Goal: Task Accomplishment & Management: Manage account settings

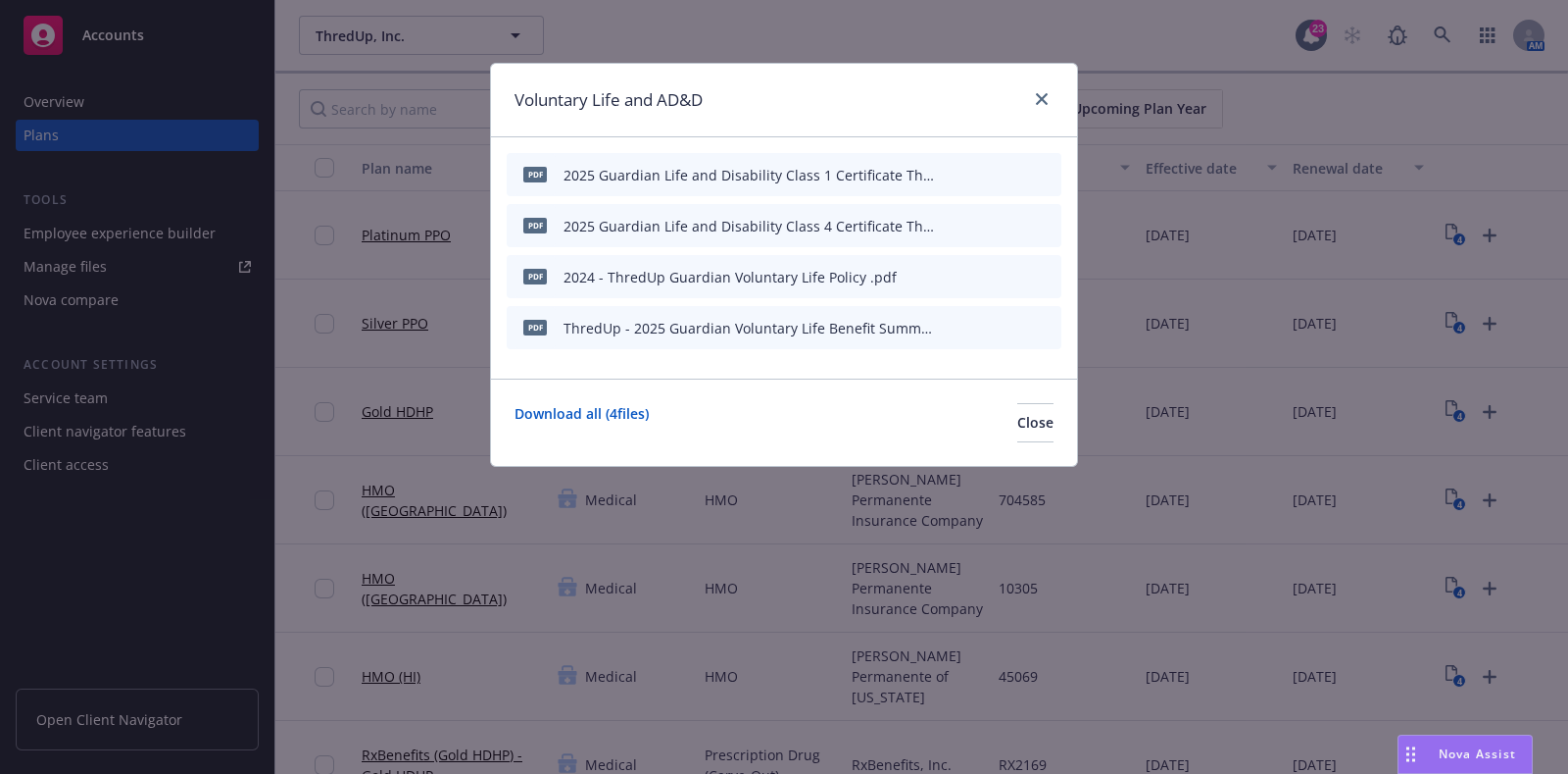
scroll to position [1472, 0]
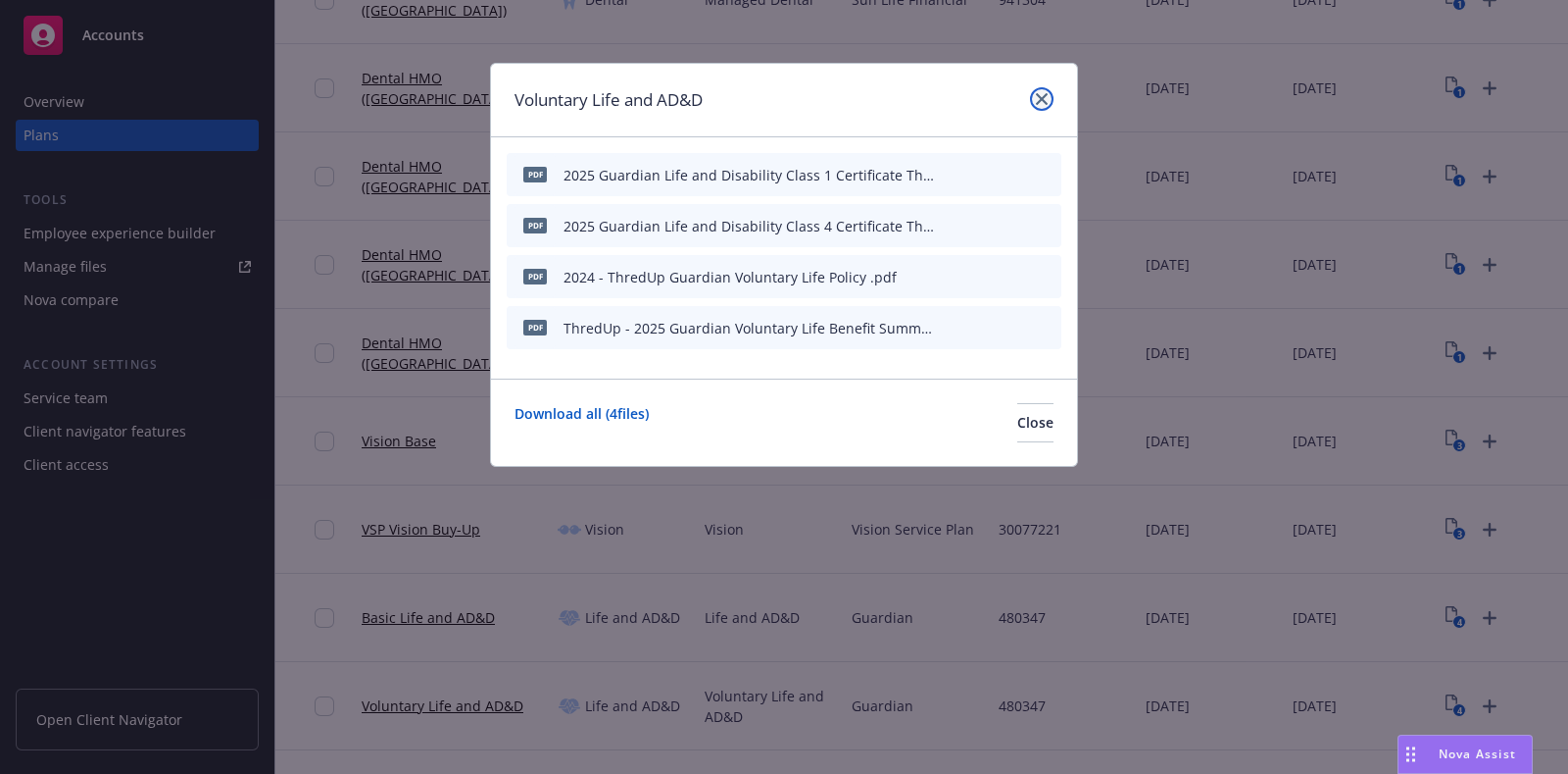
click at [1039, 104] on icon "close" at bounding box center [1042, 99] width 12 height 12
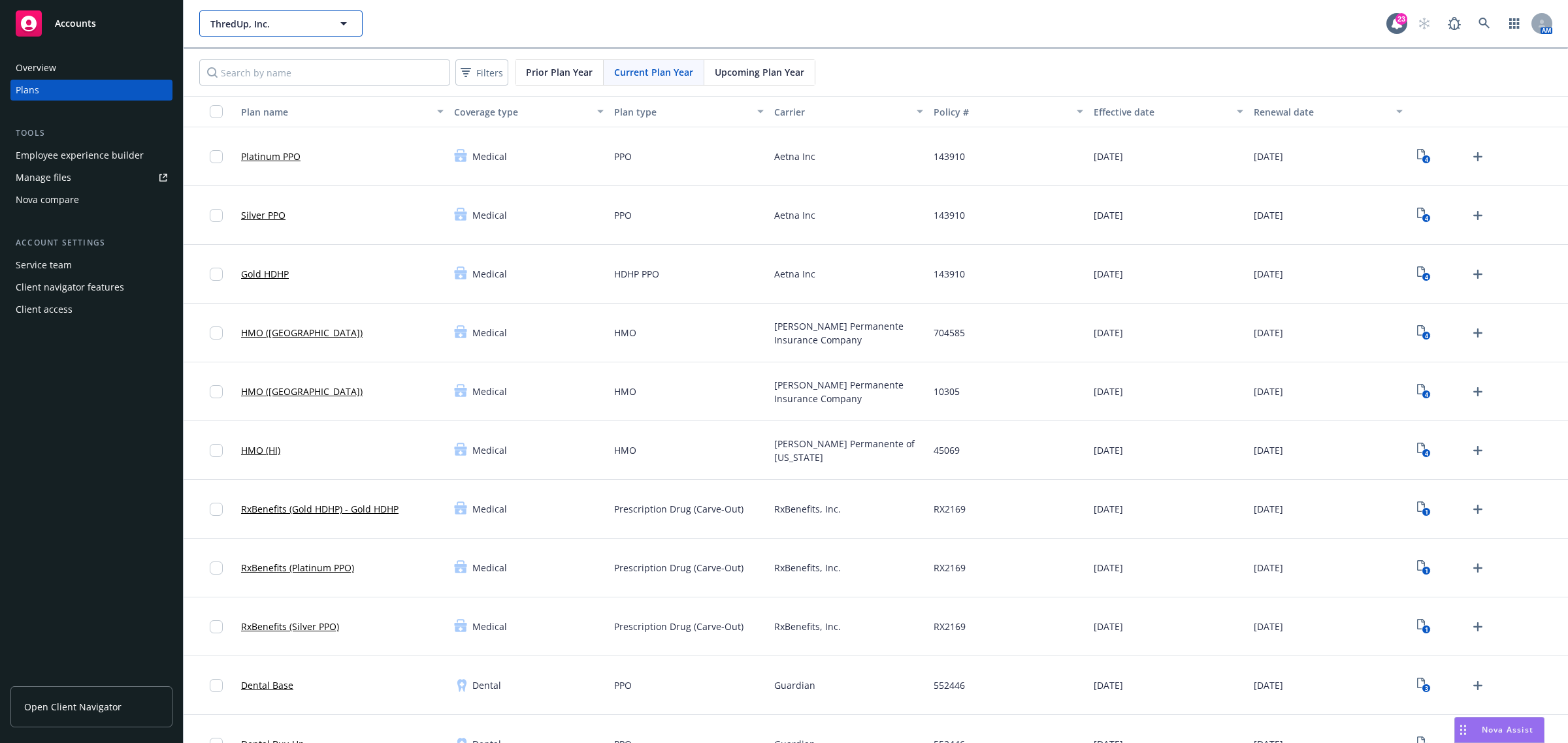
click at [250, 24] on span "ThredUp, Inc." at bounding box center [267, 24] width 113 height 14
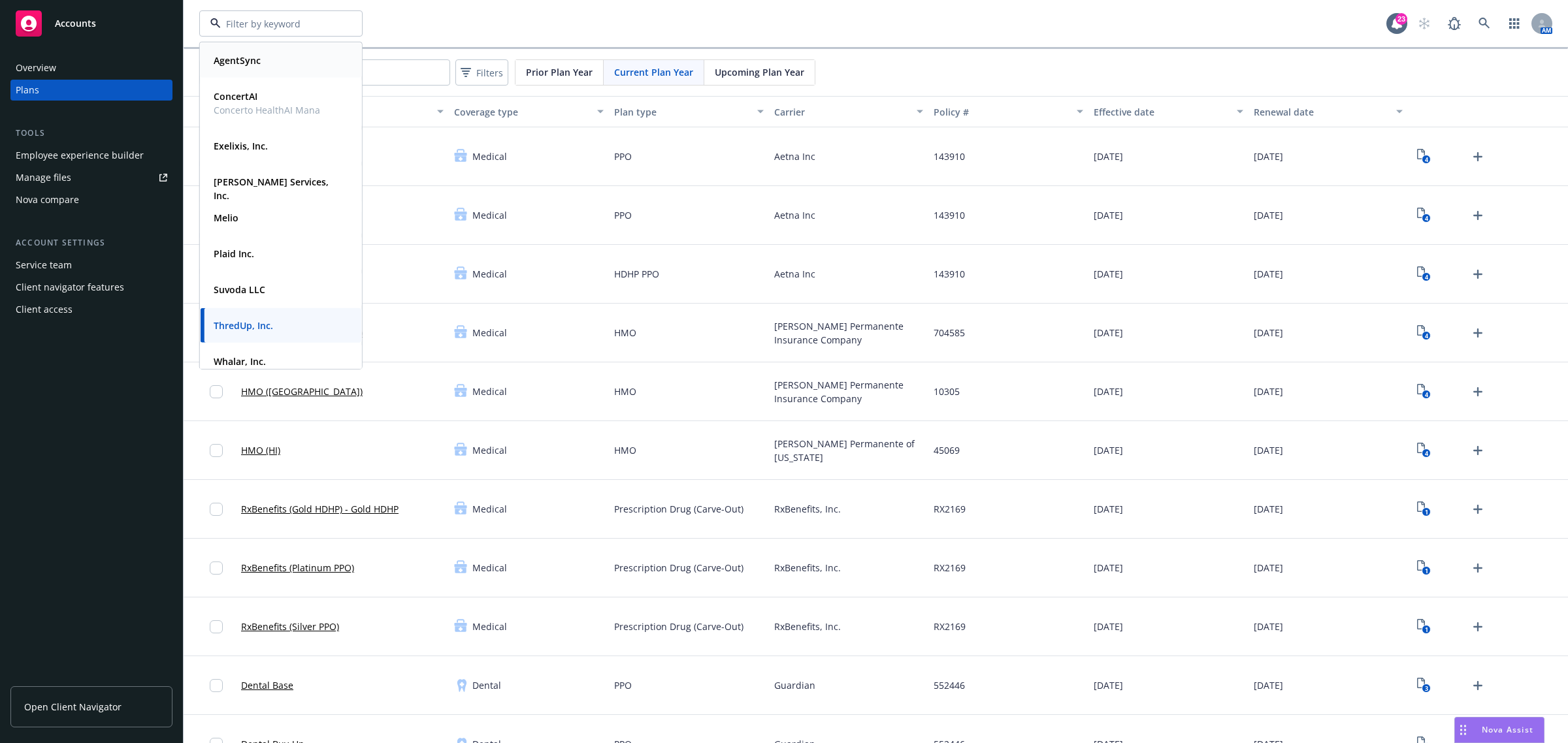
click at [250, 63] on strong "AgentSync" at bounding box center [237, 60] width 47 height 13
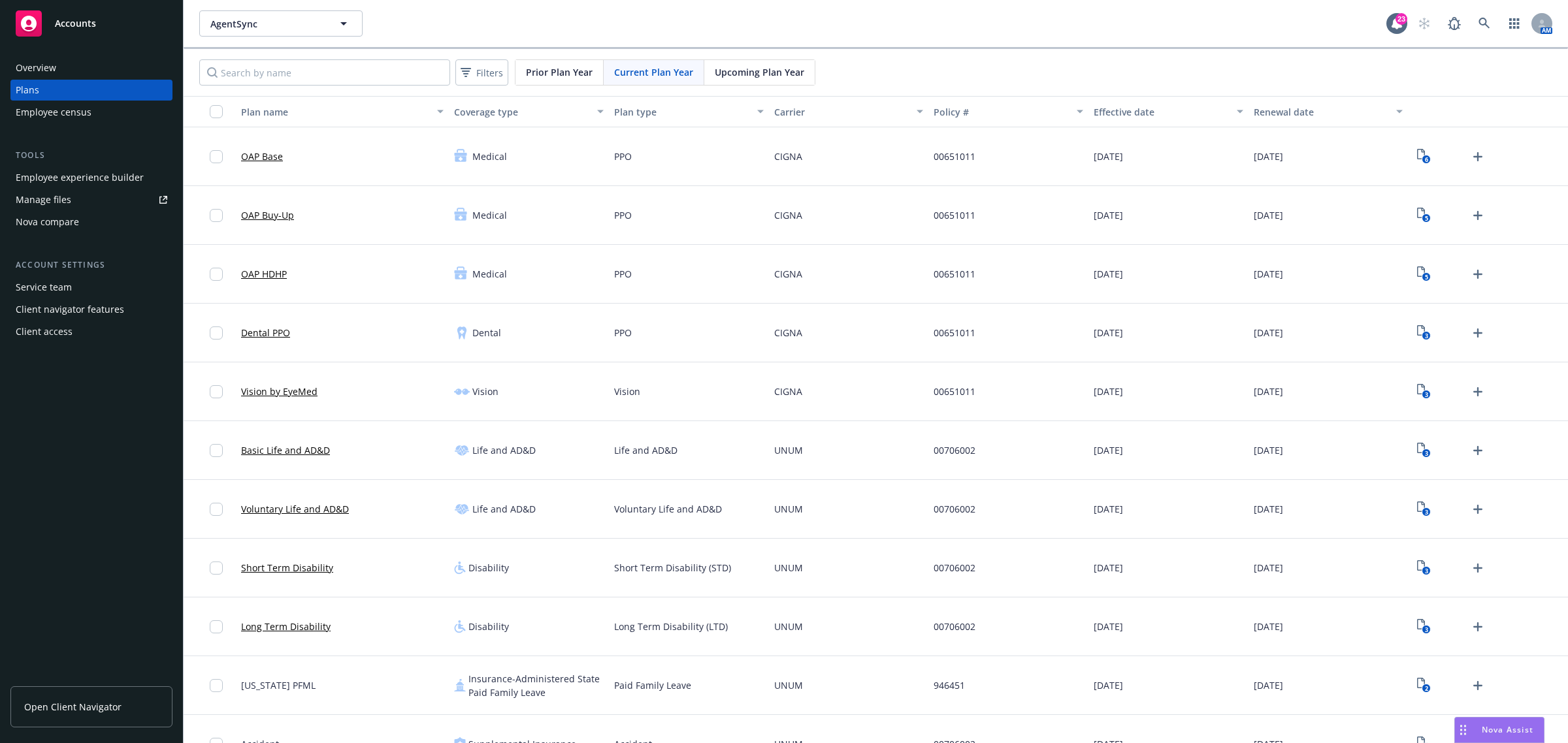
click at [79, 181] on div "Employee experience builder" at bounding box center [80, 178] width 128 height 21
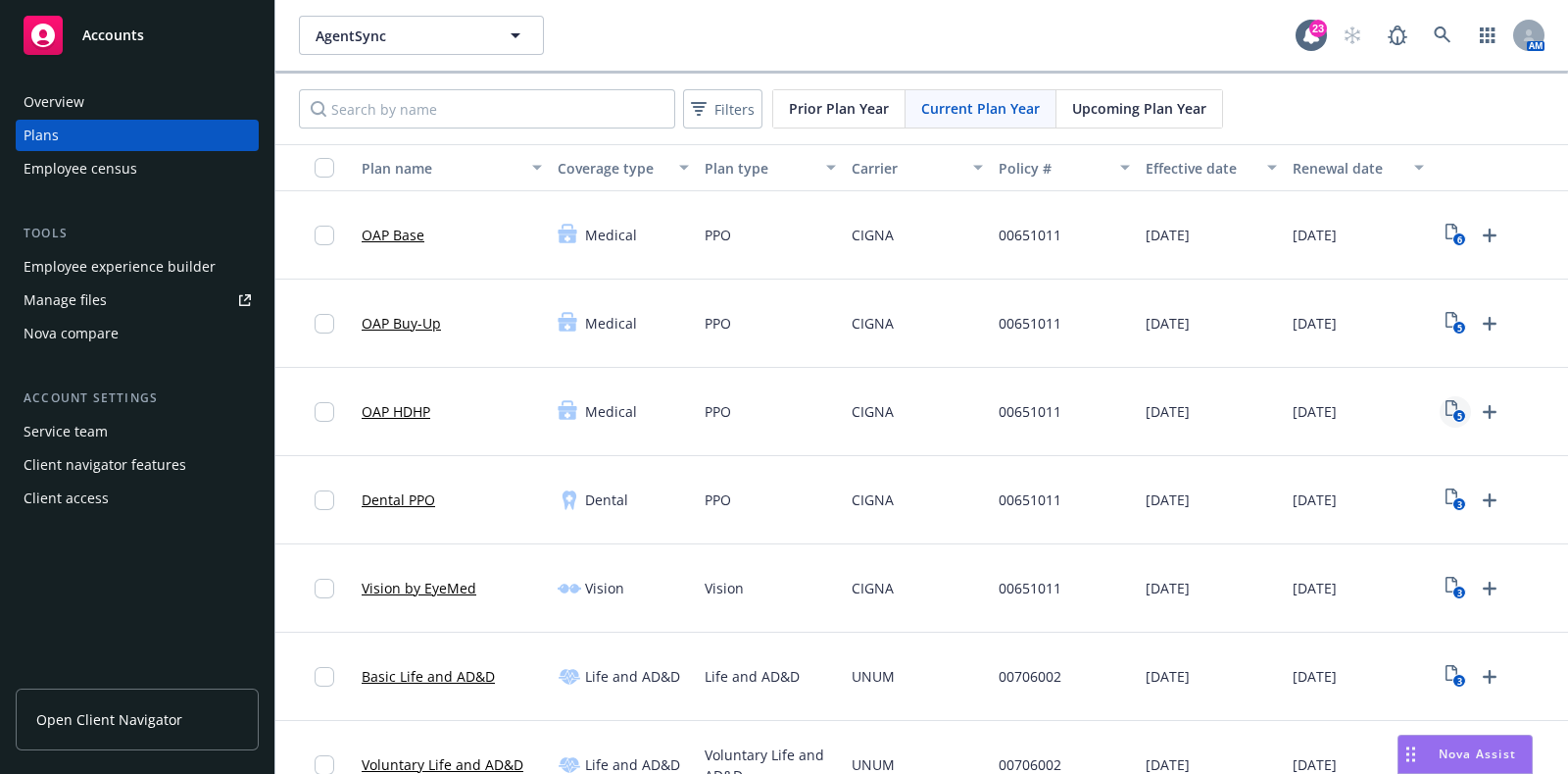
click at [1450, 407] on icon "5" at bounding box center [1456, 411] width 21 height 23
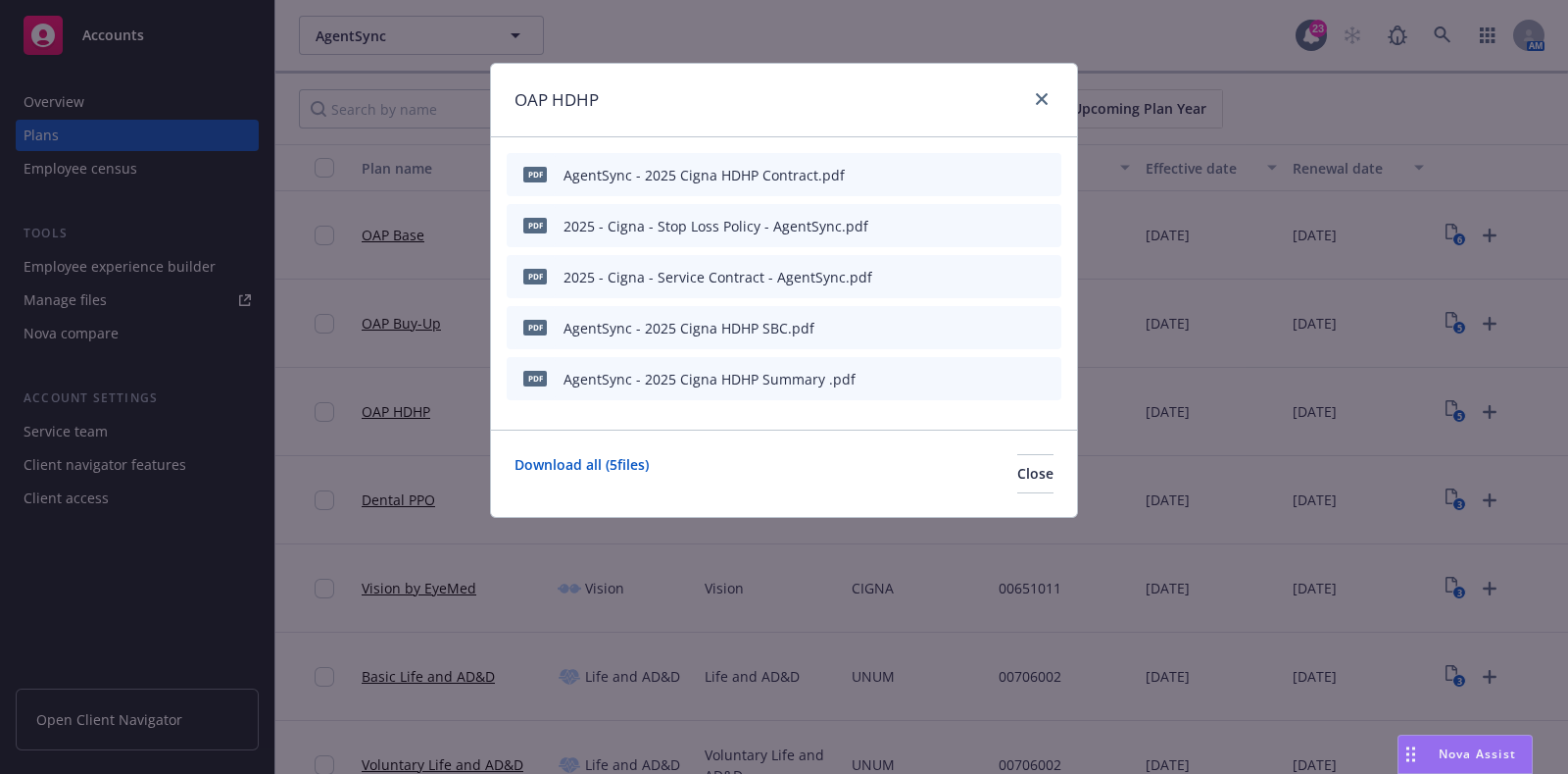
click at [1005, 327] on icon "preview file" at bounding box center [1011, 327] width 18 height 14
click at [1038, 100] on icon "close" at bounding box center [1042, 99] width 12 height 12
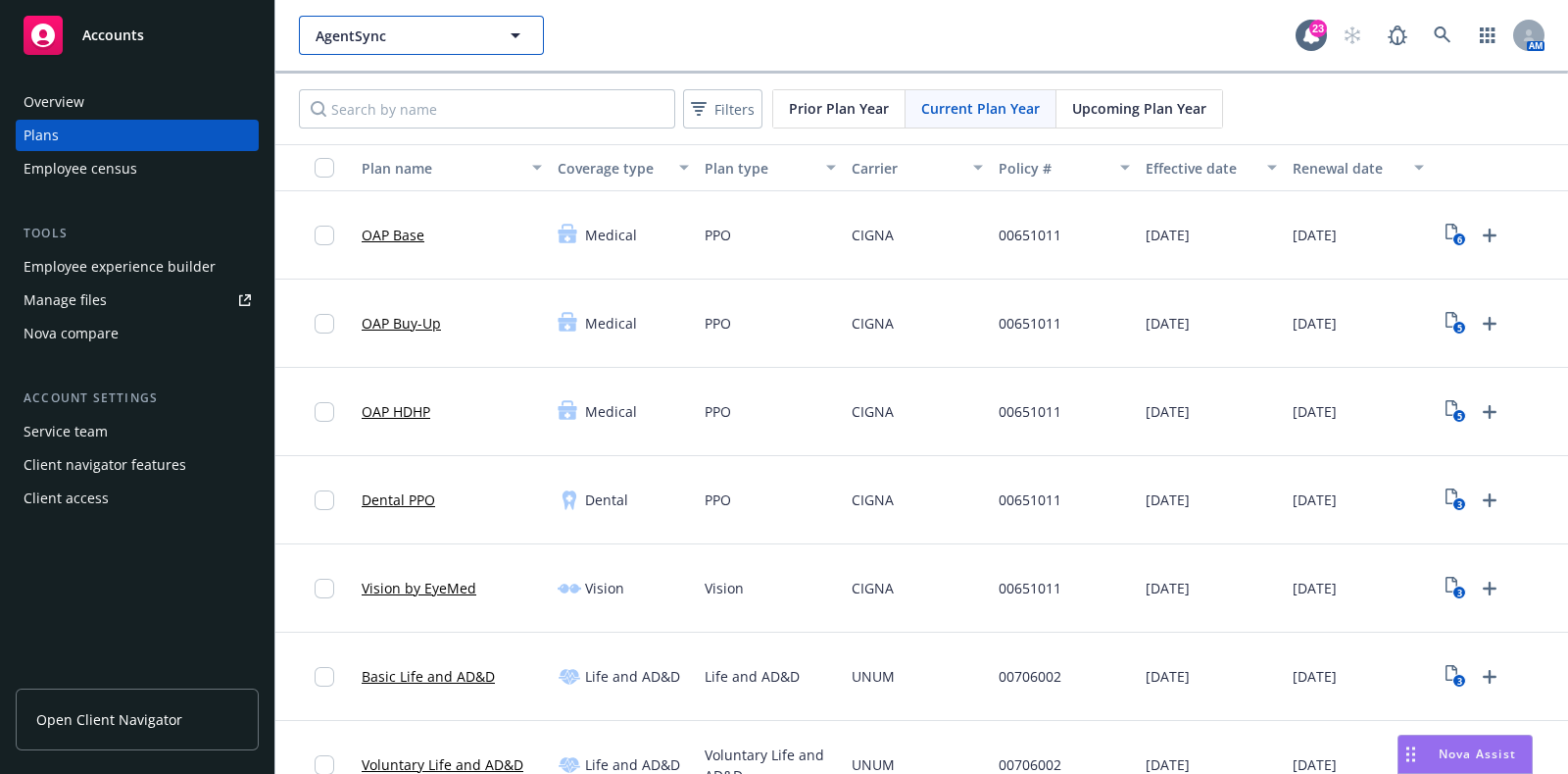
click at [367, 27] on span "AgentSync" at bounding box center [400, 36] width 169 height 21
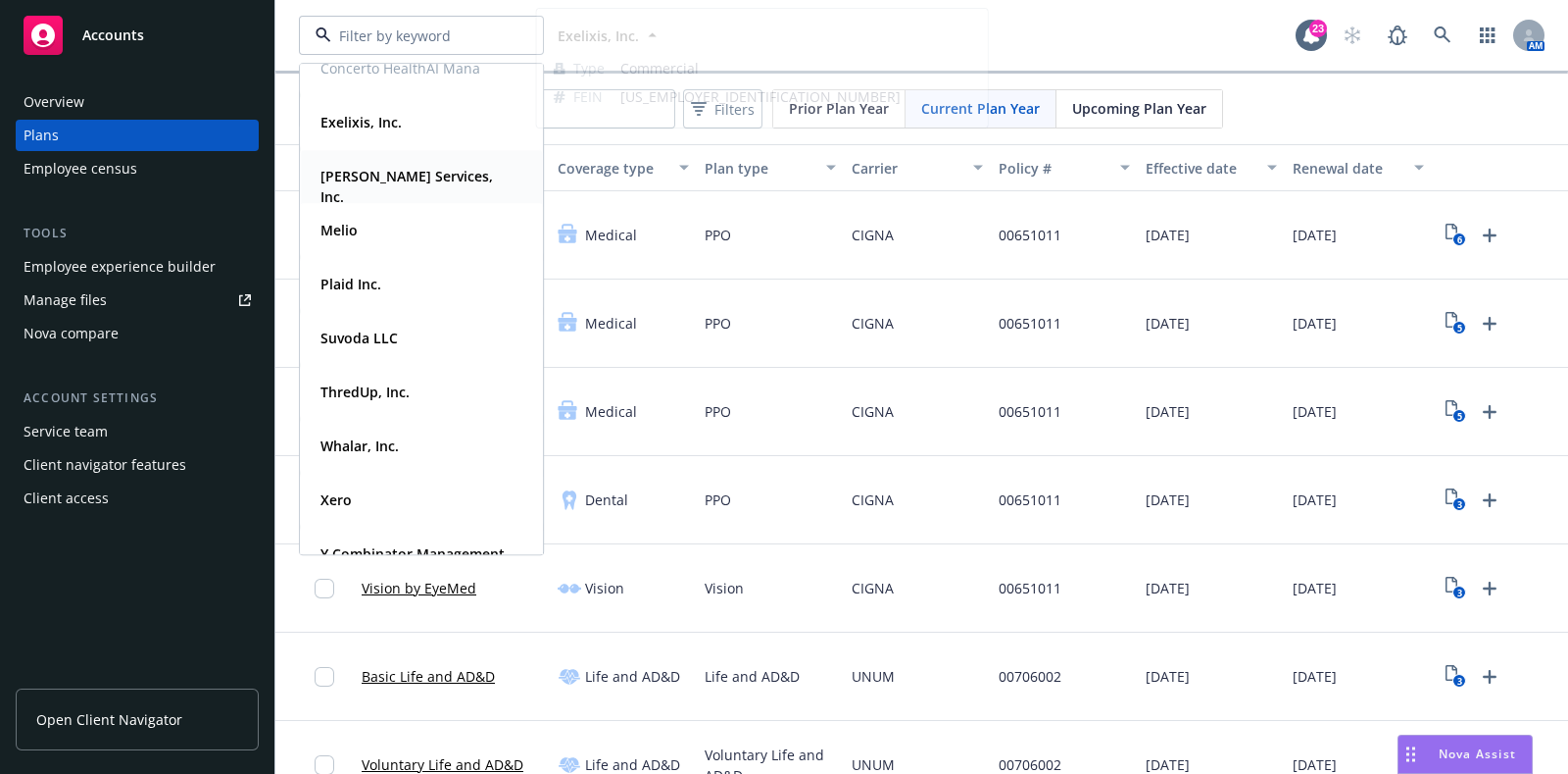
scroll to position [143, 0]
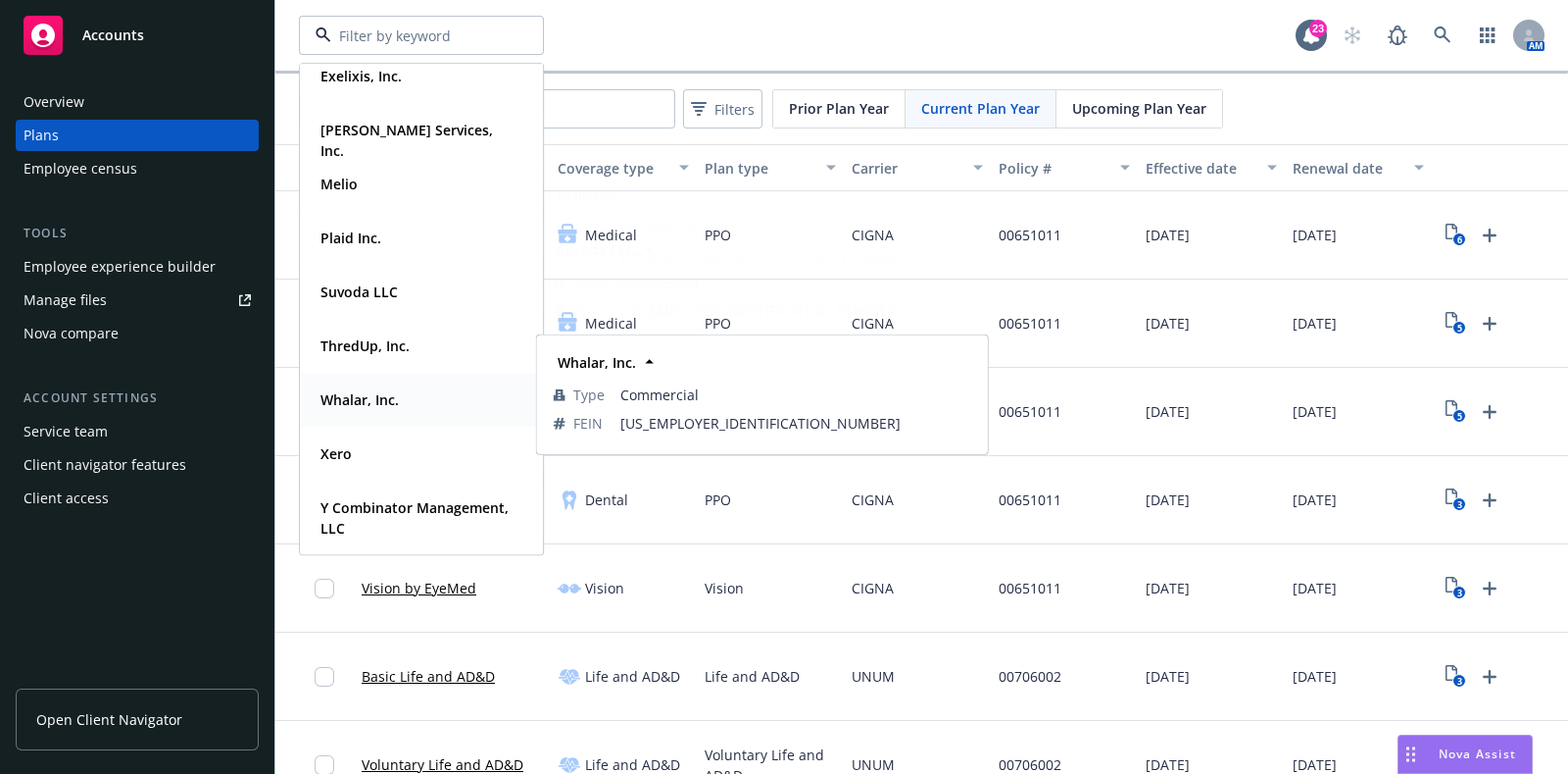
click at [407, 388] on div "Whalar, Inc." at bounding box center [422, 399] width 218 height 29
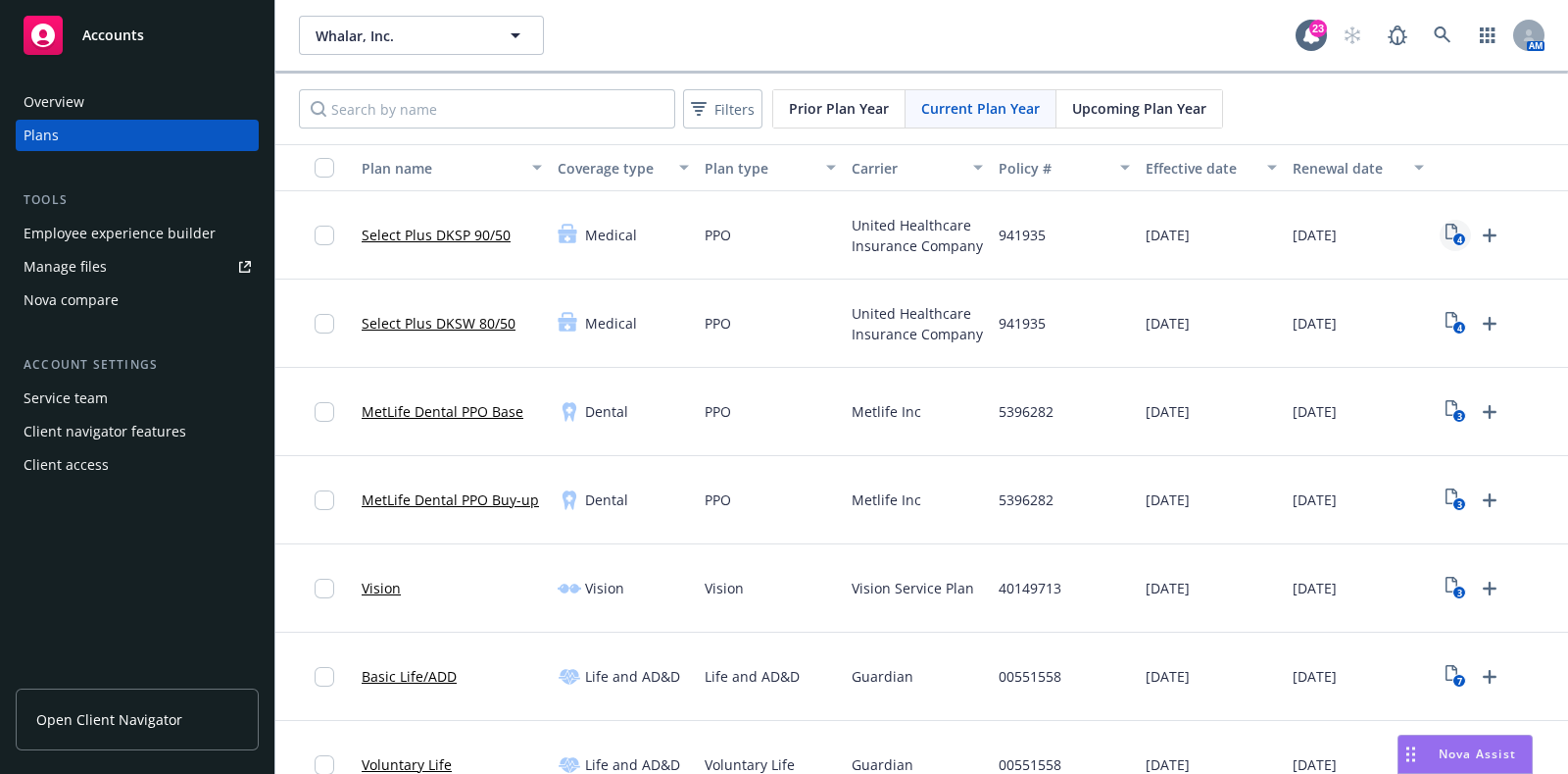
click at [1461, 238] on text "4" at bounding box center [1459, 240] width 5 height 13
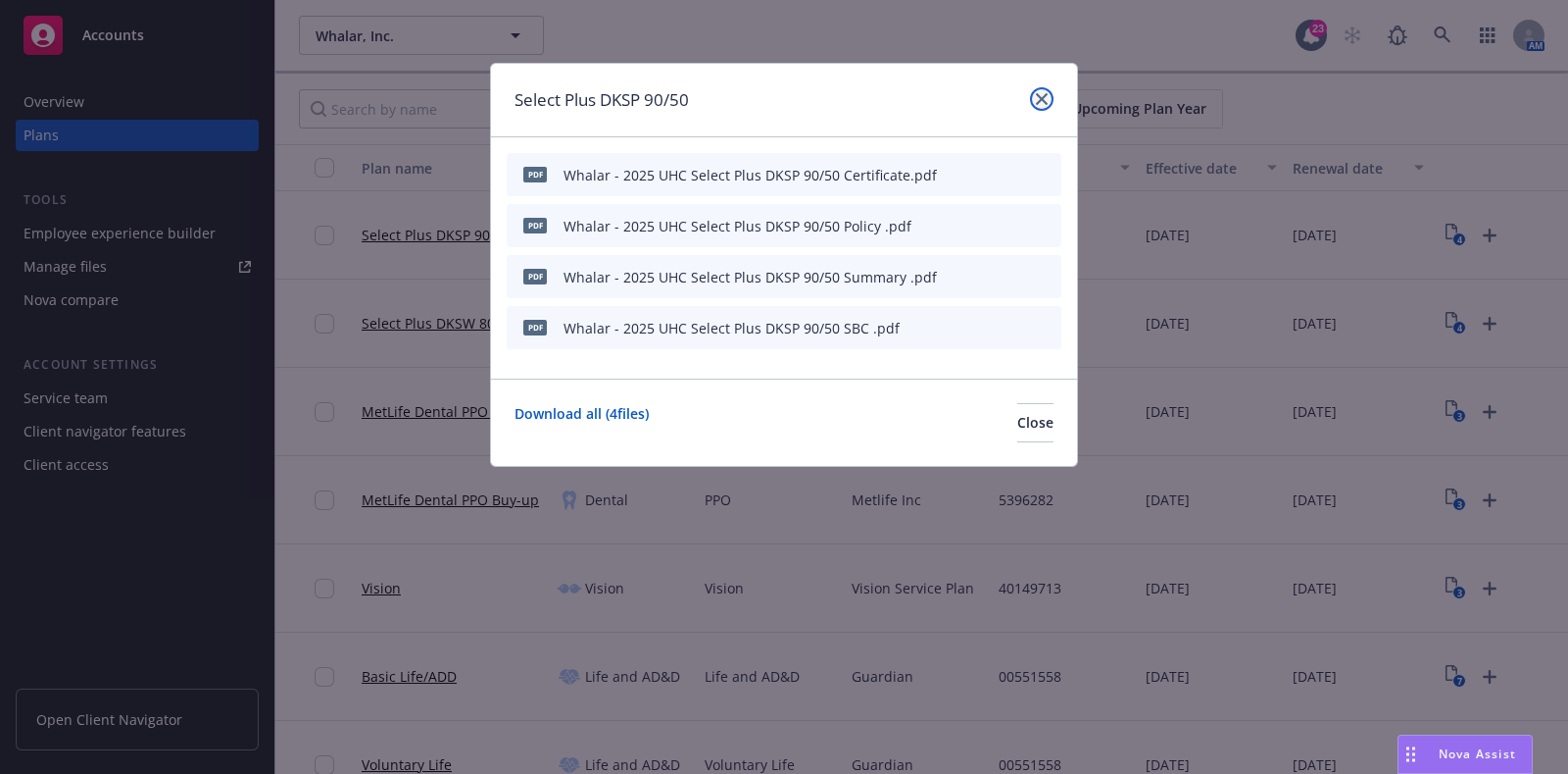
click at [1045, 95] on icon "close" at bounding box center [1042, 99] width 12 height 12
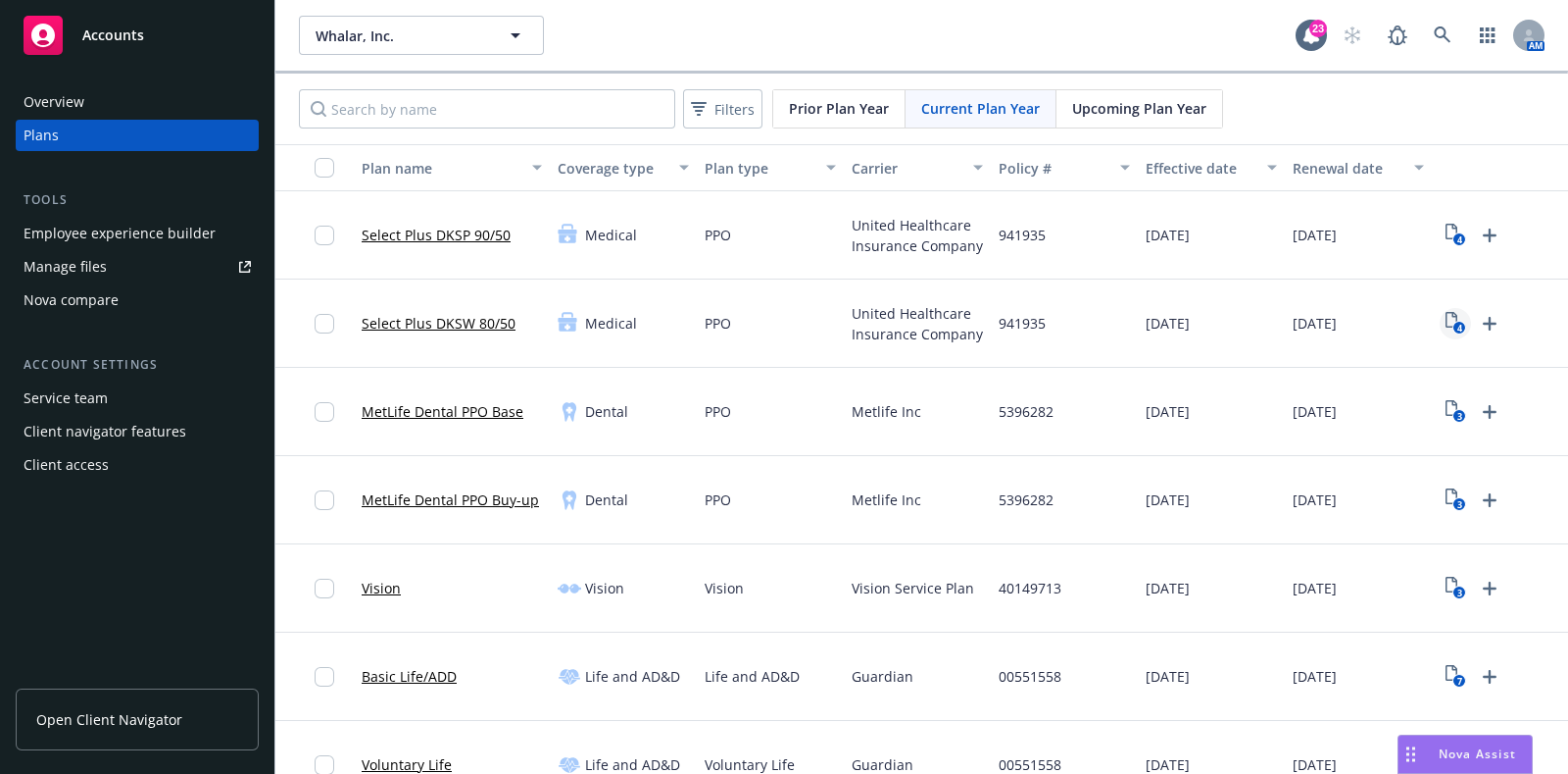
click at [1459, 336] on link "4" at bounding box center [1456, 324] width 32 height 32
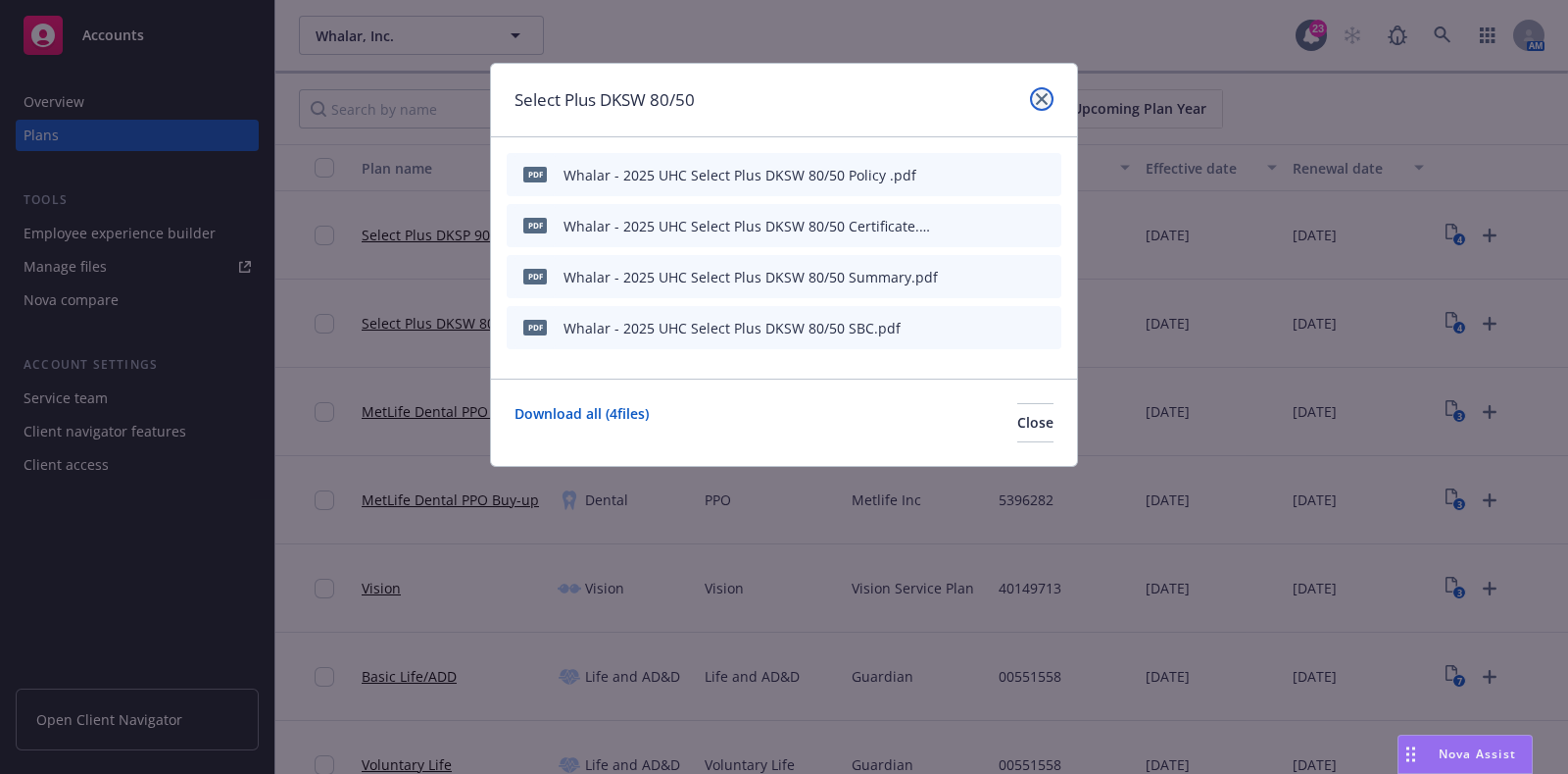
click at [1042, 101] on icon "close" at bounding box center [1042, 99] width 12 height 12
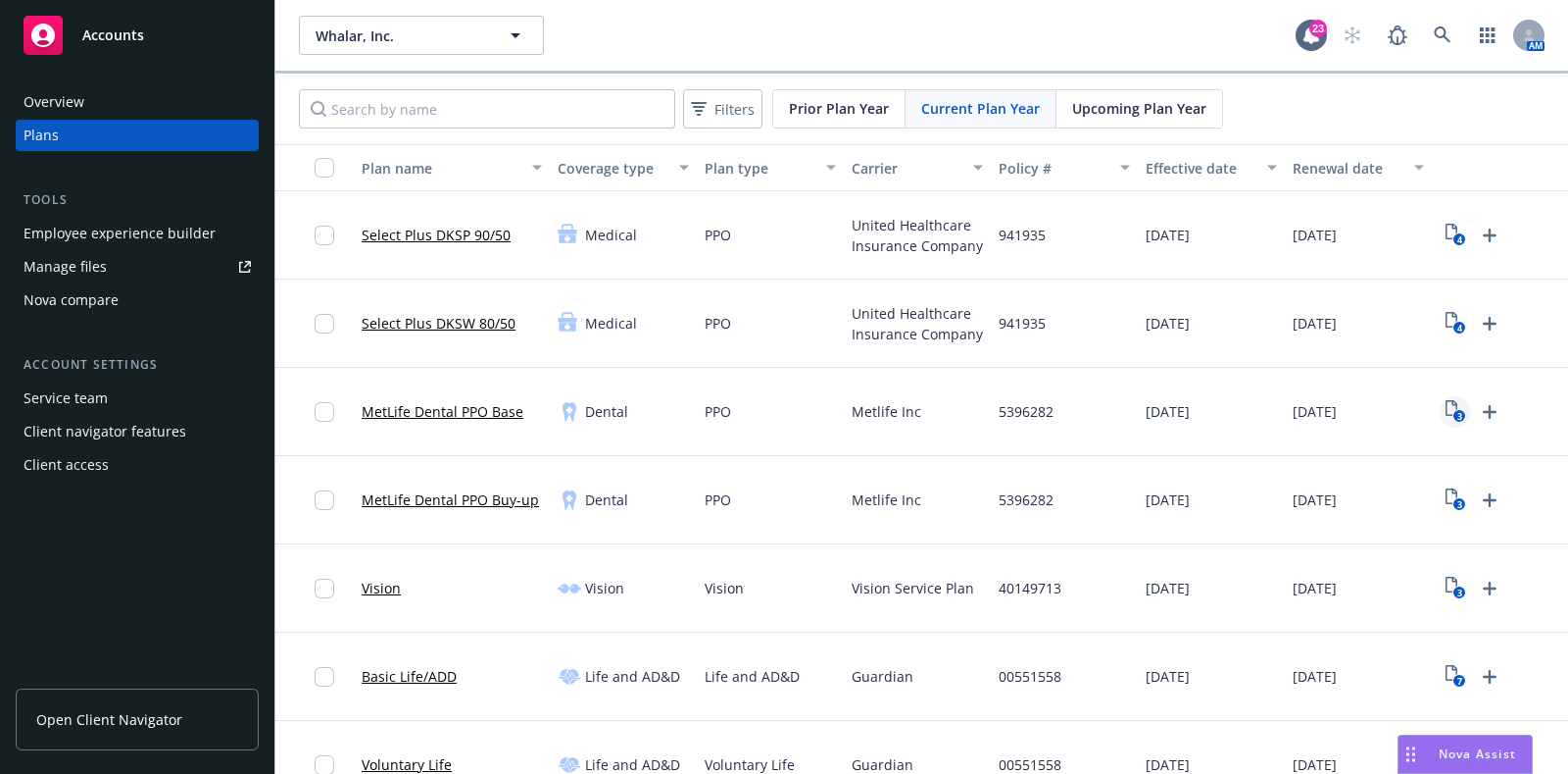
click at [1458, 412] on text "3" at bounding box center [1459, 416] width 5 height 13
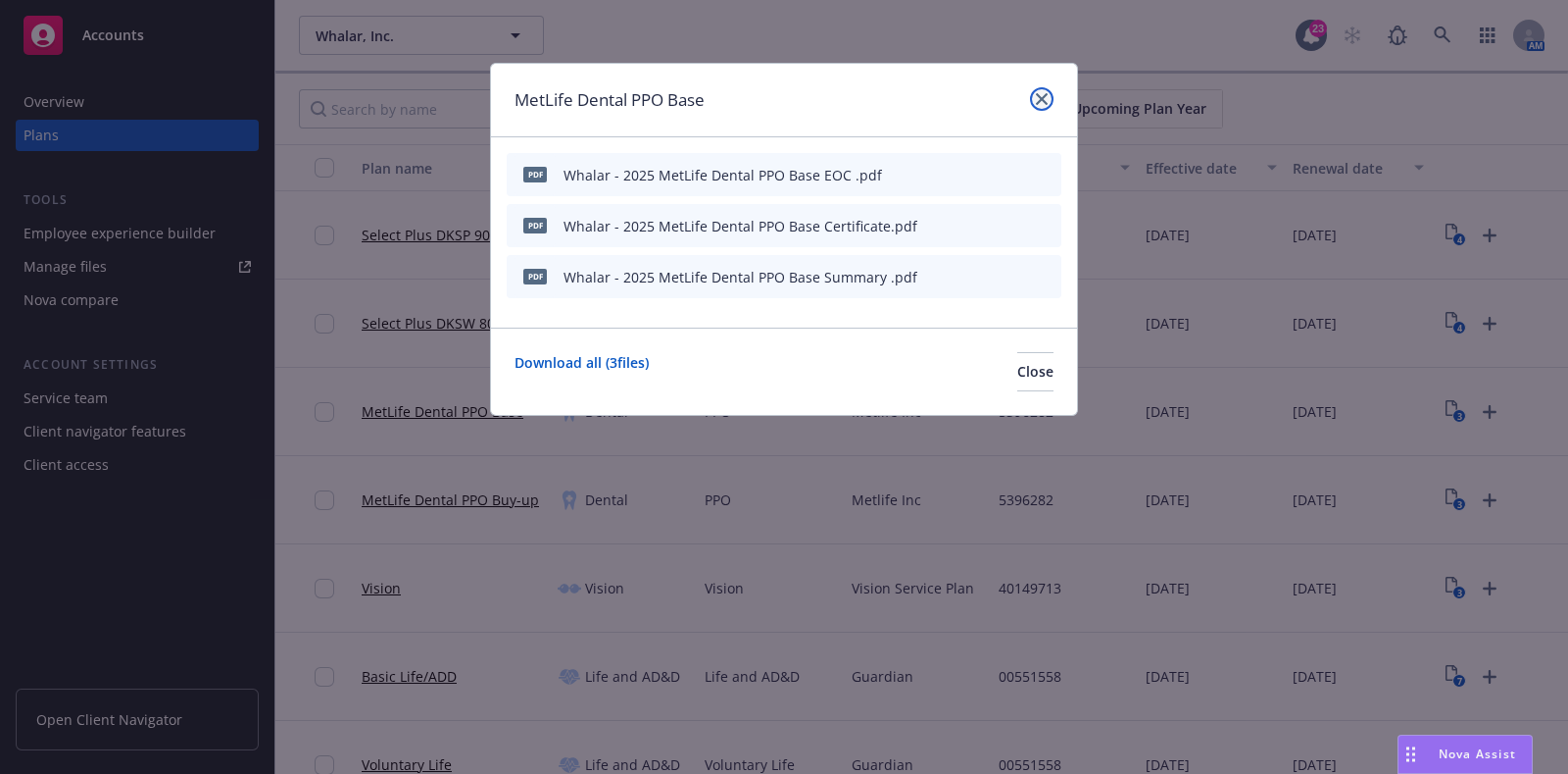
click at [1039, 101] on icon "close" at bounding box center [1042, 99] width 12 height 12
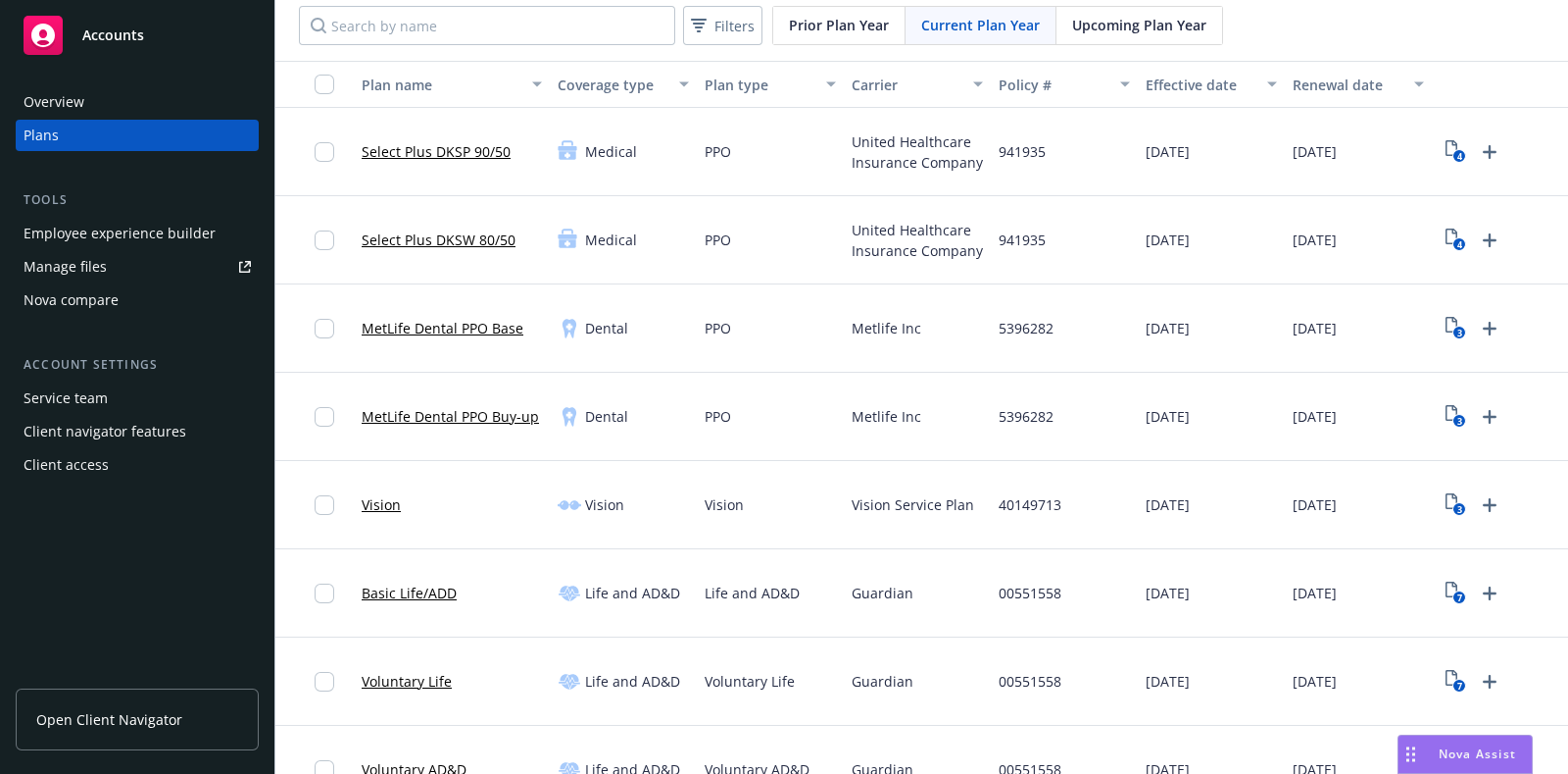
scroll to position [122, 0]
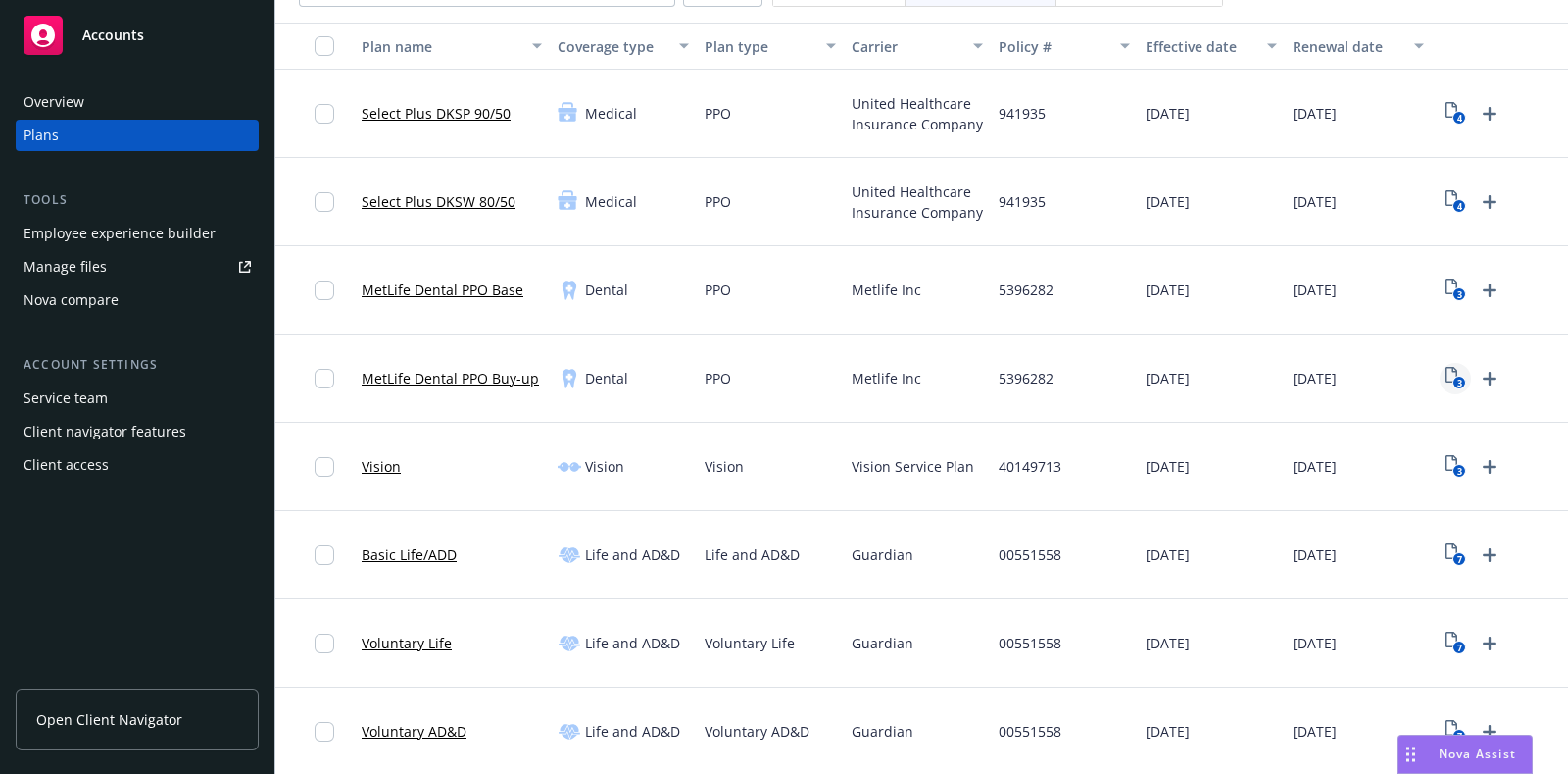
click at [1461, 380] on text "3" at bounding box center [1459, 383] width 5 height 13
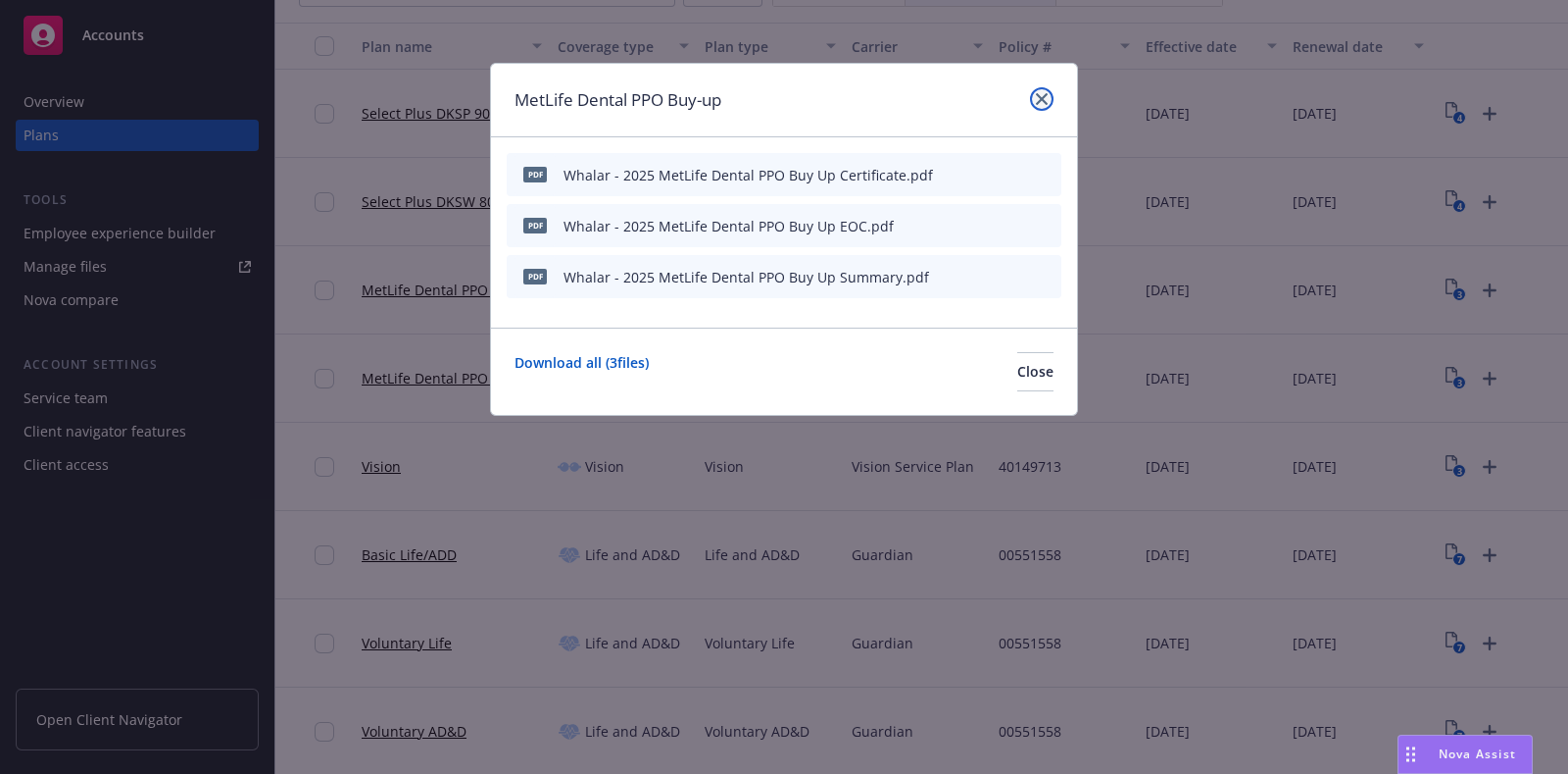
click at [1049, 101] on link "close" at bounding box center [1042, 99] width 24 height 24
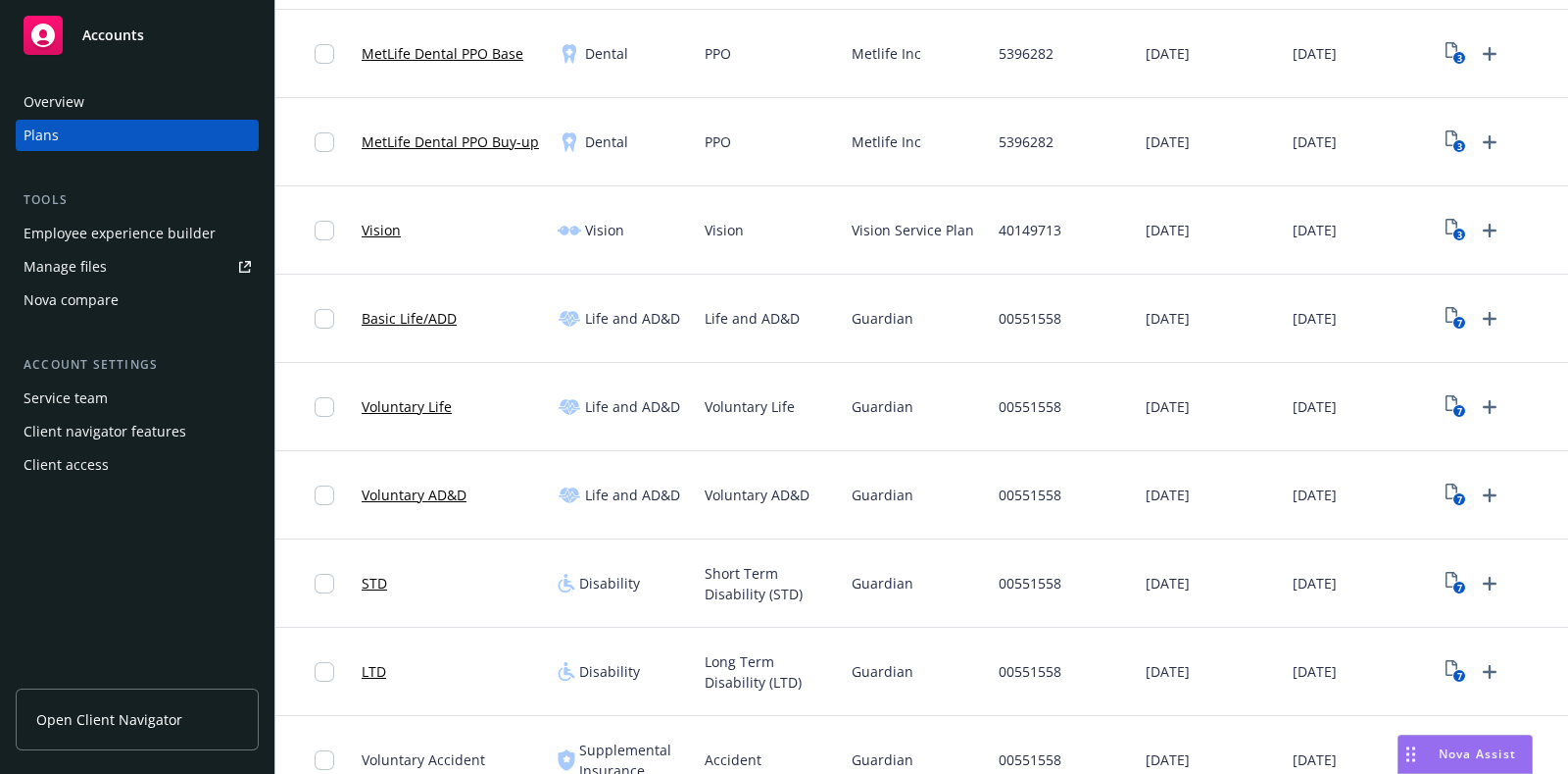
scroll to position [368, 0]
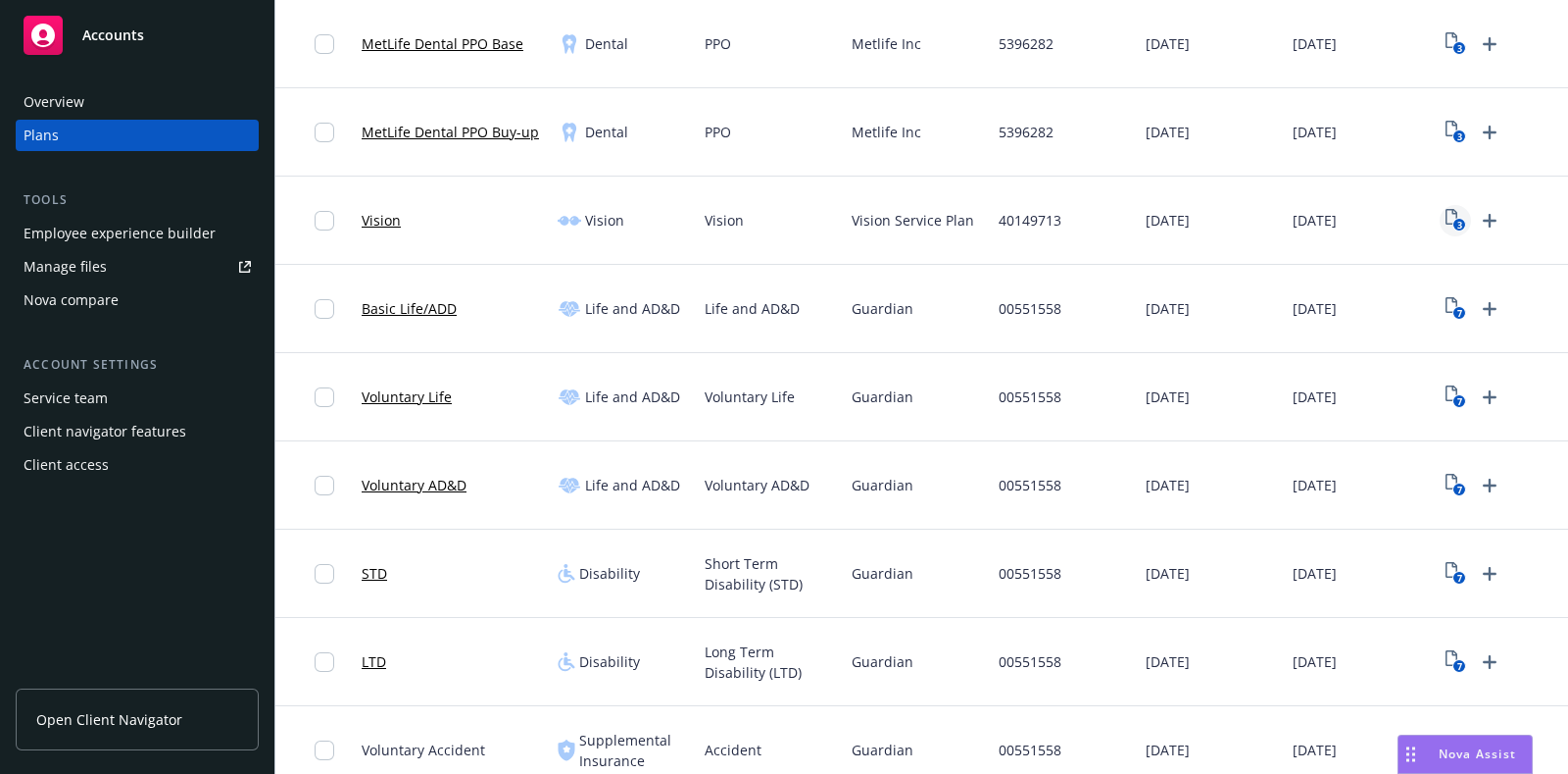
click at [1464, 228] on rect "View Plan Documents" at bounding box center [1459, 225] width 13 height 13
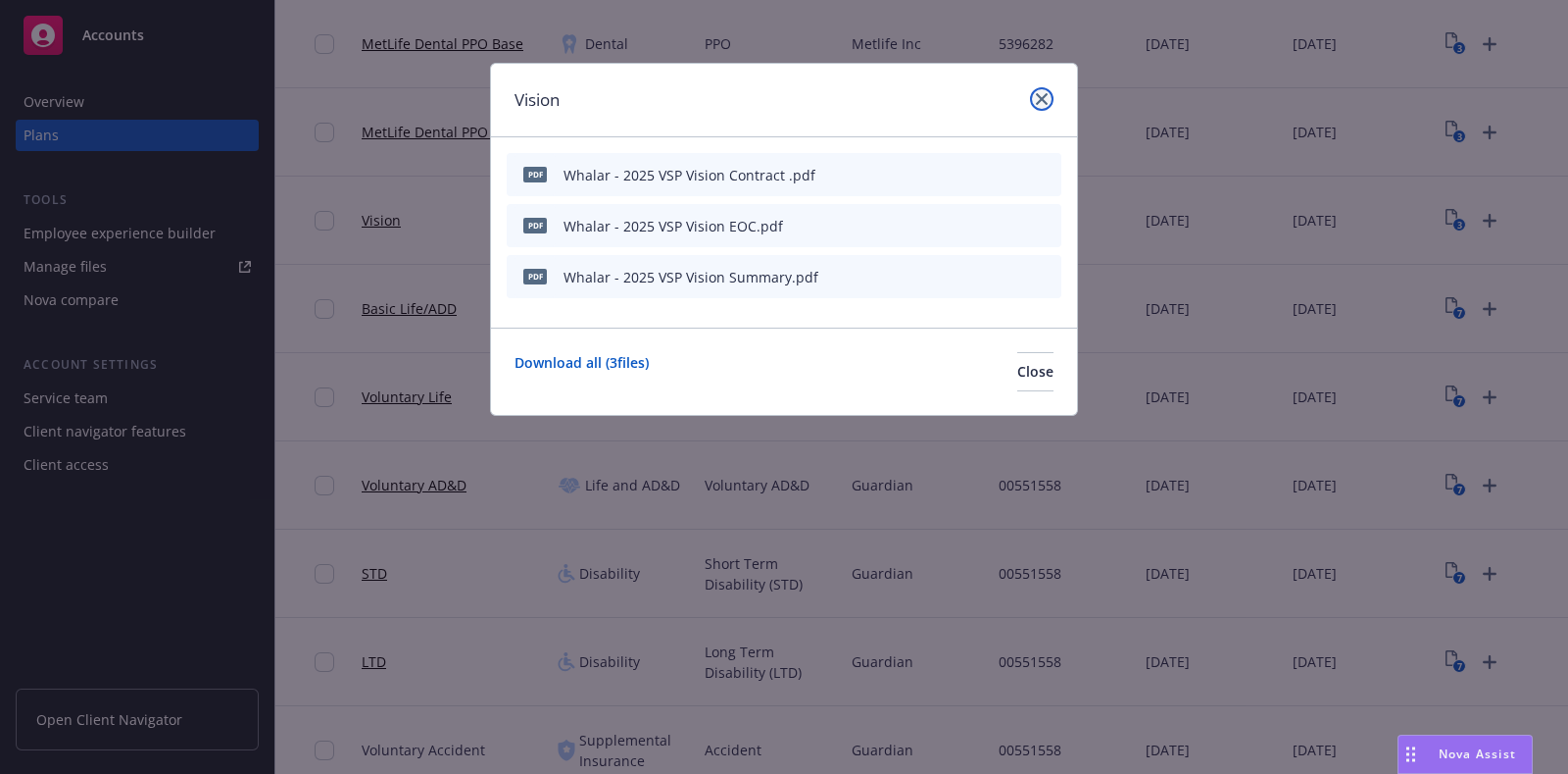
click at [1043, 104] on icon "close" at bounding box center [1042, 99] width 12 height 12
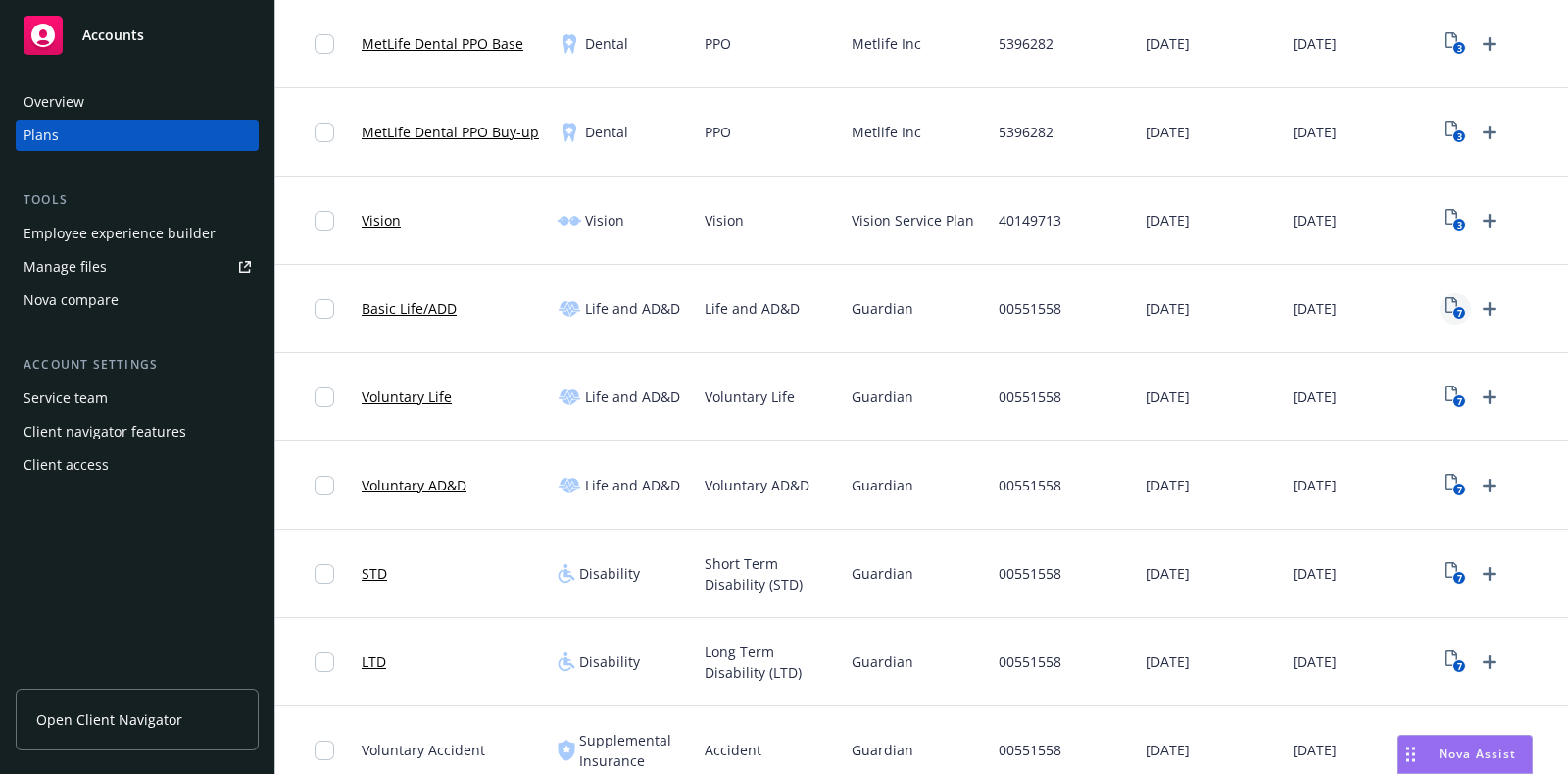
click at [1453, 306] on icon "7" at bounding box center [1456, 308] width 21 height 23
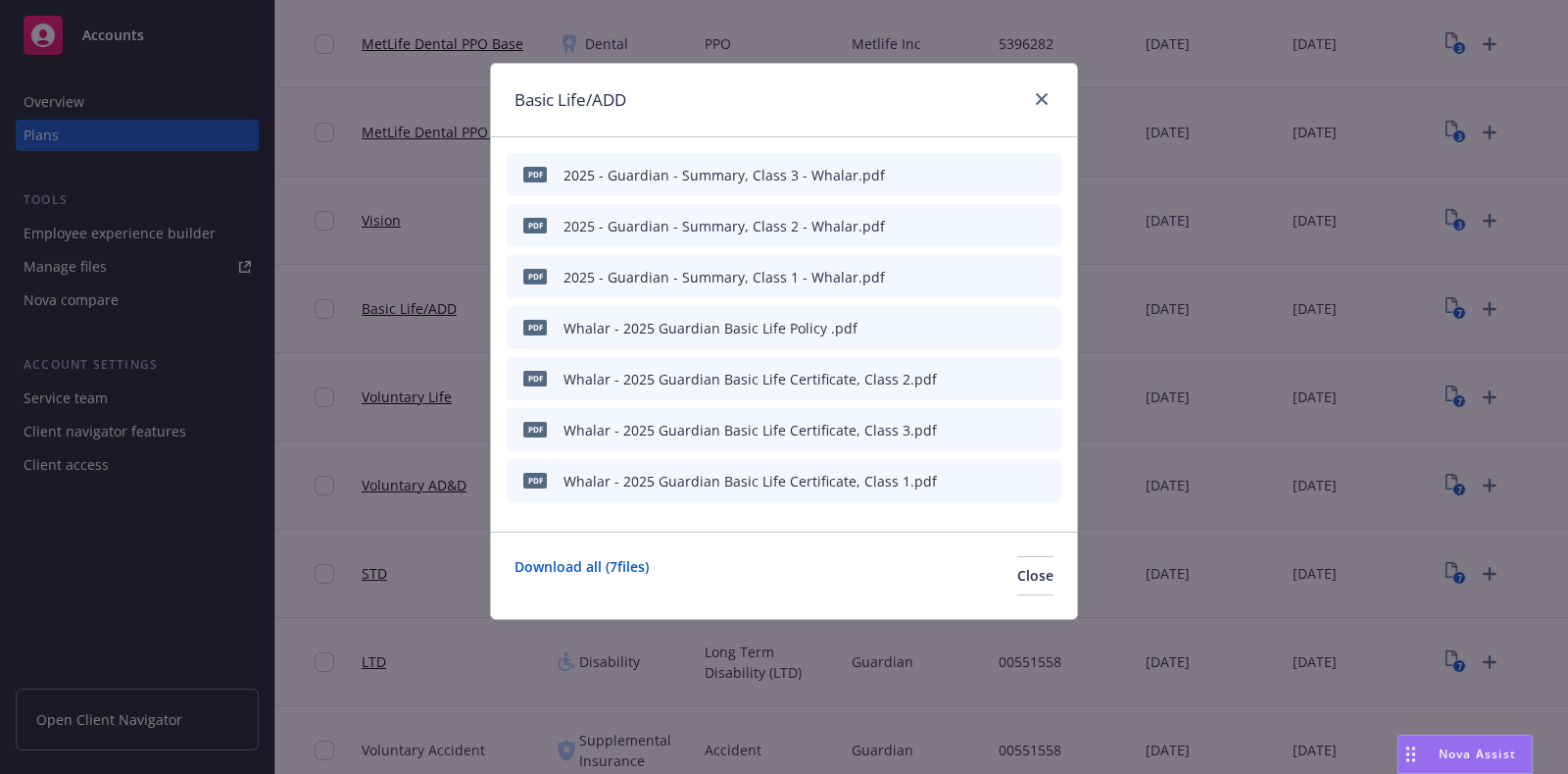
click at [952, 279] on icon "button" at bounding box center [950, 276] width 12 height 12
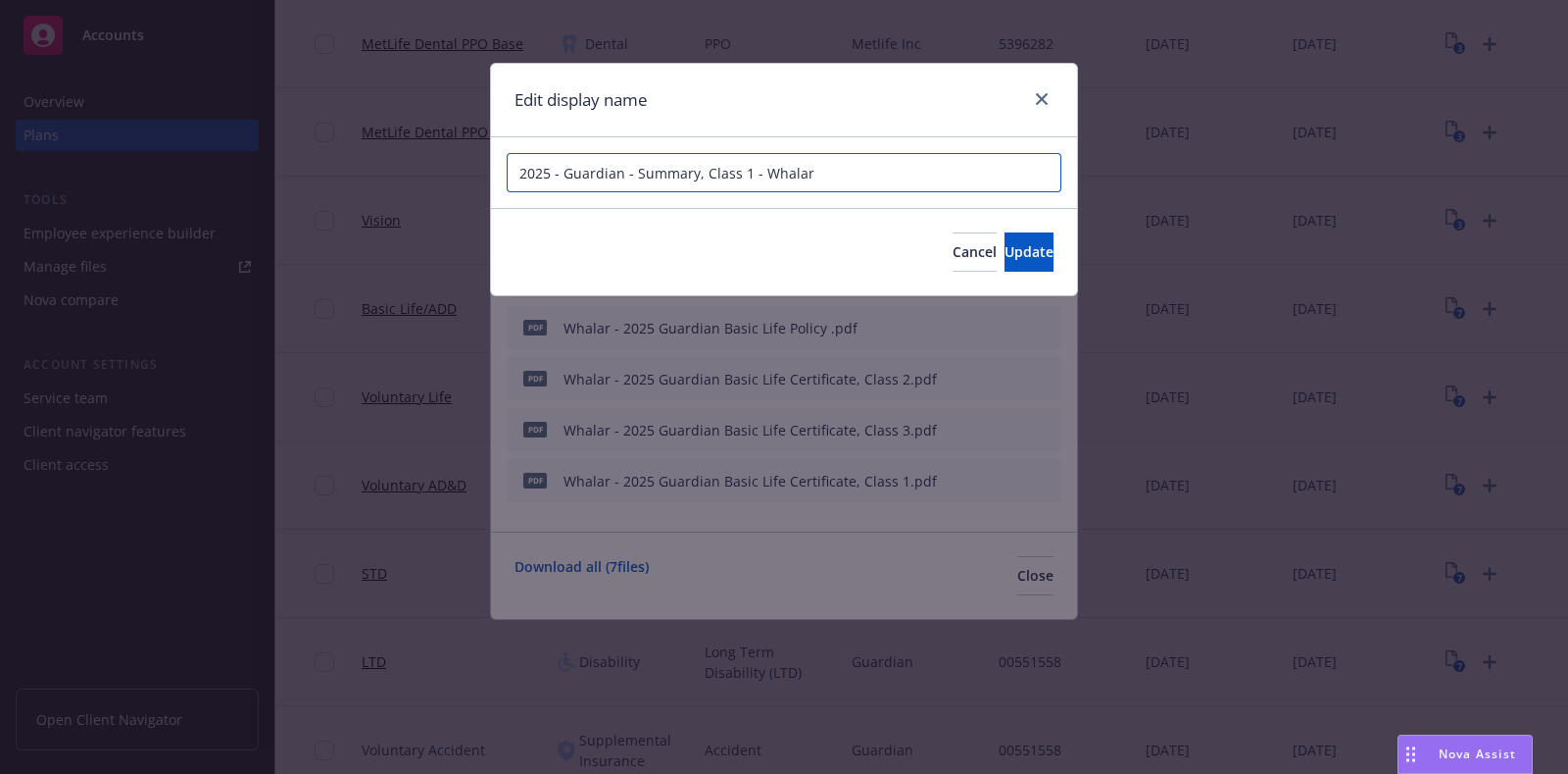
click at [517, 173] on input "2025 - Guardian - Summary, Class 1 - Whalar" at bounding box center [784, 172] width 555 height 40
drag, startPoint x: 911, startPoint y: 171, endPoint x: 866, endPoint y: 175, distance: 45.2
click at [866, 175] on input "Whalar - 2025 Guardian Basic Life Summary, Class 1 - Whalar" at bounding box center [784, 172] width 555 height 40
click at [865, 176] on input "Whalar - 2025 Guardian Basic Life Summary, Class 1" at bounding box center [784, 172] width 555 height 40
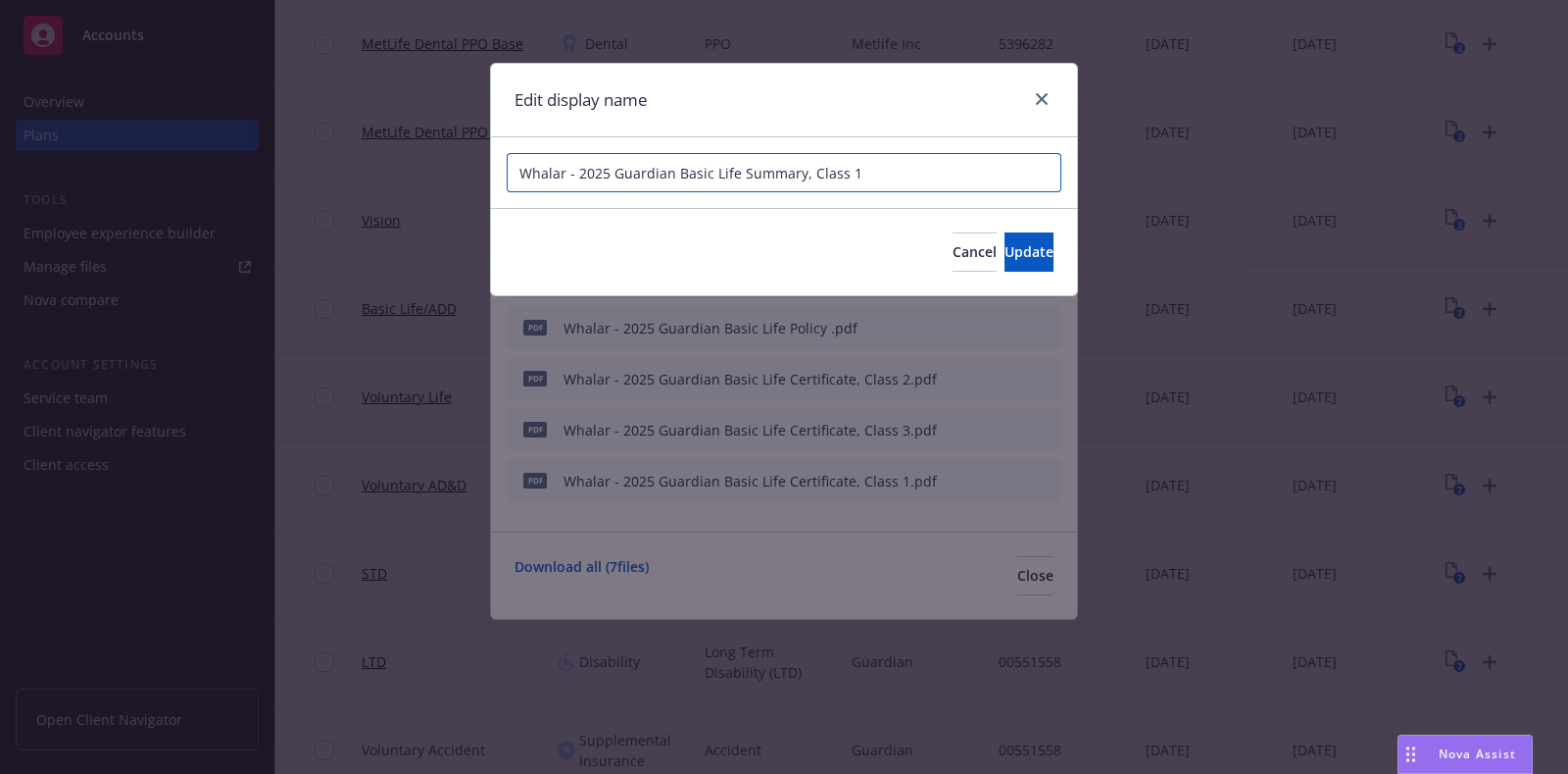
click at [865, 176] on input "Whalar - 2025 Guardian Basic Life Summary, Class 1" at bounding box center [784, 172] width 555 height 40
type input "Whalar - 2025 Guardian Basic Life Summary, Class 1"
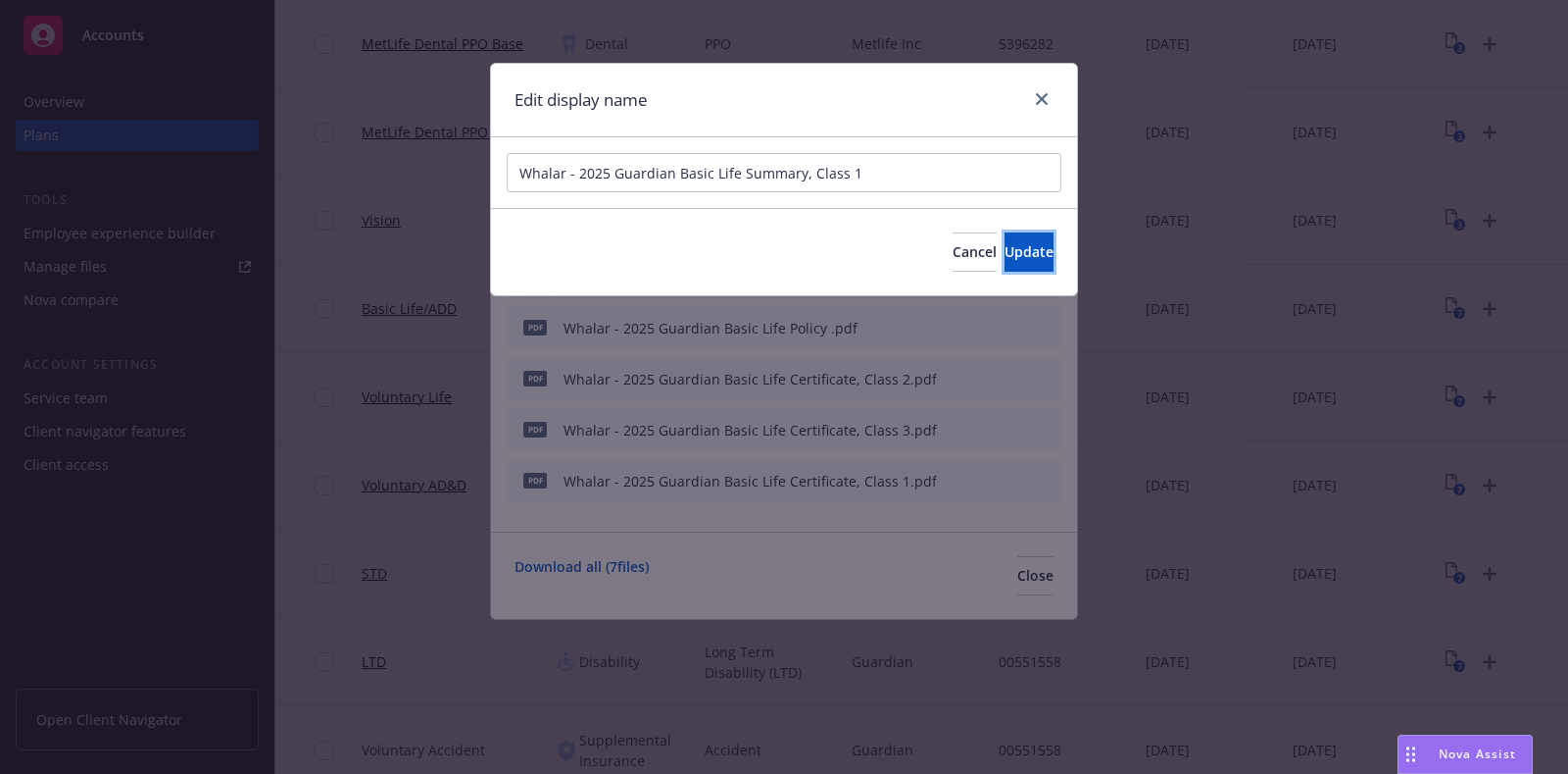
drag, startPoint x: 1006, startPoint y: 262, endPoint x: 1018, endPoint y: 272, distance: 15.6
click at [1004, 260] on button "Update" at bounding box center [1028, 253] width 49 height 40
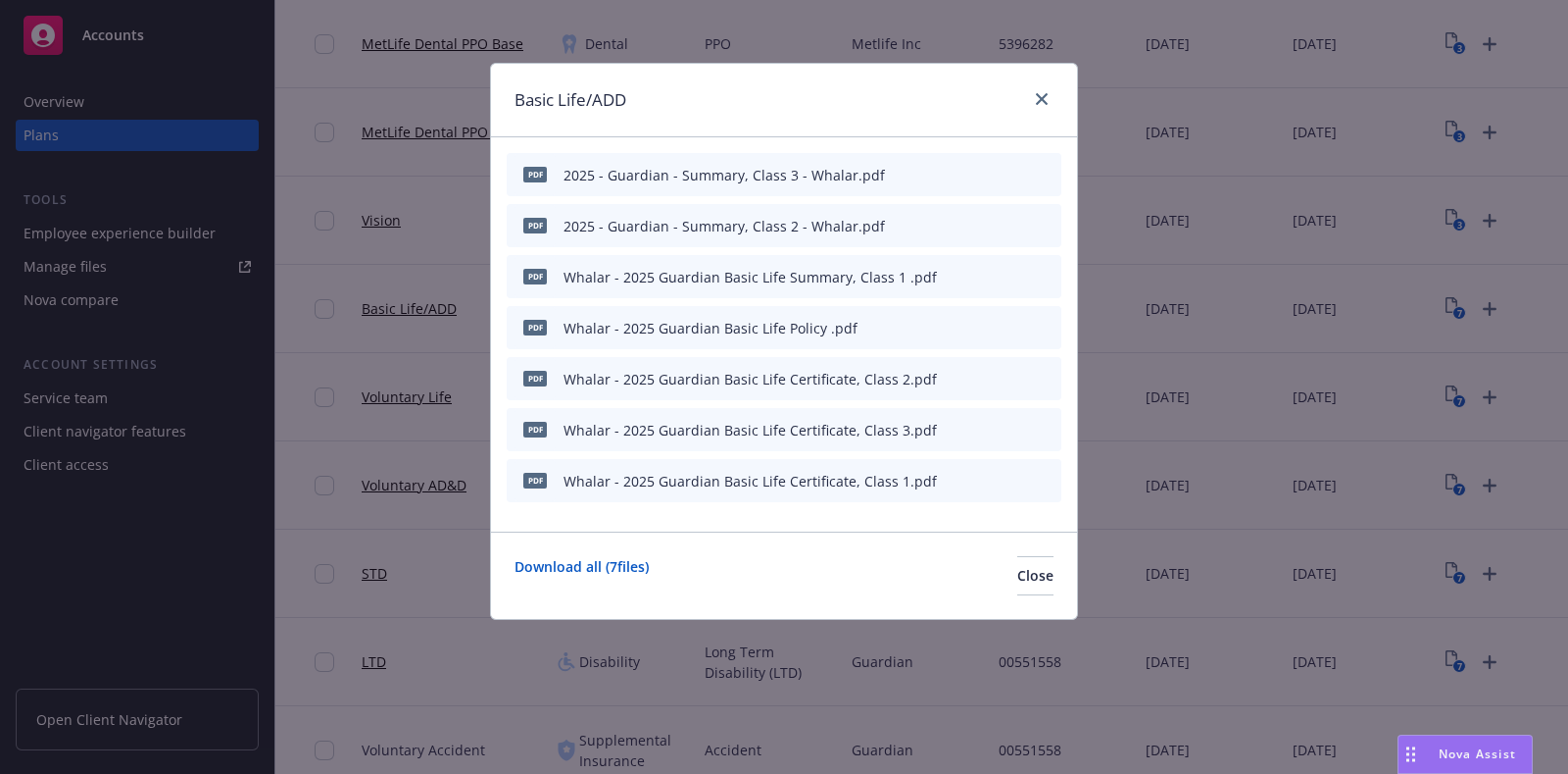
click at [953, 231] on button at bounding box center [952, 226] width 12 height 21
click at [952, 229] on icon "button" at bounding box center [950, 226] width 12 height 12
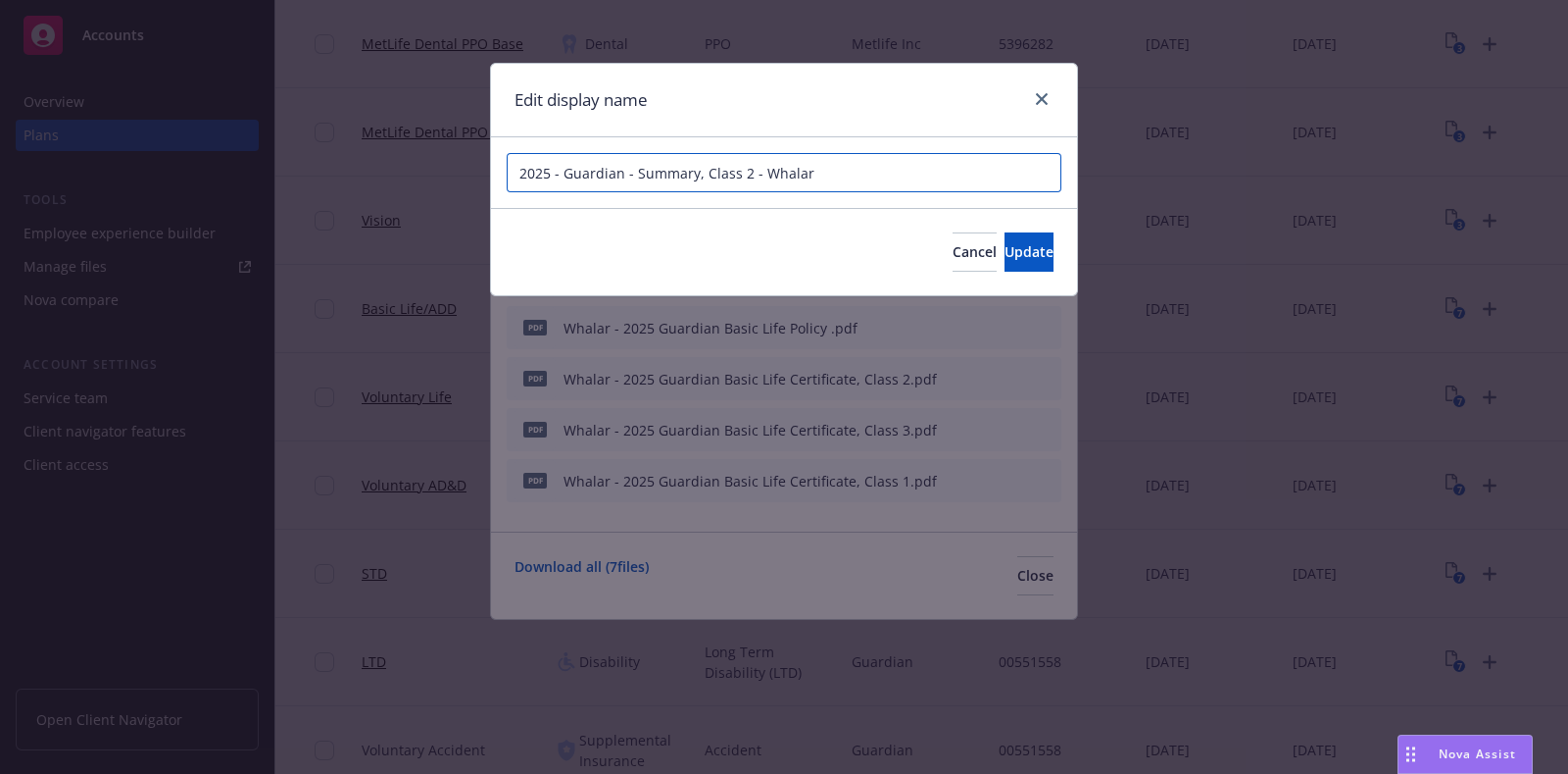
drag, startPoint x: 823, startPoint y: 162, endPoint x: 386, endPoint y: 166, distance: 437.0
click at [386, 166] on div "Edit display name 2025 - Guardian - Summary, Class 2 - Whalar Cancel Update" at bounding box center [784, 387] width 1568 height 774
paste input "Whalar - 2025 Guardian Basic Life Summary, Class 1"
type input "Whalar - 2025 Guardian Basic Life Summary, Class 2"
click at [1004, 255] on button "Update" at bounding box center [1028, 253] width 49 height 40
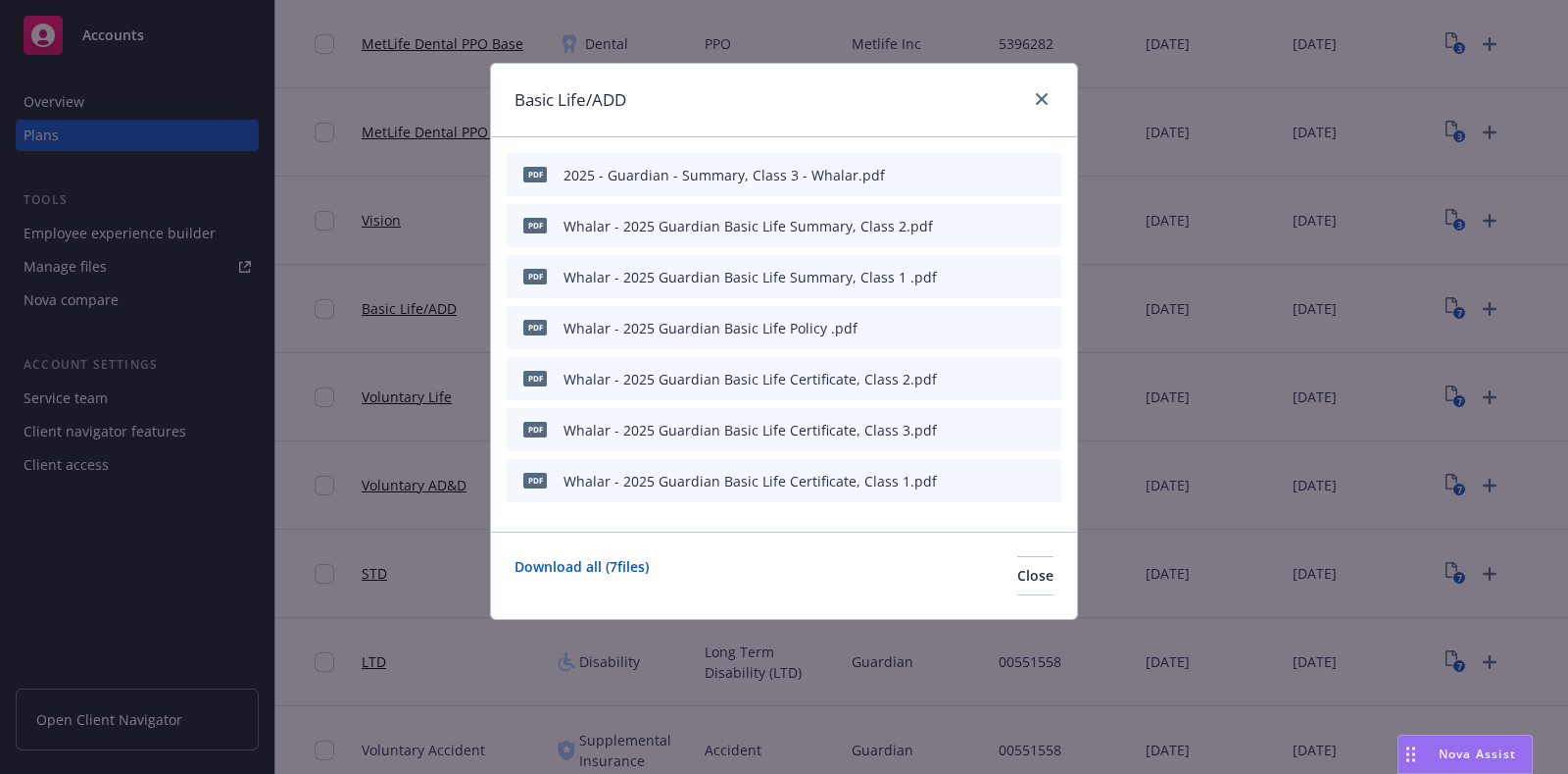
click at [955, 176] on icon "button" at bounding box center [950, 174] width 12 height 12
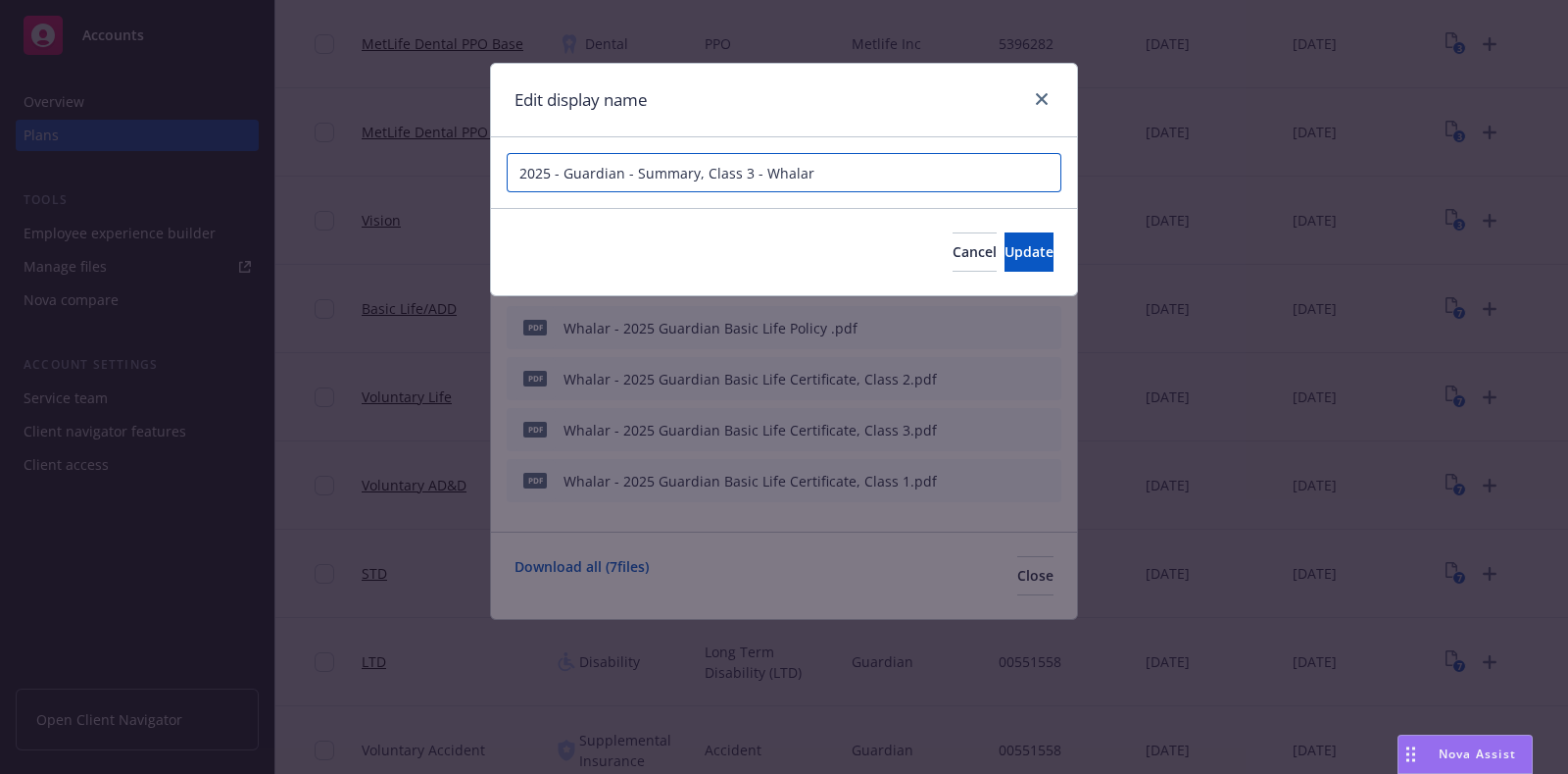
drag, startPoint x: 867, startPoint y: 164, endPoint x: 539, endPoint y: 169, distance: 328.0
click at [539, 169] on input "2025 - Guardian - Summary, Class 3 - Whalar" at bounding box center [784, 172] width 555 height 40
type input "2"
paste input "Whalar - 2025 Guardian Basic Life Summary, Class 1"
type input "Whalar - 2025 Guardian Basic Life Summary, Class 3"
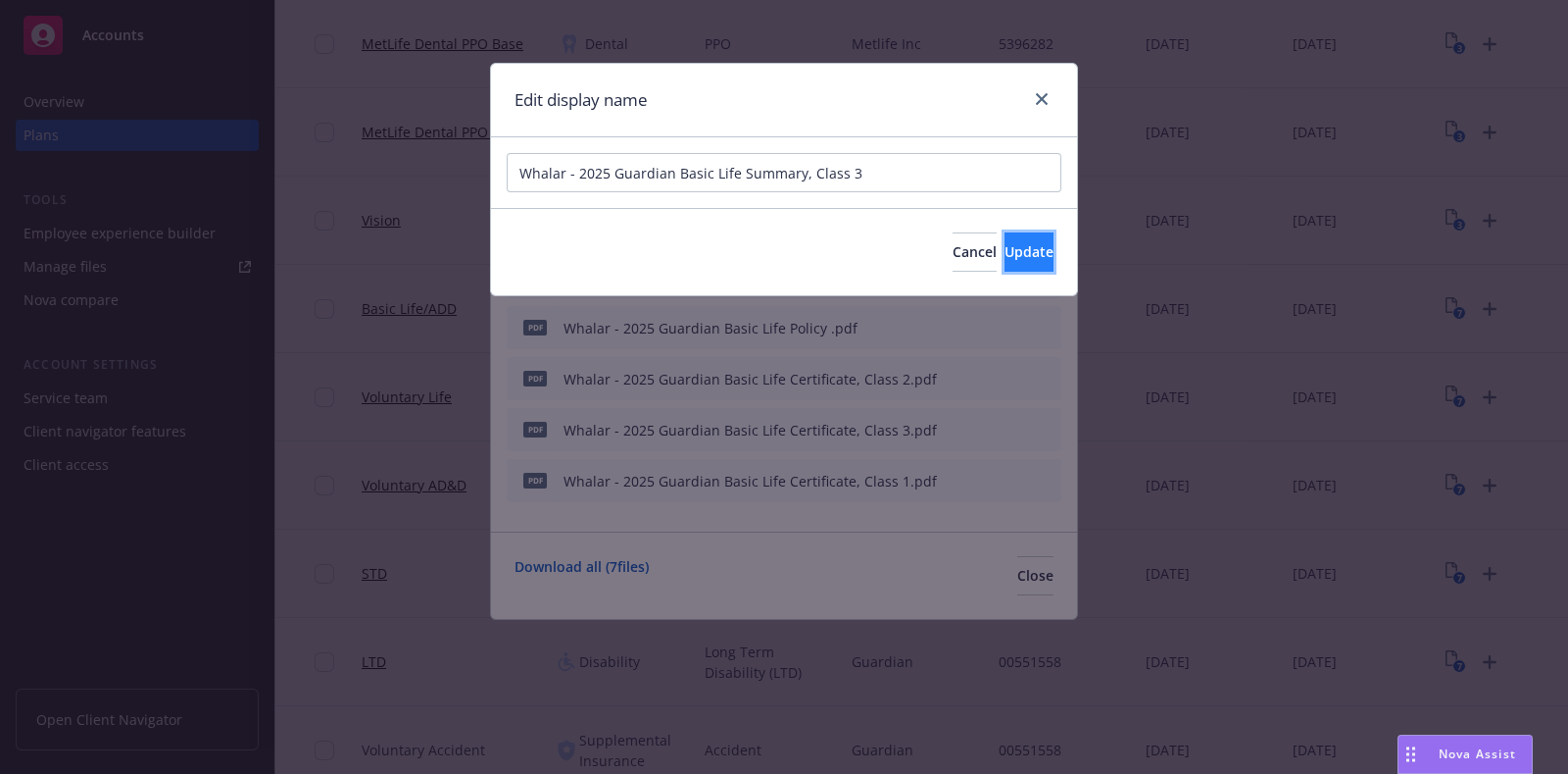
click at [1018, 254] on span "Update" at bounding box center [1028, 251] width 49 height 19
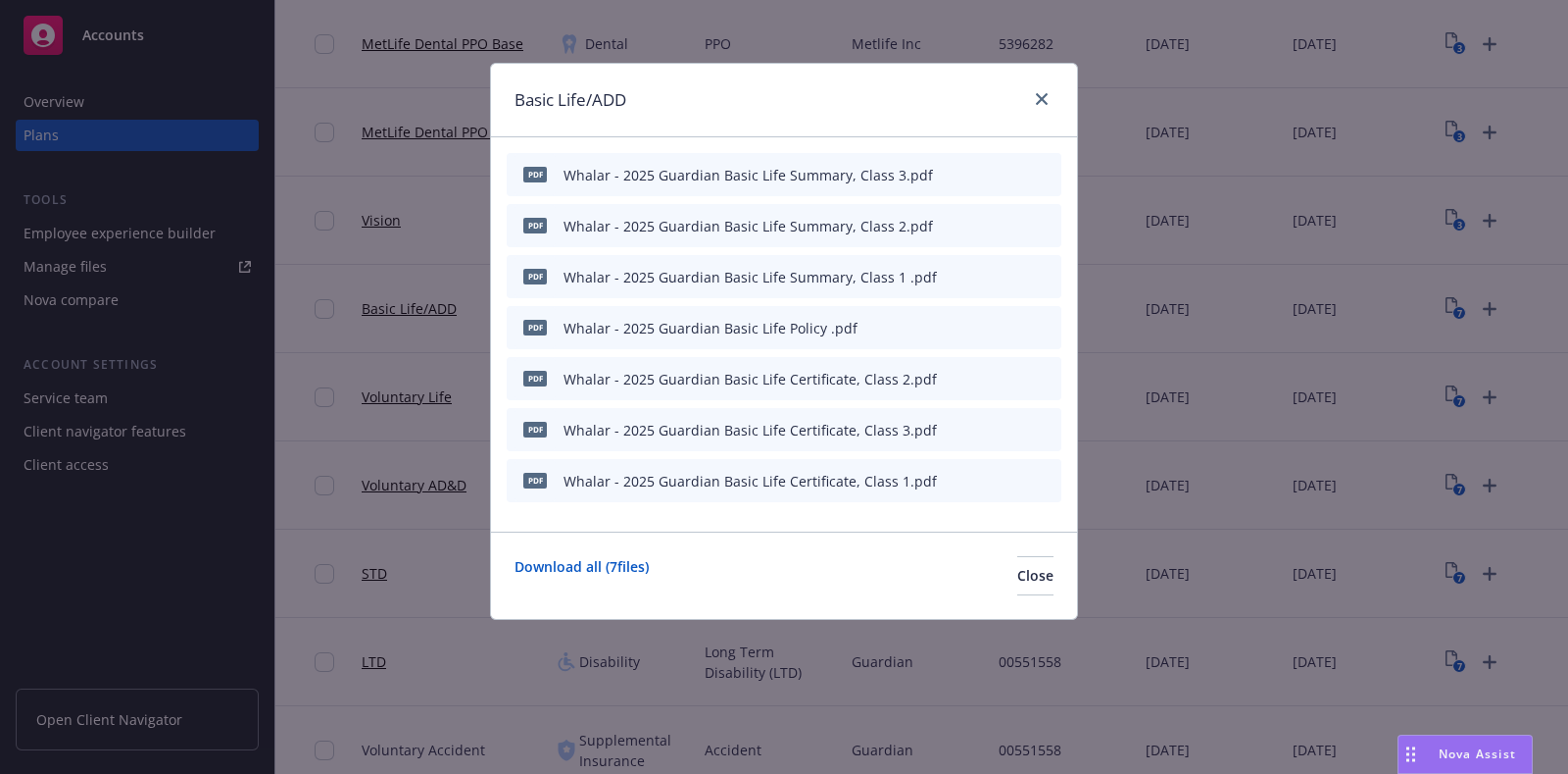
click at [956, 326] on icon "button" at bounding box center [950, 328] width 12 height 12
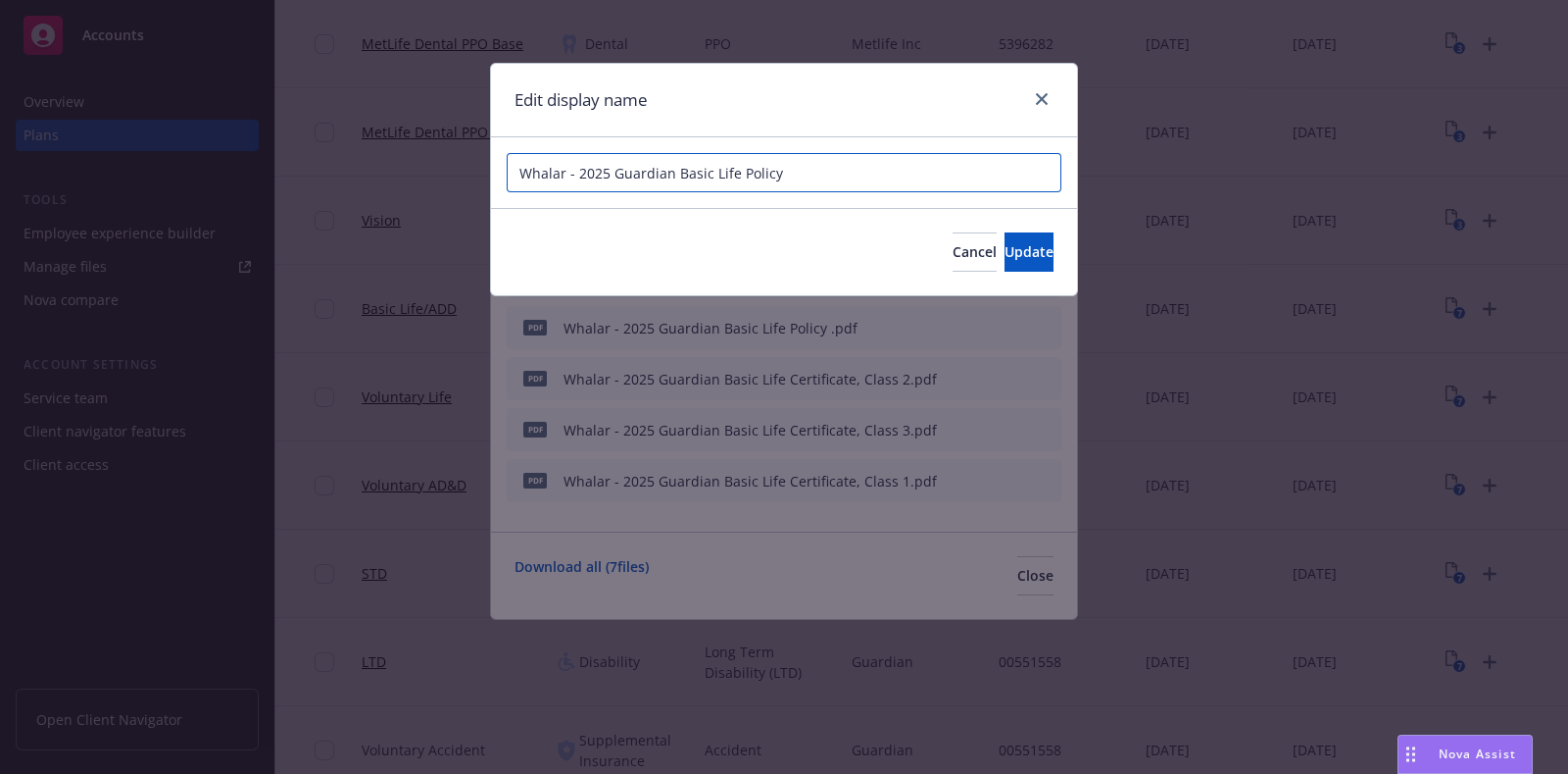
drag, startPoint x: 863, startPoint y: 170, endPoint x: 483, endPoint y: 168, distance: 380.0
click at [483, 168] on div "Edit display name Whalar - 2025 Guardian Basic Life Policy Cancel Update" at bounding box center [784, 387] width 1568 height 774
paste input "Summary, Class 1"
type input "Whalar - 2025 Guardian Basic Life Policy"
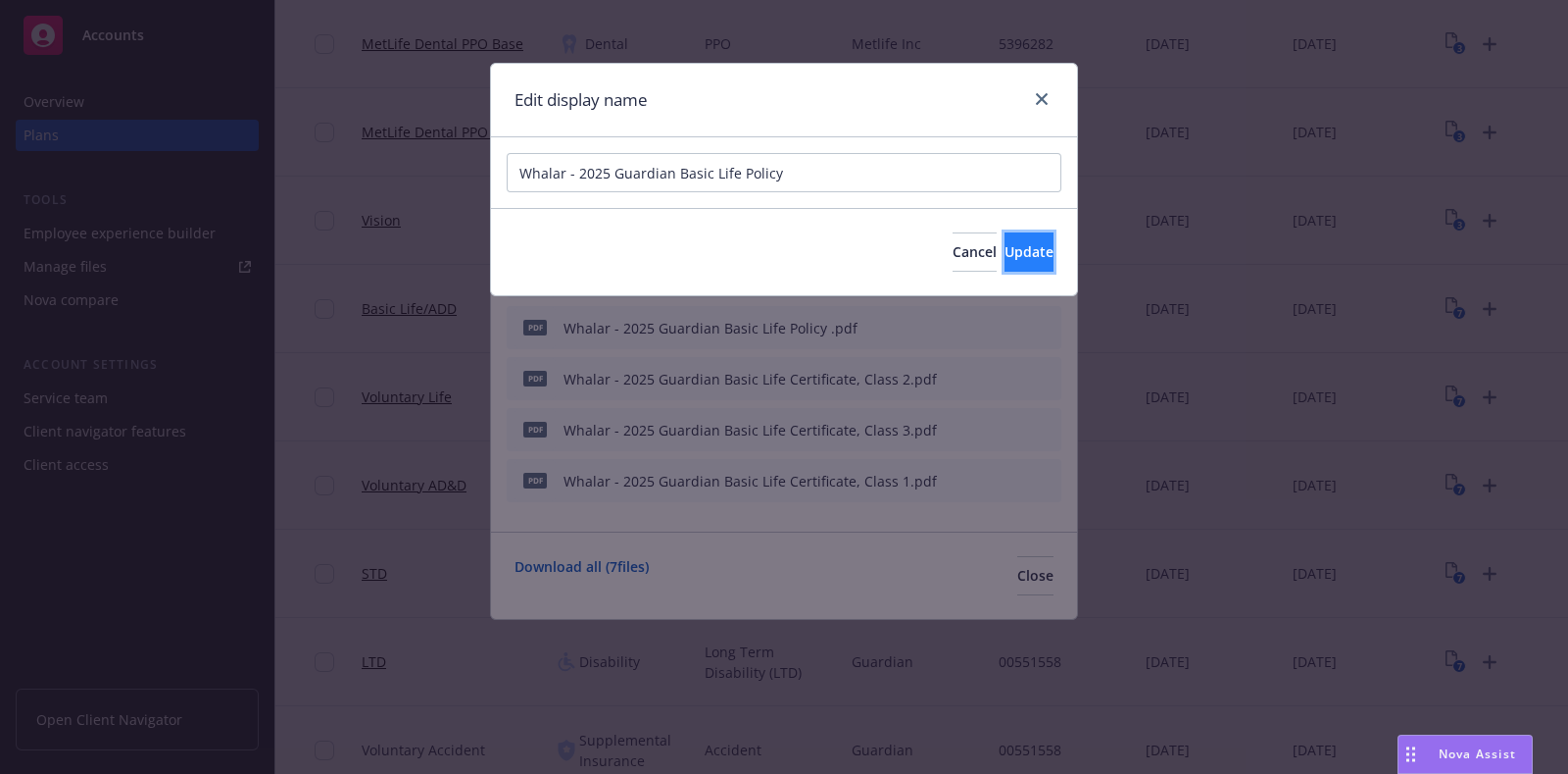
click at [1017, 256] on span "Update" at bounding box center [1028, 251] width 49 height 19
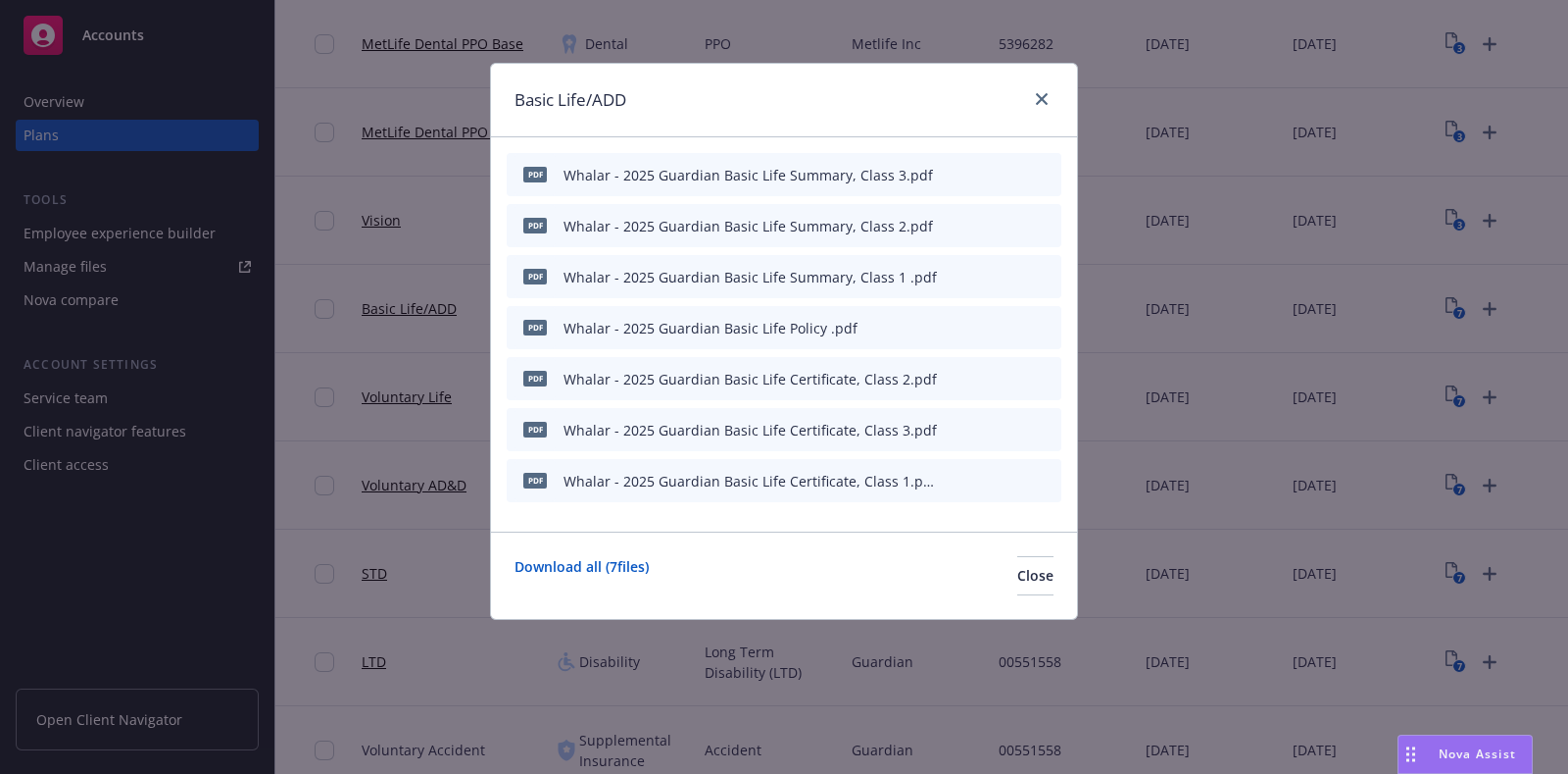
click at [951, 480] on icon "button" at bounding box center [949, 482] width 10 height 10
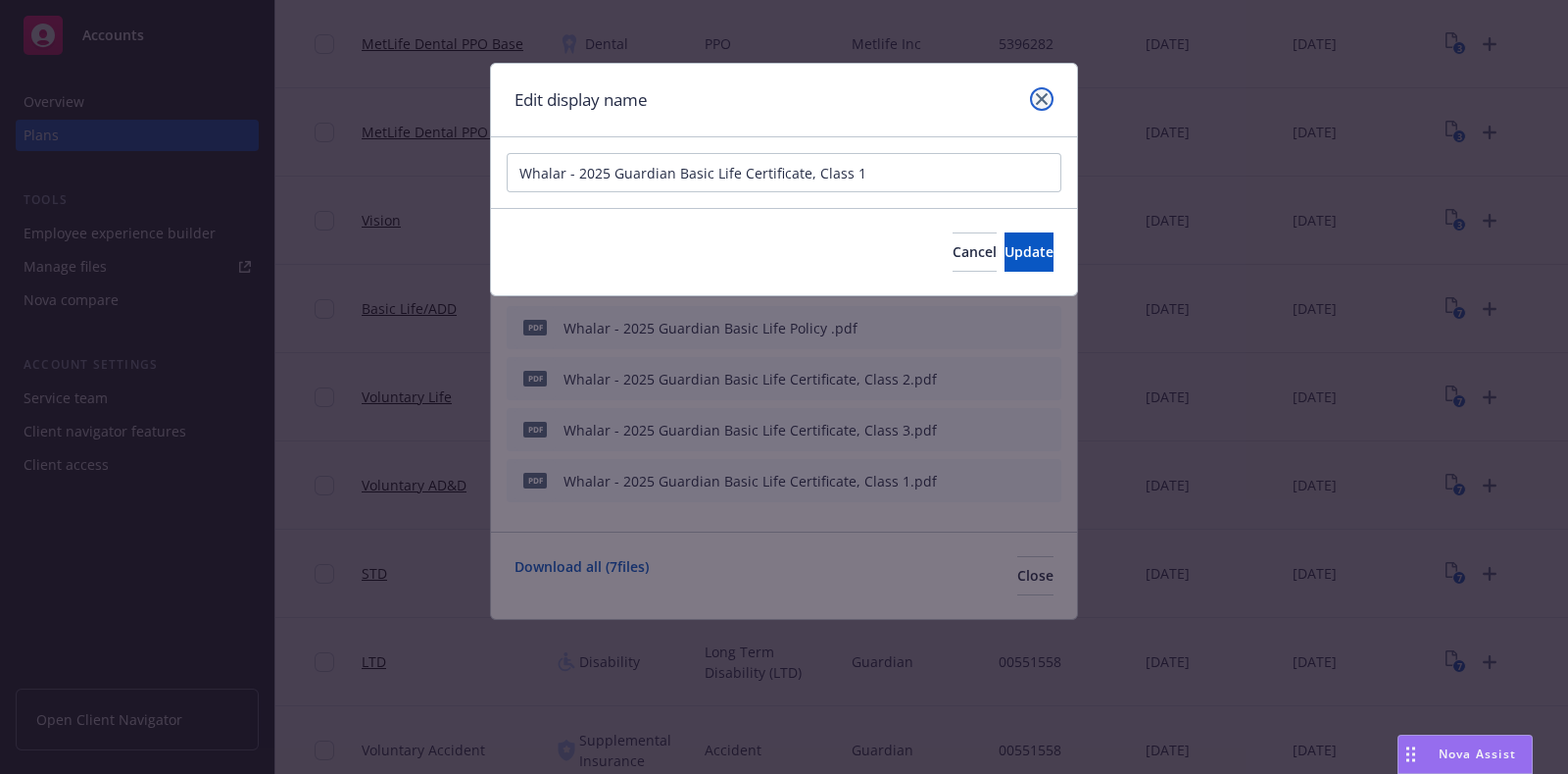
click at [1041, 105] on link "close" at bounding box center [1042, 99] width 24 height 24
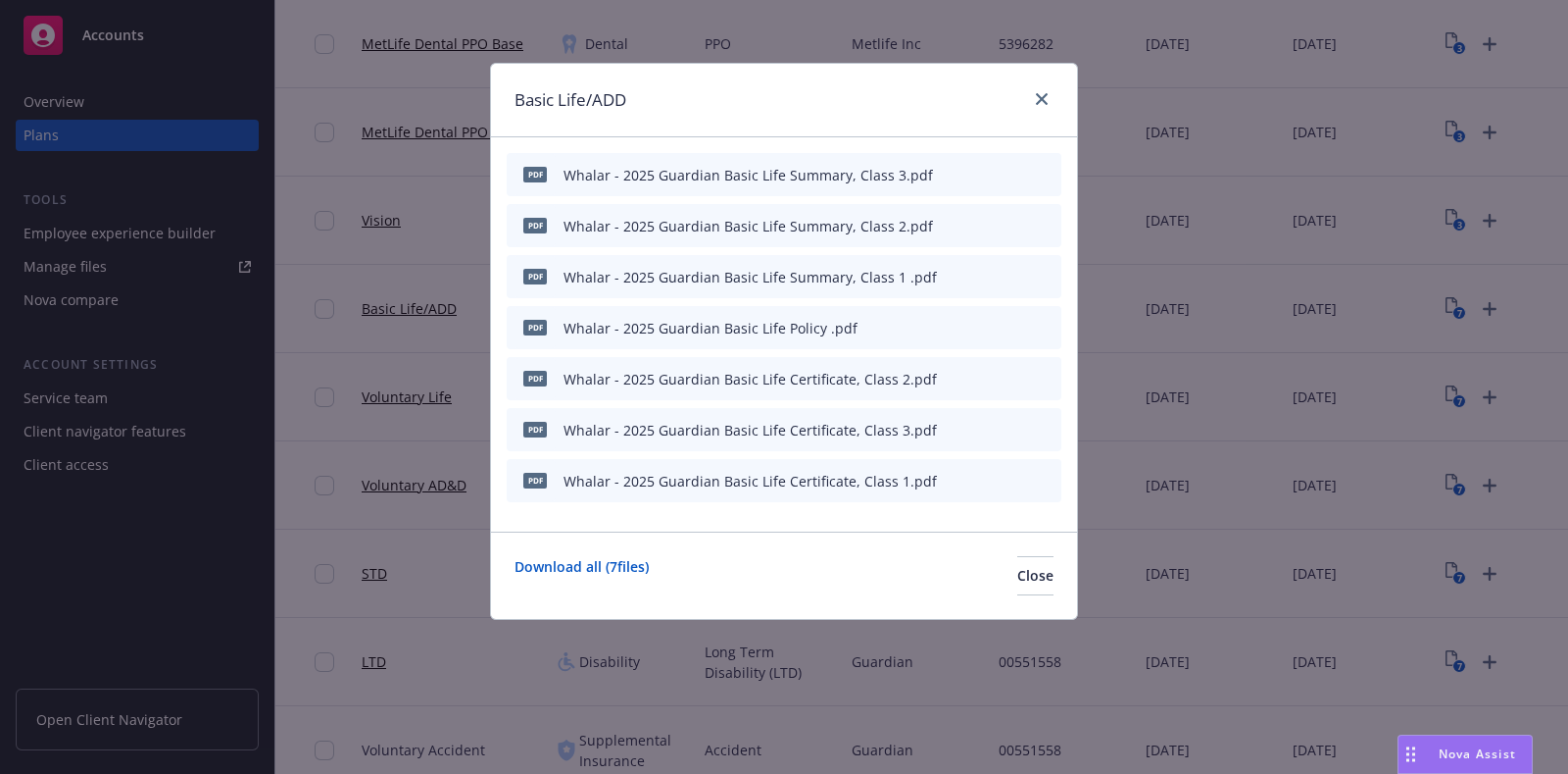
click at [1013, 173] on icon "preview file" at bounding box center [1011, 173] width 18 height 14
click at [1037, 102] on icon "close" at bounding box center [1042, 99] width 12 height 12
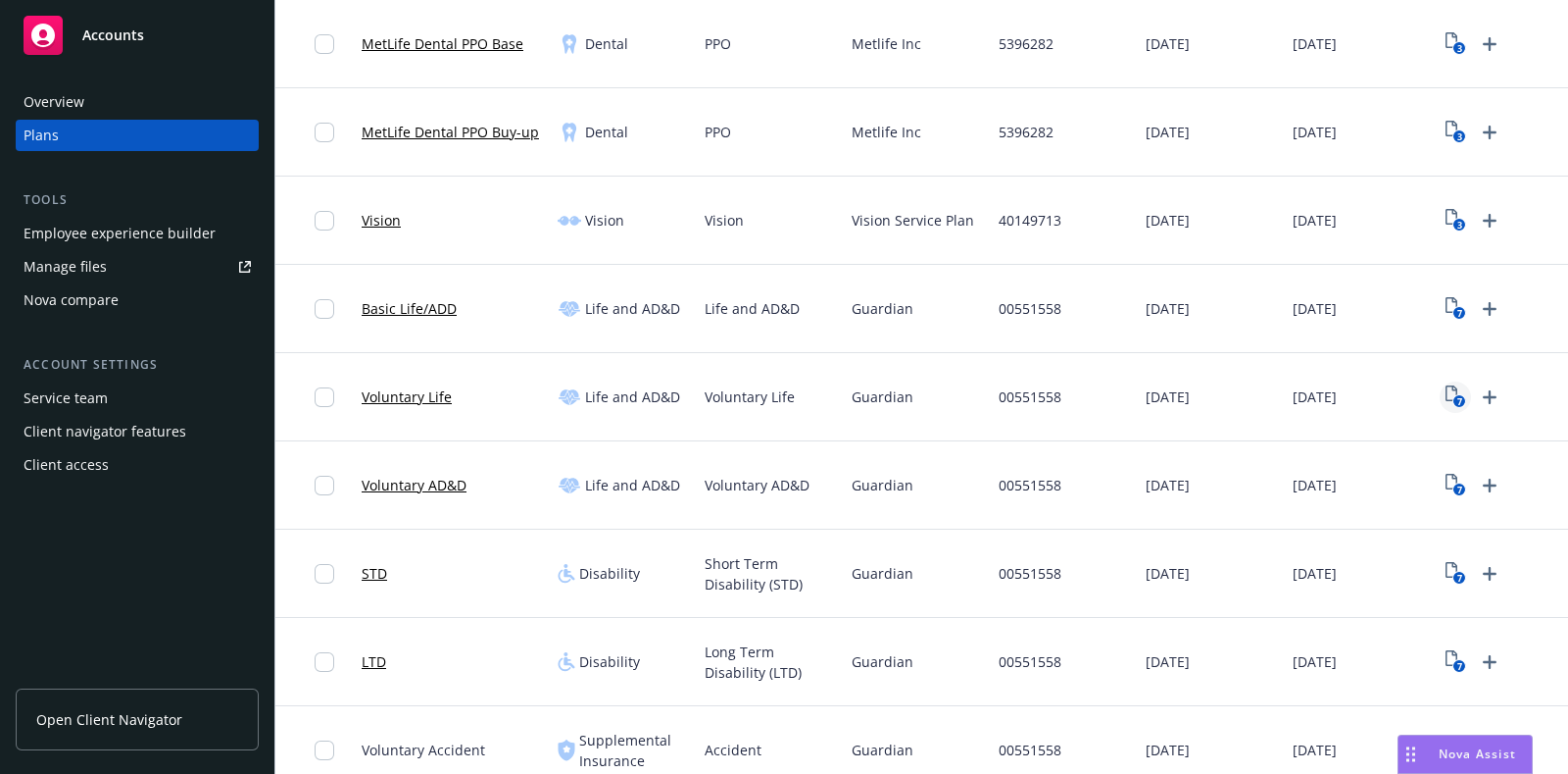
click at [1455, 395] on rect "View Plan Documents" at bounding box center [1459, 401] width 13 height 13
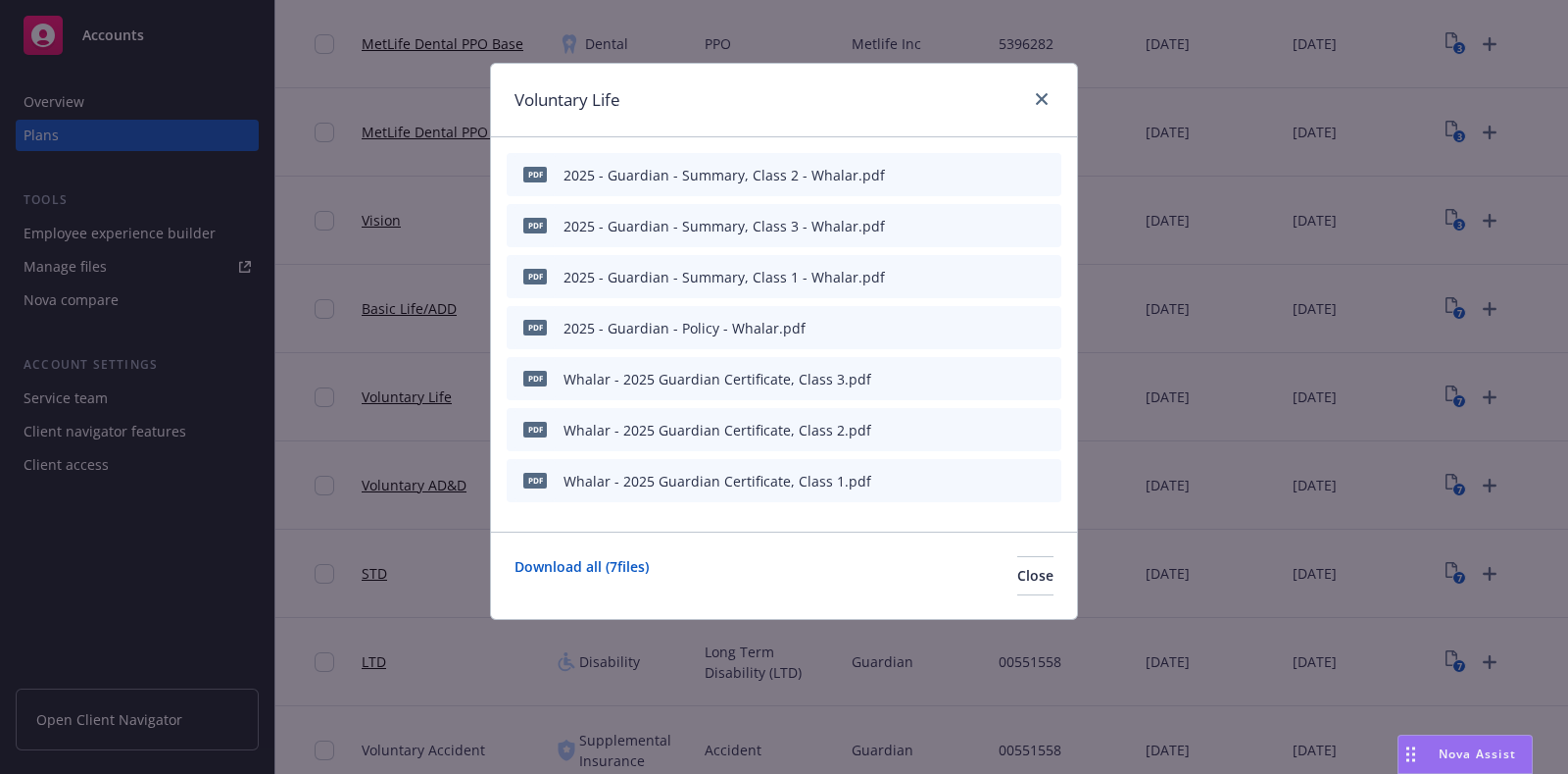
click at [950, 380] on icon "button" at bounding box center [949, 380] width 10 height 10
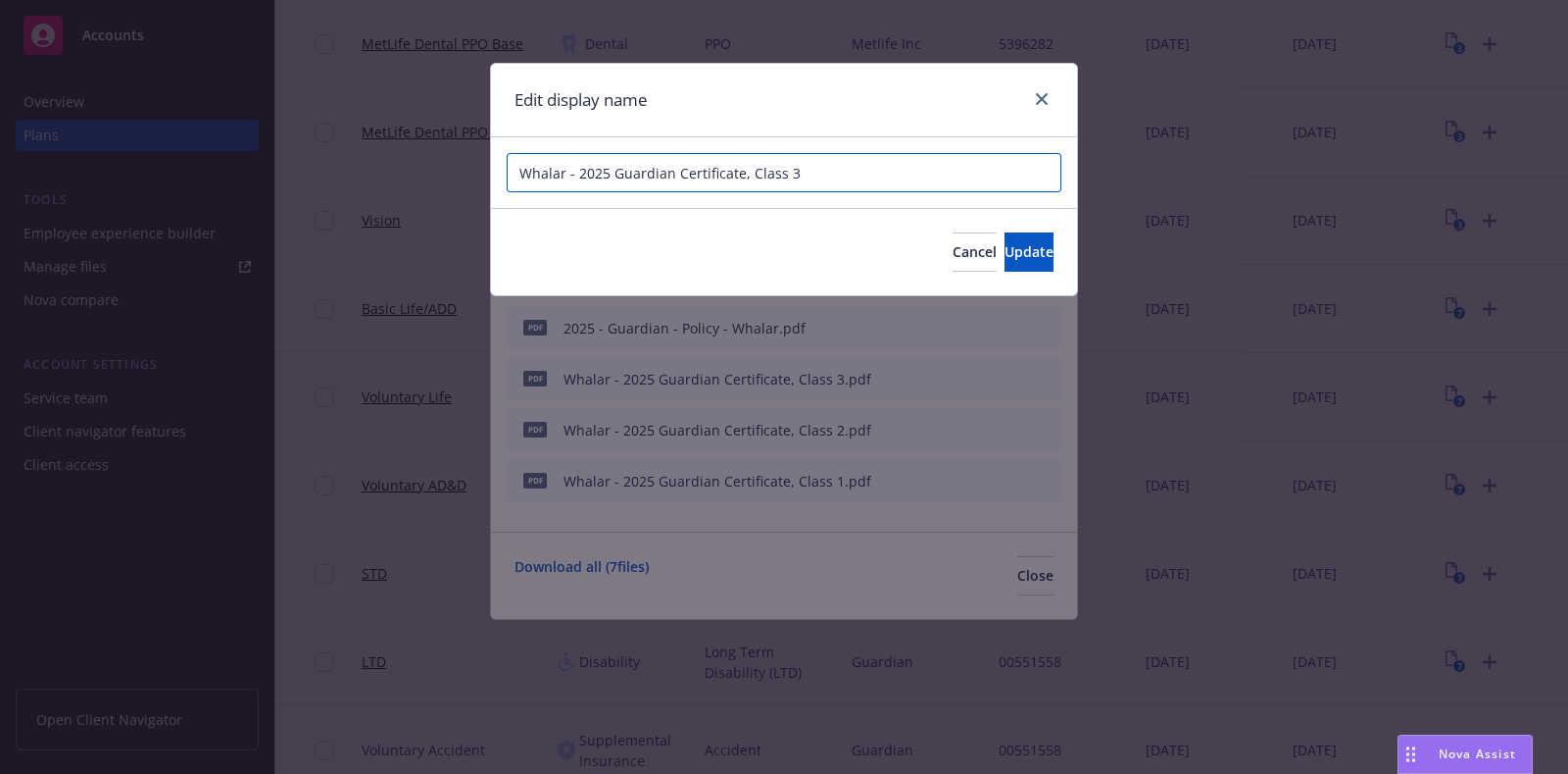
click at [677, 177] on input "Whalar - 2025 Guardian Certificate, Class 3" at bounding box center [784, 172] width 555 height 40
drag, startPoint x: 721, startPoint y: 172, endPoint x: 670, endPoint y: 168, distance: 51.2
click at [670, 168] on input "Whalar - 2025 Guardian Vol Life Certificate, Class 3" at bounding box center [784, 172] width 555 height 40
click at [857, 166] on input "Whalar - 2025 Guardian Vol Life Certificate, Class 3" at bounding box center [784, 172] width 555 height 40
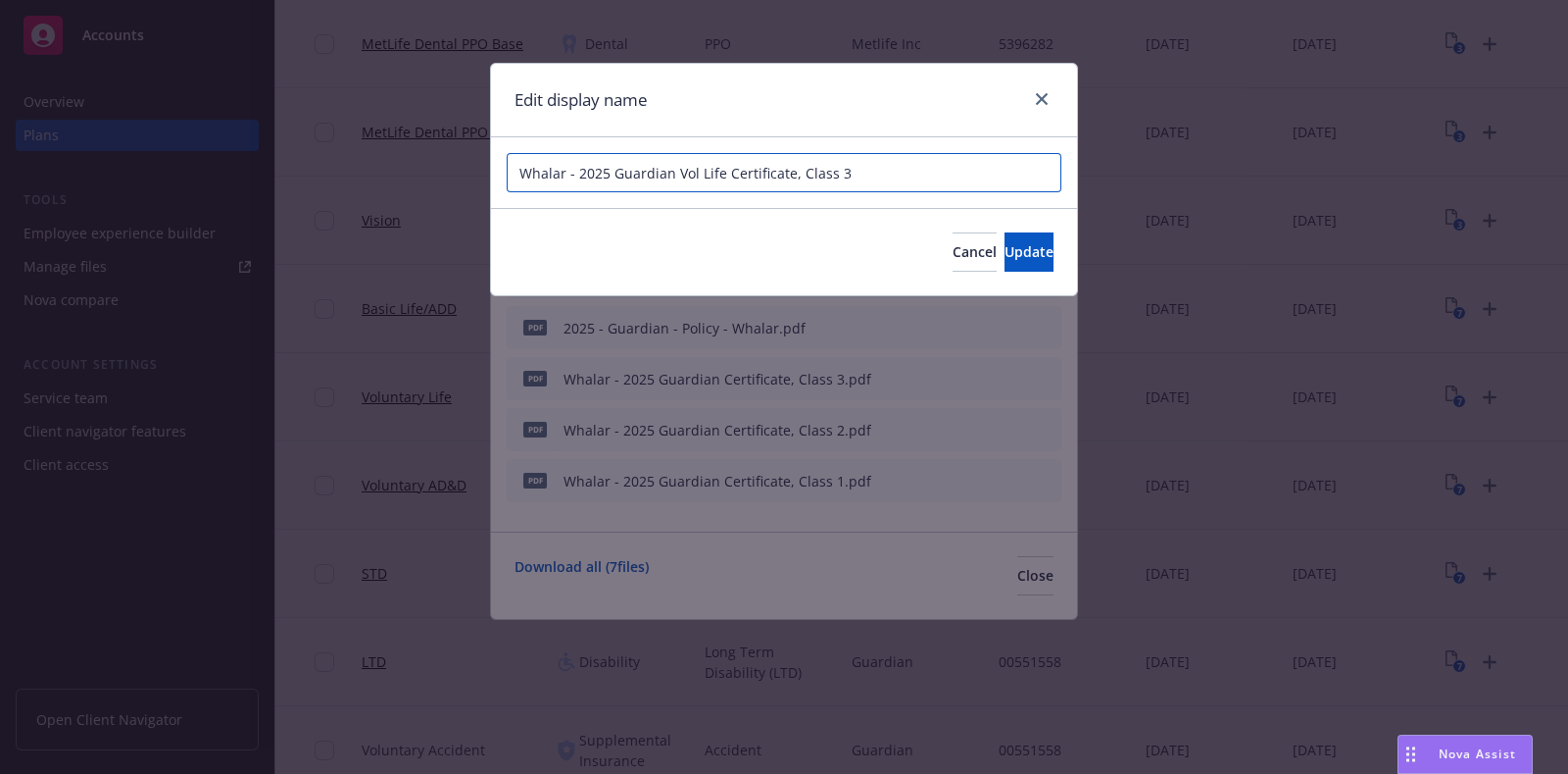
click at [857, 166] on input "Whalar - 2025 Guardian Vol Life Certificate, Class 3" at bounding box center [784, 172] width 555 height 40
type input "Whalar - 2025 Guardian Vol Life Certificate, Class 3"
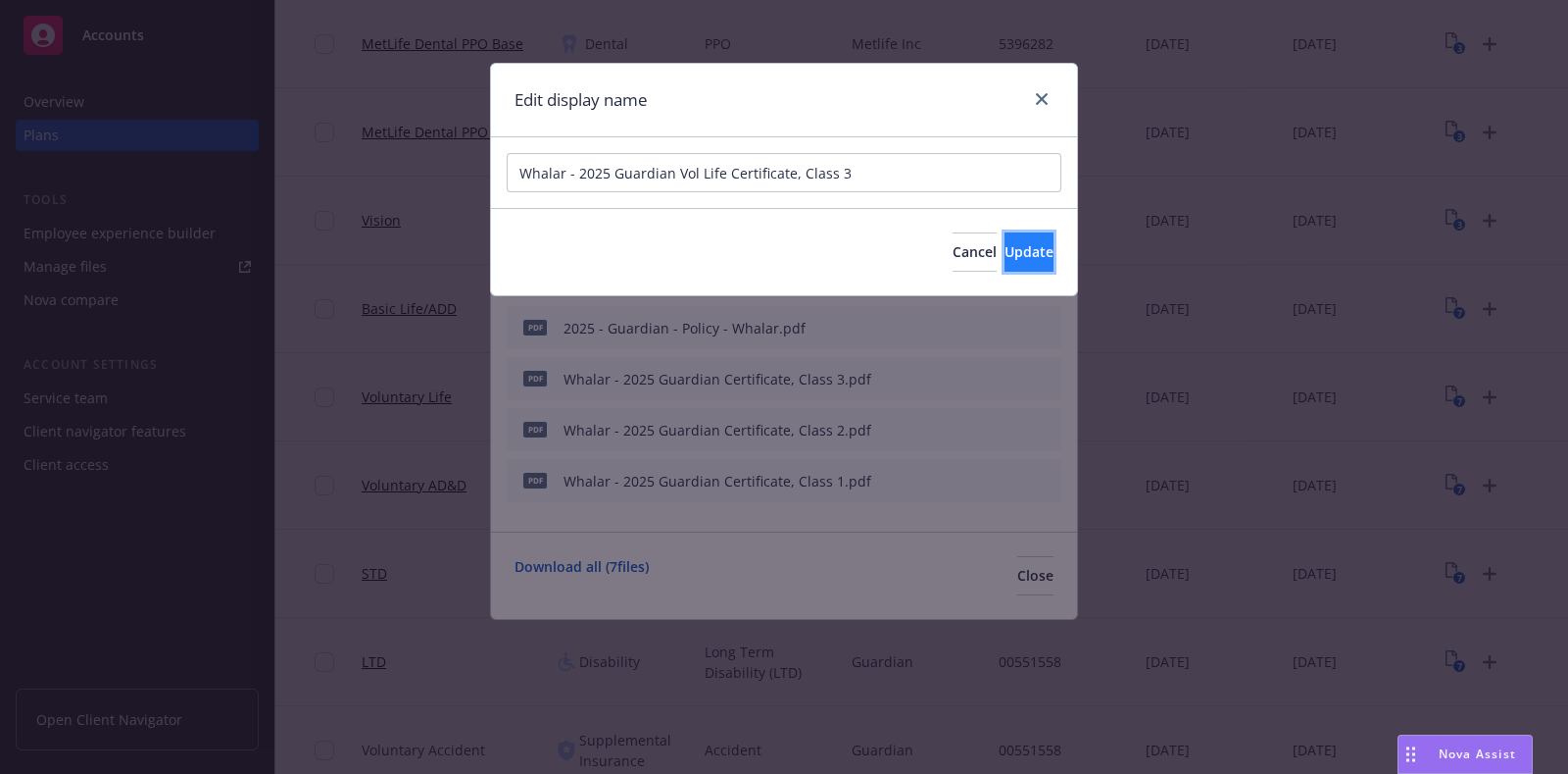
click at [1011, 247] on span "Update" at bounding box center [1028, 251] width 49 height 19
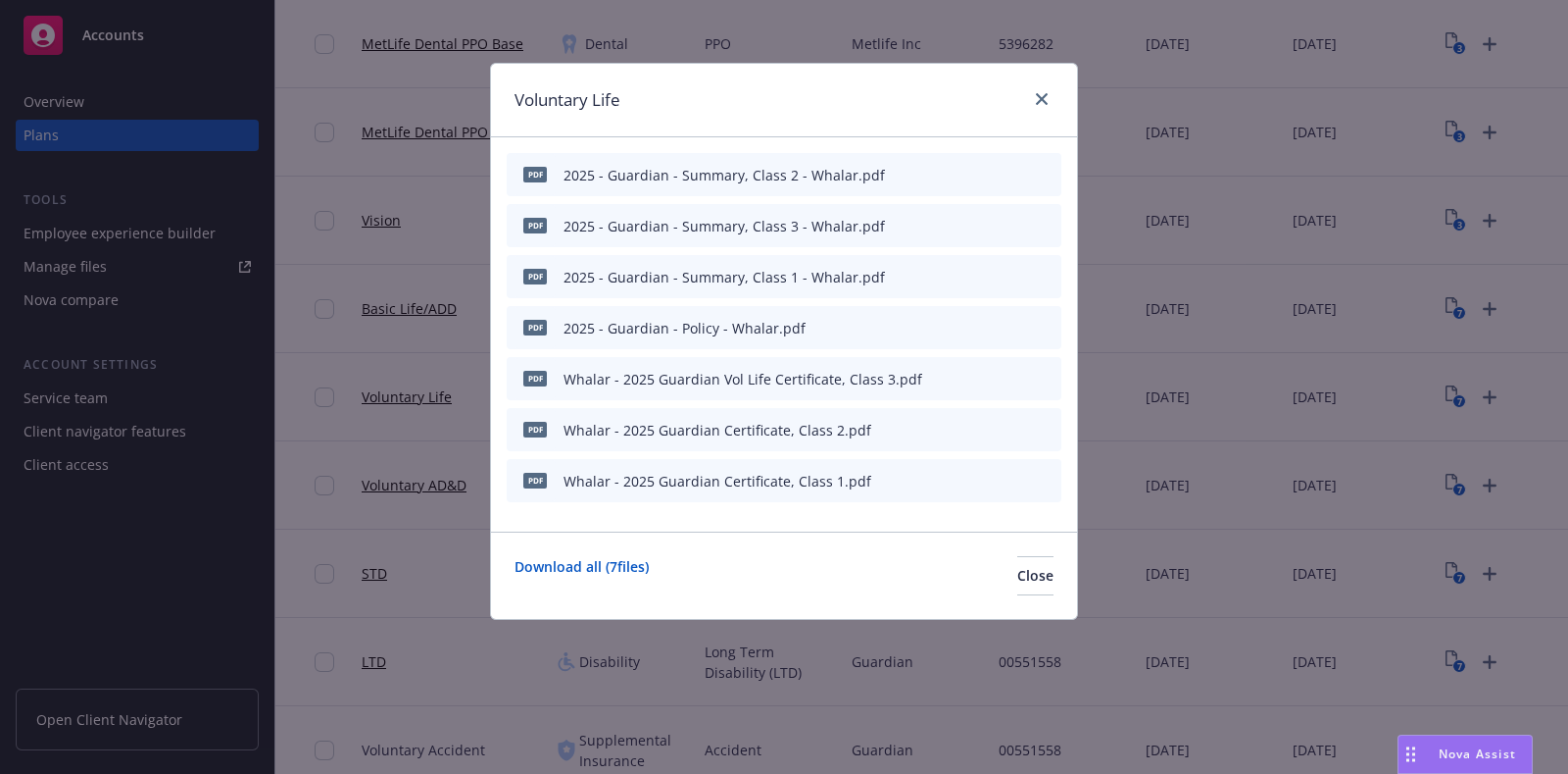
click at [957, 429] on button "button" at bounding box center [950, 430] width 16 height 16
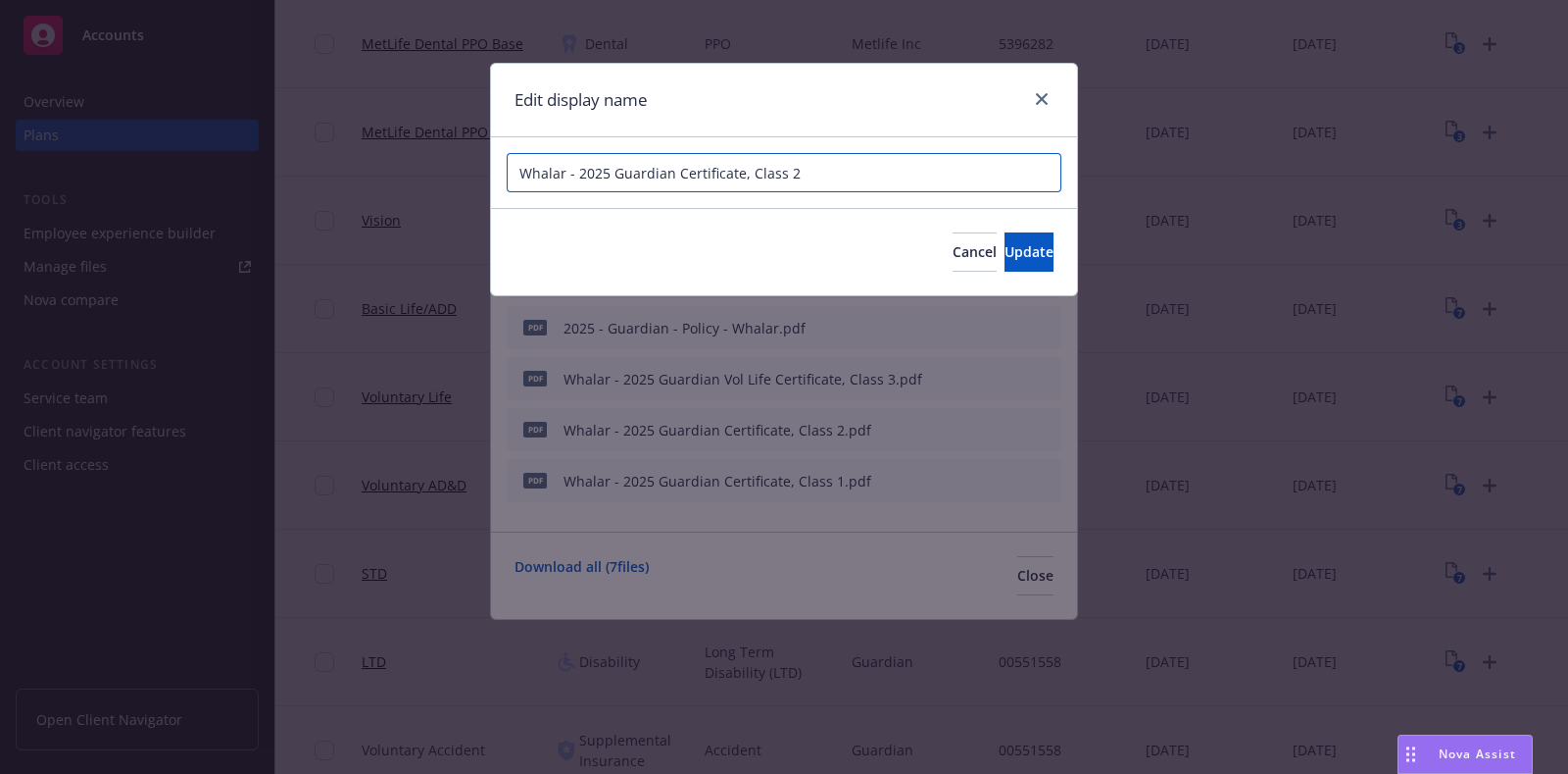
drag, startPoint x: 559, startPoint y: 174, endPoint x: 511, endPoint y: 174, distance: 48.0
click at [511, 174] on input "Whalar - 2025 Guardian Certificate, Class 2" at bounding box center [784, 172] width 555 height 40
paste input "Vol Life Certificate, Class 3"
type input "Whalar - 2025 Guardian Vol Life Certificate, Class 2"
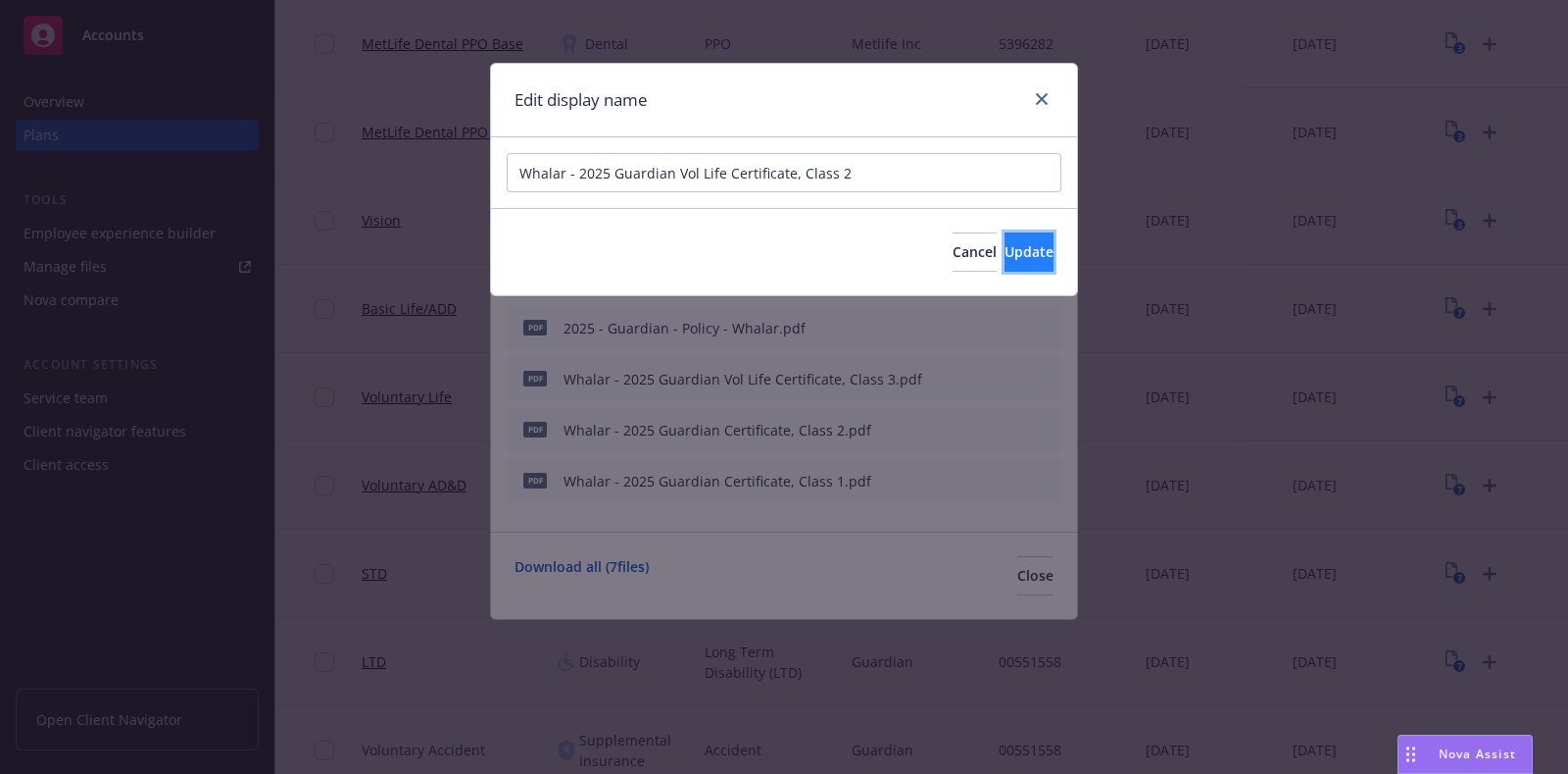
click at [1004, 245] on button "Update" at bounding box center [1028, 253] width 49 height 40
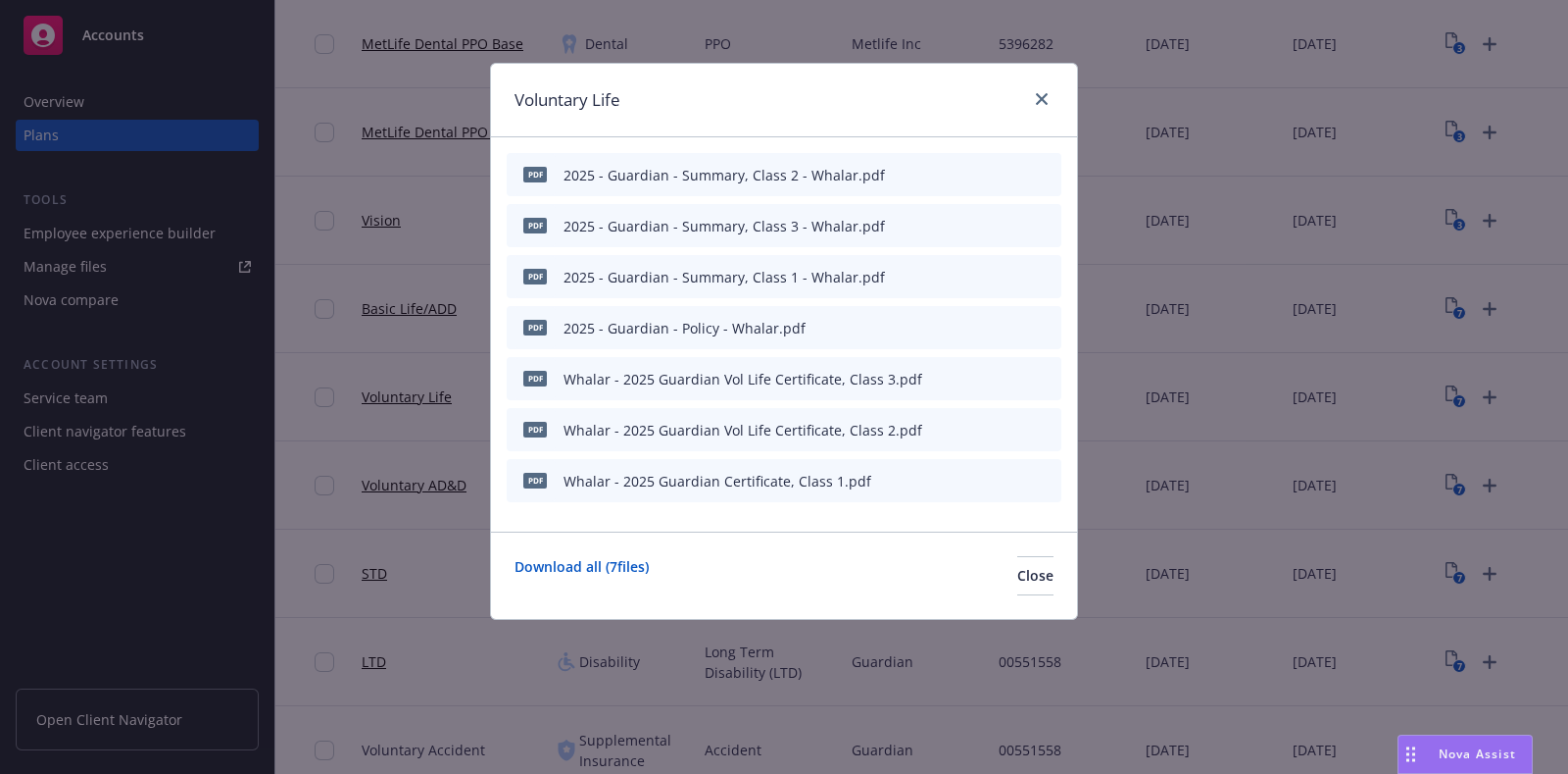
click at [946, 482] on icon "button" at bounding box center [950, 481] width 12 height 12
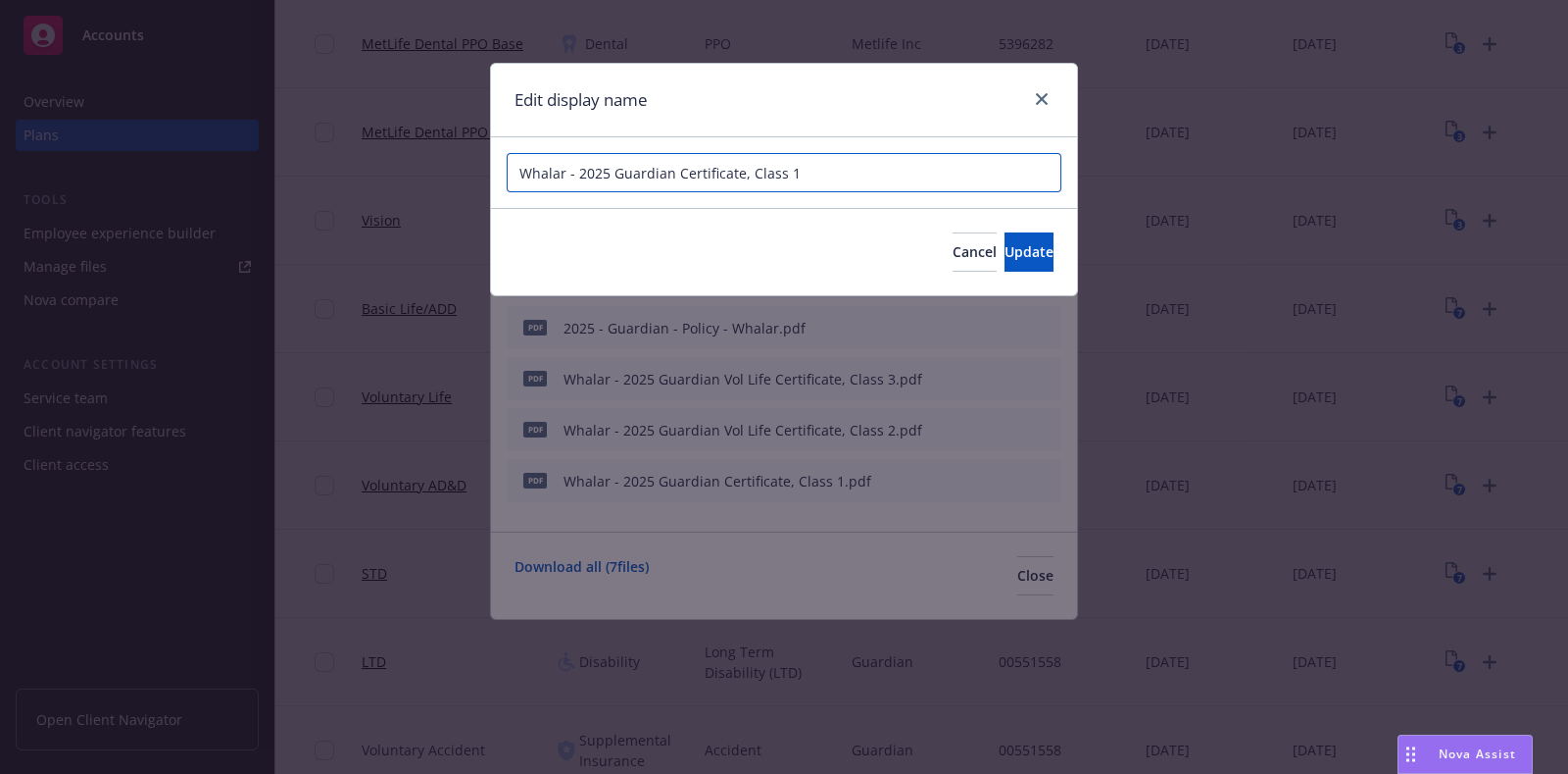
drag, startPoint x: 802, startPoint y: 164, endPoint x: 463, endPoint y: 165, distance: 339.0
click at [463, 165] on div "Edit display name Whalar - 2025 Guardian Certificate, Class 1 Cancel Update" at bounding box center [784, 387] width 1568 height 774
paste input "Vol Life Certificate, Class 3"
type input "Whalar - 2025 Guardian Vol Life Certificate, Class 1"
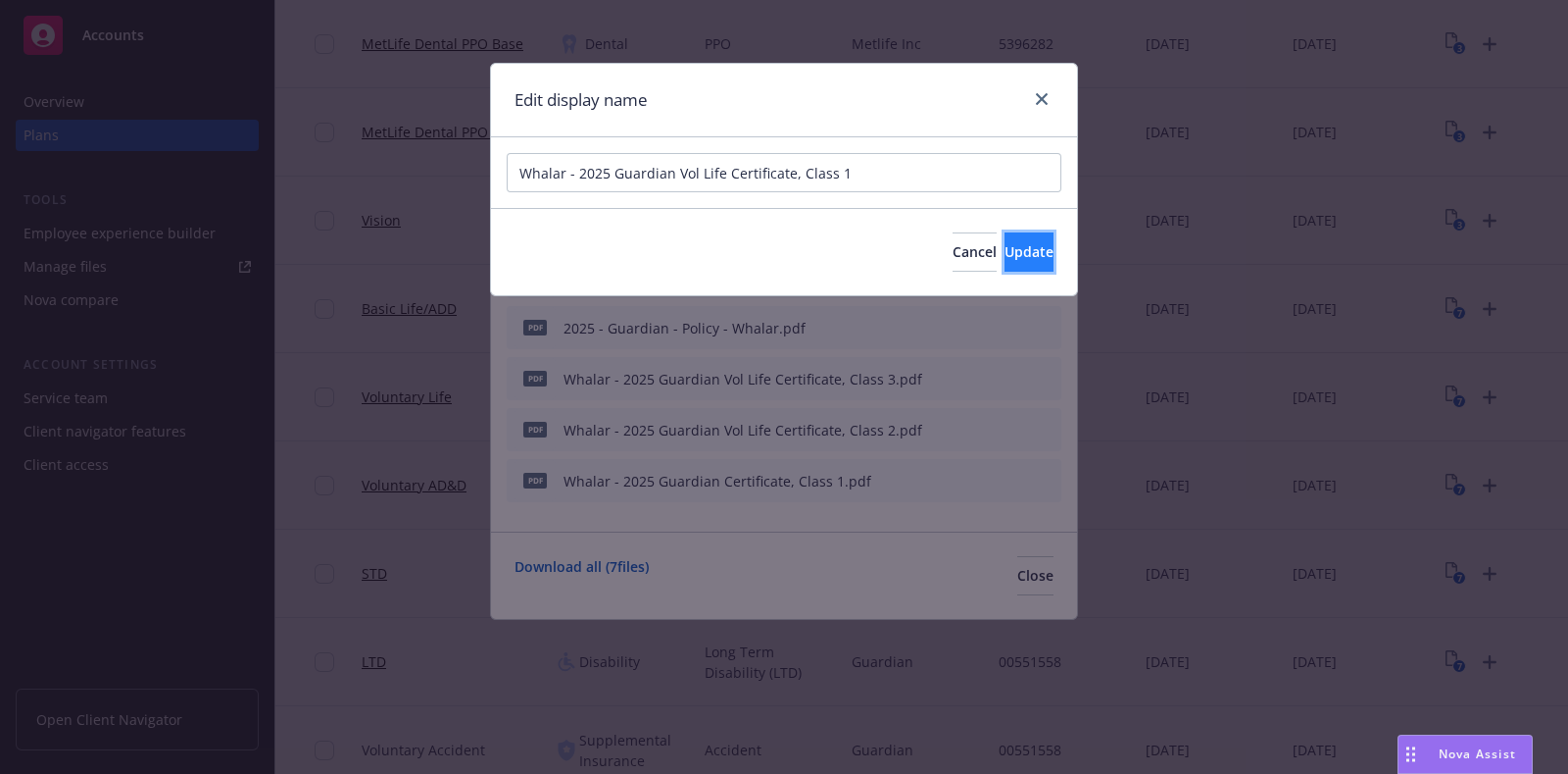
click at [1004, 257] on span "Update" at bounding box center [1028, 251] width 49 height 19
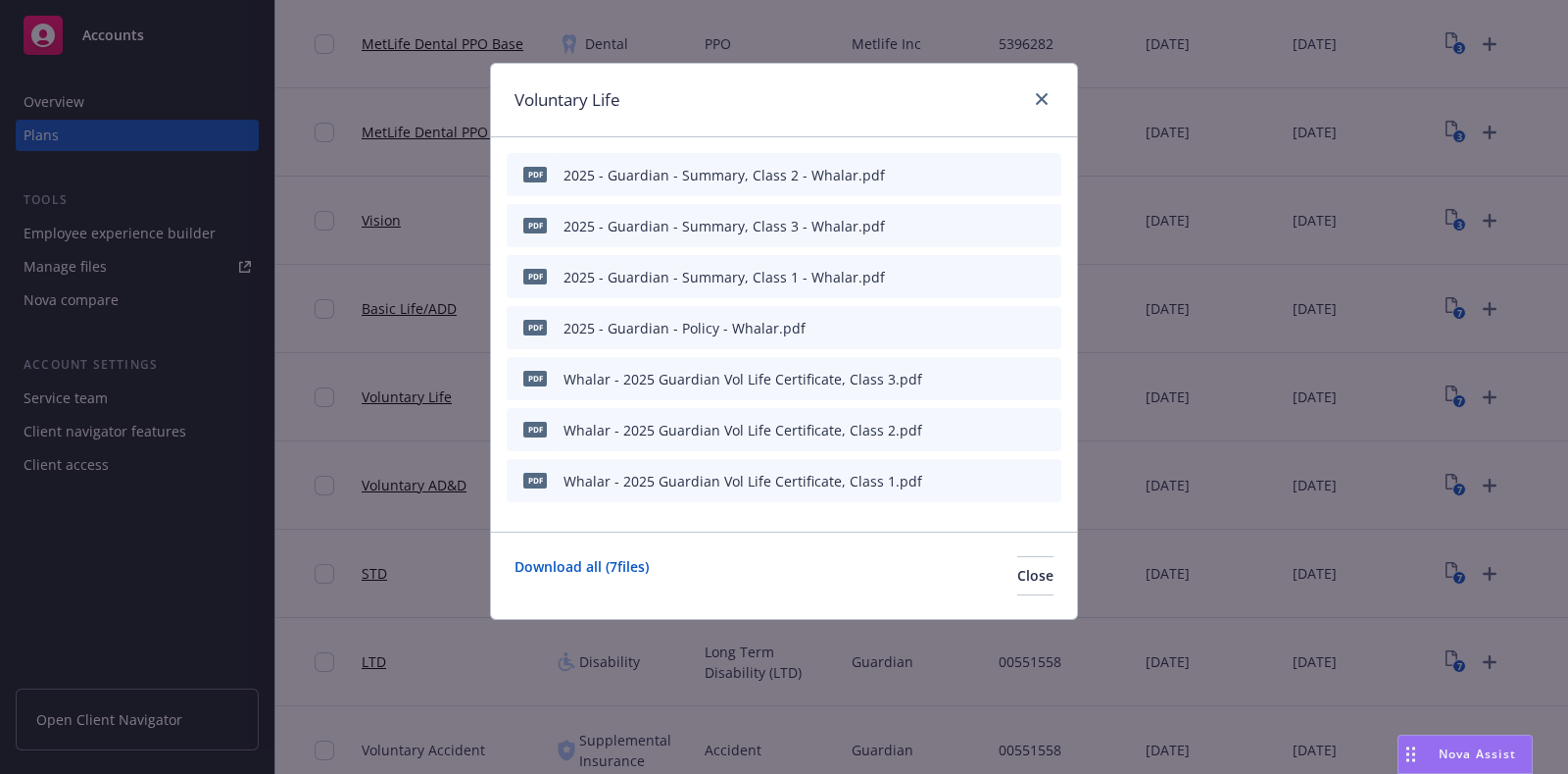
click at [954, 324] on icon "button" at bounding box center [950, 328] width 12 height 12
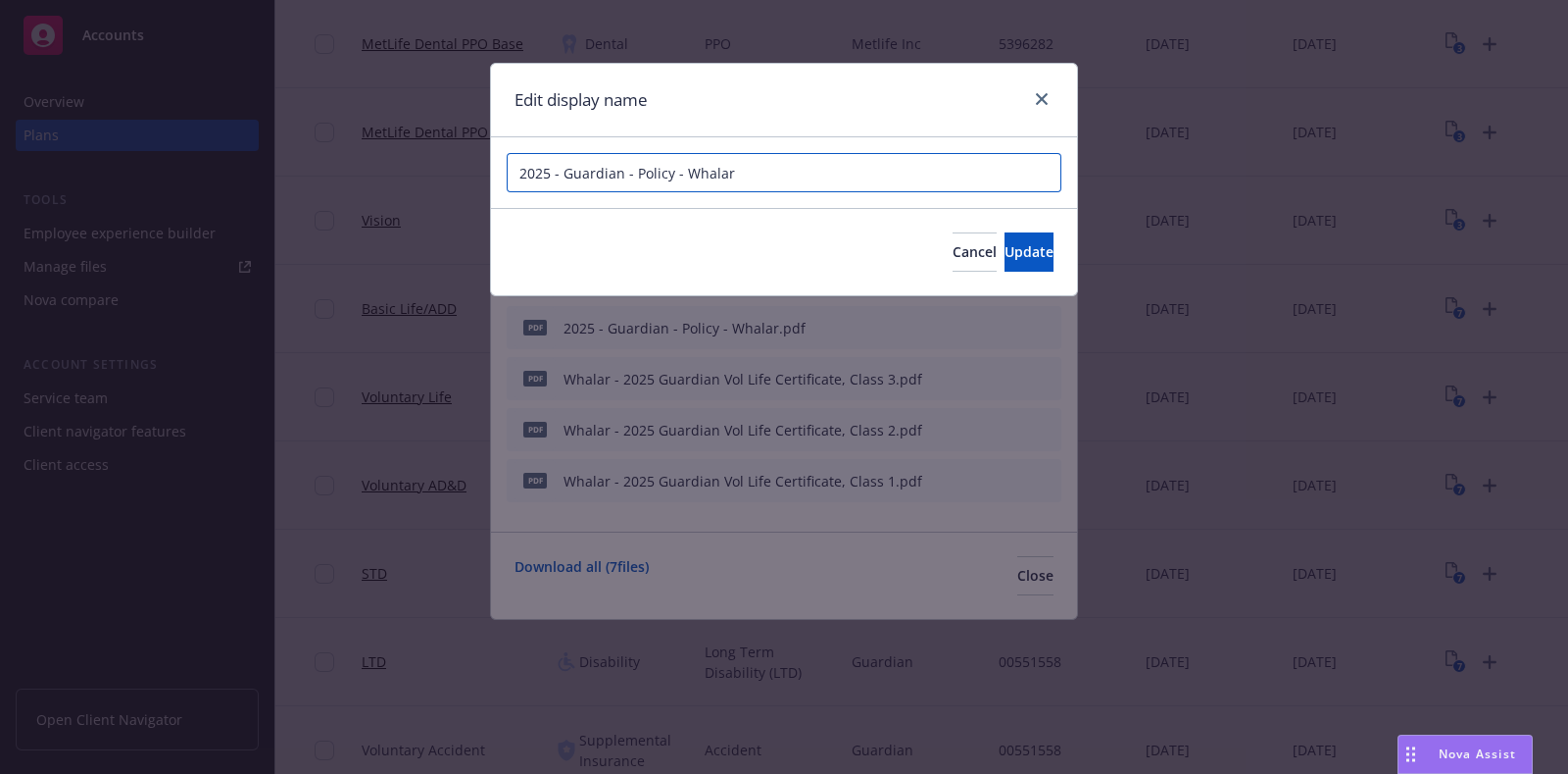
drag, startPoint x: 792, startPoint y: 177, endPoint x: 454, endPoint y: 177, distance: 338.0
click at [454, 177] on div "Edit display name 2025 - Guardian - Policy - Whalar Cancel Update" at bounding box center [784, 387] width 1568 height 774
paste input "Whalar - 2025 Guardian Vol Life Certificate, Class 3"
type input "Whalar - 2025 Guardian Vol Life Policy"
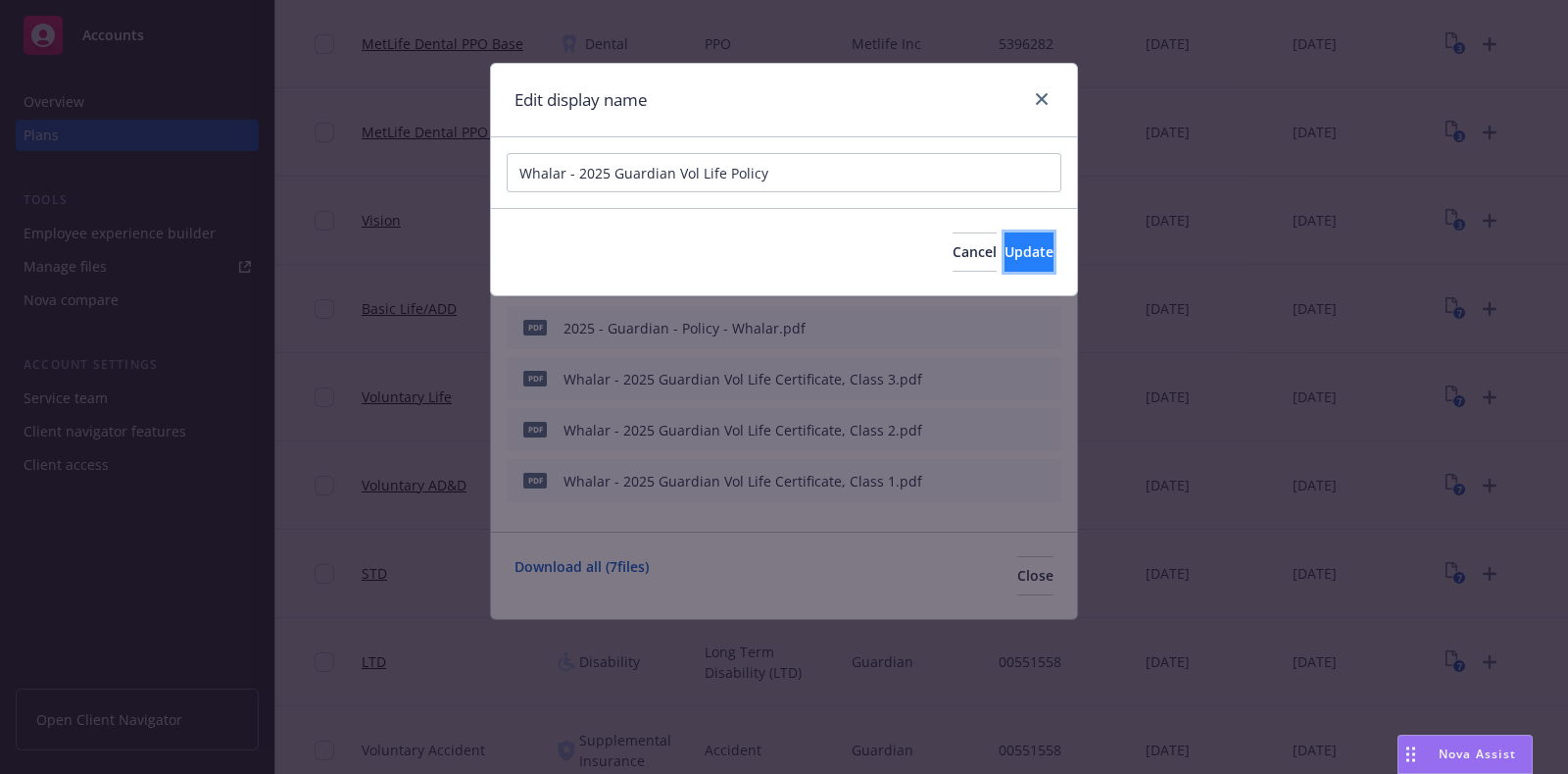
click at [1033, 261] on button "Update" at bounding box center [1028, 253] width 49 height 40
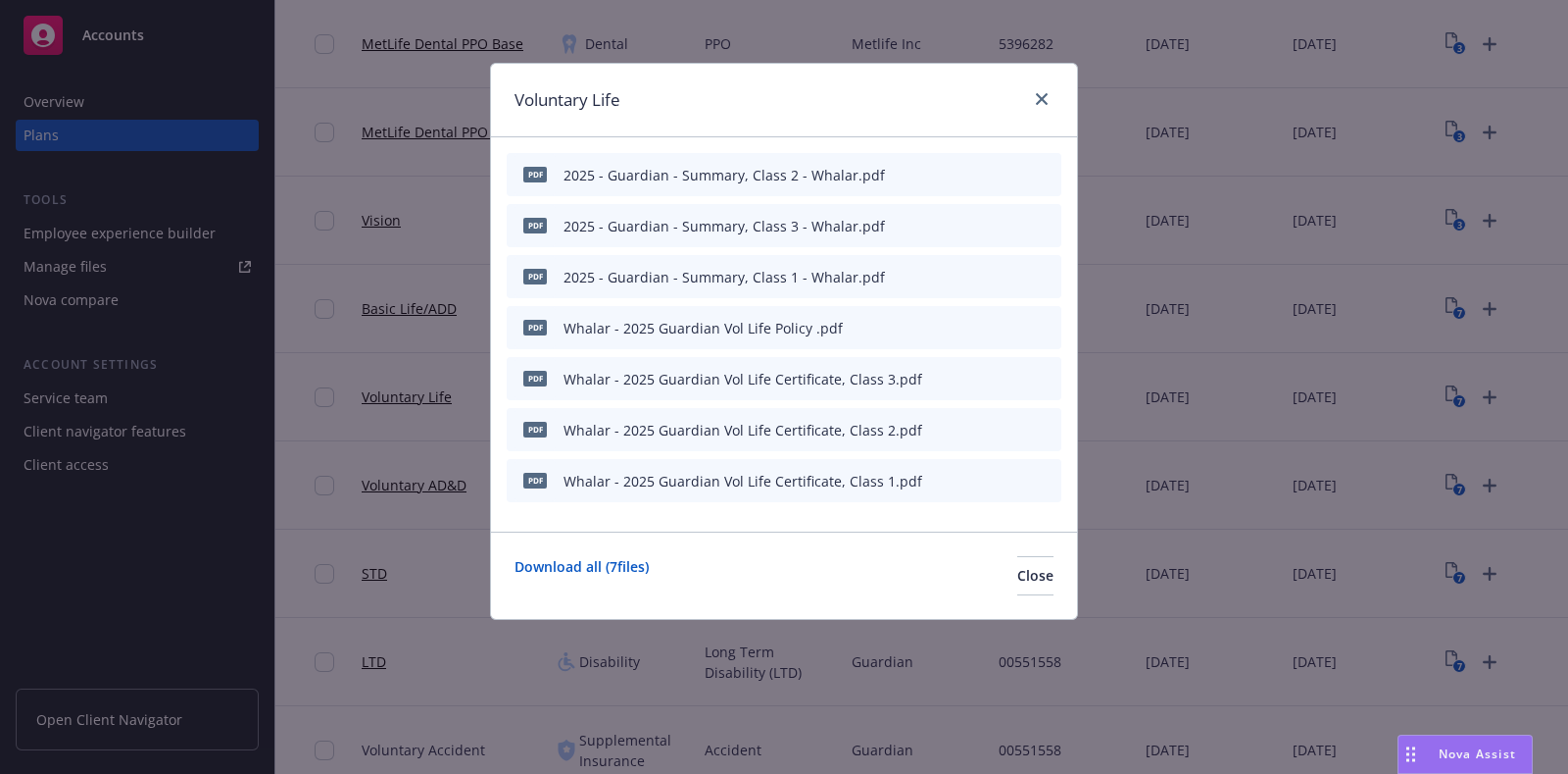
click at [950, 276] on icon "button" at bounding box center [949, 277] width 10 height 10
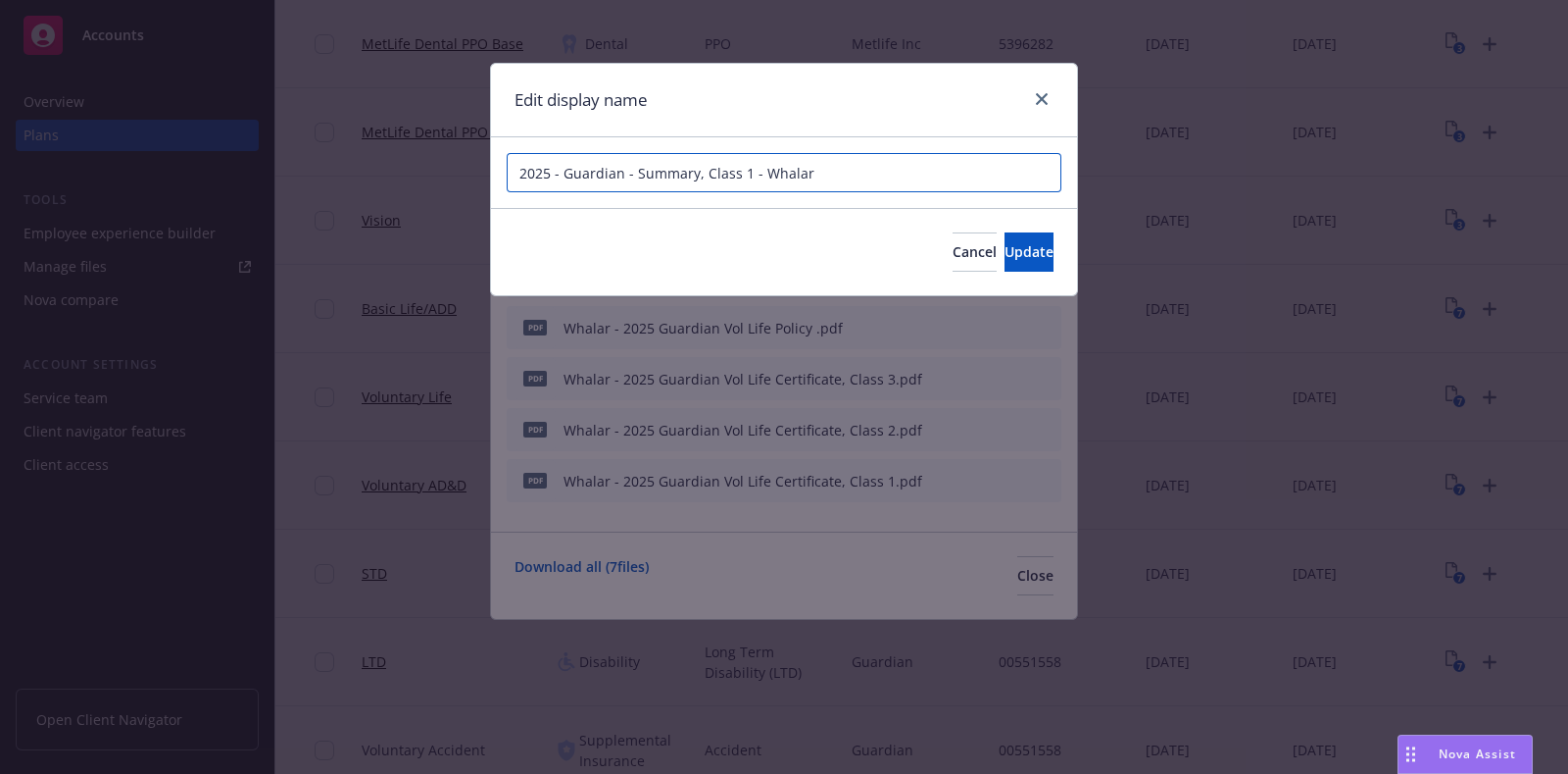
drag, startPoint x: 848, startPoint y: 169, endPoint x: 500, endPoint y: 173, distance: 348.0
click at [500, 173] on div "2025 - Guardian - Summary, Class 1 - Whalar" at bounding box center [784, 172] width 586 height 70
paste input "Whalar - 2025 Guardian Vol Life Certificate, Class 3"
click at [789, 170] on input "Whalar - 2025 Guardian Vol Life Certificate, Class 3" at bounding box center [784, 172] width 555 height 40
click at [925, 166] on input "Whalar - 2025 Guardian Vol Life Summary, Class 3" at bounding box center [784, 172] width 555 height 40
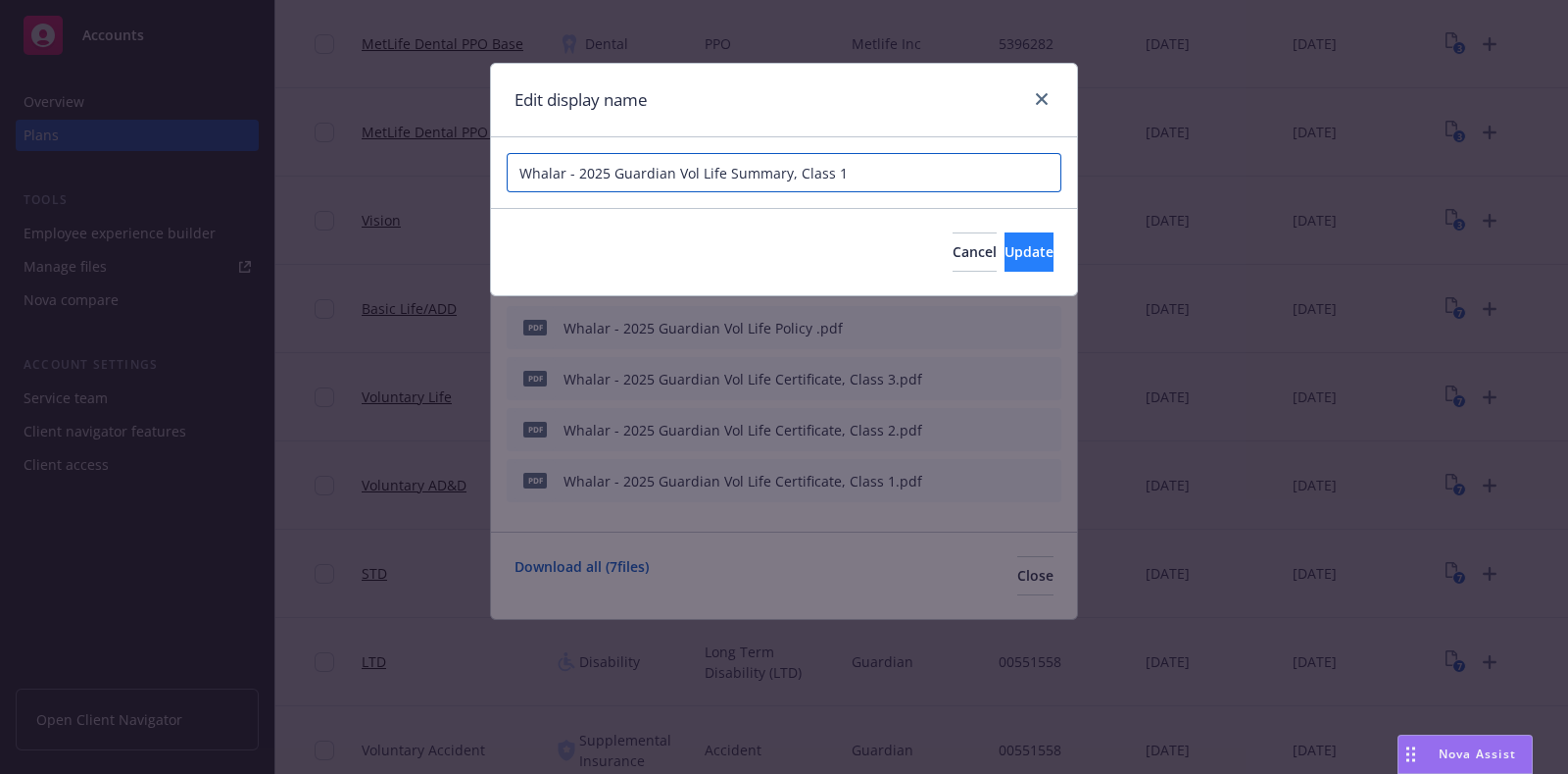
type input "Whalar - 2025 Guardian Vol Life Summary, Class 1"
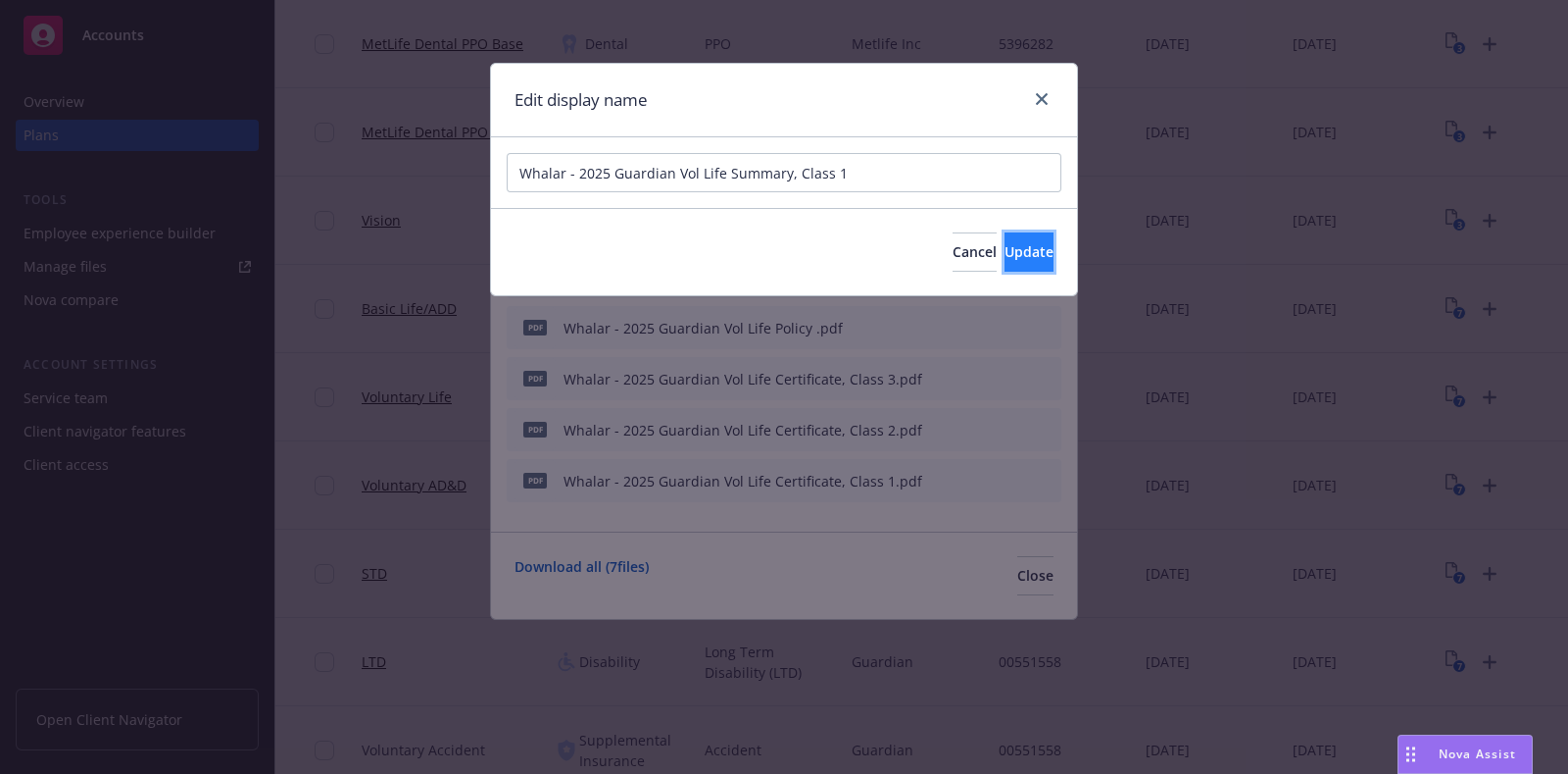
click at [1004, 259] on span "Update" at bounding box center [1028, 251] width 49 height 19
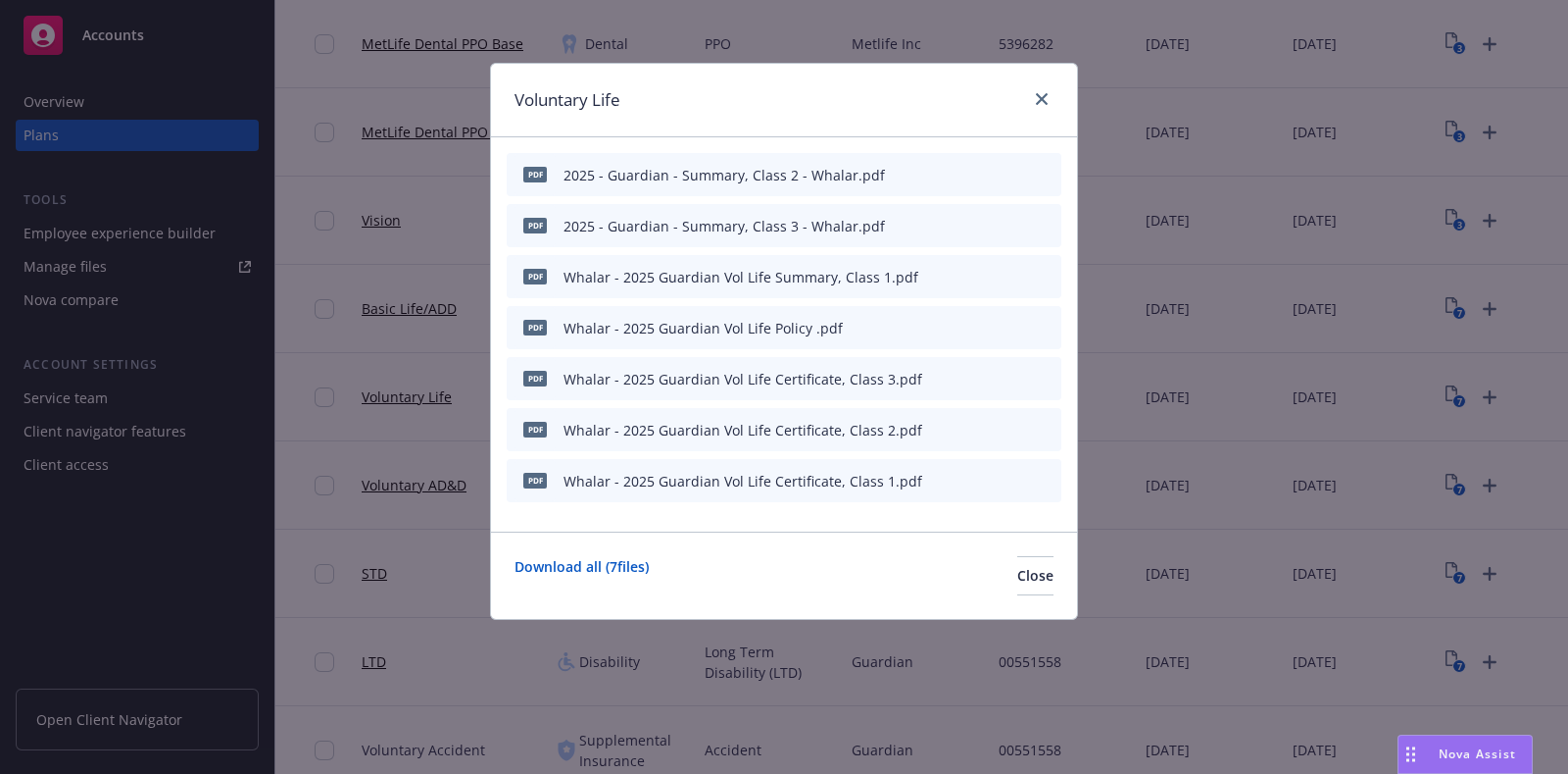
click at [956, 276] on icon "button" at bounding box center [950, 276] width 12 height 12
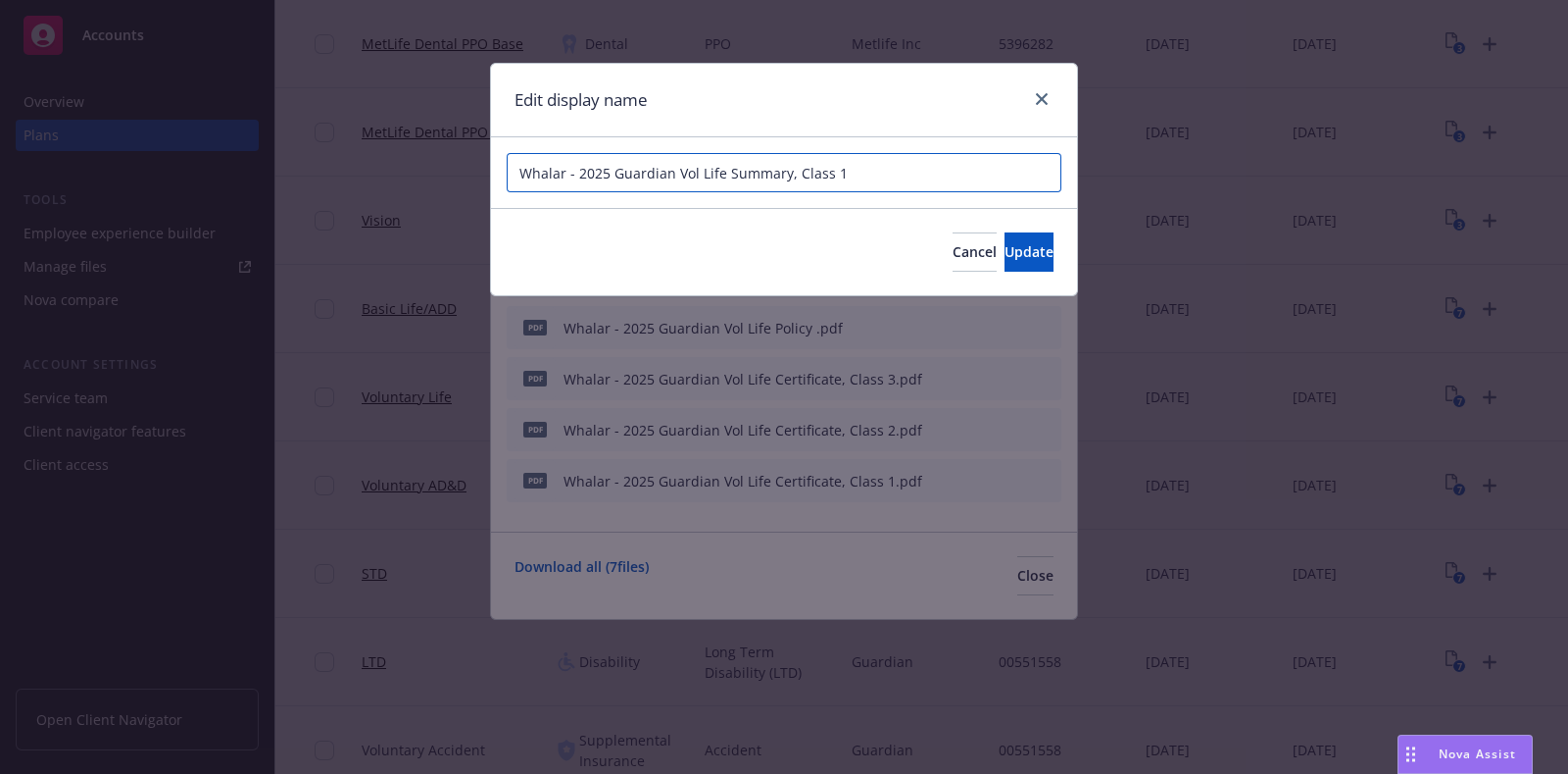
click at [858, 177] on input "Whalar - 2025 Guardian Vol Life Summary, Class 1" at bounding box center [784, 172] width 555 height 40
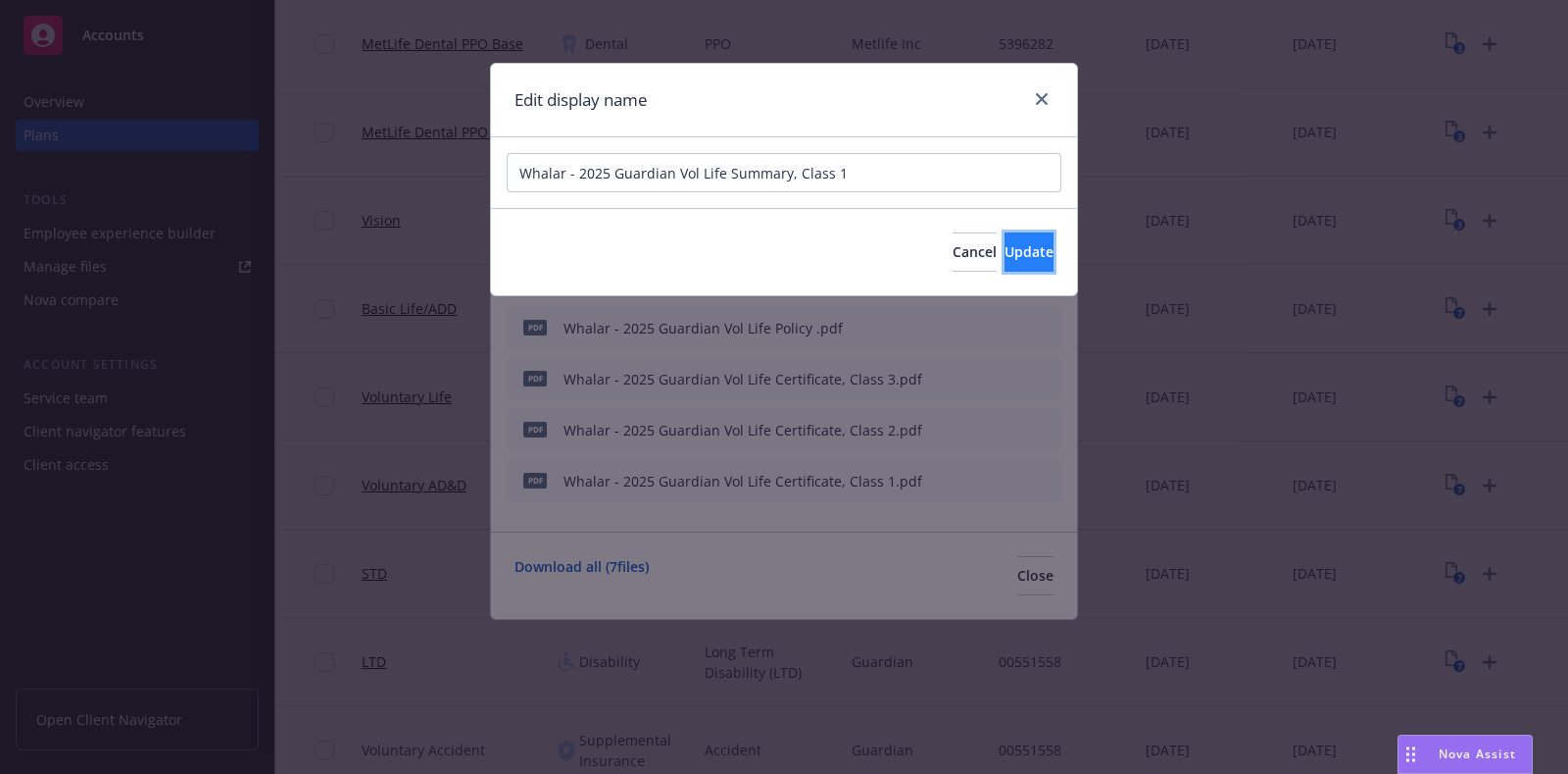
click at [1006, 252] on span "Update" at bounding box center [1028, 251] width 49 height 19
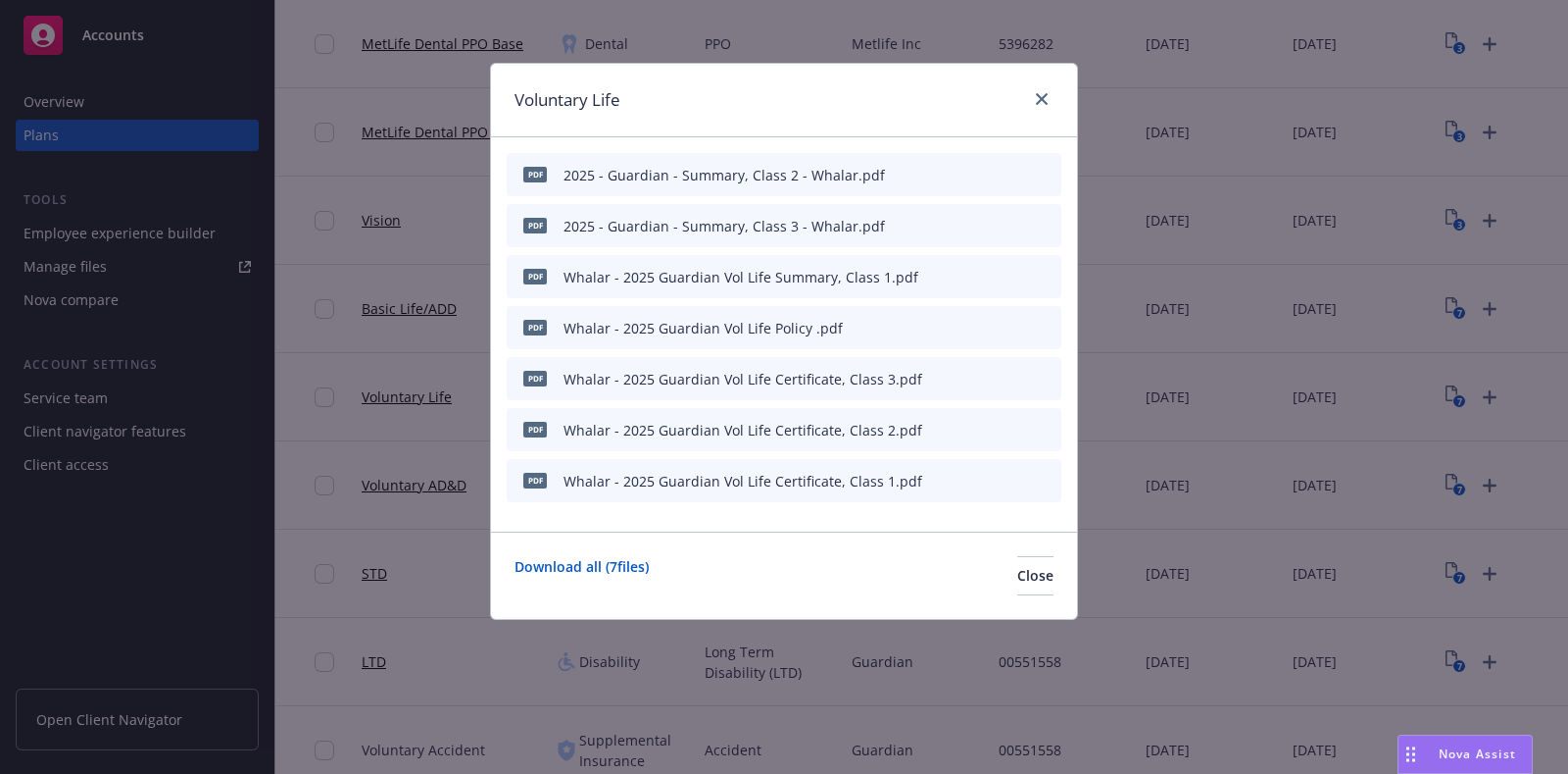
click at [956, 223] on button "button" at bounding box center [950, 226] width 16 height 16
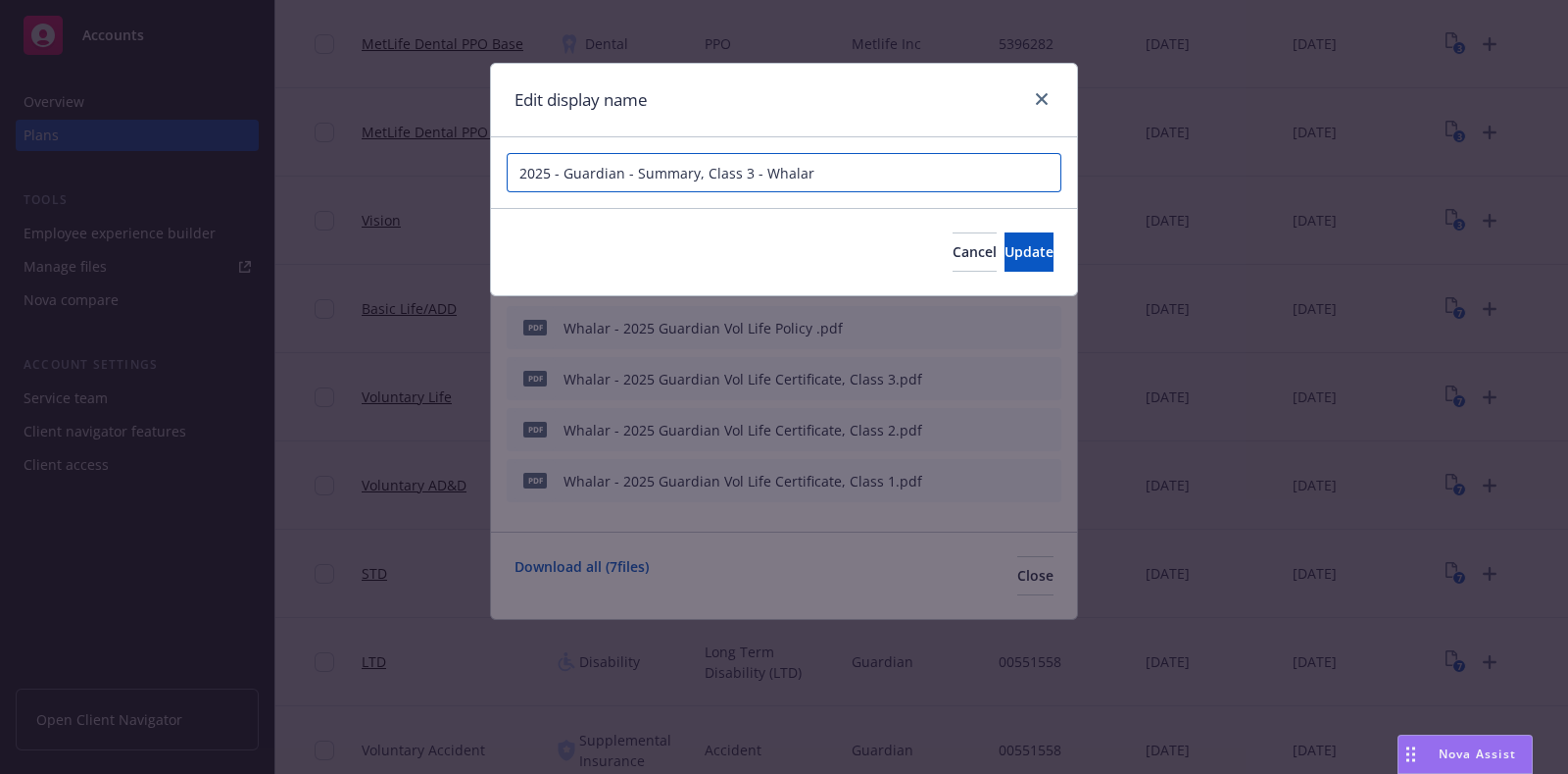
drag, startPoint x: 683, startPoint y: 173, endPoint x: 494, endPoint y: 183, distance: 189.3
click at [494, 183] on div "2025 - Guardian - Summary, Class 3 - Whalar" at bounding box center [784, 172] width 586 height 70
paste input "Whalar - 2025 Guardian Vol Life Summary, Class 1"
type input "Whalar - 2025 Guardian Vol Life Summary, Class 3"
click at [1010, 254] on span "Update" at bounding box center [1028, 251] width 49 height 19
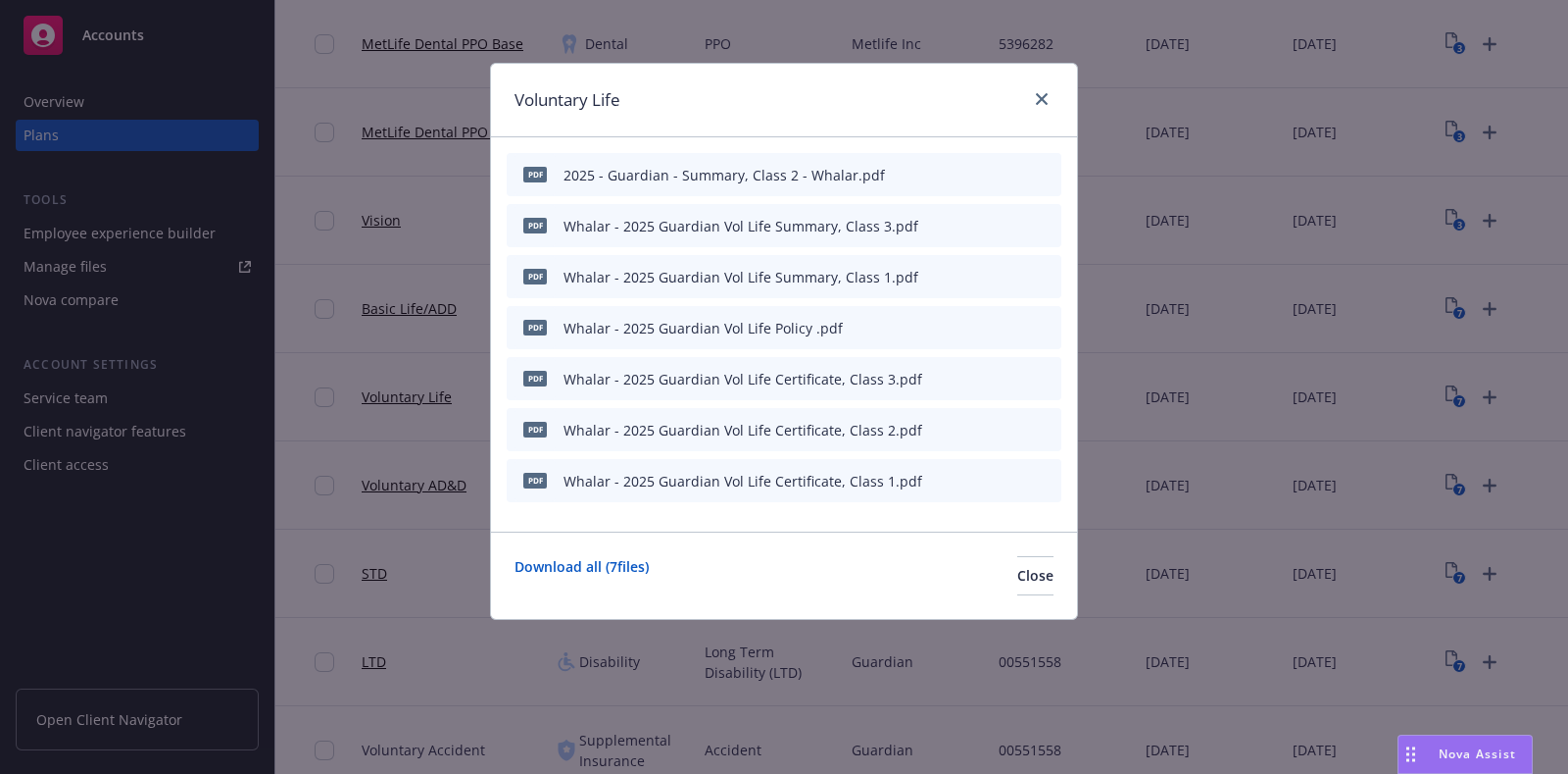
click at [949, 171] on icon "button" at bounding box center [950, 174] width 12 height 12
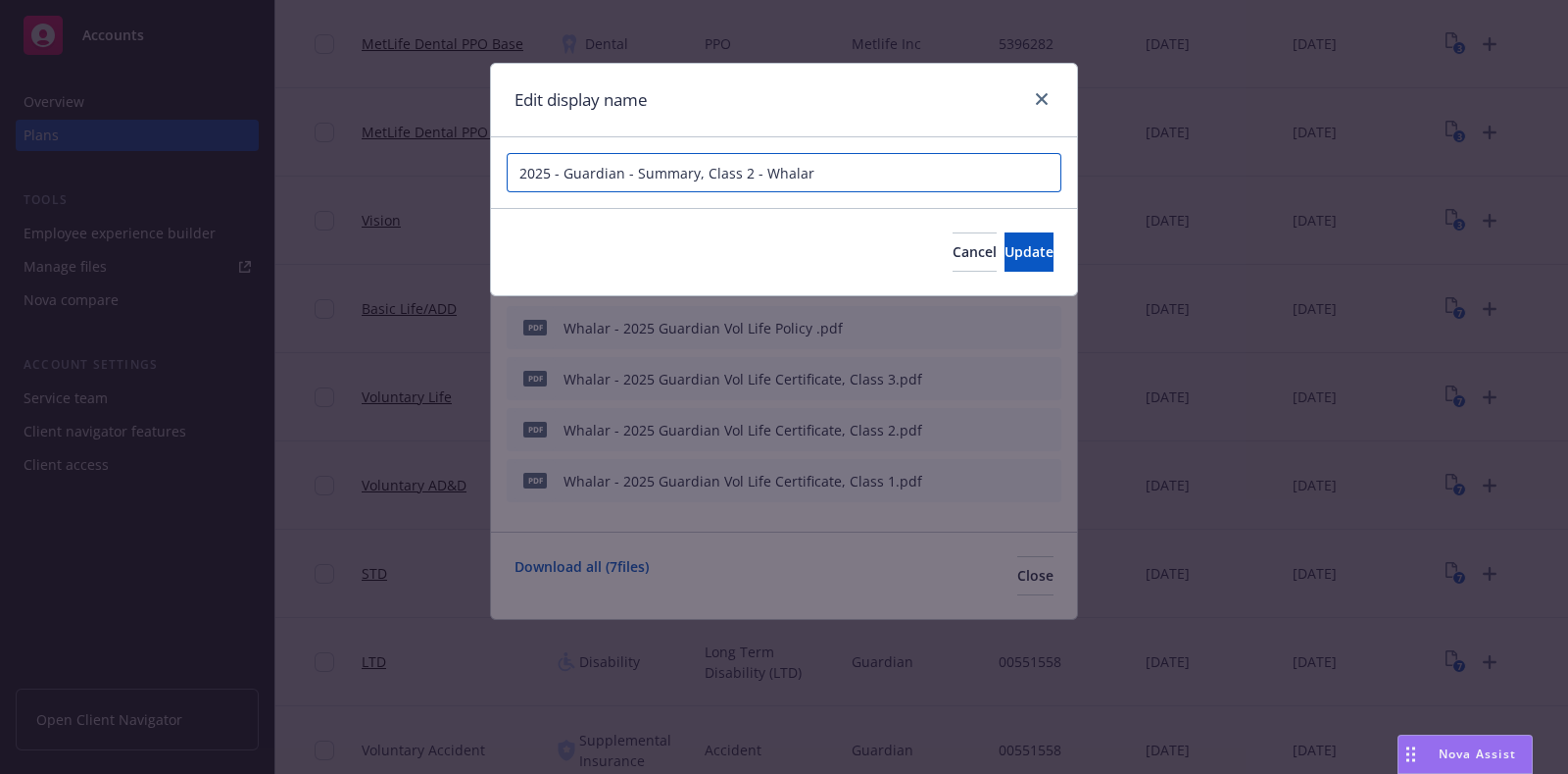
click at [831, 168] on input "2025 - Guardian - Summary, Class 2 - Whalar" at bounding box center [784, 172] width 555 height 40
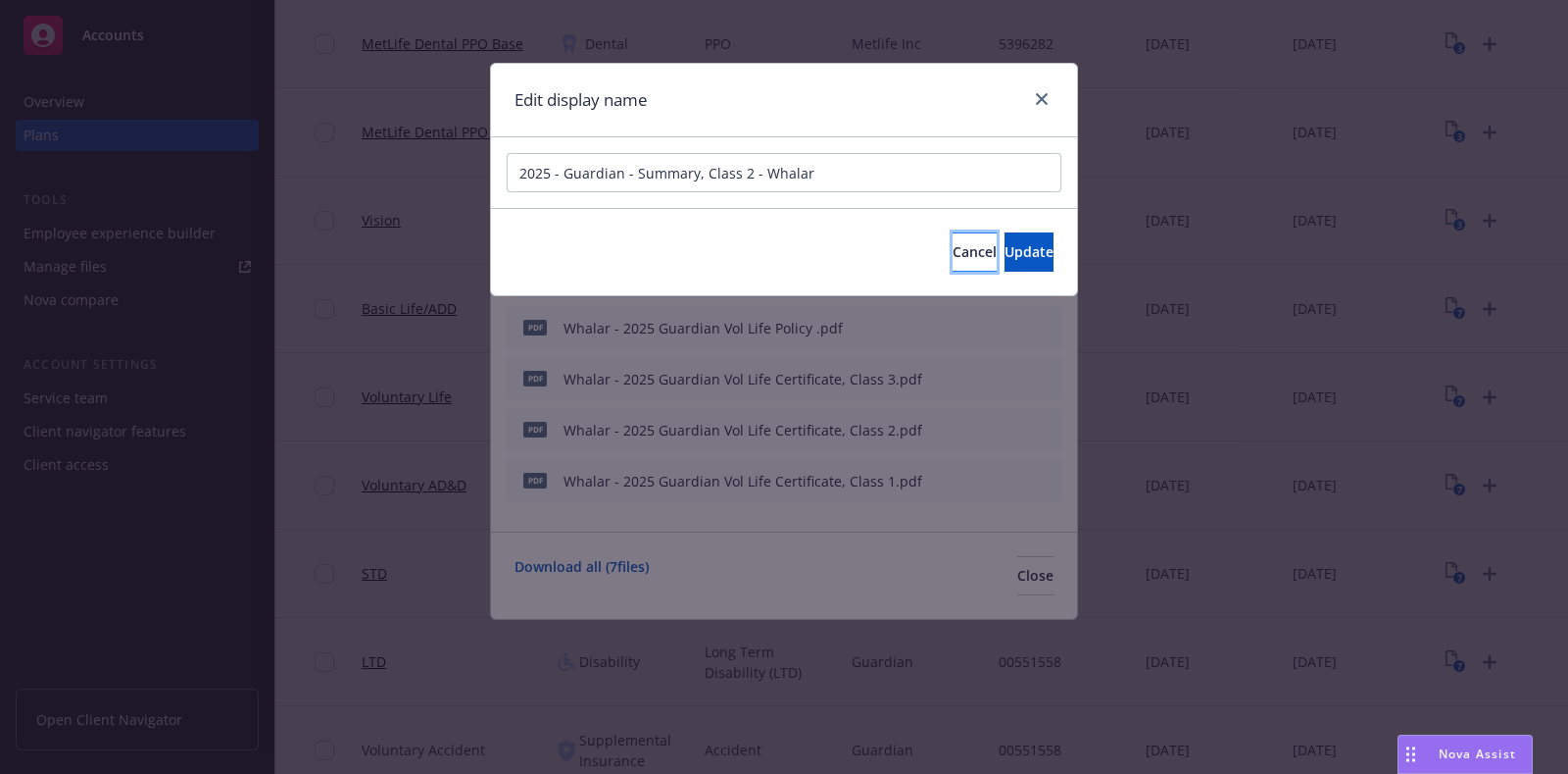
click at [953, 252] on span "Cancel" at bounding box center [975, 251] width 45 height 19
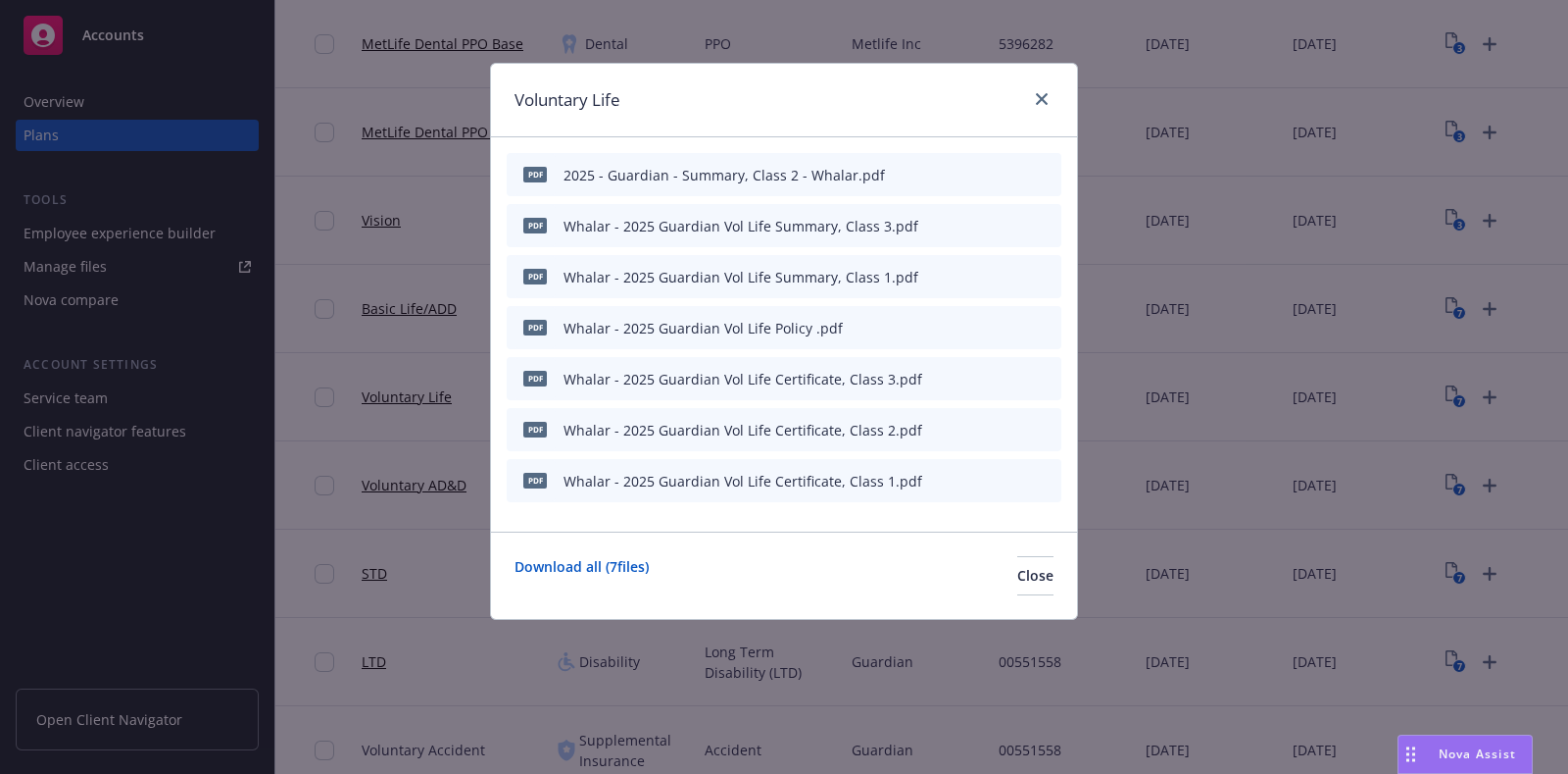
click at [956, 225] on icon "button" at bounding box center [950, 226] width 12 height 12
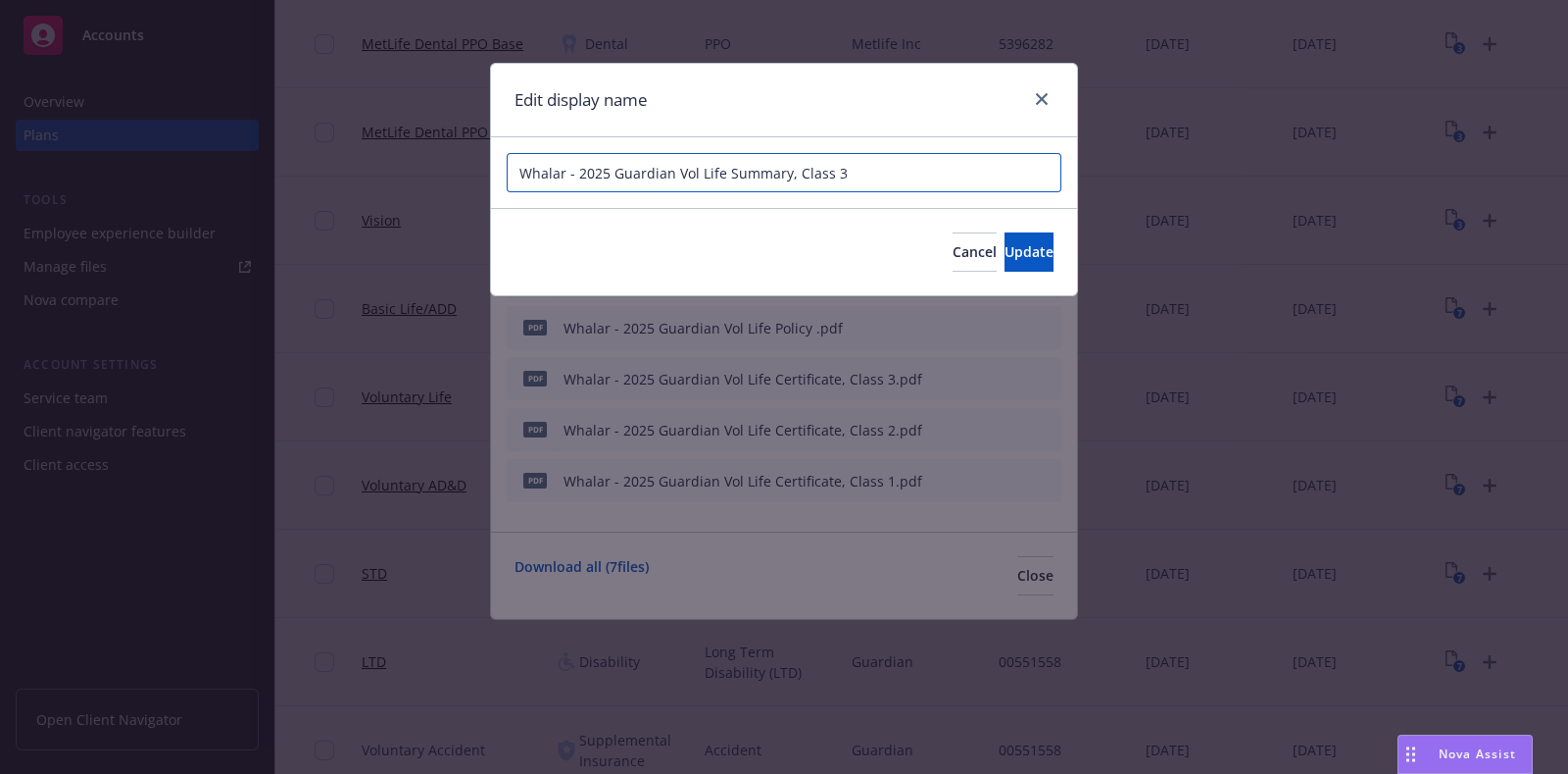
click at [814, 174] on input "Whalar - 2025 Guardian Vol Life Summary, Class 3" at bounding box center [784, 172] width 555 height 40
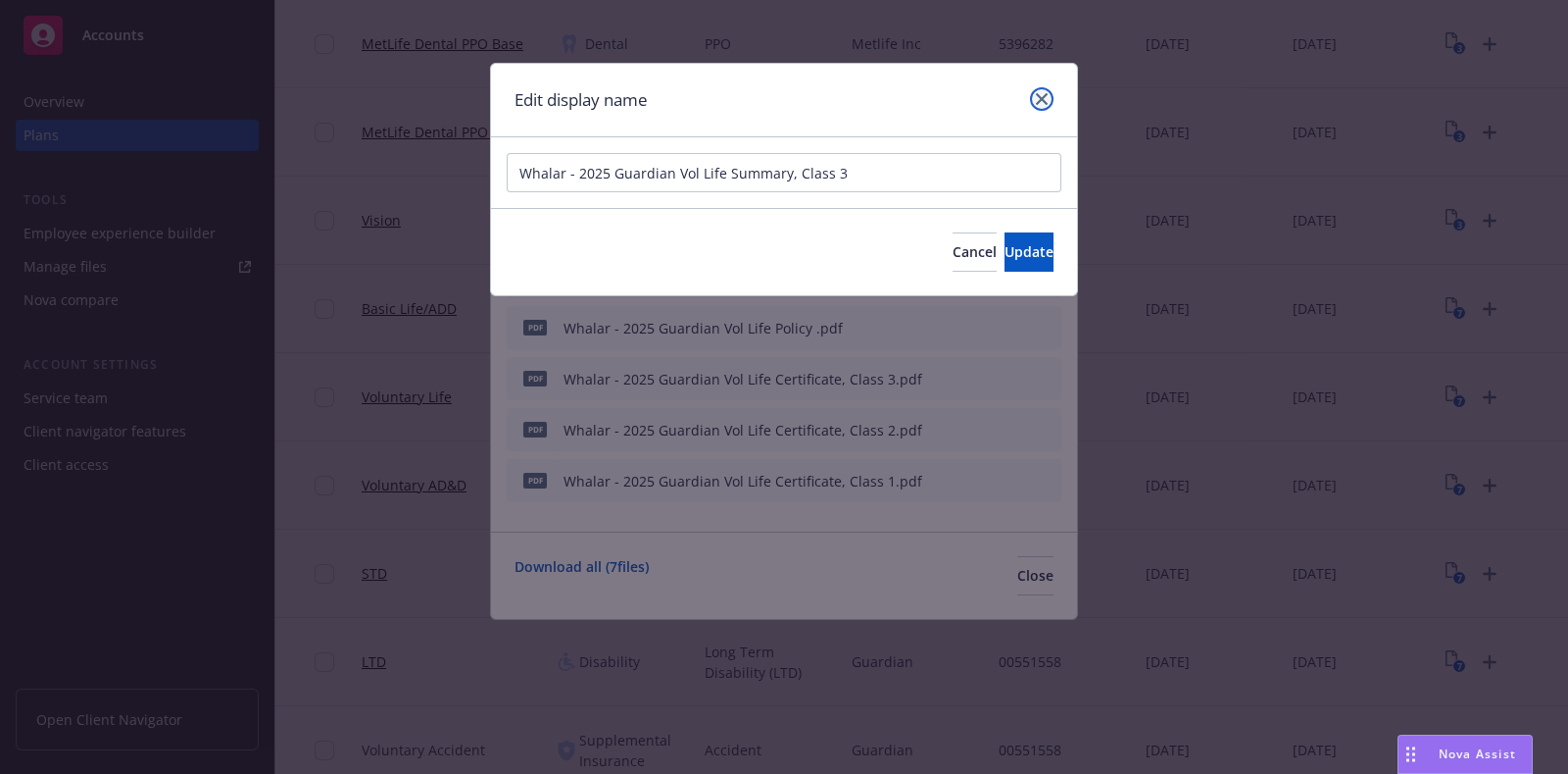
click at [1031, 95] on link "close" at bounding box center [1042, 99] width 24 height 24
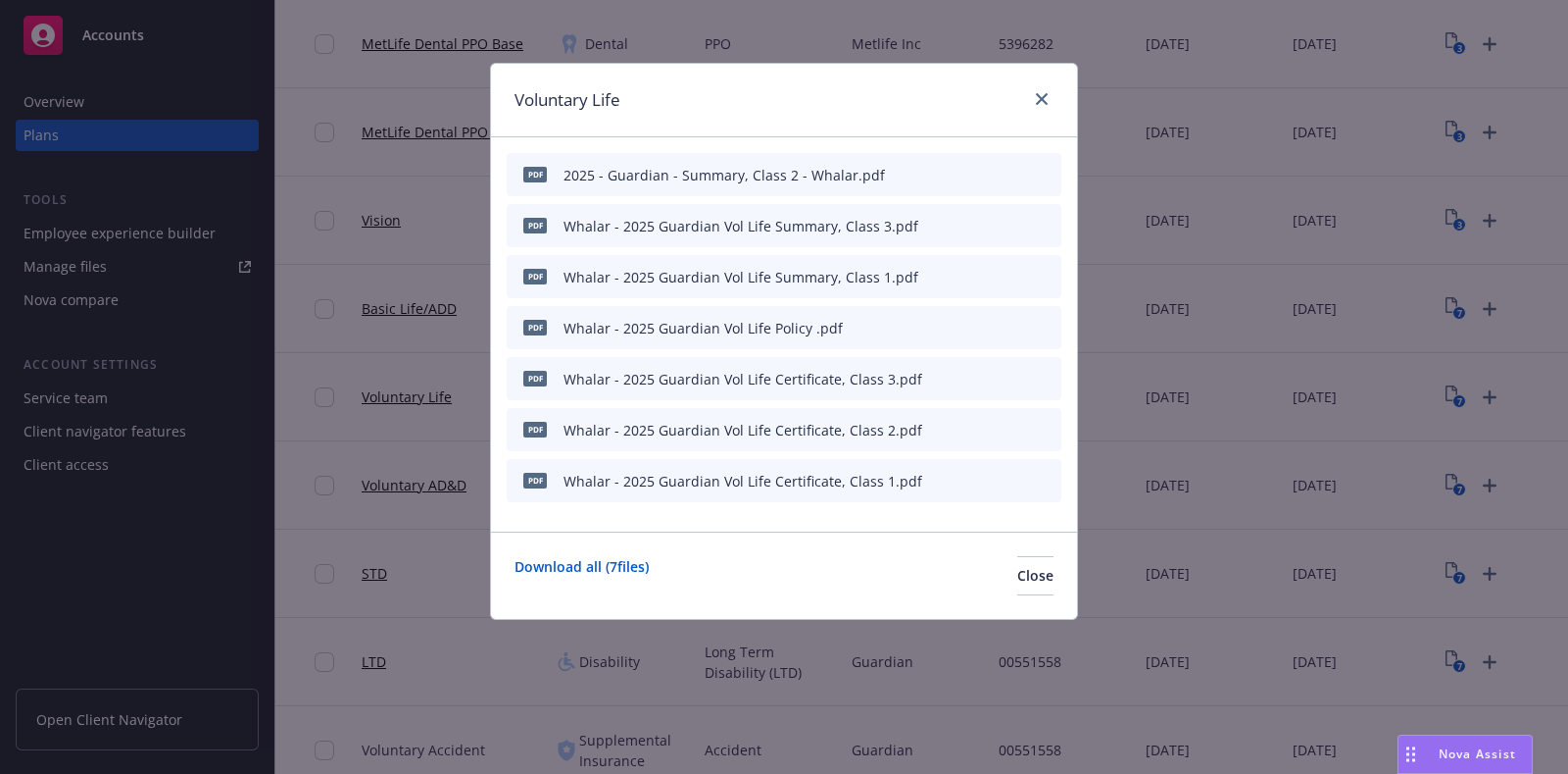
click at [947, 170] on icon "button" at bounding box center [950, 174] width 12 height 12
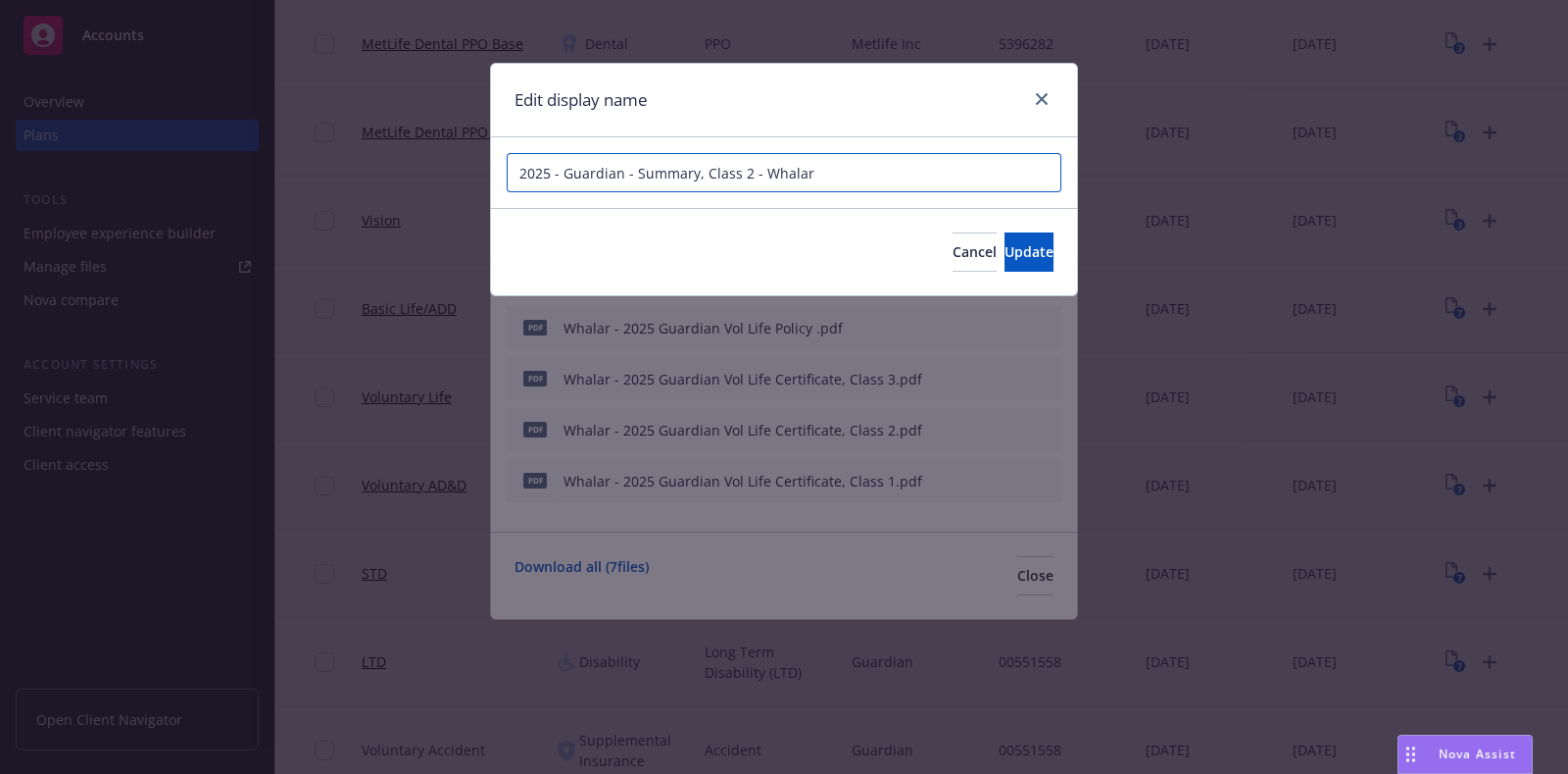
click at [833, 164] on input "2025 - Guardian - Summary, Class 2 - Whalar" at bounding box center [784, 172] width 555 height 40
paste input "Whalar - 2025 Guardian Vol Life Summary, Class 3"
type input "Whalar - 2025 Guardian Vol Life Summary, Class 2"
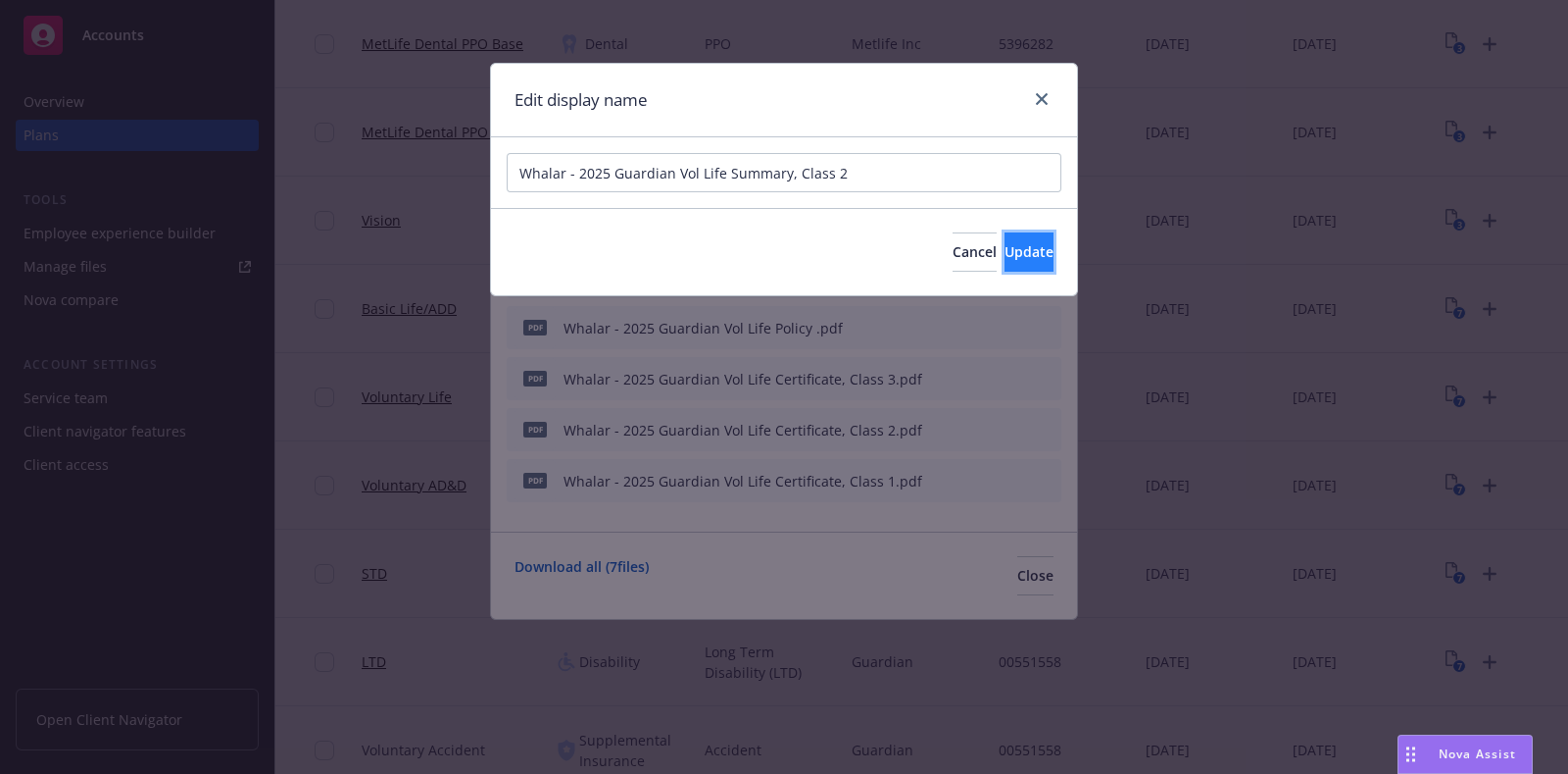
click at [1004, 256] on button "Update" at bounding box center [1028, 253] width 49 height 40
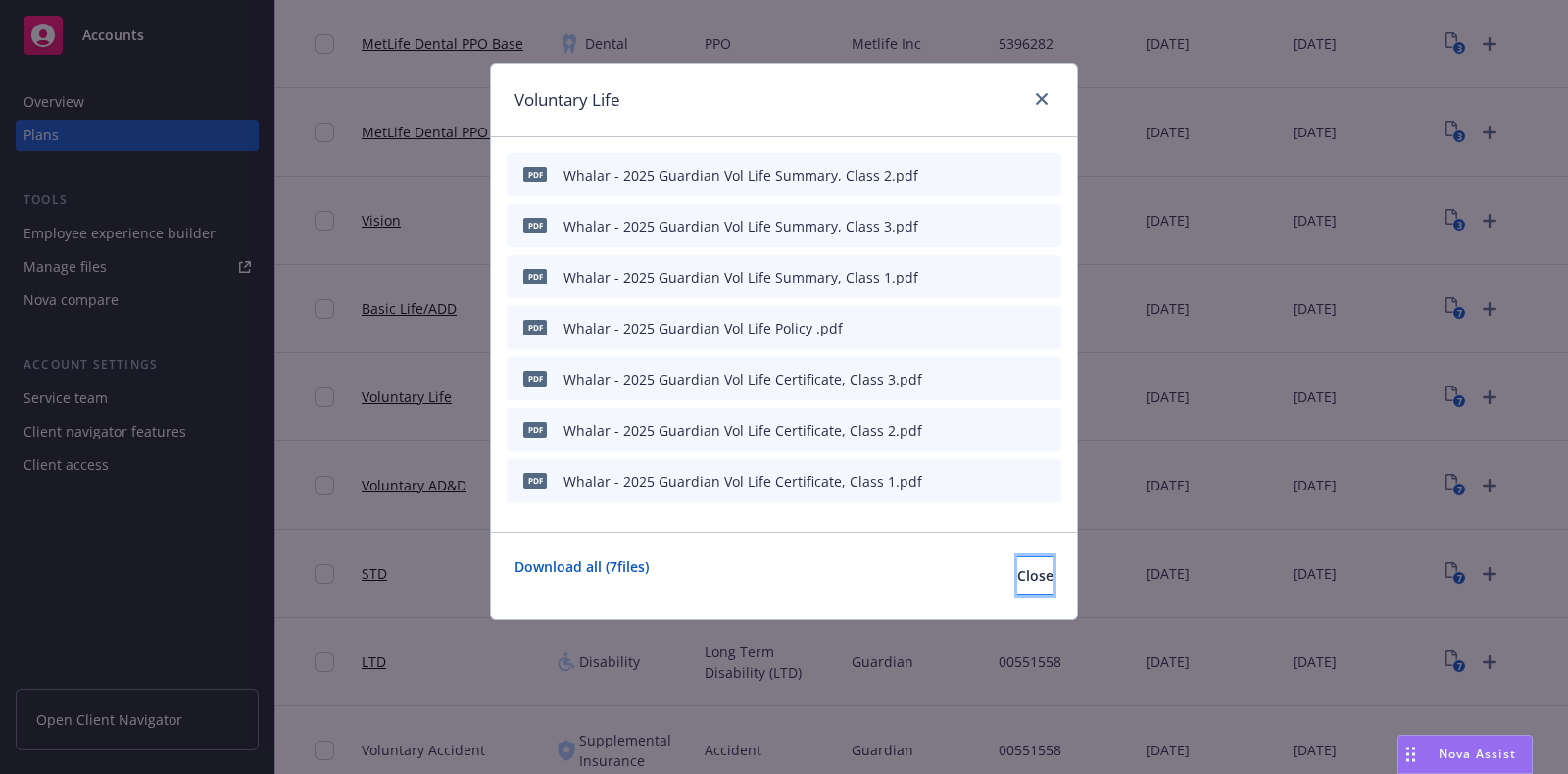
click at [1017, 573] on span "Close" at bounding box center [1035, 575] width 37 height 19
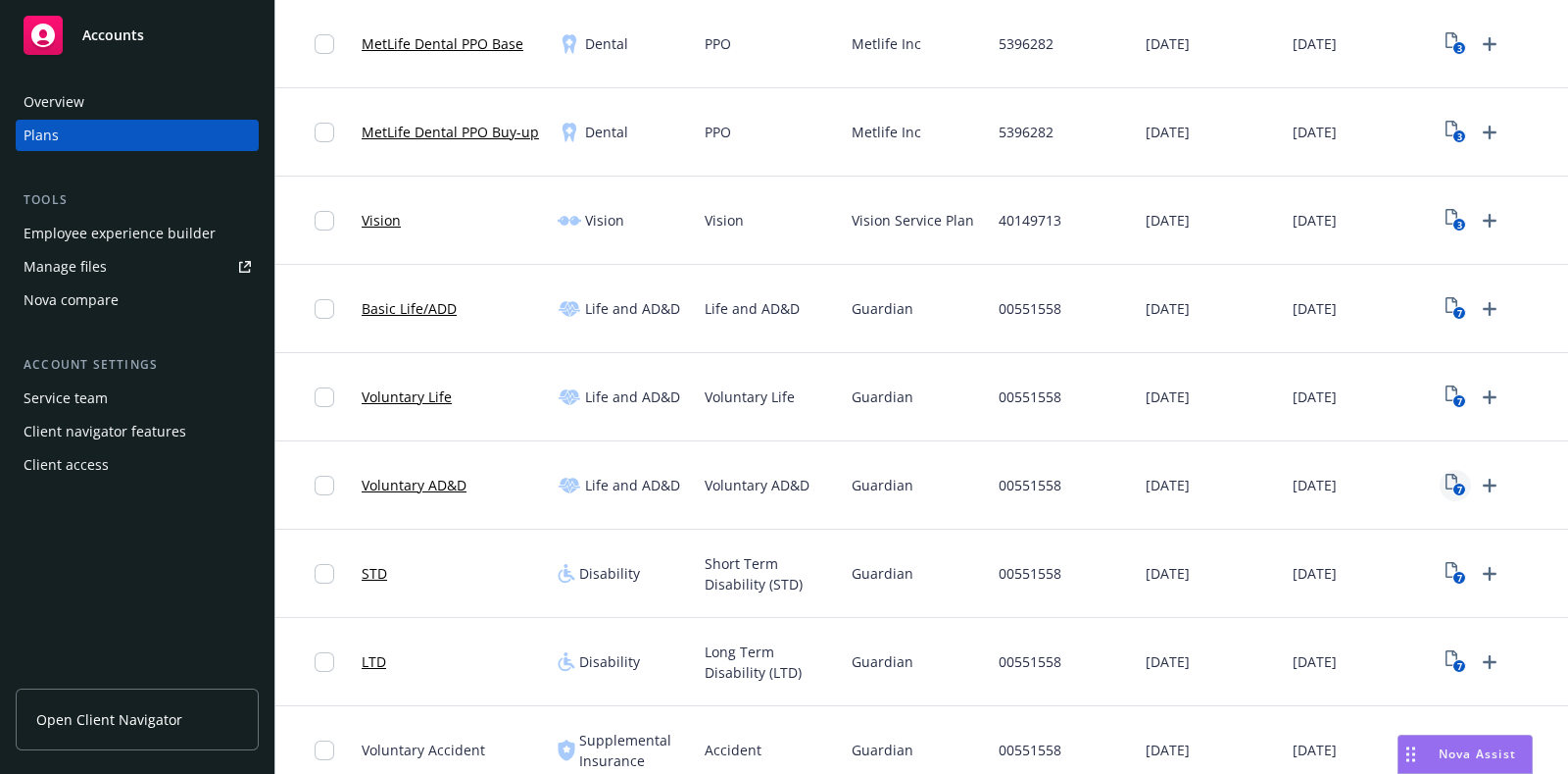
click at [1463, 484] on rect "View Plan Documents" at bounding box center [1459, 490] width 13 height 13
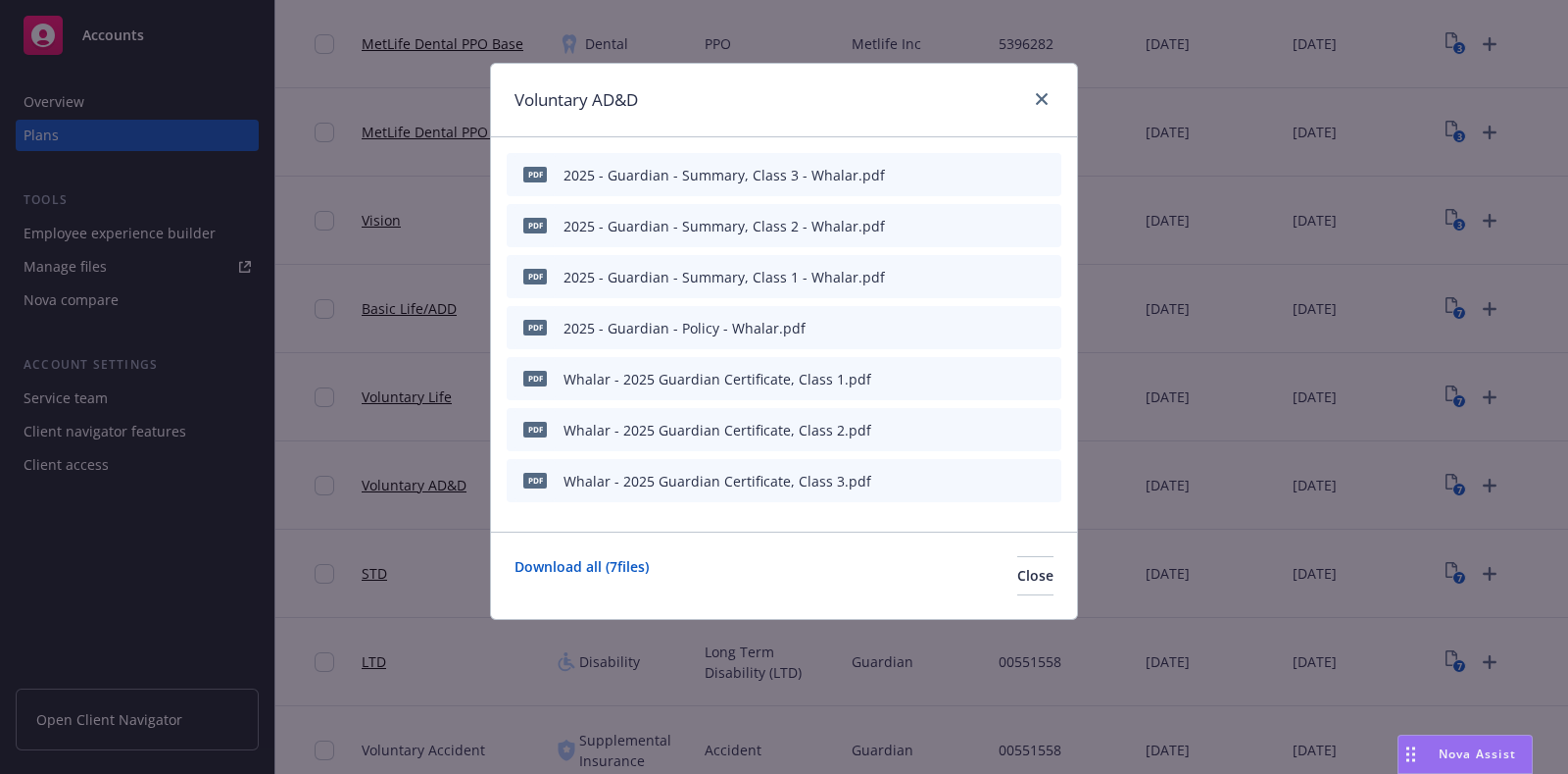
click at [955, 433] on icon "button" at bounding box center [950, 430] width 12 height 12
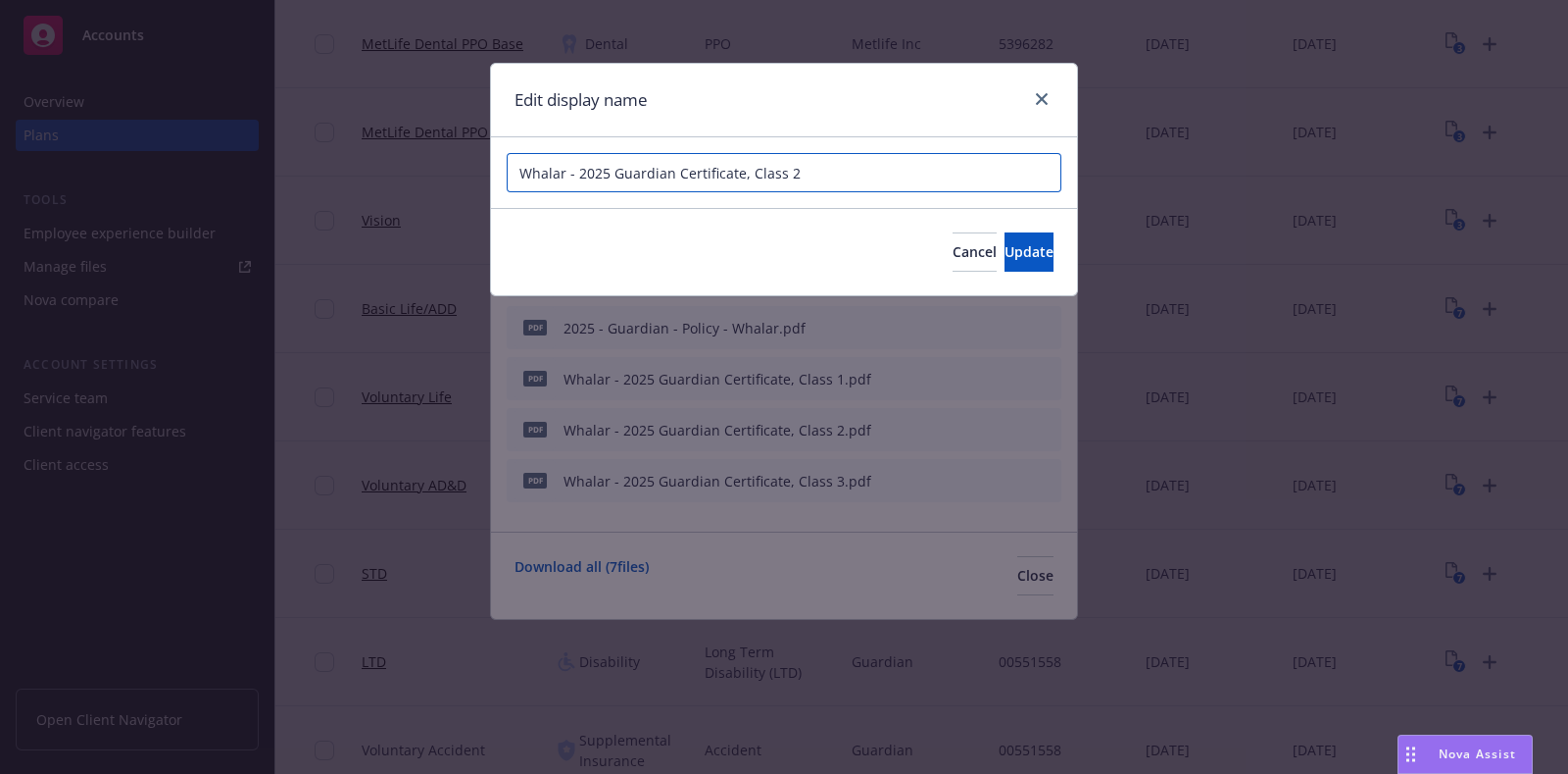
click at [674, 179] on input "Whalar - 2025 Guardian Certificate, Class 2" at bounding box center [784, 172] width 555 height 40
click at [957, 167] on input "Whalar - 2025 Guardian Vol ADD Certificate, Class 2" at bounding box center [784, 172] width 555 height 40
type input "Whalar - 2025 Guardian Vol ADD Certificate, Class 2"
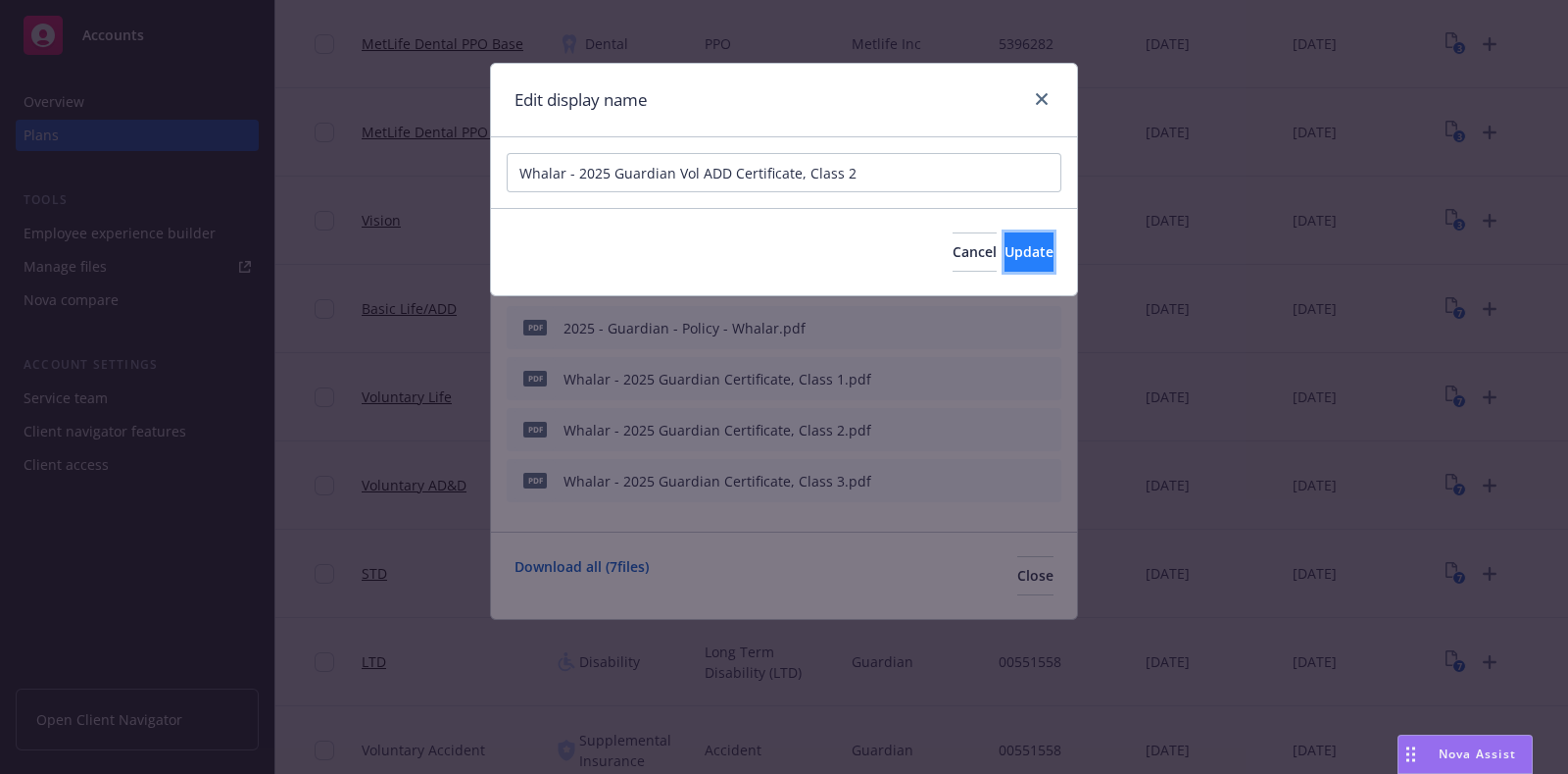
click at [1004, 243] on span "Update" at bounding box center [1028, 251] width 49 height 19
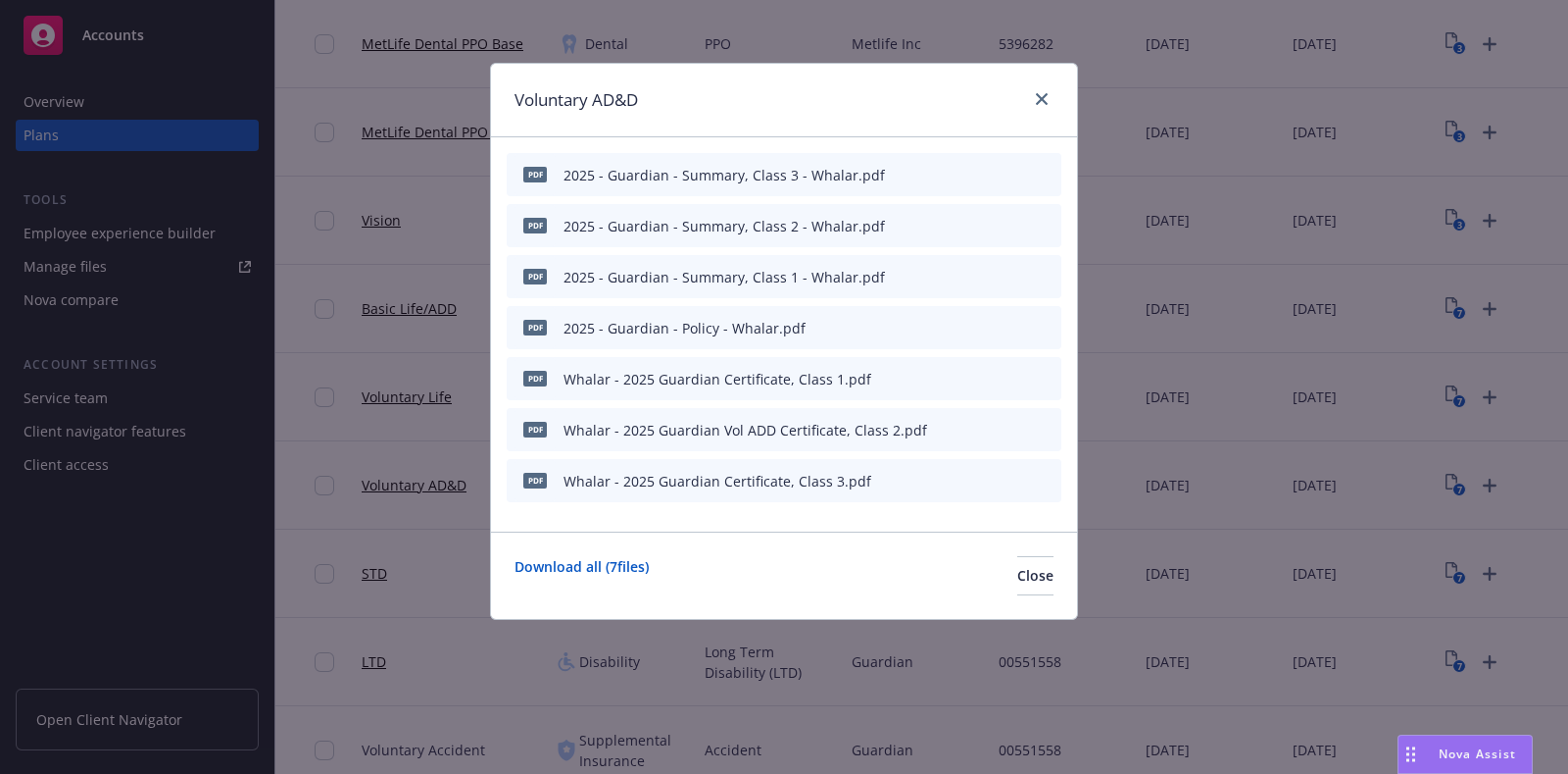
click at [954, 377] on icon "button" at bounding box center [950, 379] width 12 height 12
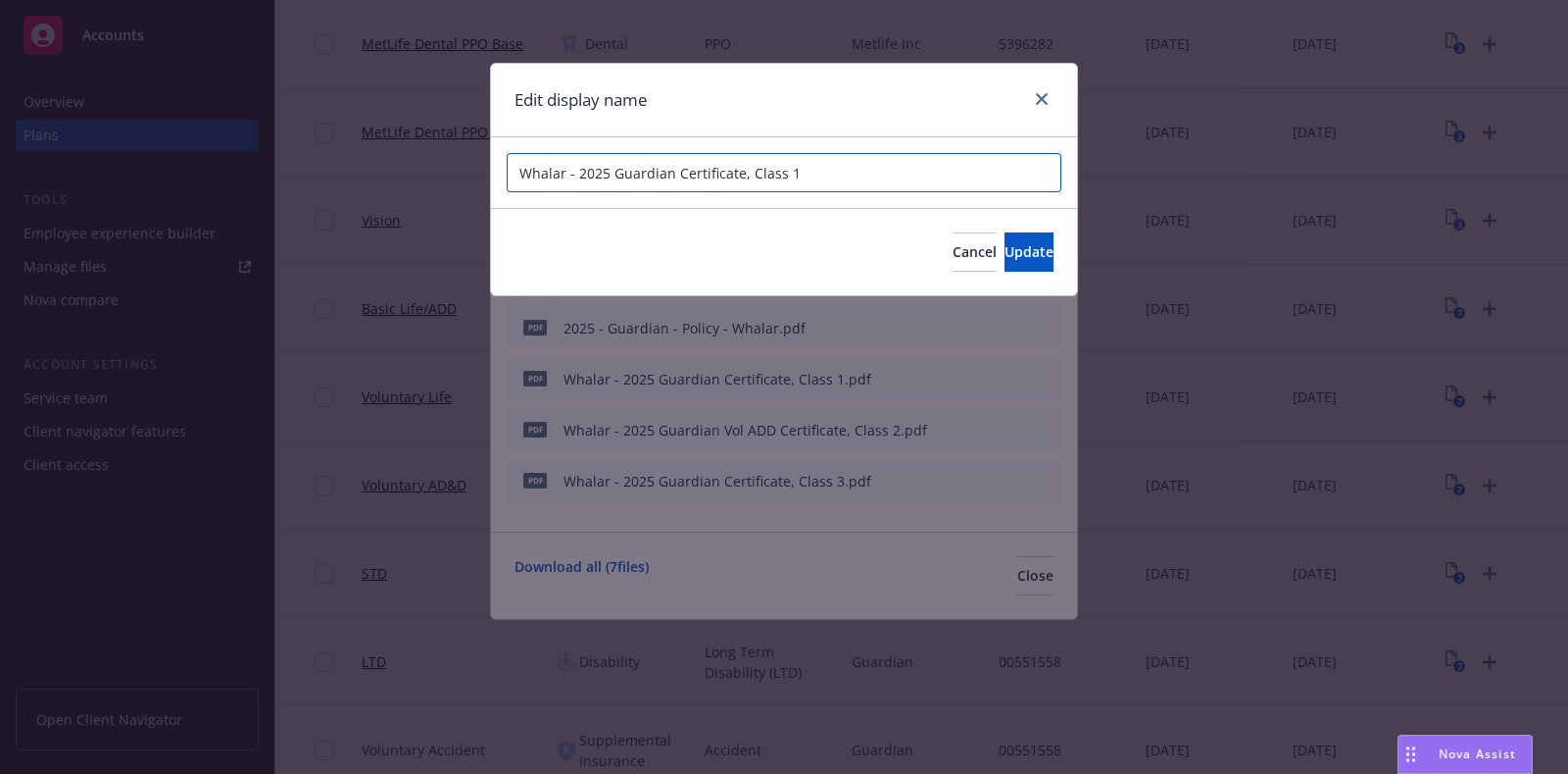
click at [849, 165] on input "Whalar - 2025 Guardian Certificate, Class 1" at bounding box center [784, 172] width 555 height 40
paste input "Vol ADD Certificate, Class 2"
type input "Whalar - 2025 Guardian Vol ADD Certificate, Class 1"
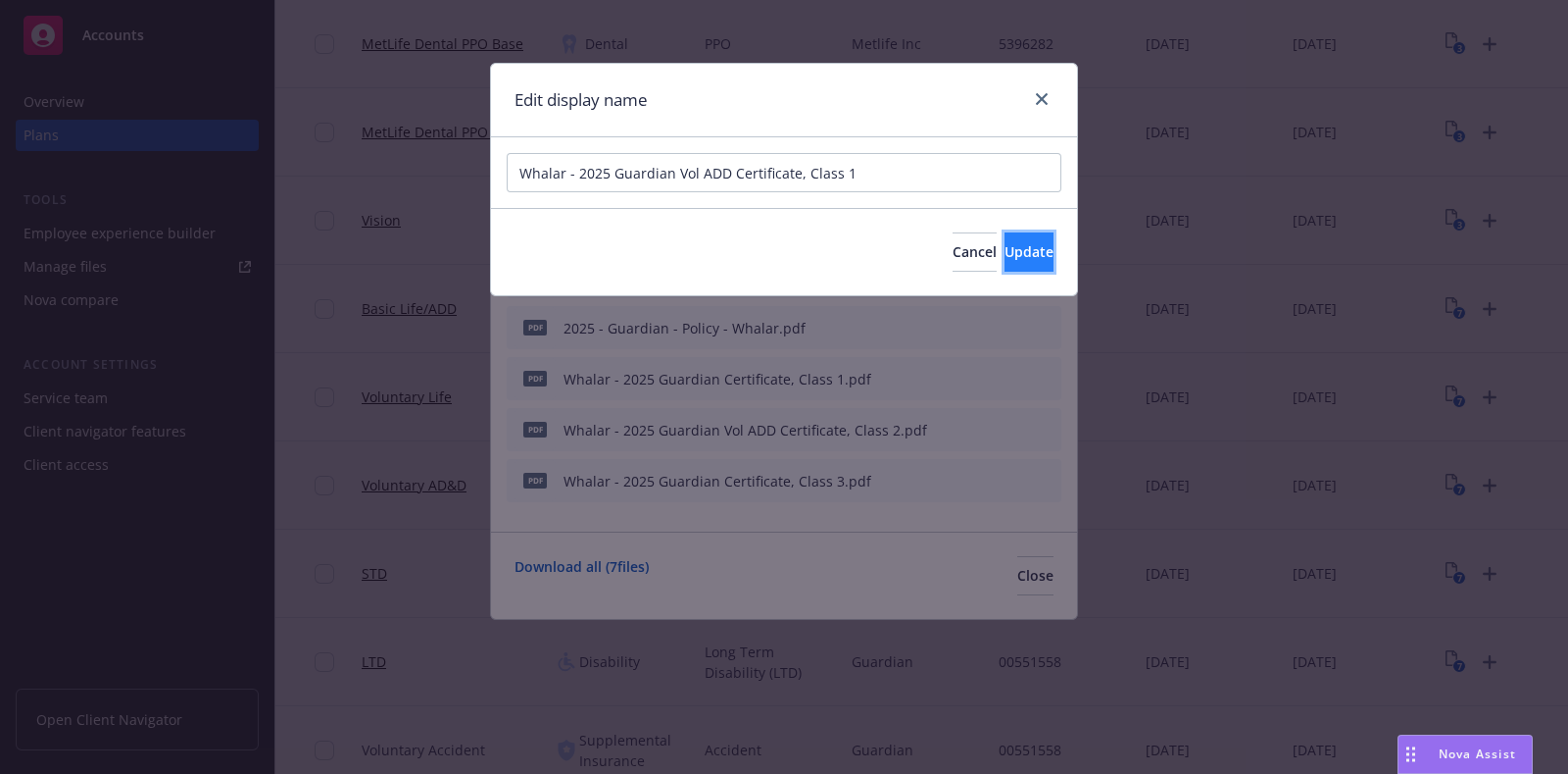
click at [1004, 238] on button "Update" at bounding box center [1028, 253] width 49 height 40
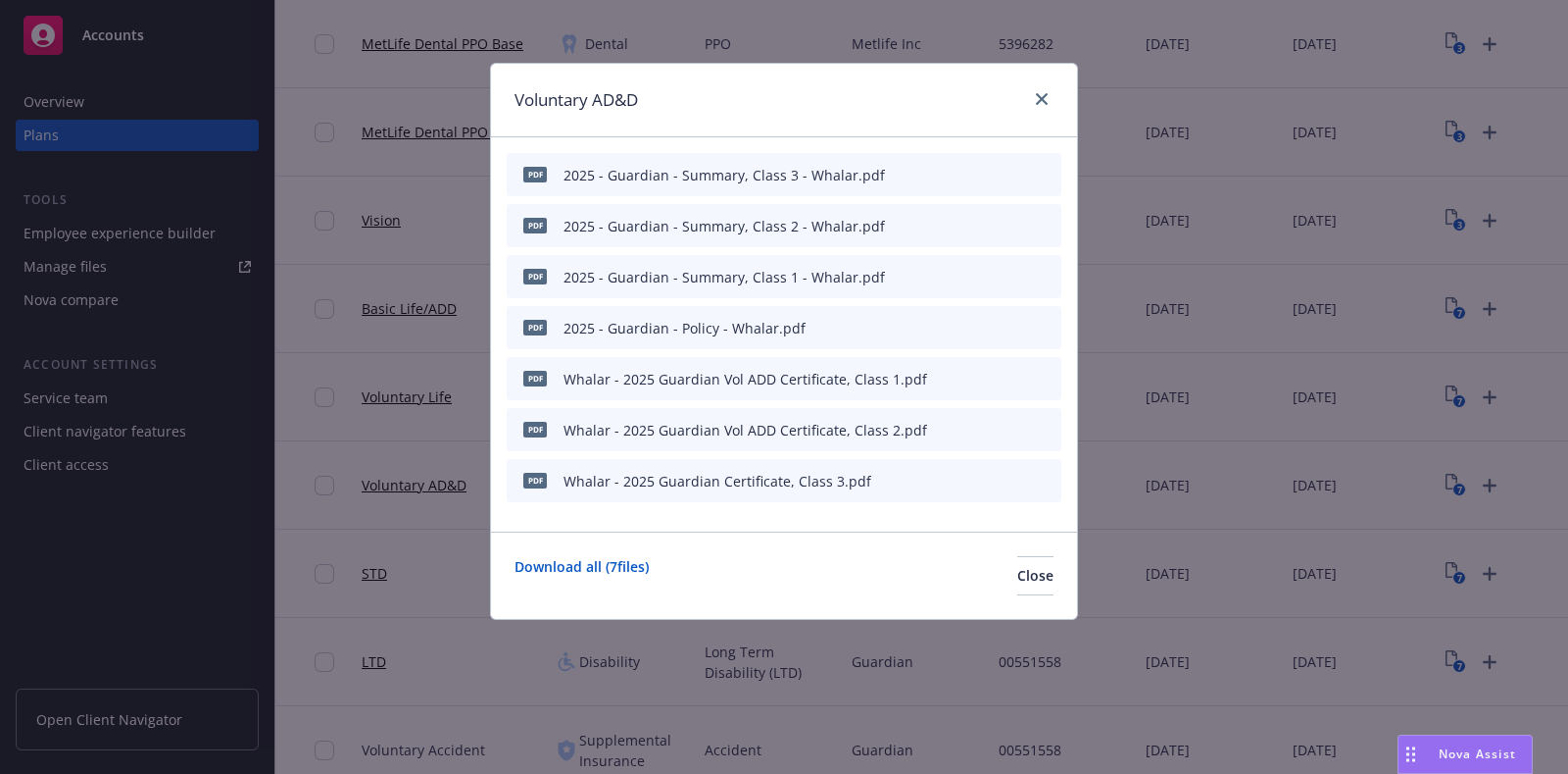
click at [944, 485] on div "pdf Whalar - 2025 Guardian Certificate, Class 3.pdf" at bounding box center [784, 481] width 555 height 44
click at [945, 484] on div "pdf Whalar - 2025 Guardian Certificate, Class 3.pdf" at bounding box center [784, 481] width 555 height 44
click at [950, 483] on icon "button" at bounding box center [949, 482] width 10 height 10
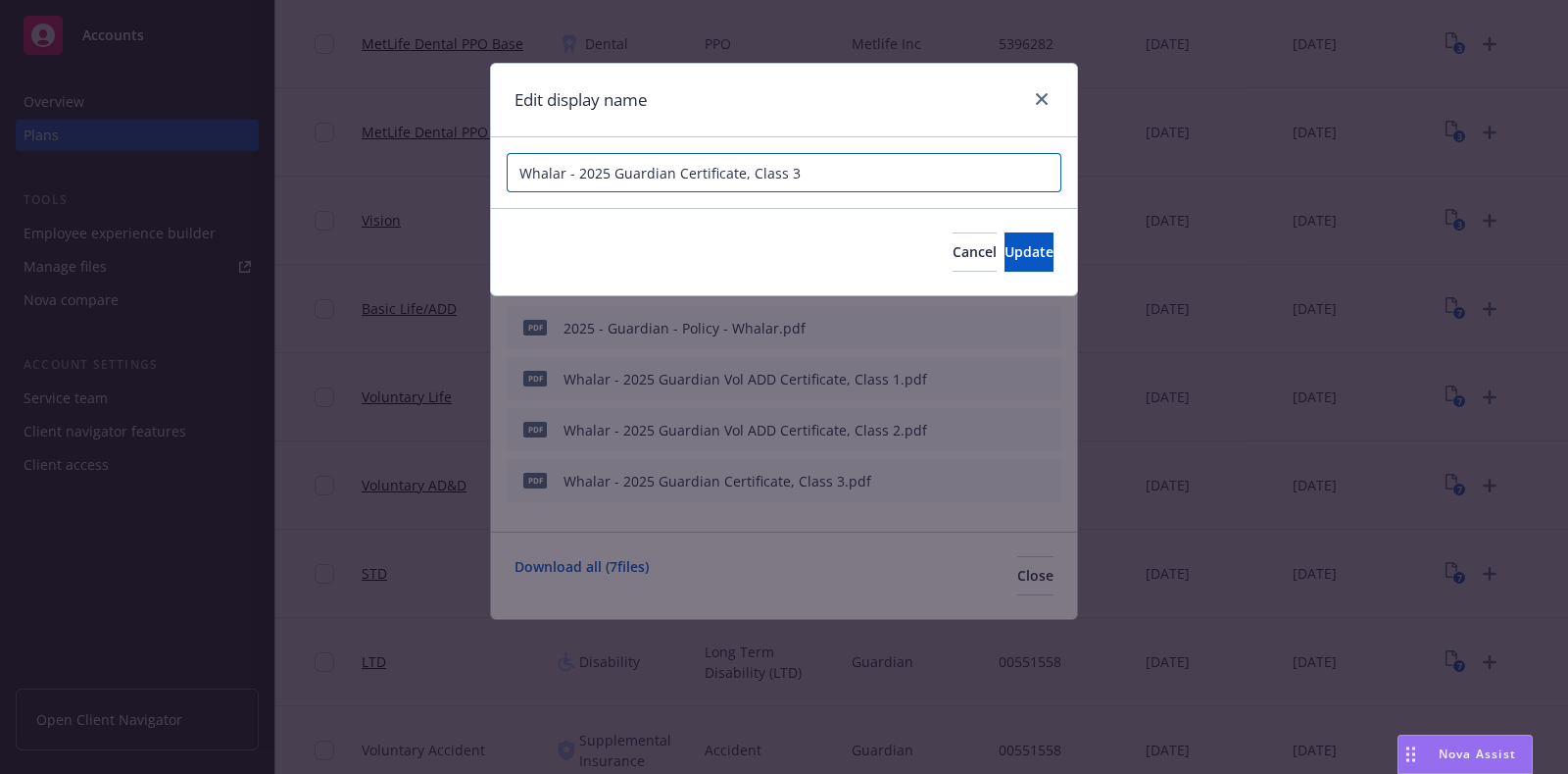
click at [815, 172] on input "Whalar - 2025 Guardian Certificate, Class 3" at bounding box center [784, 172] width 555 height 40
paste input "Vol ADD Certificate, Class 2"
type input "Whalar - 2025 Guardian Vol ADD Certificate, Class 3"
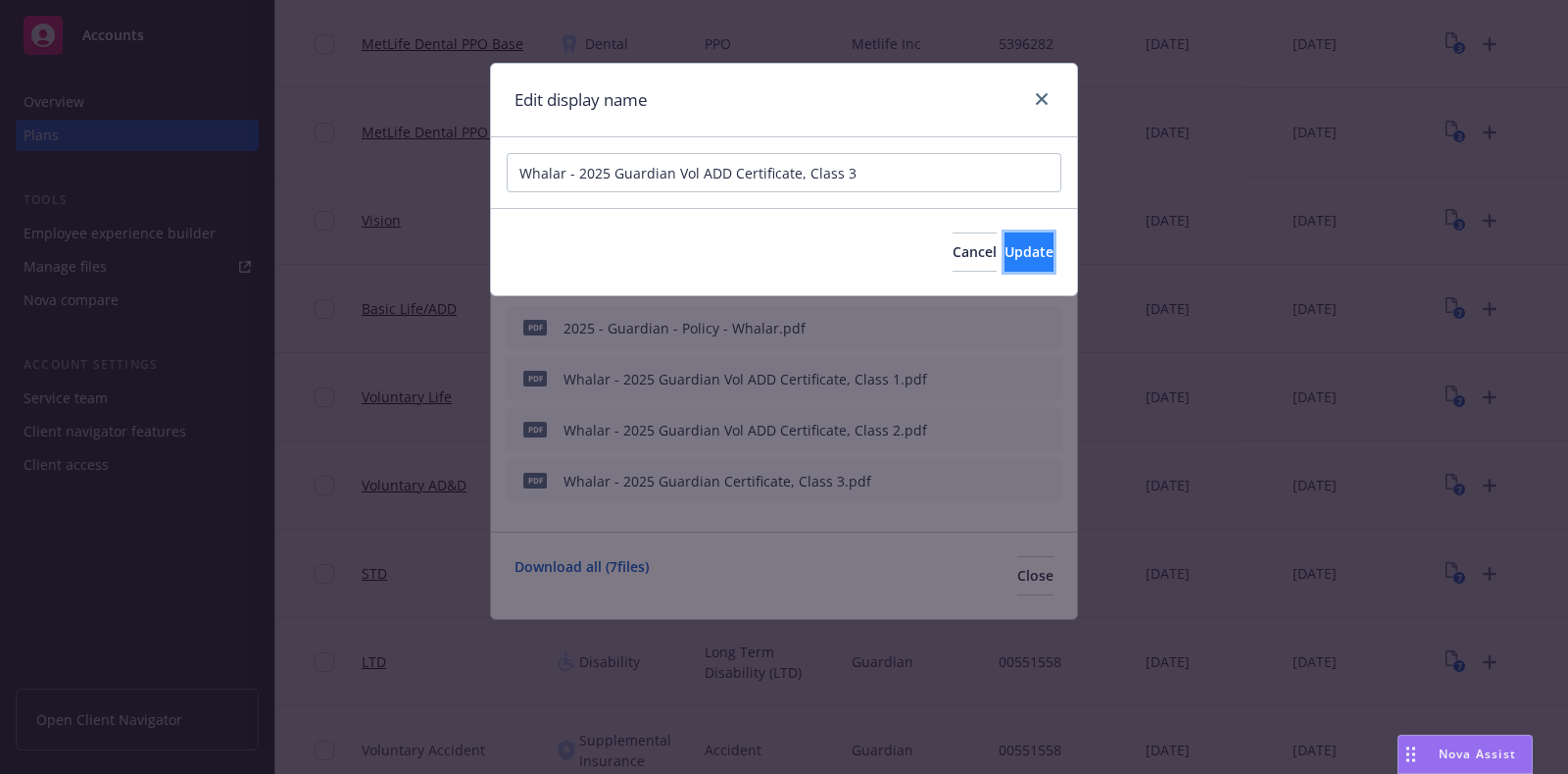
click at [1004, 253] on span "Update" at bounding box center [1028, 251] width 49 height 19
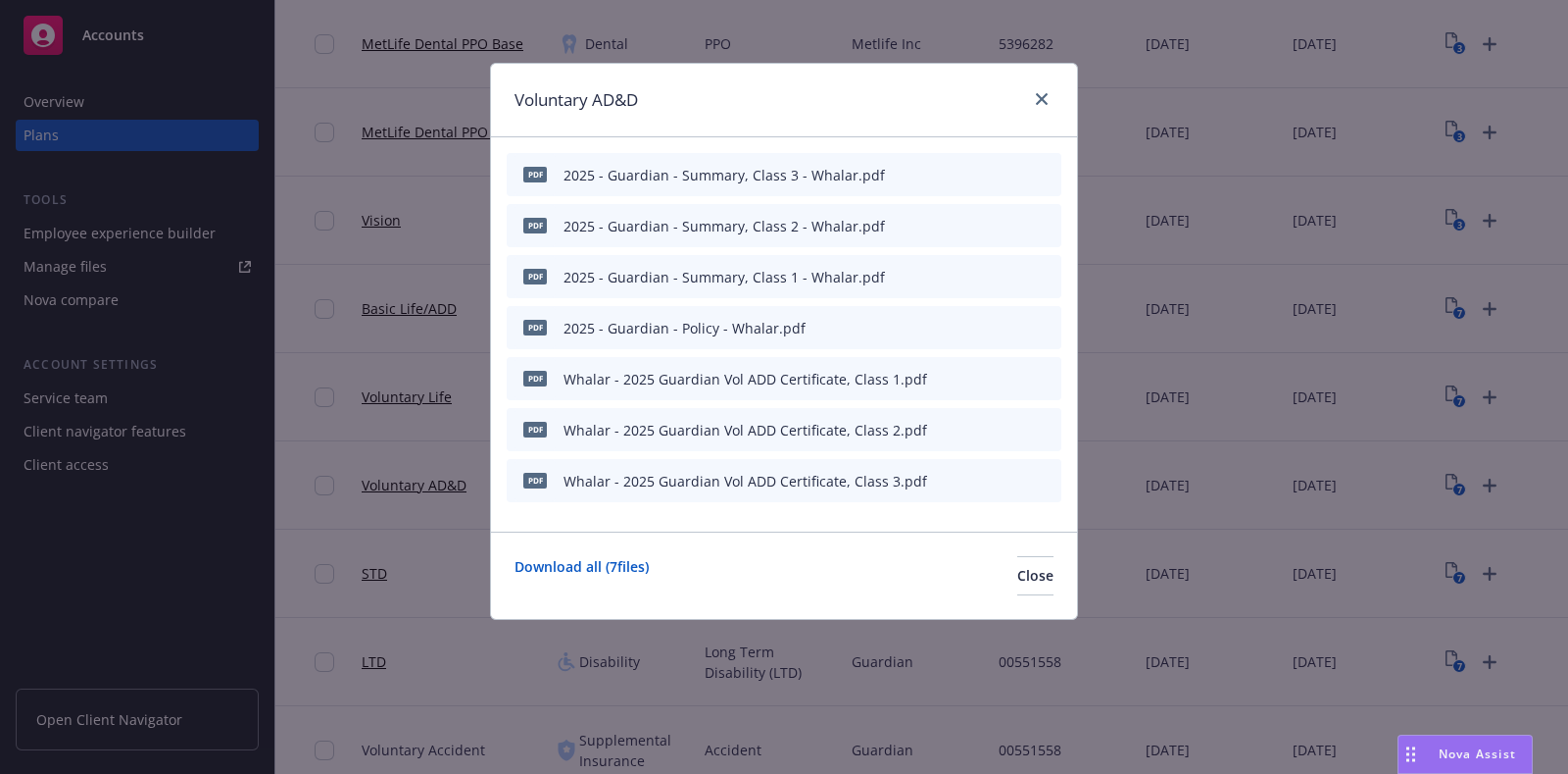
click at [954, 325] on icon "button" at bounding box center [950, 328] width 12 height 12
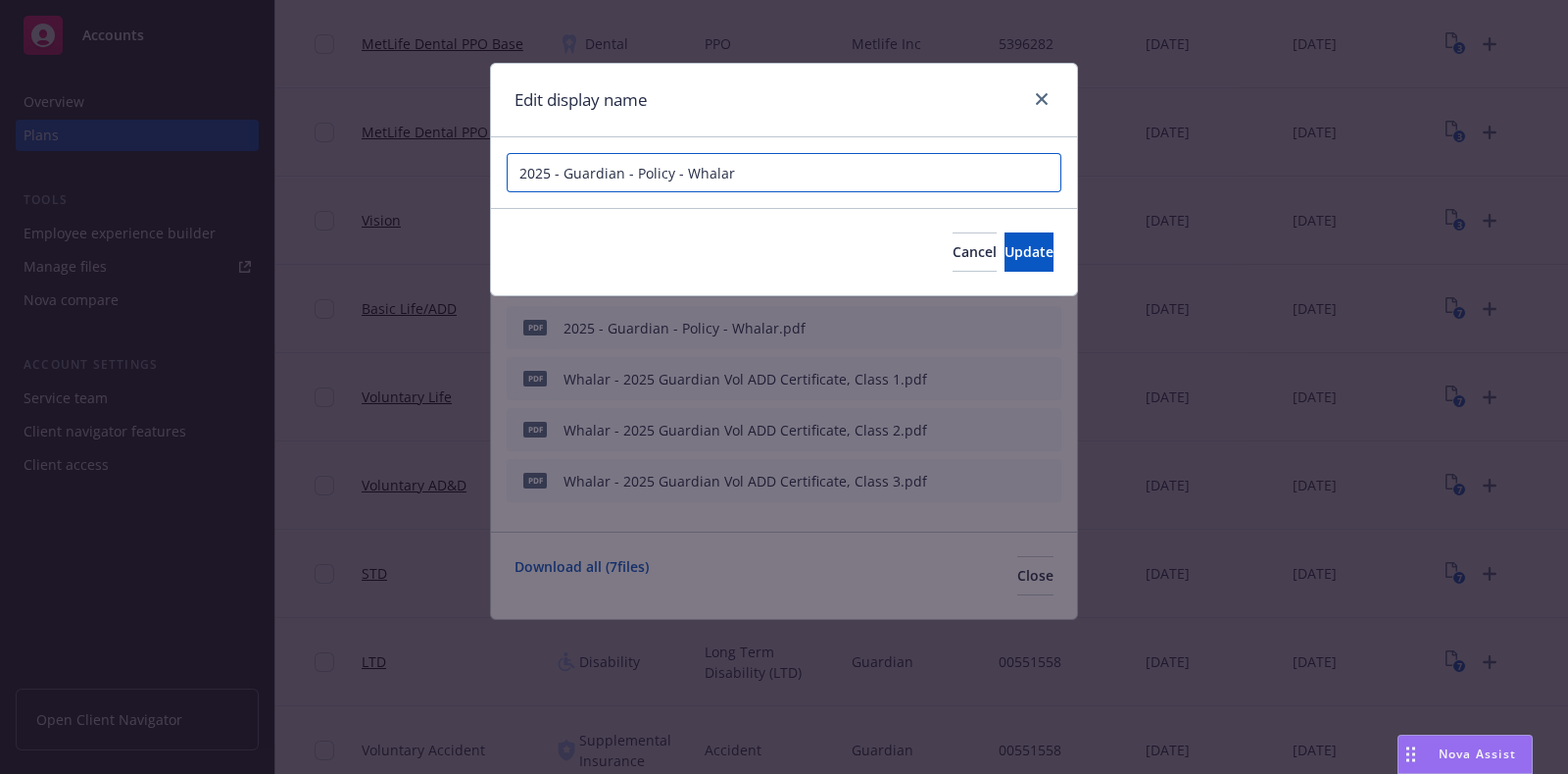
drag, startPoint x: 762, startPoint y: 169, endPoint x: 471, endPoint y: 171, distance: 291.0
click at [471, 171] on div "Edit display name 2025 - Guardian - Policy - Whalar Cancel Update" at bounding box center [784, 387] width 1568 height 774
paste input "Whalar - 2025 Guardian Vol ADD Certificate, Class 2"
type input "Whalar - 2025 Guardian Vol ADD Policy"
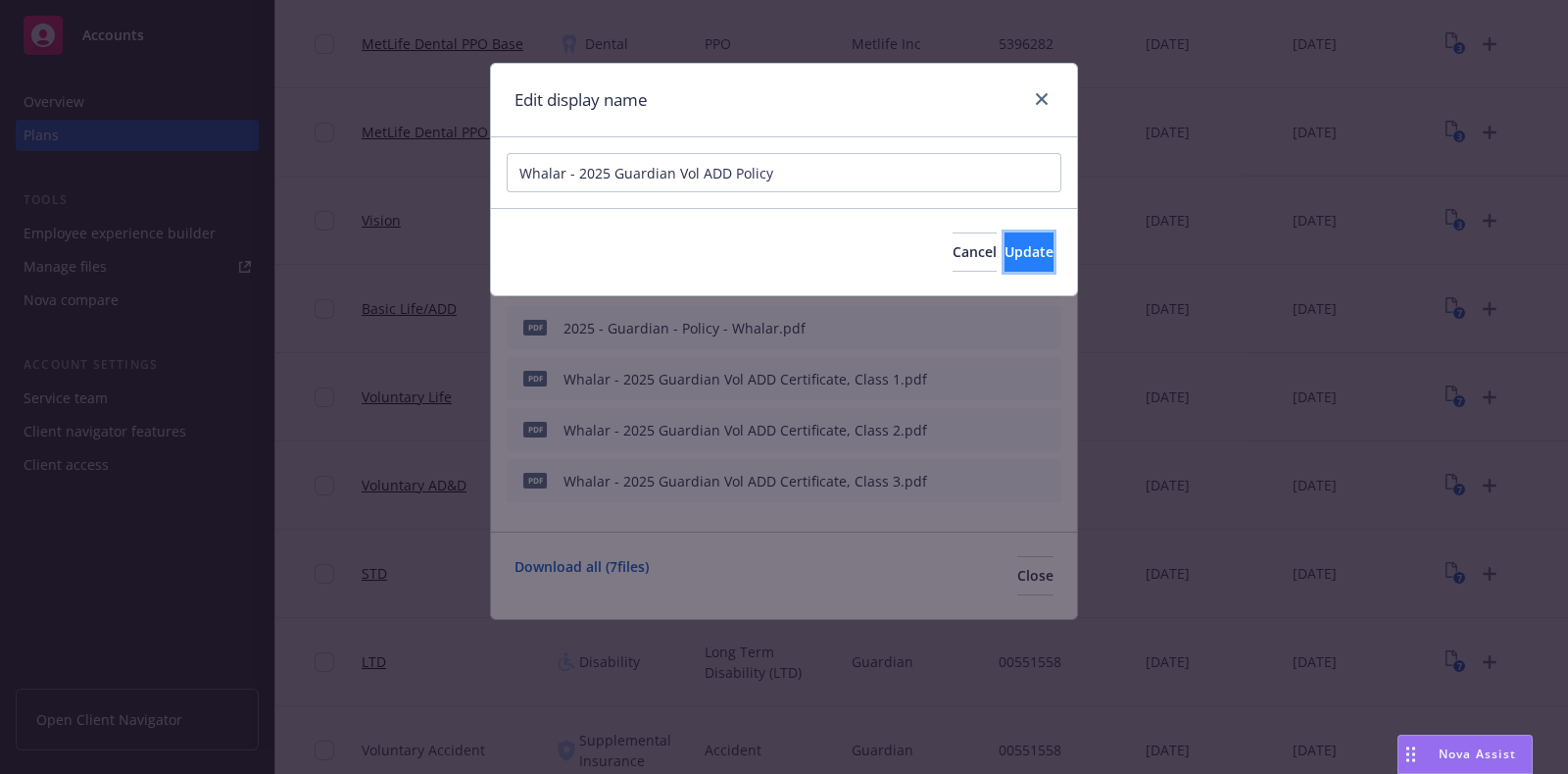
click at [1004, 260] on span "Update" at bounding box center [1028, 251] width 49 height 19
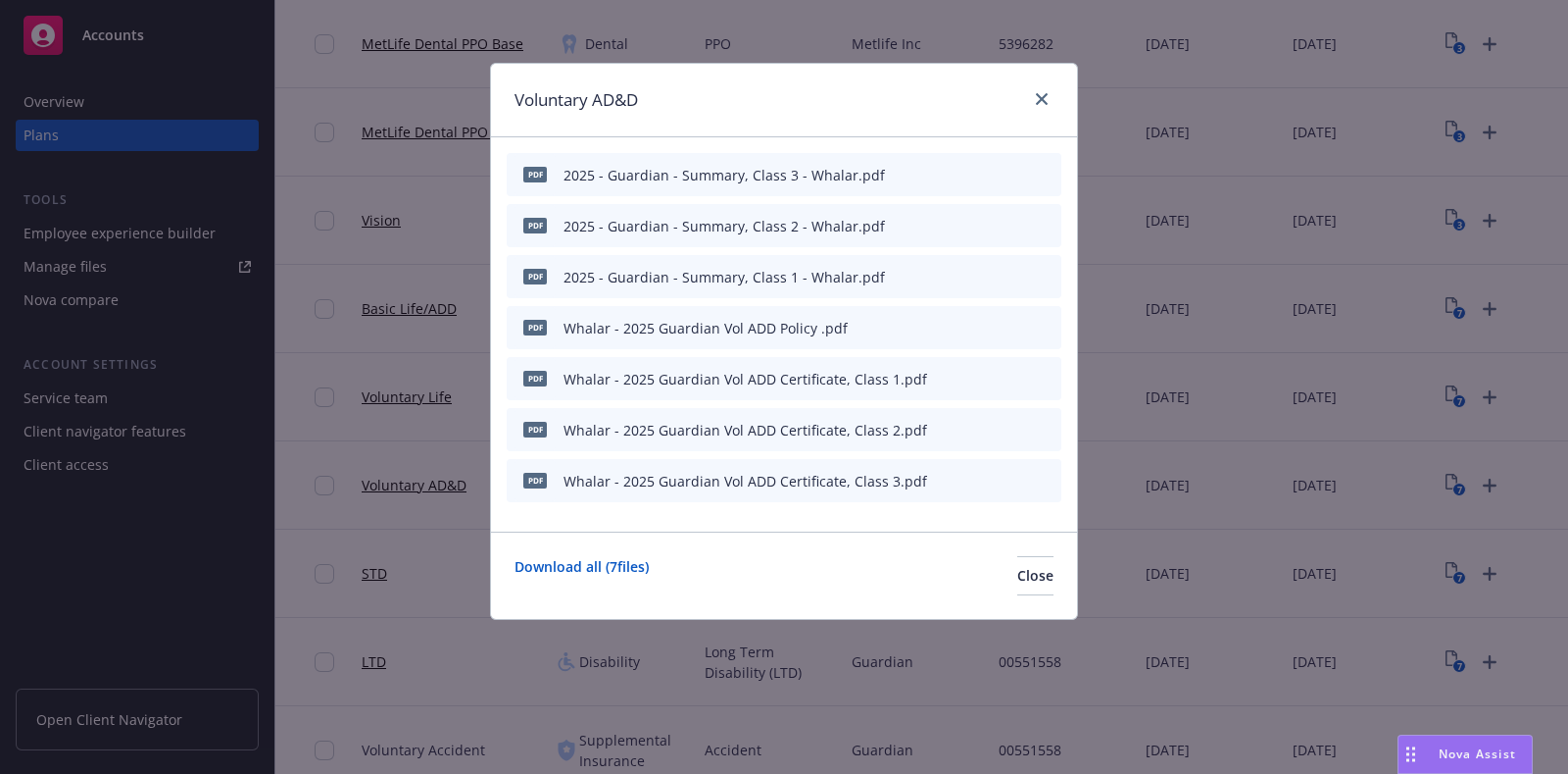
click at [954, 275] on icon "button" at bounding box center [950, 276] width 12 height 12
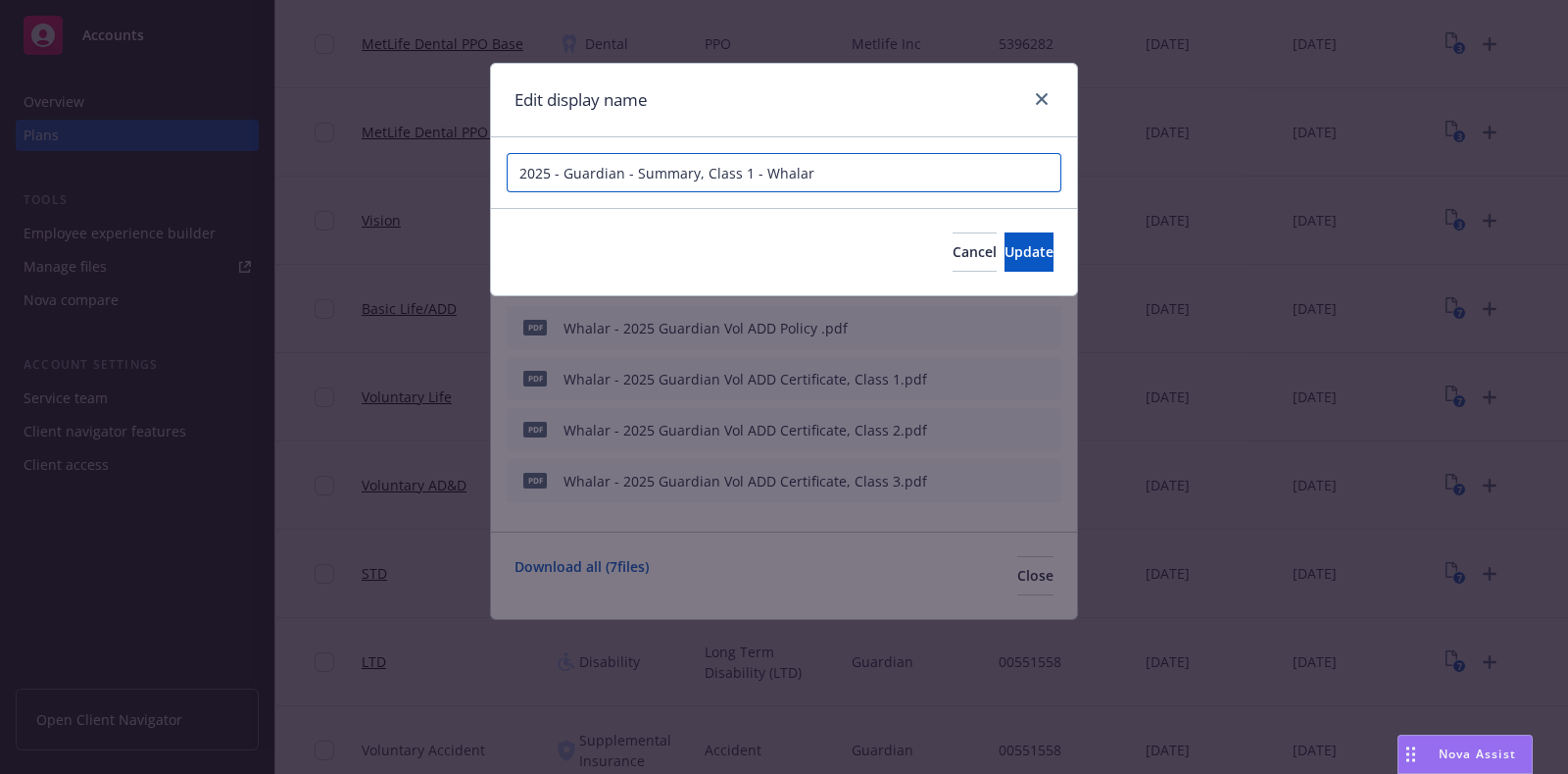
click at [881, 176] on input "2025 - Guardian - Summary, Class 1 - Whalar" at bounding box center [784, 172] width 555 height 40
paste input "Whalar - 2025 Guardian Vol ADD Certificate, Class 2"
click at [794, 171] on input "Whalar - 2025 Guardian Vol ADD Certificate, Class 2" at bounding box center [784, 172] width 555 height 40
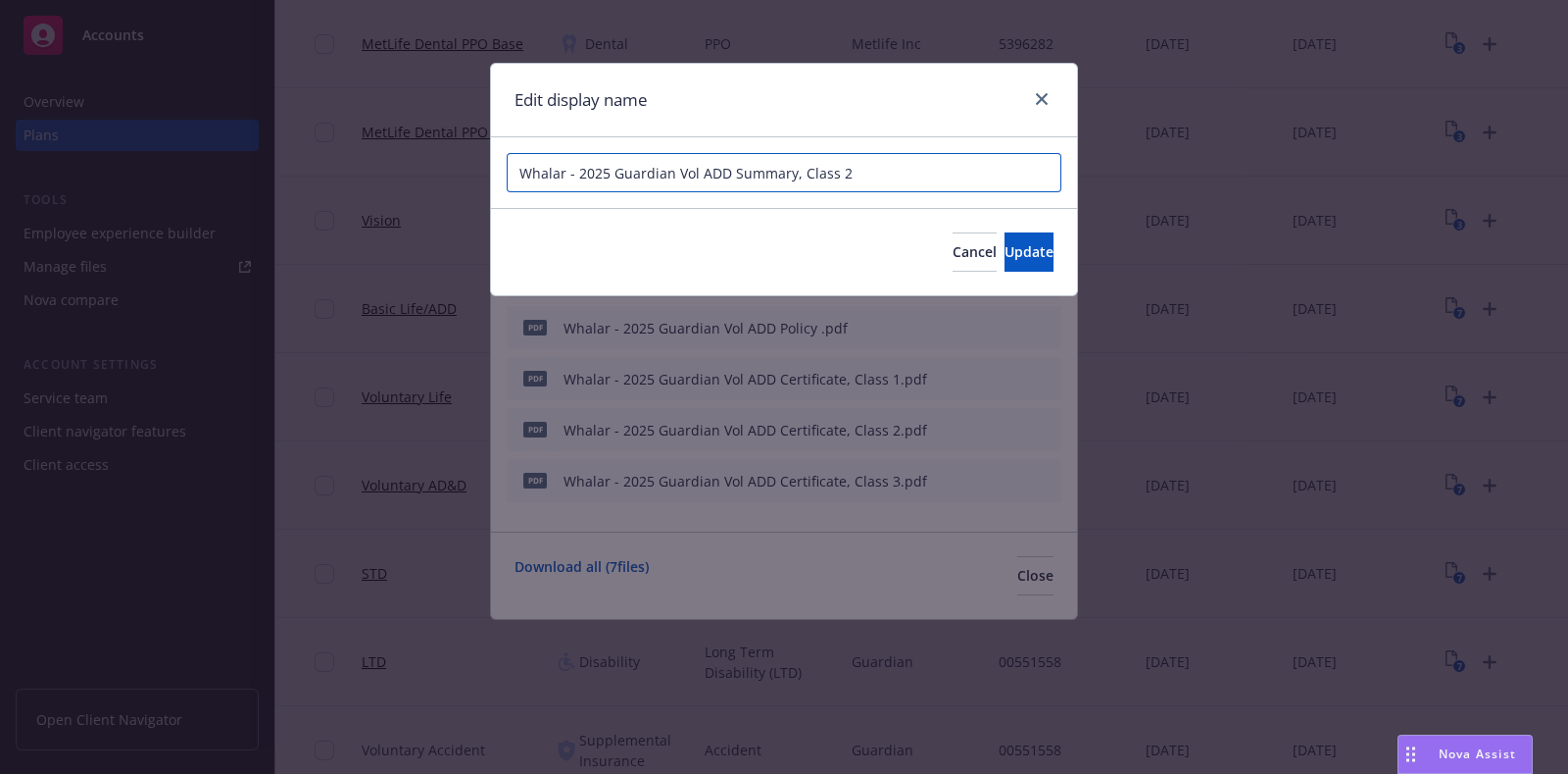
click at [926, 173] on input "Whalar - 2025 Guardian Vol ADD Summary, Class 2" at bounding box center [784, 172] width 555 height 40
click at [916, 164] on input "Whalar - 2025 Guardian Vol ADD Summary, Class 1" at bounding box center [784, 172] width 555 height 40
type input "Whalar - 2025 Guardian Vol ADD Summary, Class 1"
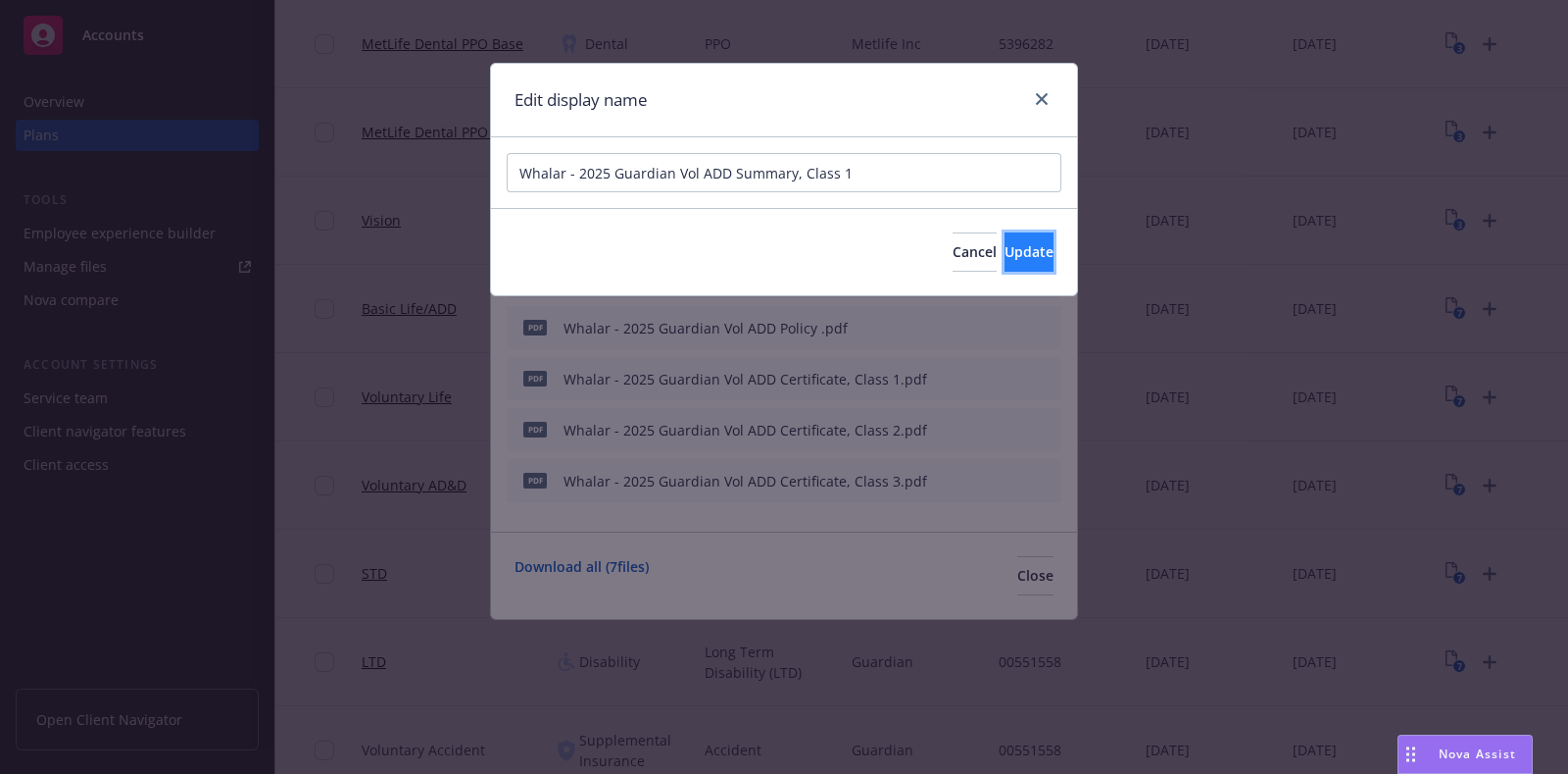
click at [1004, 250] on span "Update" at bounding box center [1028, 251] width 49 height 19
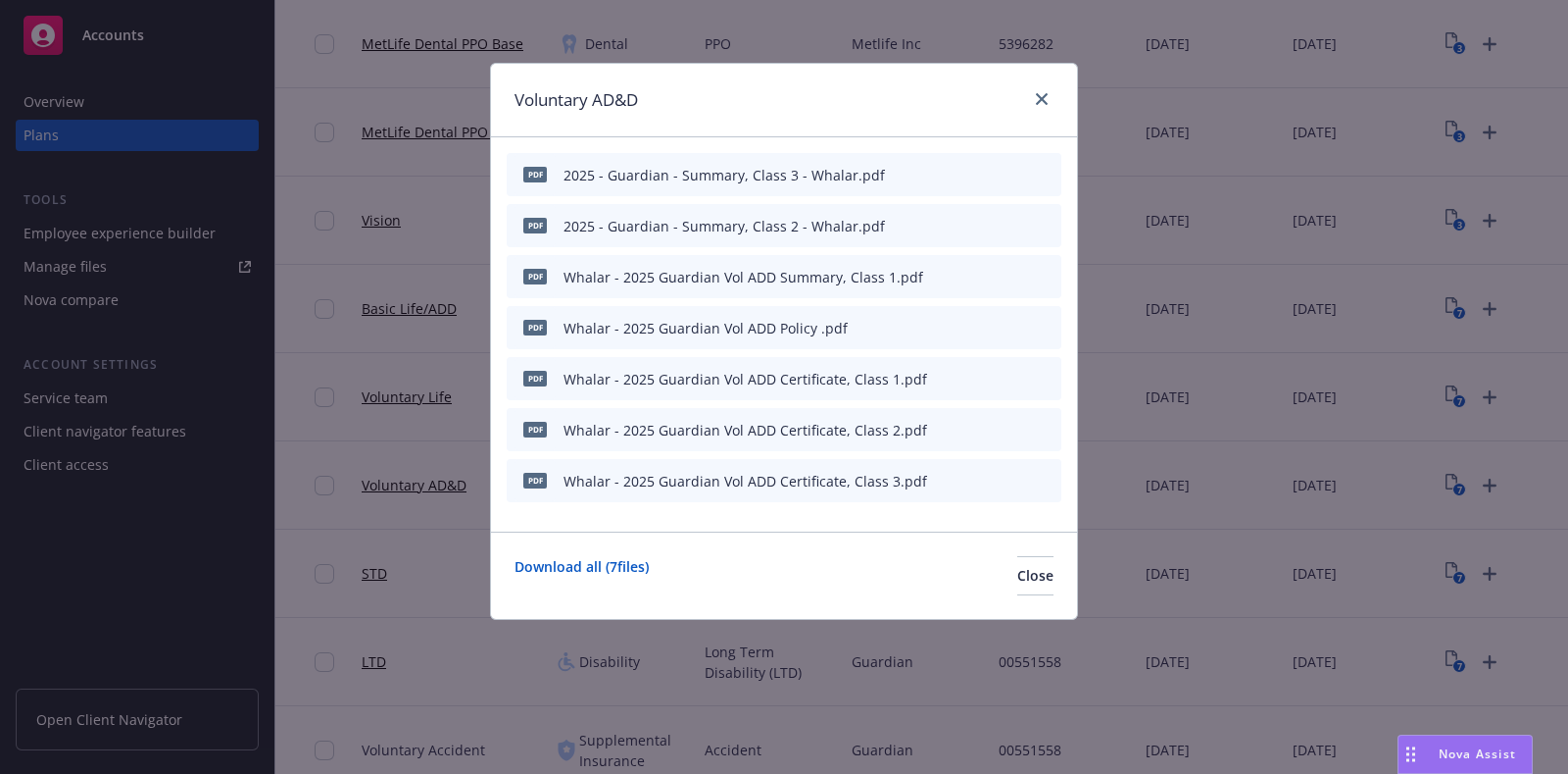
click at [956, 228] on icon "button" at bounding box center [950, 226] width 12 height 12
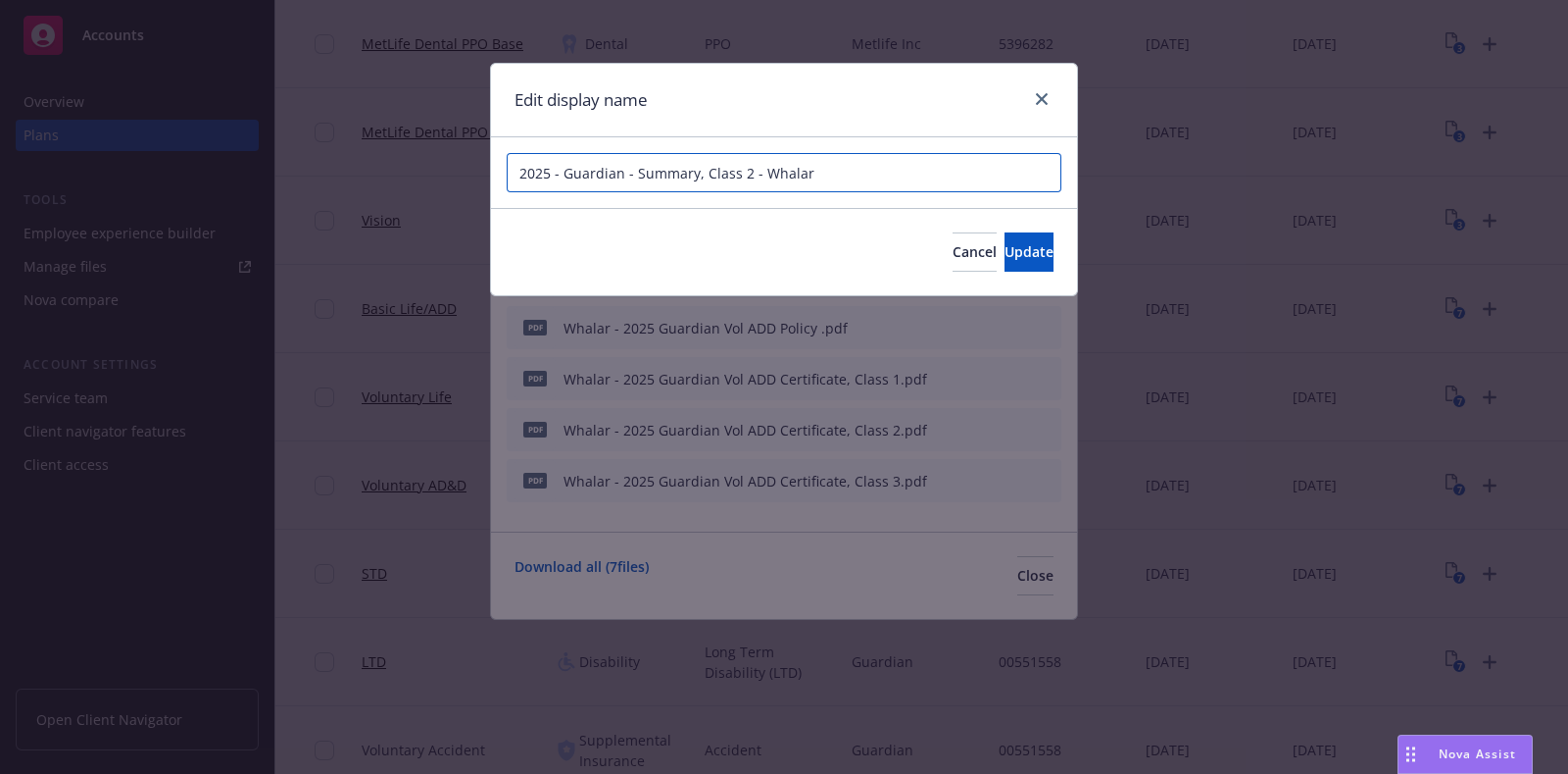
click at [881, 183] on input "2025 - Guardian - Summary, Class 2 - Whalar" at bounding box center [784, 172] width 555 height 40
paste input "Whalar - 2025 Guardian Vol ADD Summary, Class 1"
type input "Whalar - 2025 Guardian Vol ADD Summary, Class 2"
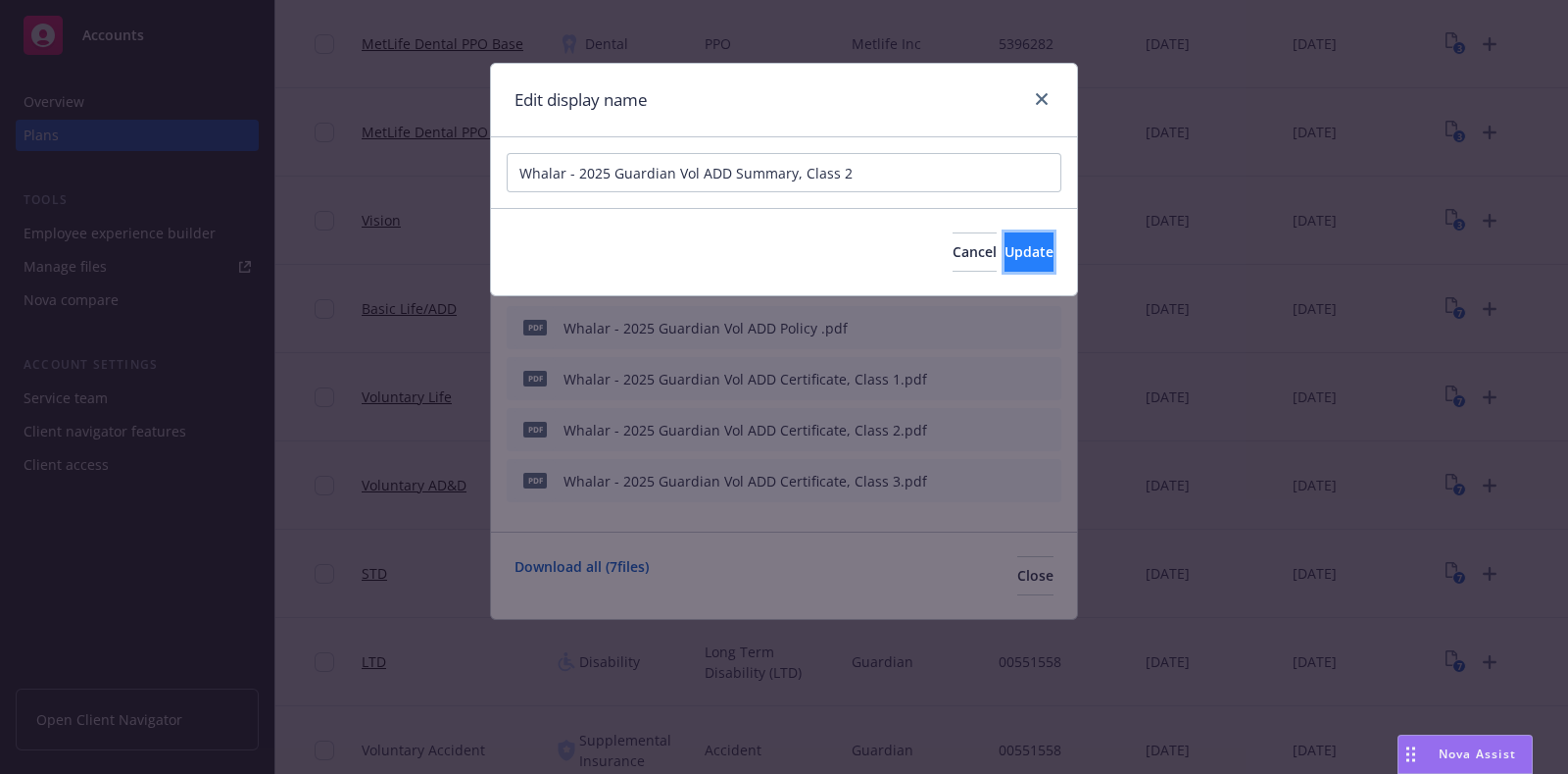
click at [1004, 248] on span "Update" at bounding box center [1028, 251] width 49 height 19
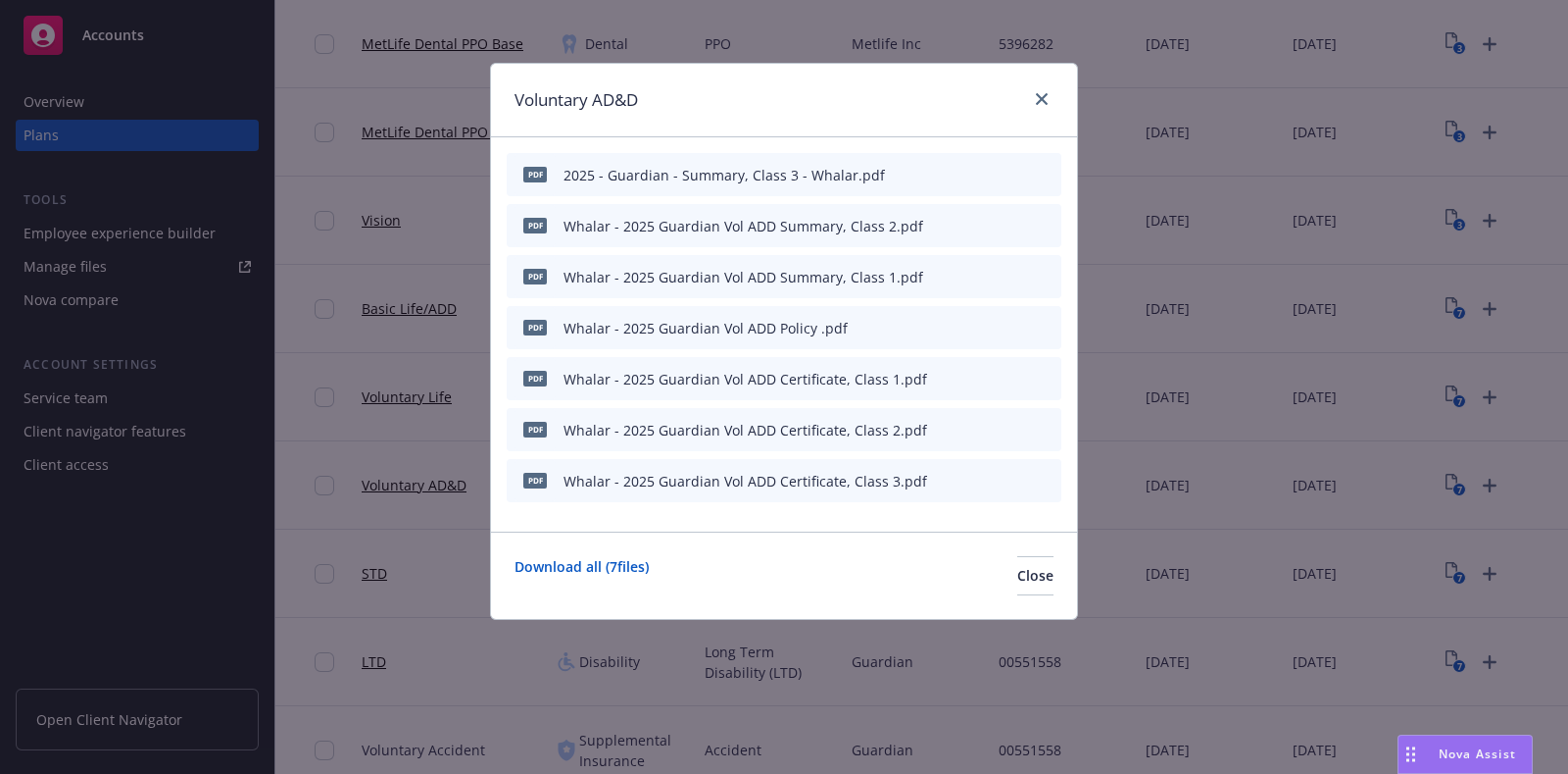
click at [947, 178] on icon "button" at bounding box center [949, 175] width 10 height 10
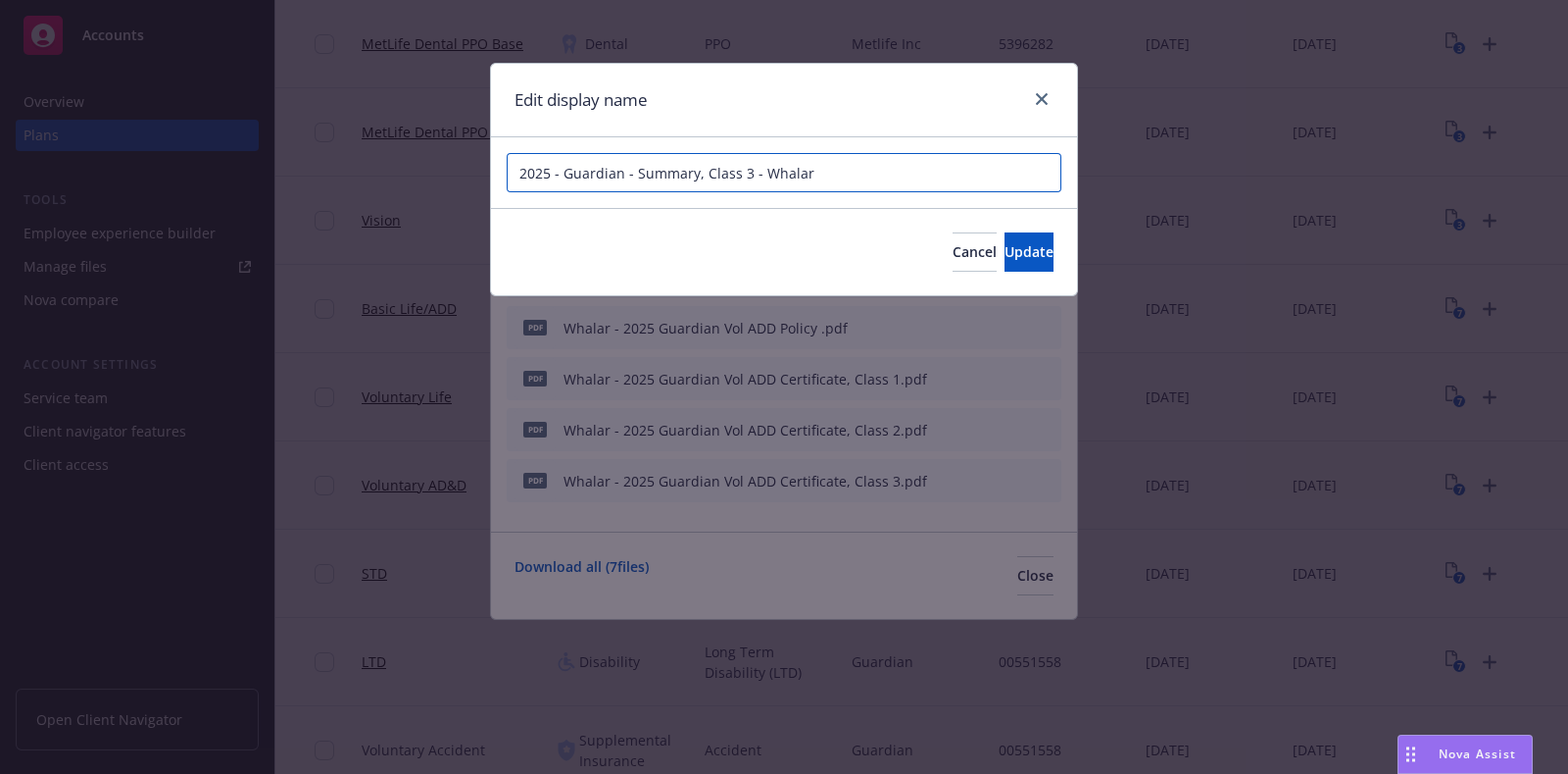
click at [826, 176] on input "2025 - Guardian - Summary, Class 3 - Whalar" at bounding box center [784, 172] width 555 height 40
paste input "Whalar - 2025 Guardian Vol ADD Summary, Class 1"
type input "Whalar - 2025 Guardian Vol ADD Summary, Class 3"
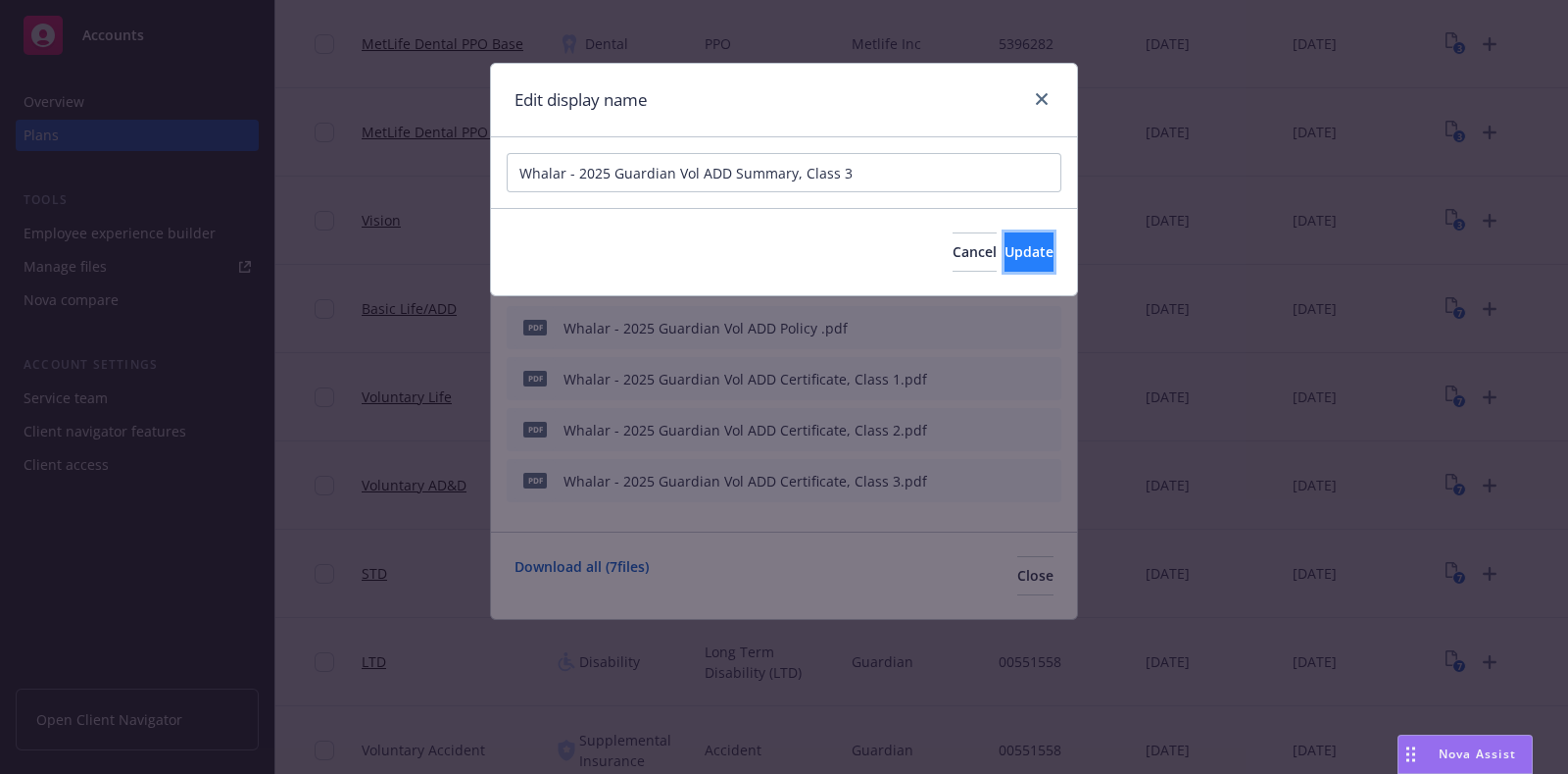
click at [1020, 252] on span "Update" at bounding box center [1028, 251] width 49 height 19
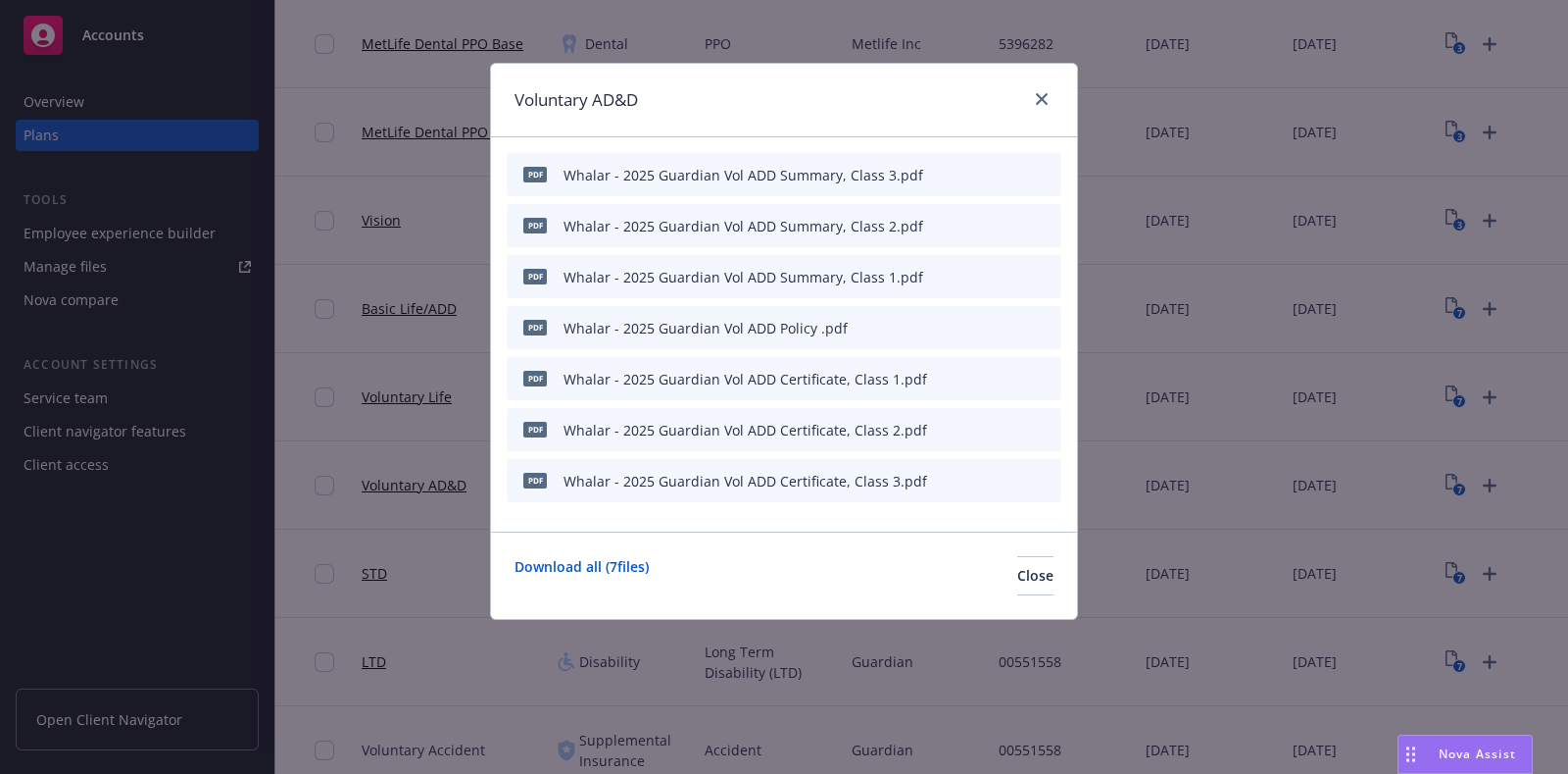
click at [1006, 222] on icon "preview file" at bounding box center [1011, 225] width 18 height 14
click at [1017, 577] on span "Close" at bounding box center [1035, 575] width 37 height 19
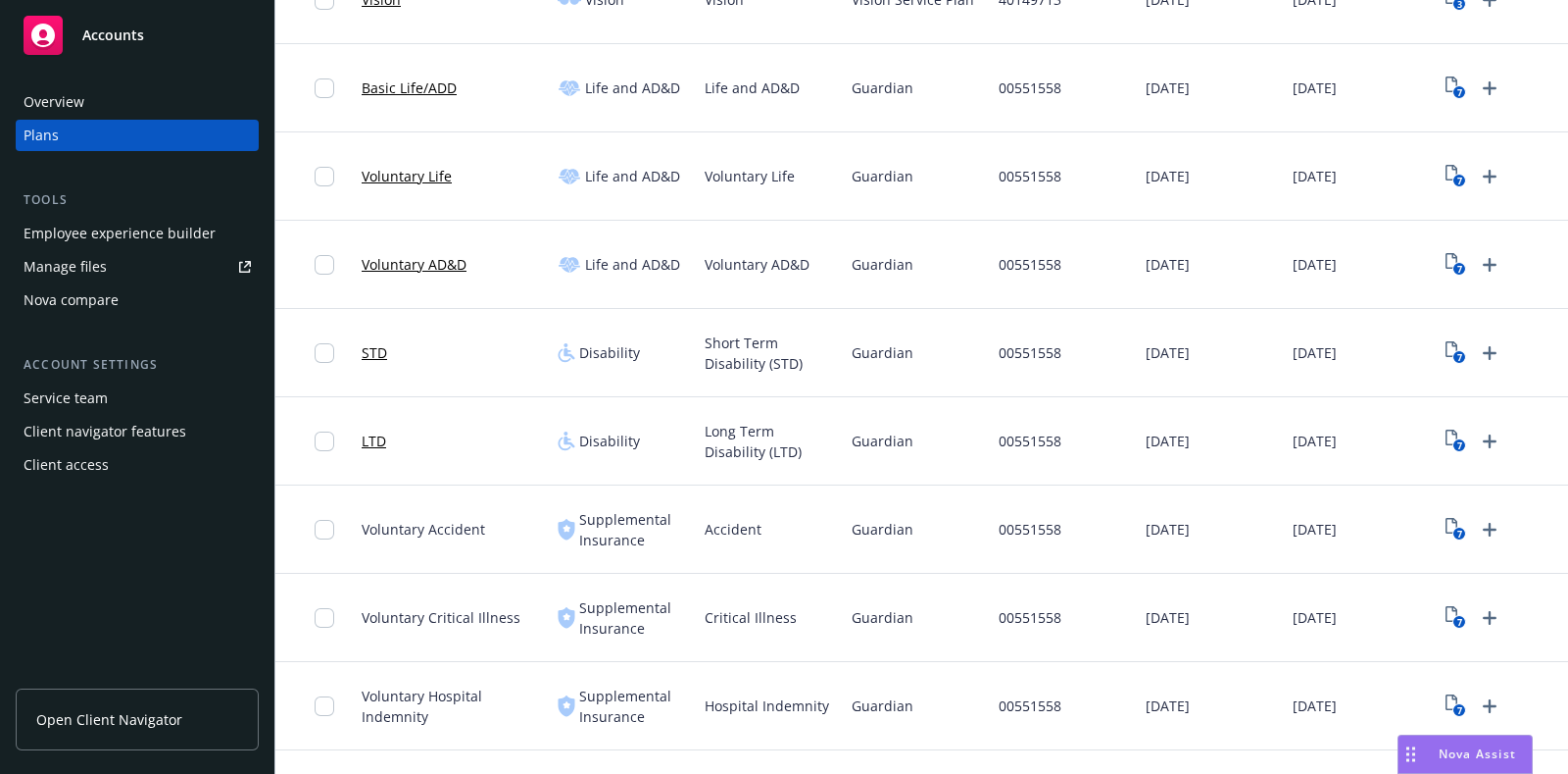
scroll to position [613, 0]
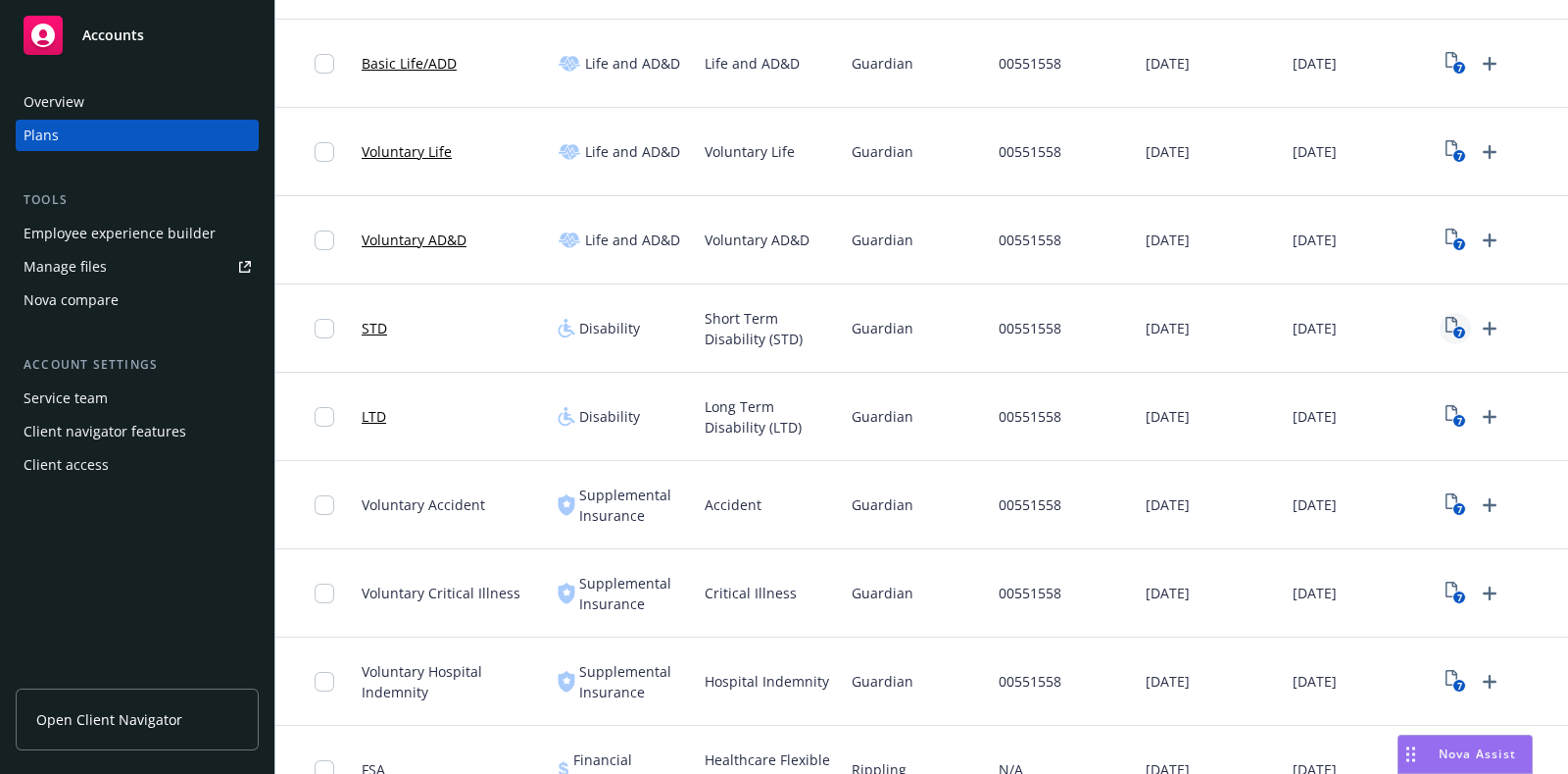
click at [1448, 328] on icon "7" at bounding box center [1456, 328] width 21 height 23
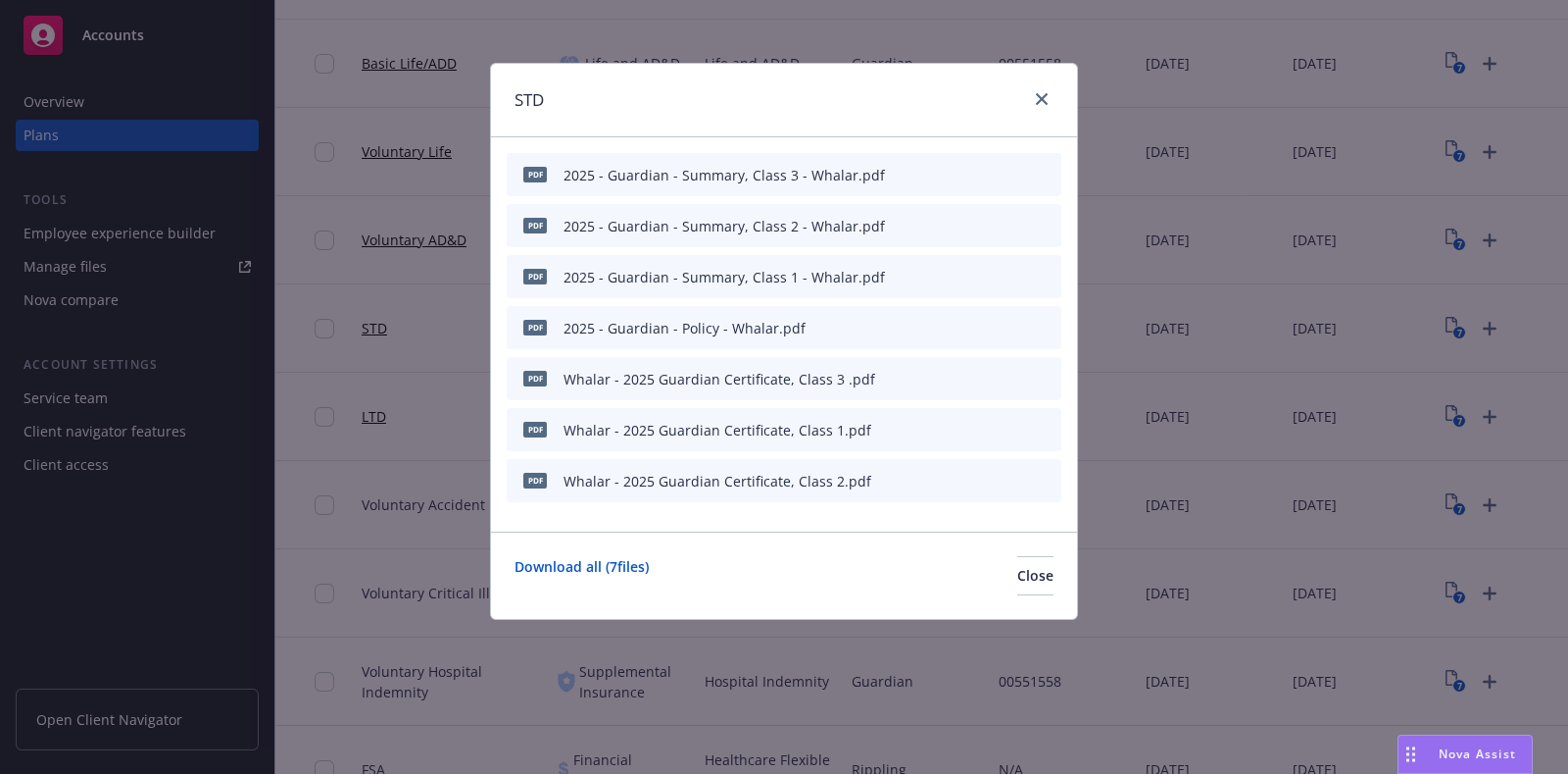
click at [954, 378] on icon "button" at bounding box center [950, 379] width 12 height 12
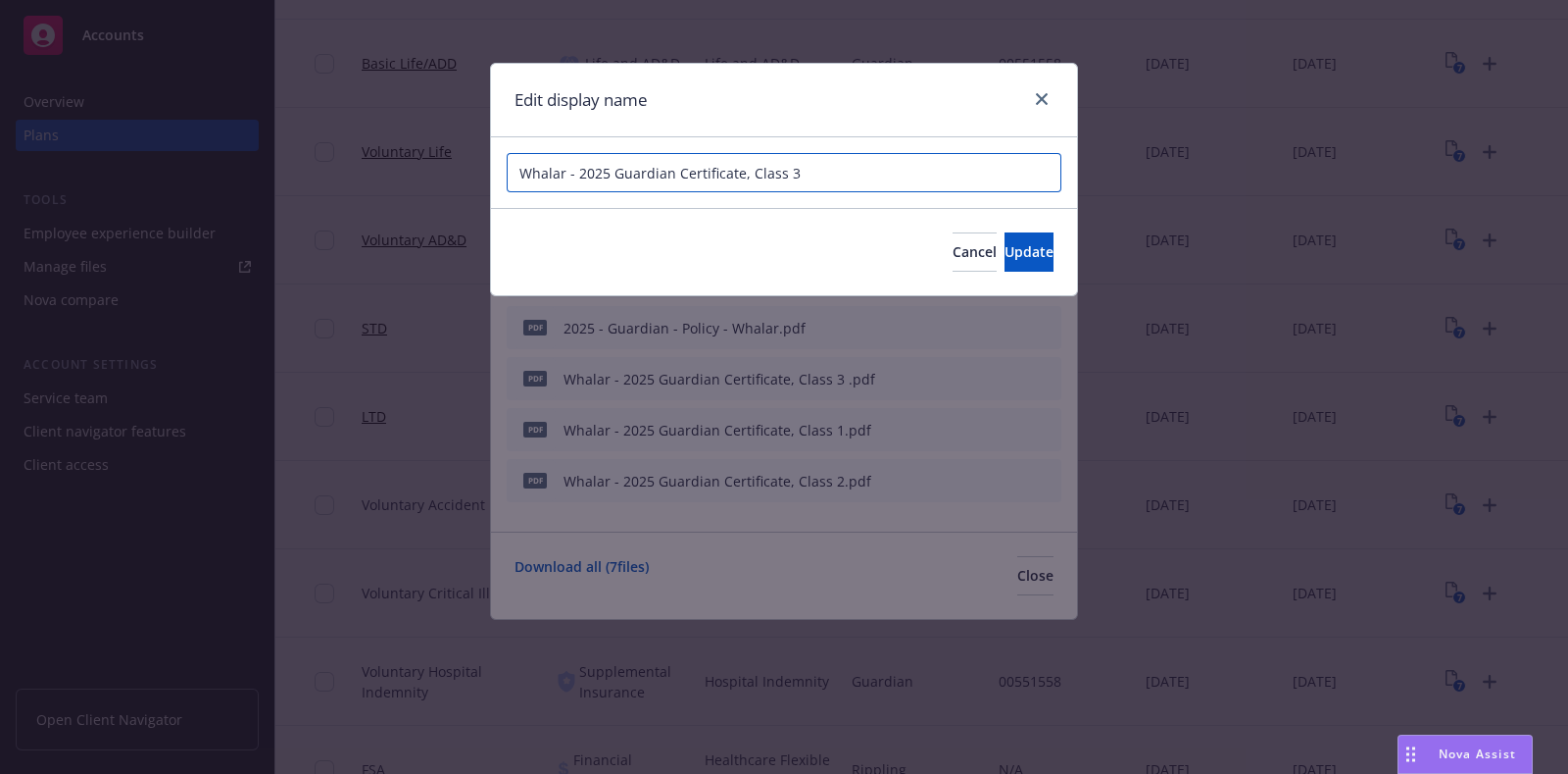
click at [674, 173] on input "Whalar - 2025 Guardian Certificate, Class 3" at bounding box center [784, 172] width 555 height 40
type input "Whalar - 2025 Guardian STD Certificate, Class 3"
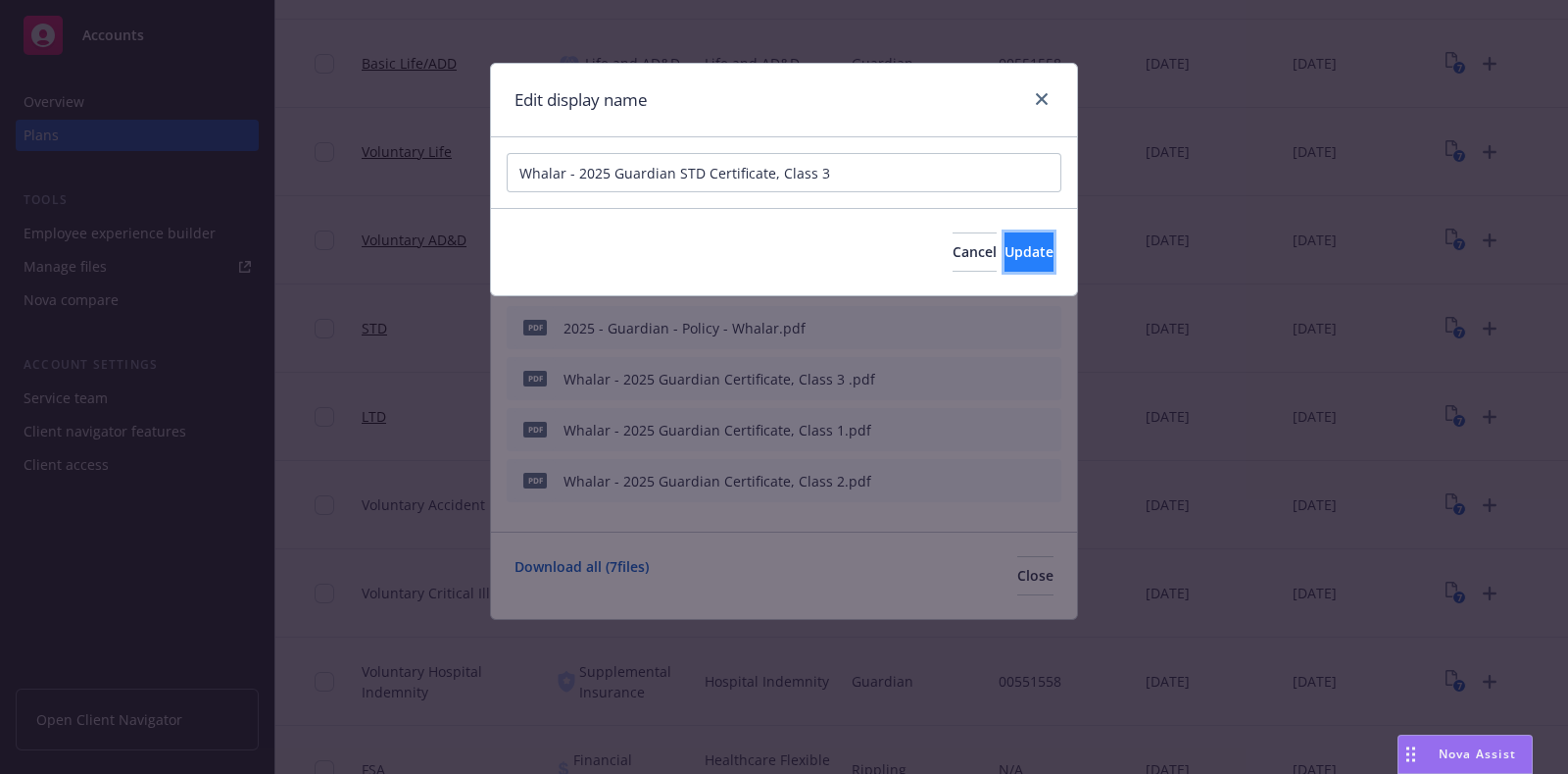
click at [1004, 253] on span "Update" at bounding box center [1028, 251] width 49 height 19
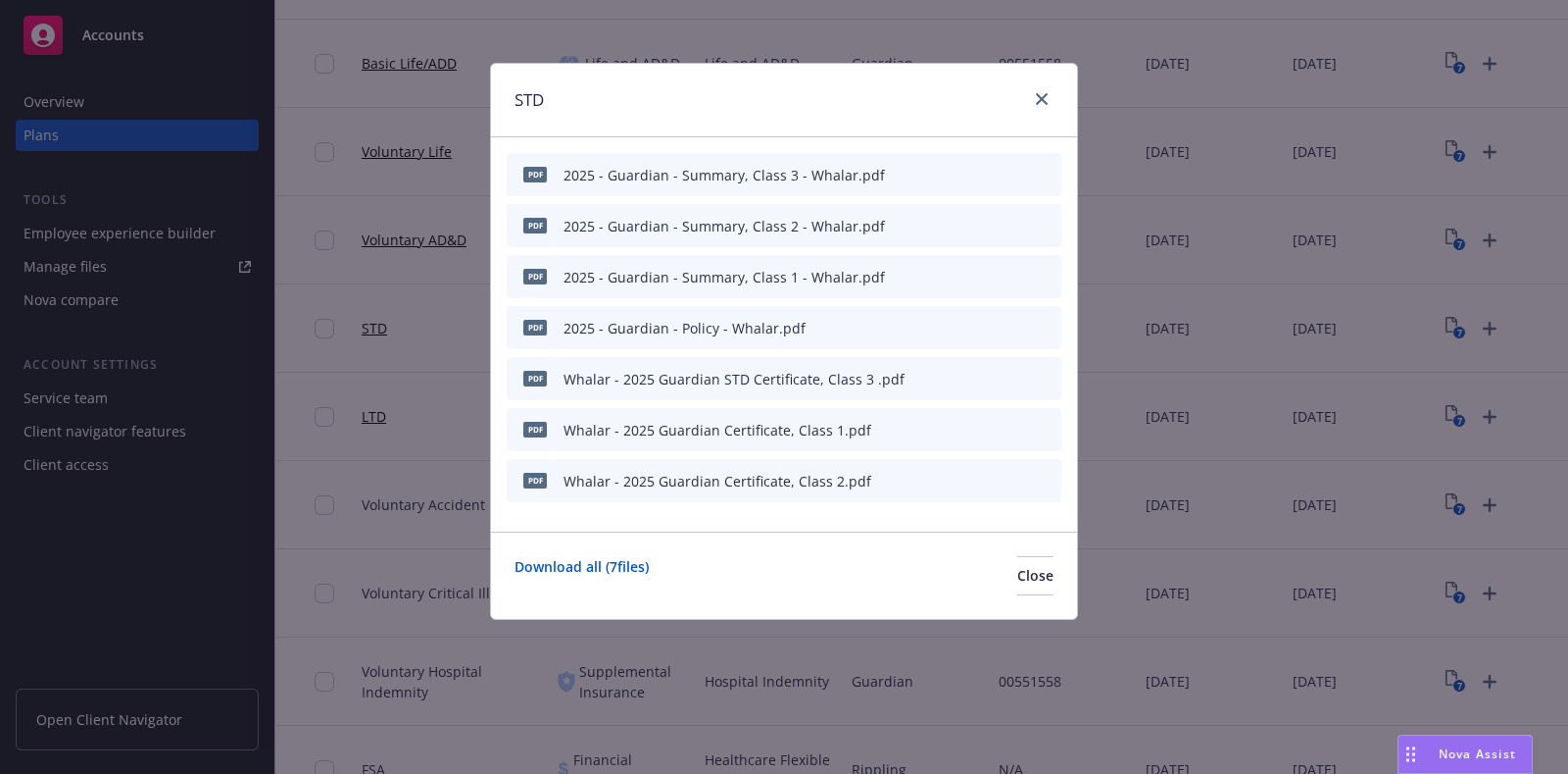
click at [947, 428] on icon "button" at bounding box center [950, 430] width 12 height 12
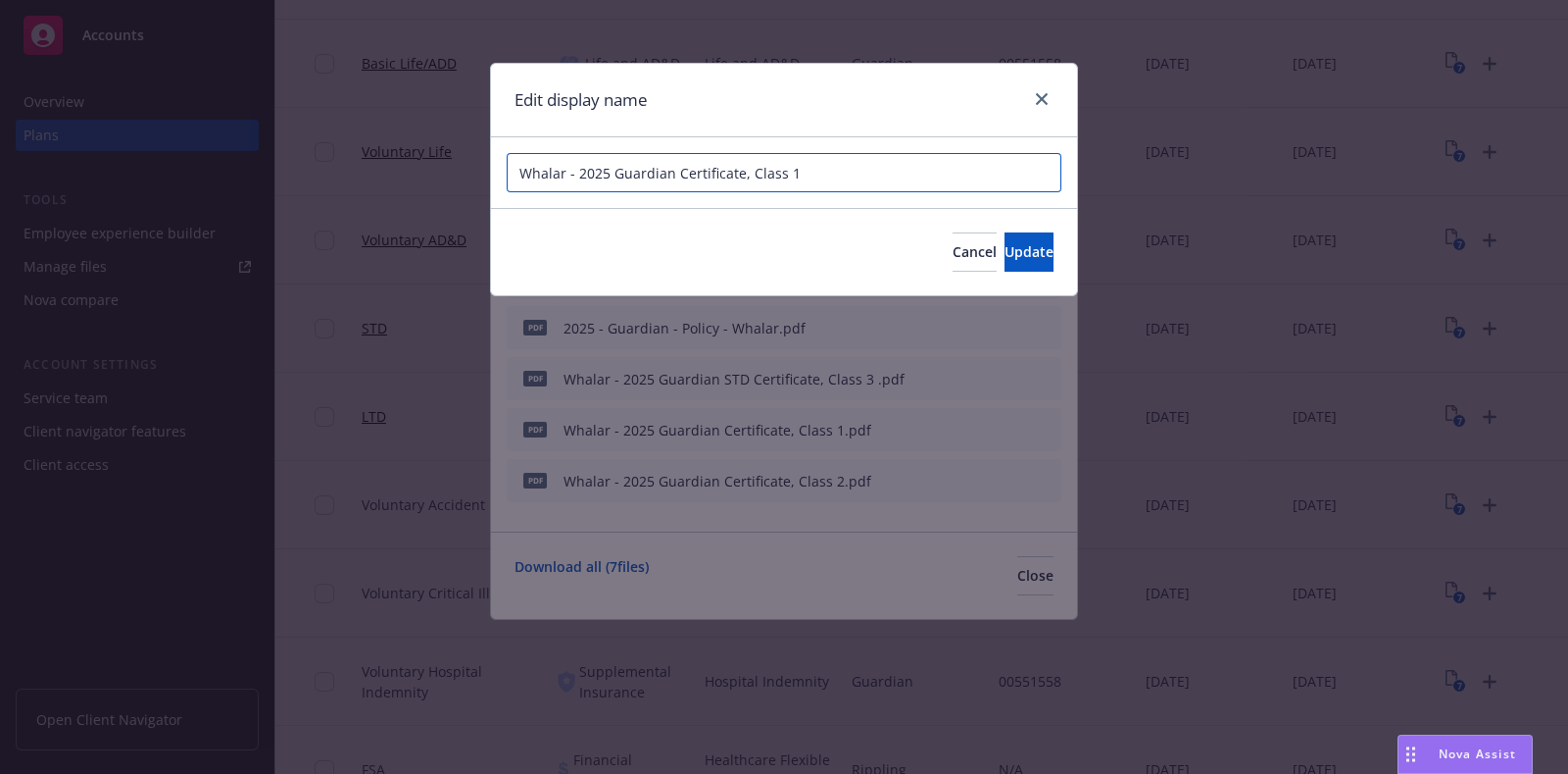
click at [677, 172] on input "Whalar - 2025 Guardian Certificate, Class 1" at bounding box center [784, 172] width 555 height 40
type input "Whalar - 2025 Guardian STD Certificate, Class 1"
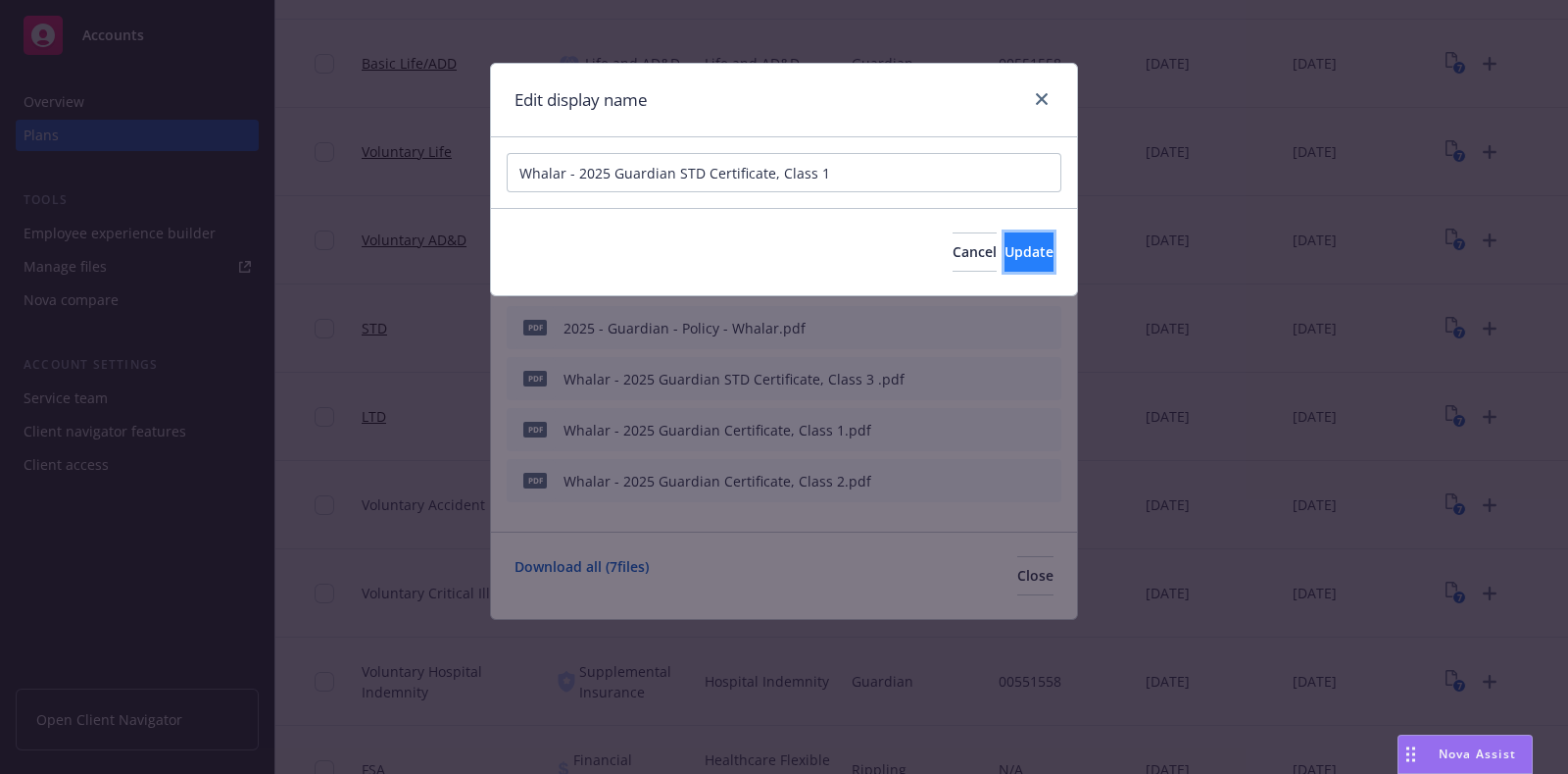
click at [1023, 262] on button "Update" at bounding box center [1028, 253] width 49 height 40
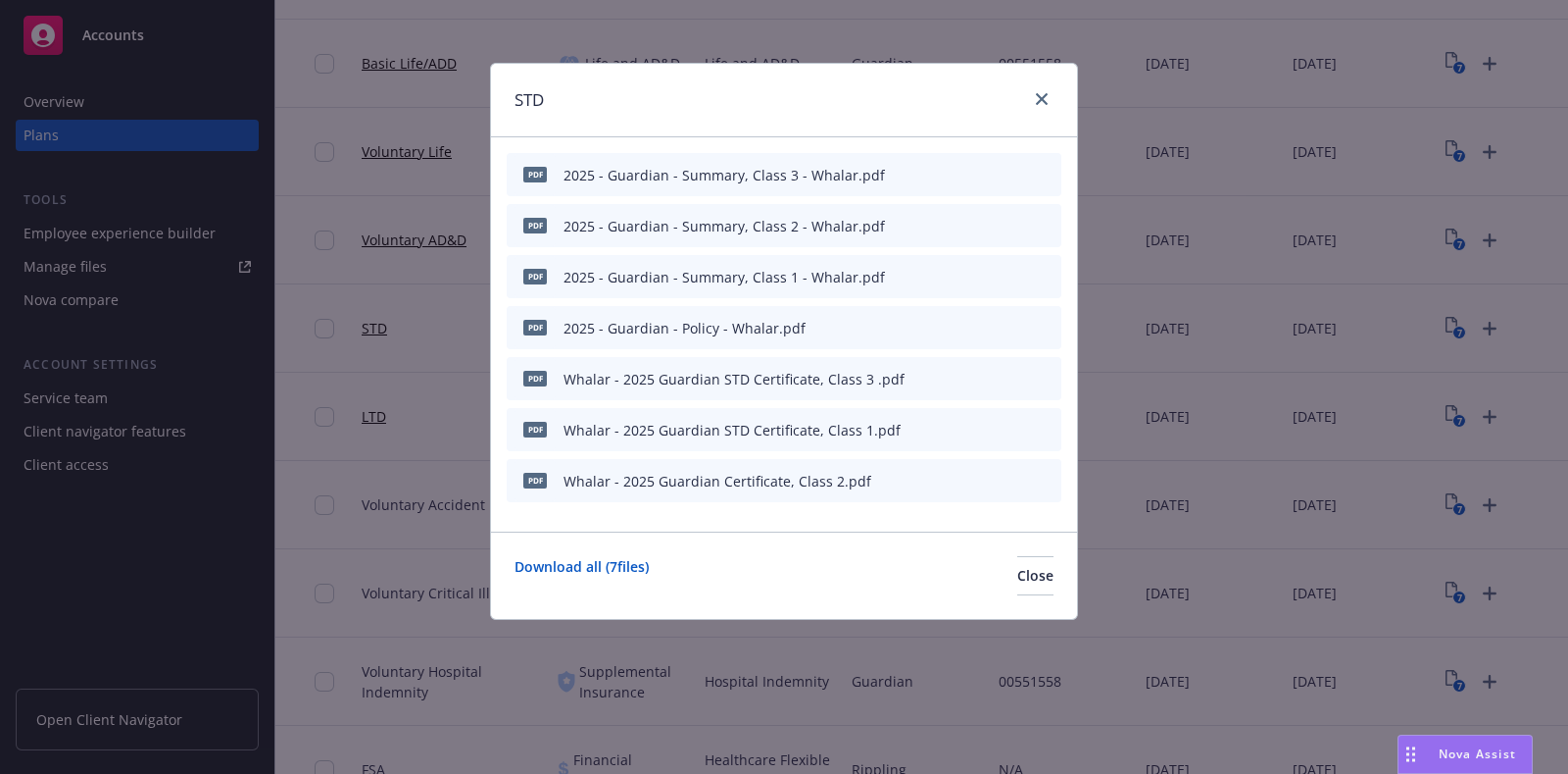
click at [953, 478] on icon "button" at bounding box center [950, 481] width 12 height 12
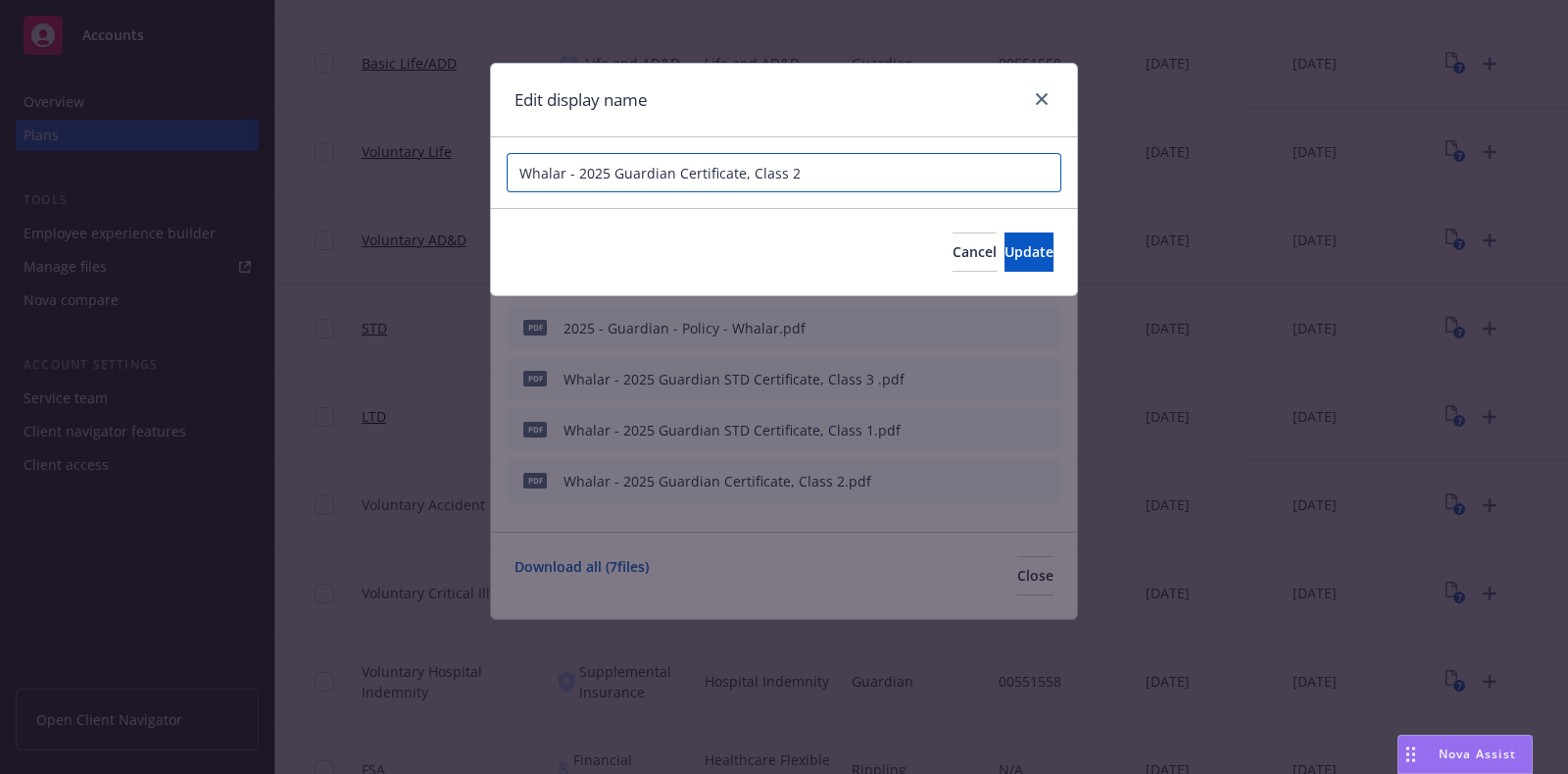
drag, startPoint x: 673, startPoint y: 169, endPoint x: 757, endPoint y: 166, distance: 84.1
click at [673, 169] on input "Whalar - 2025 Guardian Certificate, Class 2" at bounding box center [784, 172] width 555 height 40
click at [878, 171] on input "Whalar - 2025 Guardian STD Certificate, Class 2" at bounding box center [784, 172] width 555 height 40
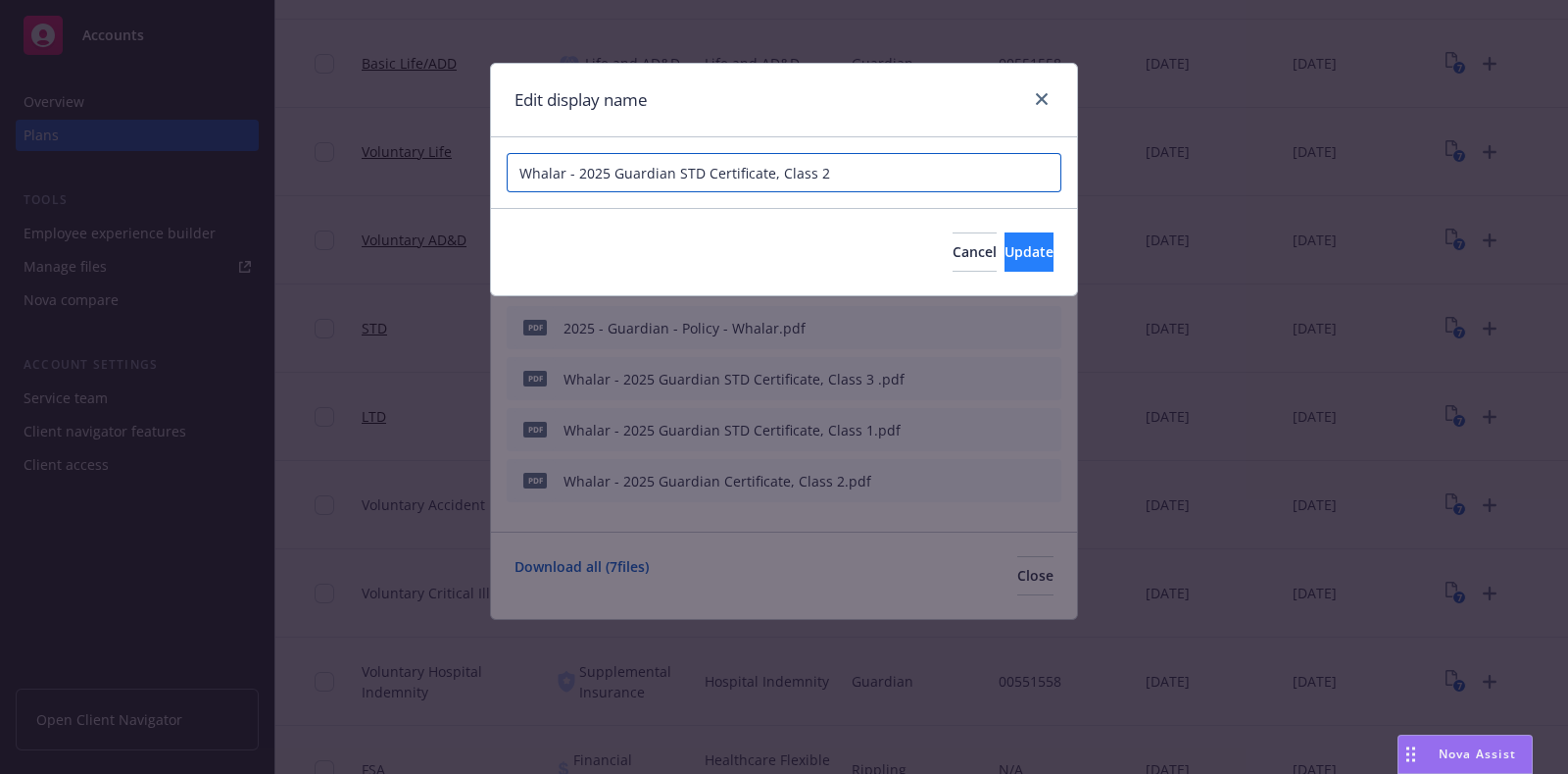
type input "Whalar - 2025 Guardian STD Certificate, Class 2"
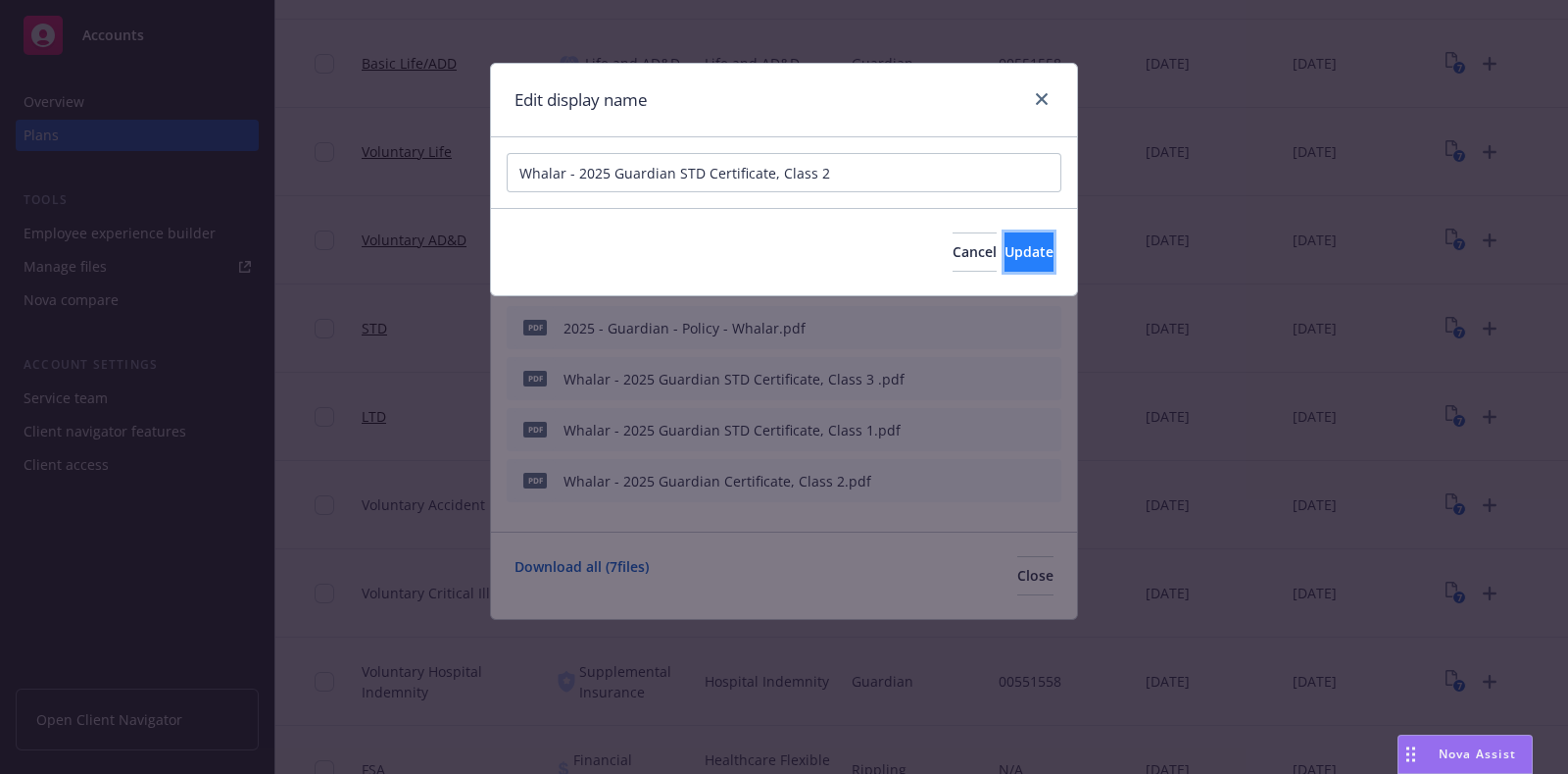
click at [1012, 253] on span "Update" at bounding box center [1028, 251] width 49 height 19
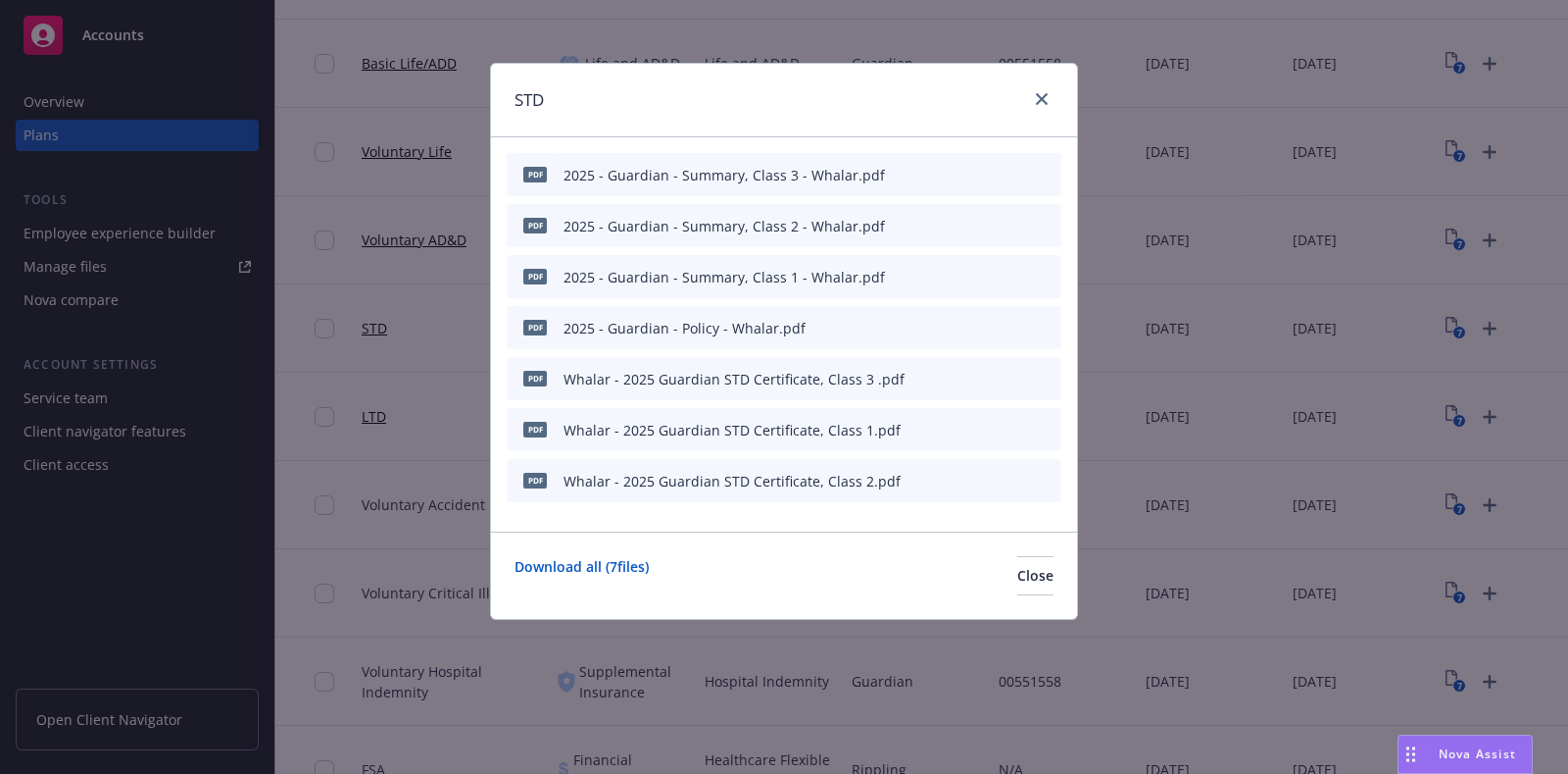
click at [958, 333] on div at bounding box center [999, 328] width 108 height 21
click at [942, 327] on div "pdf 2025 - Guardian - Policy - Whalar.pdf" at bounding box center [784, 328] width 555 height 44
click at [949, 333] on button at bounding box center [952, 328] width 12 height 21
click at [951, 323] on icon "button" at bounding box center [950, 328] width 12 height 12
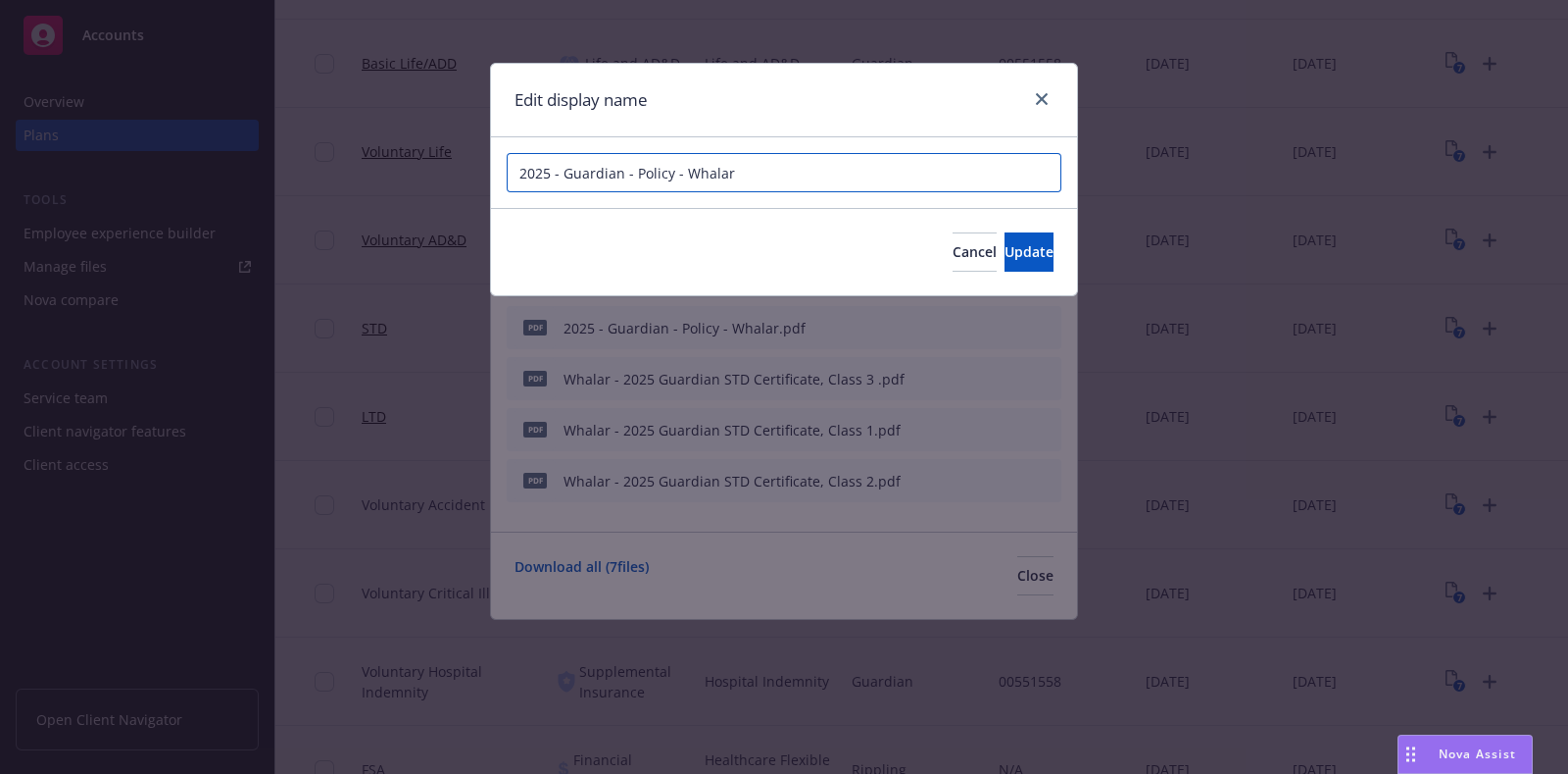
drag, startPoint x: 810, startPoint y: 177, endPoint x: 433, endPoint y: 177, distance: 377.0
click at [433, 177] on div "Edit display name 2025 - Guardian - Policy - Whalar Cancel Update" at bounding box center [784, 387] width 1568 height 774
paste input "Whalar - 2025 Guardian STD Certificate, Class 2"
type input "Whalar - 2025 Guardian STD Policy"
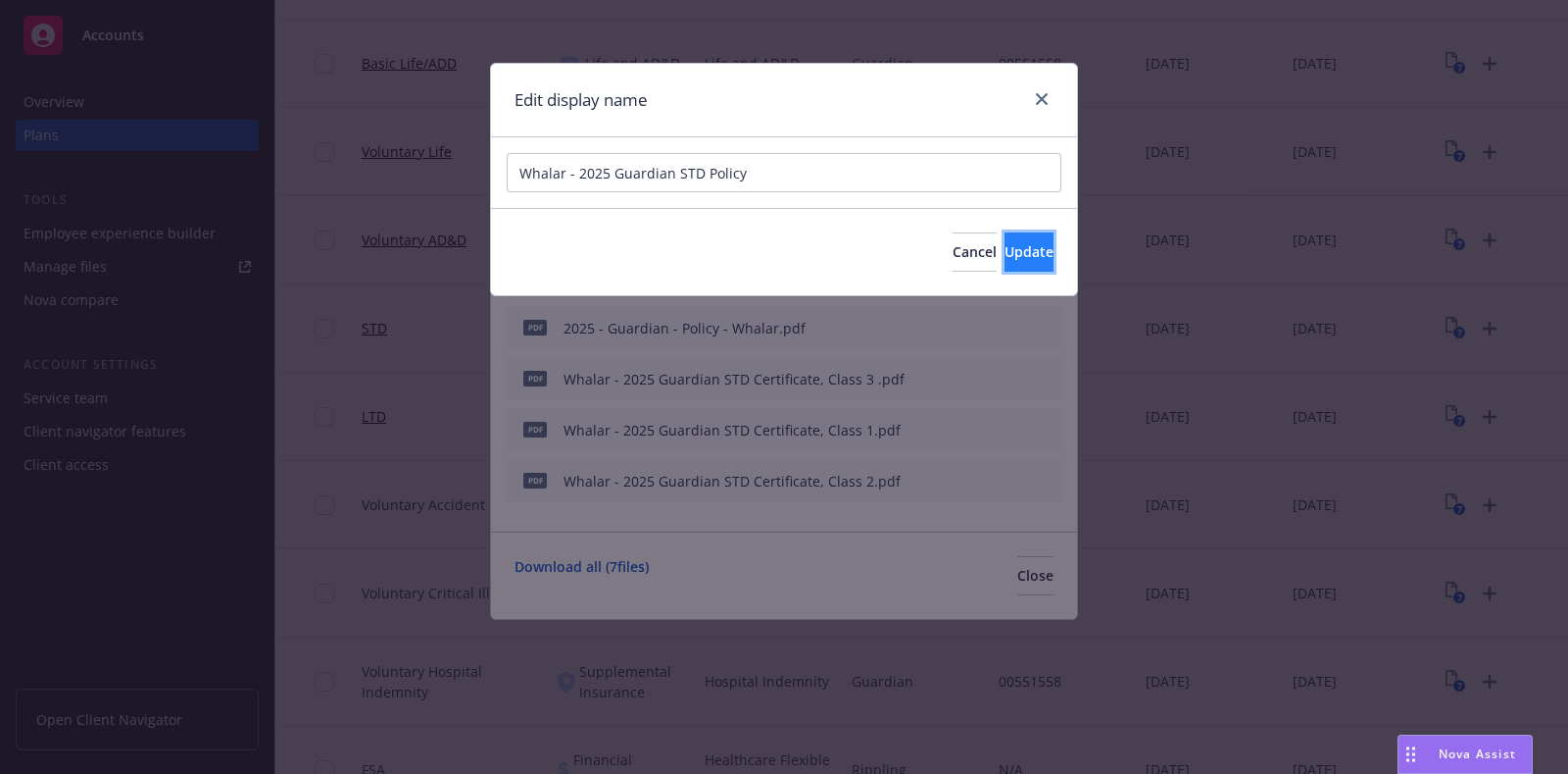
drag, startPoint x: 993, startPoint y: 247, endPoint x: 949, endPoint y: 331, distance: 94.8
click at [1004, 247] on span "Update" at bounding box center [1028, 251] width 49 height 19
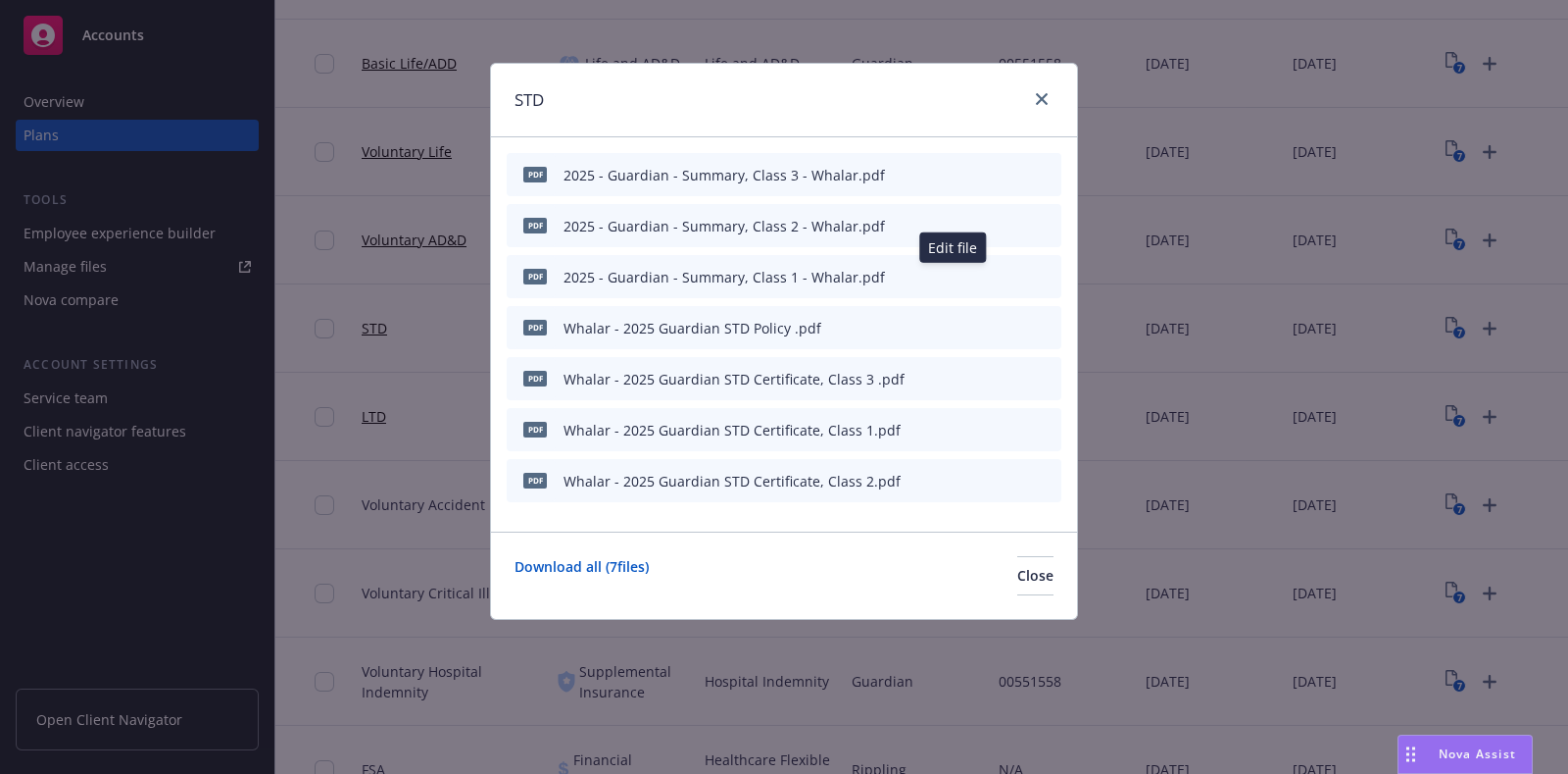
click at [947, 278] on icon "button" at bounding box center [949, 277] width 10 height 10
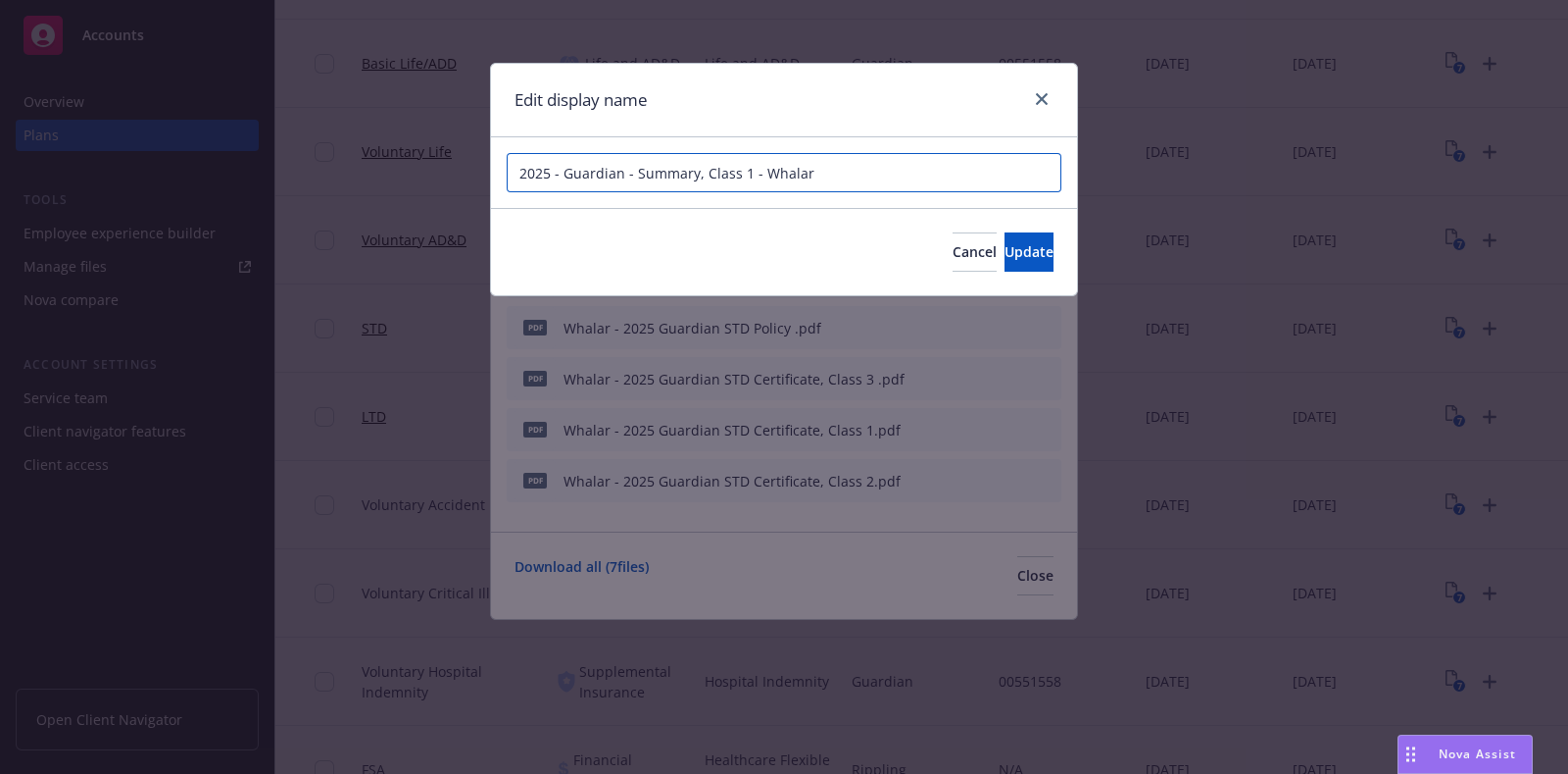
click at [834, 166] on input "2025 - Guardian - Summary, Class 1 - Whalar" at bounding box center [784, 172] width 555 height 40
paste input "Whalar - 2025 Guardian STD Certificate, Class 2"
click at [768, 171] on input "Whalar - 2025 Guardian STD Certificate, Class 2" at bounding box center [784, 172] width 555 height 40
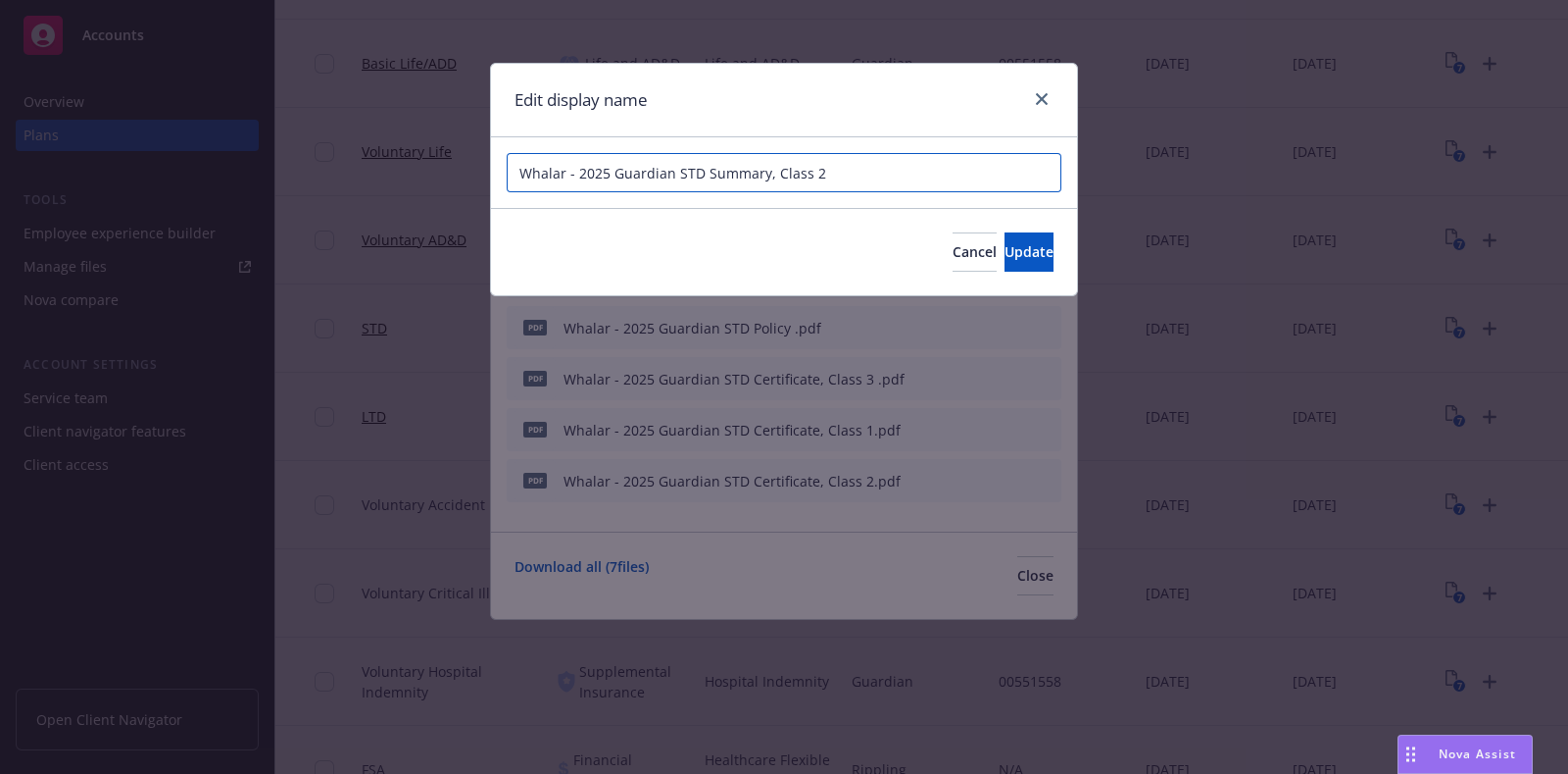
click at [870, 162] on input "Whalar - 2025 Guardian STD Summary, Class 2" at bounding box center [784, 172] width 555 height 40
click at [842, 171] on input "Whalar - 2025 Guardian STD Summary, Class 1" at bounding box center [784, 172] width 555 height 40
type input "Whalar - 2025 Guardian STD Summary, Class 1"
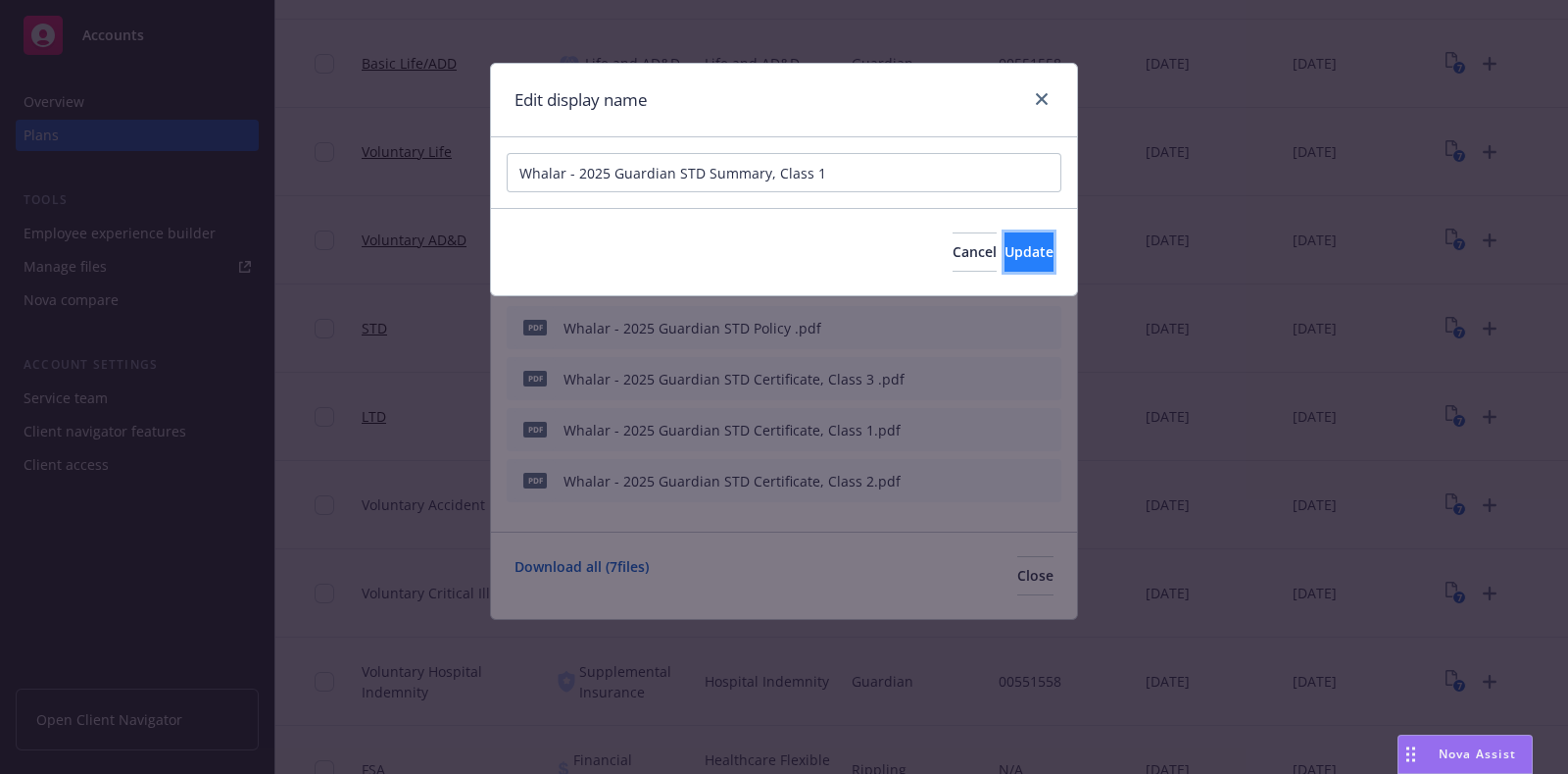
click at [1004, 236] on button "Update" at bounding box center [1028, 253] width 49 height 40
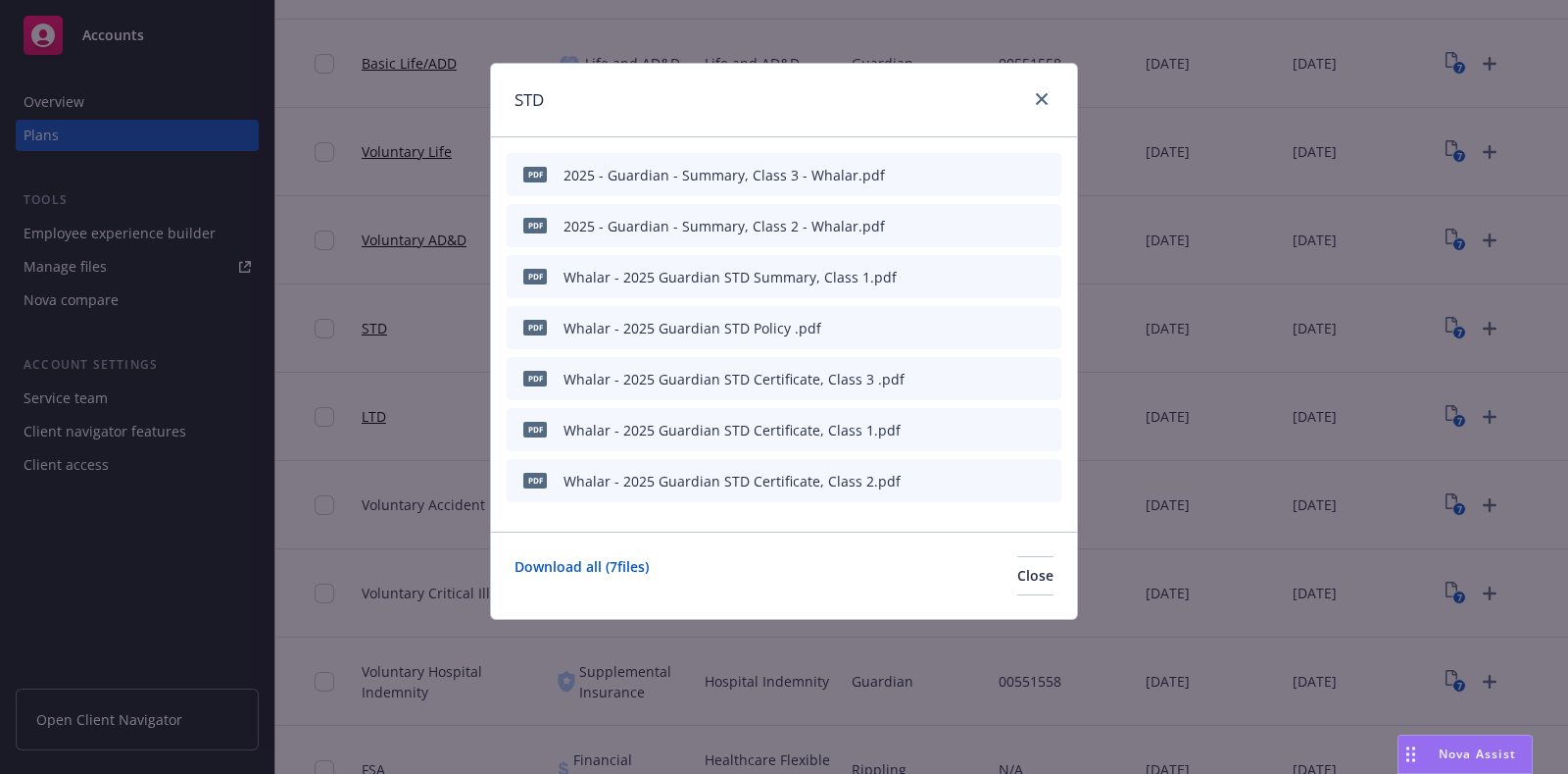
click at [950, 224] on icon "button" at bounding box center [949, 227] width 10 height 10
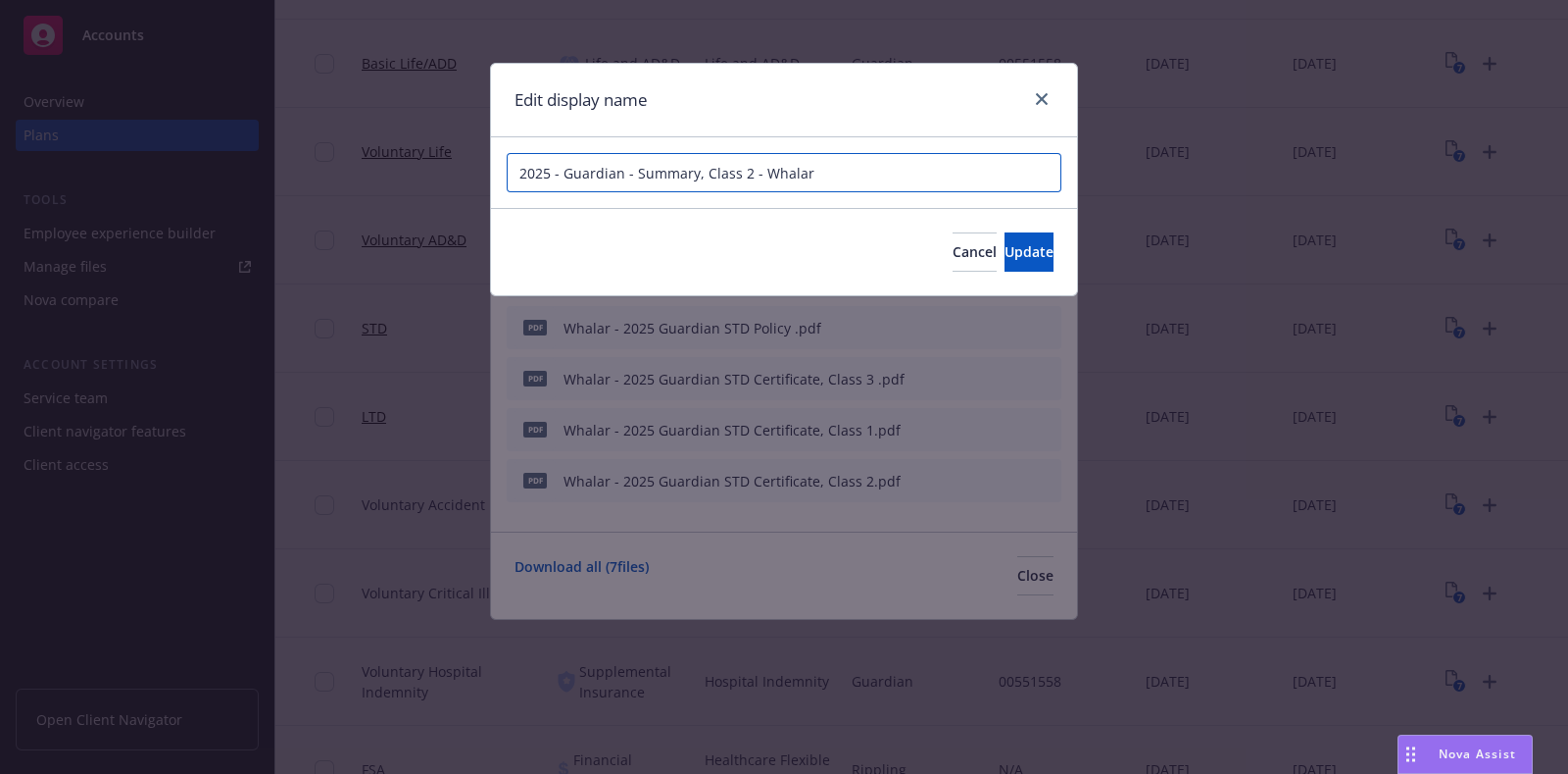
click at [824, 173] on input "2025 - Guardian - Summary, Class 2 - Whalar" at bounding box center [784, 172] width 555 height 40
paste input "Whalar - 2025 Guardian STD Summary, Class 1"
type input "Whalar - 2025 Guardian STD Summary, Class 2"
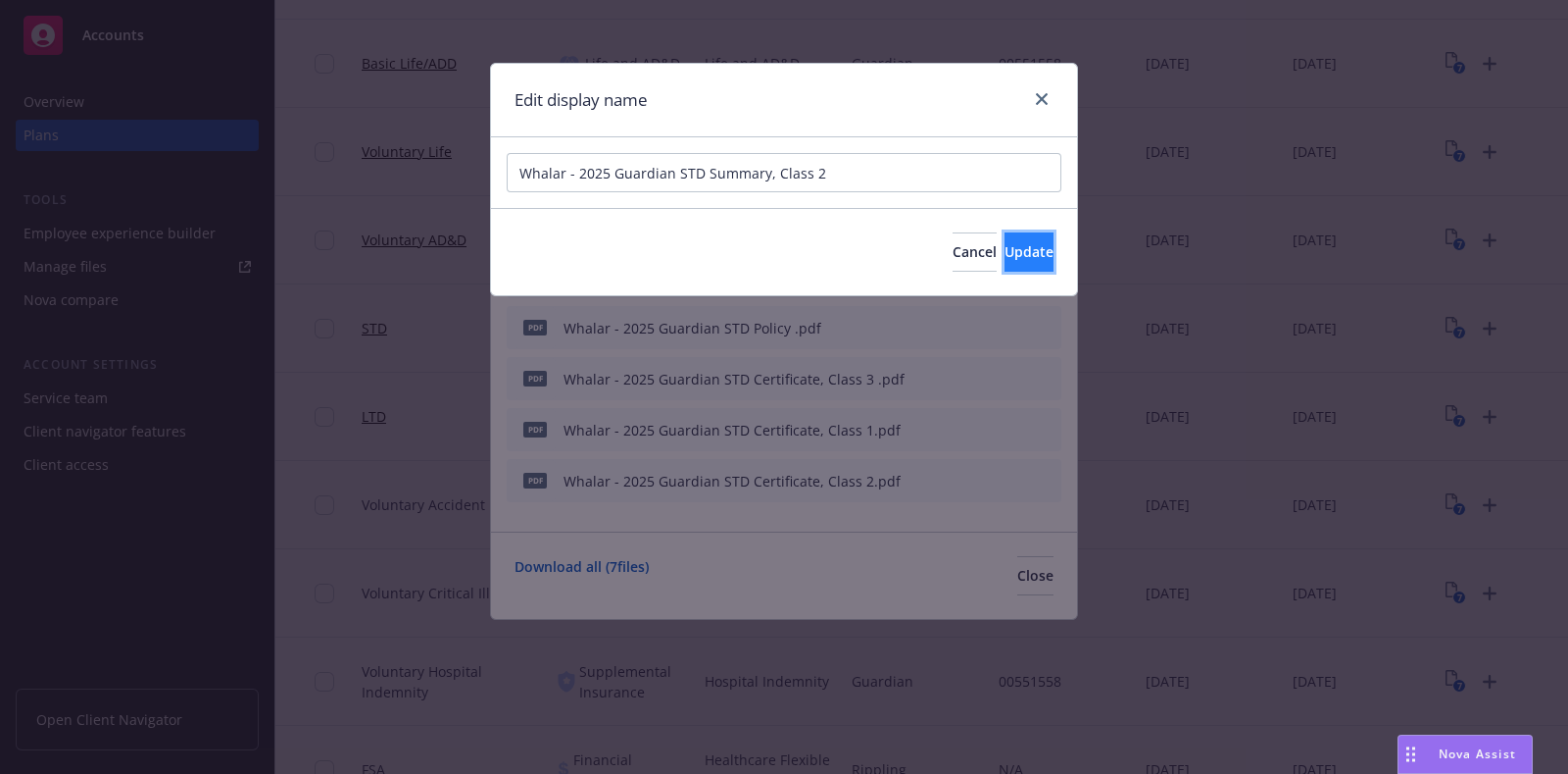
click at [1004, 241] on button "Update" at bounding box center [1028, 253] width 49 height 40
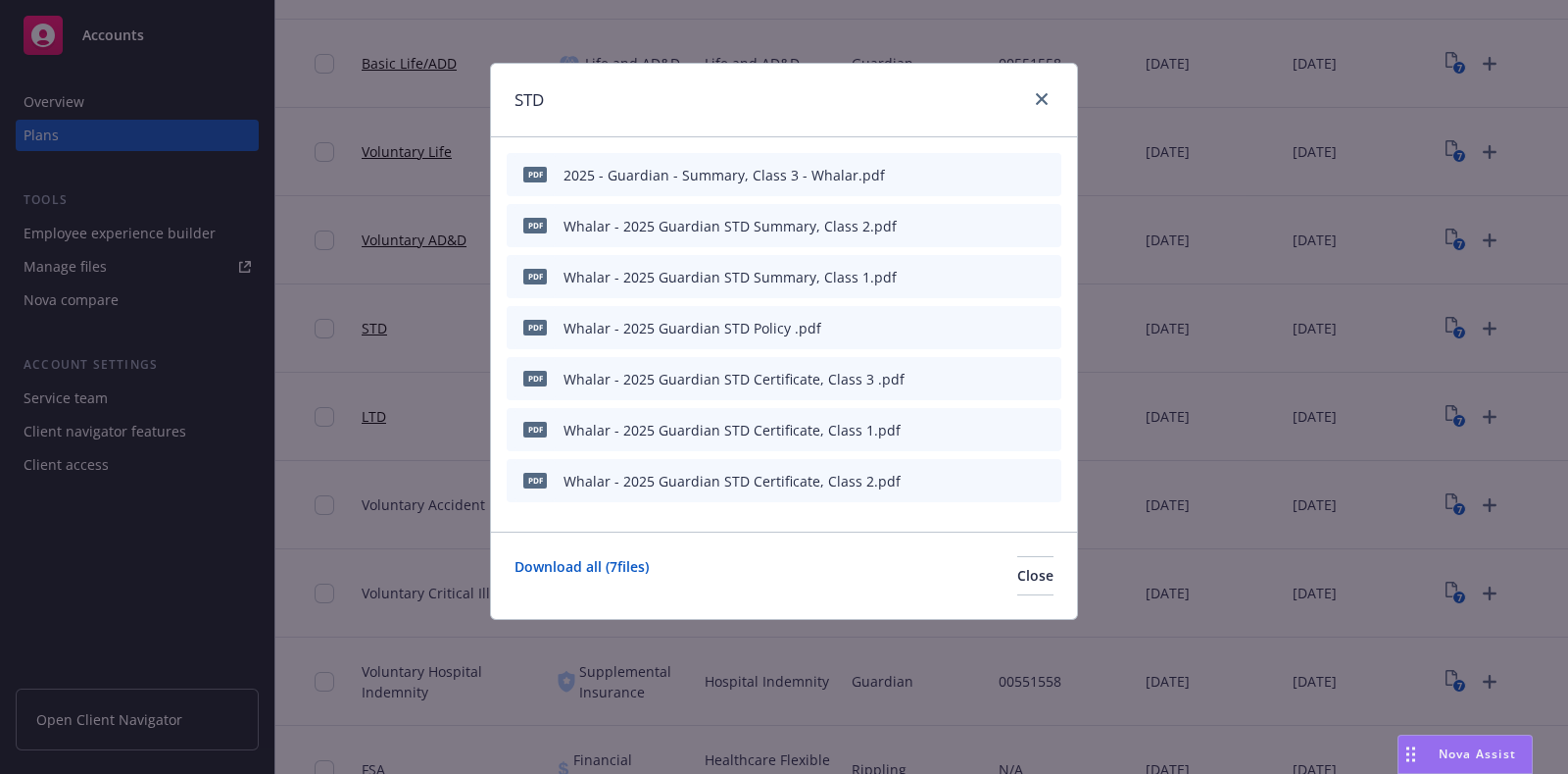
click at [961, 169] on div at bounding box center [999, 174] width 108 height 21
click at [953, 176] on icon "button" at bounding box center [950, 174] width 12 height 12
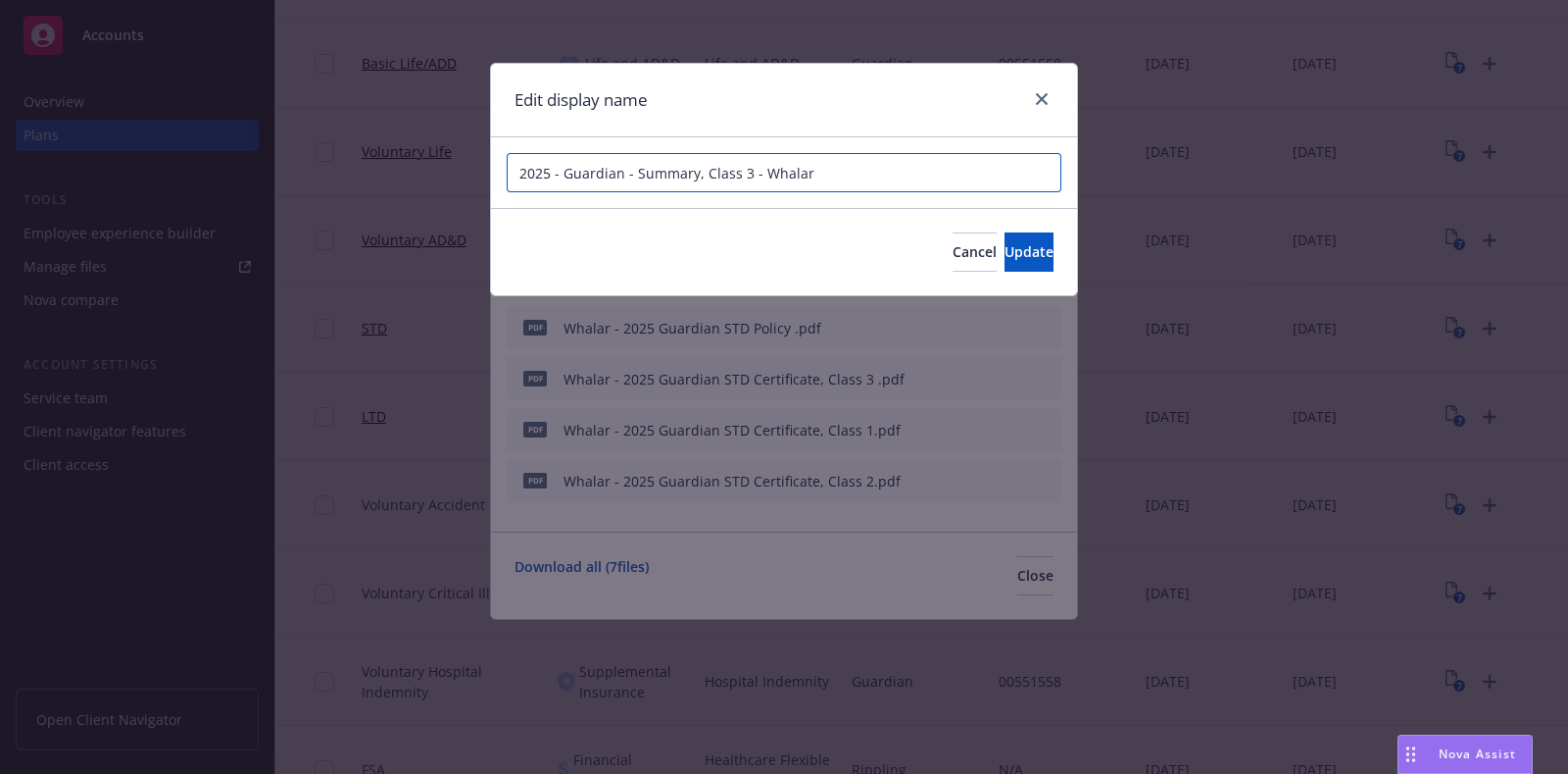
click at [879, 170] on input "2025 - Guardian - Summary, Class 3 - Whalar" at bounding box center [784, 172] width 555 height 40
paste input "Whalar - 2025 Guardian STD Summary, Class 1"
type input "Whalar - 2025 Guardian STD Summary, Class 3"
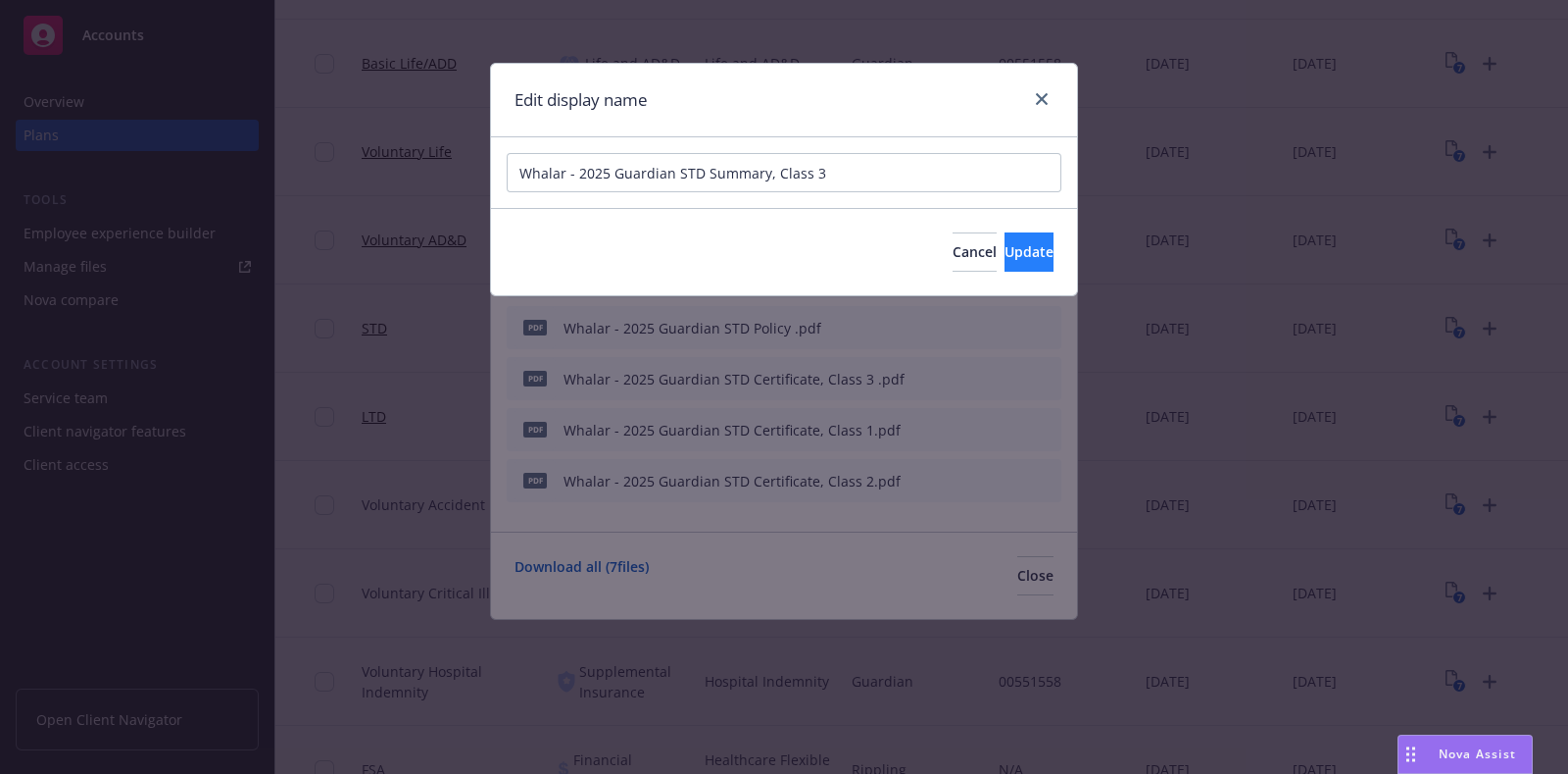
drag, startPoint x: 979, startPoint y: 272, endPoint x: 988, endPoint y: 264, distance: 12.0
click at [982, 272] on div "Cancel Update" at bounding box center [784, 252] width 586 height 87
click at [1004, 254] on span "Update" at bounding box center [1028, 251] width 49 height 19
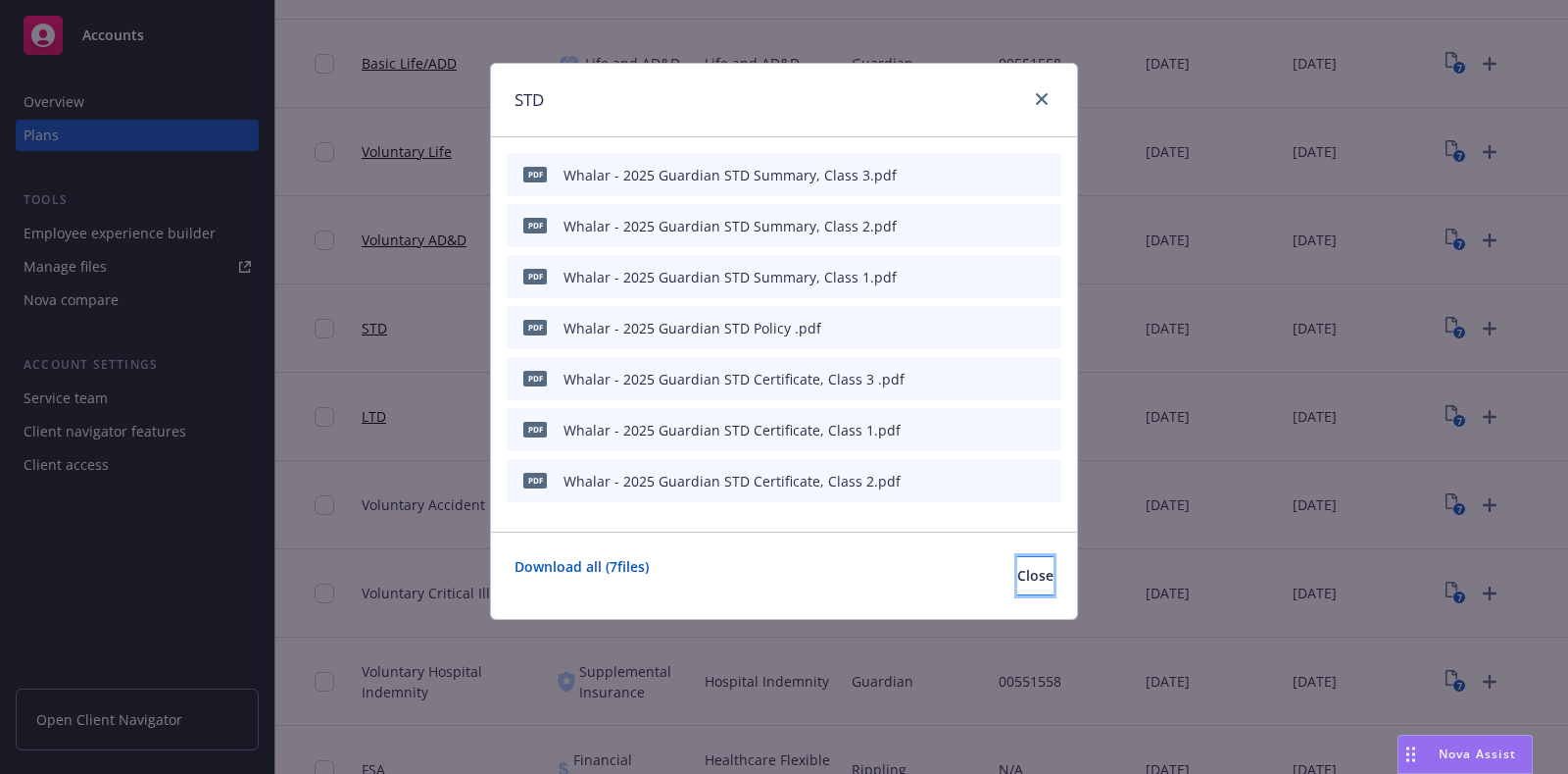
click at [1017, 579] on span "Close" at bounding box center [1035, 575] width 37 height 19
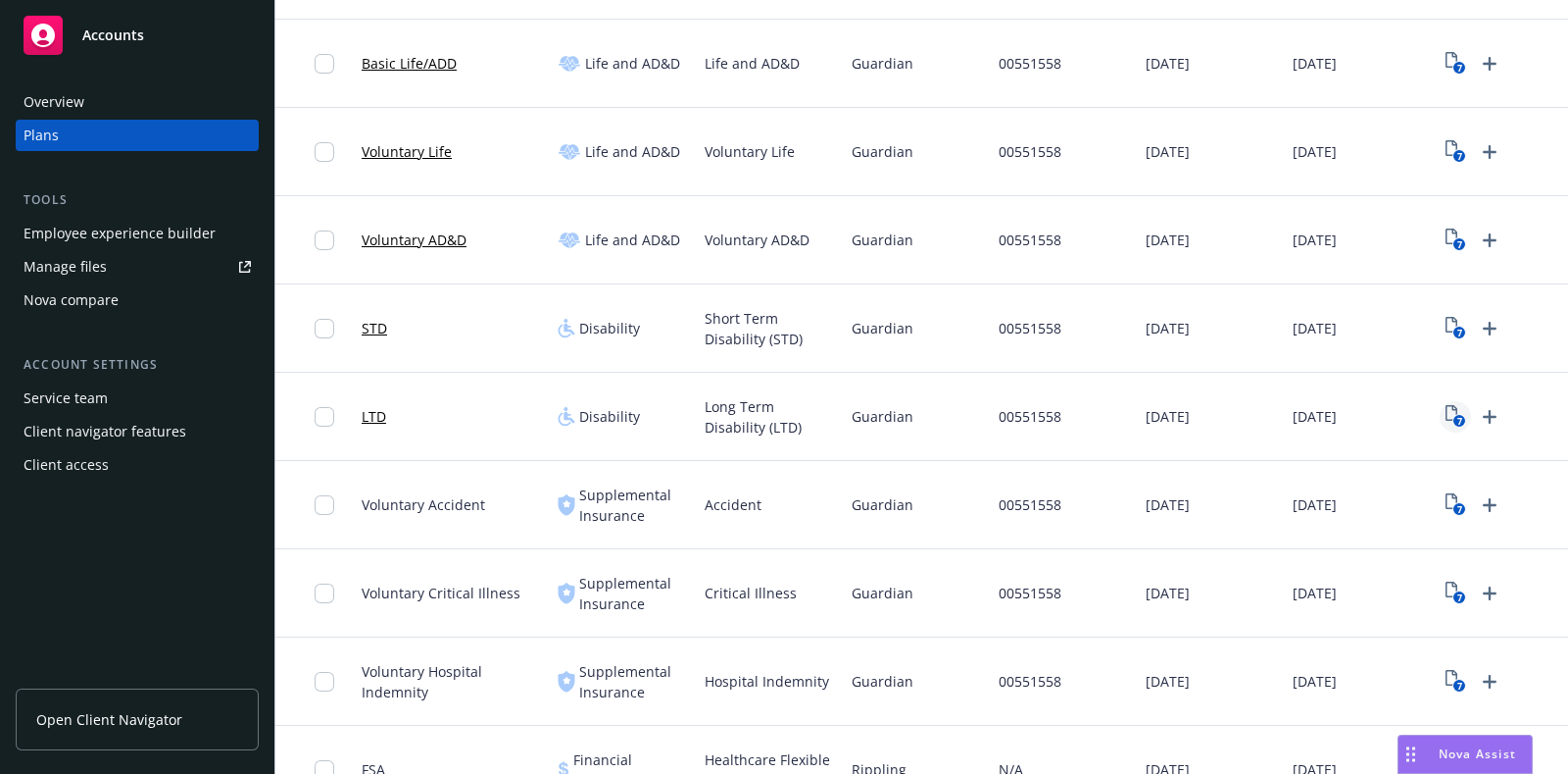
click at [1455, 405] on icon "7" at bounding box center [1456, 416] width 21 height 23
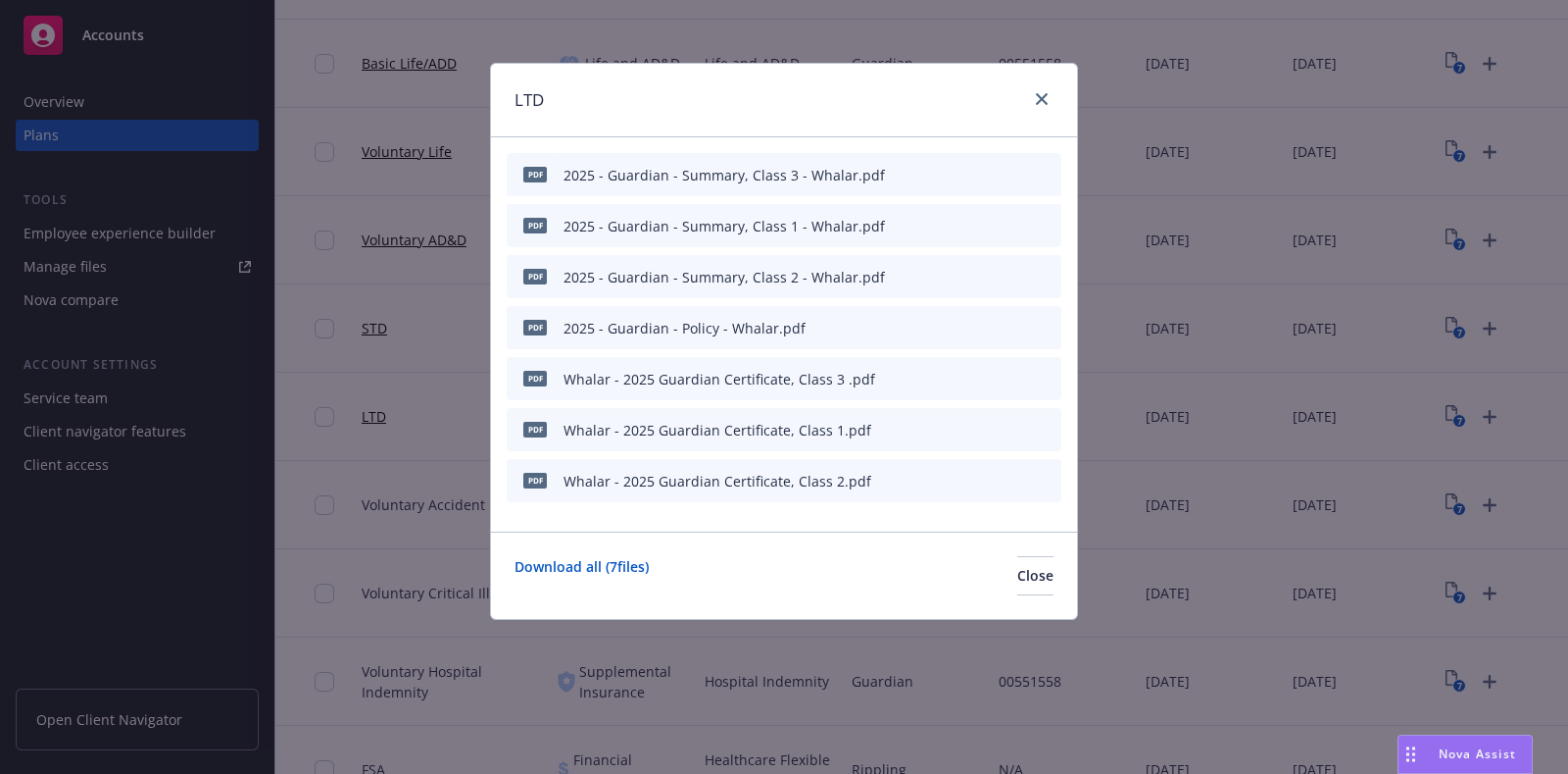
click at [943, 374] on div "pdf Whalar - 2025 Guardian Certificate, Class 3 .pdf" at bounding box center [784, 379] width 555 height 44
click at [951, 376] on icon "button" at bounding box center [949, 380] width 10 height 10
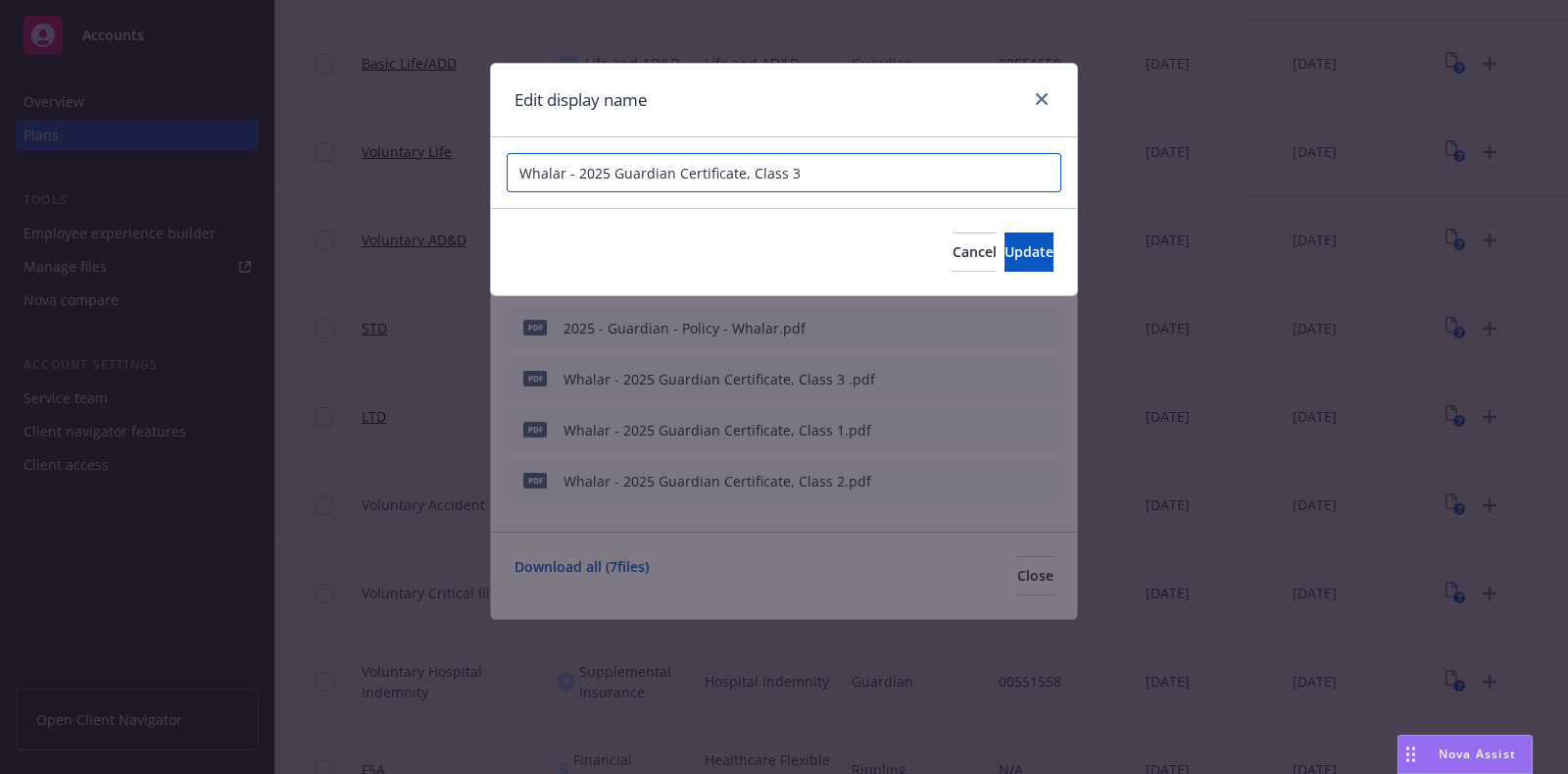
click at [679, 172] on input "Whalar - 2025 Guardian Certificate, Class 3" at bounding box center [784, 172] width 555 height 40
click at [694, 167] on input "Whalar - 2025 Guardian LTD Certificate, Class 3" at bounding box center [784, 172] width 555 height 40
type input "Whalar - 2025 Guardian LTD Certificate, Class 3"
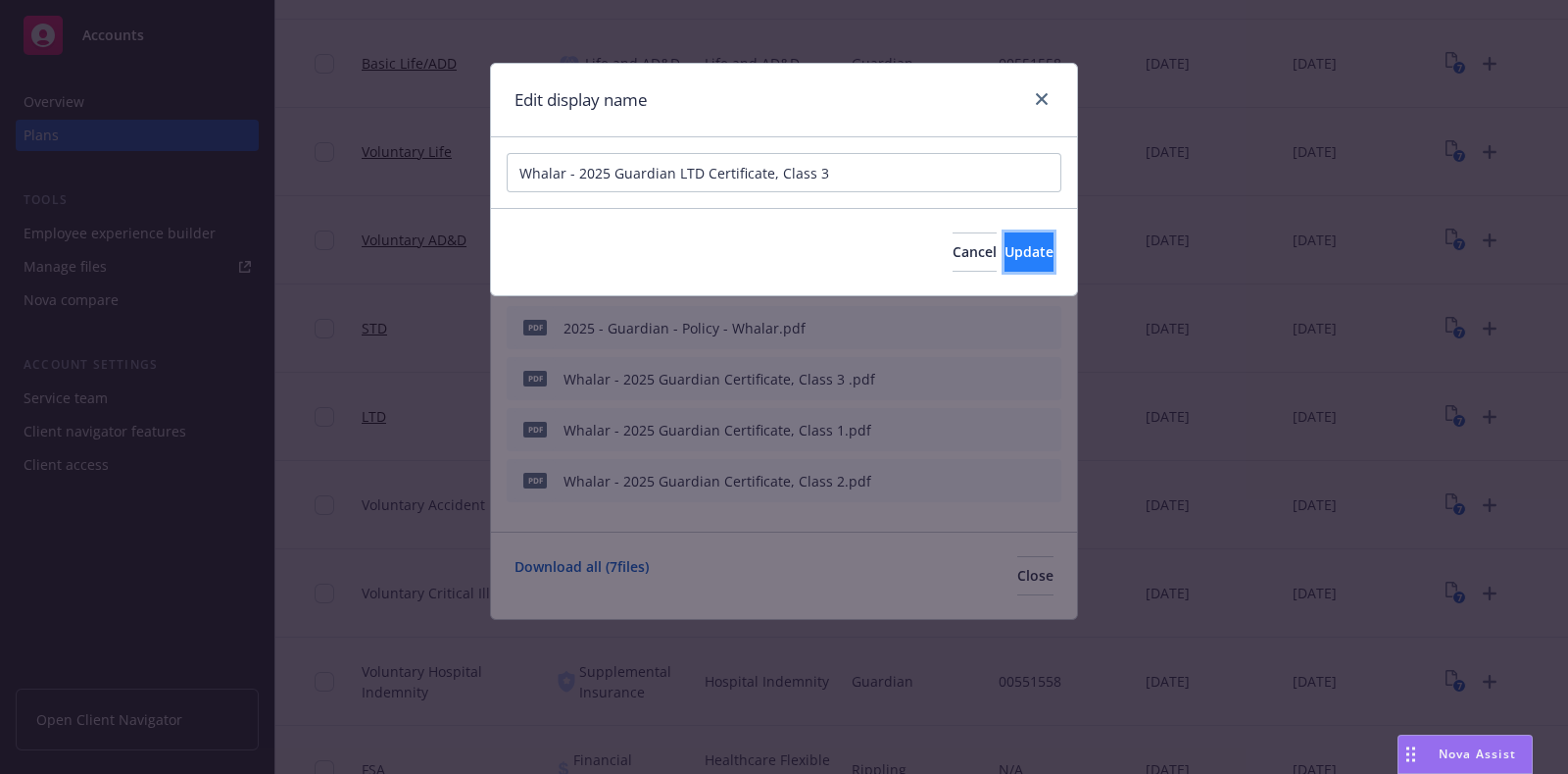
click at [1032, 258] on button "Update" at bounding box center [1028, 253] width 49 height 40
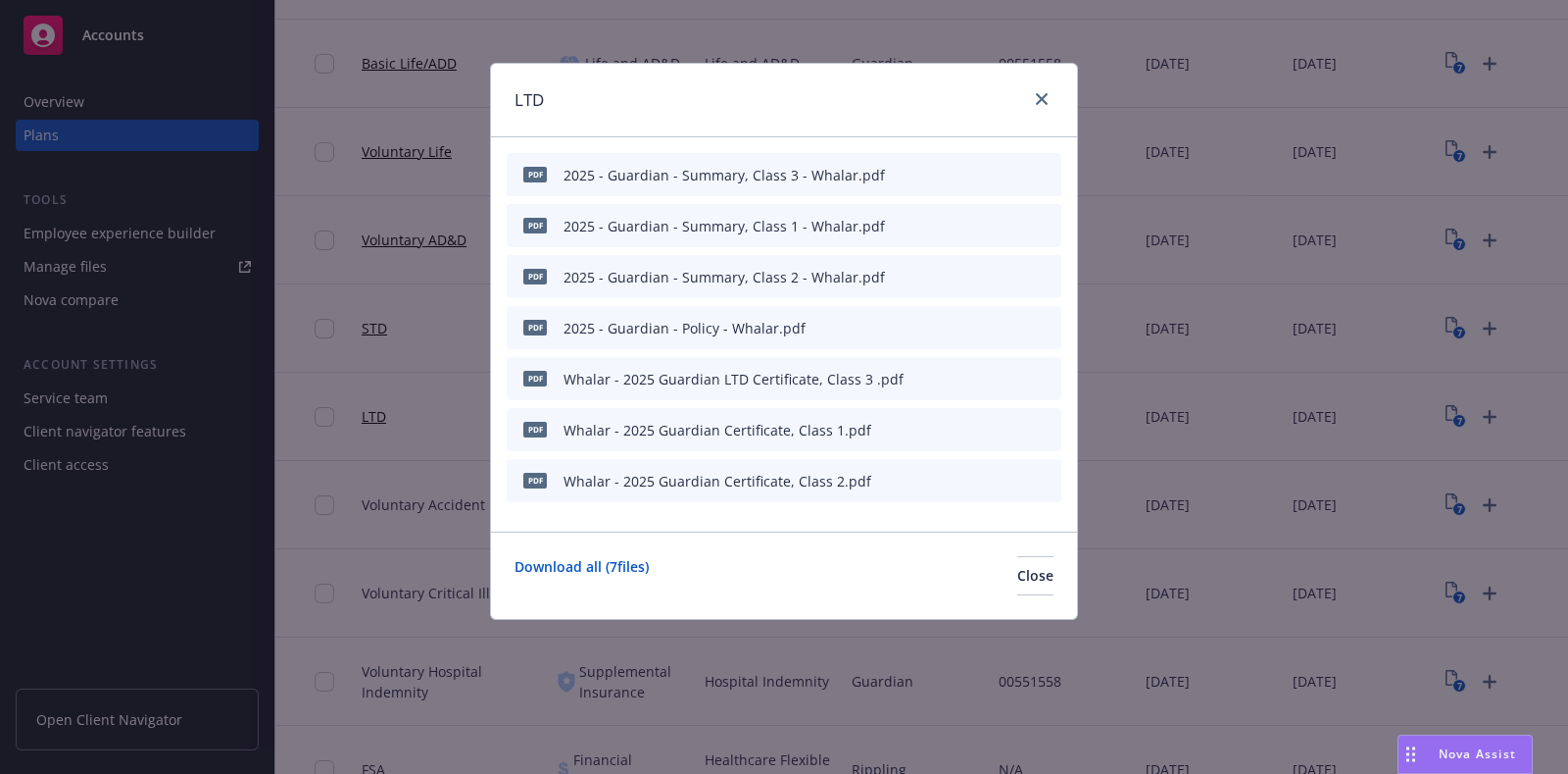
click at [956, 429] on icon "button" at bounding box center [950, 430] width 12 height 12
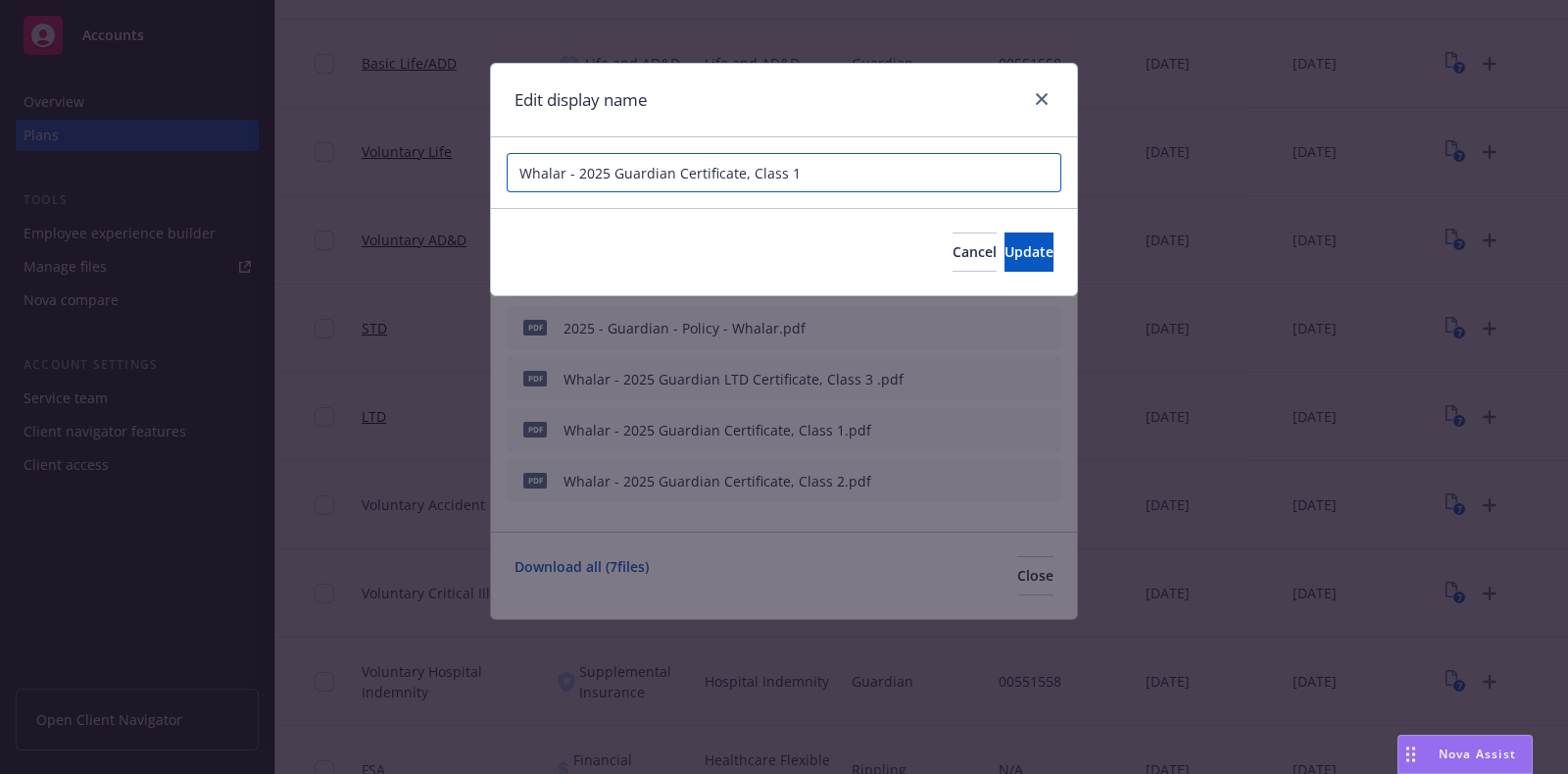
click at [821, 174] on input "Whalar - 2025 Guardian Certificate, Class 1" at bounding box center [784, 172] width 555 height 40
click at [821, 173] on input "Whalar - 2025 Guardian Certificate, Class 1" at bounding box center [784, 172] width 555 height 40
paste input "LTD Certificate, Class 3"
type input "Whalar - 2025 Guardian LTD Certificate, Class 1"
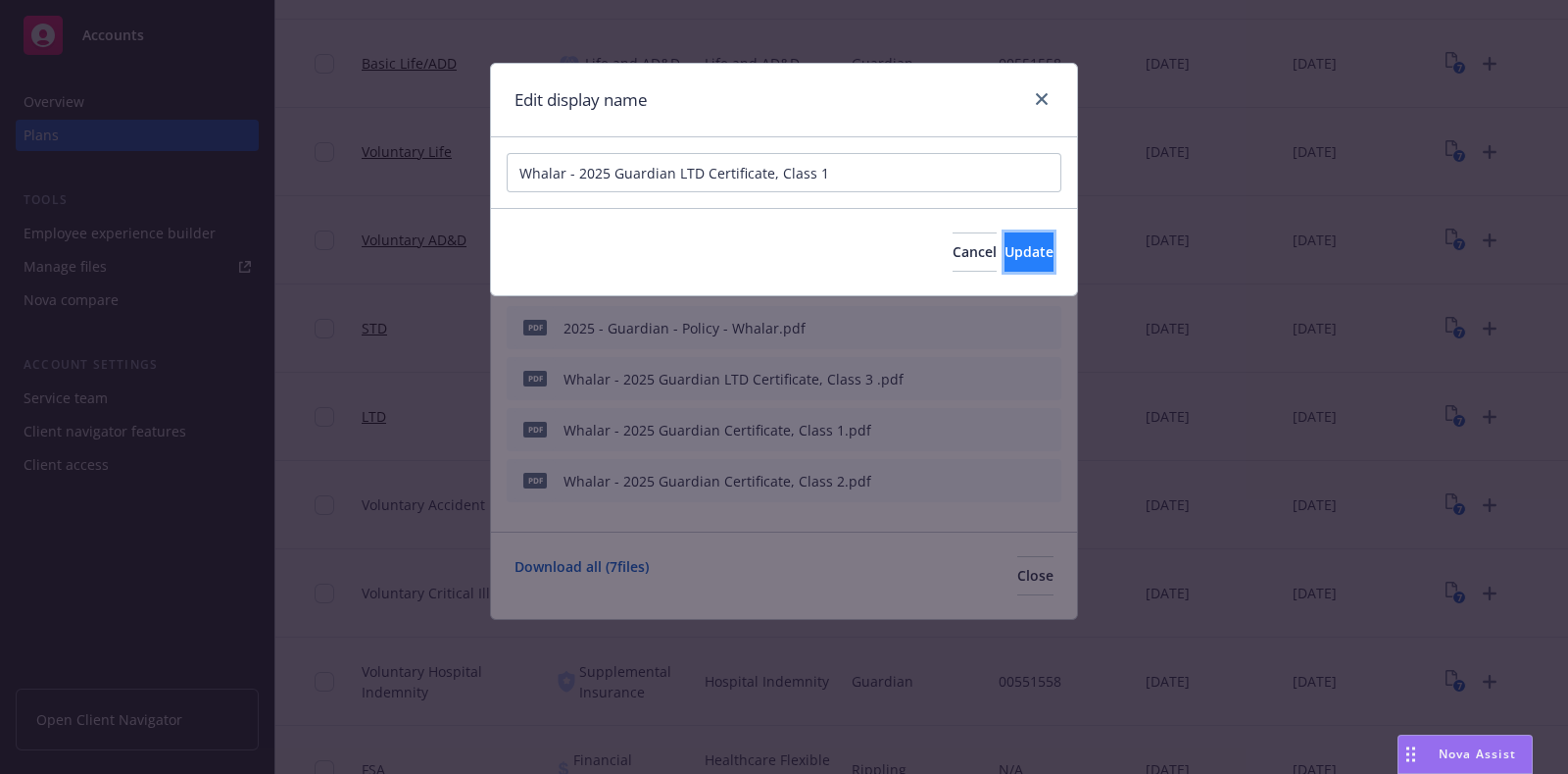
click at [1004, 233] on button "Update" at bounding box center [1028, 253] width 49 height 40
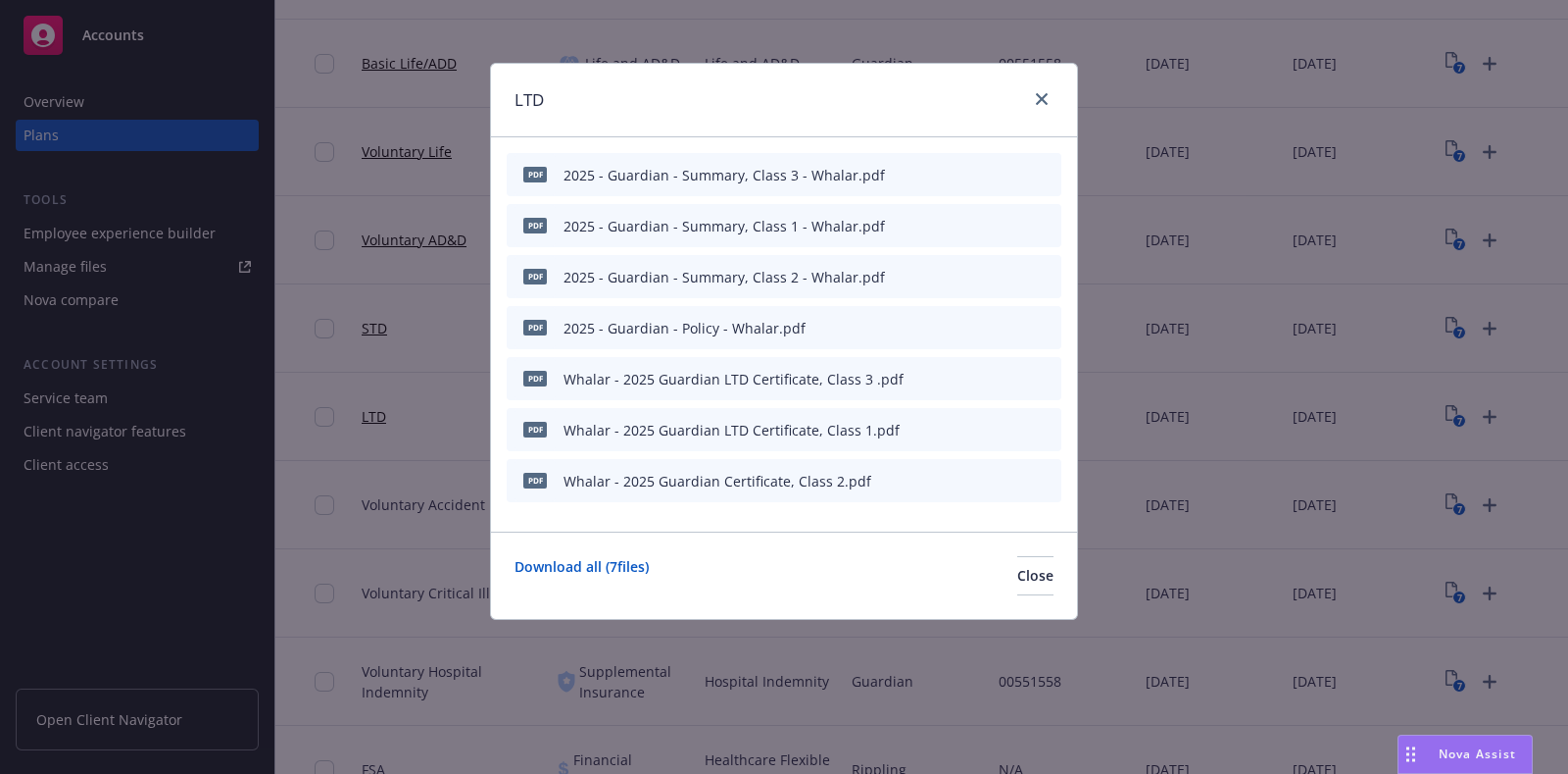
click at [951, 479] on icon "button" at bounding box center [949, 482] width 10 height 10
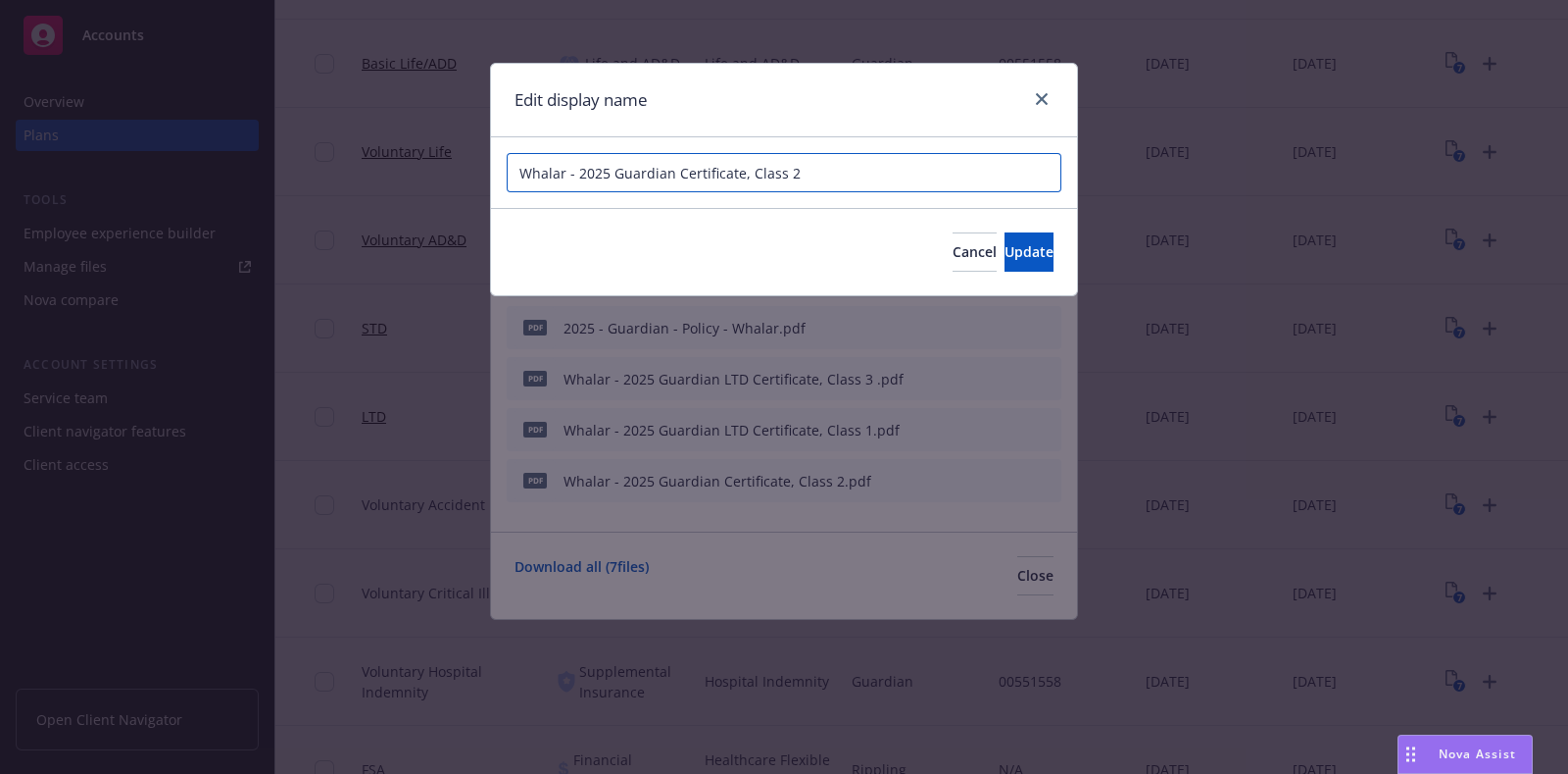
click at [815, 176] on input "Whalar - 2025 Guardian Certificate, Class 2" at bounding box center [784, 172] width 555 height 40
paste input "LTD Certificate, Class 3"
type input "Whalar - 2025 Guardian LTD Certificate, Class 2"
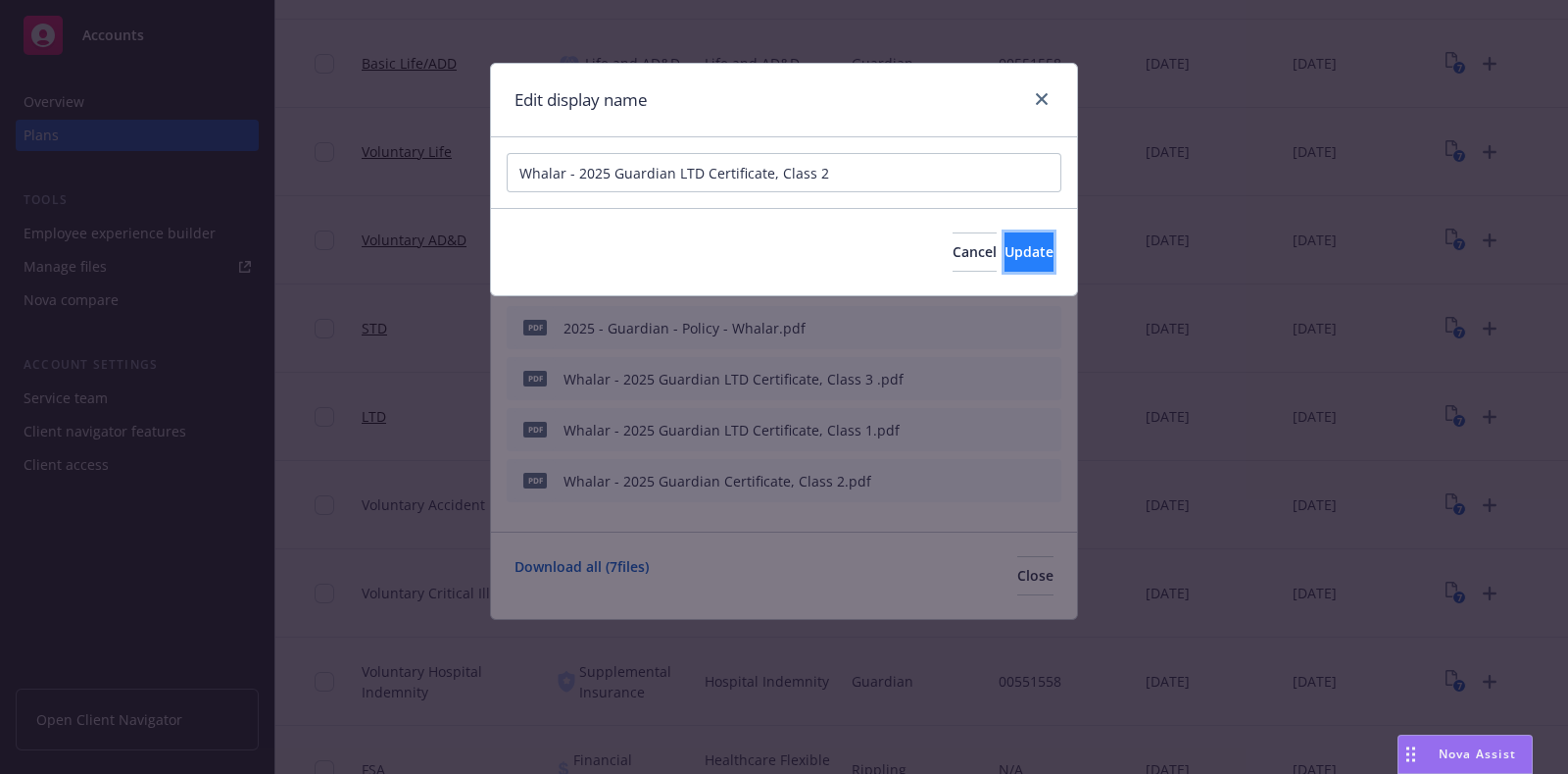
click at [1004, 262] on button "Update" at bounding box center [1028, 253] width 49 height 40
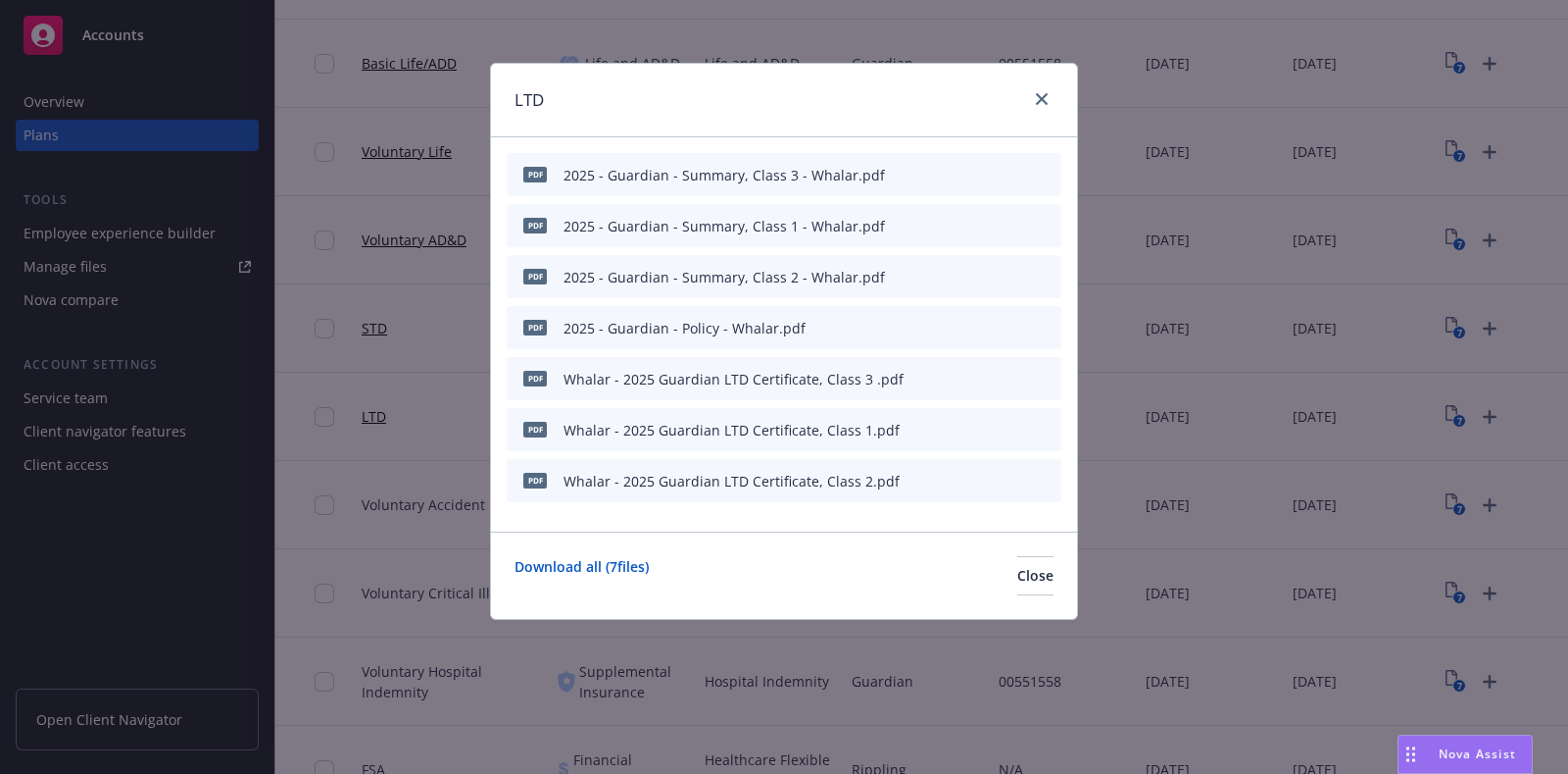
click at [950, 326] on icon "button" at bounding box center [949, 329] width 10 height 10
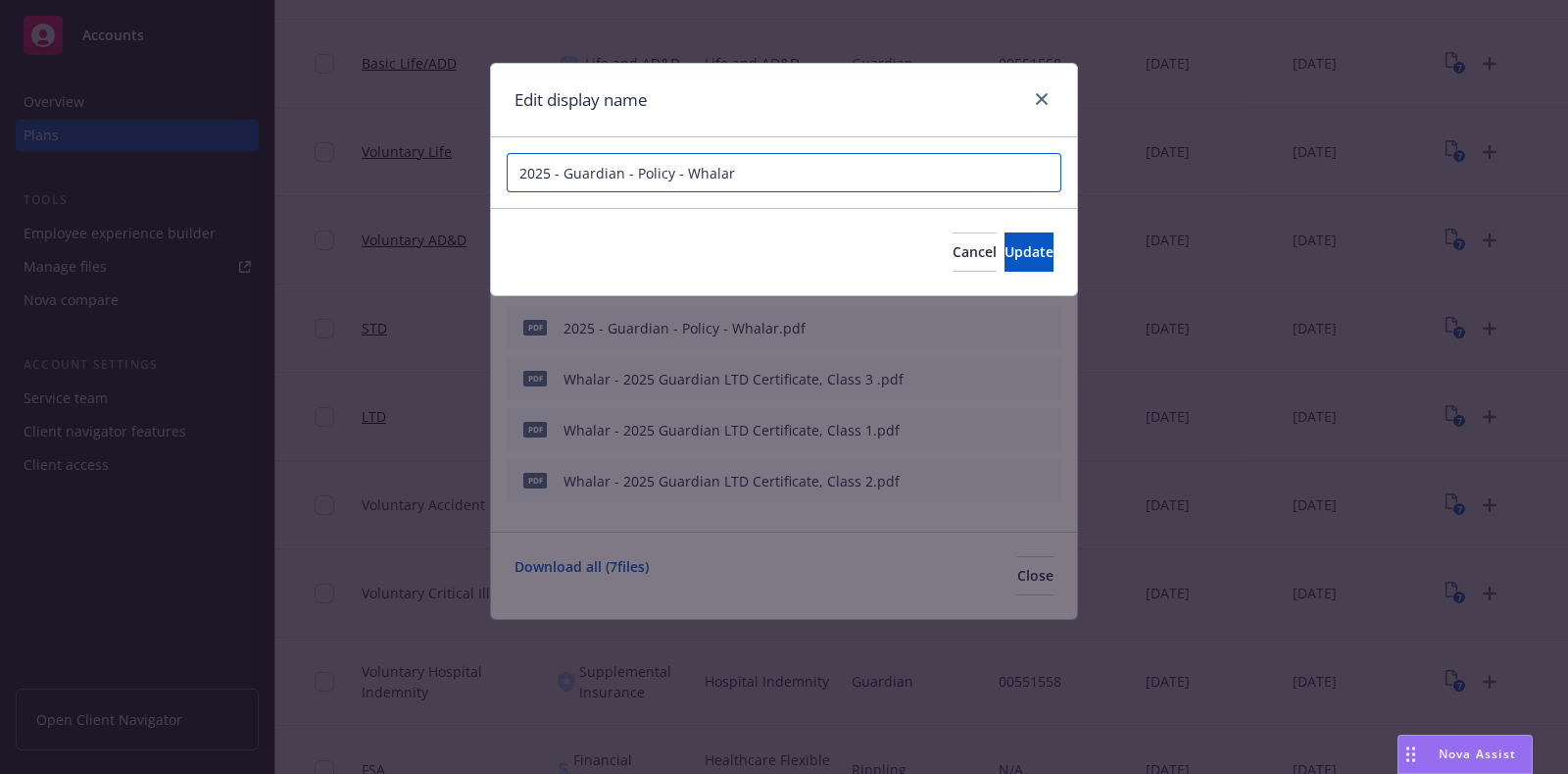
click at [784, 177] on input "2025 - Guardian - Policy - Whalar" at bounding box center [784, 172] width 555 height 40
paste input "Whalar - 2025 Guardian LTD Certificate, Class 3"
type input "Whalar - 2025 Guardian LTD Policy"
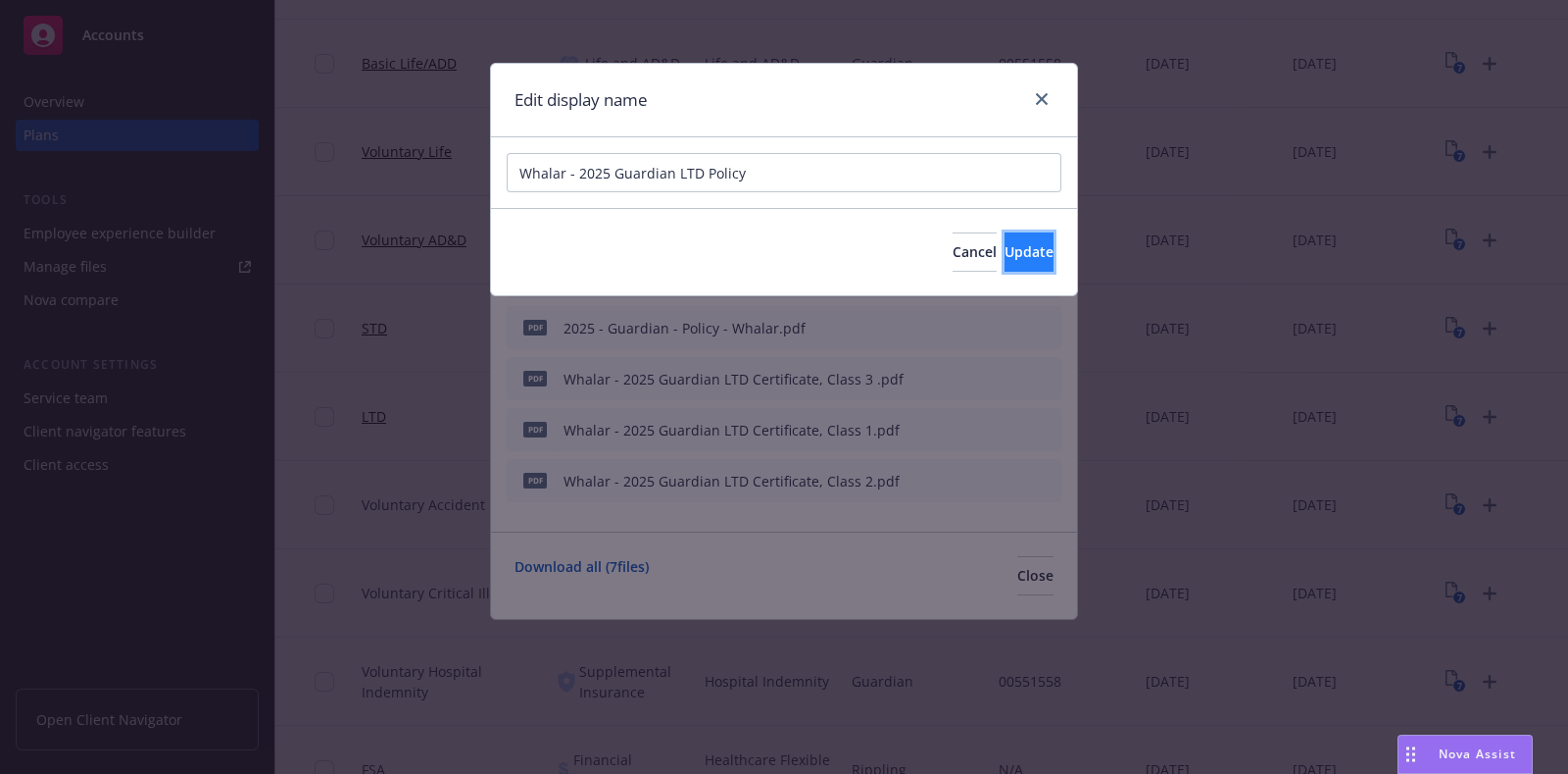
click at [1004, 252] on button "Update" at bounding box center [1028, 253] width 49 height 40
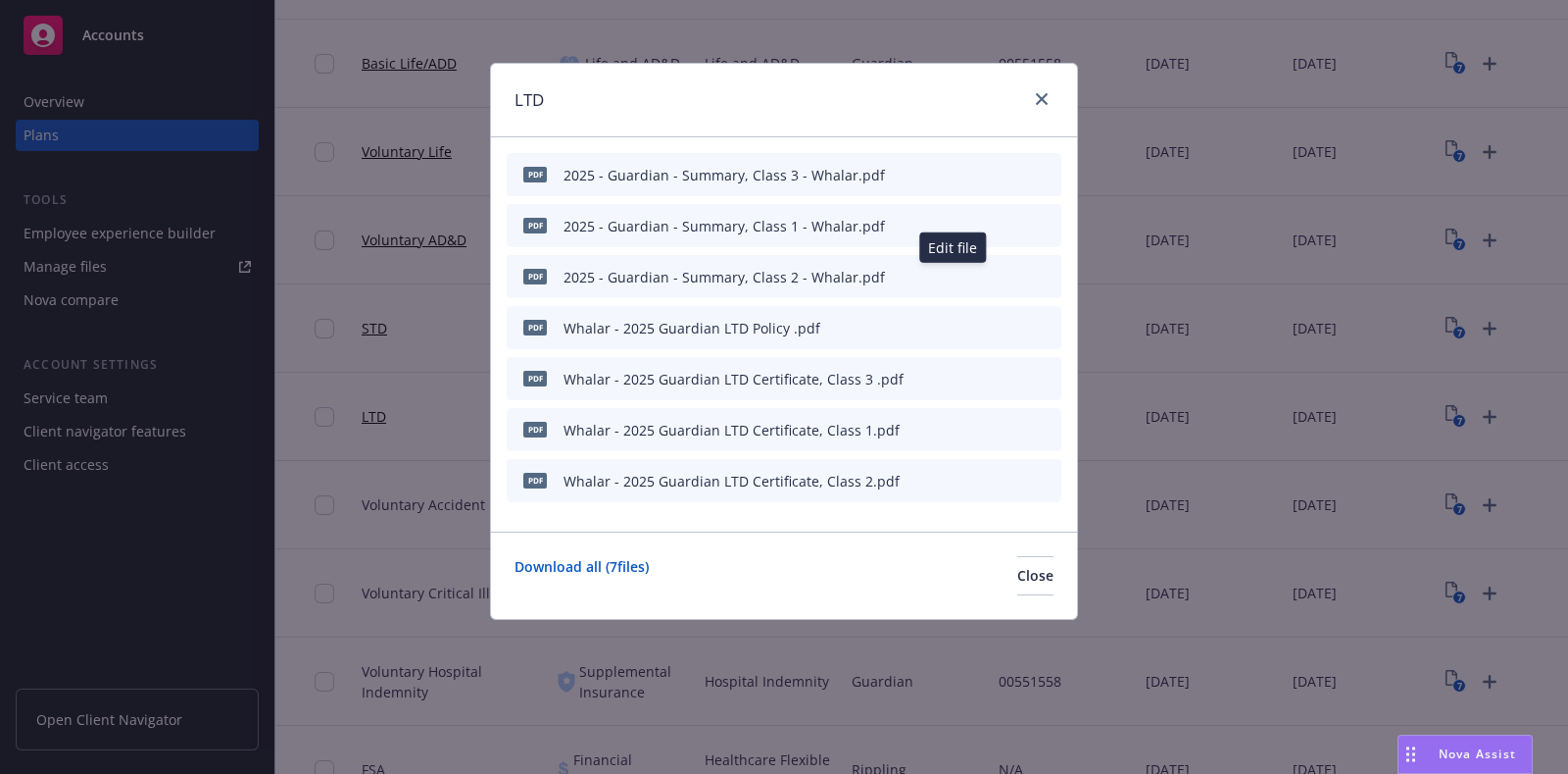
click at [949, 277] on icon "button" at bounding box center [949, 277] width 10 height 10
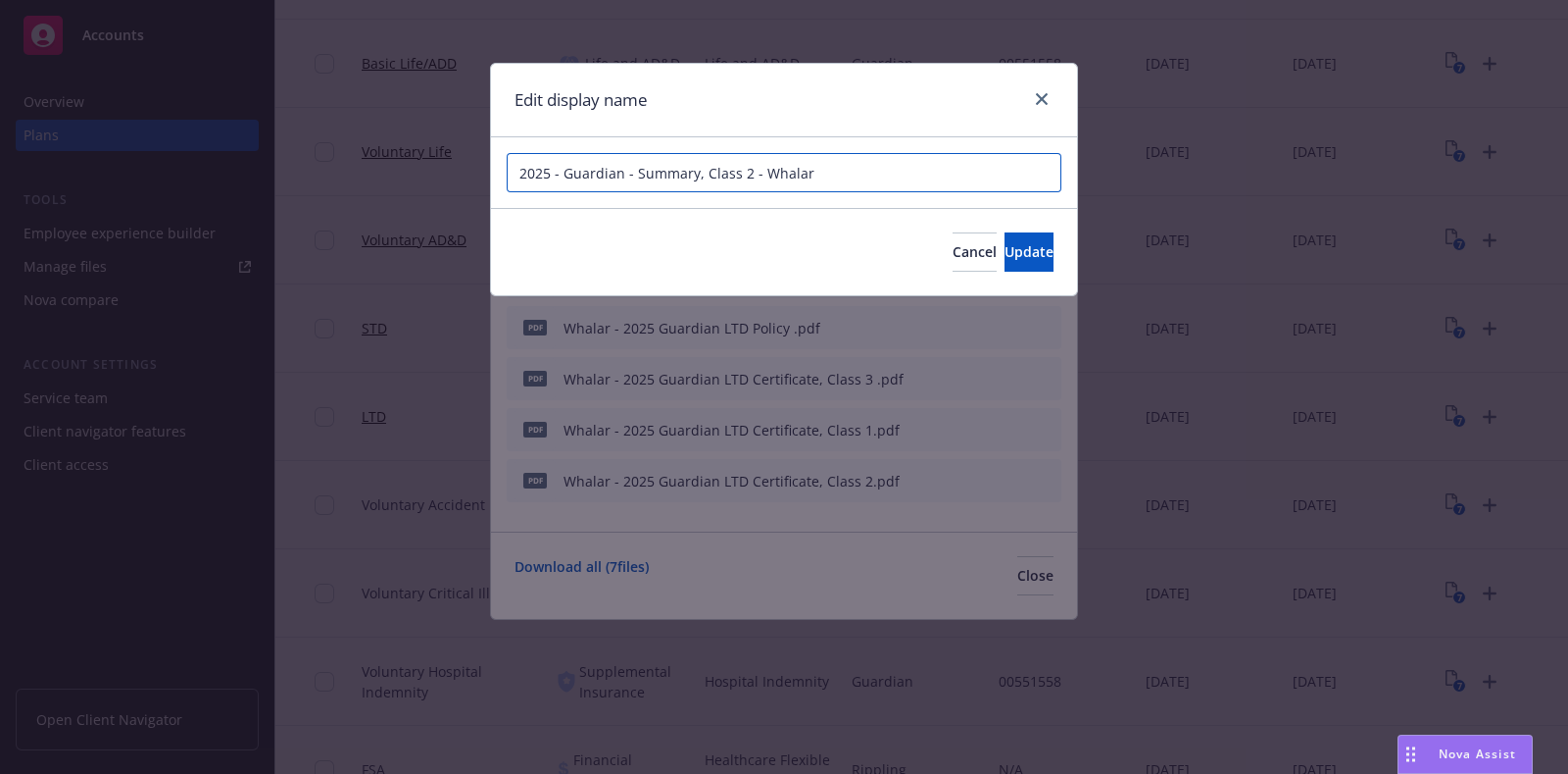
drag, startPoint x: 840, startPoint y: 180, endPoint x: 449, endPoint y: 183, distance: 391.0
click at [449, 183] on div "Edit display name 2025 - Guardian - Summary, Class 2 - Whalar Cancel Update" at bounding box center [784, 387] width 1568 height 774
paste input "Whalar - 2025 Guardian LTD Certificate, Class 3"
click at [765, 168] on input "Whalar - 2025 Guardian LTD Certificate, Class 3" at bounding box center [784, 172] width 555 height 40
click at [925, 168] on input "Whalar - 2025 Guardian LTD Summary, Class 3" at bounding box center [784, 172] width 555 height 40
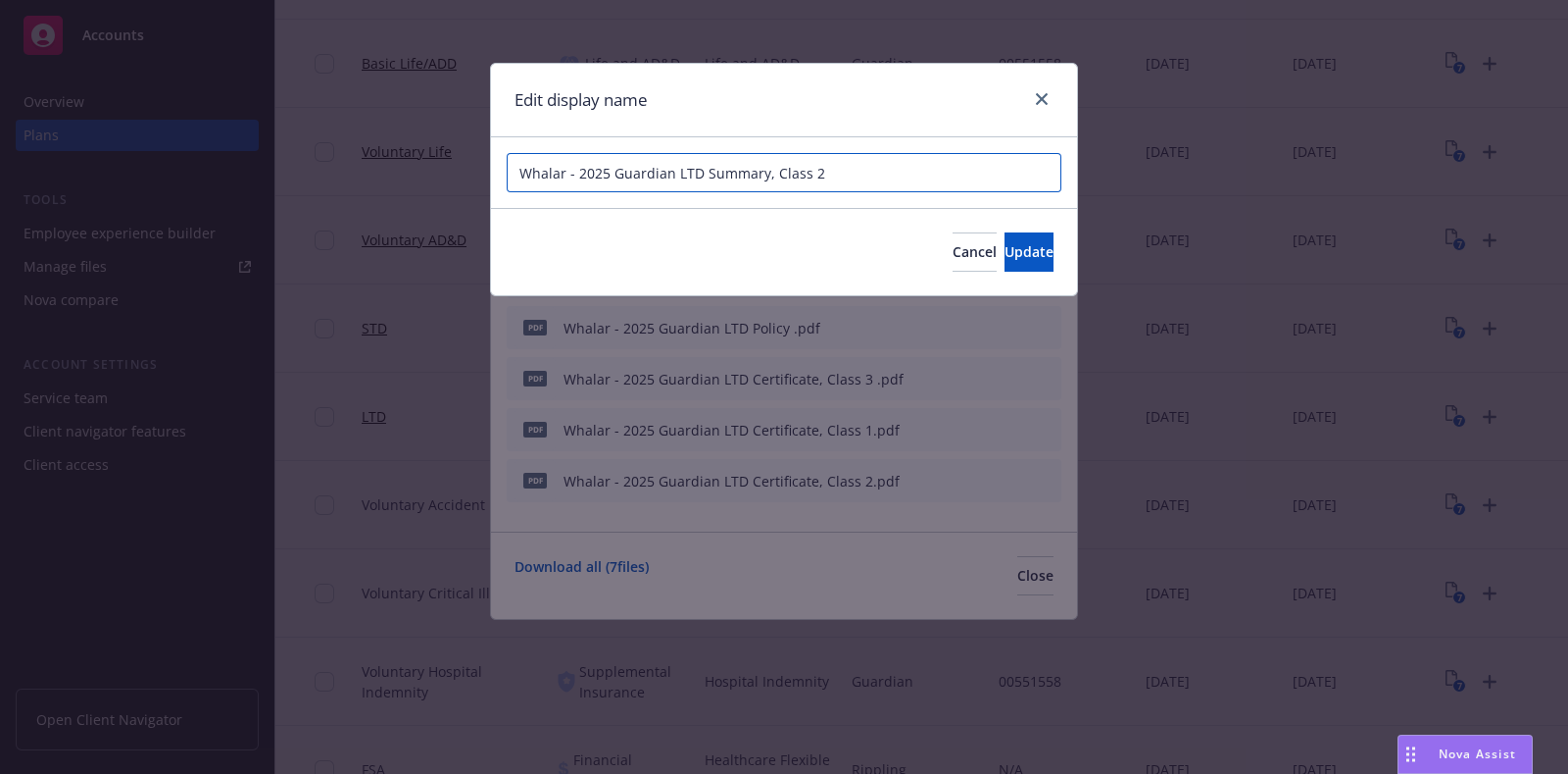
click at [888, 162] on input "Whalar - 2025 Guardian LTD Summary, Class 2" at bounding box center [784, 172] width 555 height 40
type input "Whalar - 2025 Guardian LTD Summary, Class 2"
click at [972, 276] on div "Cancel Update" at bounding box center [784, 252] width 586 height 87
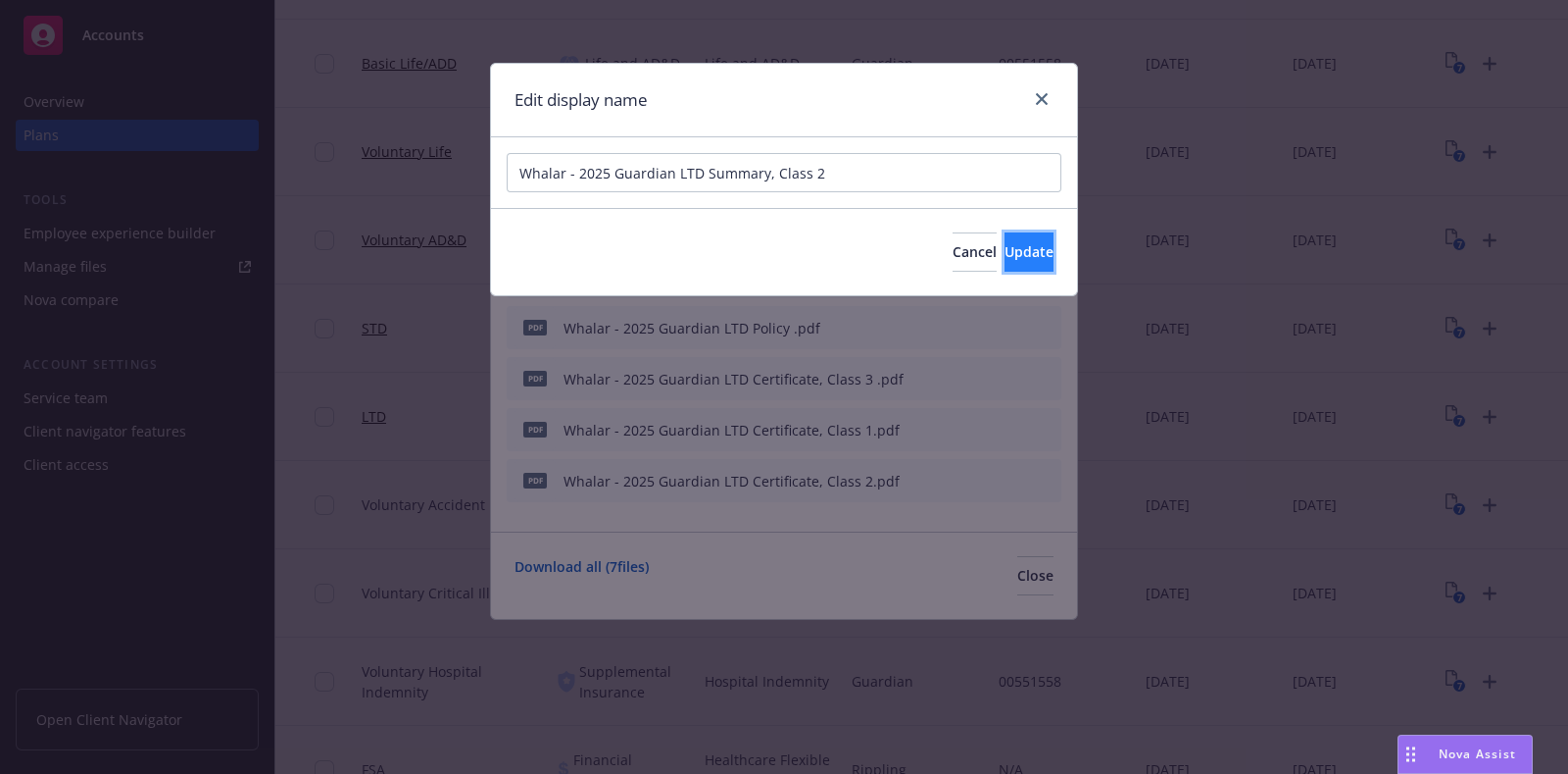
click at [1004, 255] on button "Update" at bounding box center [1028, 253] width 49 height 40
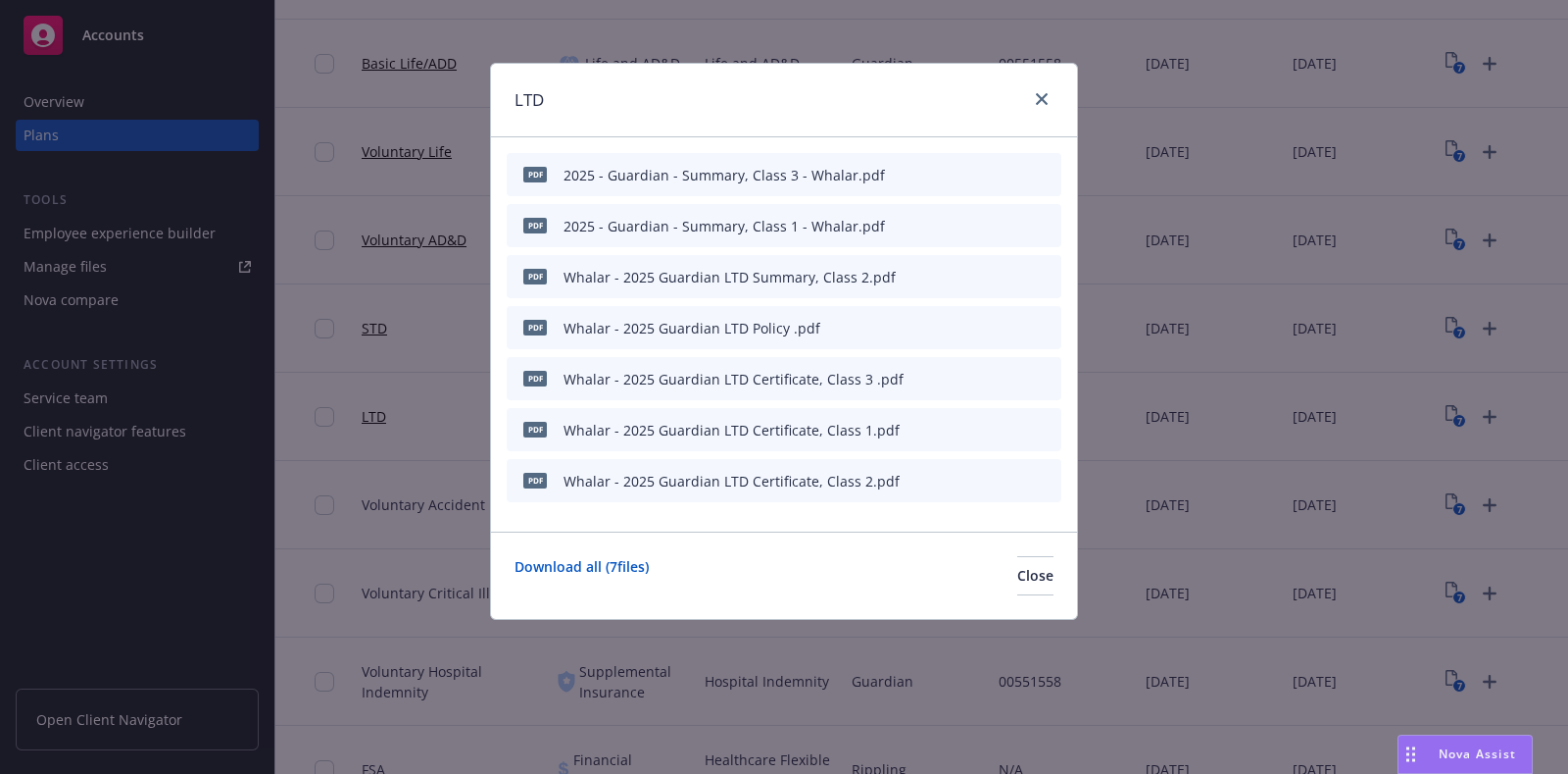
click at [948, 223] on icon "button" at bounding box center [950, 226] width 12 height 12
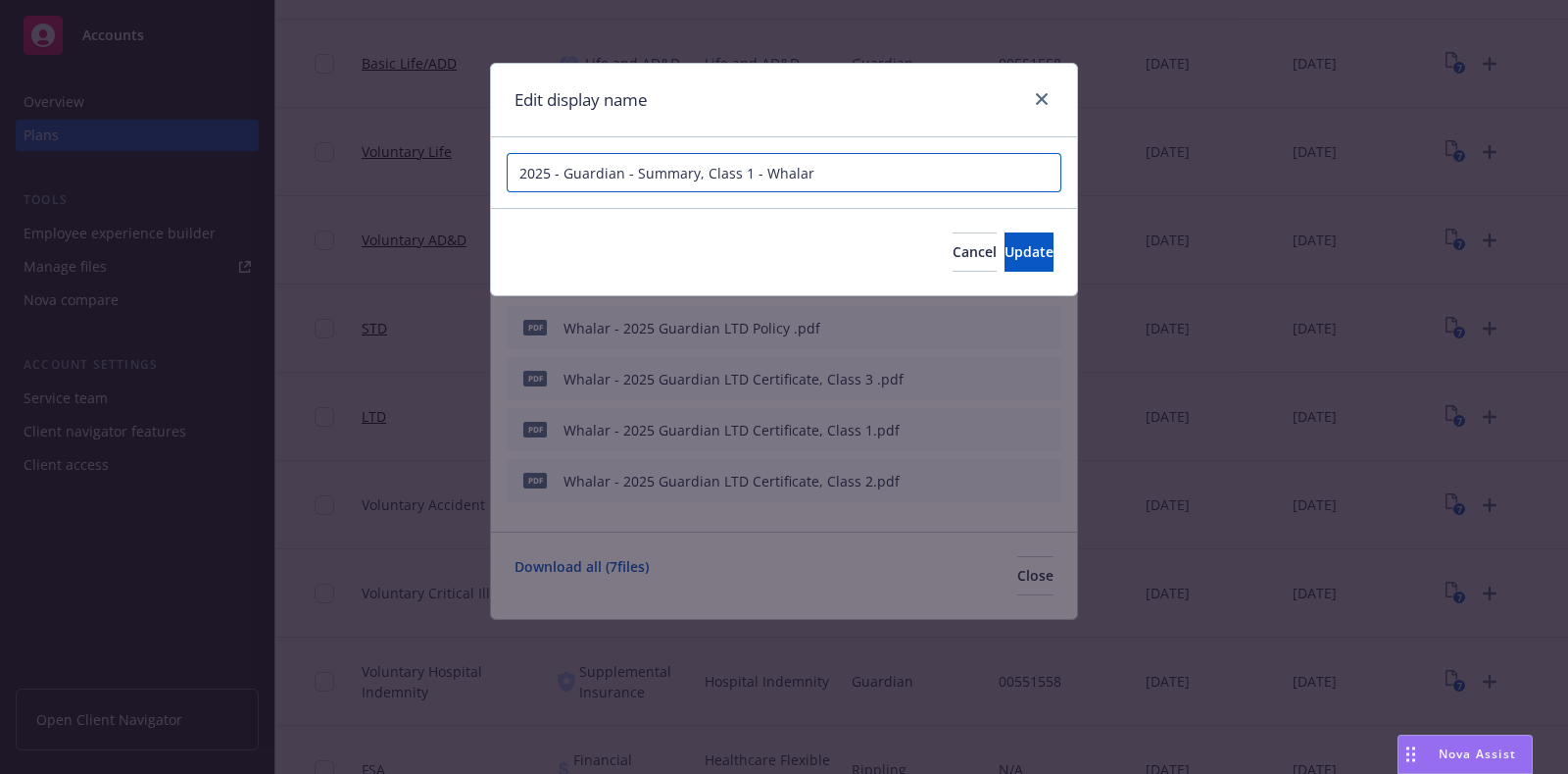
click at [805, 169] on input "2025 - Guardian - Summary, Class 1 - Whalar" at bounding box center [784, 172] width 555 height 40
paste input "Whalar - 2025 Guardian LTD Summary, Class 2"
type input "Whalar - 2025 Guardian LTD Summary, Class 1"
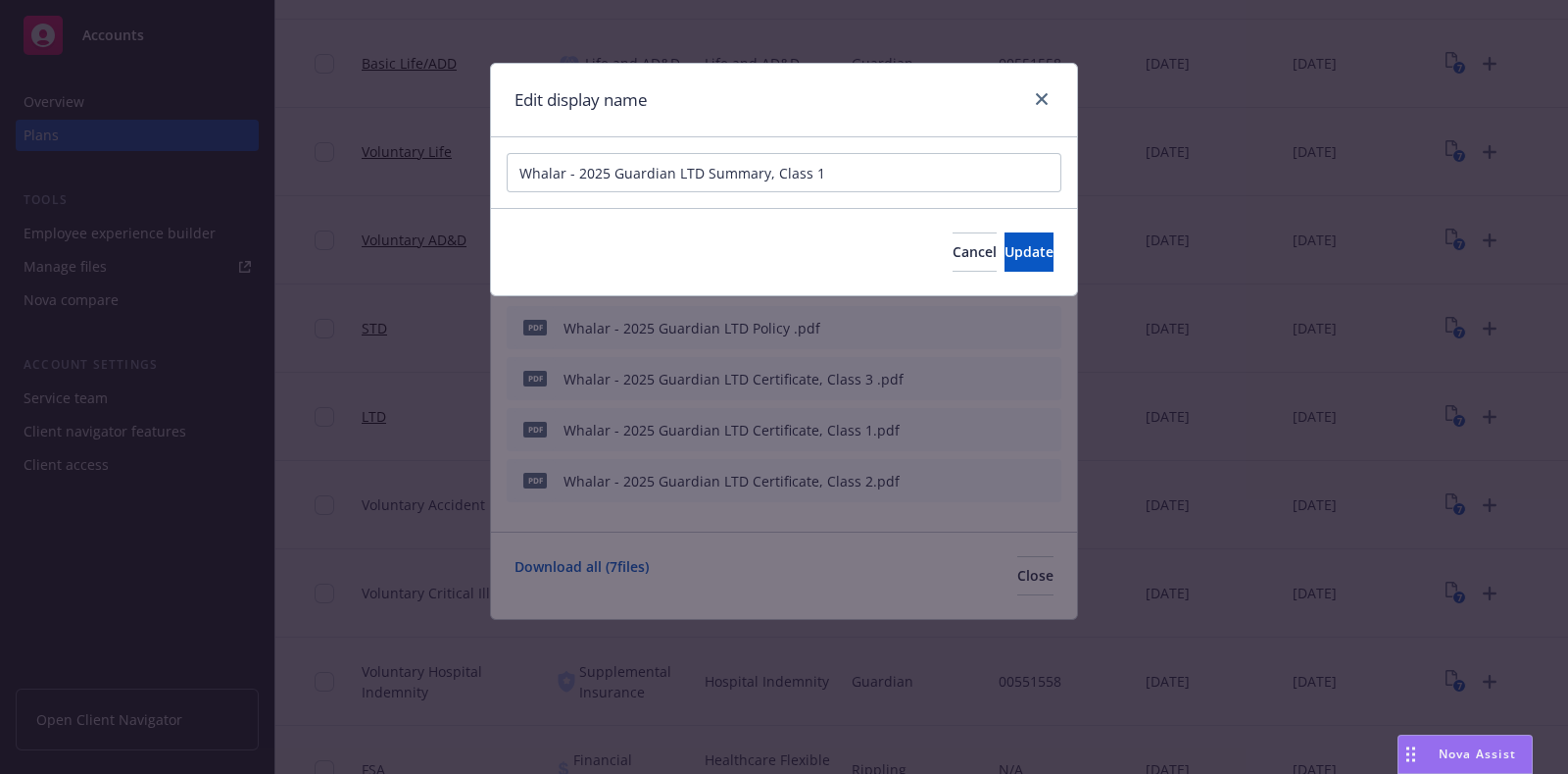
click at [953, 250] on div "Cancel Update" at bounding box center [1003, 253] width 101 height 40
click at [1004, 247] on button "Update" at bounding box center [1028, 253] width 49 height 40
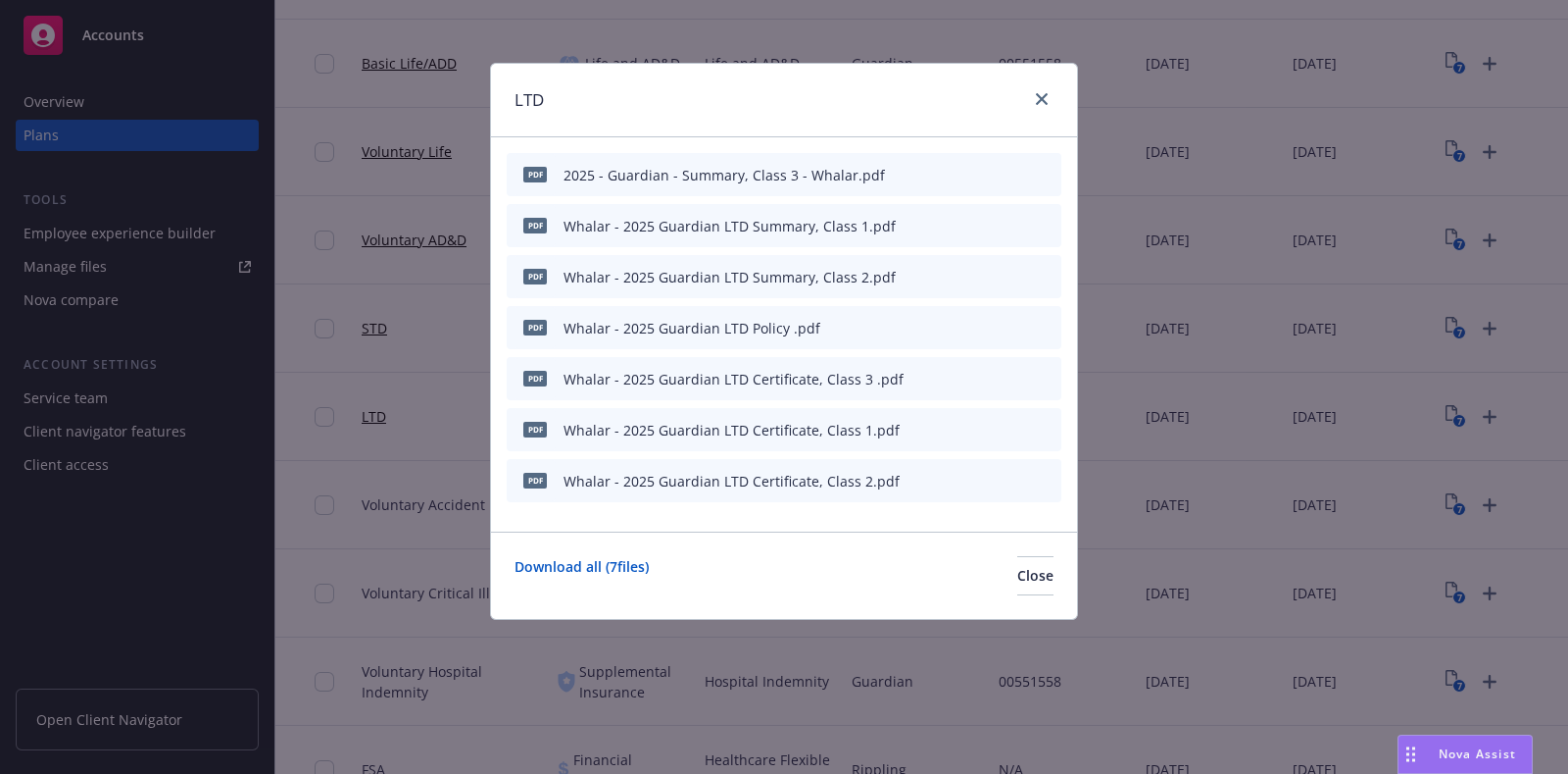
click at [946, 174] on icon "button" at bounding box center [950, 174] width 12 height 12
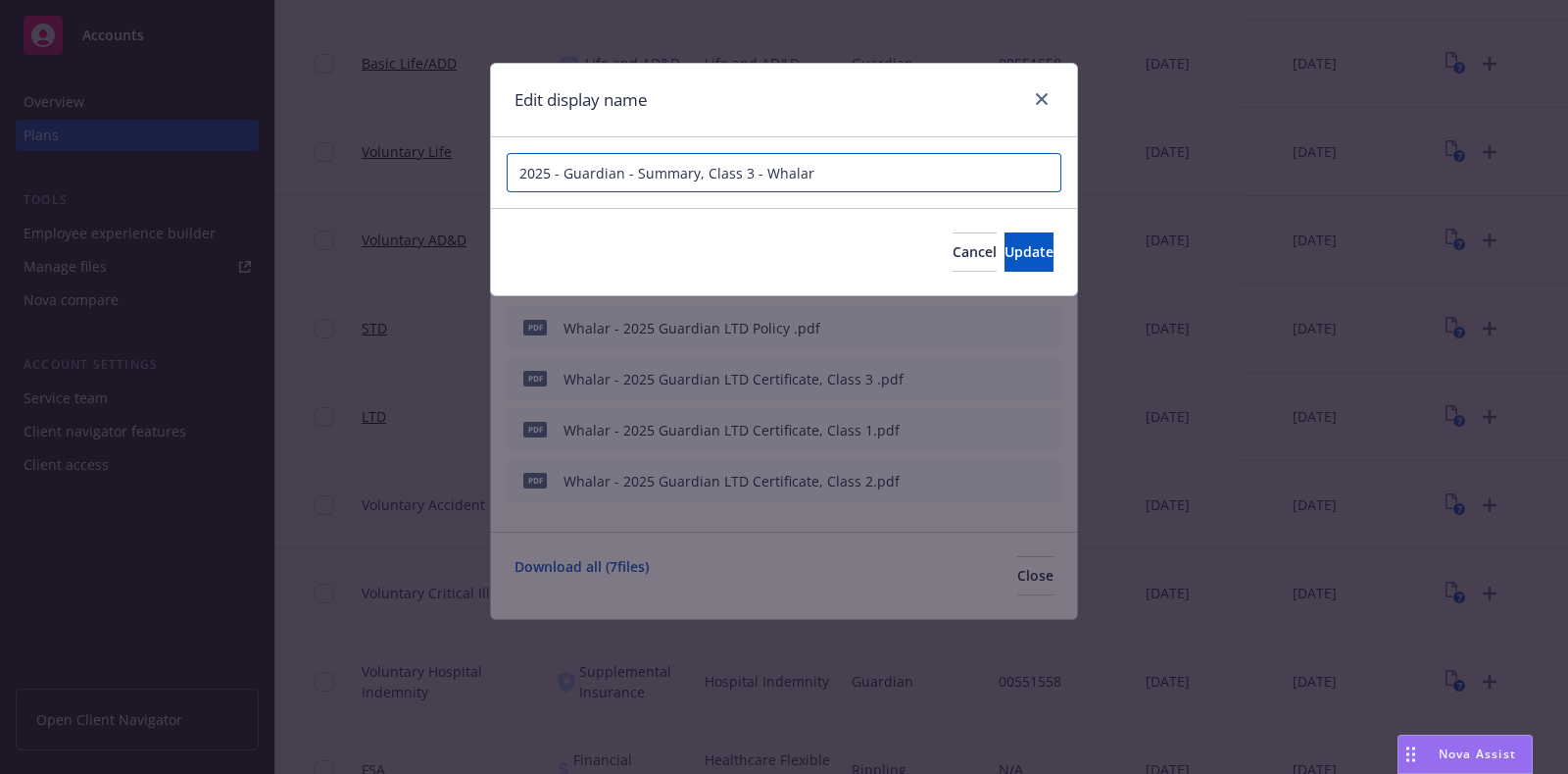
click at [831, 172] on input "2025 - Guardian - Summary, Class 3 - Whalar" at bounding box center [784, 172] width 555 height 40
paste input "Whalar - 2025 Guardian LTD Summary, Class 2"
type input "Whalar - 2025 Guardian LTD Summary, Class 3"
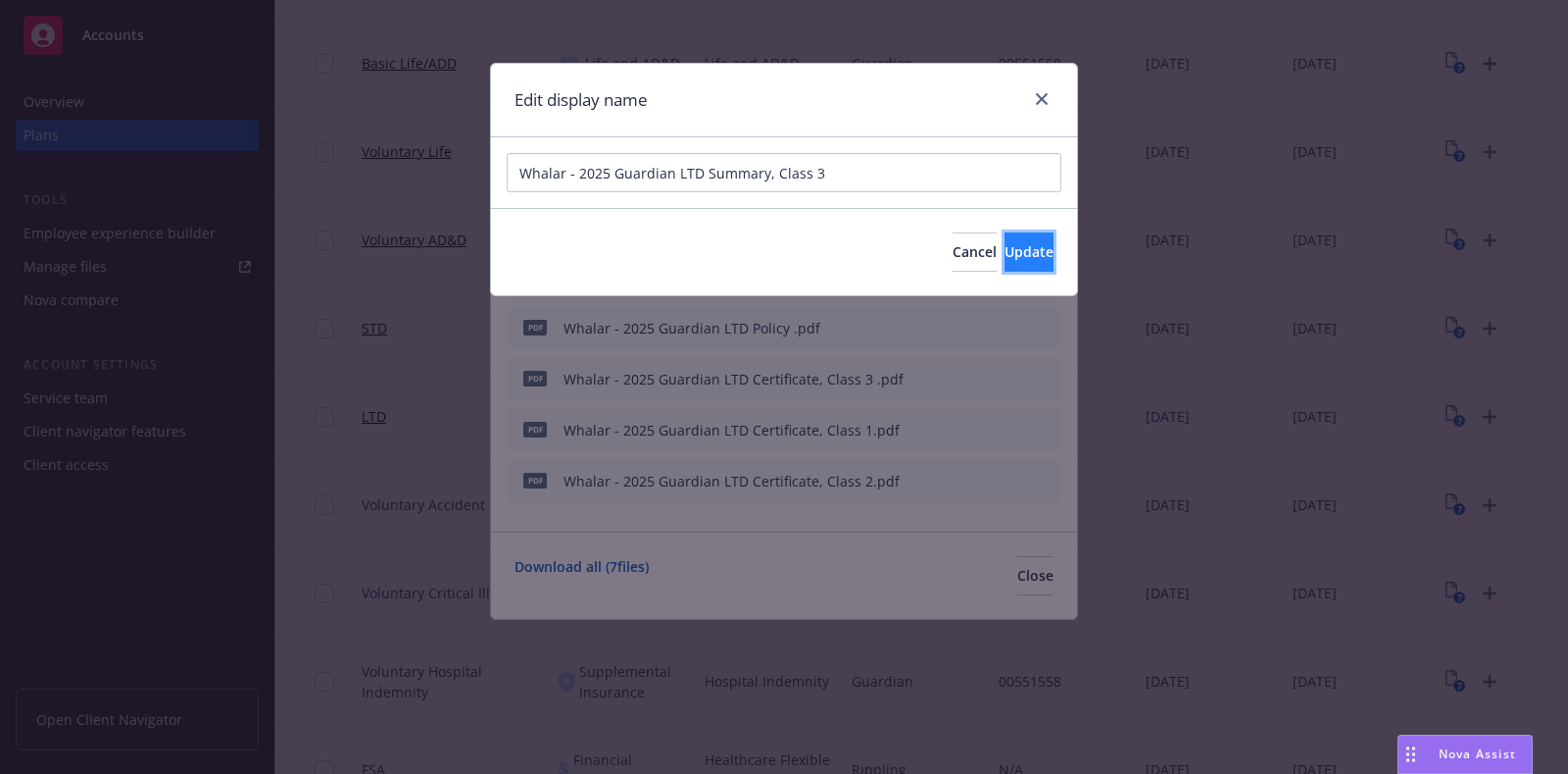
click at [1006, 257] on span "Update" at bounding box center [1028, 251] width 49 height 19
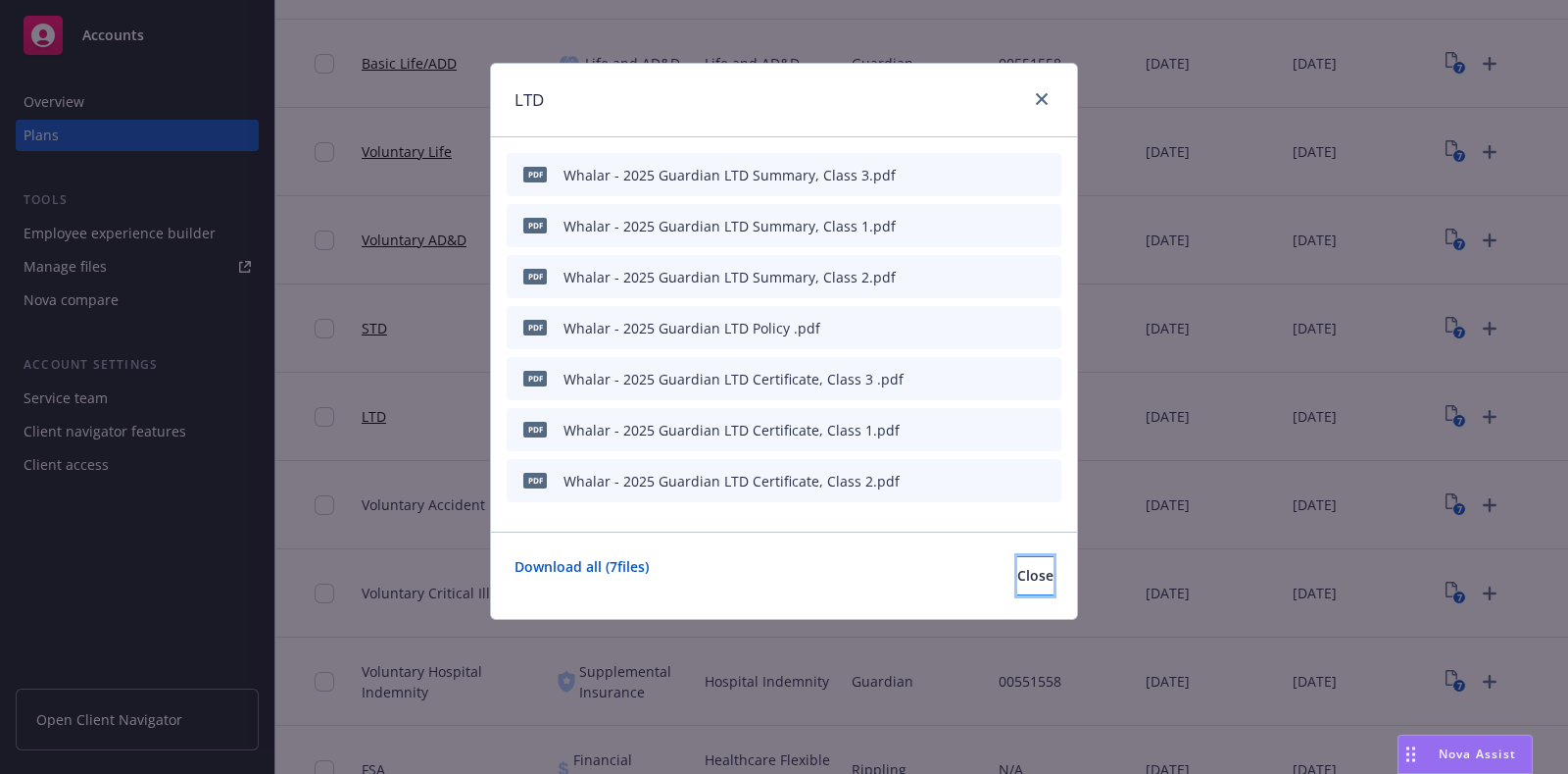
click at [1041, 573] on button "Close" at bounding box center [1035, 576] width 37 height 40
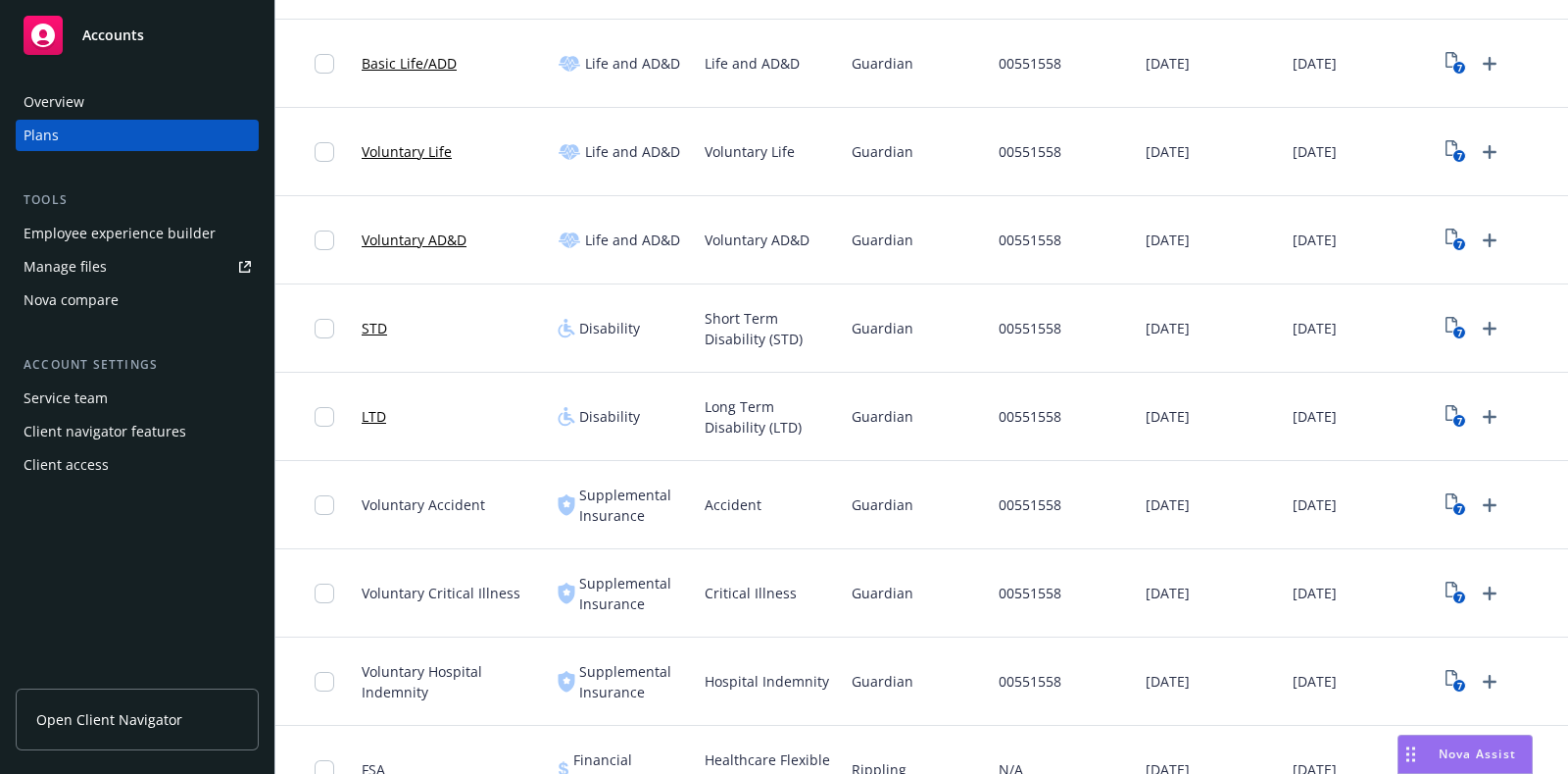
scroll to position [735, 0]
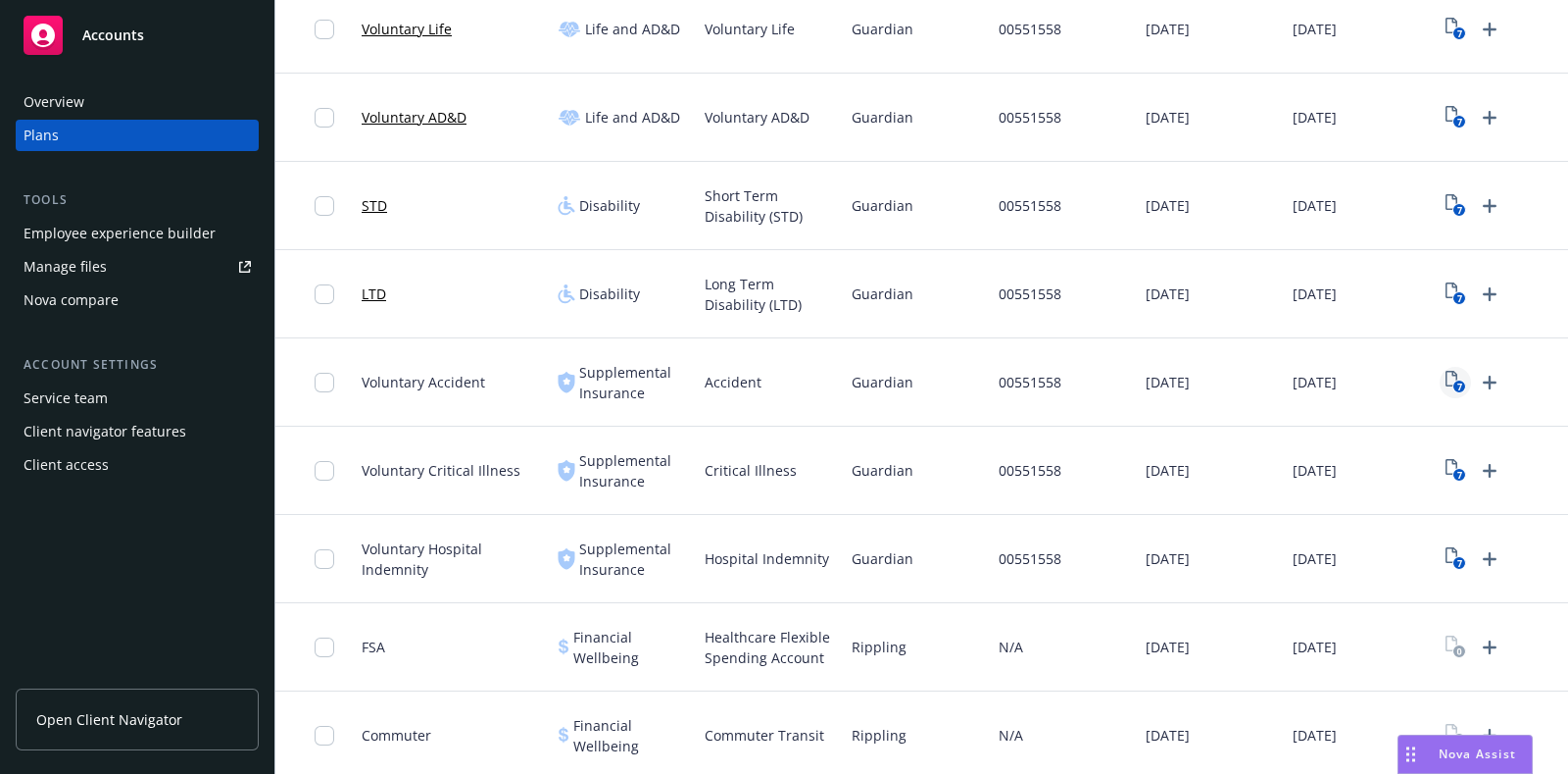
click at [1460, 381] on text "7" at bounding box center [1459, 387] width 5 height 13
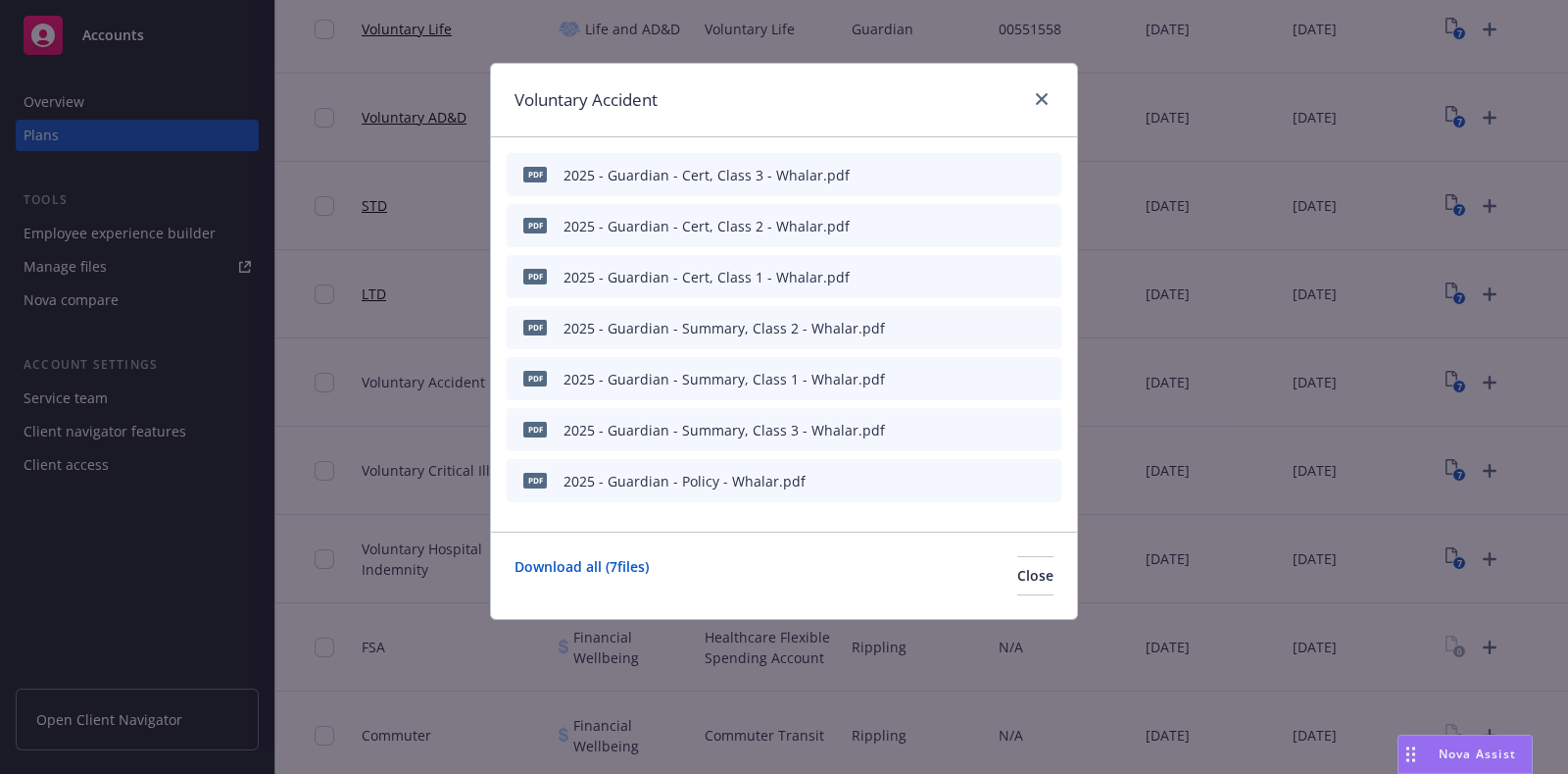
click at [951, 475] on icon "button" at bounding box center [950, 481] width 12 height 12
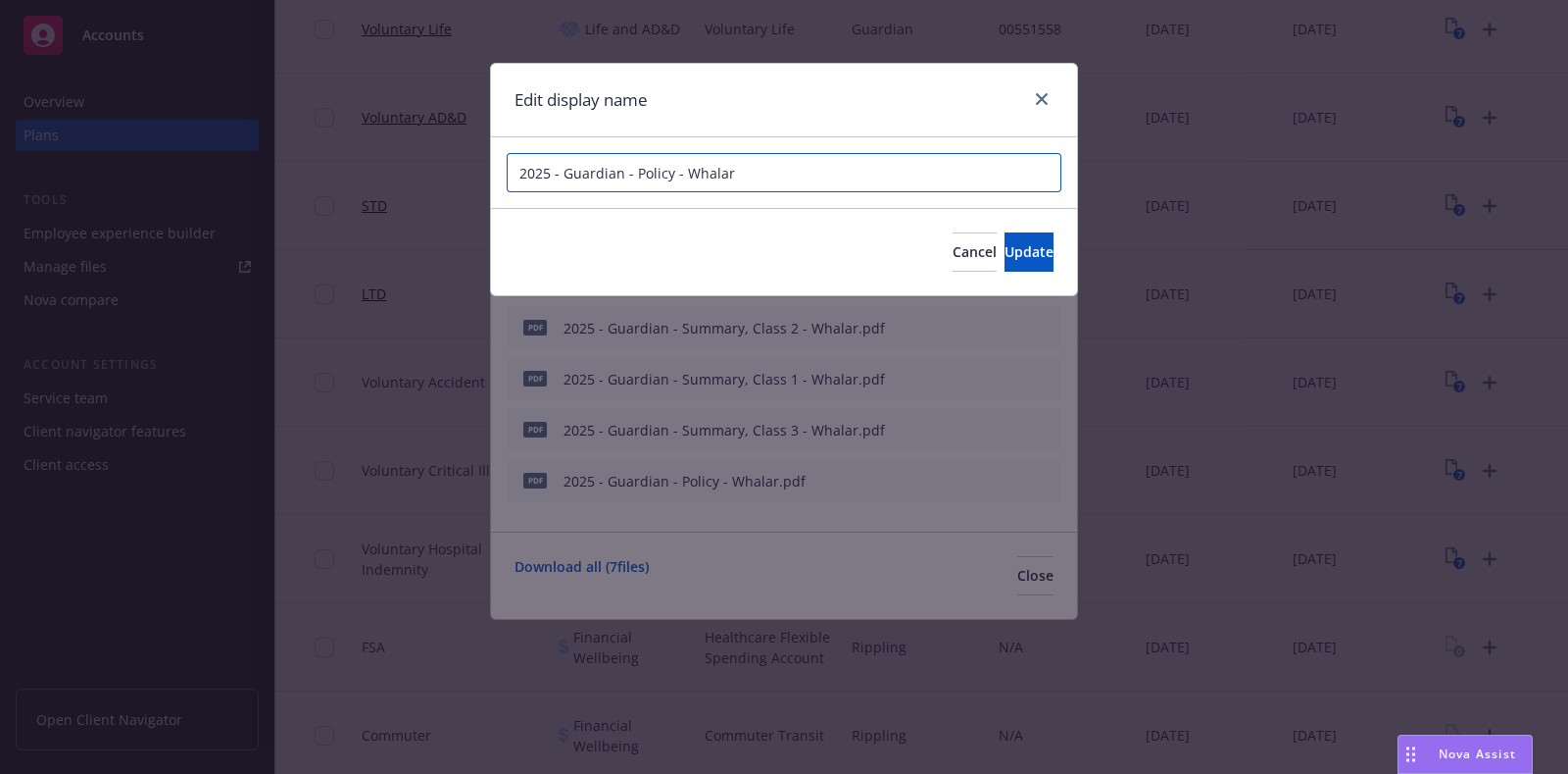
click at [513, 165] on input "2025 - Guardian - Policy - Whalar" at bounding box center [784, 172] width 555 height 40
drag, startPoint x: 615, startPoint y: 166, endPoint x: 627, endPoint y: 166, distance: 12.0
click at [618, 166] on input "Whalar - 2025 - Guardian - Policy - Whalar" at bounding box center [784, 172] width 555 height 40
drag, startPoint x: 893, startPoint y: 179, endPoint x: 816, endPoint y: 178, distance: 77.0
click at [816, 178] on input "Whalar - 2025 Guardian Accident Policy - Whalar" at bounding box center [784, 172] width 555 height 40
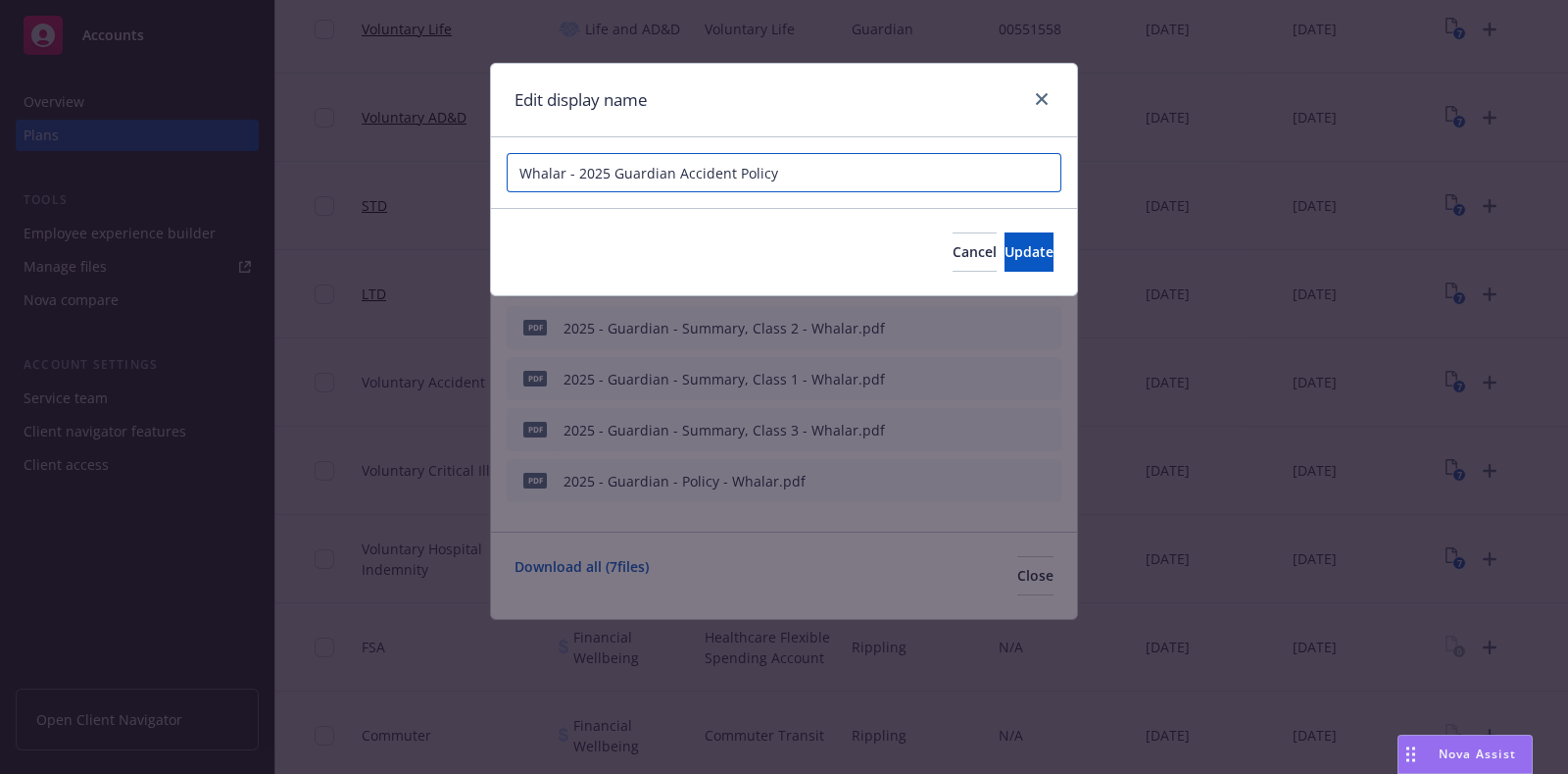
click at [814, 179] on input "Whalar - 2025 Guardian Accident Policy" at bounding box center [784, 172] width 555 height 40
type input "Whalar - 2025 Guardian Accident Policy"
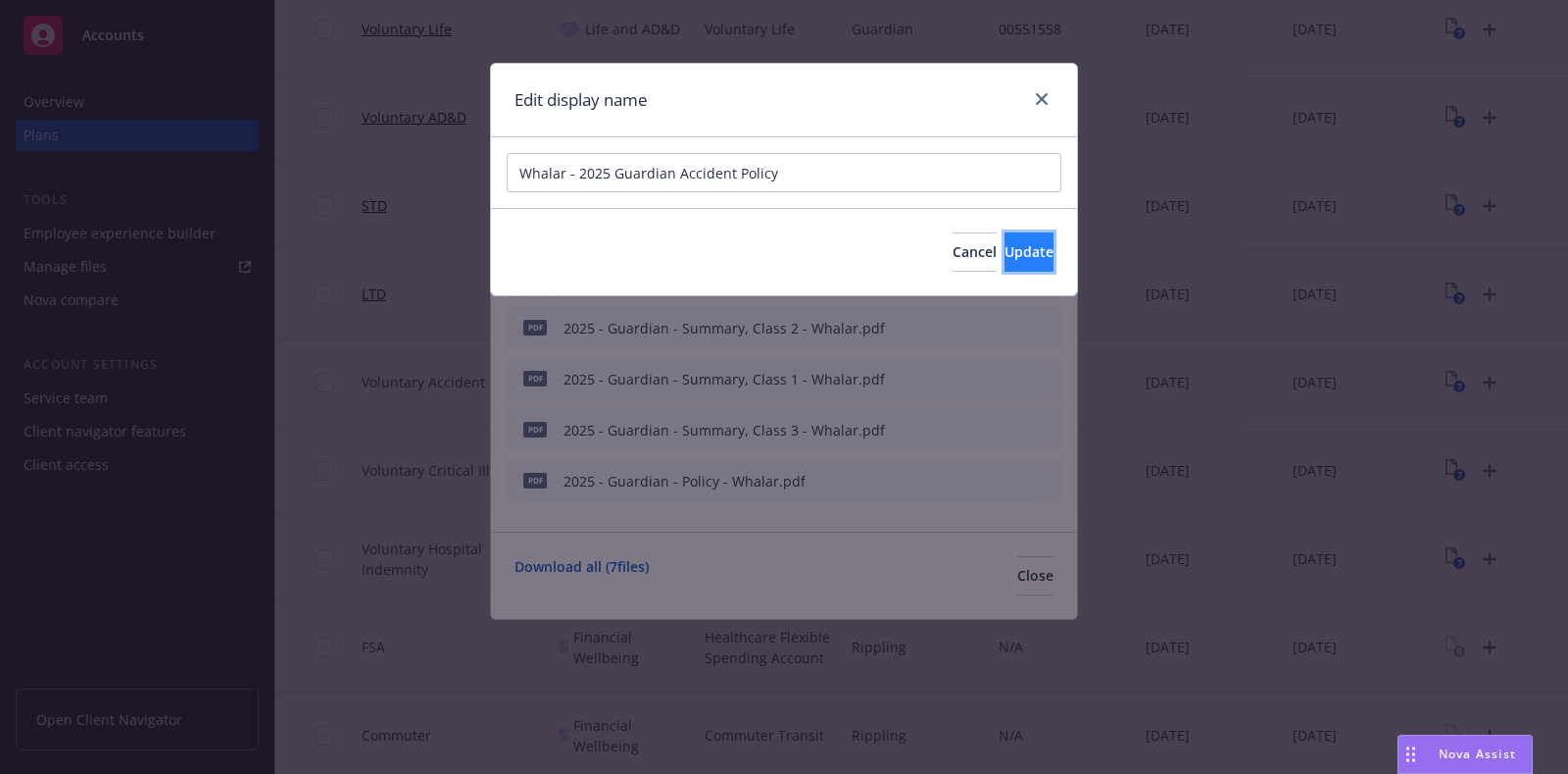
click at [1019, 258] on span "Update" at bounding box center [1028, 251] width 49 height 19
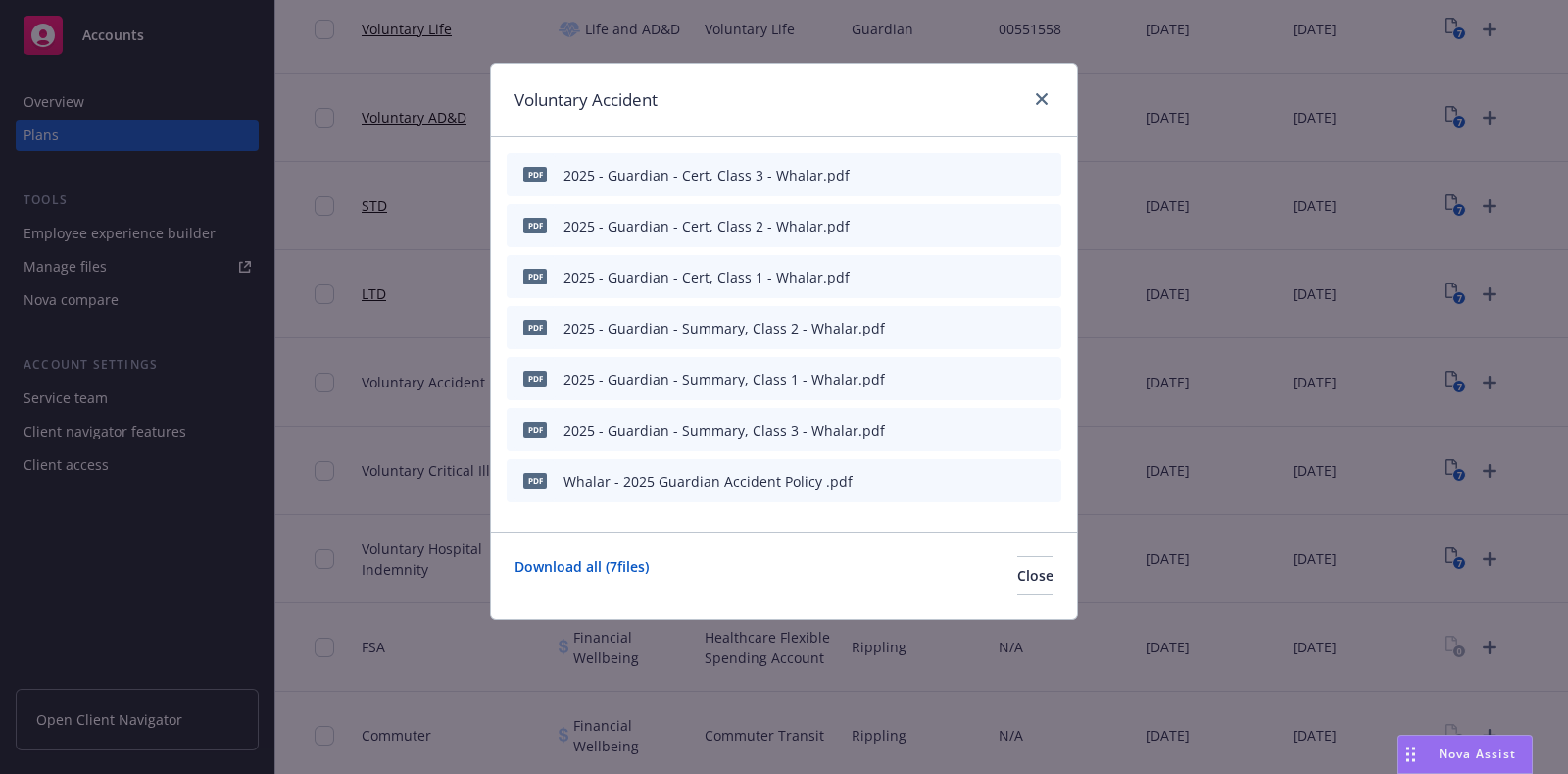
click at [952, 322] on icon "button" at bounding box center [950, 328] width 12 height 12
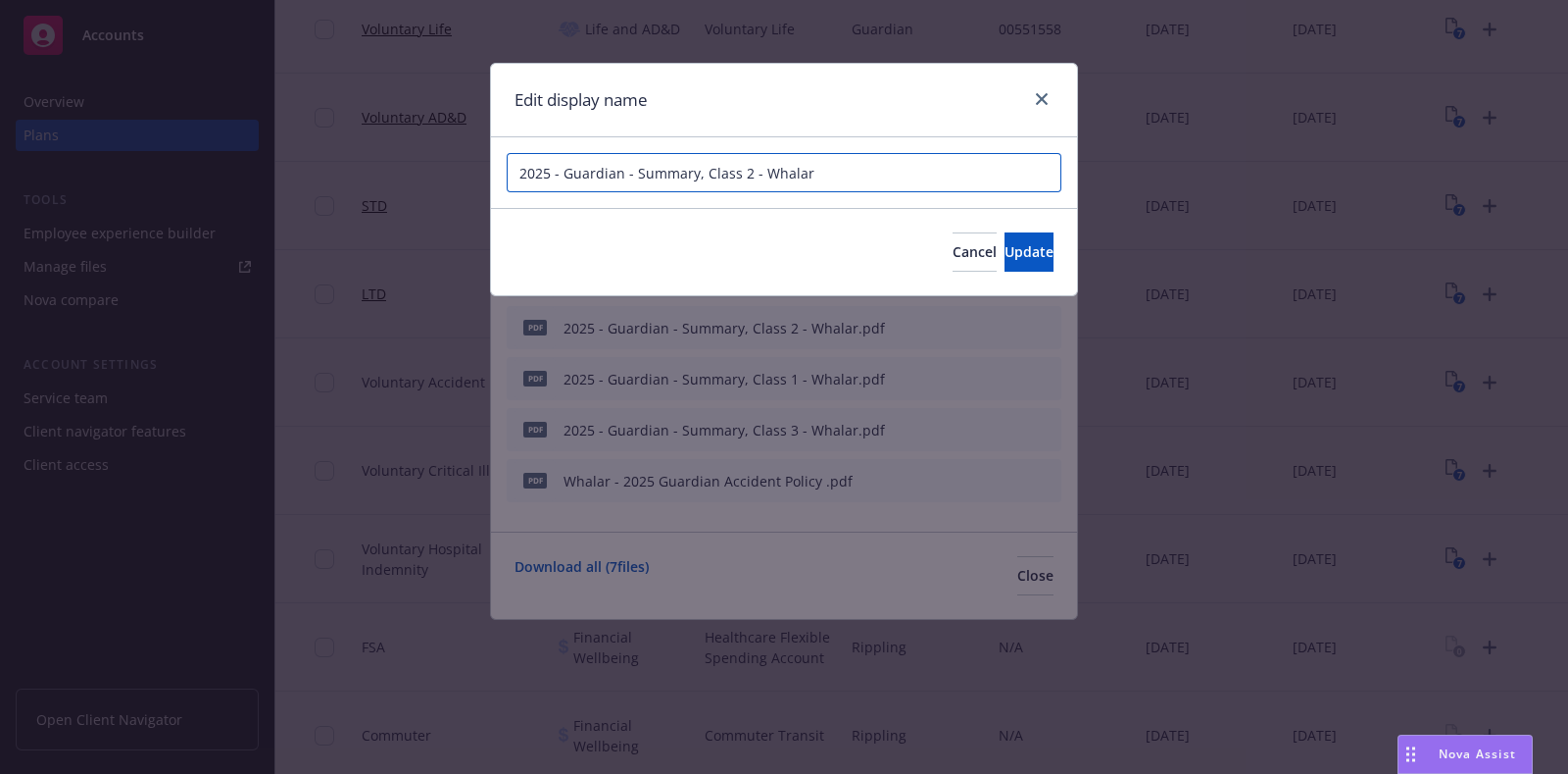
drag, startPoint x: 854, startPoint y: 168, endPoint x: 351, endPoint y: 168, distance: 503.0
click at [351, 168] on div "Edit display name 2025 - Guardian - Summary, Class 2 - Whalar Cancel Update" at bounding box center [784, 387] width 1568 height 774
paste input "Whalar - 2025 Guardian Accident Policy"
click at [564, 172] on input "Whalar - 2025 Guardian Accident Summary, Class 2" at bounding box center [784, 172] width 555 height 40
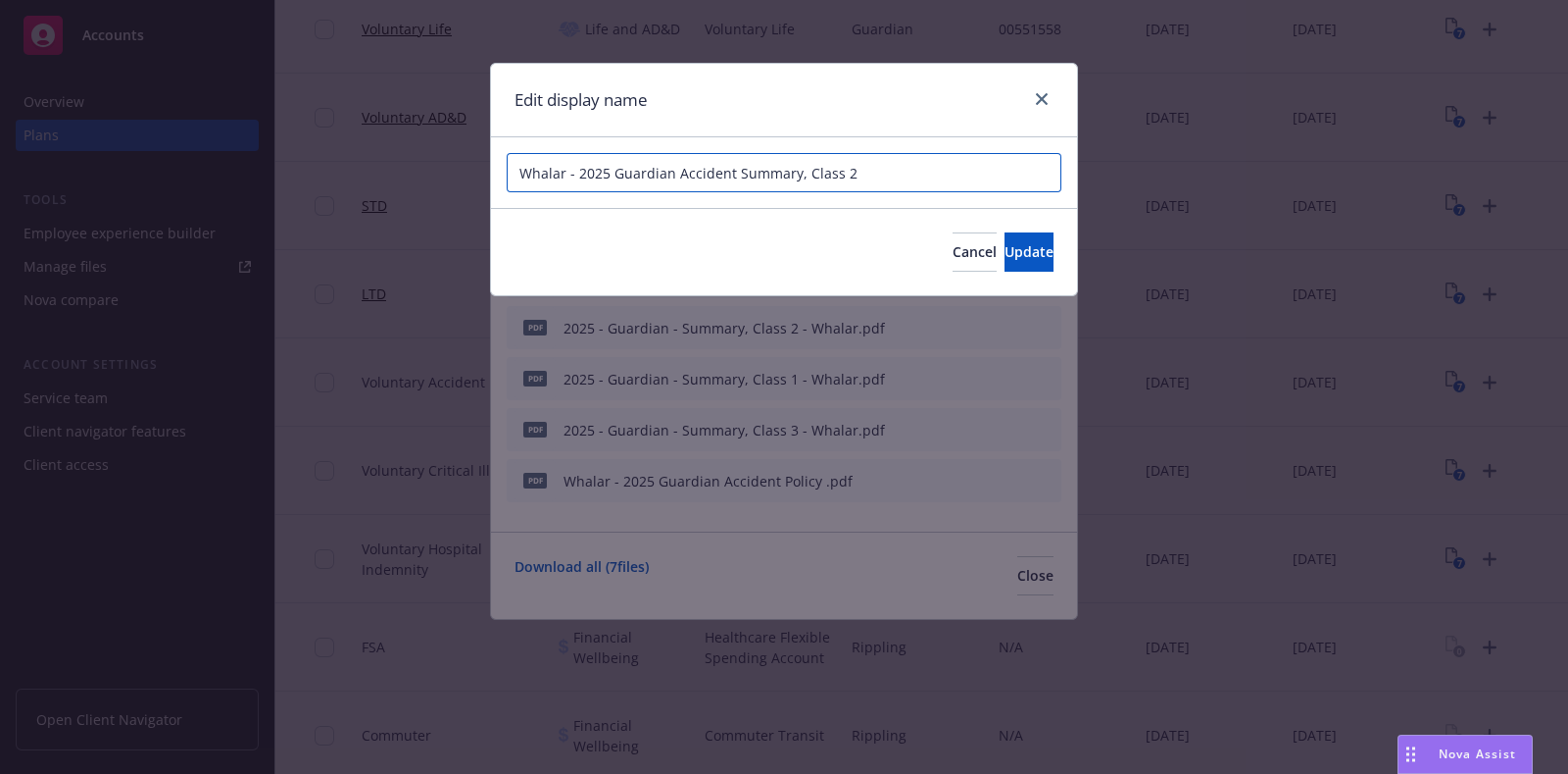
click at [564, 172] on input "Whalar - 2025 Guardian Accident Summary, Class 2" at bounding box center [784, 172] width 555 height 40
type input "Whalar - 2025 Guardian Accident Summary, Class 2"
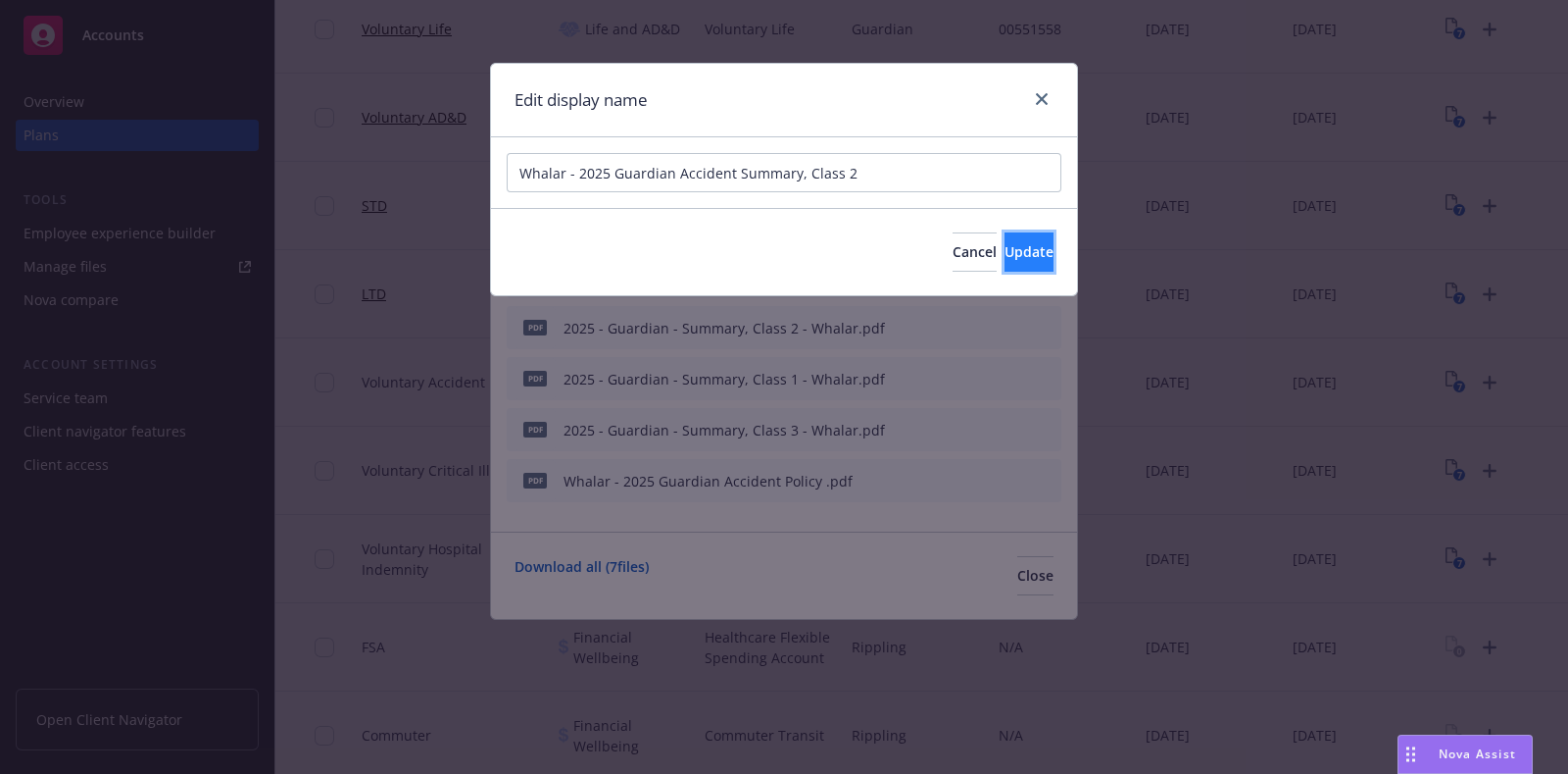
click at [1018, 247] on span "Update" at bounding box center [1028, 251] width 49 height 19
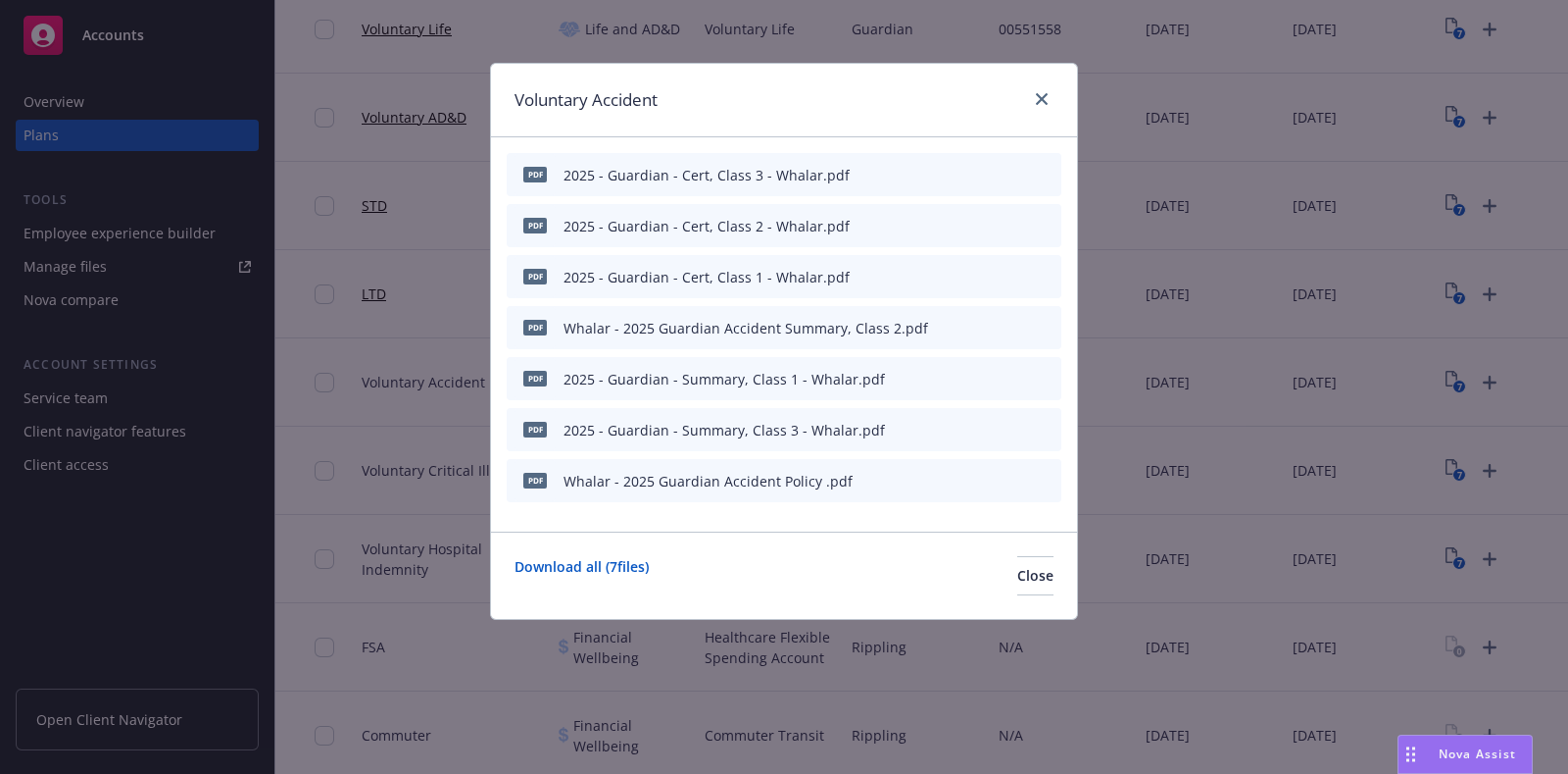
click at [956, 381] on button "button" at bounding box center [950, 379] width 16 height 16
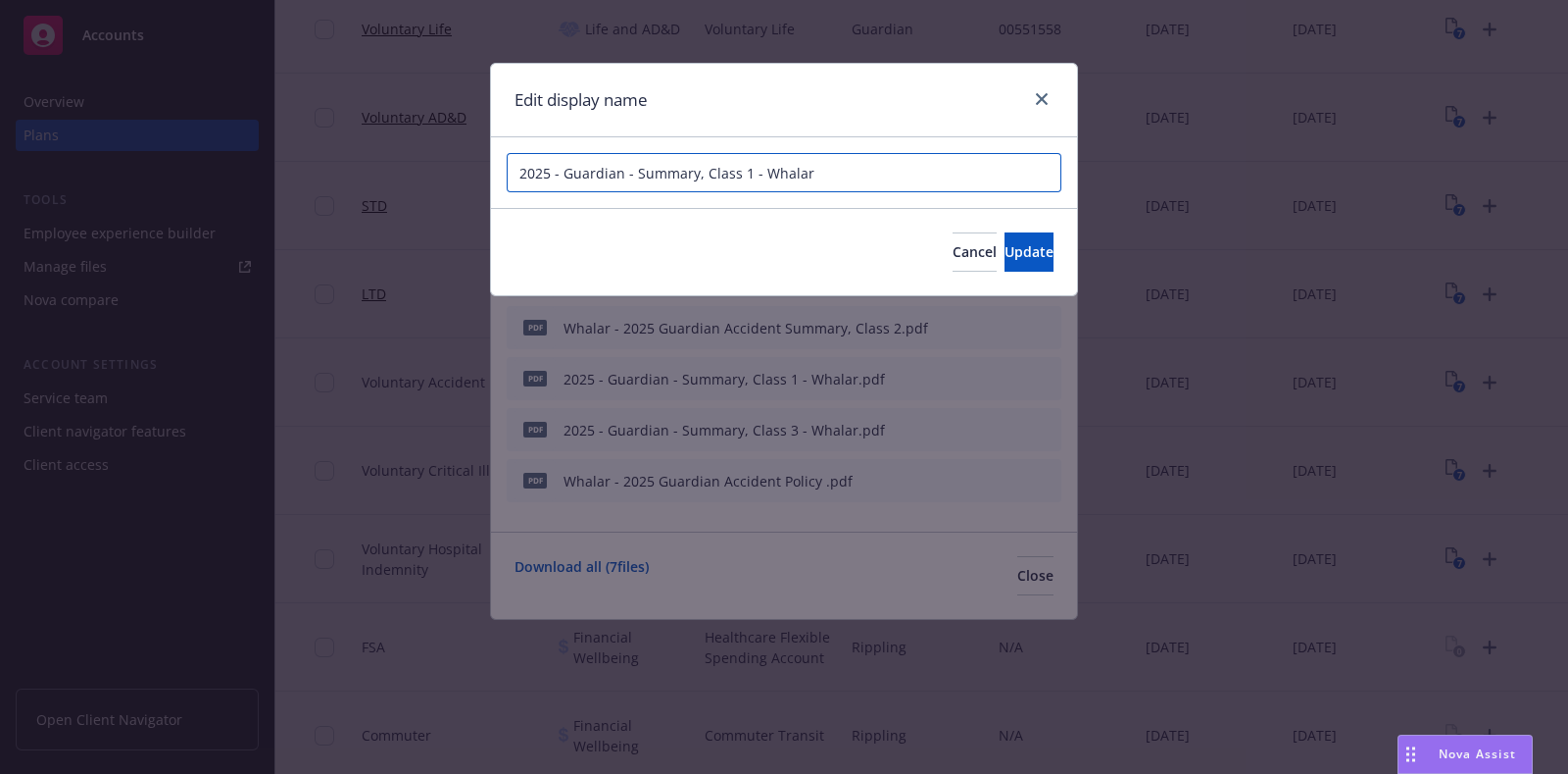
click at [838, 171] on input "2025 - Guardian - Summary, Class 1 - Whalar" at bounding box center [784, 172] width 555 height 40
paste input "Whalar - 2025 Guardian Accident Summary, Class 2"
type input "Whalar - 2025 Guardian Accident Summary, Class 1"
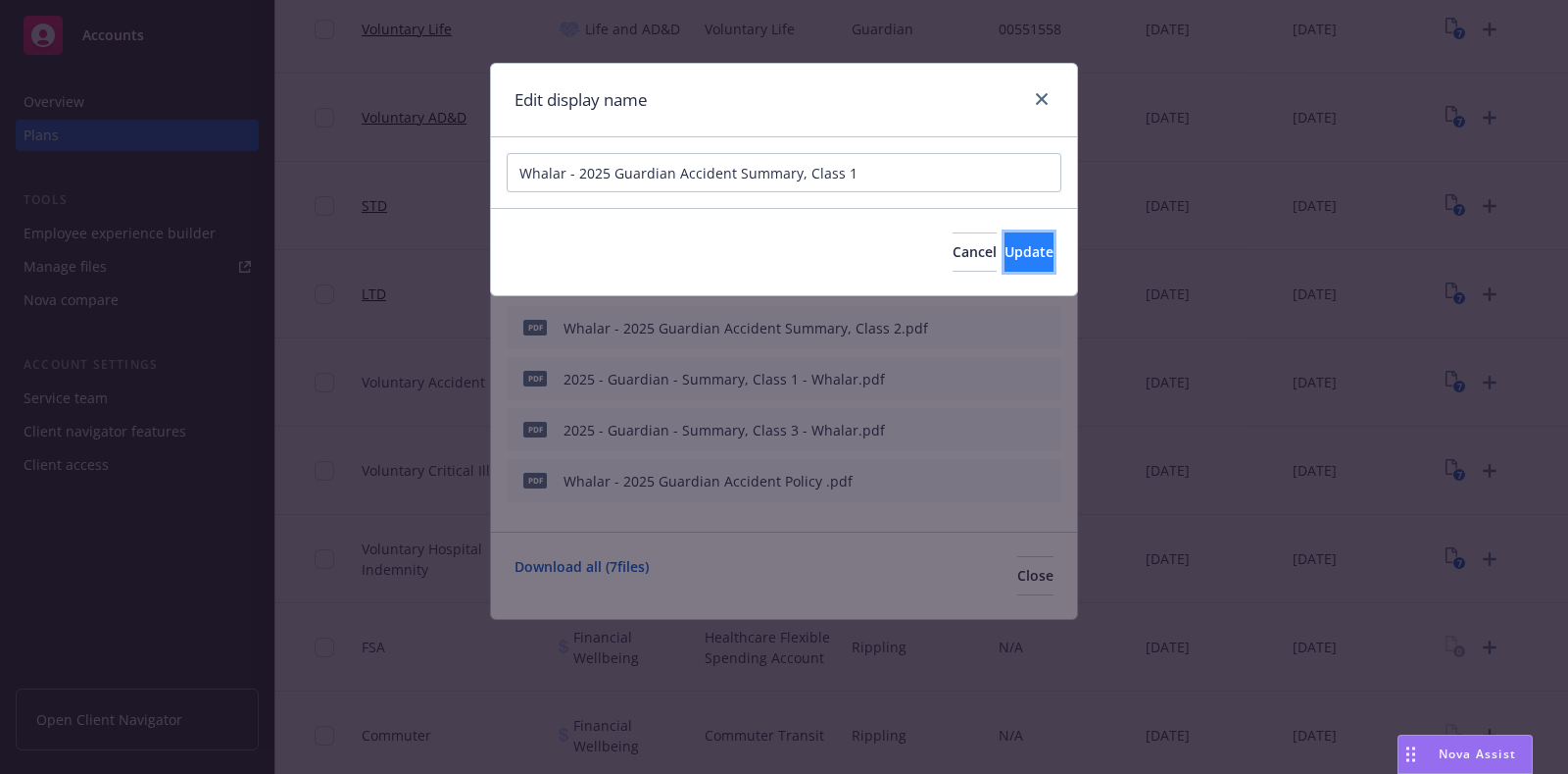
click at [1004, 252] on span "Update" at bounding box center [1028, 251] width 49 height 19
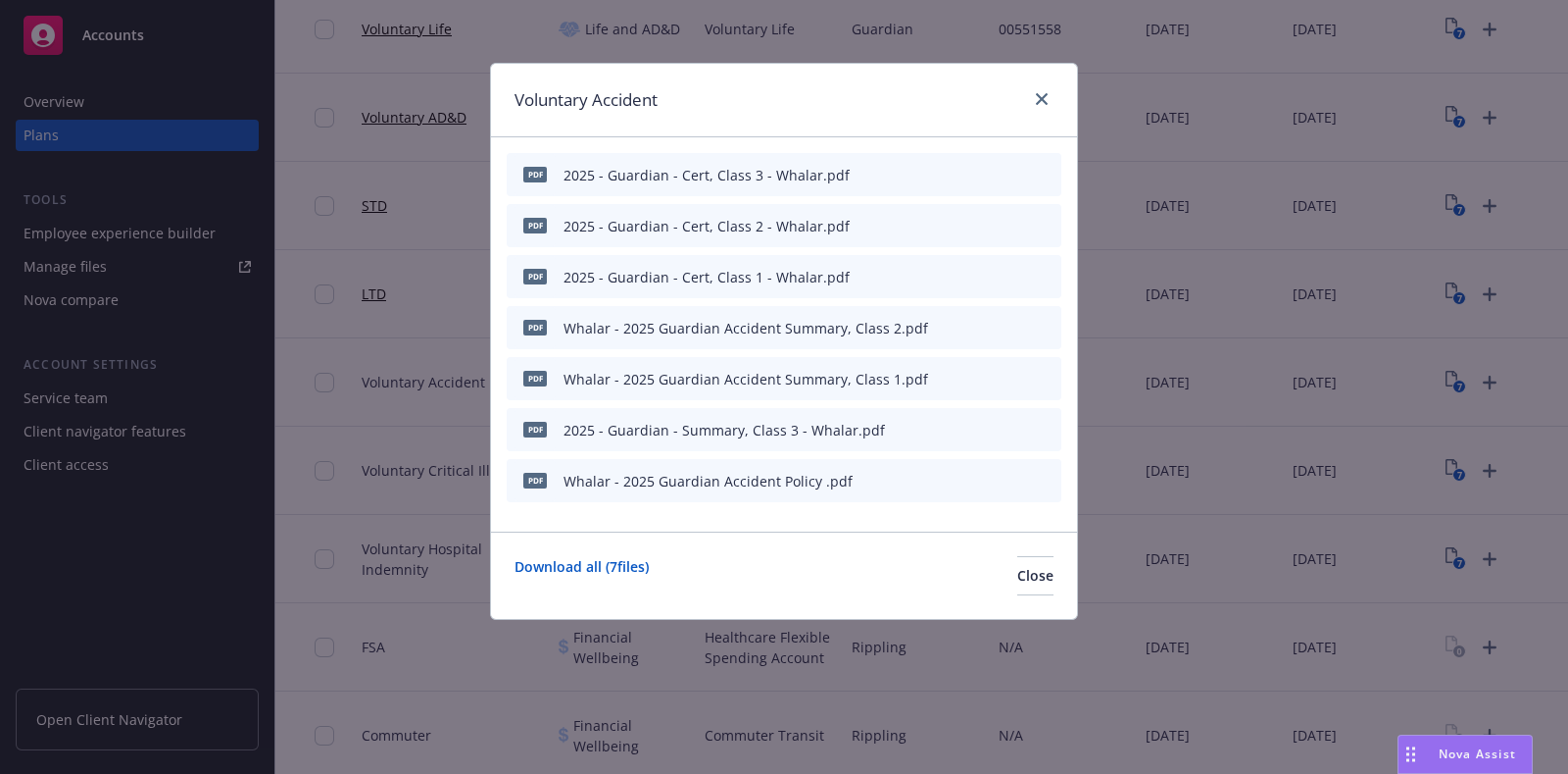
click at [953, 435] on button at bounding box center [952, 430] width 12 height 21
click at [953, 430] on icon "button" at bounding box center [950, 430] width 12 height 12
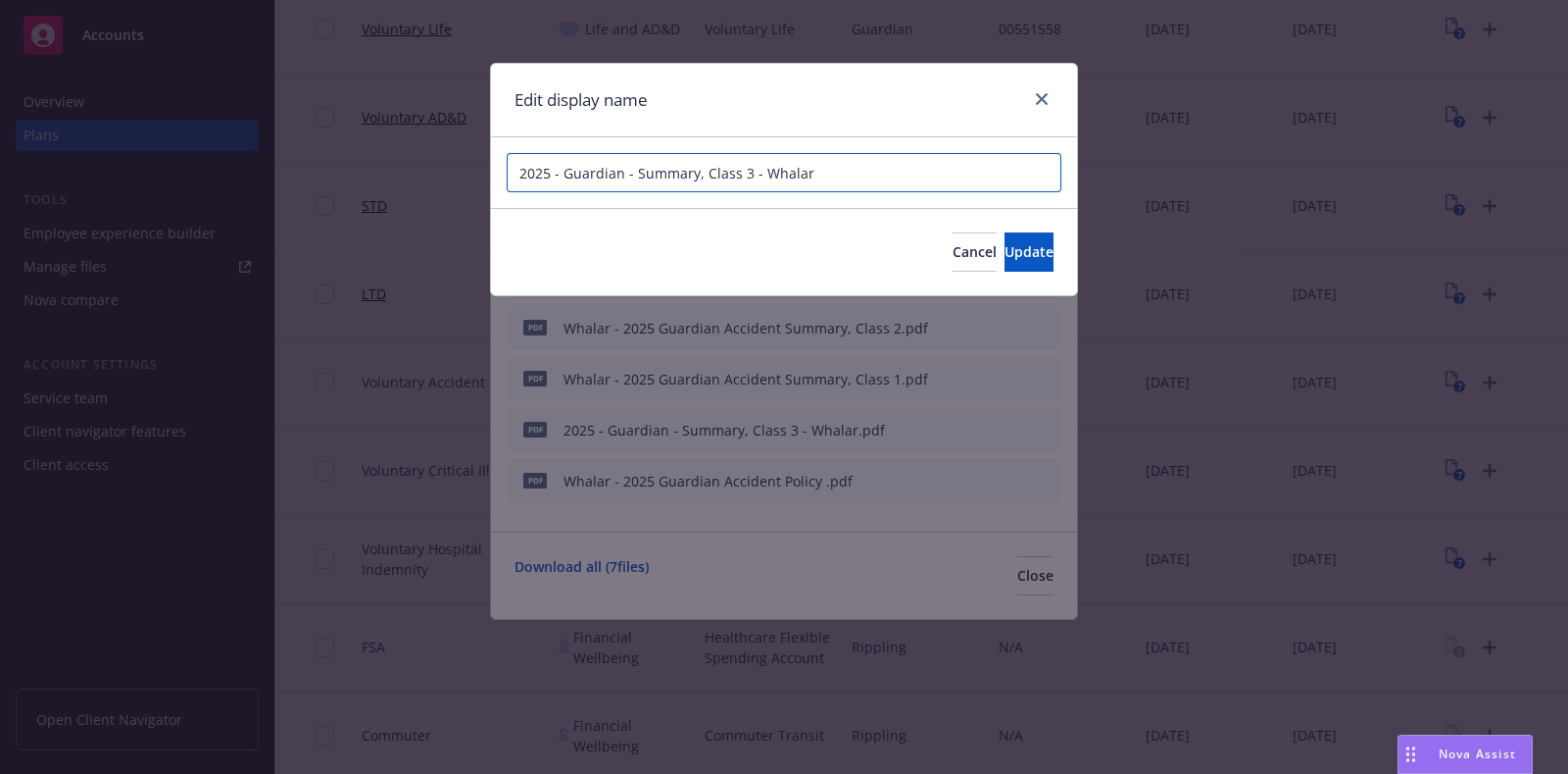
click at [840, 180] on input "2025 - Guardian - Summary, Class 3 - Whalar" at bounding box center [784, 172] width 555 height 40
paste input "Whalar - 2025 Guardian Accident Summary, Class 2"
type input "Whalar - 2025 Guardian Accident Summary, Class 3"
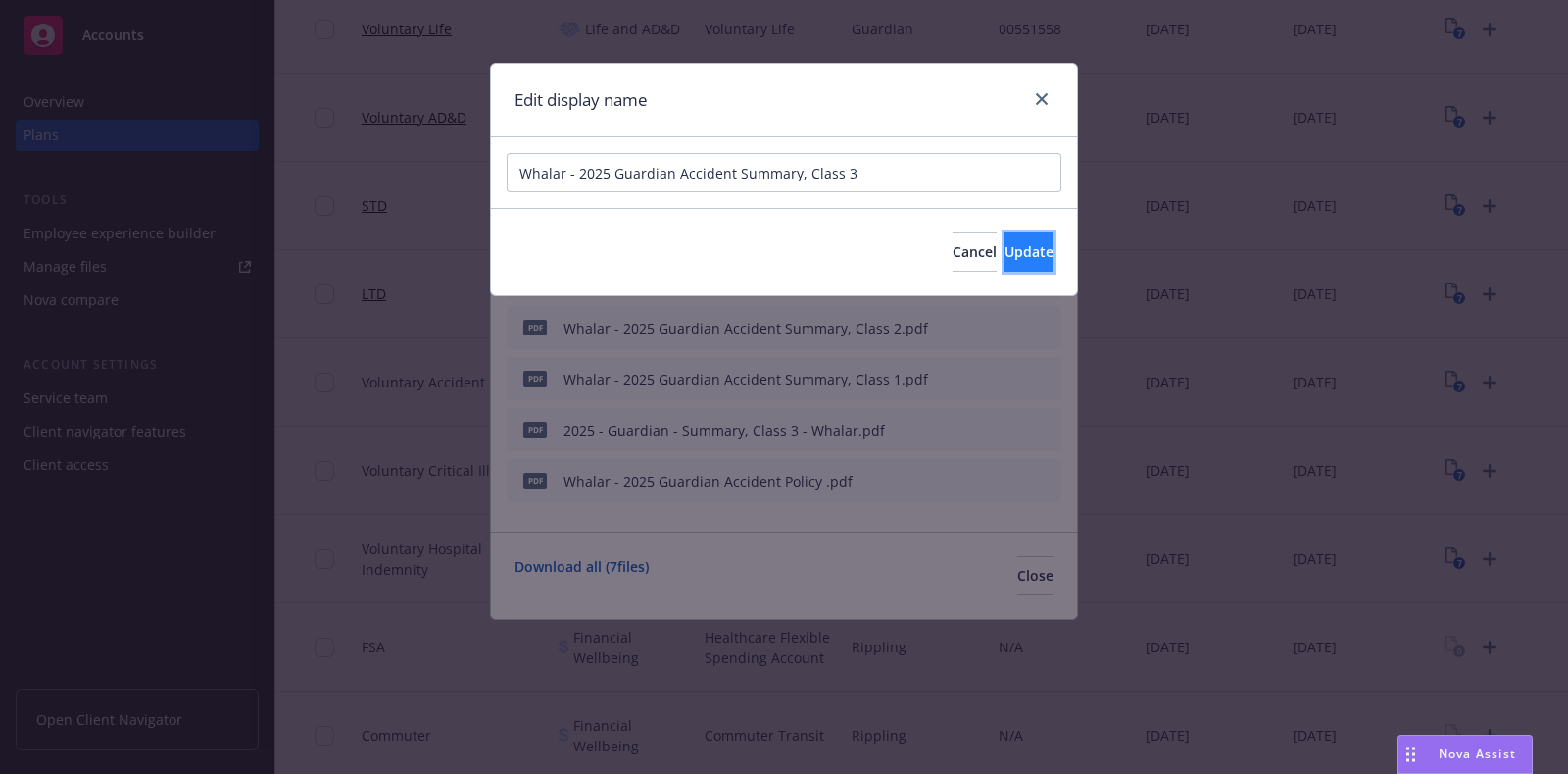
click at [1004, 252] on span "Update" at bounding box center [1028, 251] width 49 height 19
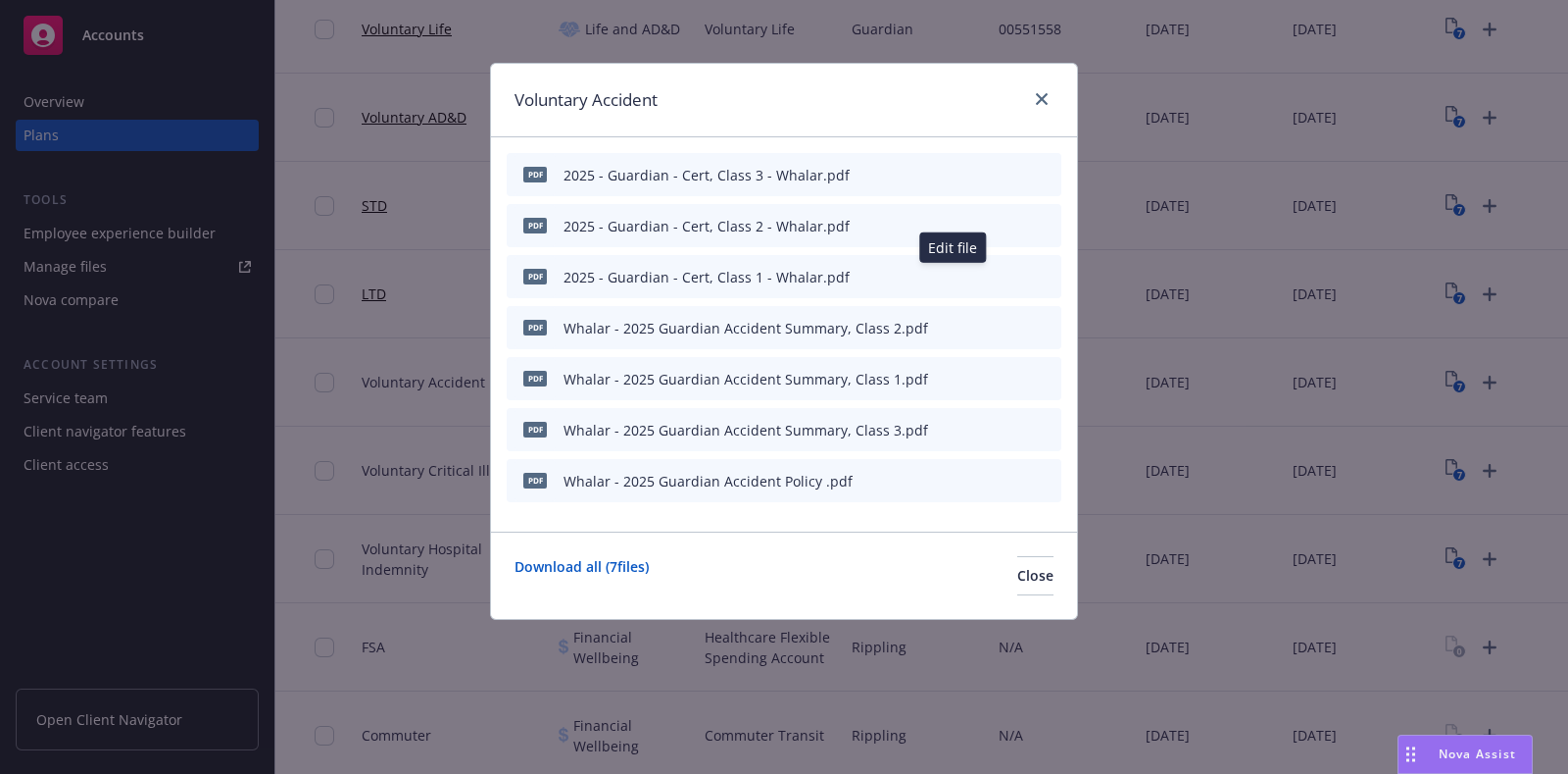
click at [955, 274] on icon "button" at bounding box center [950, 276] width 12 height 12
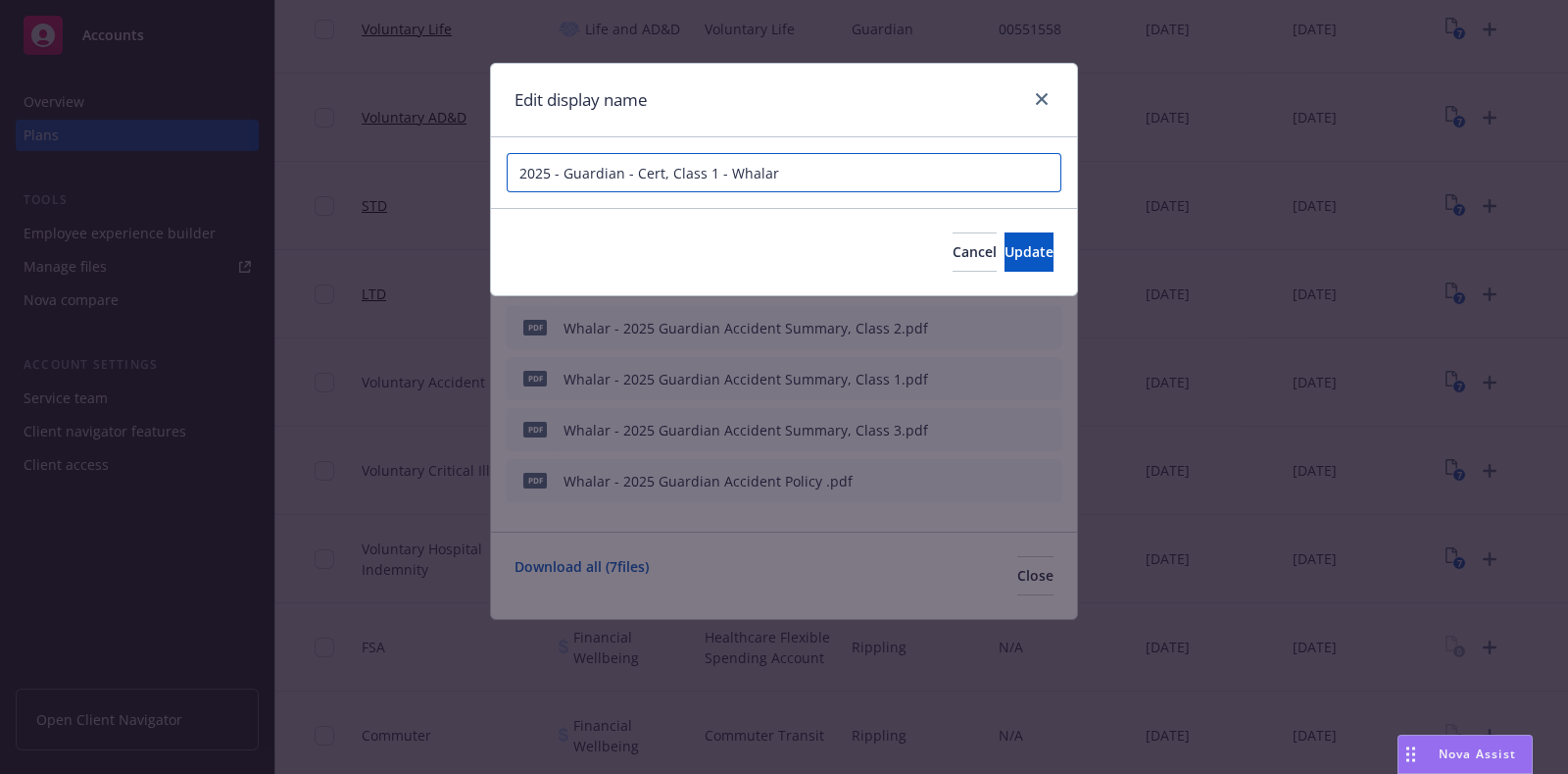
click at [838, 179] on input "2025 - Guardian - Cert, Class 1 - Whalar" at bounding box center [784, 172] width 555 height 40
paste input "Whalar - 2025 Guardian Accident Summary, Class 2"
click at [794, 166] on input "Whalar - 2025 Guardian Accident Summary, Class 1" at bounding box center [784, 172] width 555 height 40
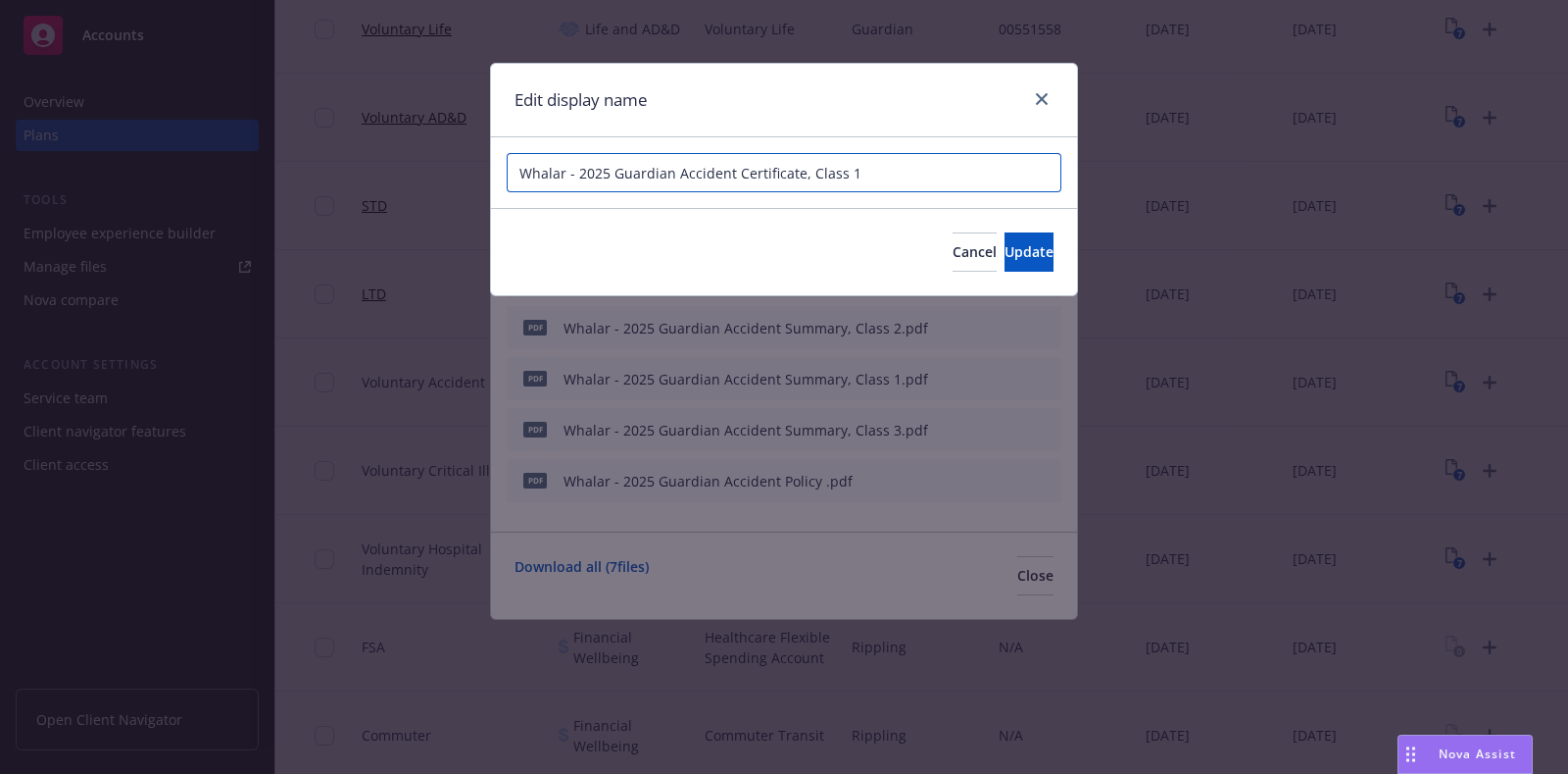
click at [906, 168] on input "Whalar - 2025 Guardian Accident Certificate, Class 1" at bounding box center [784, 172] width 555 height 40
type input "Whalar - 2025 Guardian Accident Certificate, Class 1"
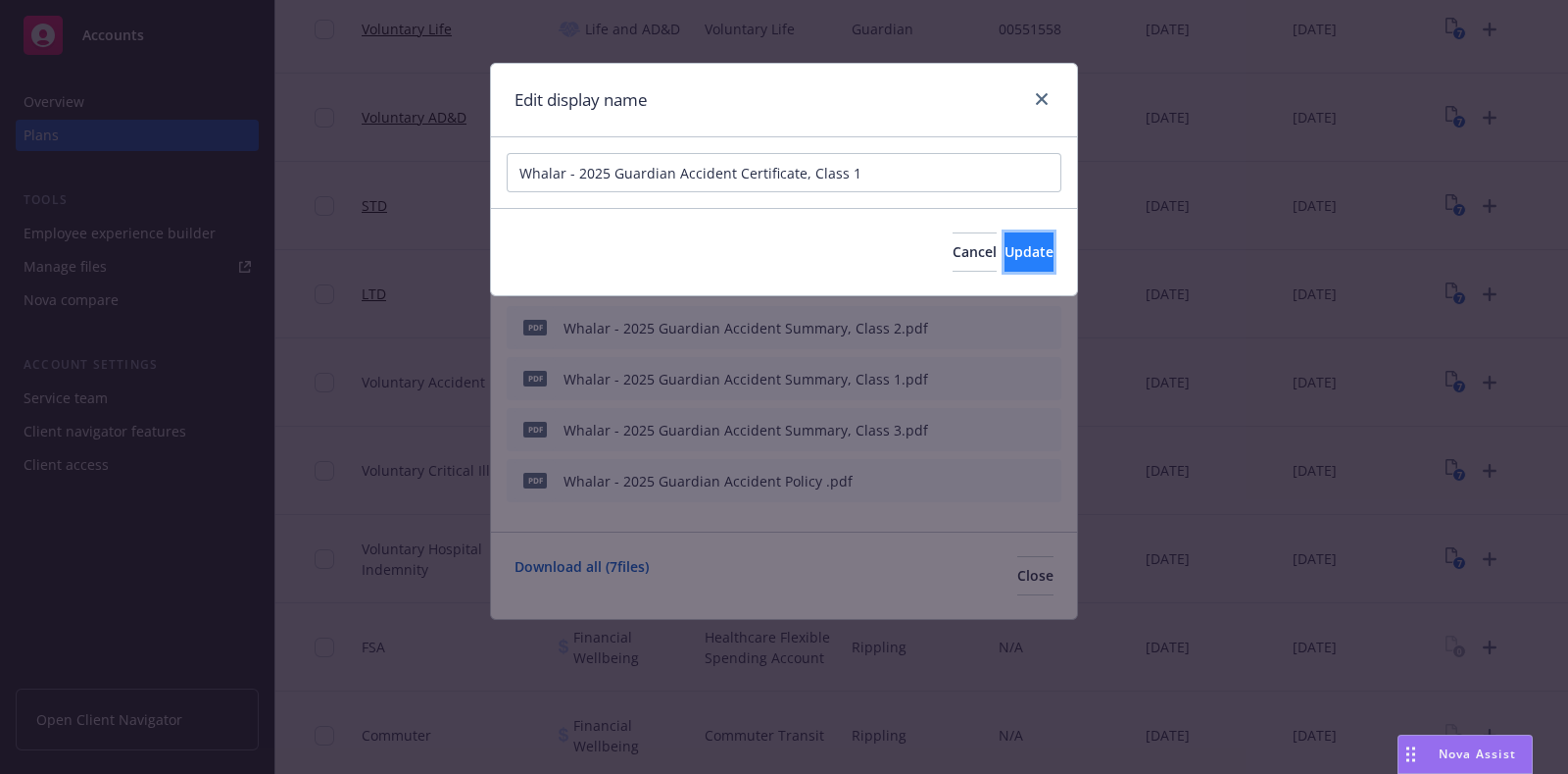
click at [1004, 253] on span "Update" at bounding box center [1028, 251] width 49 height 19
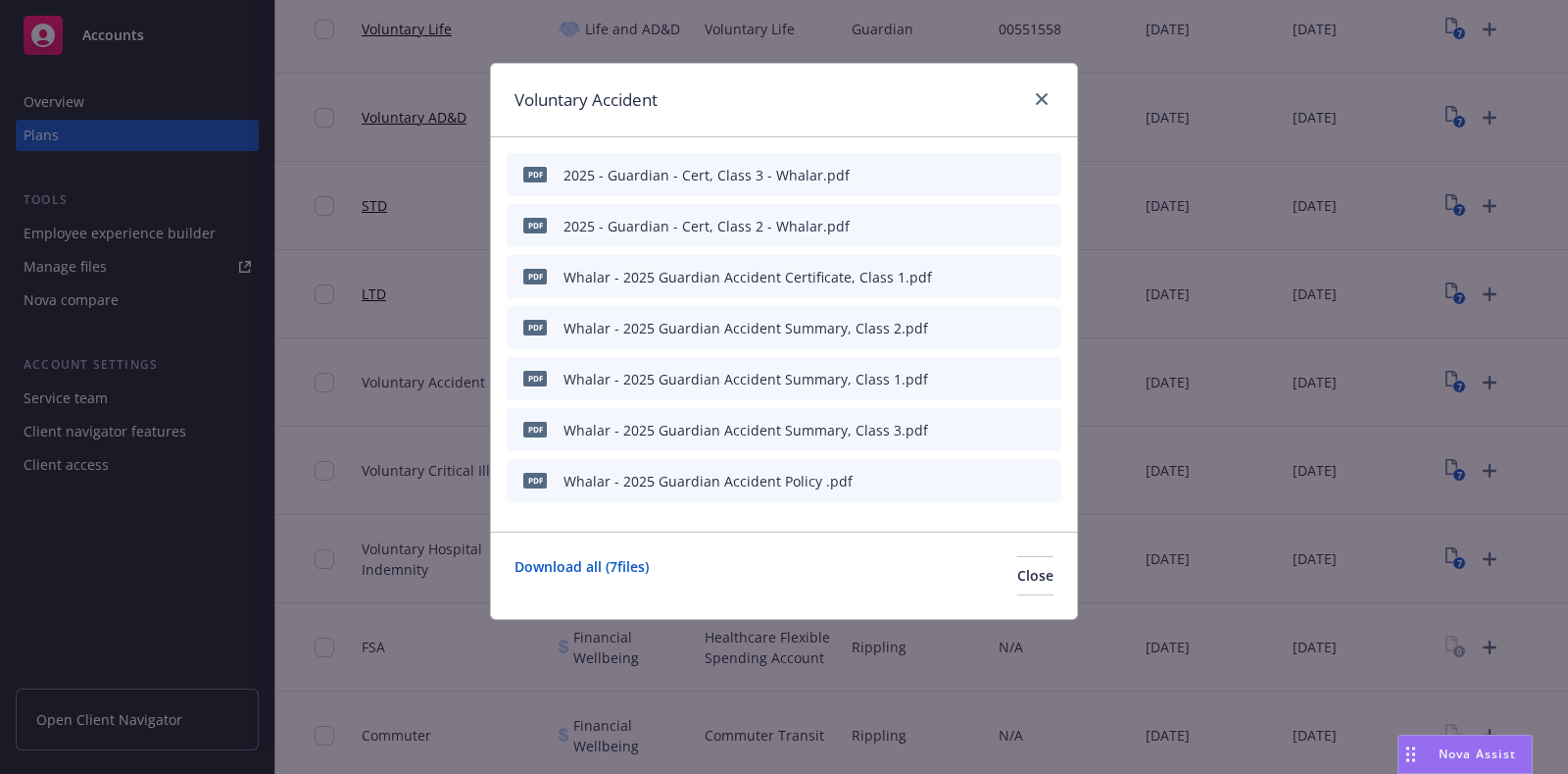
click at [946, 228] on icon "button" at bounding box center [950, 226] width 12 height 12
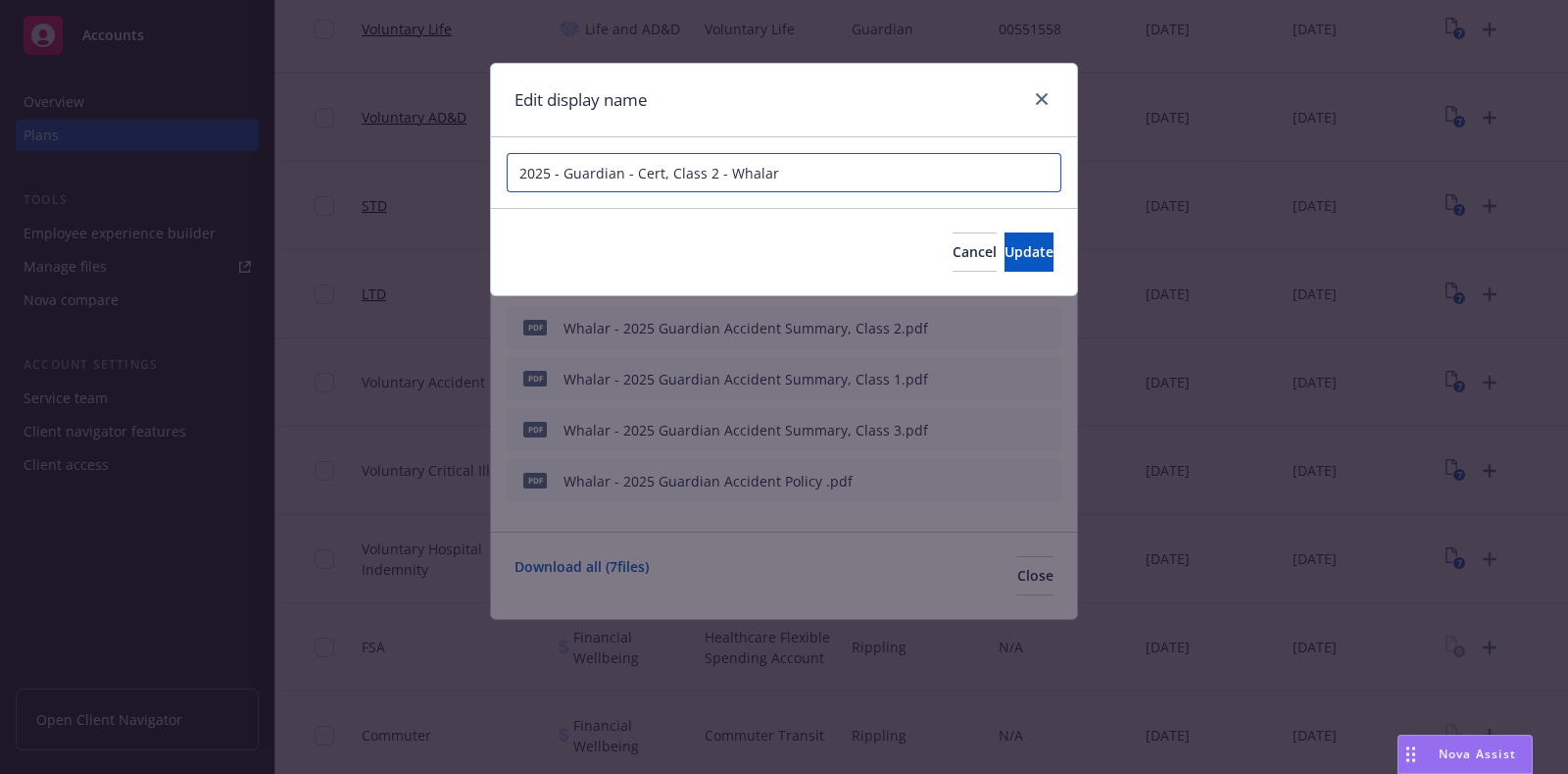
click at [820, 179] on input "2025 - Guardian - Cert, Class 2 - Whalar" at bounding box center [784, 172] width 555 height 40
paste input "Whalar - 2025 Guardian Accident Certificate, Class 1"
type input "Whalar - 2025 Guardian Accident Certificate, Class 2"
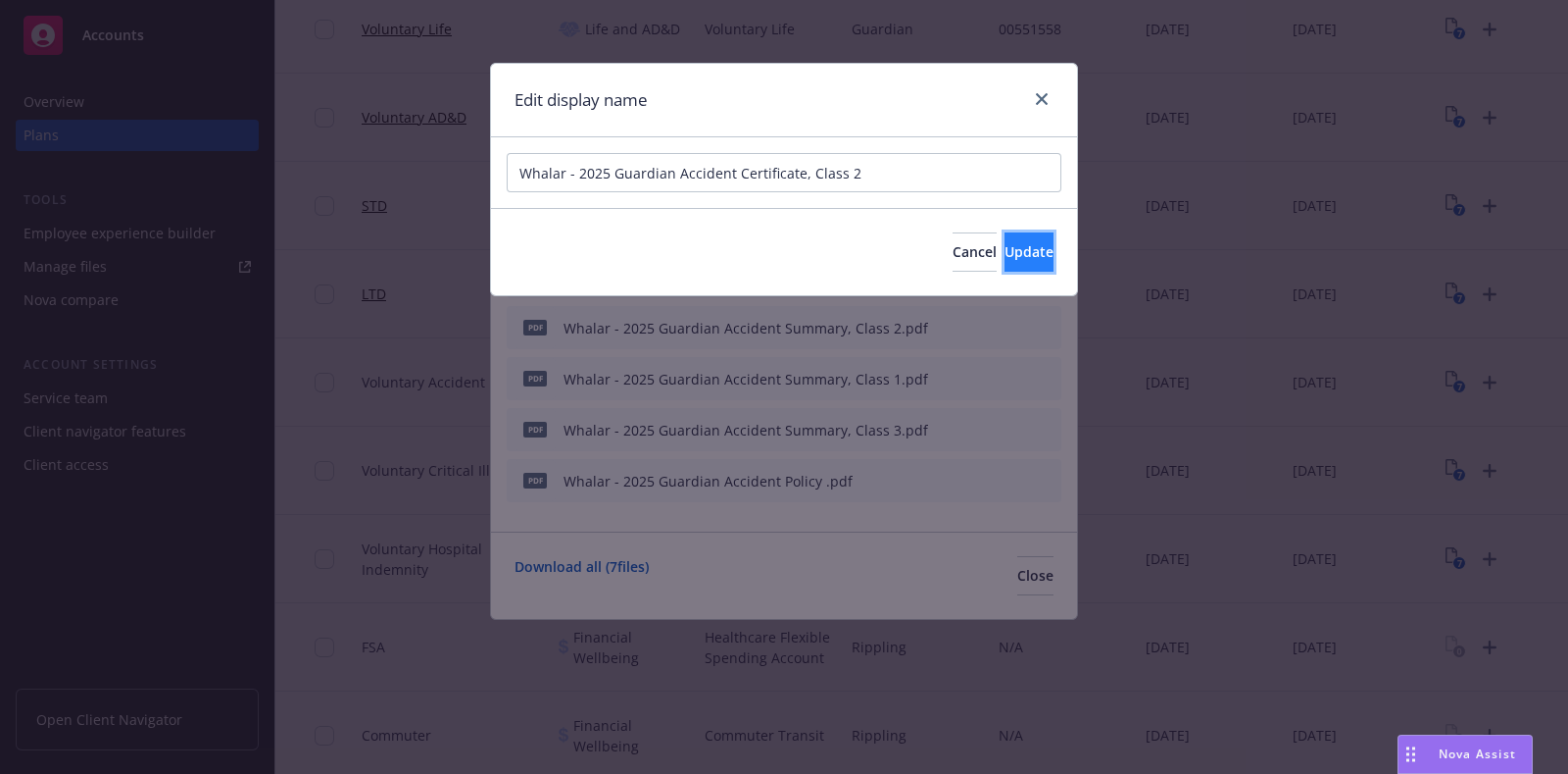
click at [1004, 241] on button "Update" at bounding box center [1028, 253] width 49 height 40
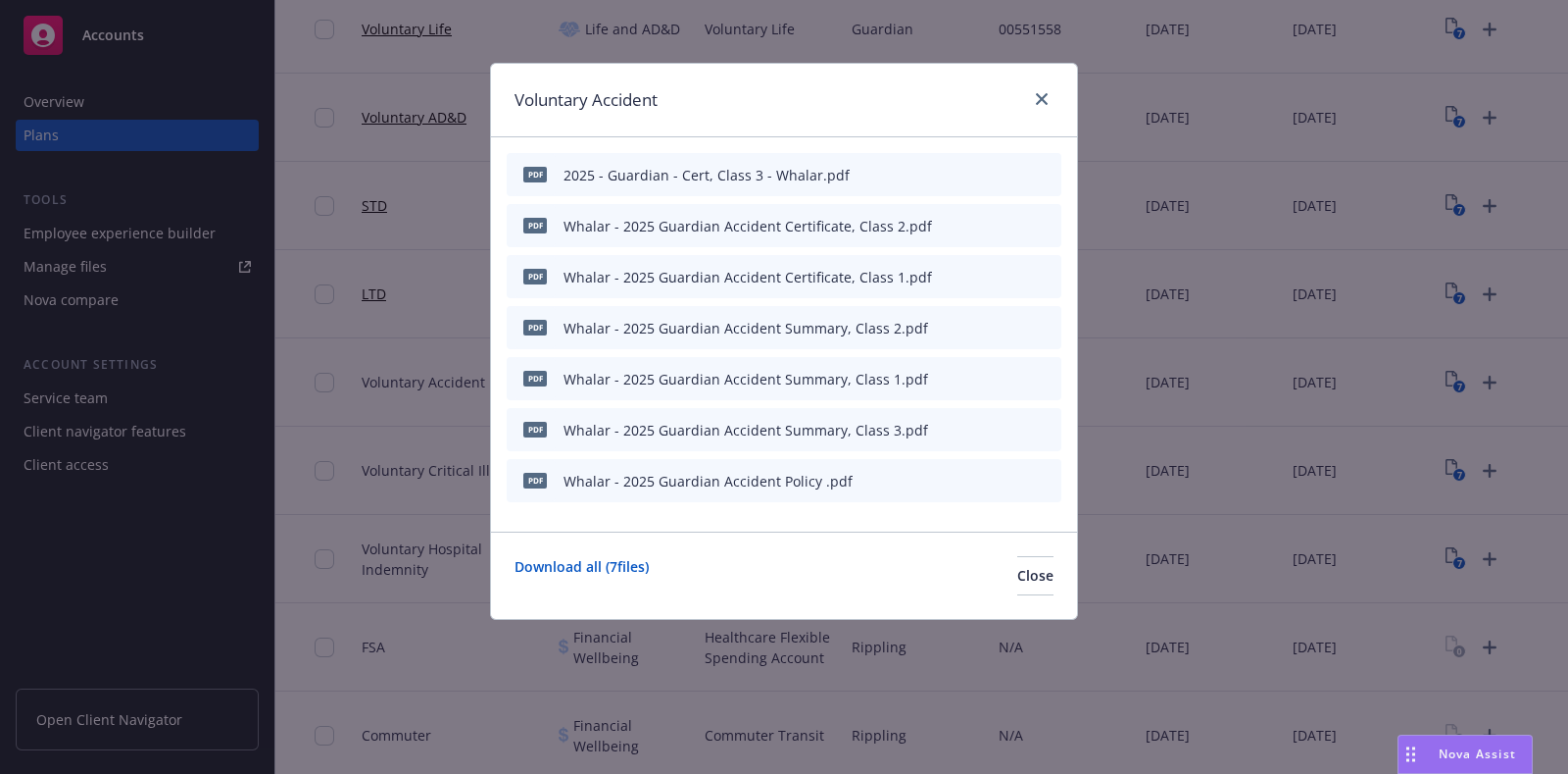
click at [952, 177] on icon "button" at bounding box center [950, 174] width 12 height 12
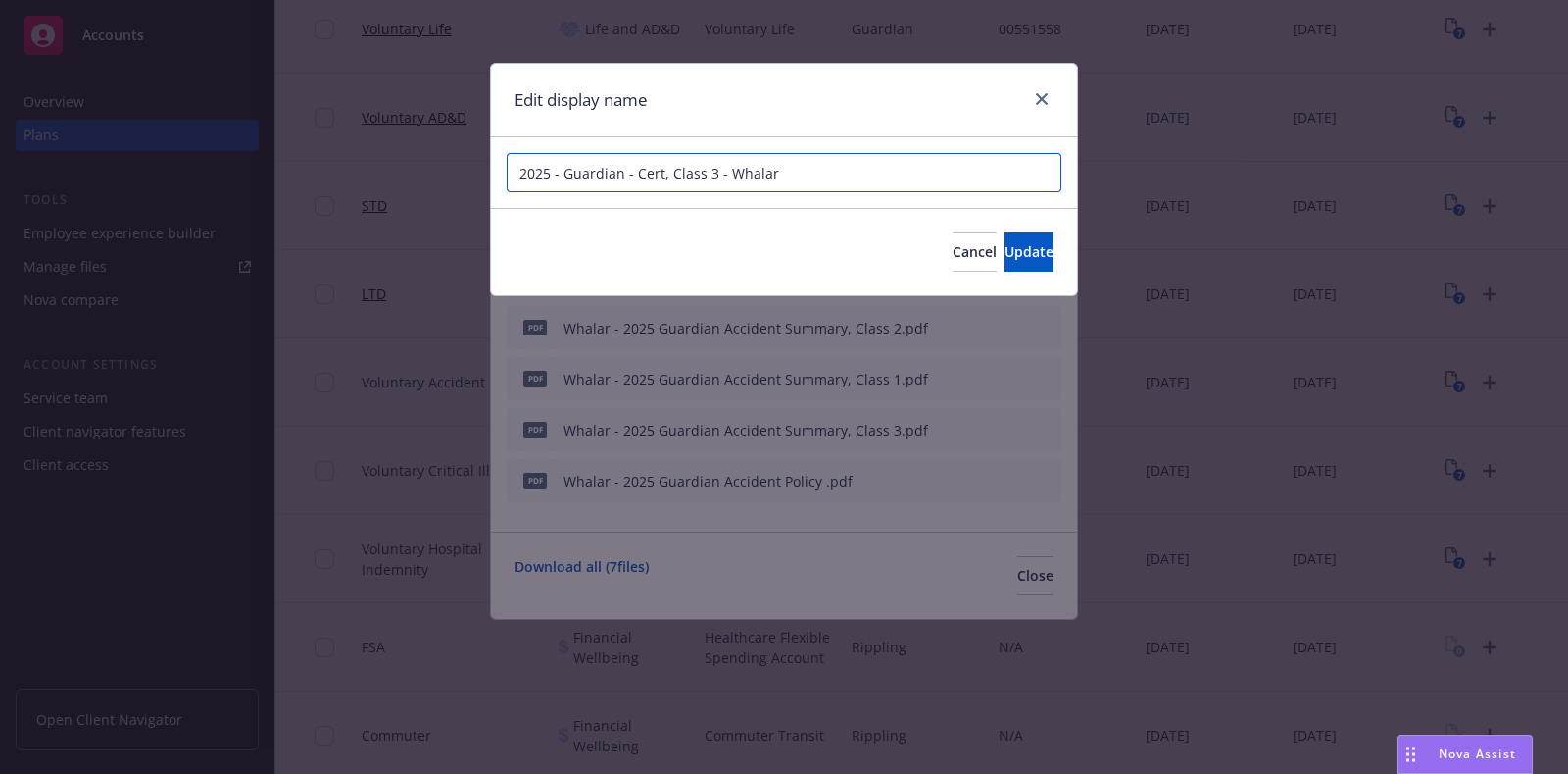
click at [853, 174] on input "2025 - Guardian - Cert, Class 3 - Whalar" at bounding box center [784, 172] width 555 height 40
paste input "Whalar - 2025 Guardian Accident Certificate, Class 1"
type input "Whalar - 2025 Guardian Accident Certificate, Class 3"
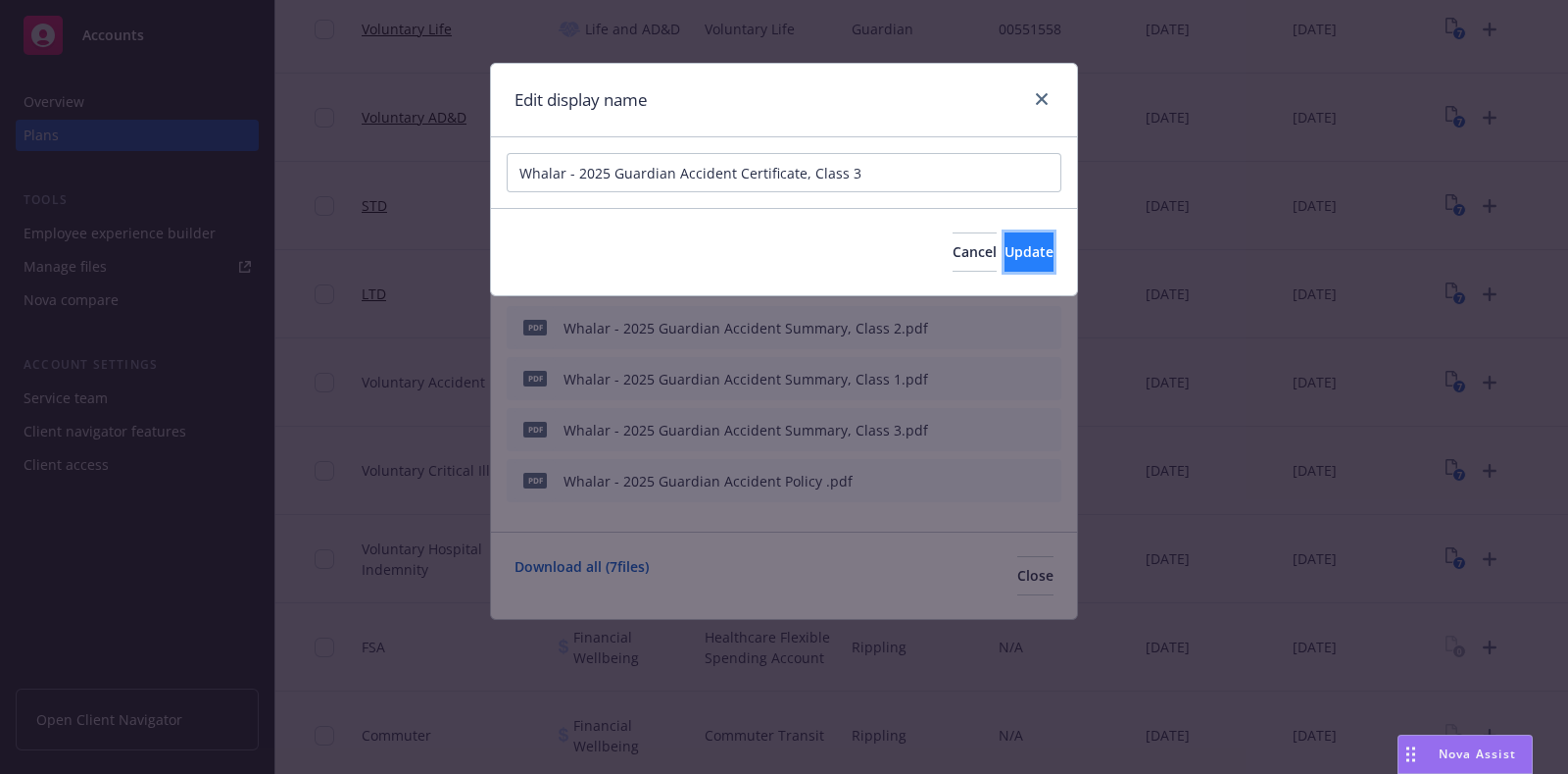
click at [1008, 251] on span "Update" at bounding box center [1028, 251] width 49 height 19
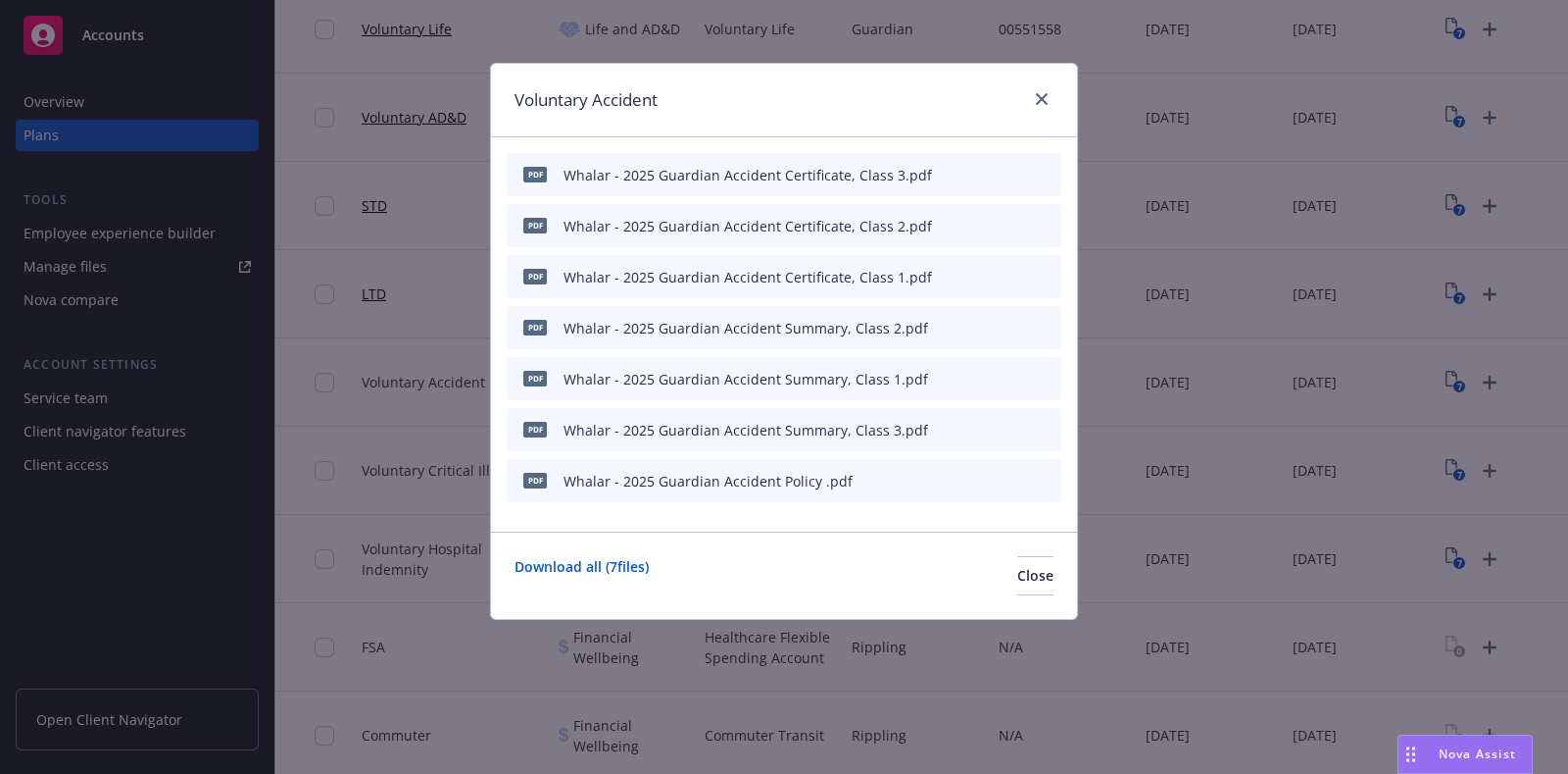
click at [1022, 431] on div at bounding box center [999, 430] width 108 height 21
click at [1016, 430] on icon "preview file" at bounding box center [1011, 429] width 18 height 14
click at [1017, 571] on span "Close" at bounding box center [1035, 575] width 37 height 19
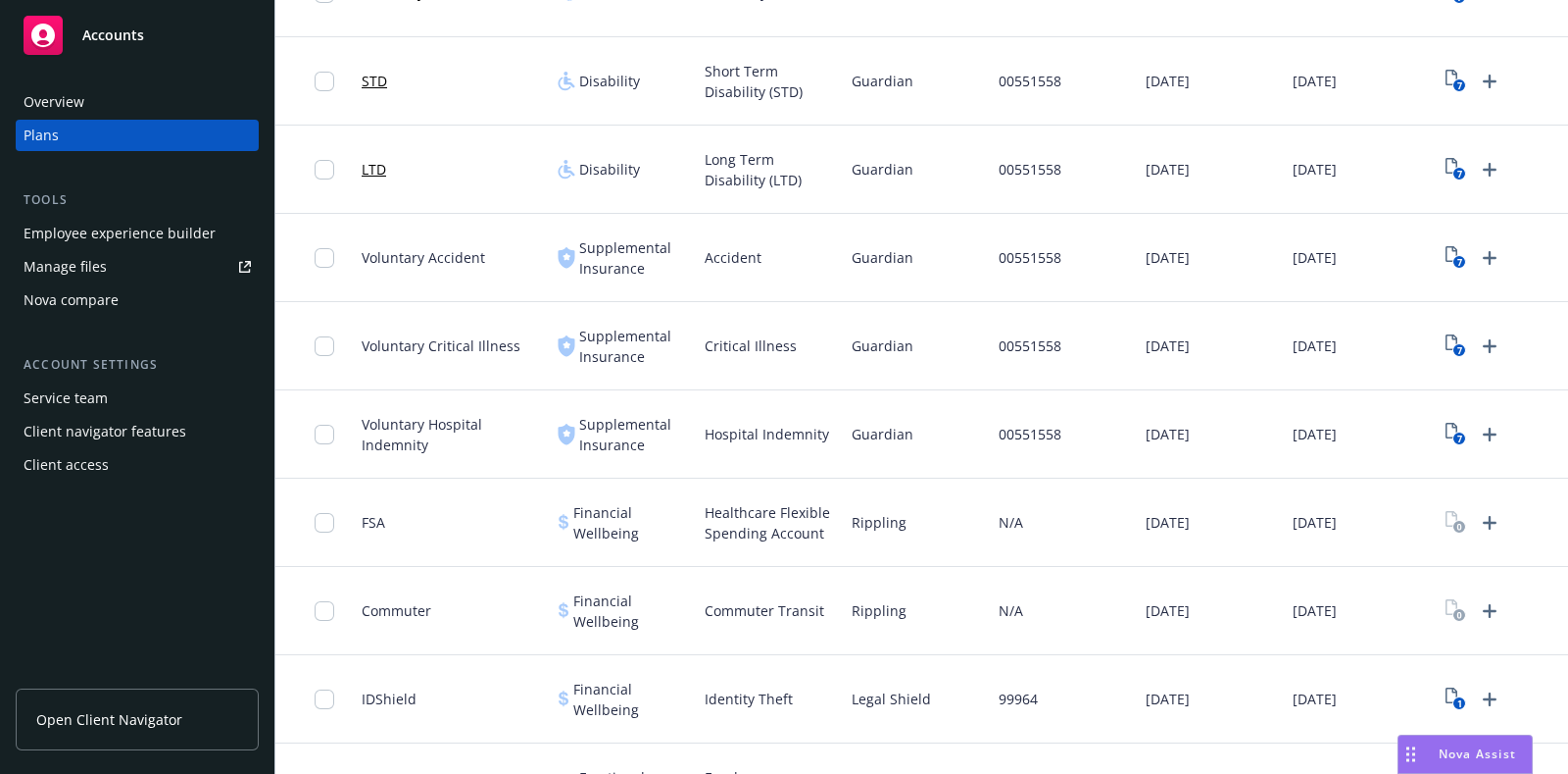
scroll to position [980, 0]
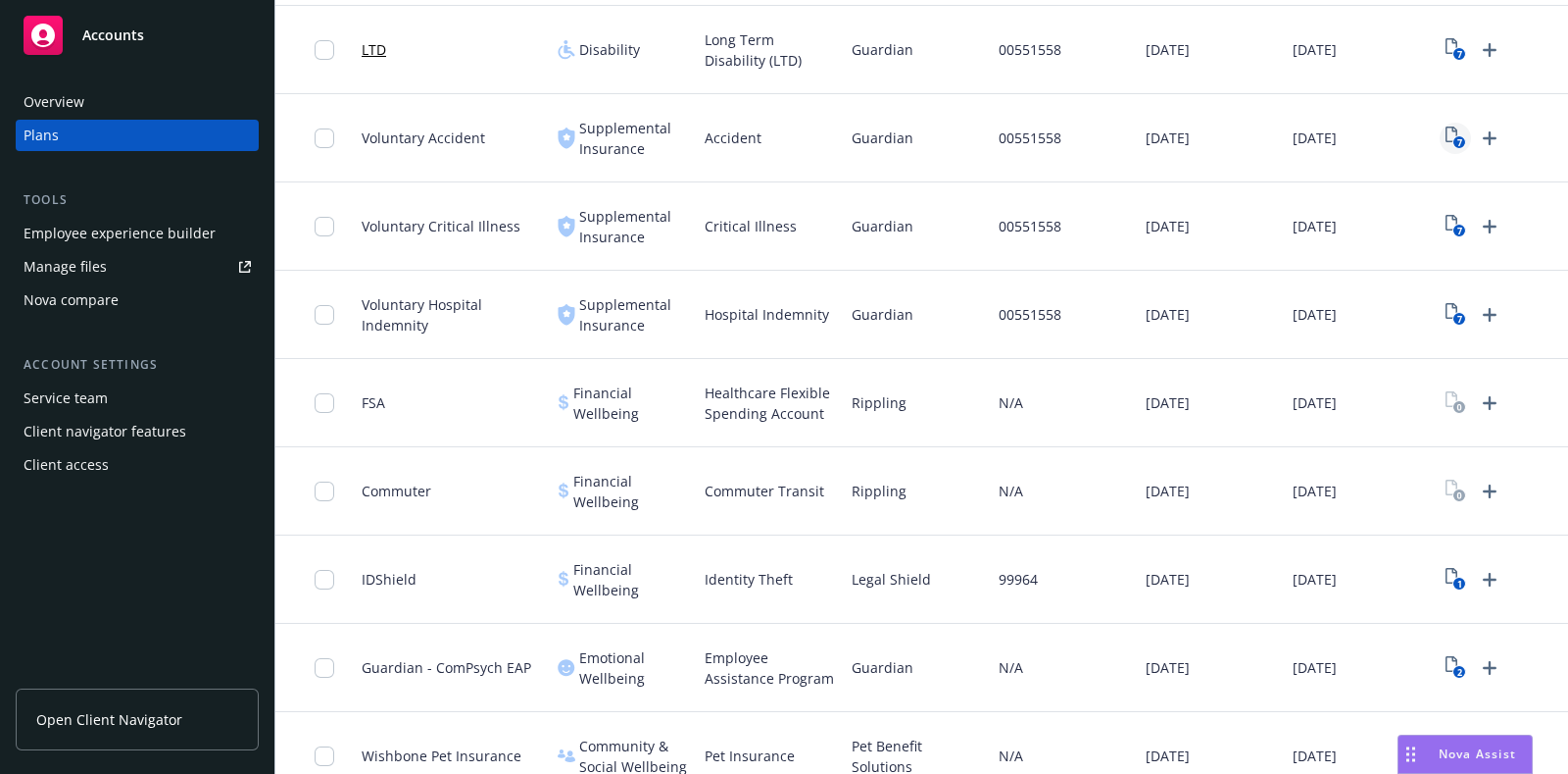
click at [1458, 132] on icon "7" at bounding box center [1456, 138] width 21 height 23
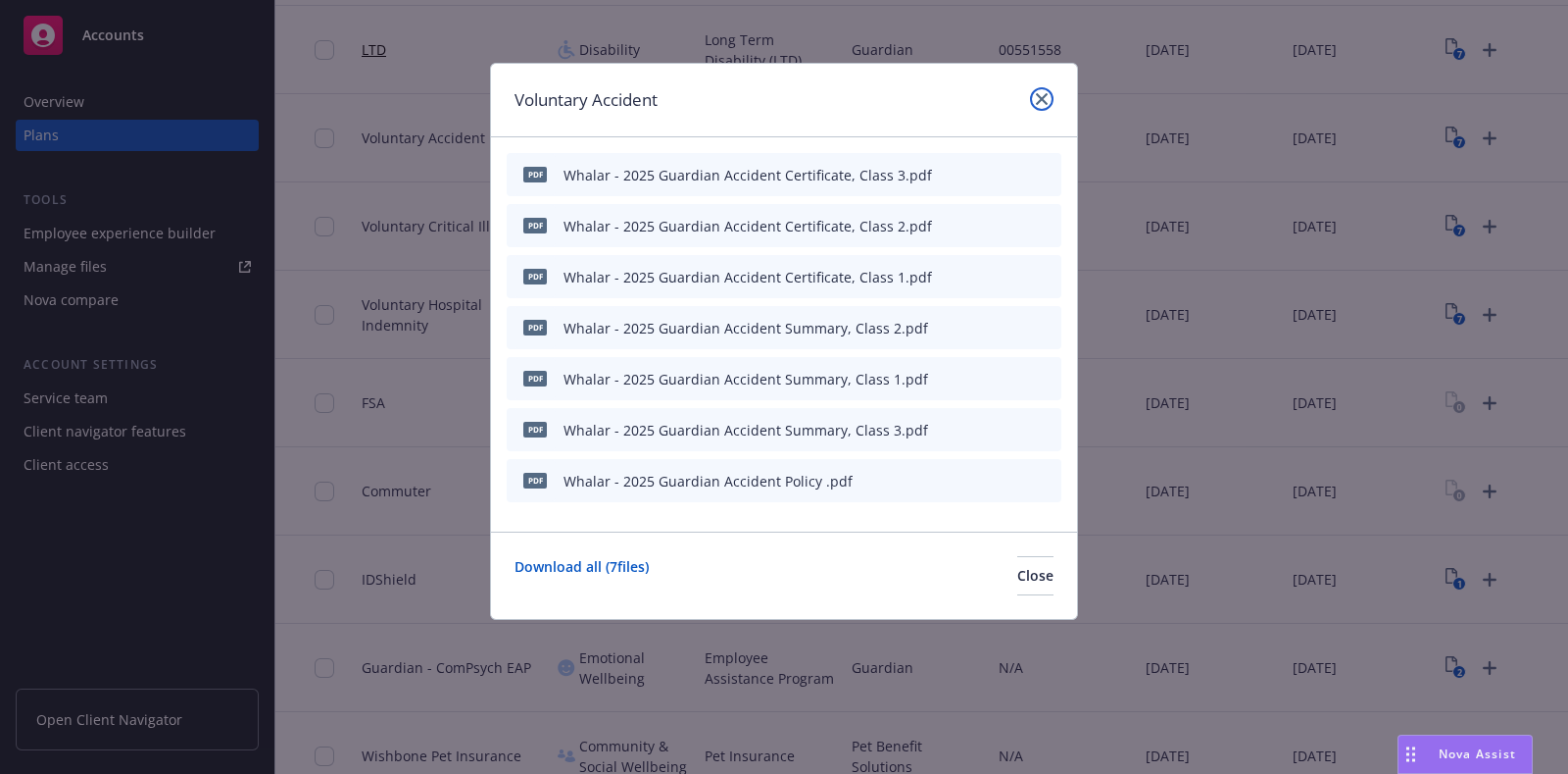
click at [1033, 96] on link "close" at bounding box center [1042, 99] width 24 height 24
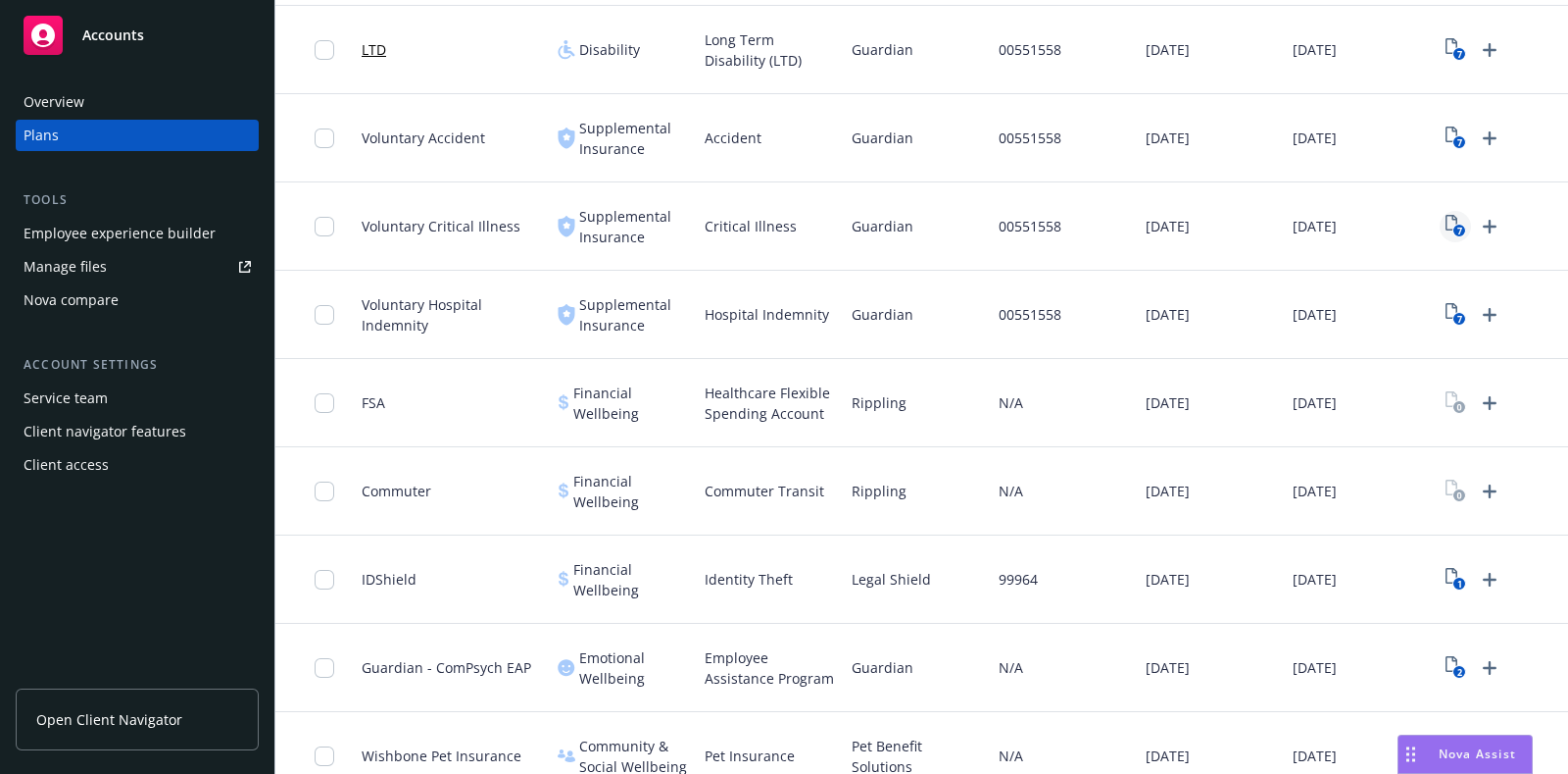
click at [1457, 228] on text "7" at bounding box center [1459, 231] width 5 height 13
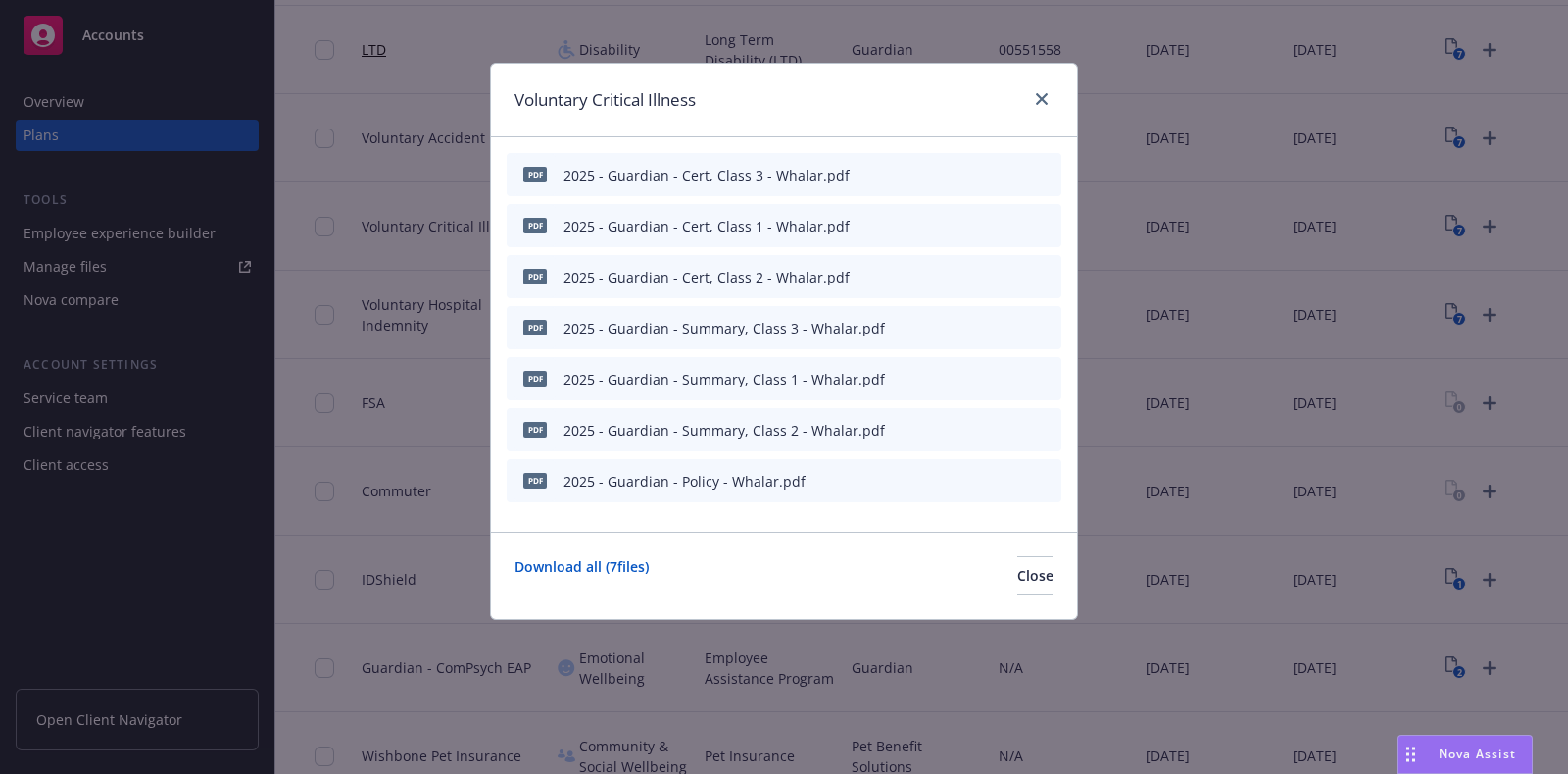
click at [950, 481] on icon "button" at bounding box center [949, 482] width 10 height 10
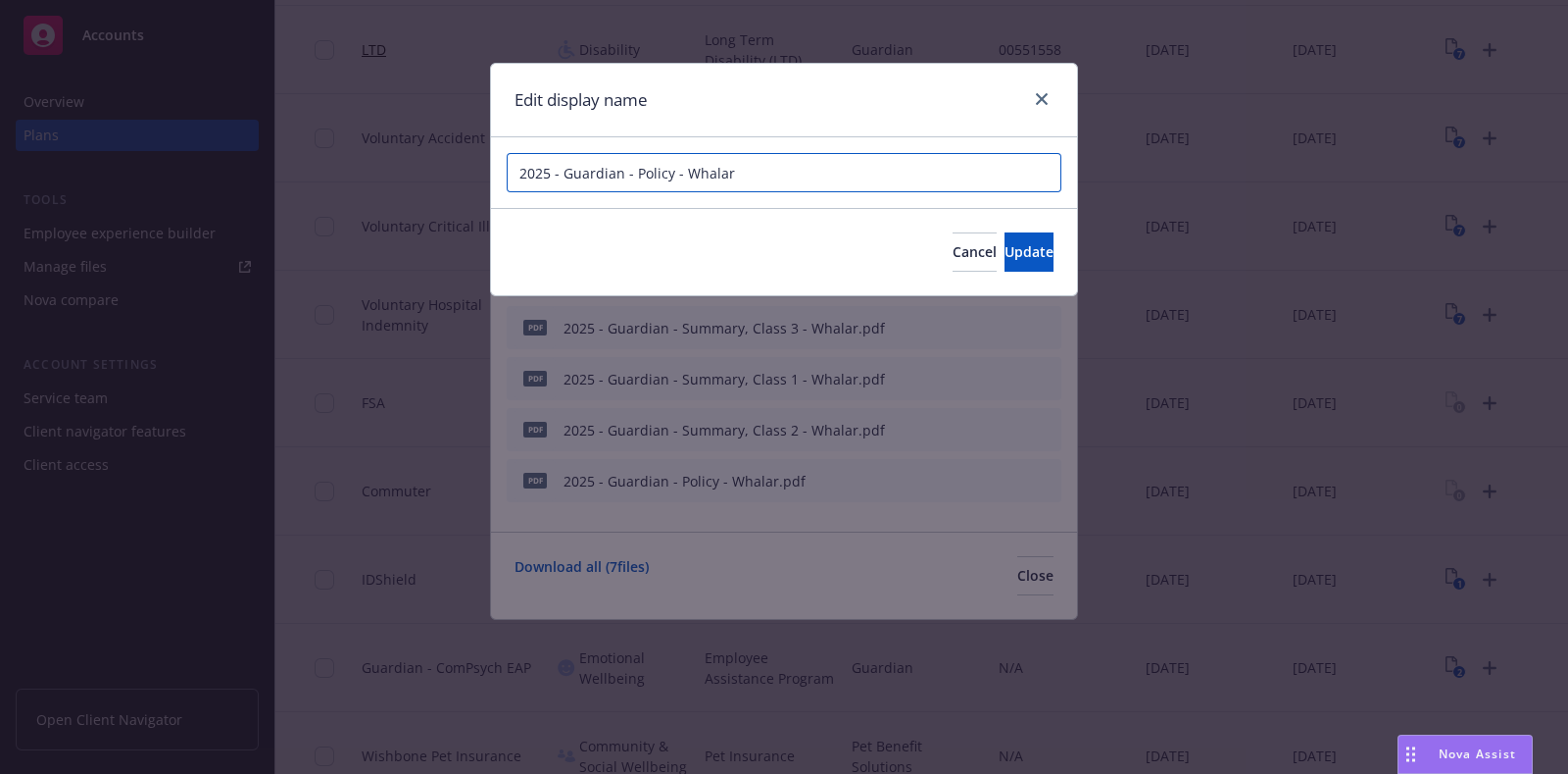
click at [516, 166] on input "2025 - Guardian - Policy - Whalar" at bounding box center [784, 172] width 555 height 40
click at [683, 176] on input "Whalar - 2025 Guardian - Policy - Whalar" at bounding box center [784, 172] width 555 height 40
drag, startPoint x: 828, startPoint y: 173, endPoint x: 807, endPoint y: 173, distance: 21.0
click at [807, 173] on input "Whalar - 2025 Guardian Critical Illness Policy - Whalar" at bounding box center [784, 172] width 555 height 40
click at [807, 173] on input "Whalar - 2025 Guardian Critical Illness Policy" at bounding box center [784, 172] width 555 height 40
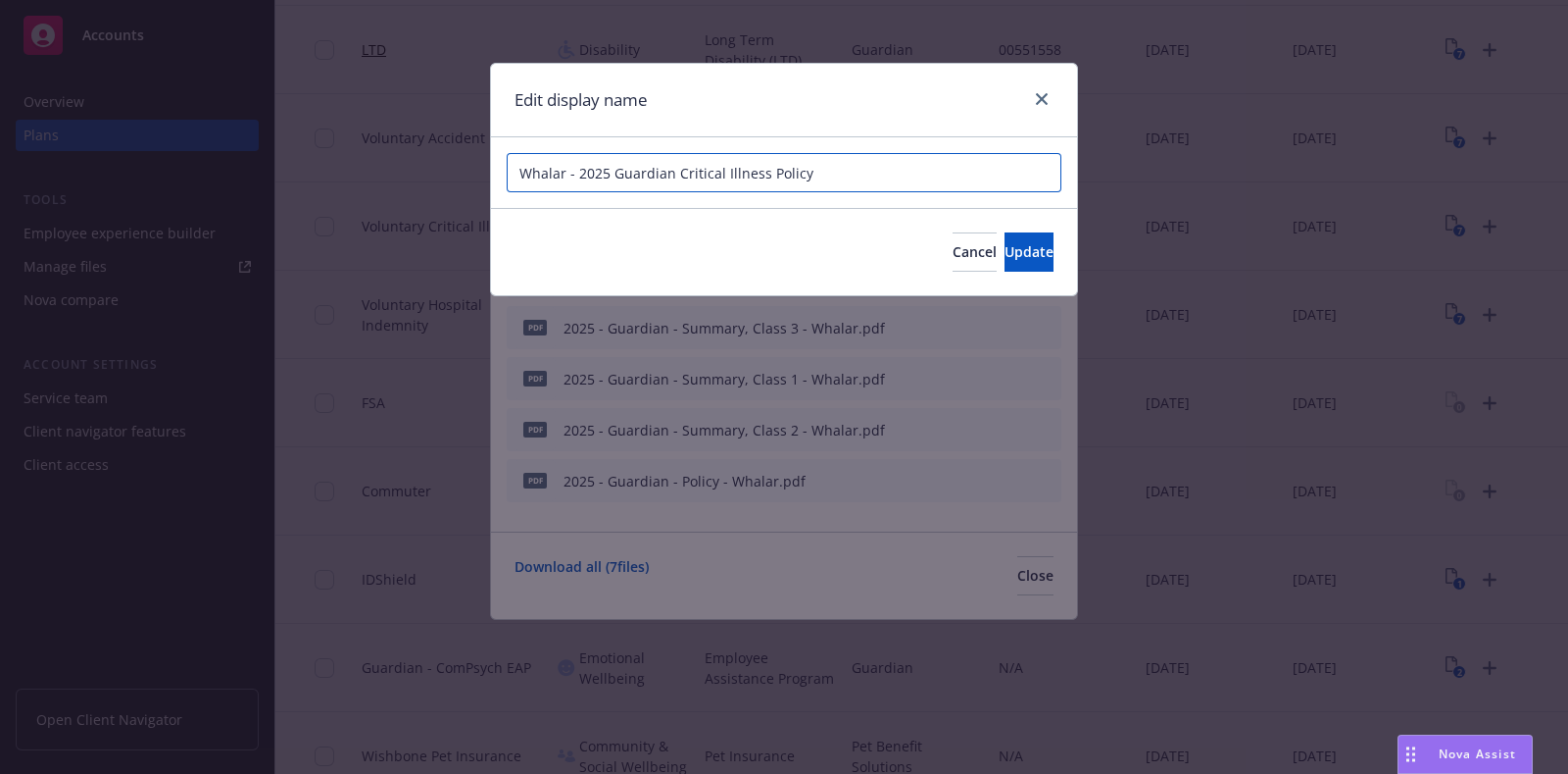
click at [807, 173] on input "Whalar - 2025 Guardian Critical Illness Policy" at bounding box center [784, 172] width 555 height 40
type input "Whalar - 2025 Guardian Critical Illness Policy"
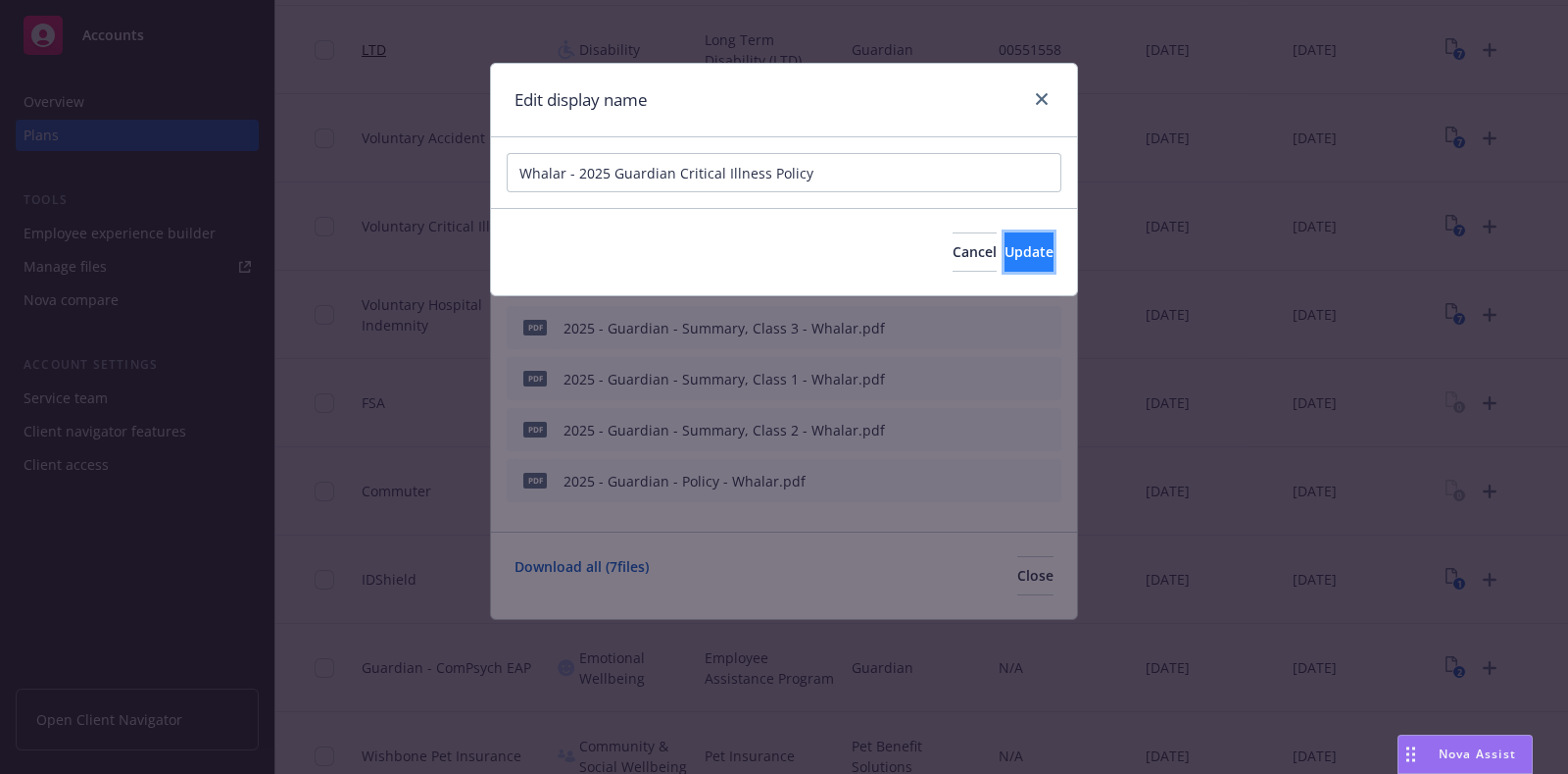
click at [1004, 242] on button "Update" at bounding box center [1028, 253] width 49 height 40
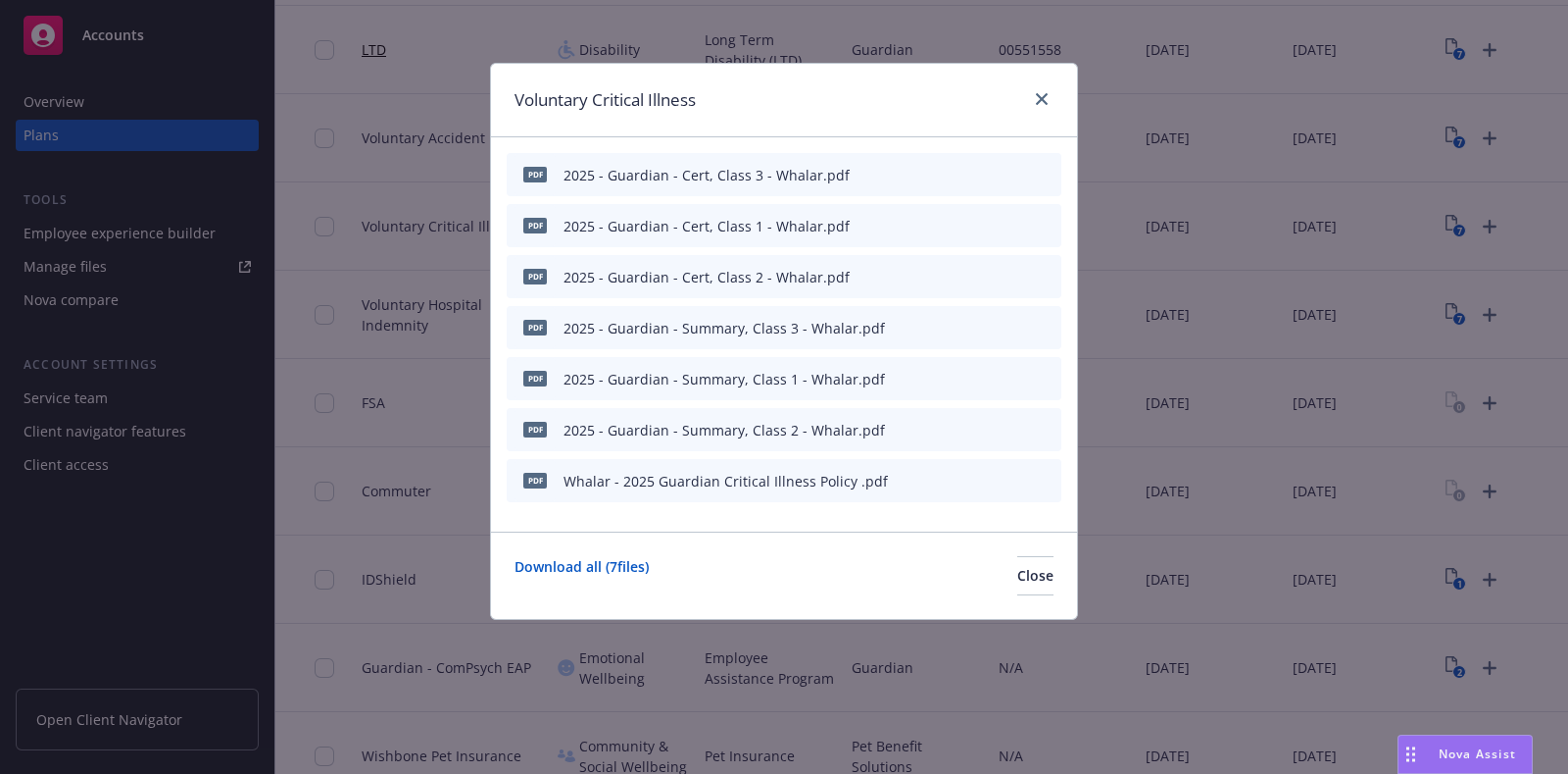
click at [1007, 373] on icon "preview file" at bounding box center [1011, 378] width 18 height 14
click at [1049, 93] on link "close" at bounding box center [1042, 99] width 24 height 24
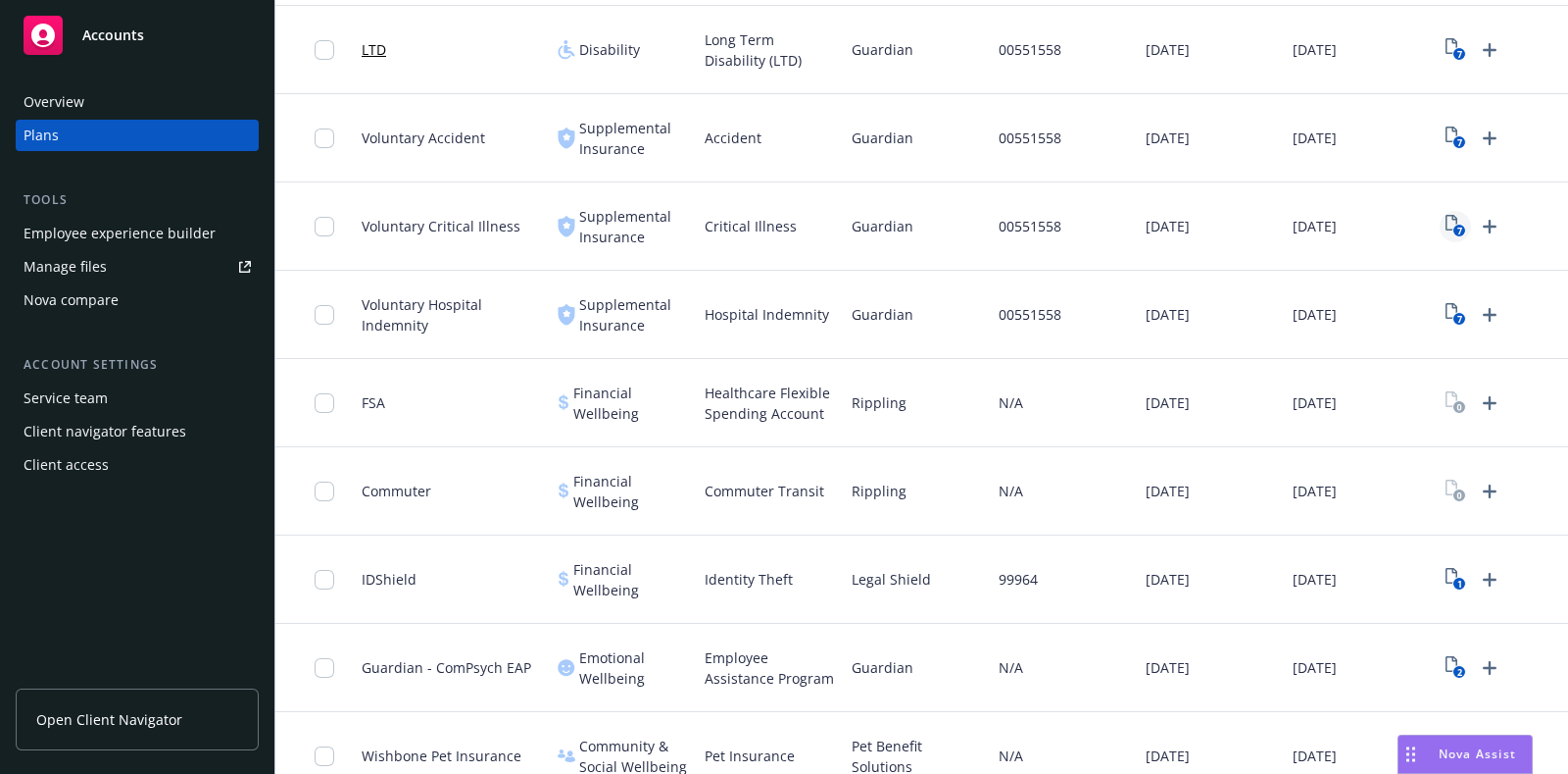
click at [1458, 217] on icon "7" at bounding box center [1456, 226] width 21 height 23
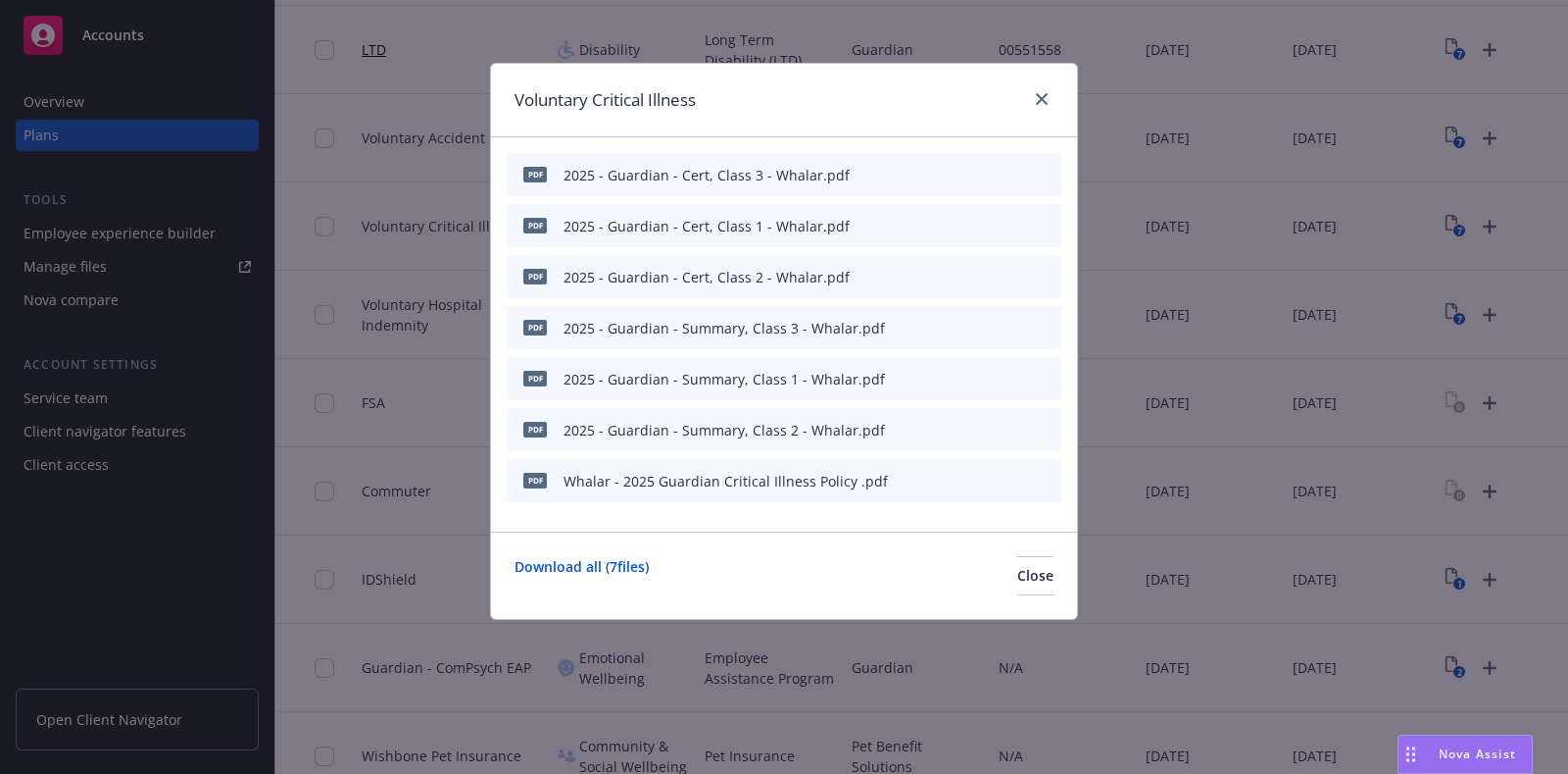
click at [955, 429] on icon "button" at bounding box center [950, 430] width 12 height 12
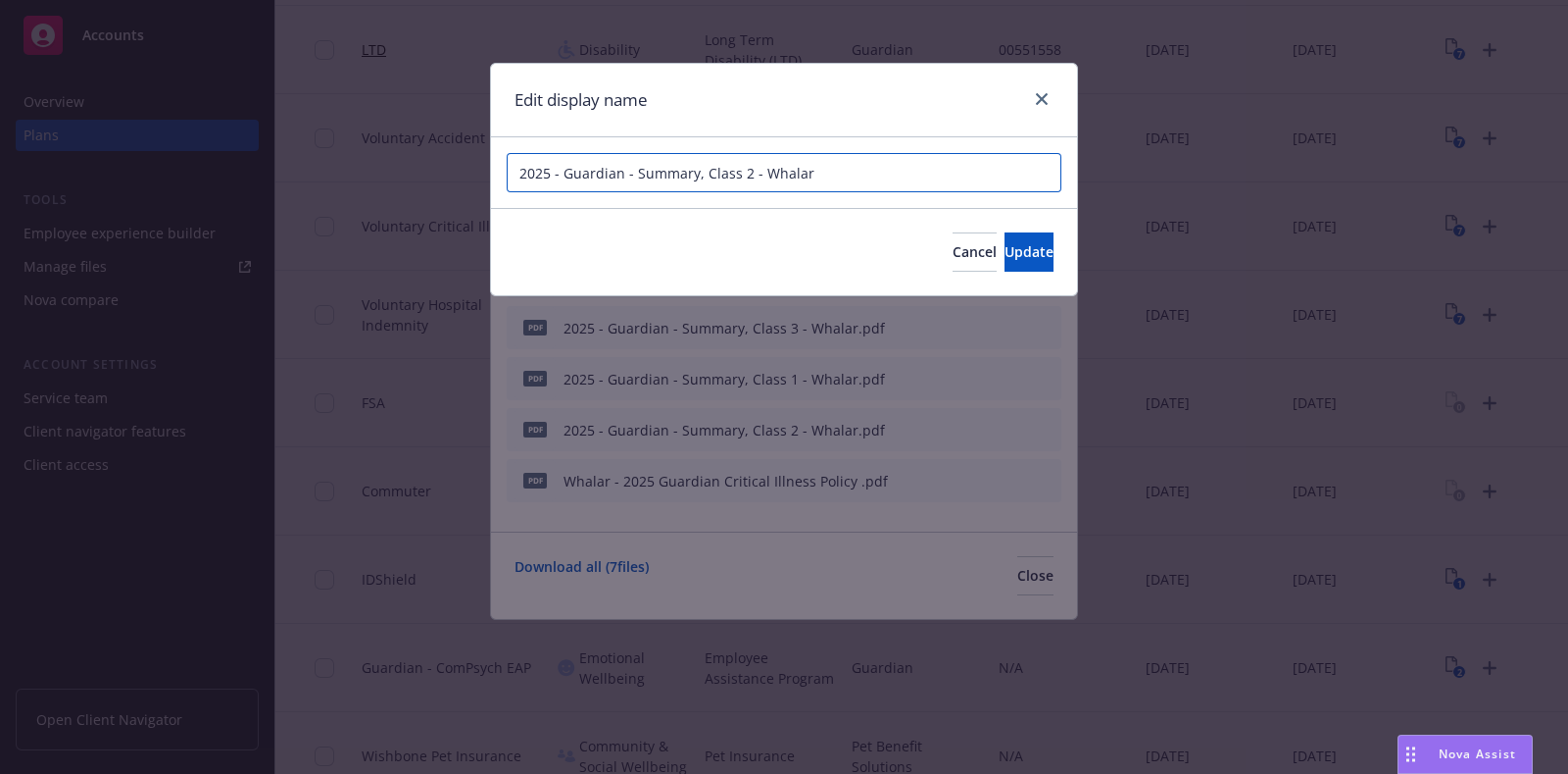
drag, startPoint x: 829, startPoint y: 172, endPoint x: 513, endPoint y: 172, distance: 316.0
click at [513, 172] on input "2025 - Guardian - Summary, Class 2 - Whalar" at bounding box center [784, 172] width 555 height 40
paste input "Whalar - 2025 Guardian Critical Illness Policy"
click at [851, 165] on input "Whalar - 2025 Guardian Critical Illness Summary, Class 2" at bounding box center [784, 172] width 555 height 40
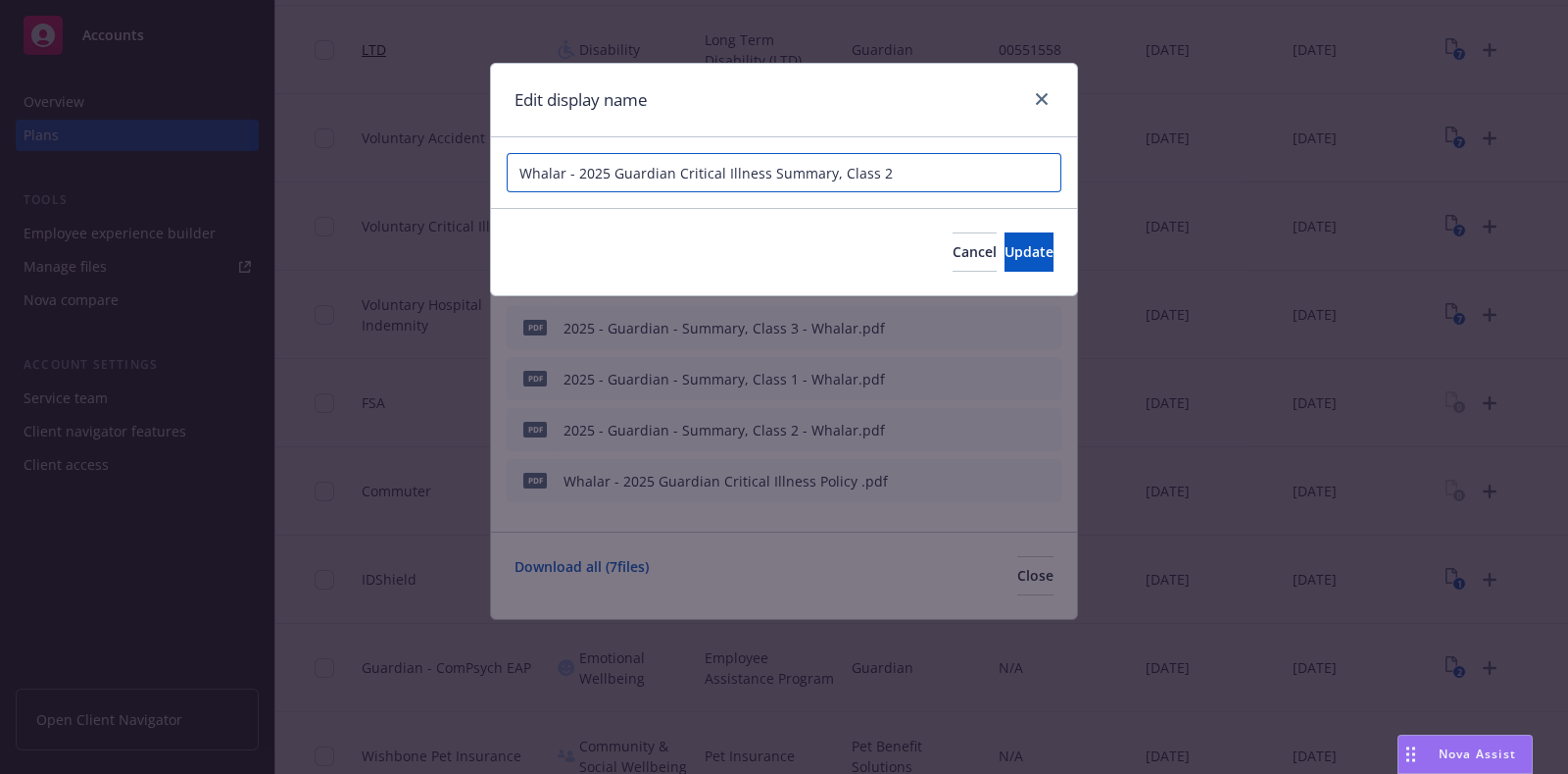
click at [851, 165] on input "Whalar - 2025 Guardian Critical Illness Summary, Class 2" at bounding box center [784, 172] width 555 height 40
type input "Whalar - 2025 Guardian Critical Illness Summary, Class 2"
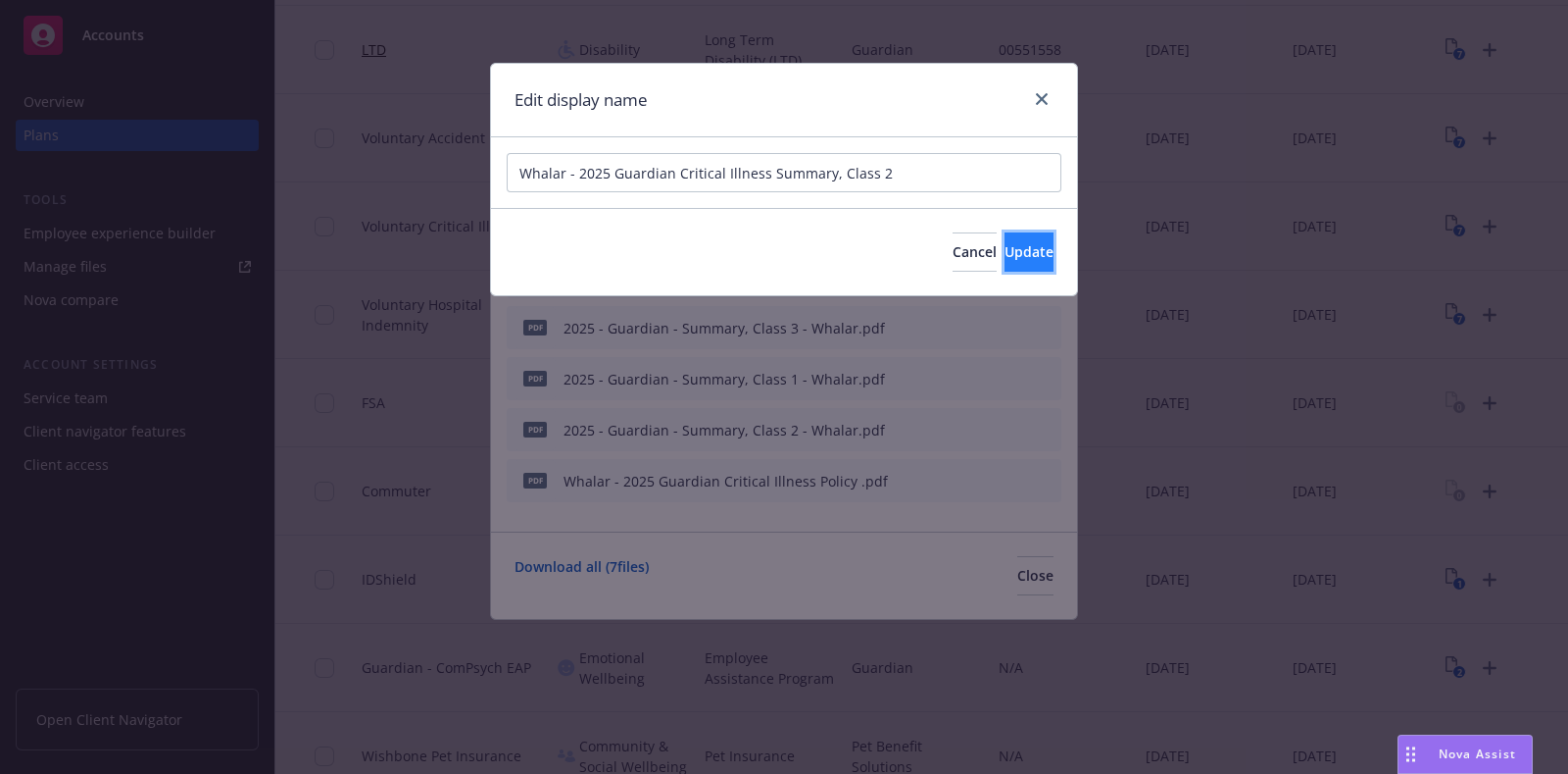
click at [1012, 247] on span "Update" at bounding box center [1028, 251] width 49 height 19
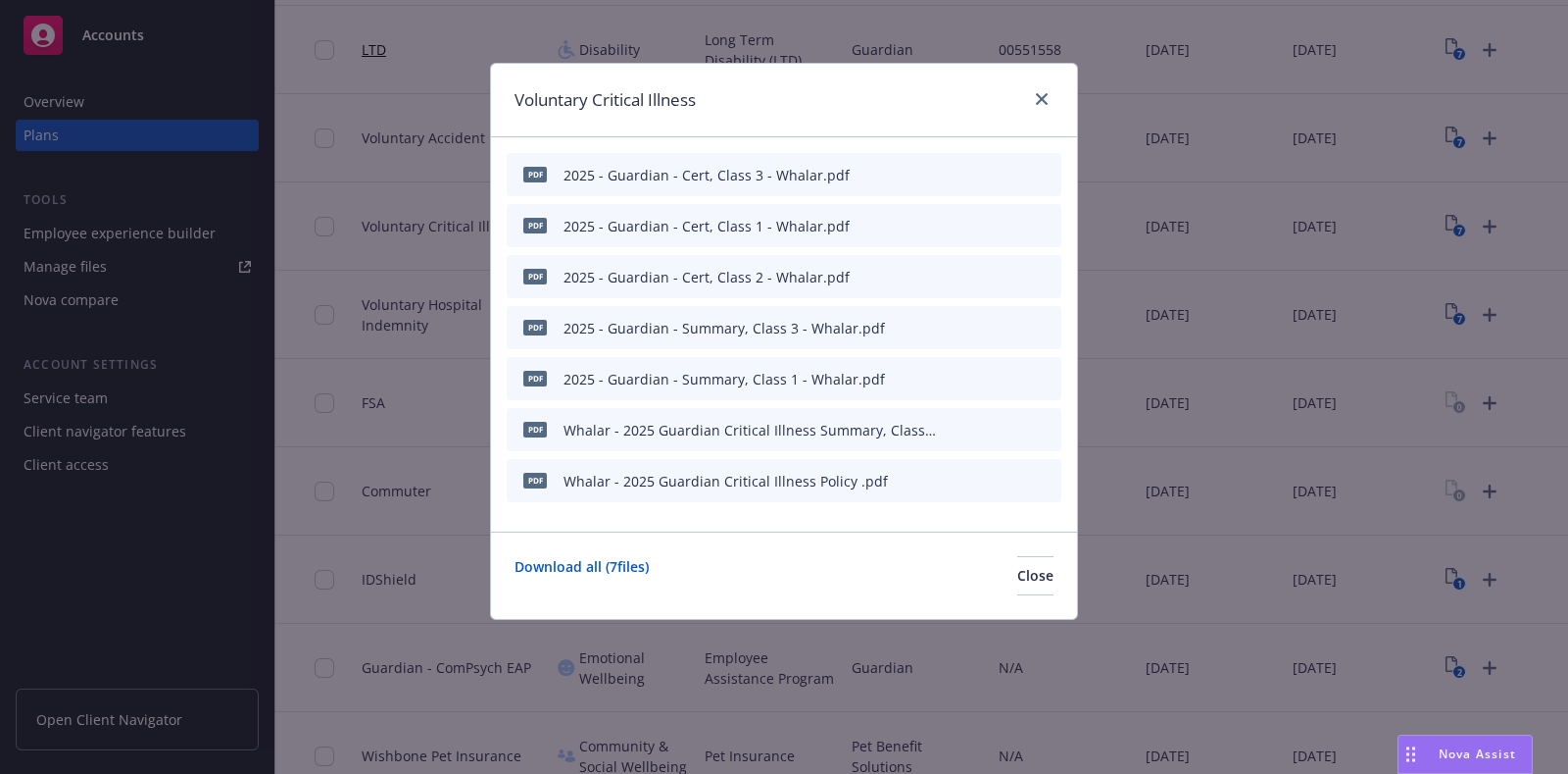
click at [956, 385] on button at bounding box center [952, 379] width 12 height 21
click at [953, 376] on icon "button" at bounding box center [950, 379] width 12 height 12
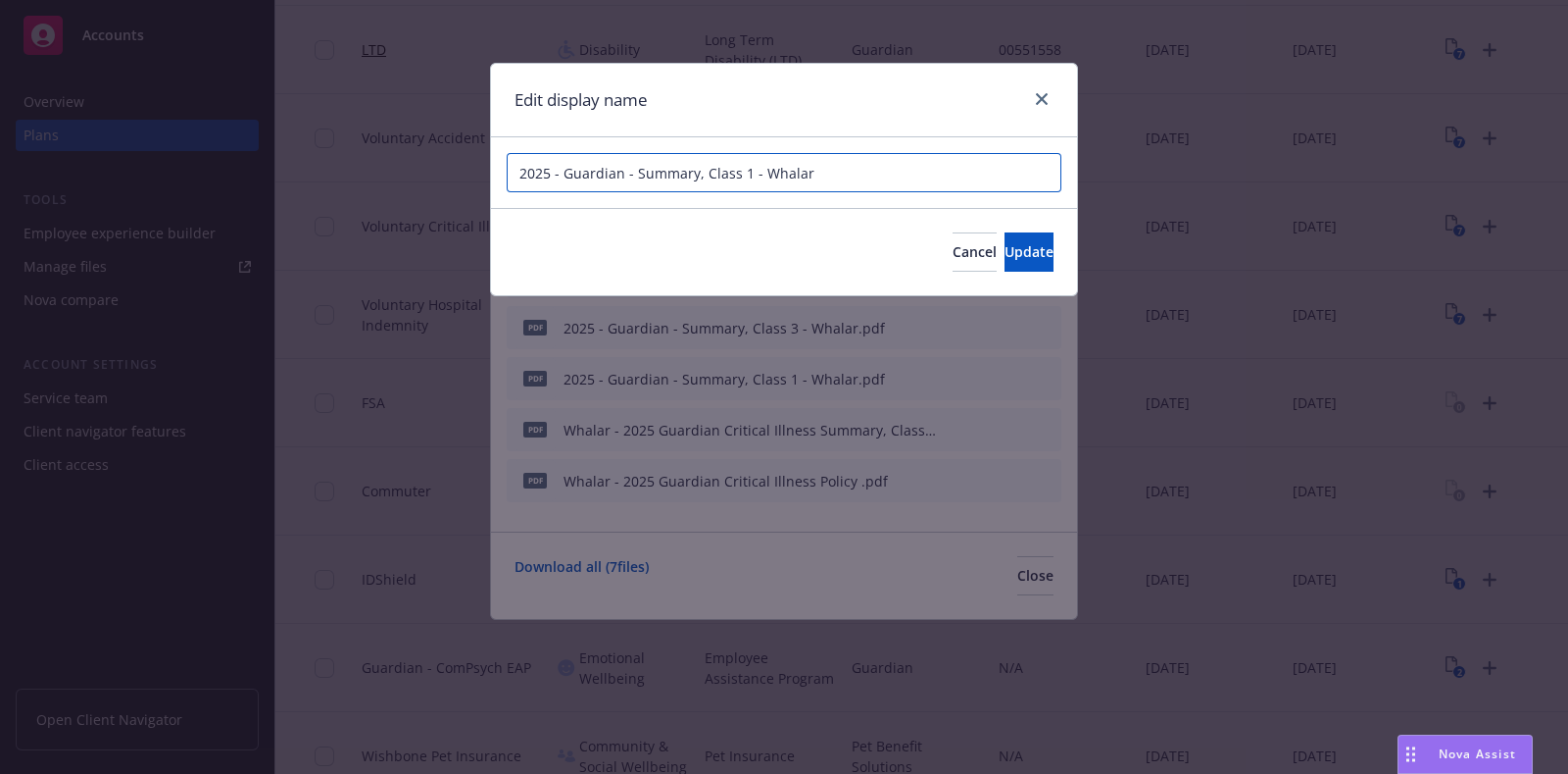
click at [815, 175] on input "2025 - Guardian - Summary, Class 1 - Whalar" at bounding box center [784, 172] width 555 height 40
paste input "Whalar - 2025 Guardian Critical Illness Summary, Class 2"
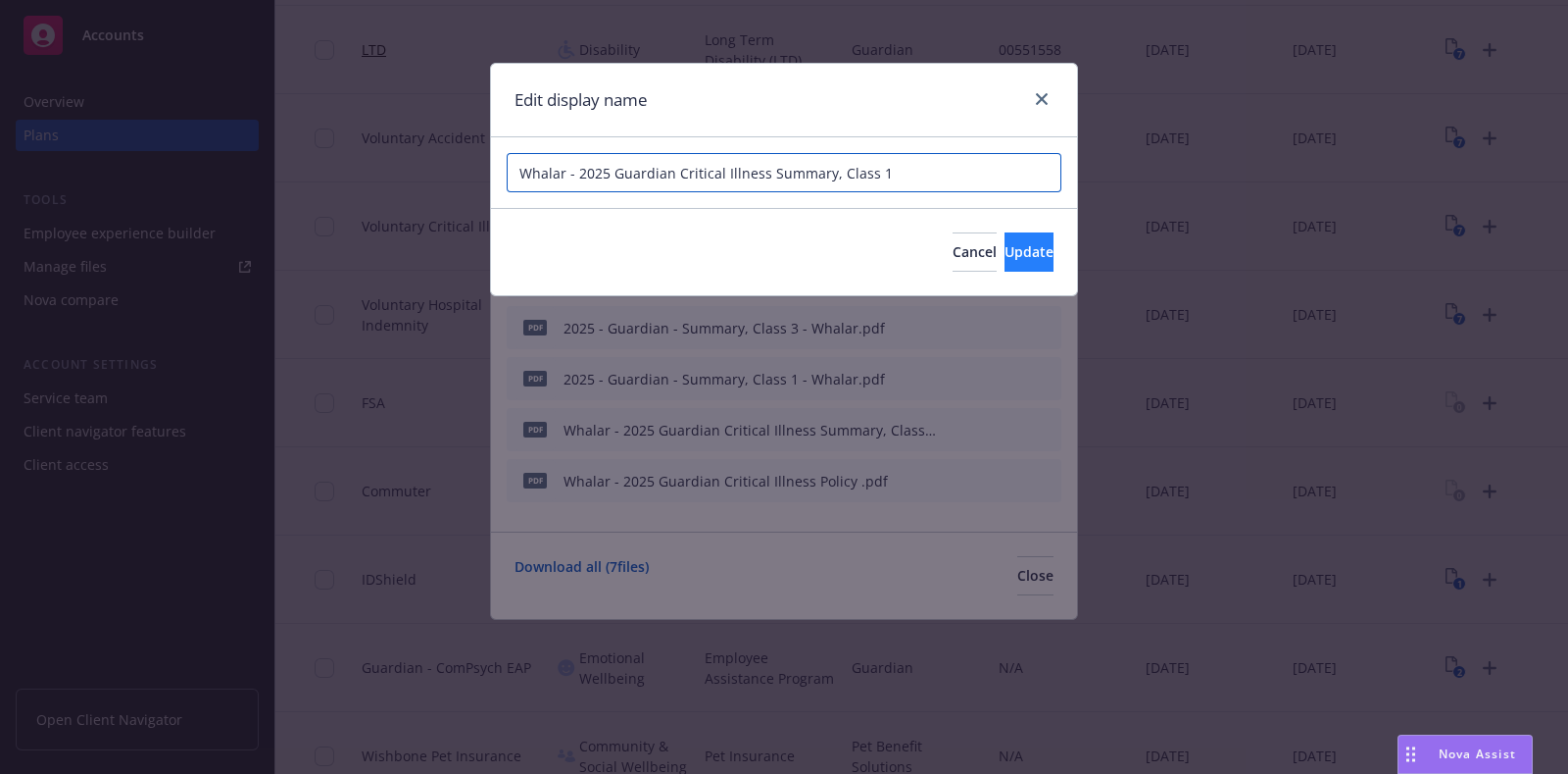
type input "Whalar - 2025 Guardian Critical Illness Summary, Class 1"
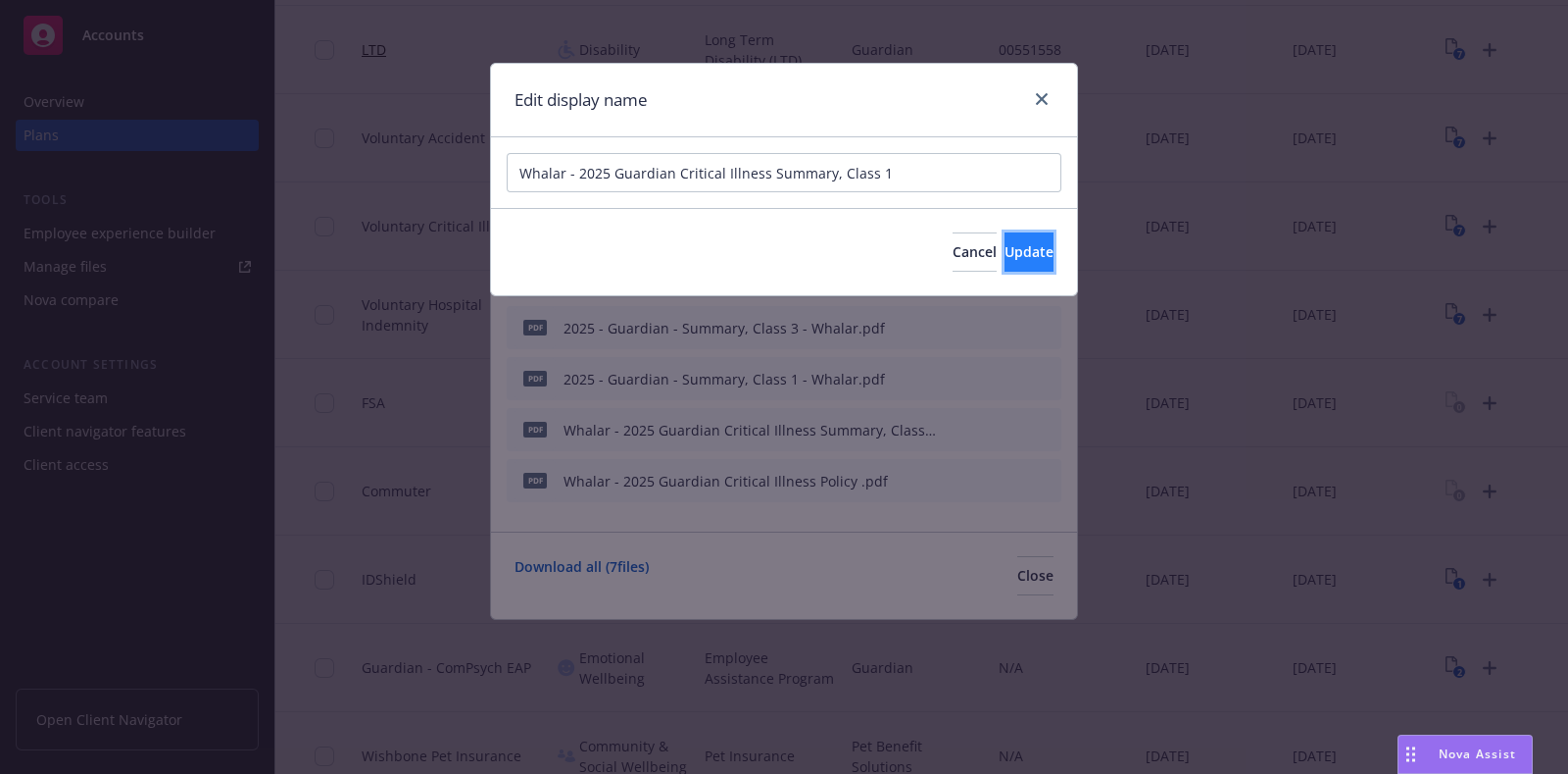
click at [1004, 256] on span "Update" at bounding box center [1028, 251] width 49 height 19
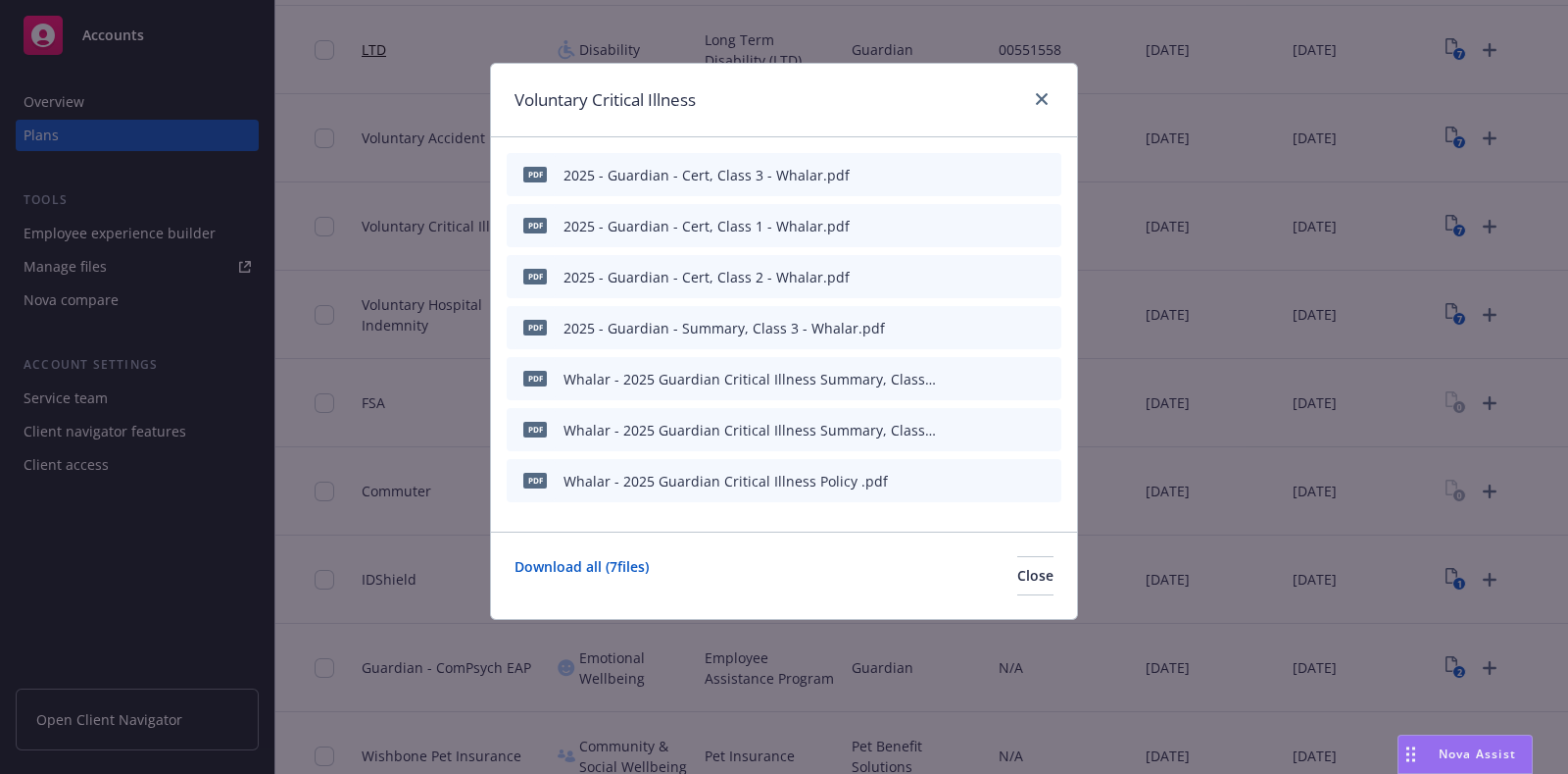
click at [951, 326] on icon "button" at bounding box center [949, 329] width 10 height 10
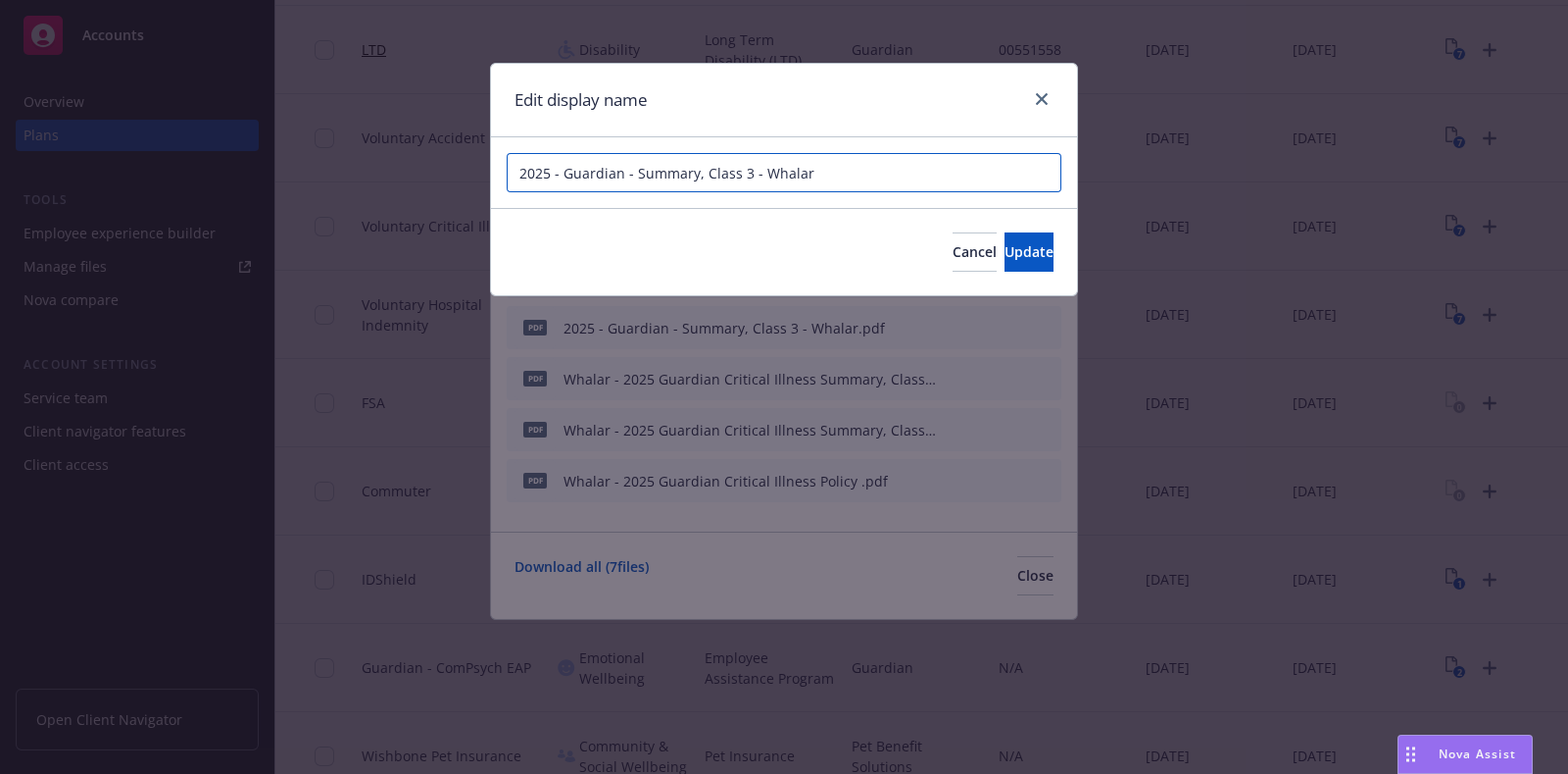
click at [836, 173] on input "2025 - Guardian - Summary, Class 3 - Whalar" at bounding box center [784, 172] width 555 height 40
paste input "Whalar - 2025 Guardian Critical Illness Summary, Class 2"
type input "Whalar - 2025 Guardian Critical Illness Summary, Class 3"
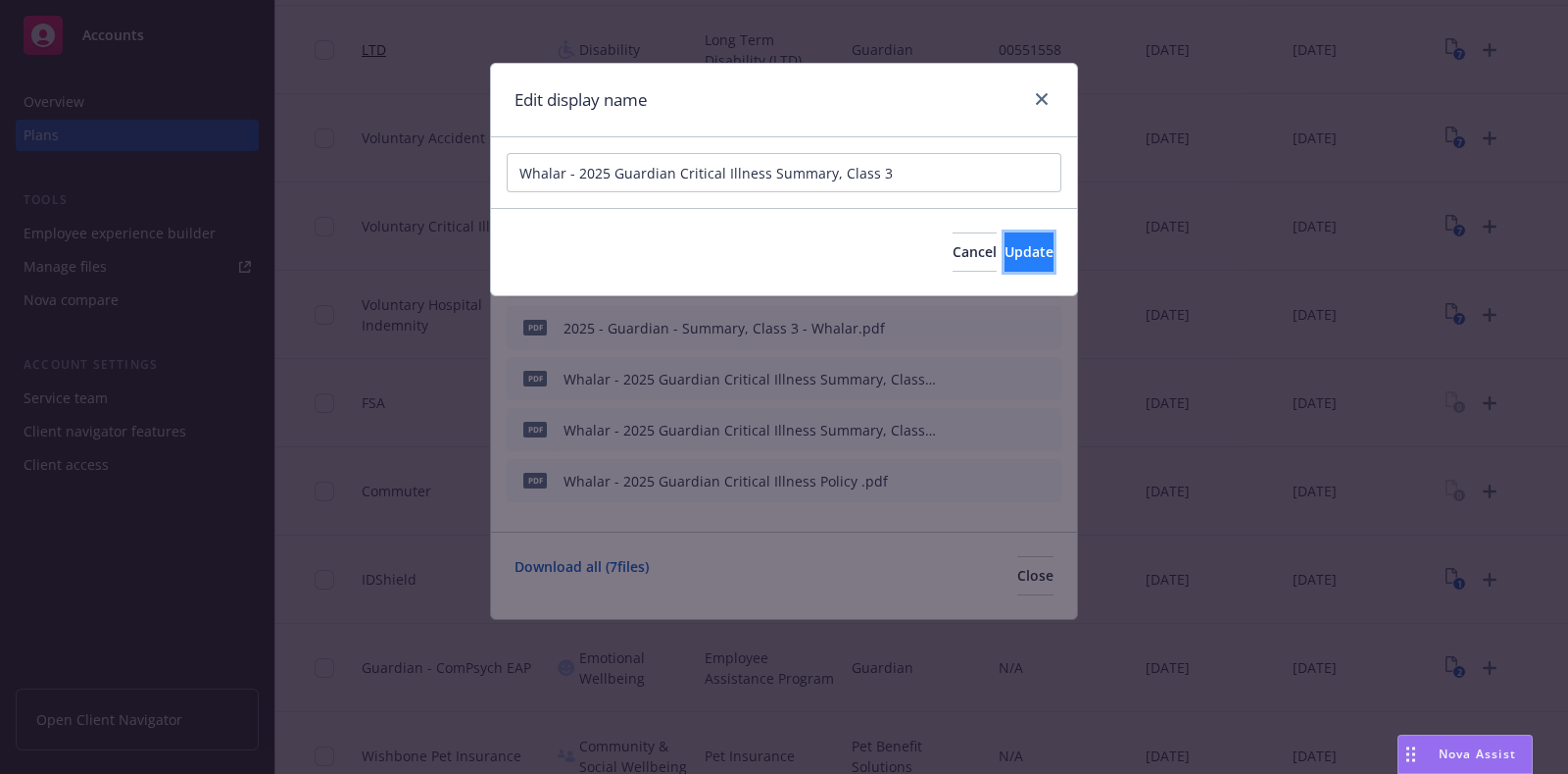
click at [1006, 254] on span "Update" at bounding box center [1028, 251] width 49 height 19
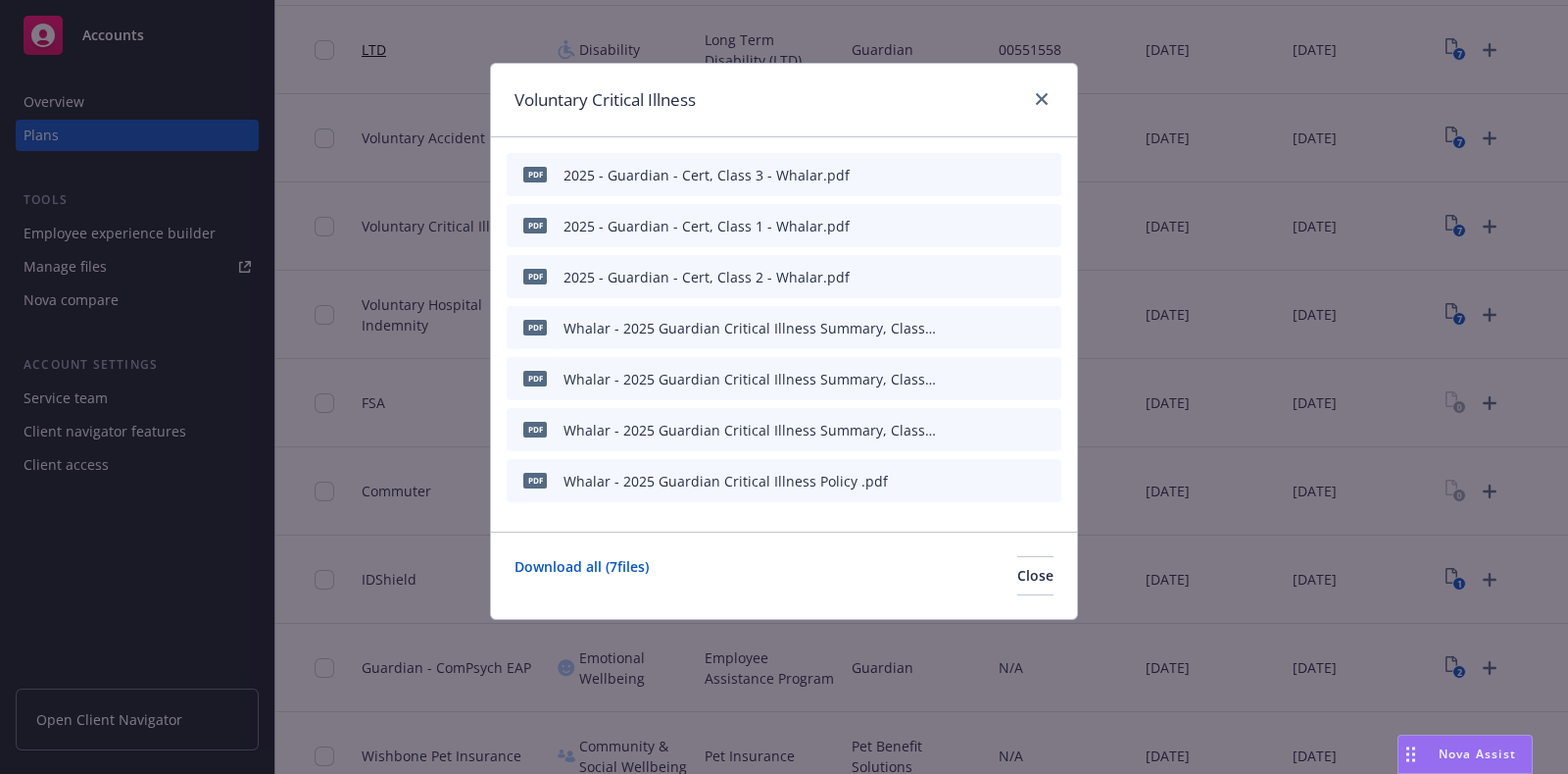
click at [952, 276] on icon "button" at bounding box center [949, 277] width 10 height 10
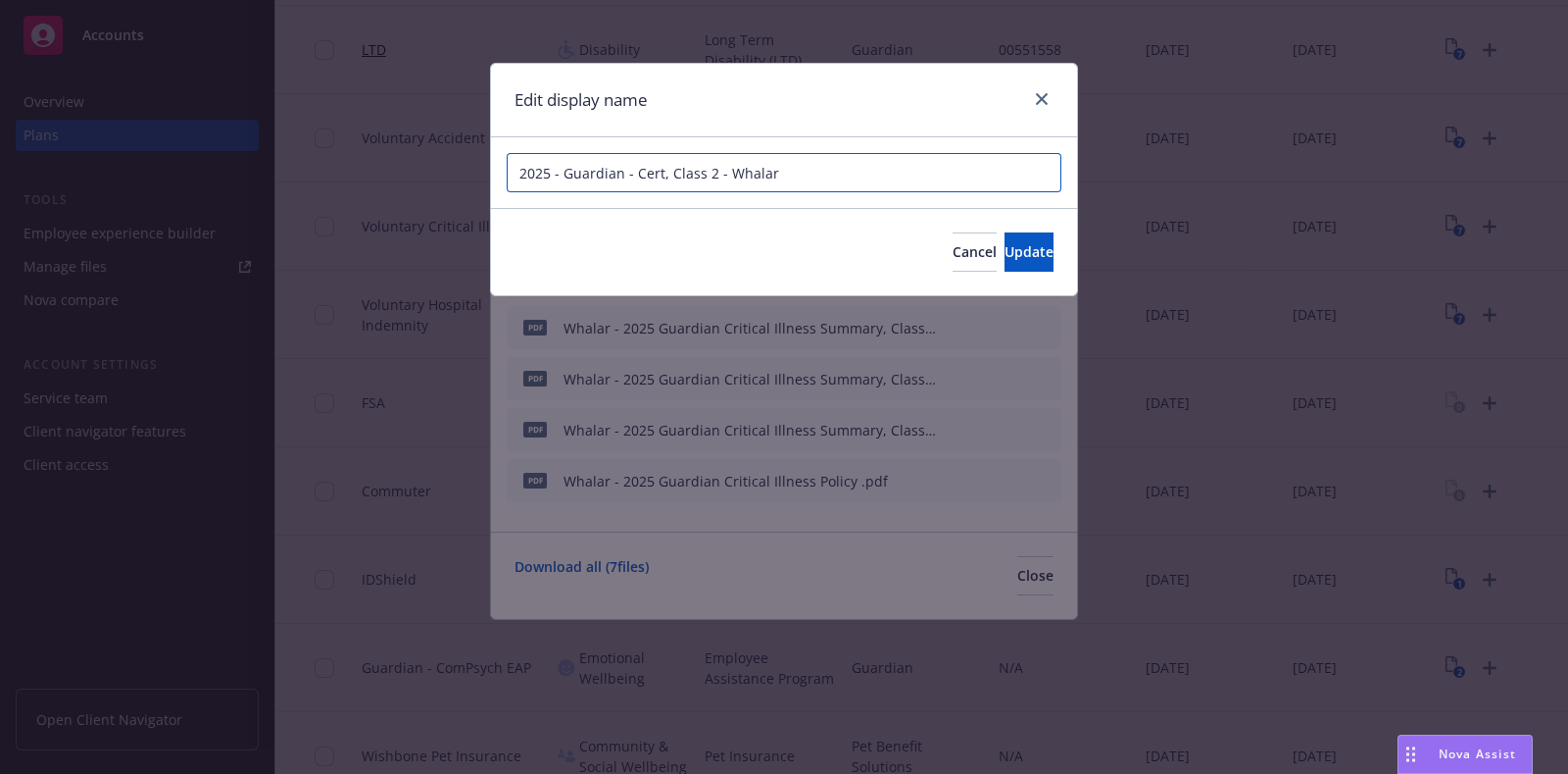
click at [800, 167] on input "2025 - Guardian - Cert, Class 2 - Whalar" at bounding box center [784, 172] width 555 height 40
paste input "Whalar - 2025 Guardian Critical Illness Summary, Class 2"
click at [789, 176] on input "Whalar - 2025 Guardian Critical Illness Certificate, Class 2" at bounding box center [784, 172] width 555 height 40
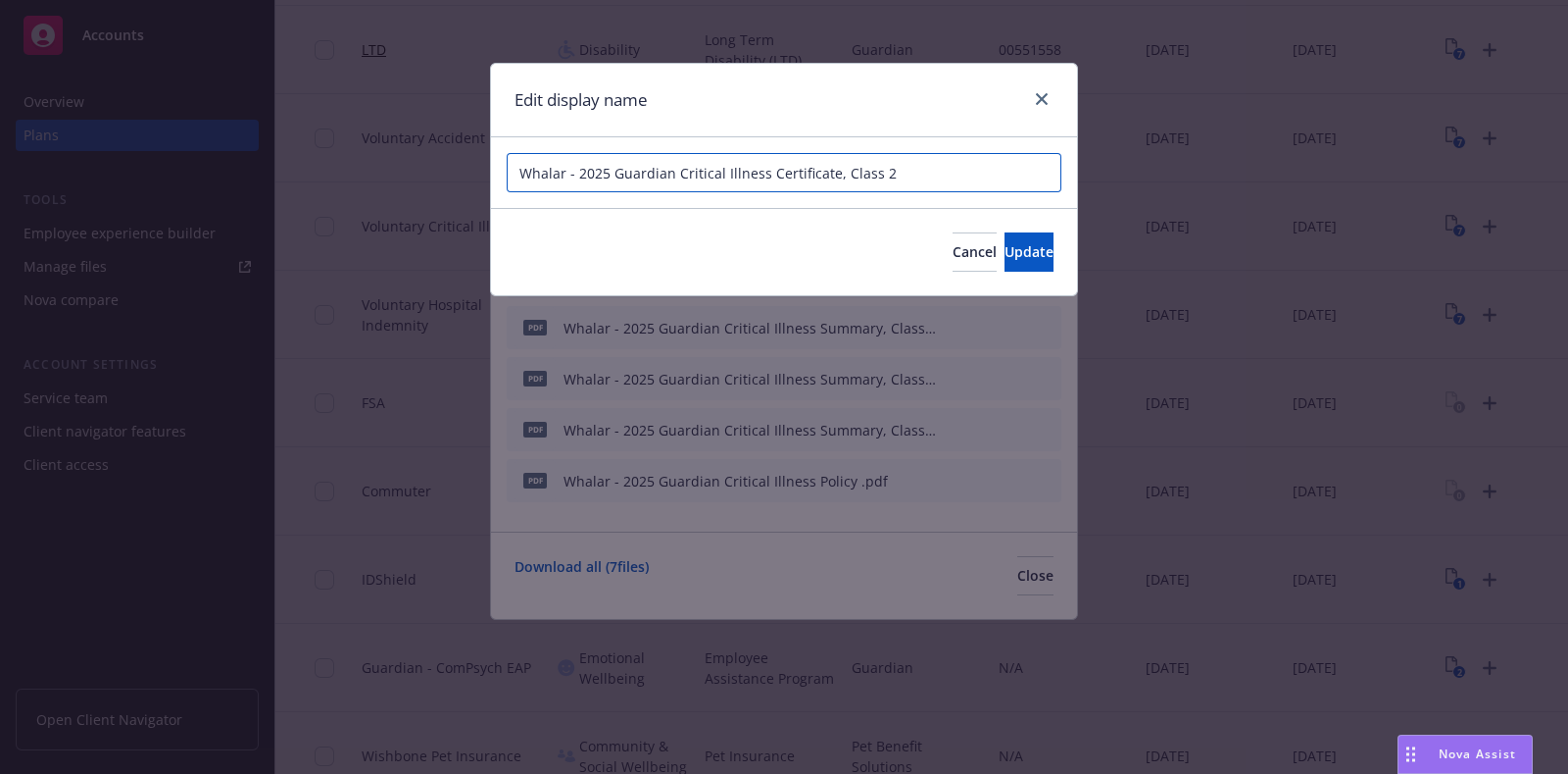
click at [789, 176] on input "Whalar - 2025 Guardian Critical Illness Certificate, Class 2" at bounding box center [784, 172] width 555 height 40
type input "Whalar - 2025 Guardian Critical Illness Certificate, Class 2"
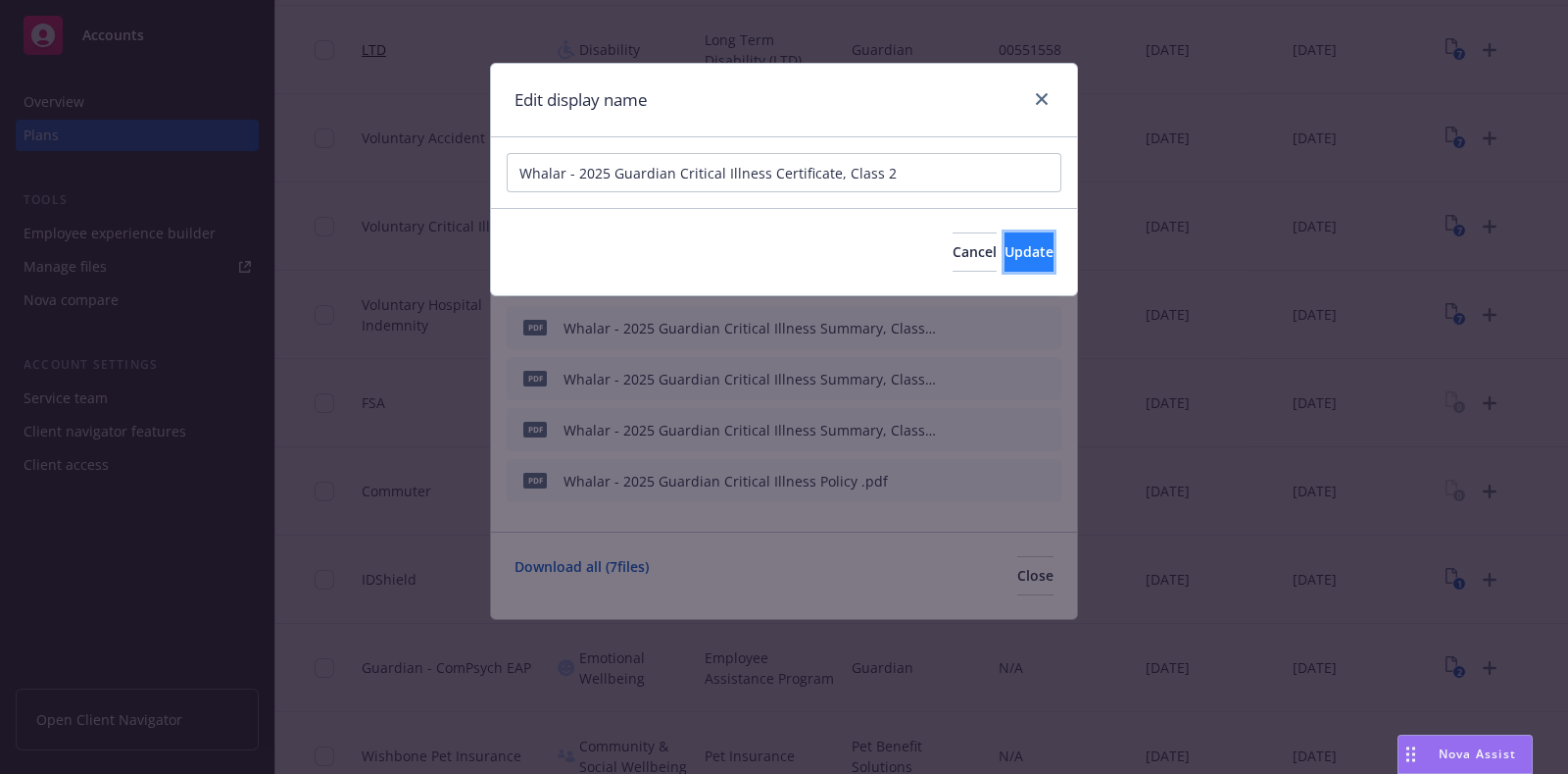
click at [1004, 250] on span "Update" at bounding box center [1028, 251] width 49 height 19
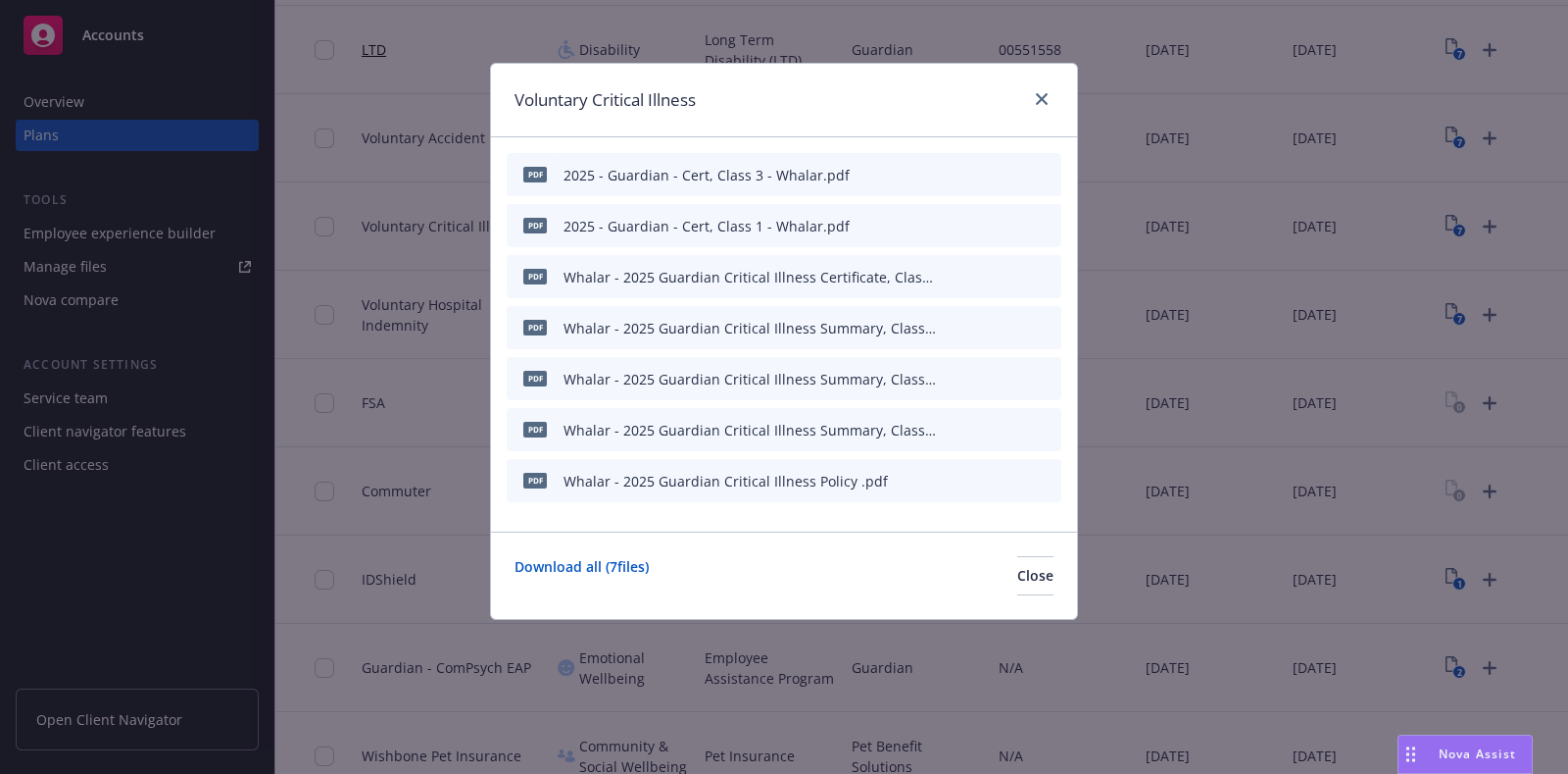
click at [946, 228] on icon "button" at bounding box center [950, 226] width 12 height 12
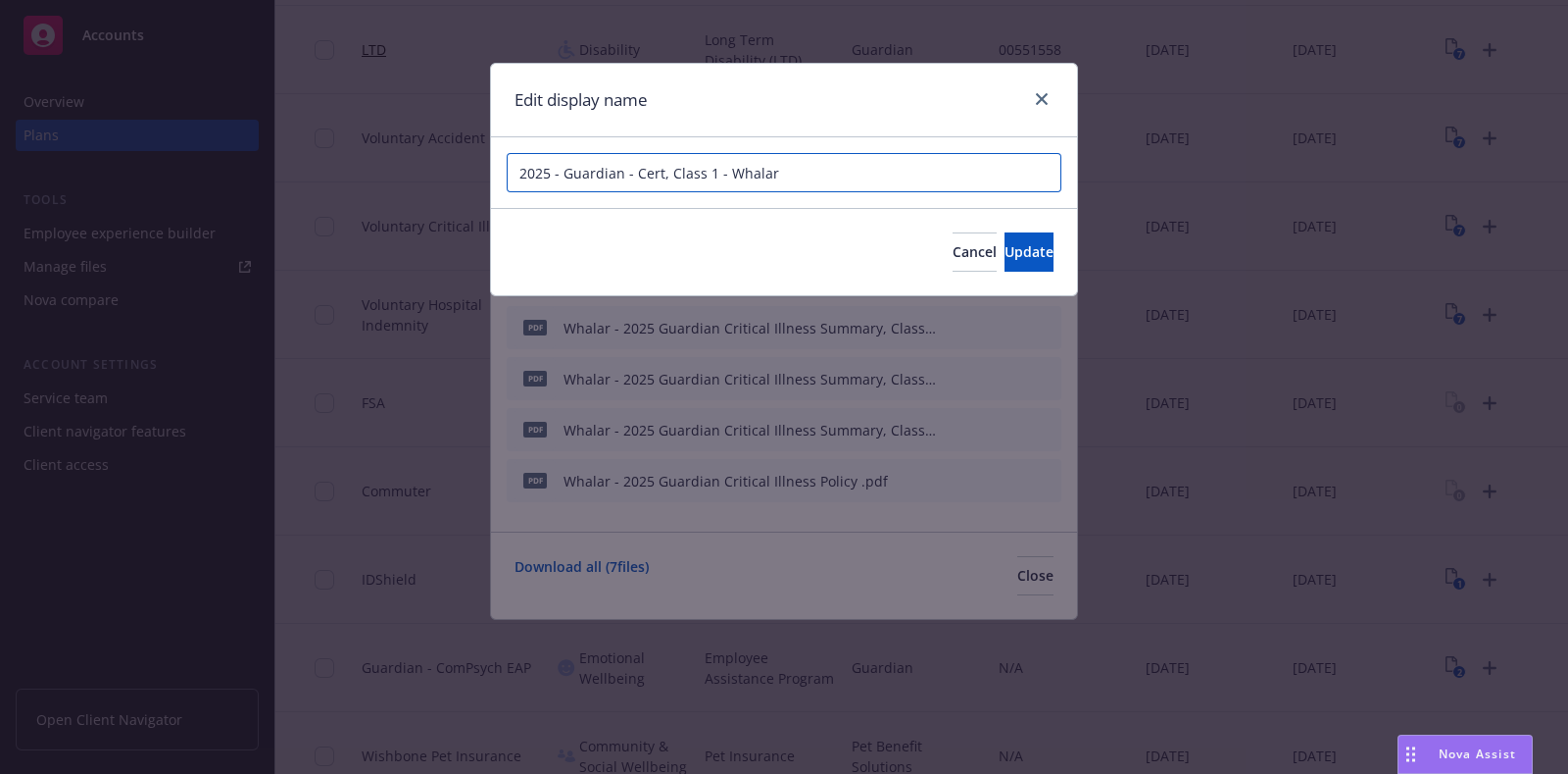
click at [818, 176] on input "2025 - Guardian - Cert, Class 1 - Whalar" at bounding box center [784, 172] width 555 height 40
paste input "Whalar - 2025 Guardian Critical Illness Certificate, Class 2"
type input "Whalar - 2025 Guardian Critical Illness Certificate, Class 1"
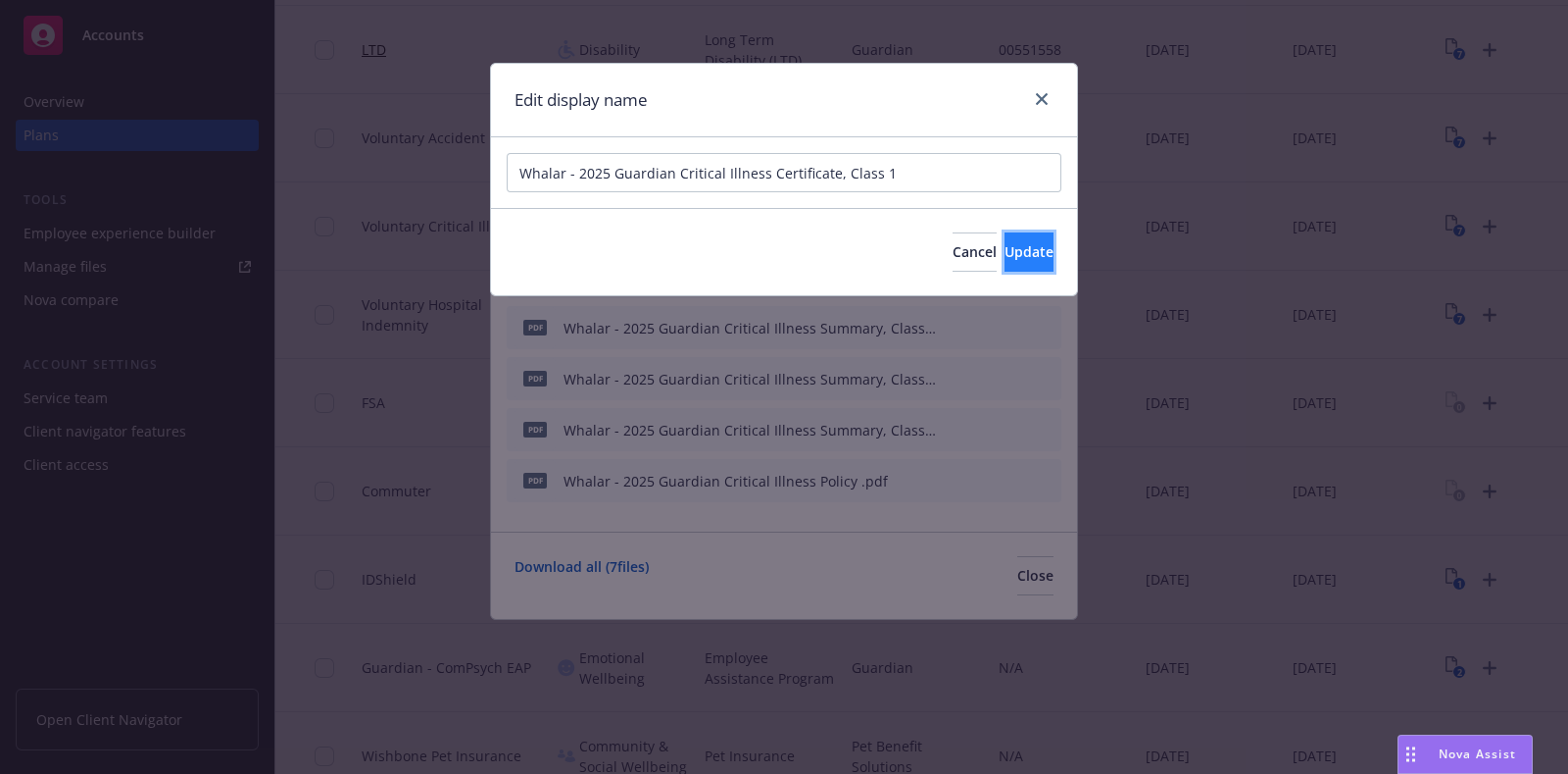
click at [1013, 252] on span "Update" at bounding box center [1028, 251] width 49 height 19
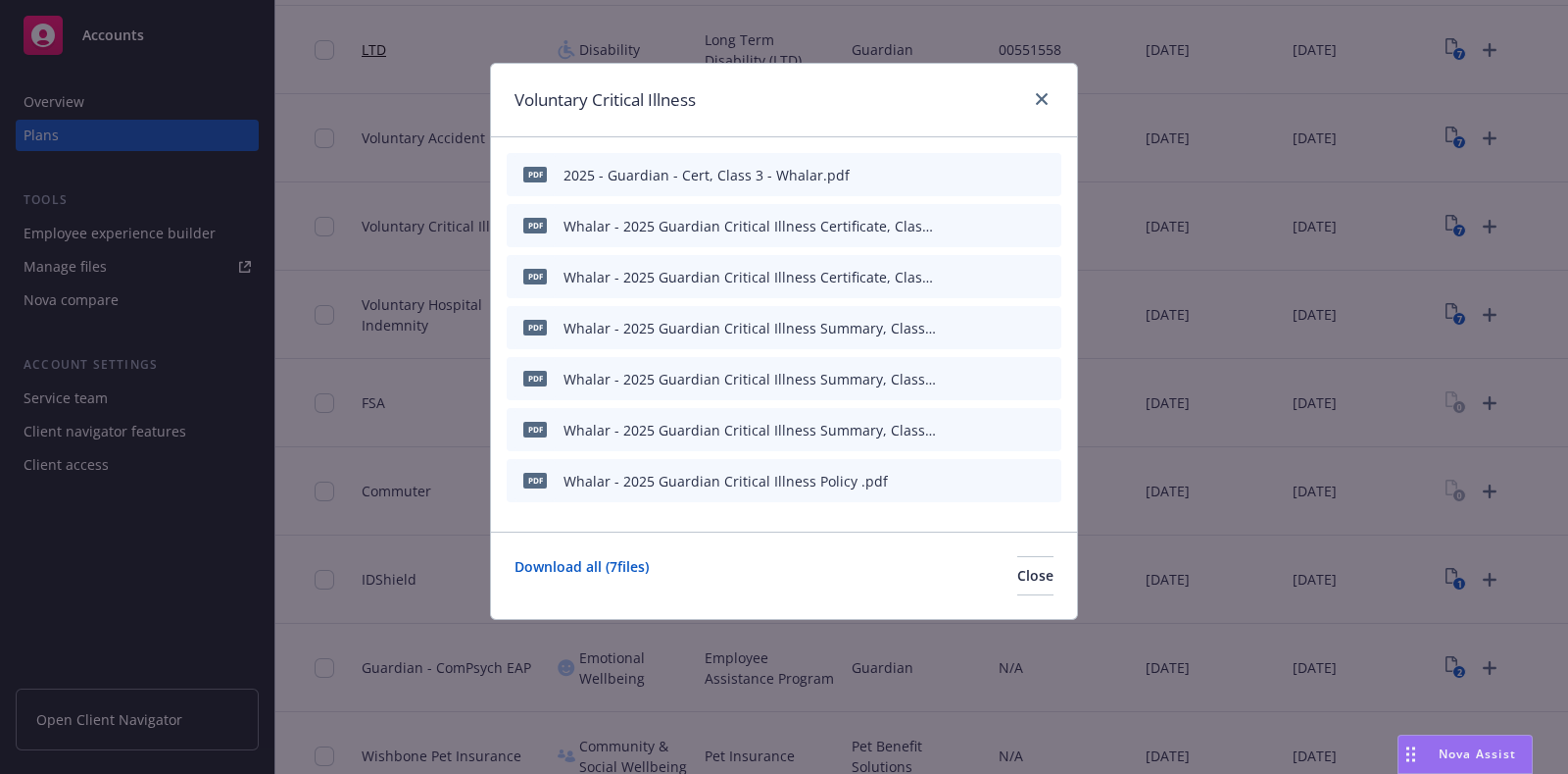
click at [959, 175] on div at bounding box center [999, 174] width 108 height 21
click at [956, 175] on icon "button" at bounding box center [950, 174] width 12 height 12
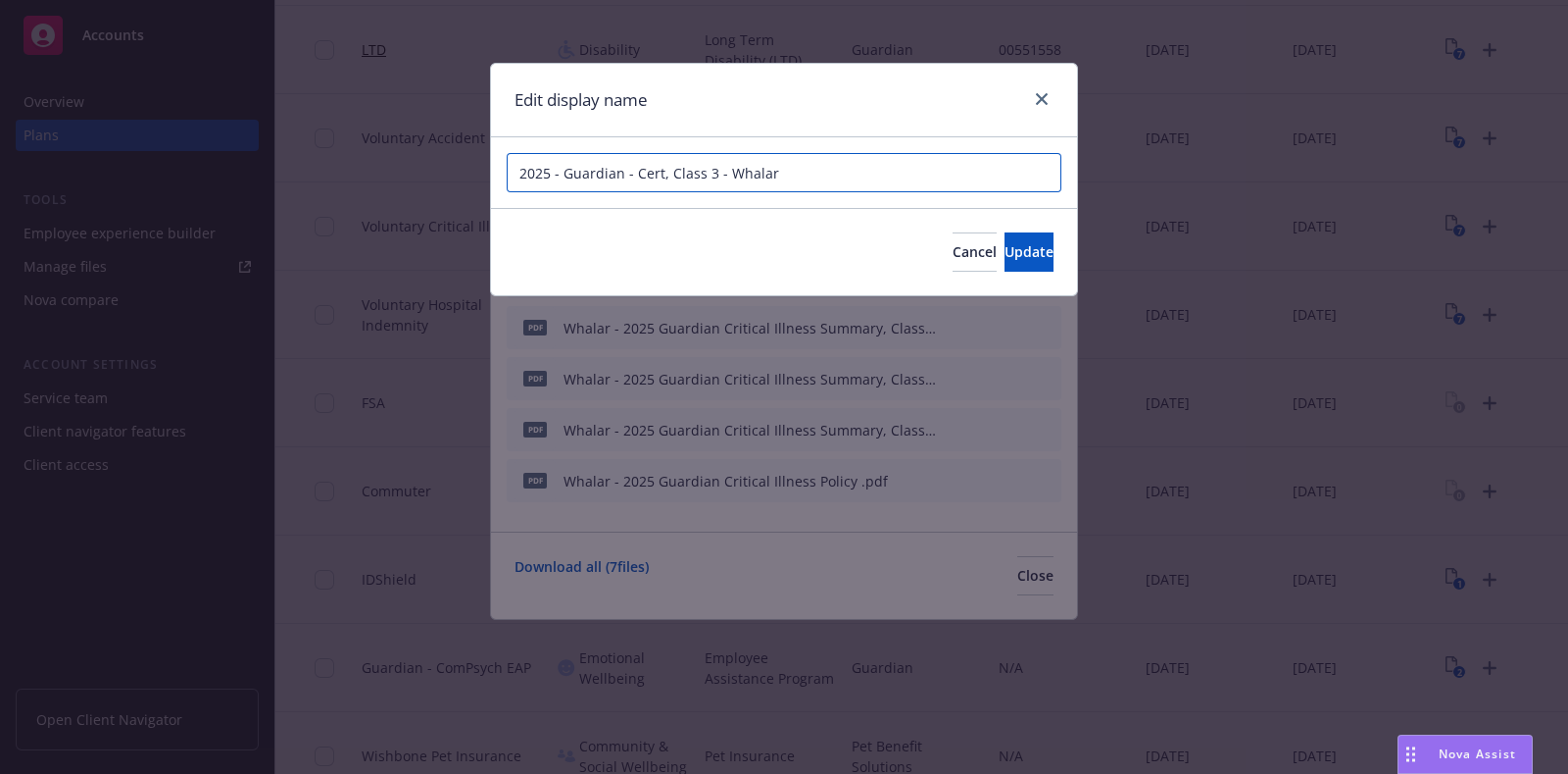
click at [846, 168] on input "2025 - Guardian - Cert, Class 3 - Whalar" at bounding box center [784, 172] width 555 height 40
paste input "Whalar - 2025 Guardian Critical Illness Certificate, Class 2"
type input "Whalar - 2025 Guardian Critical Illness Certificate, Class 3"
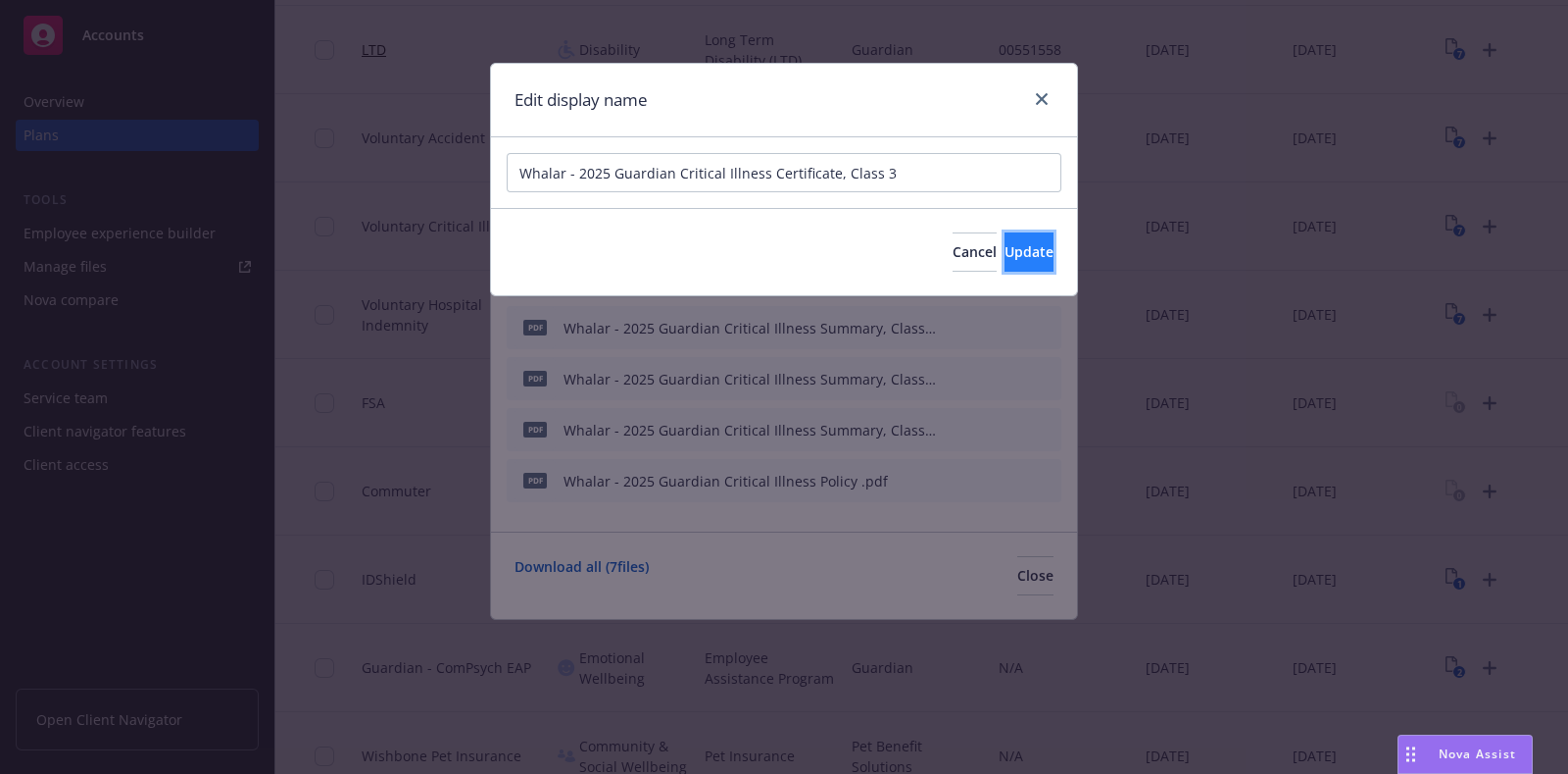
click at [1004, 249] on button "Update" at bounding box center [1028, 253] width 49 height 40
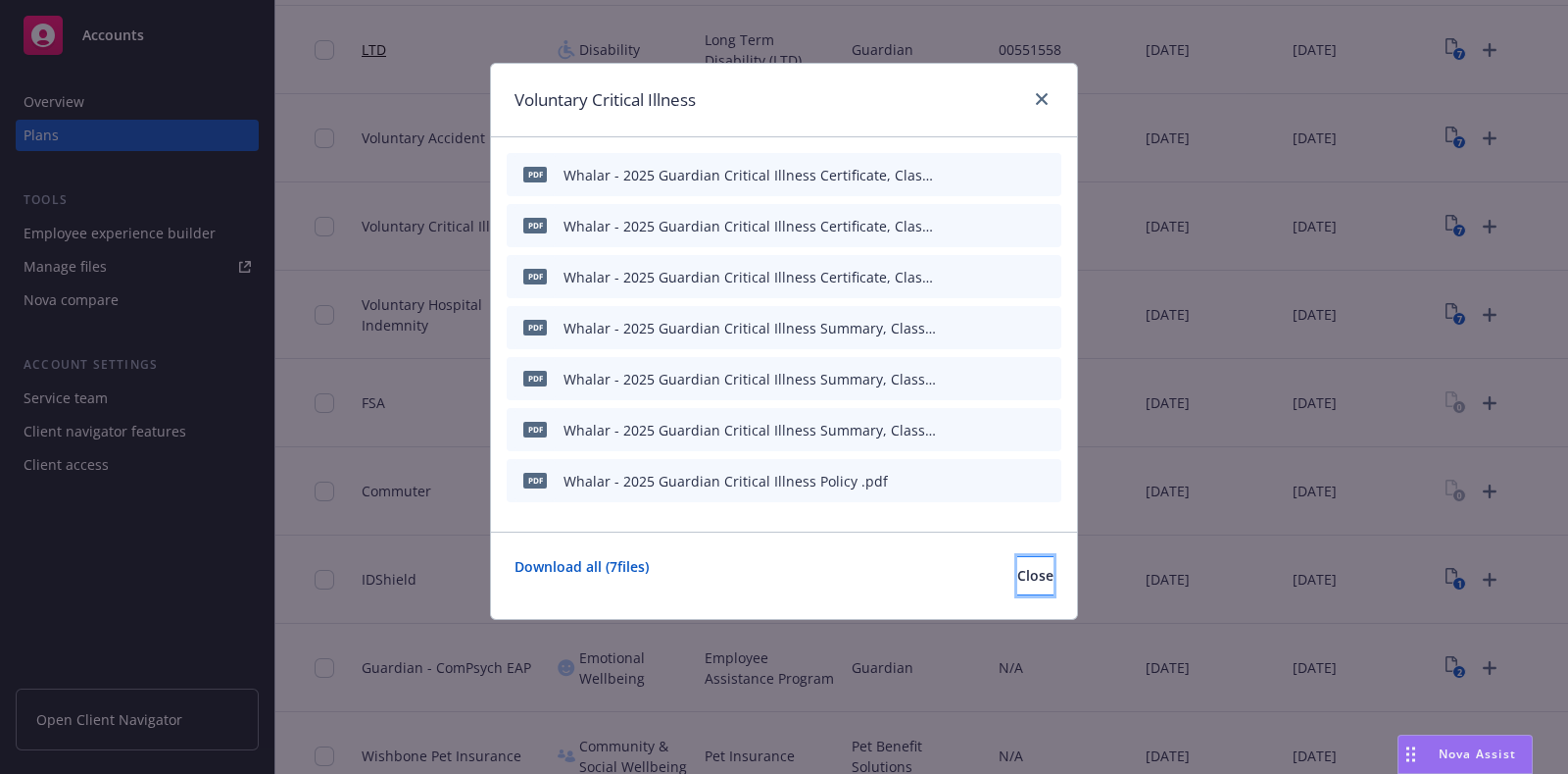
click at [1017, 581] on span "Close" at bounding box center [1035, 575] width 37 height 19
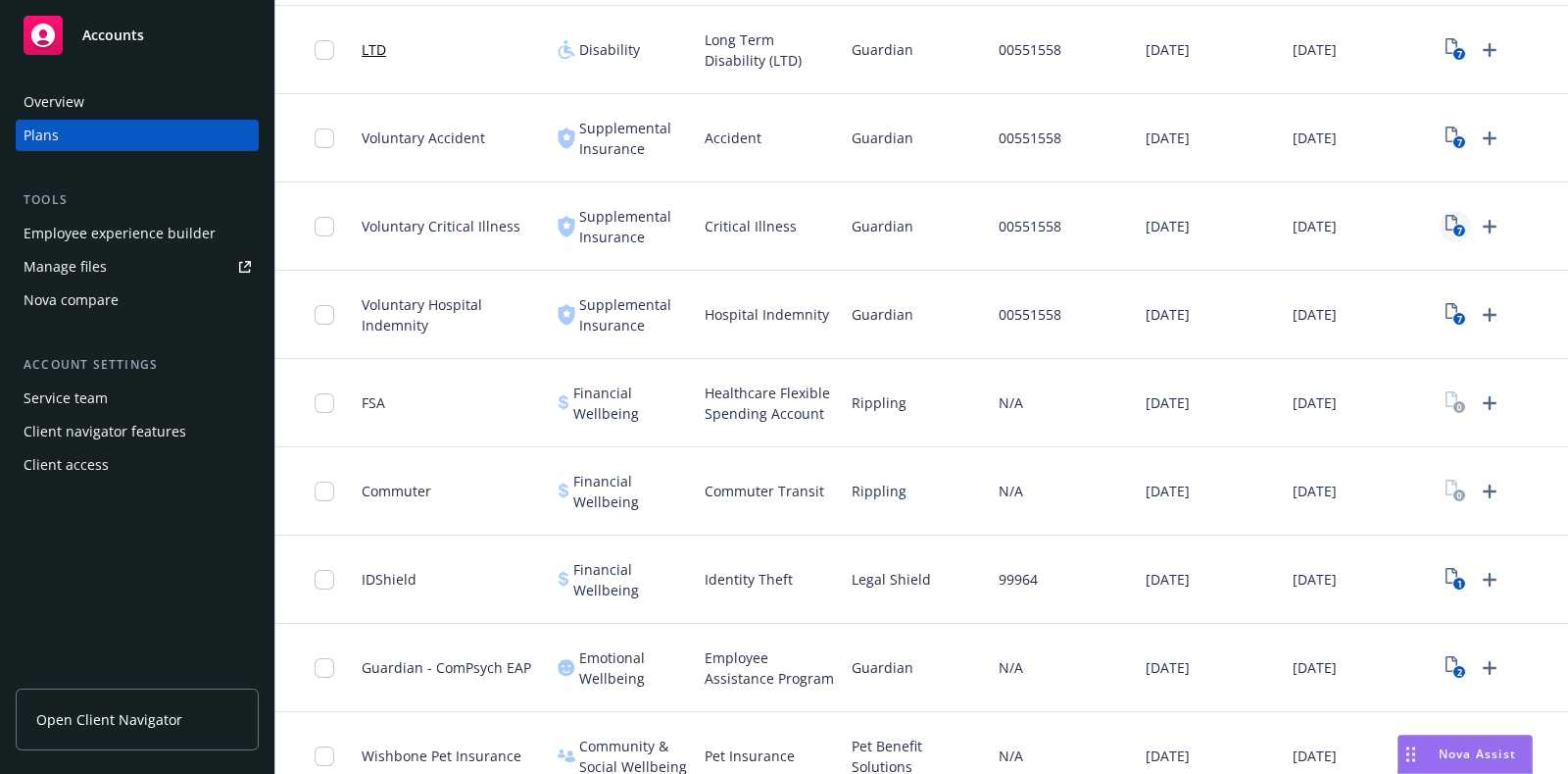
click at [1454, 228] on rect "View Plan Documents" at bounding box center [1459, 231] width 13 height 13
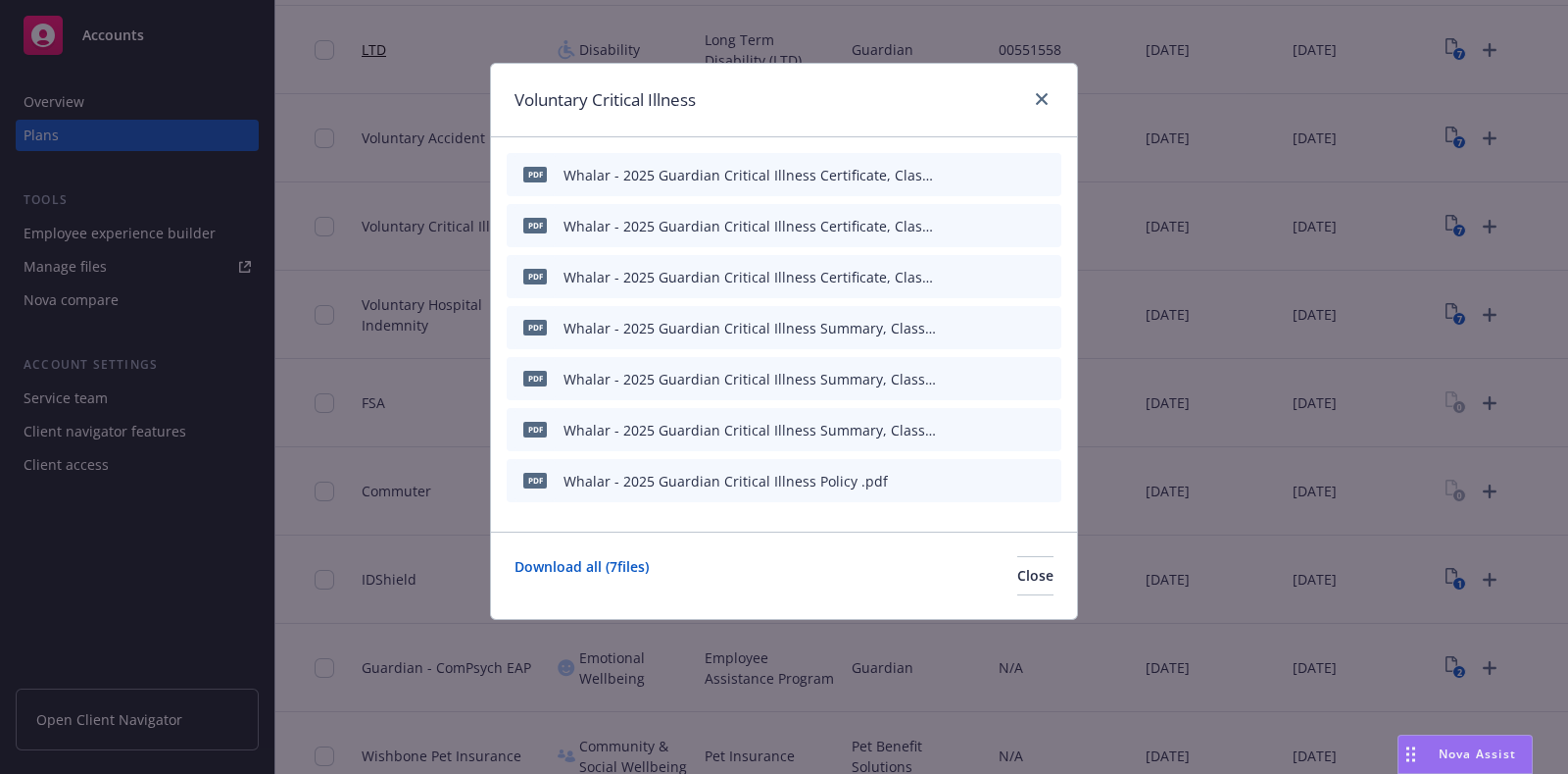
click at [1025, 105] on div at bounding box center [1038, 100] width 32 height 26
click at [1038, 99] on icon "close" at bounding box center [1042, 99] width 12 height 12
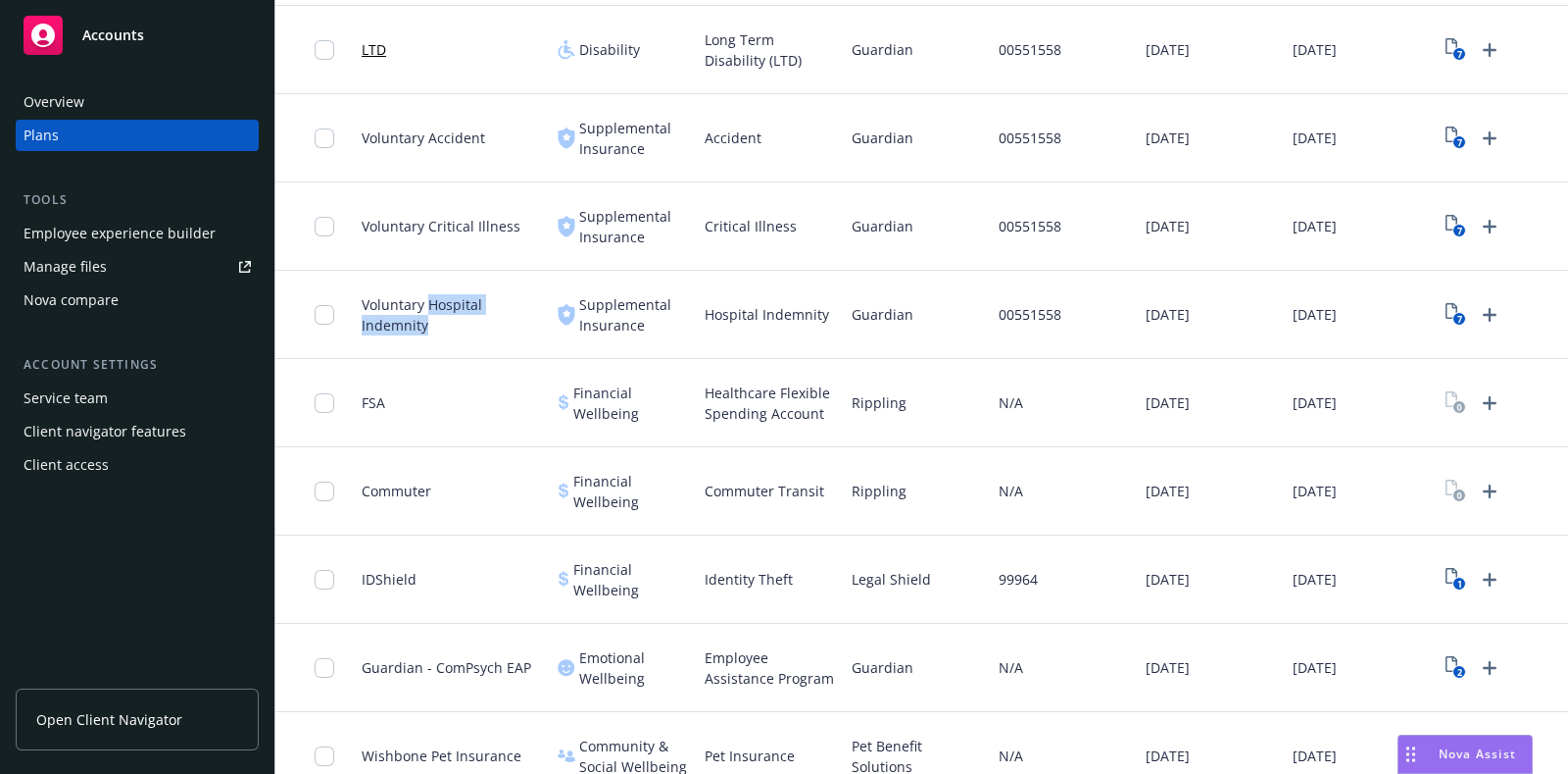
drag, startPoint x: 445, startPoint y: 326, endPoint x: 427, endPoint y: 295, distance: 35.8
click at [427, 295] on span "Voluntary Hospital Indemnity" at bounding box center [452, 315] width 180 height 42
copy span "Hospital Indemnity"
click at [1455, 309] on icon "7" at bounding box center [1456, 314] width 21 height 23
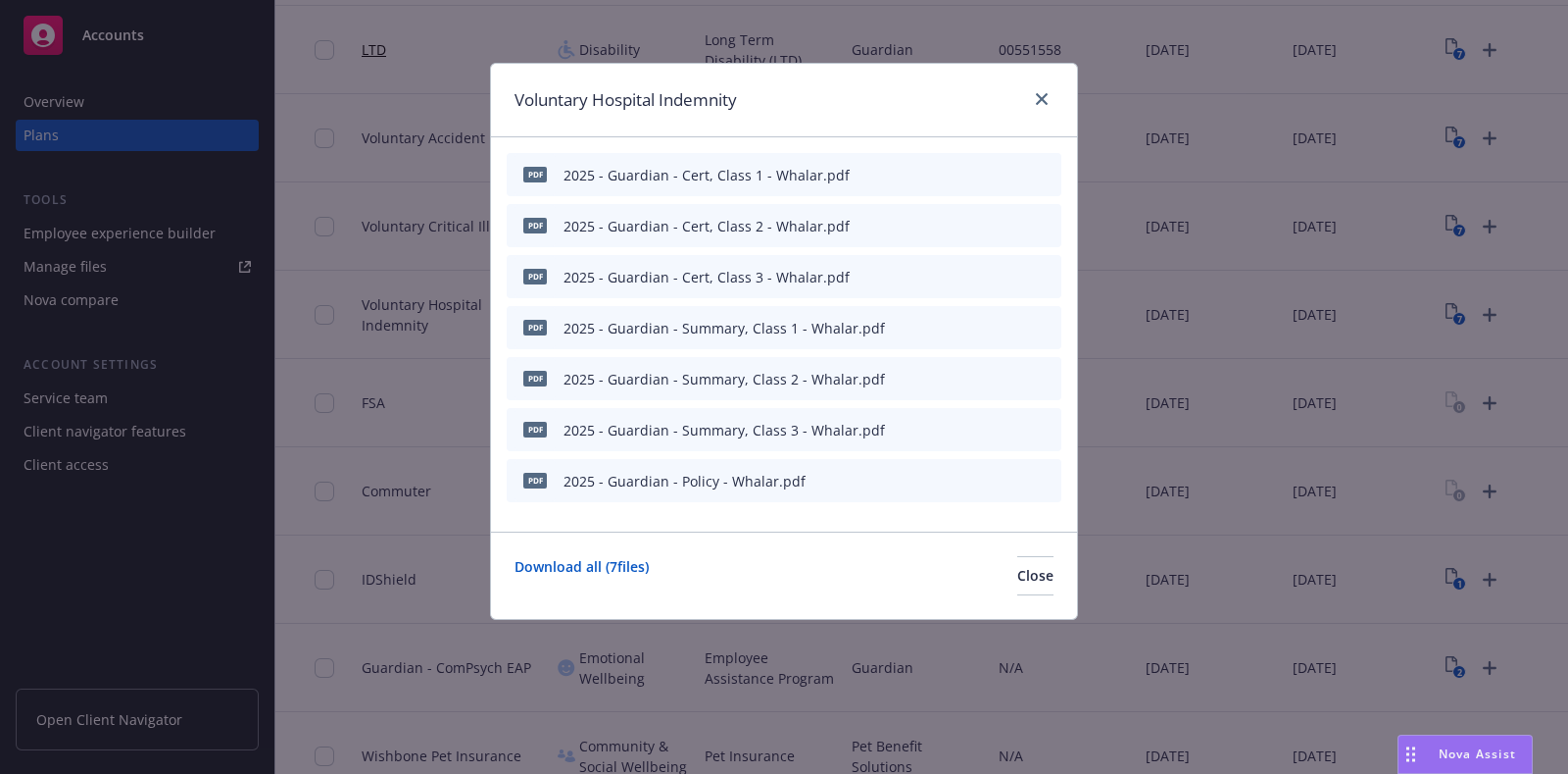
click at [953, 479] on icon "button" at bounding box center [949, 482] width 10 height 10
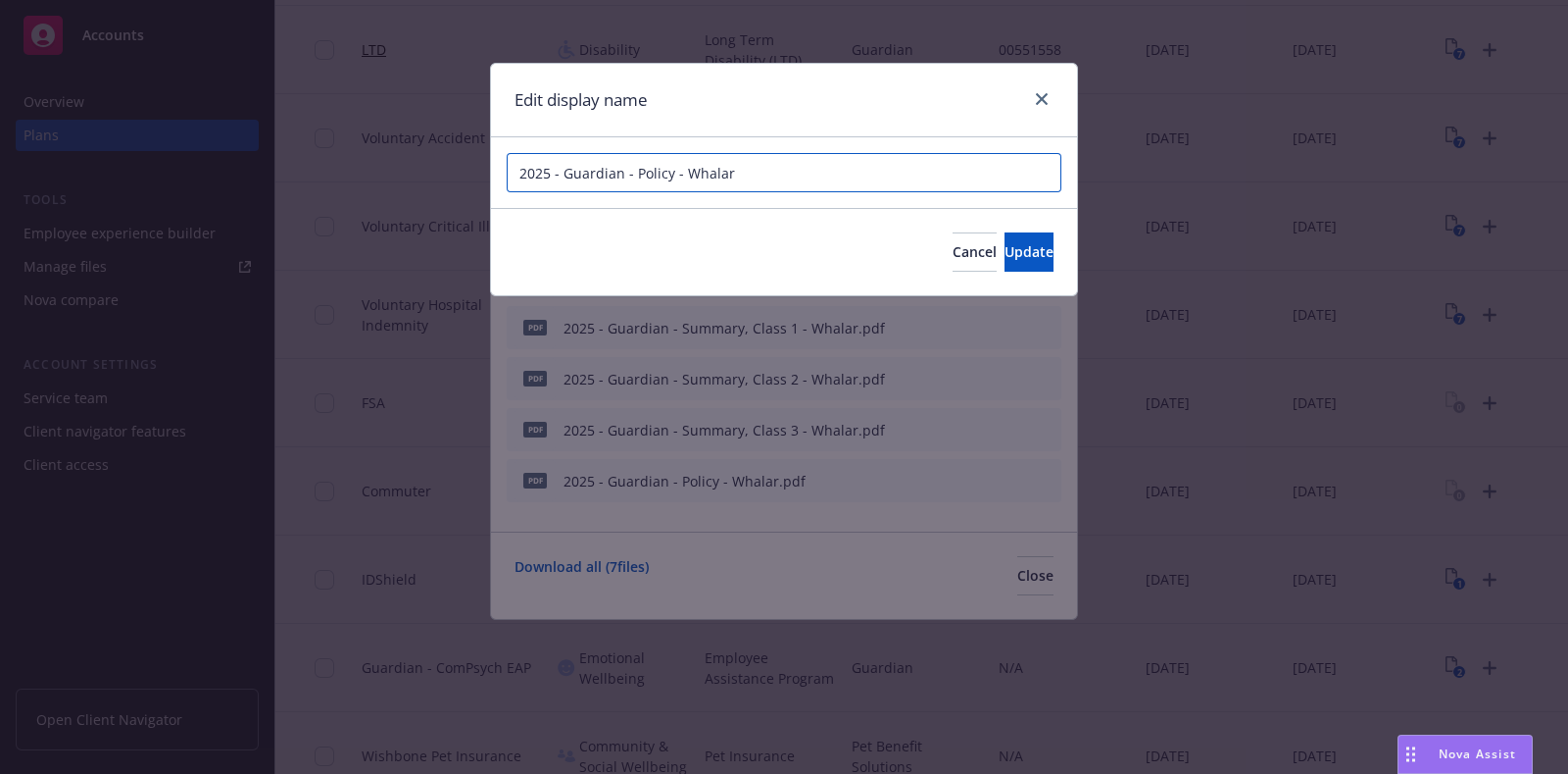
click at [518, 173] on input "2025 - Guardian - Policy - Whalar" at bounding box center [784, 172] width 555 height 40
click at [618, 178] on input "Whalar - 2025 - Guardian - Policy - Whalar" at bounding box center [784, 172] width 555 height 40
click at [679, 167] on input "Whalar - 2025 Guardian - Policy - Whalar" at bounding box center [784, 172] width 555 height 40
paste input "Hospital Indemnity"
drag, startPoint x: 904, startPoint y: 169, endPoint x: 908, endPoint y: 198, distance: 29.3
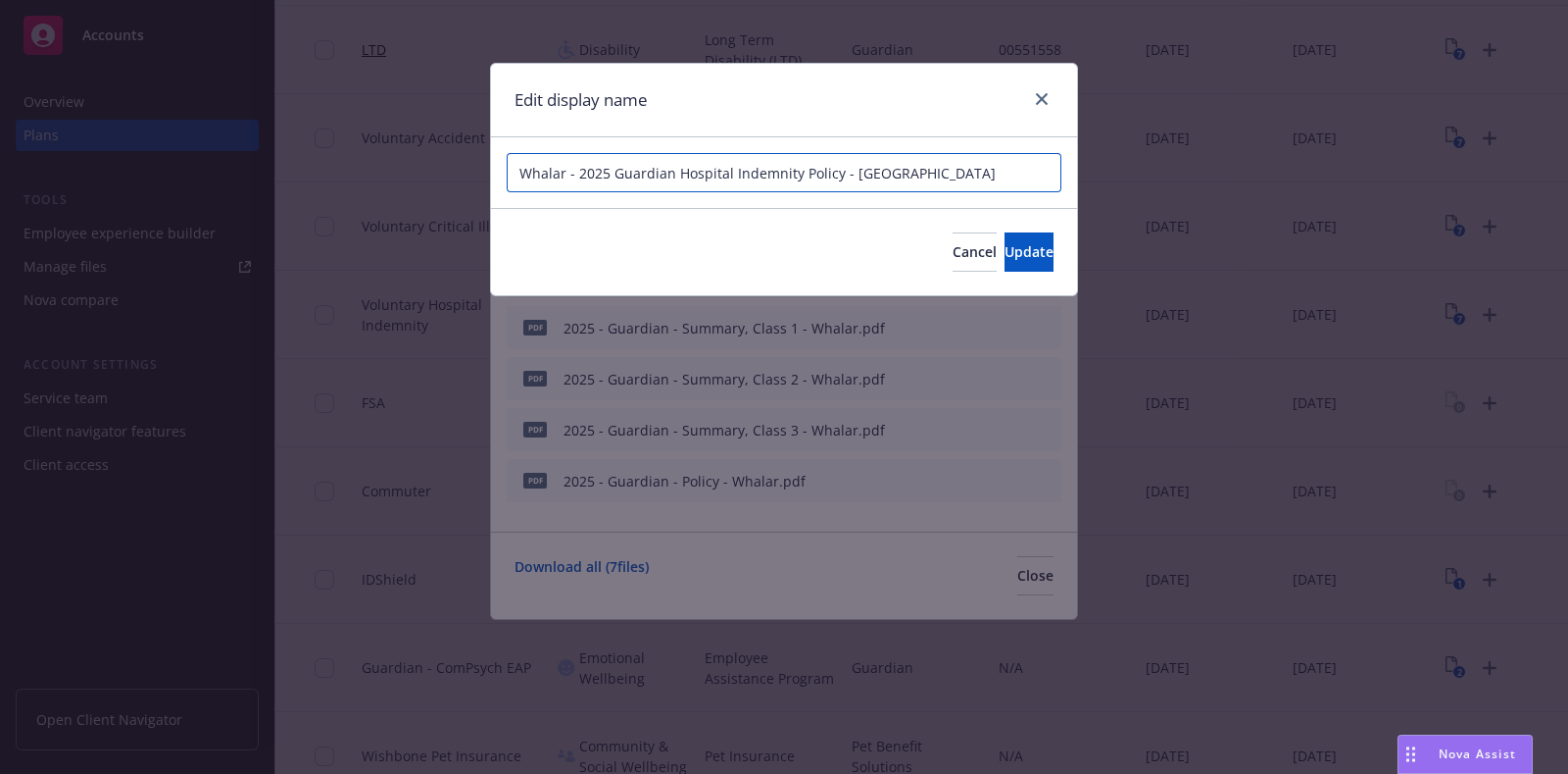
click at [849, 162] on input "Whalar - 2025 Guardian Hospital Indemnity Policy - Whalar" at bounding box center [784, 172] width 555 height 40
click at [850, 164] on input "Whalar - 2025 Guardian Hospital Indemnity Policy" at bounding box center [784, 172] width 555 height 40
type input "Whalar - 2025 Guardian Hospital Indemnity Policy"
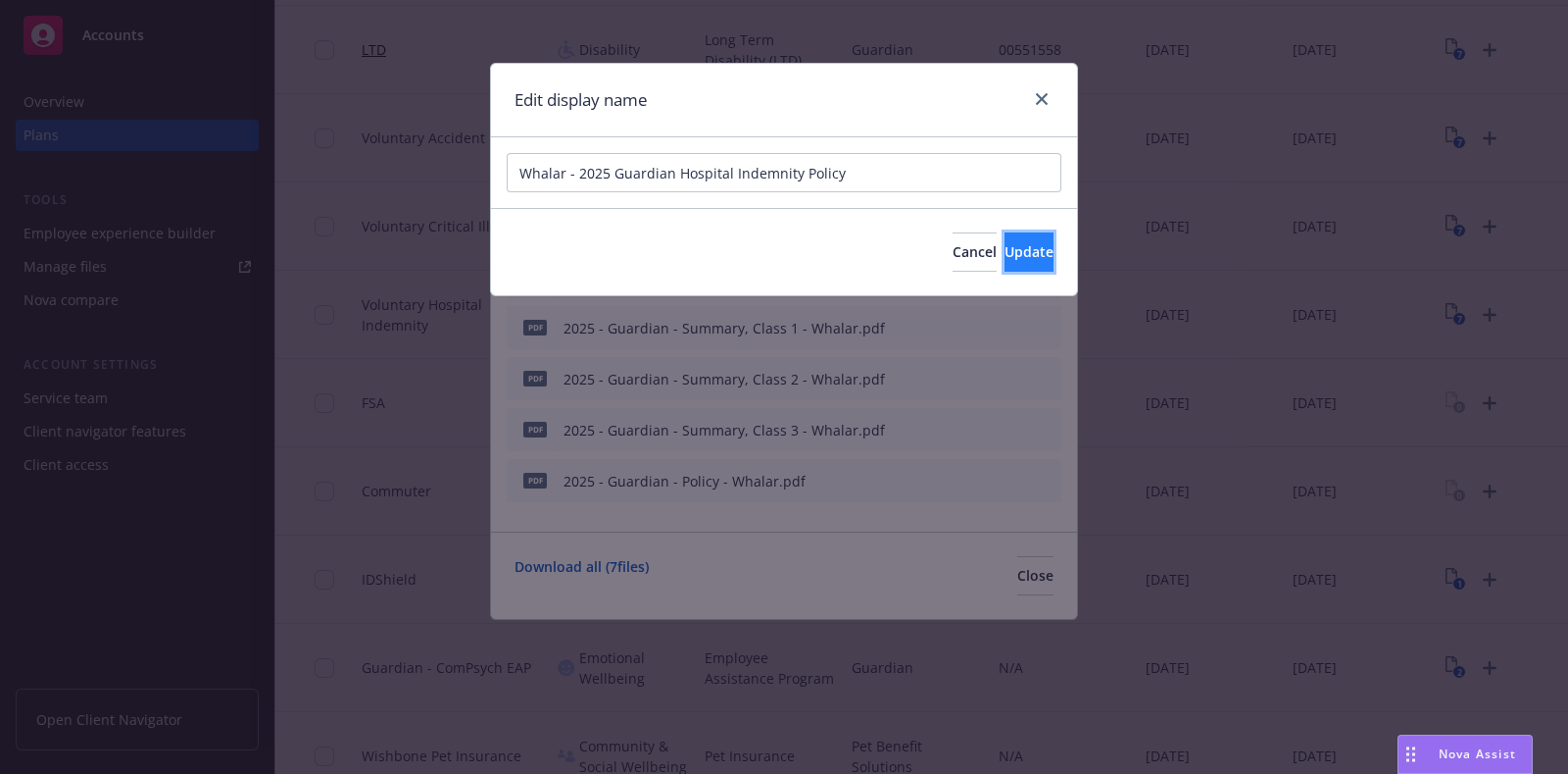
click at [1004, 256] on button "Update" at bounding box center [1028, 253] width 49 height 40
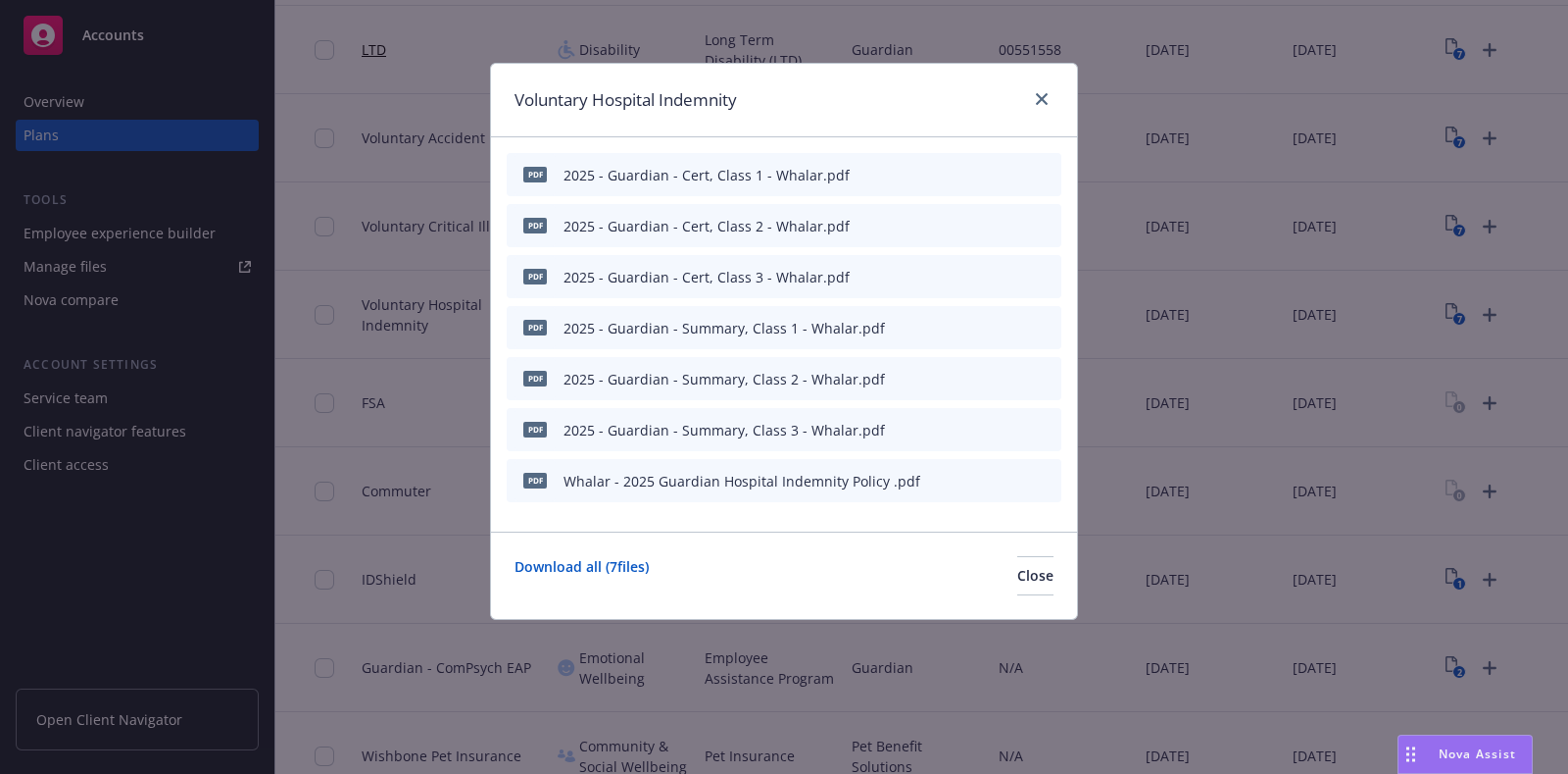
click at [948, 425] on icon "button" at bounding box center [950, 430] width 12 height 12
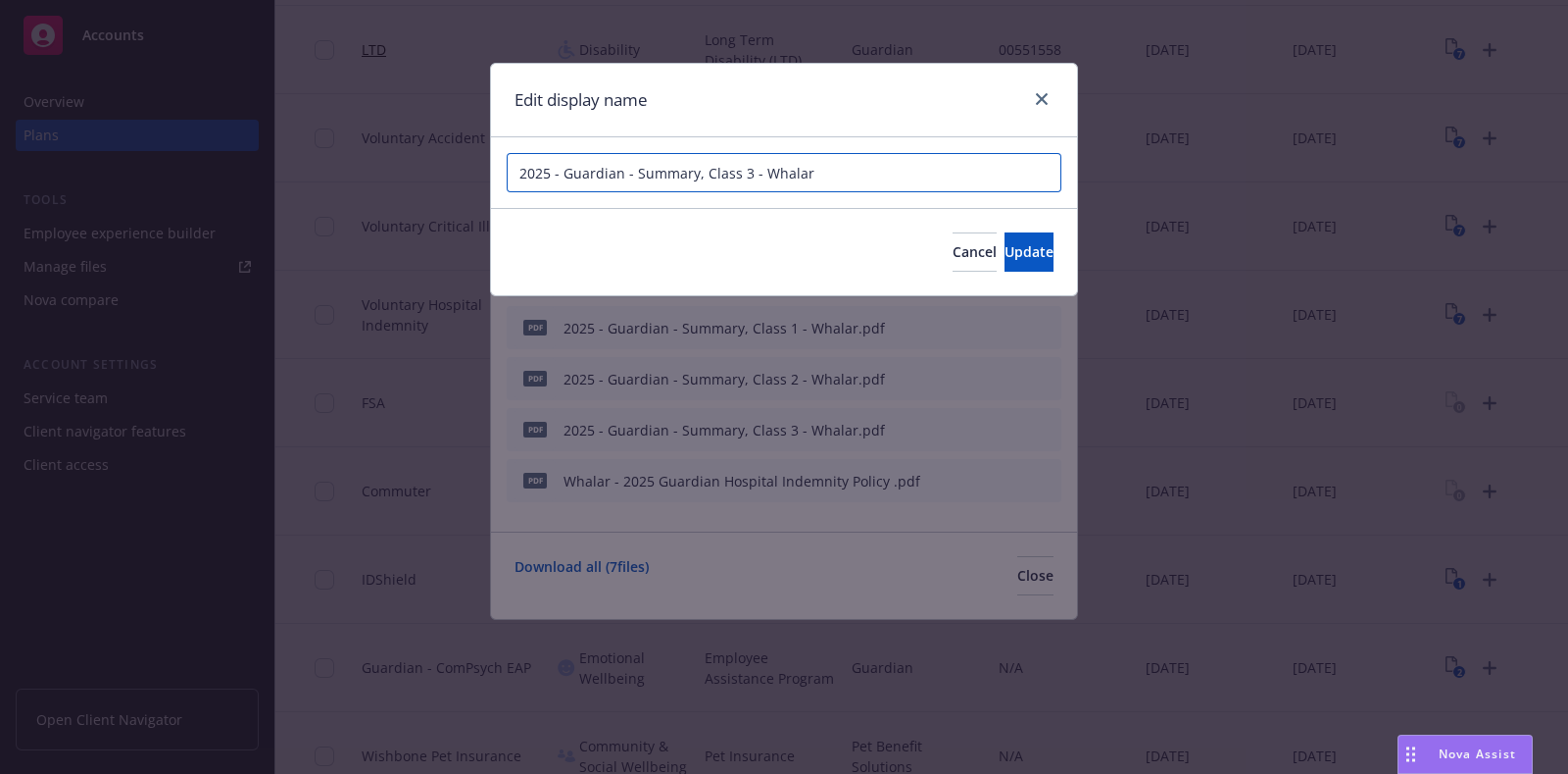
click at [808, 166] on input "2025 - Guardian - Summary, Class 3 - Whalar" at bounding box center [784, 172] width 555 height 40
paste input "Whalar - 2025 Guardian Hospital Indemnity Policy"
click at [857, 182] on input "Whalar - 2025 Guardian Hospital Indemnity Summary, Class 3" at bounding box center [784, 172] width 555 height 40
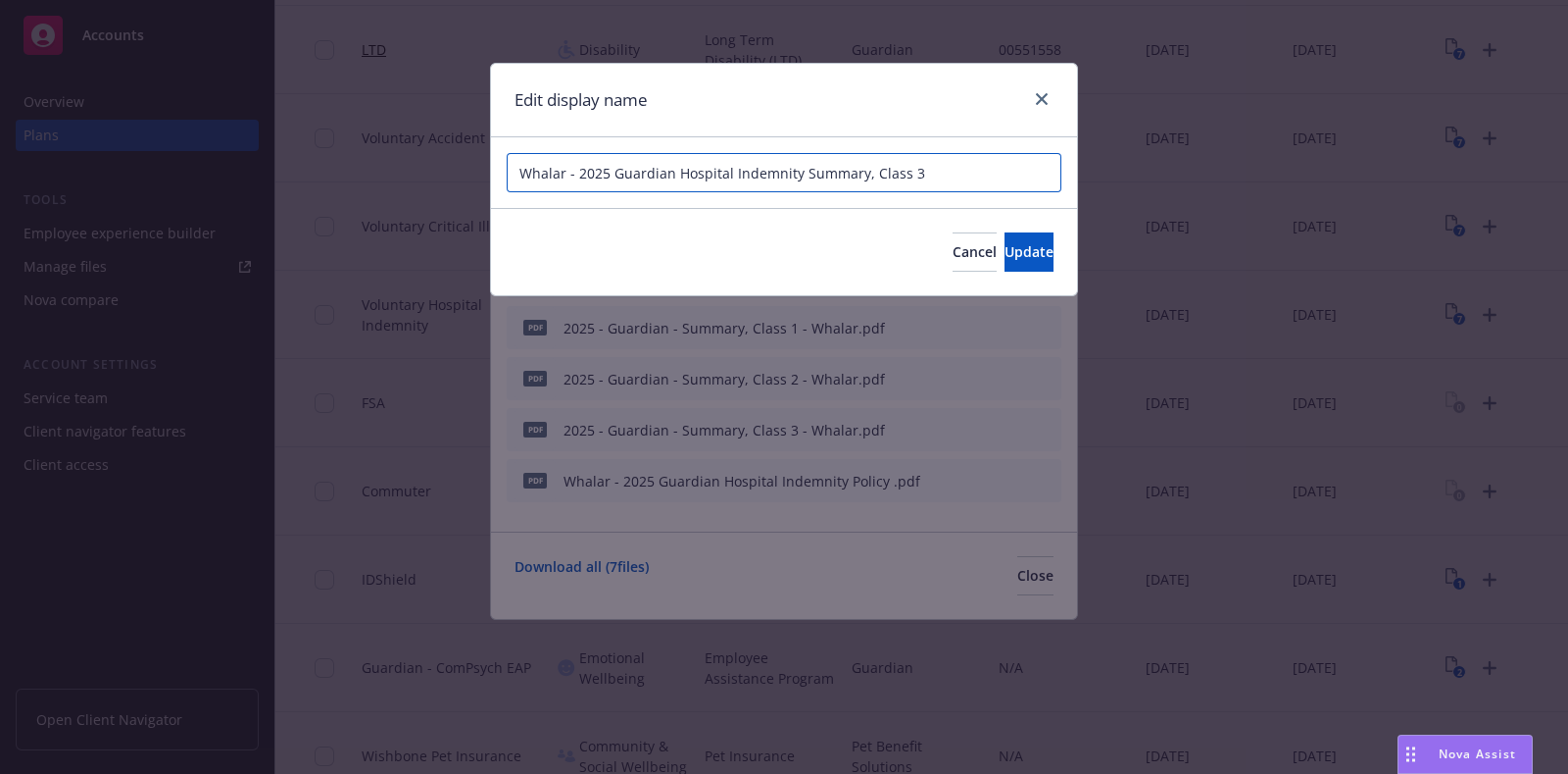
click at [857, 182] on input "Whalar - 2025 Guardian Hospital Indemnity Summary, Class 3" at bounding box center [784, 172] width 555 height 40
type input "Whalar - 2025 Guardian Hospital Indemnity Summary, Class 3"
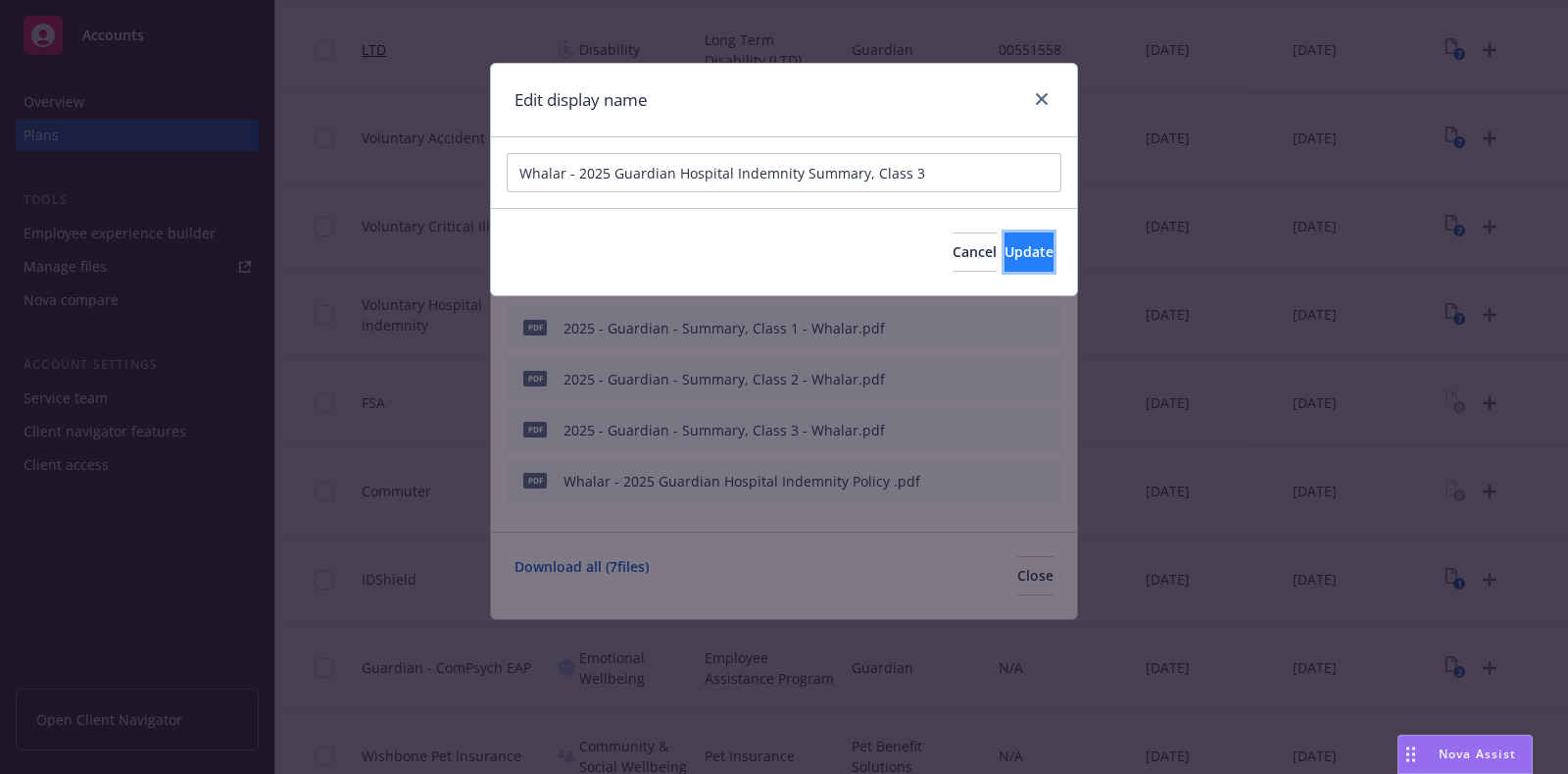
click at [1014, 264] on button "Update" at bounding box center [1028, 253] width 49 height 40
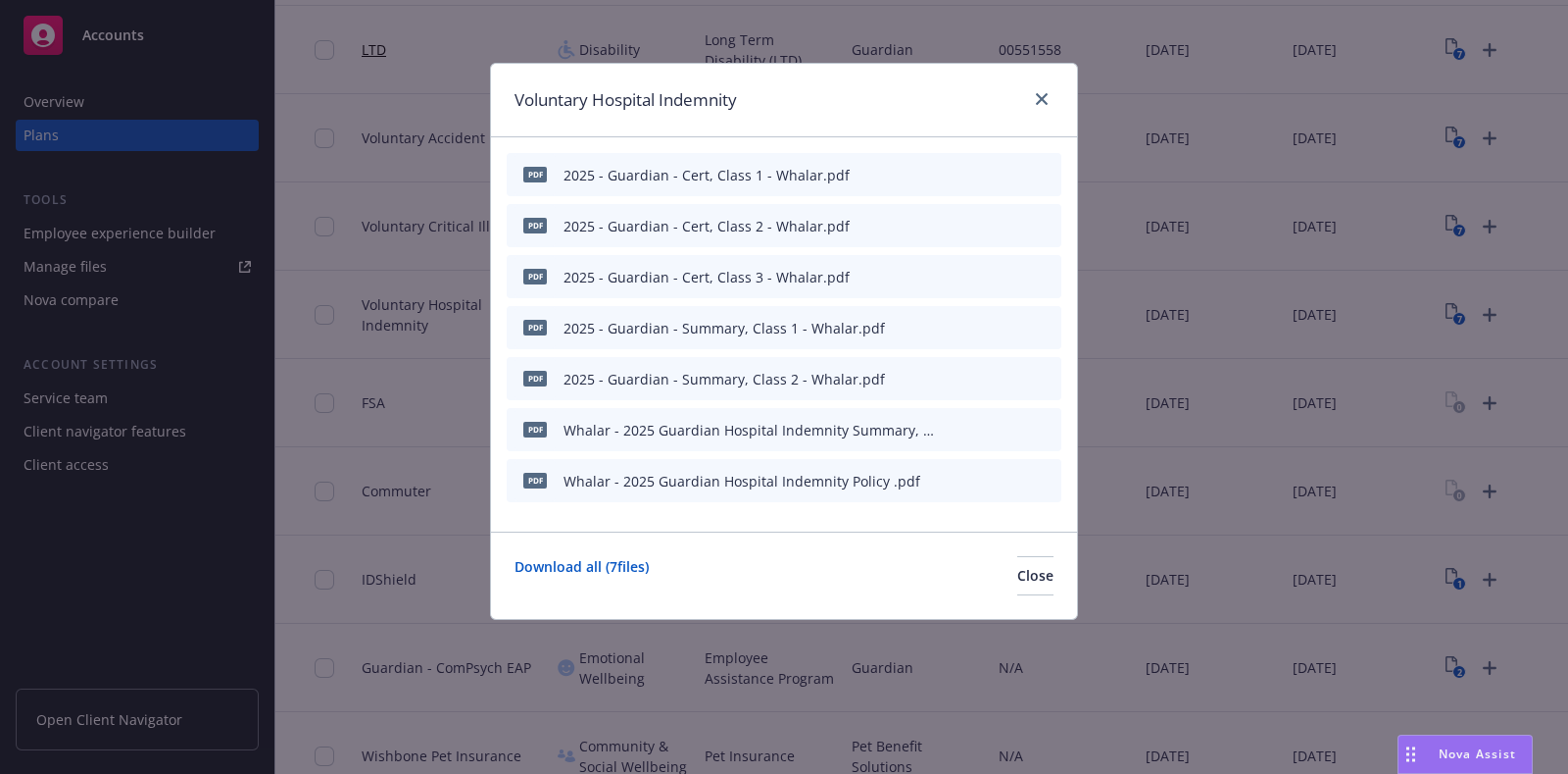
click at [951, 380] on icon "button" at bounding box center [949, 380] width 10 height 10
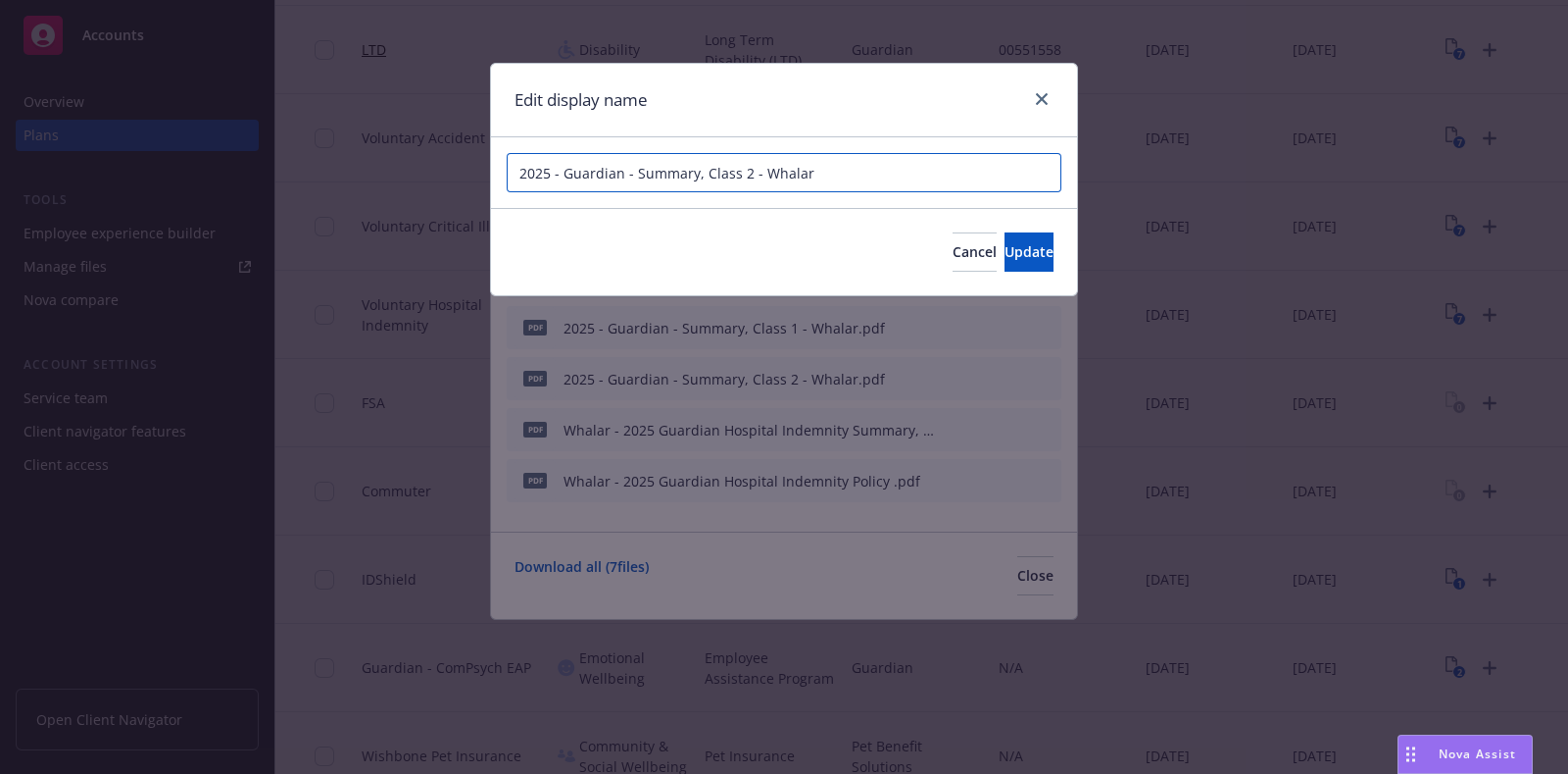
click at [797, 169] on input "2025 - Guardian - Summary, Class 2 - Whalar" at bounding box center [784, 172] width 555 height 40
paste input "Whalar - 2025 Guardian Hospital Indemnity Summary, Class 3"
type input "Whalar - 2025 Guardian Hospital Indemnity Summary, Class 2"
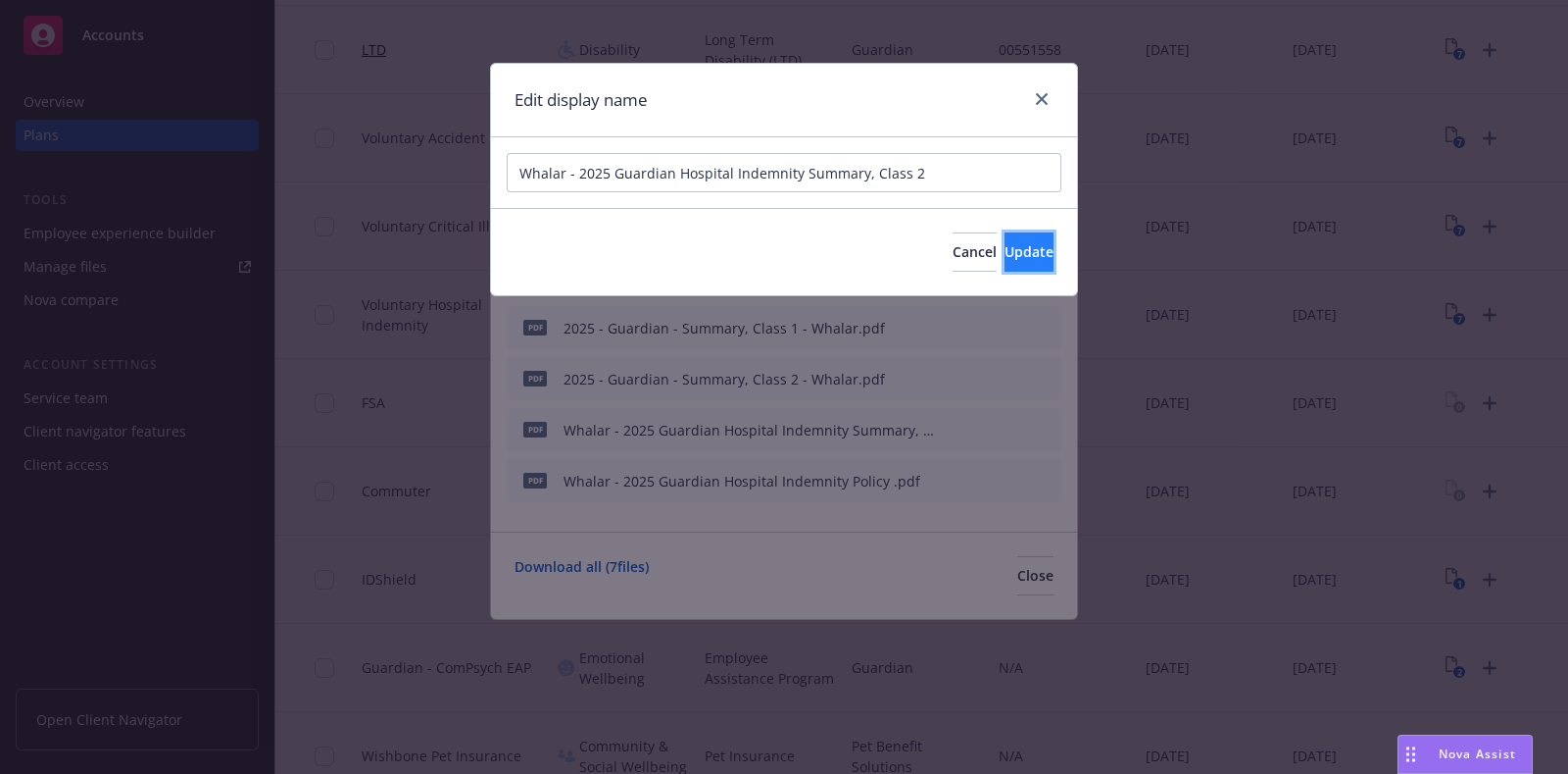
click at [1028, 243] on button "Update" at bounding box center [1028, 253] width 49 height 40
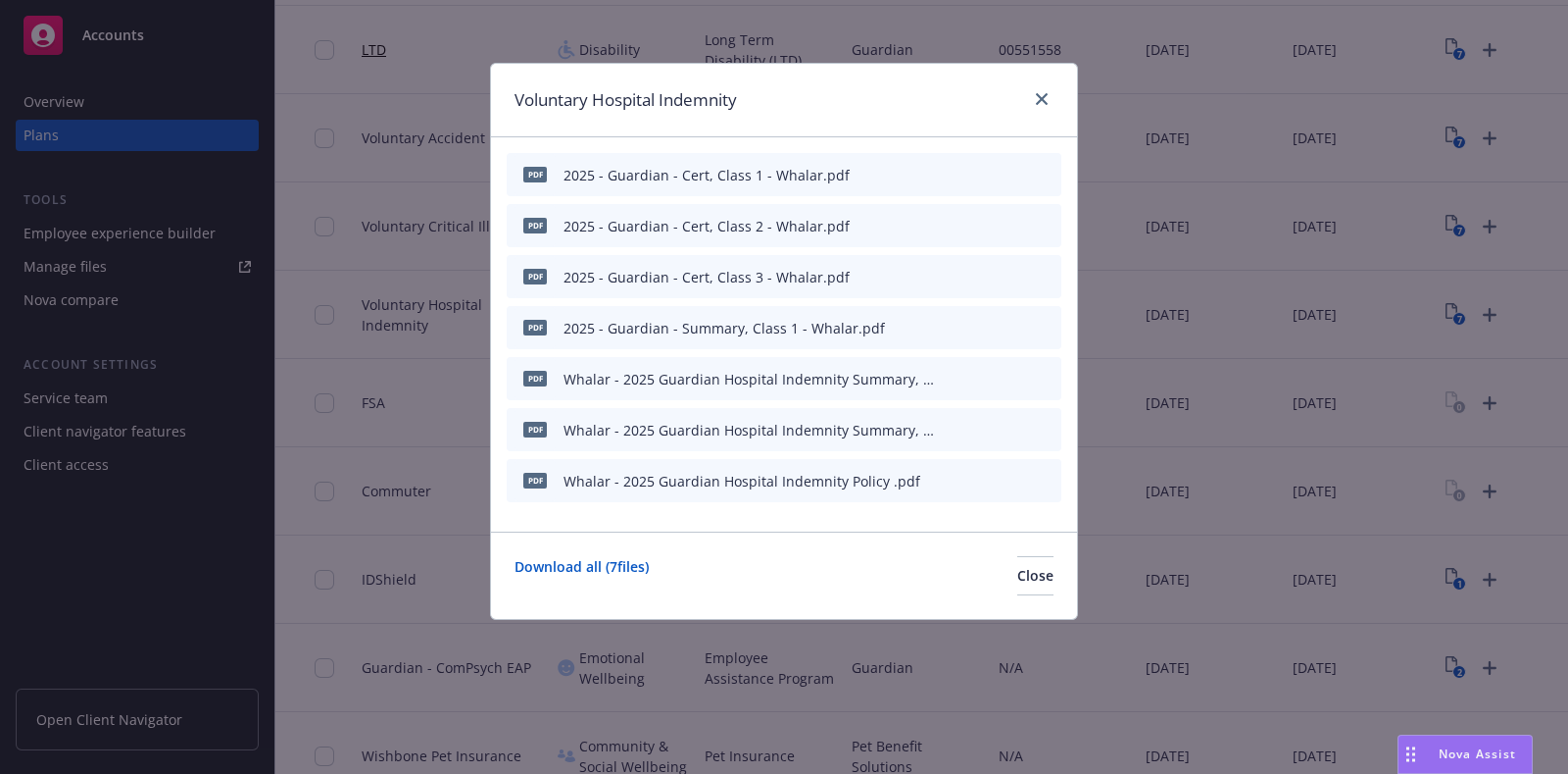
click at [960, 327] on div at bounding box center [999, 328] width 108 height 21
click at [948, 330] on icon "button" at bounding box center [949, 329] width 10 height 10
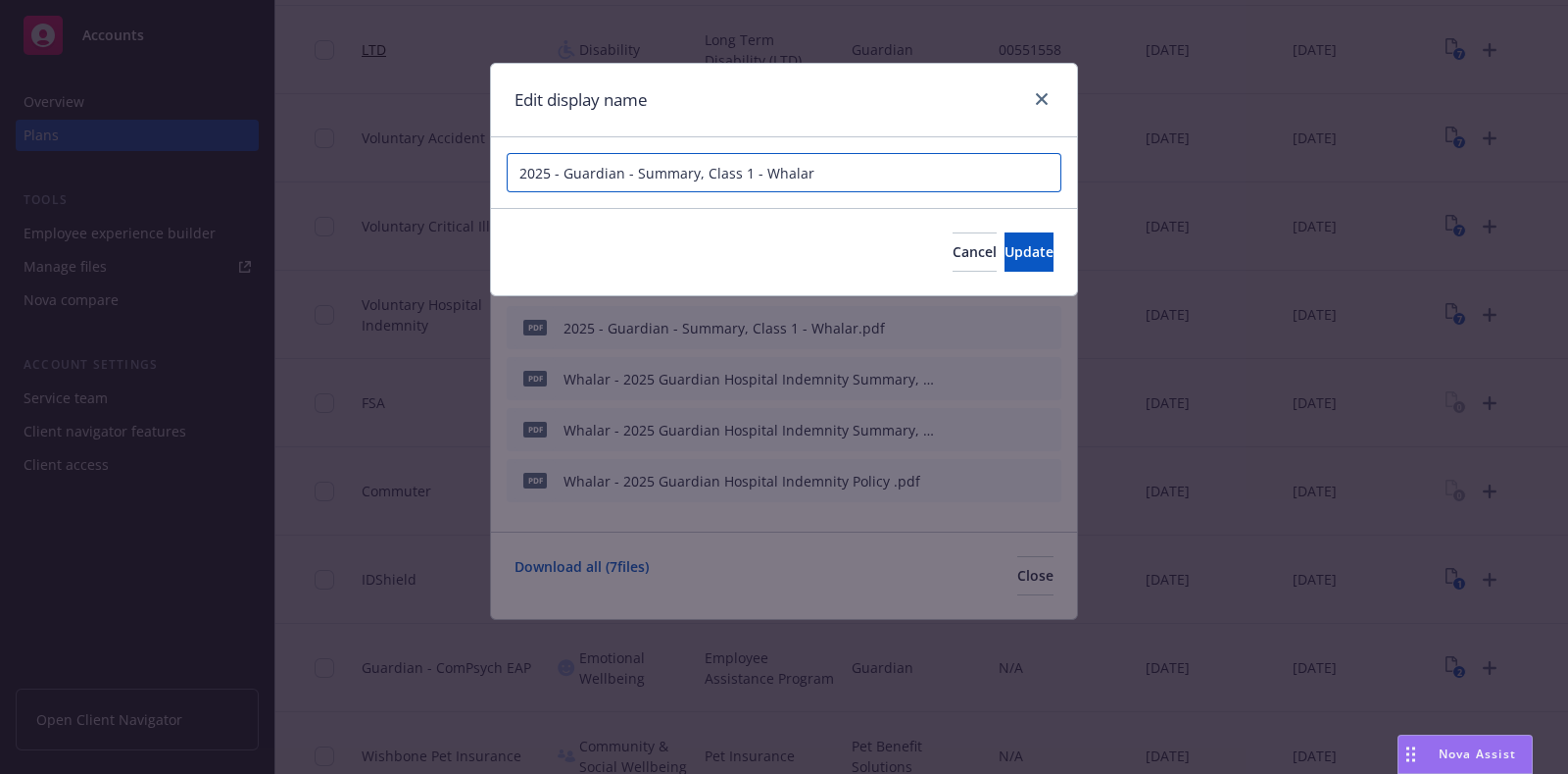
click at [770, 179] on input "2025 - Guardian - Summary, Class 1 - Whalar" at bounding box center [784, 172] width 555 height 40
paste input "Whalar - 2025 Guardian Hospital Indemnity Summary, Class 3"
type input "Whalar - 2025 Guardian Hospital Indemnity Summary, Class 1"
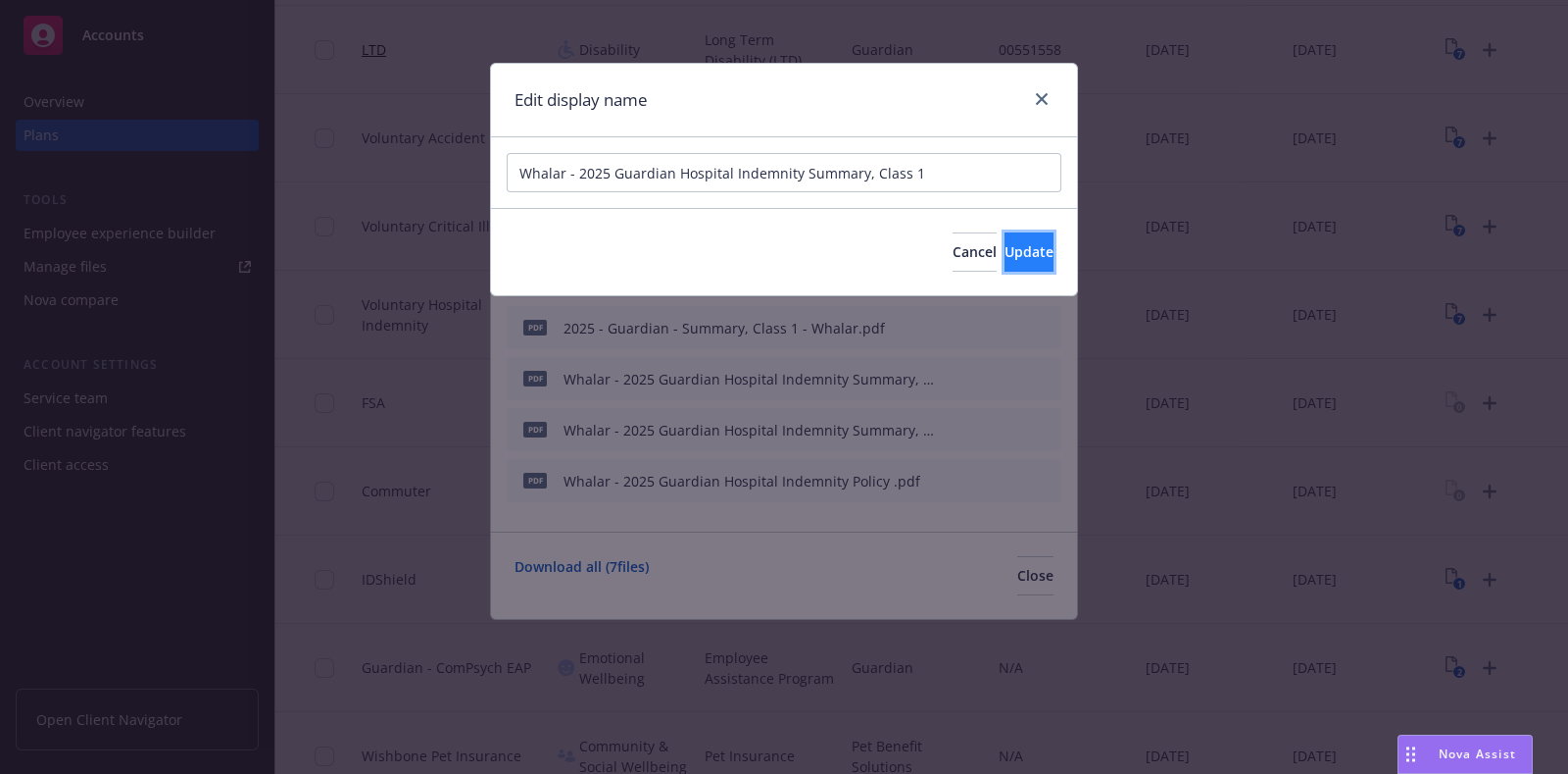
click at [1004, 249] on span "Update" at bounding box center [1028, 251] width 49 height 19
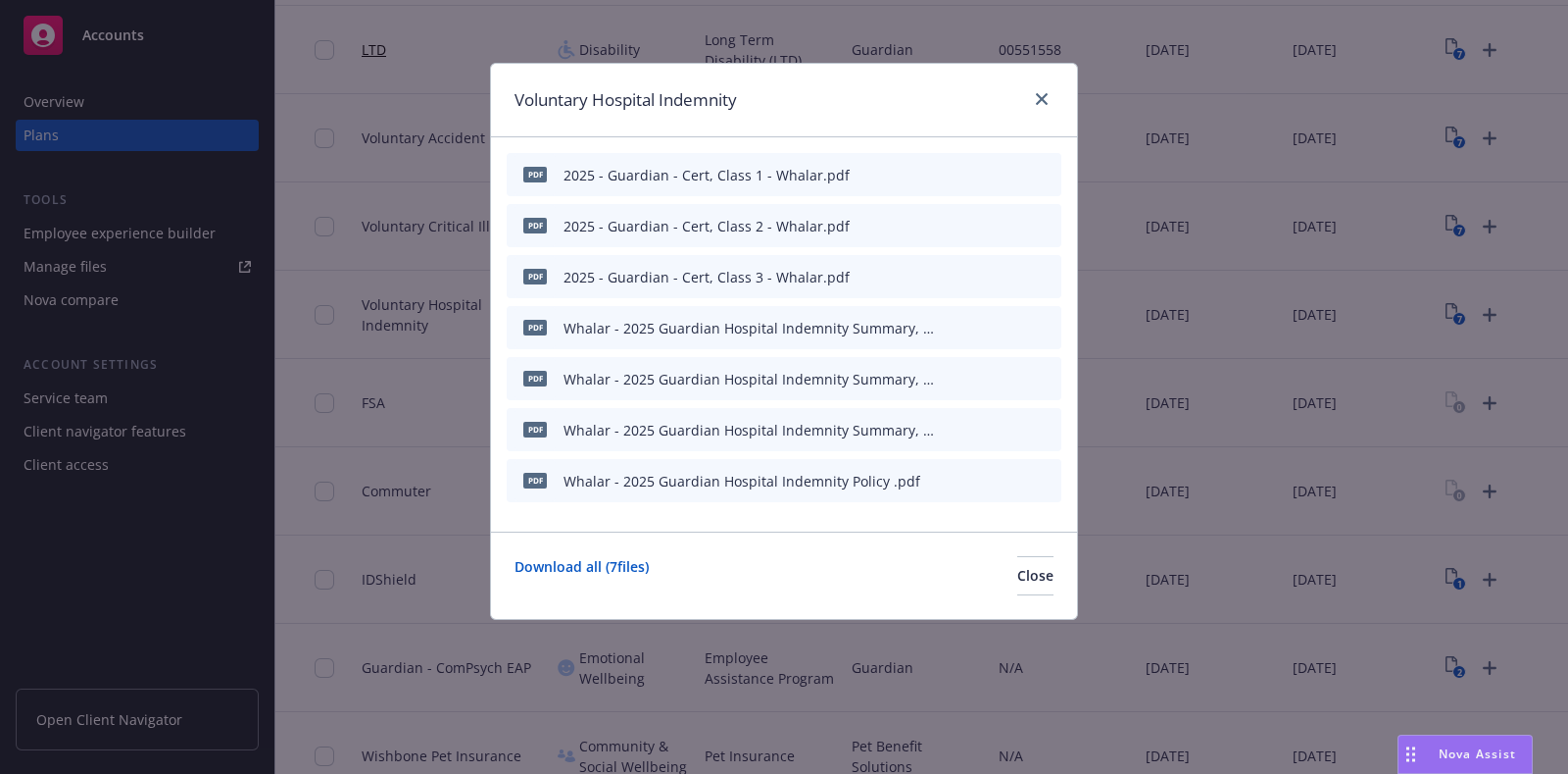
click at [952, 278] on icon "button" at bounding box center [950, 276] width 12 height 12
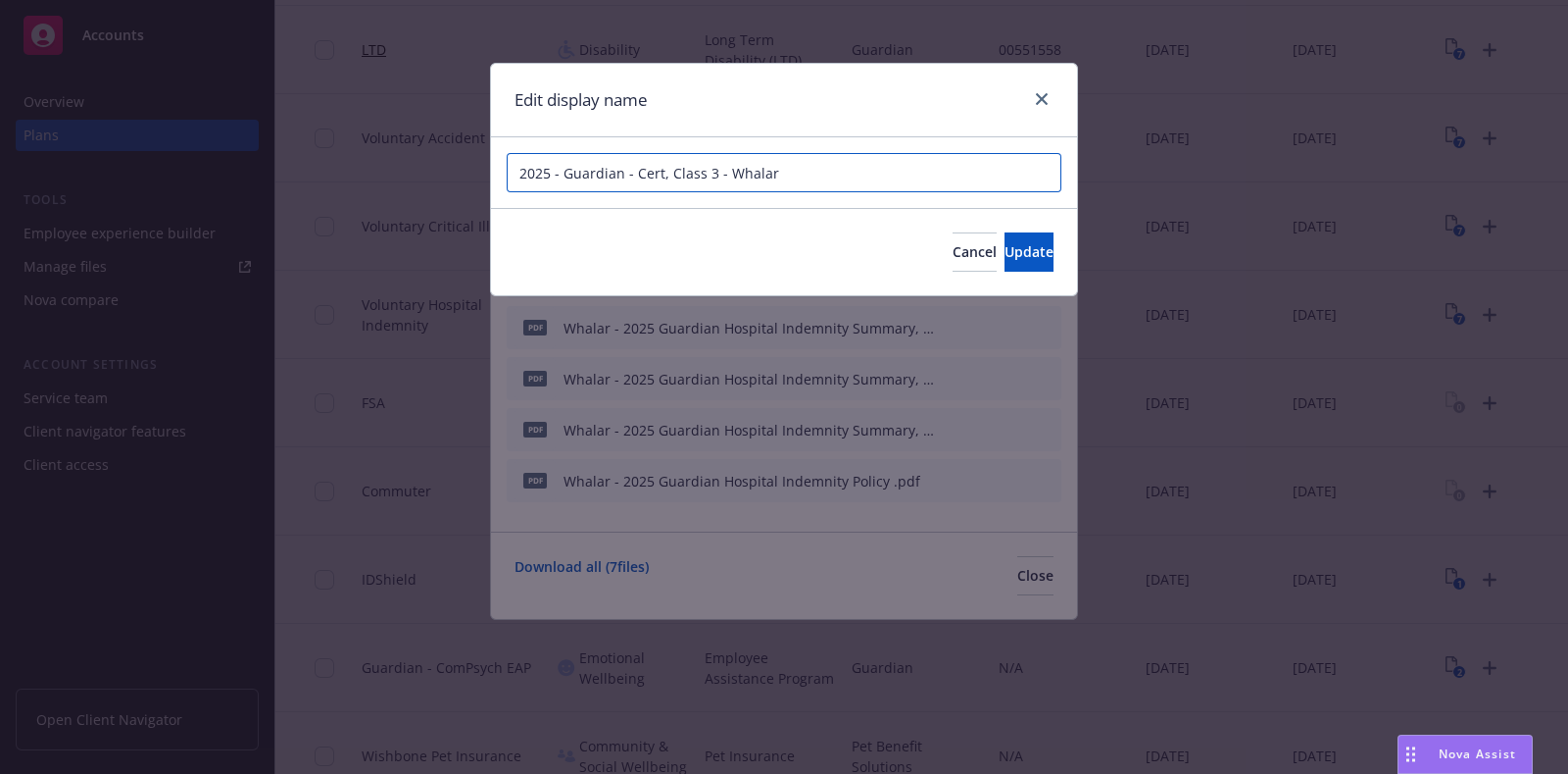
click at [819, 165] on input "2025 - Guardian - Cert, Class 3 - Whalar" at bounding box center [784, 172] width 555 height 40
paste input "Whalar - 2025 Guardian Hospital Indemnity Summary, Class 3"
click at [862, 173] on input "Whalar - 2025 Guardian Hospital Indemnity Summary, Class 3" at bounding box center [784, 172] width 555 height 40
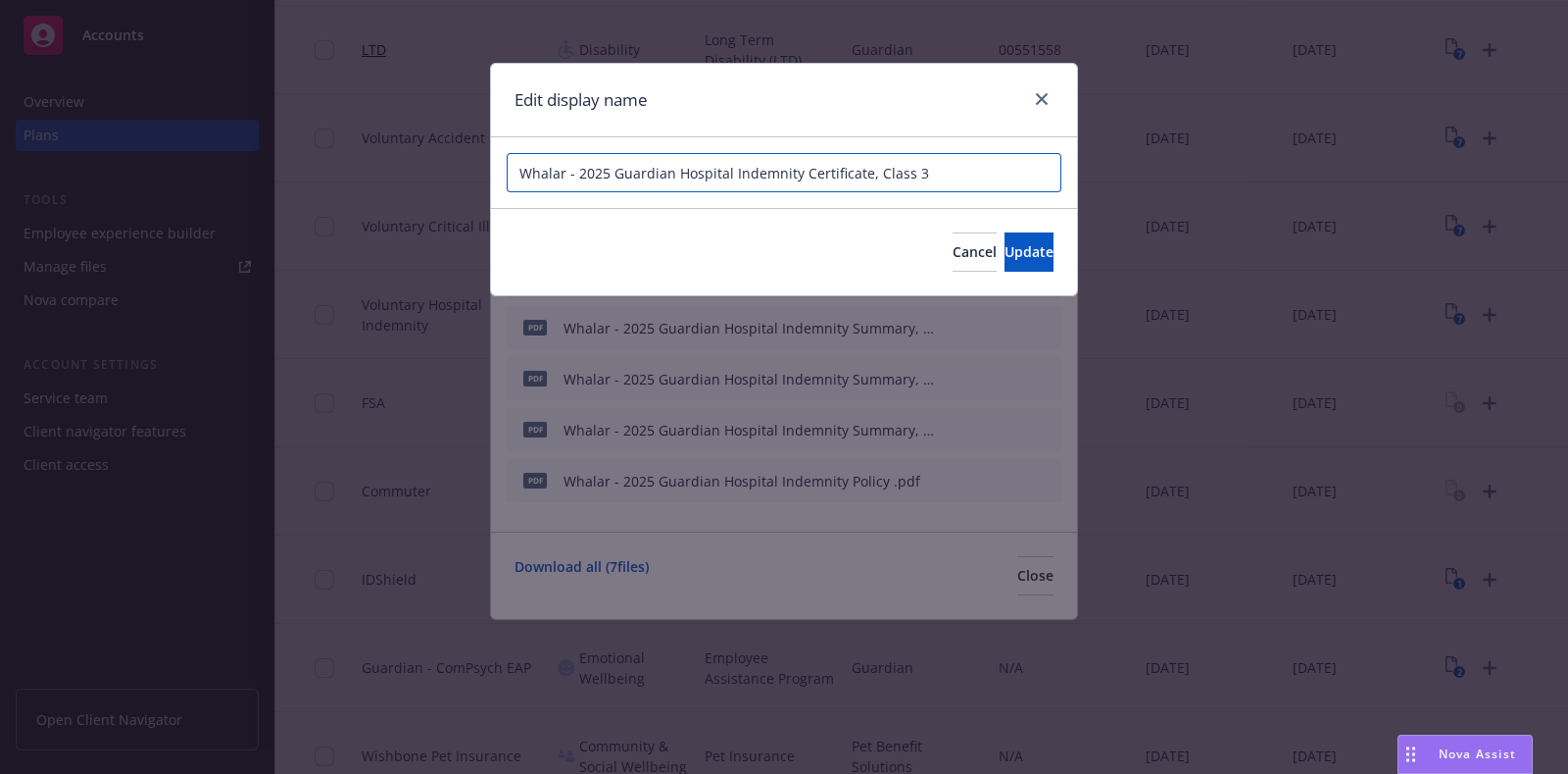
type input "Whalar - 2025 Guardian Hospital Indemnity Certificate, Class 3"
click at [861, 193] on div "Whalar - 2025 Guardian Hospital Indemnity Certificate, Class 3" at bounding box center [784, 172] width 586 height 70
click at [858, 168] on input "Whalar - 2025 Guardian Hospital Indemnity Certificate, Class 3" at bounding box center [784, 172] width 555 height 40
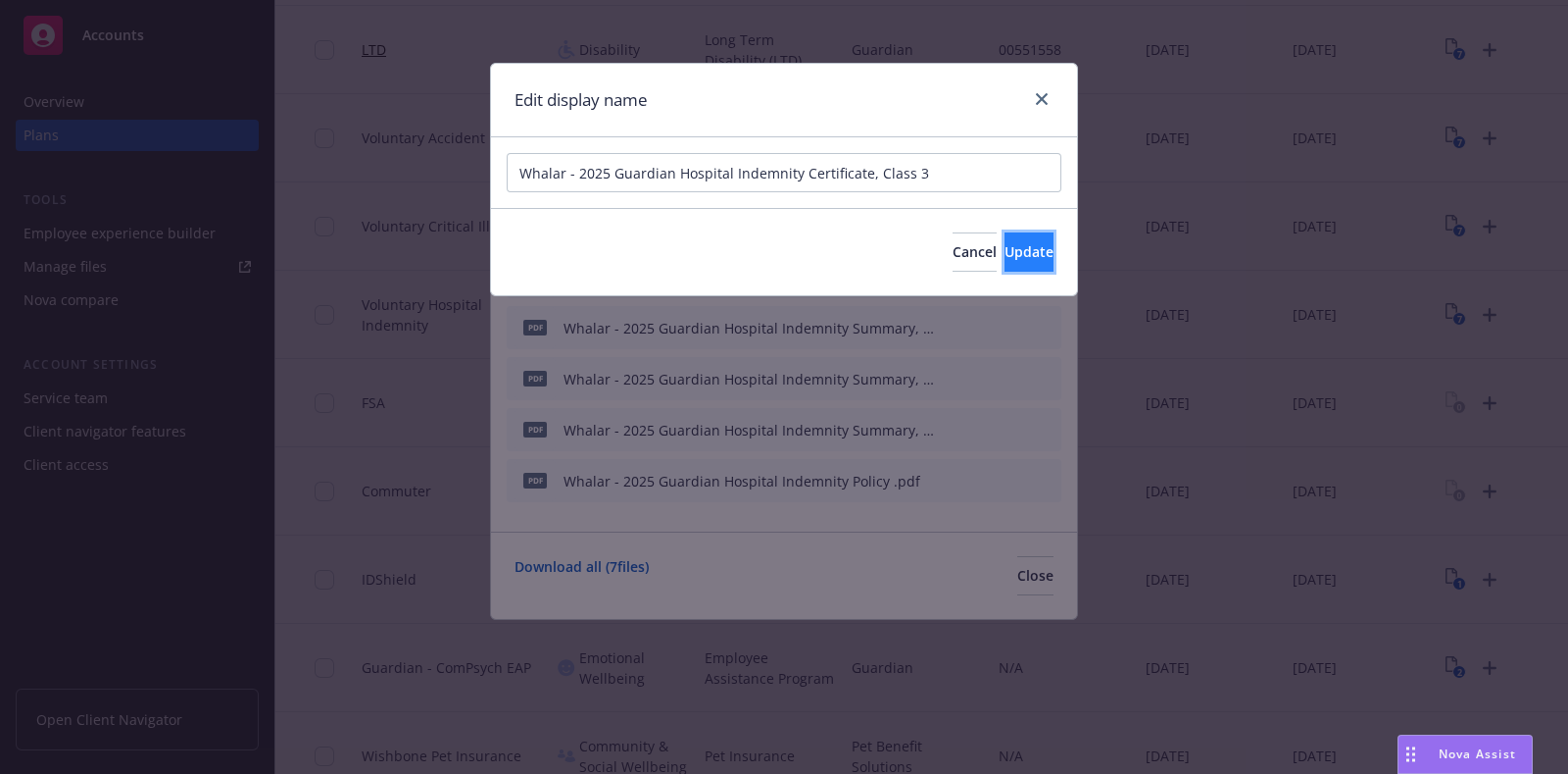
click at [1004, 264] on button "Update" at bounding box center [1028, 253] width 49 height 40
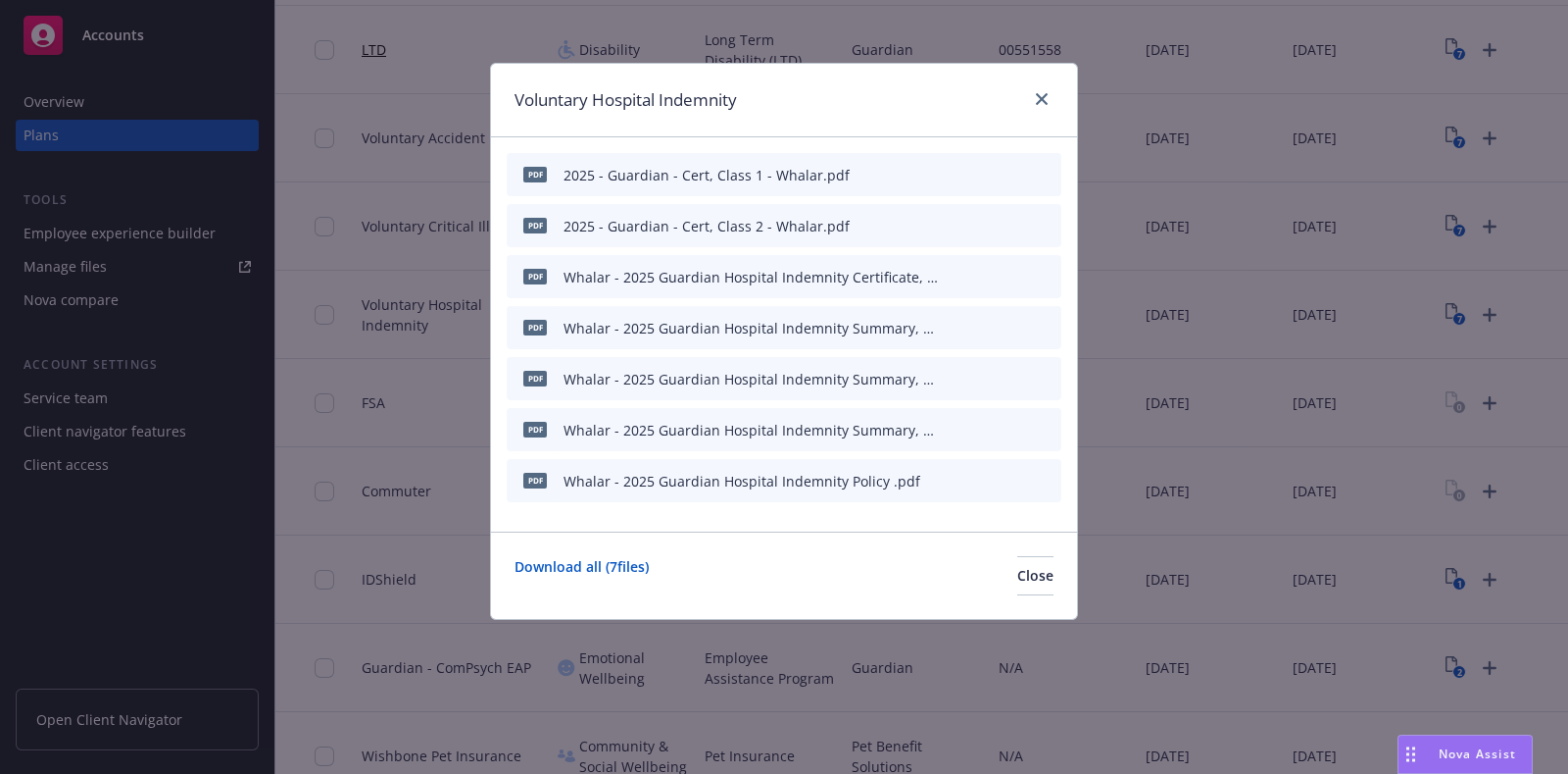
click at [958, 226] on div at bounding box center [999, 226] width 108 height 21
click at [953, 226] on icon "button" at bounding box center [950, 226] width 12 height 12
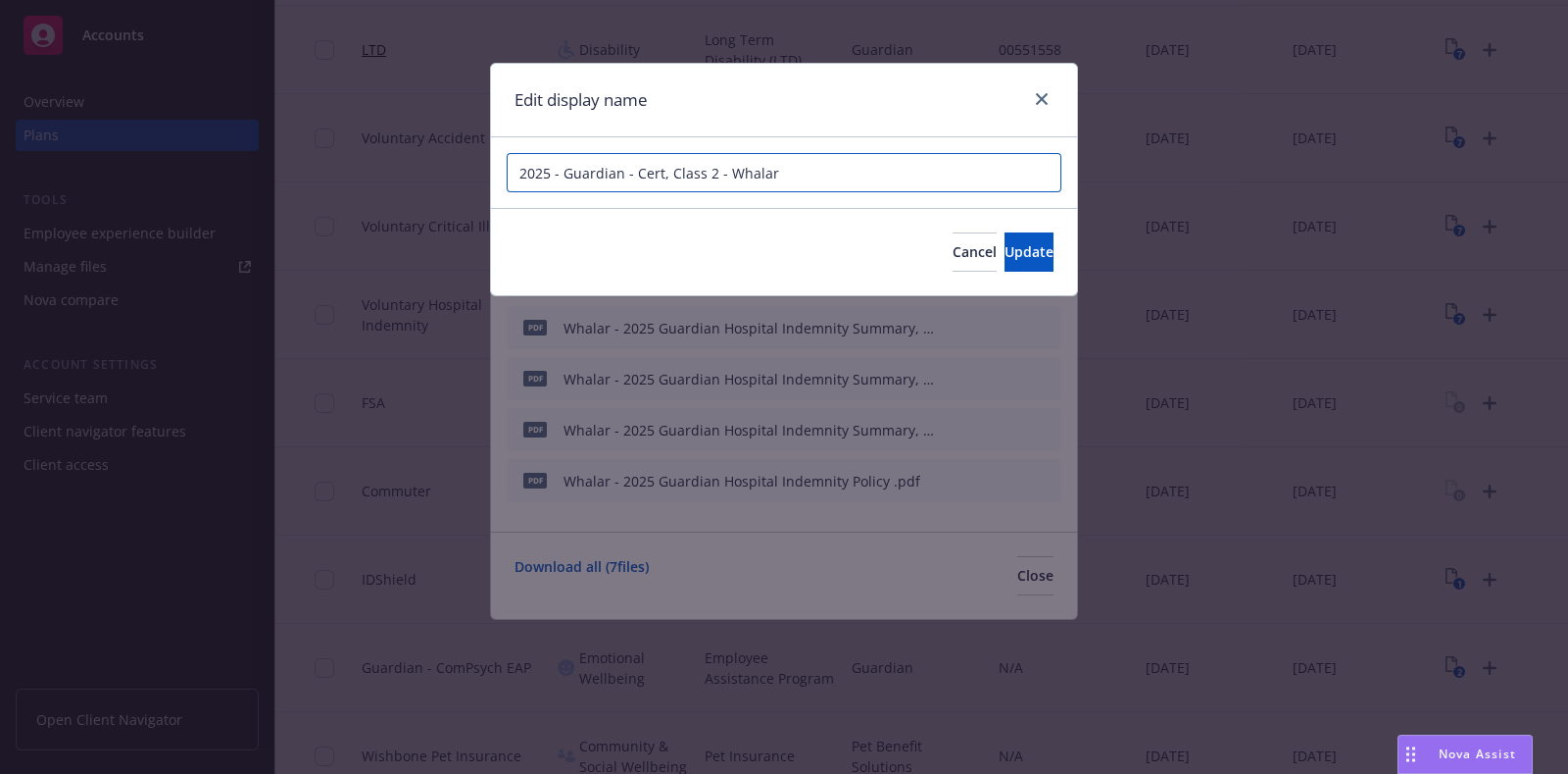
click at [788, 157] on input "2025 - Guardian - Cert, Class 2 - Whalar" at bounding box center [784, 172] width 555 height 40
paste input "Whalar - 2025 Guardian Hospital Indemnity Certificate, Class 3"
type input "Whalar - 2025 Guardian Hospital Indemnity Certificate, Class 2"
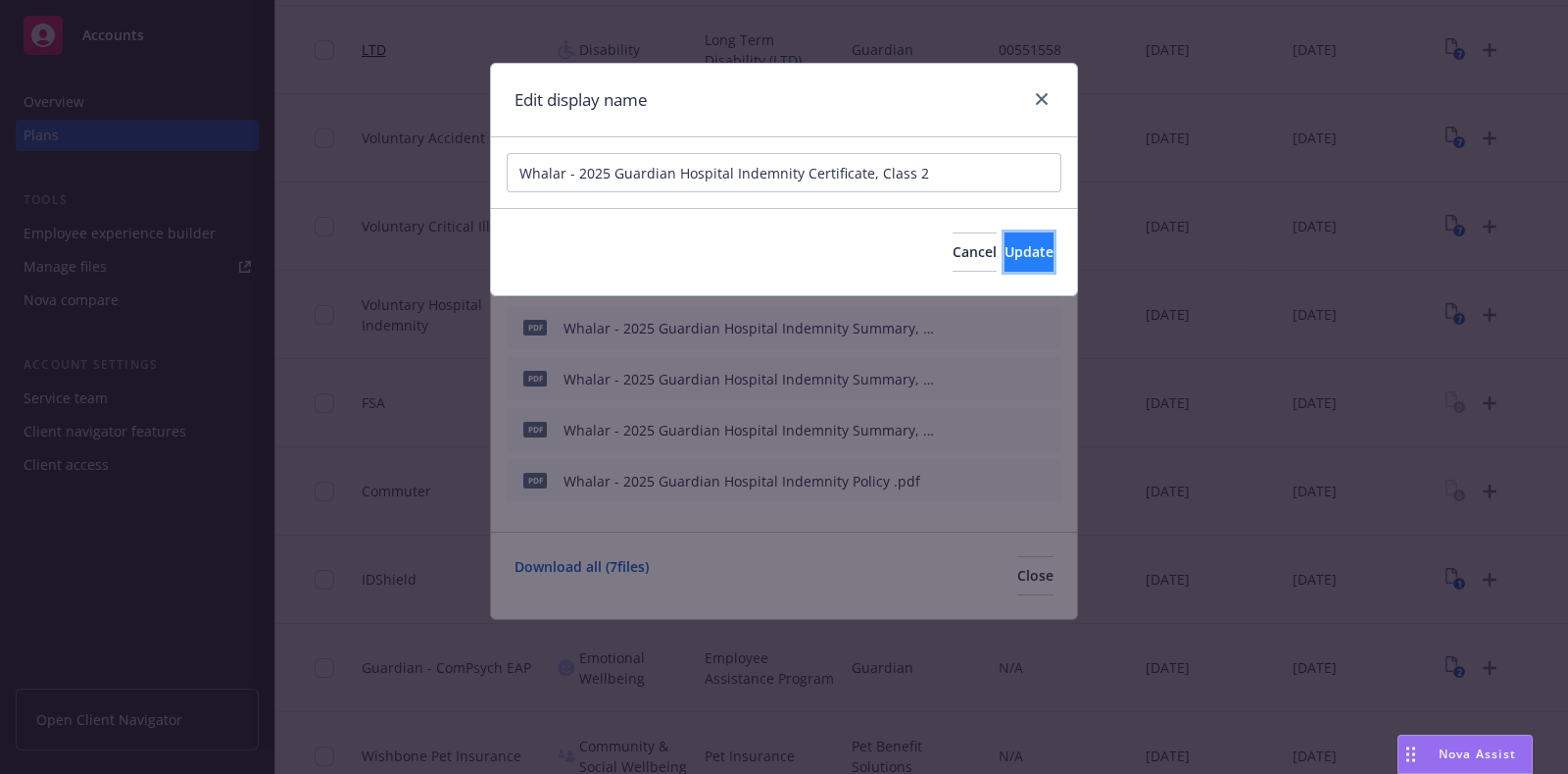
click at [1004, 258] on span "Update" at bounding box center [1028, 251] width 49 height 19
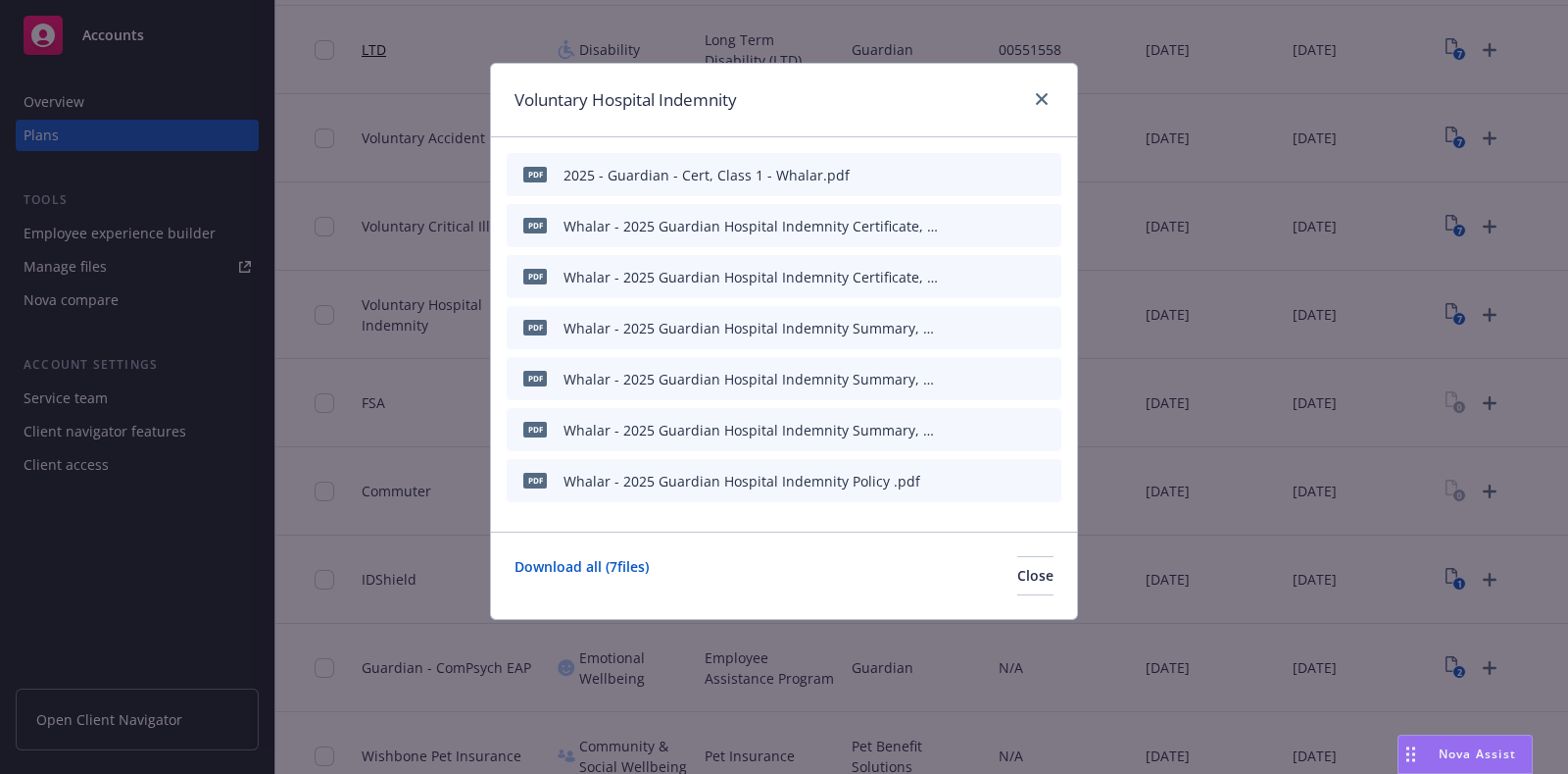
click at [949, 177] on icon "button" at bounding box center [949, 175] width 10 height 10
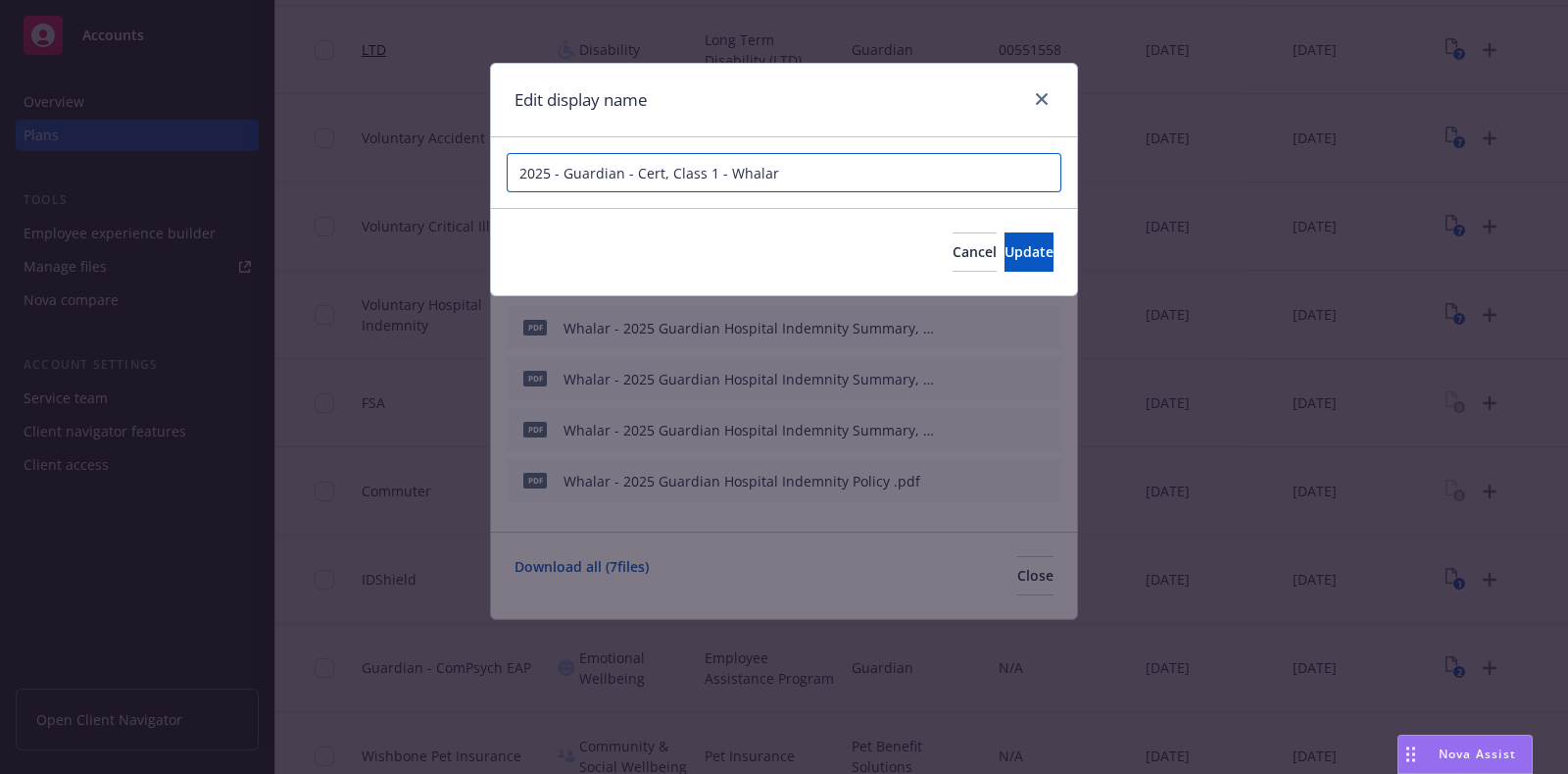
click at [812, 177] on input "2025 - Guardian - Cert, Class 1 - Whalar" at bounding box center [784, 172] width 555 height 40
paste input "Whalar - 2025 Guardian Hospital Indemnity Certificate, Class 3"
type input "Whalar - 2025 Guardian Hospital Indemnity Certificate, Class 1"
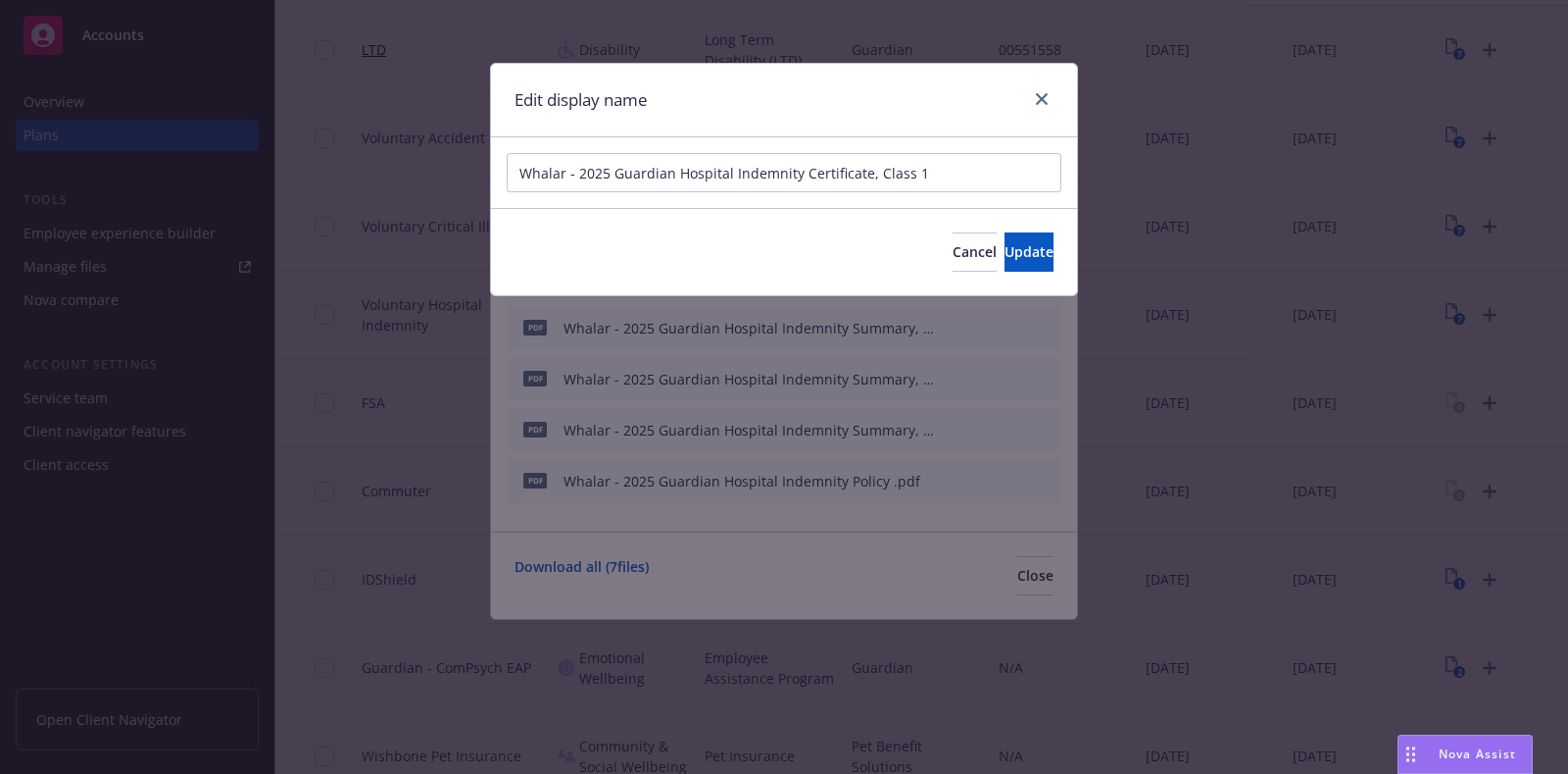
click at [974, 272] on div "Cancel Update" at bounding box center [784, 252] width 586 height 87
click at [1004, 263] on button "Update" at bounding box center [1028, 253] width 49 height 40
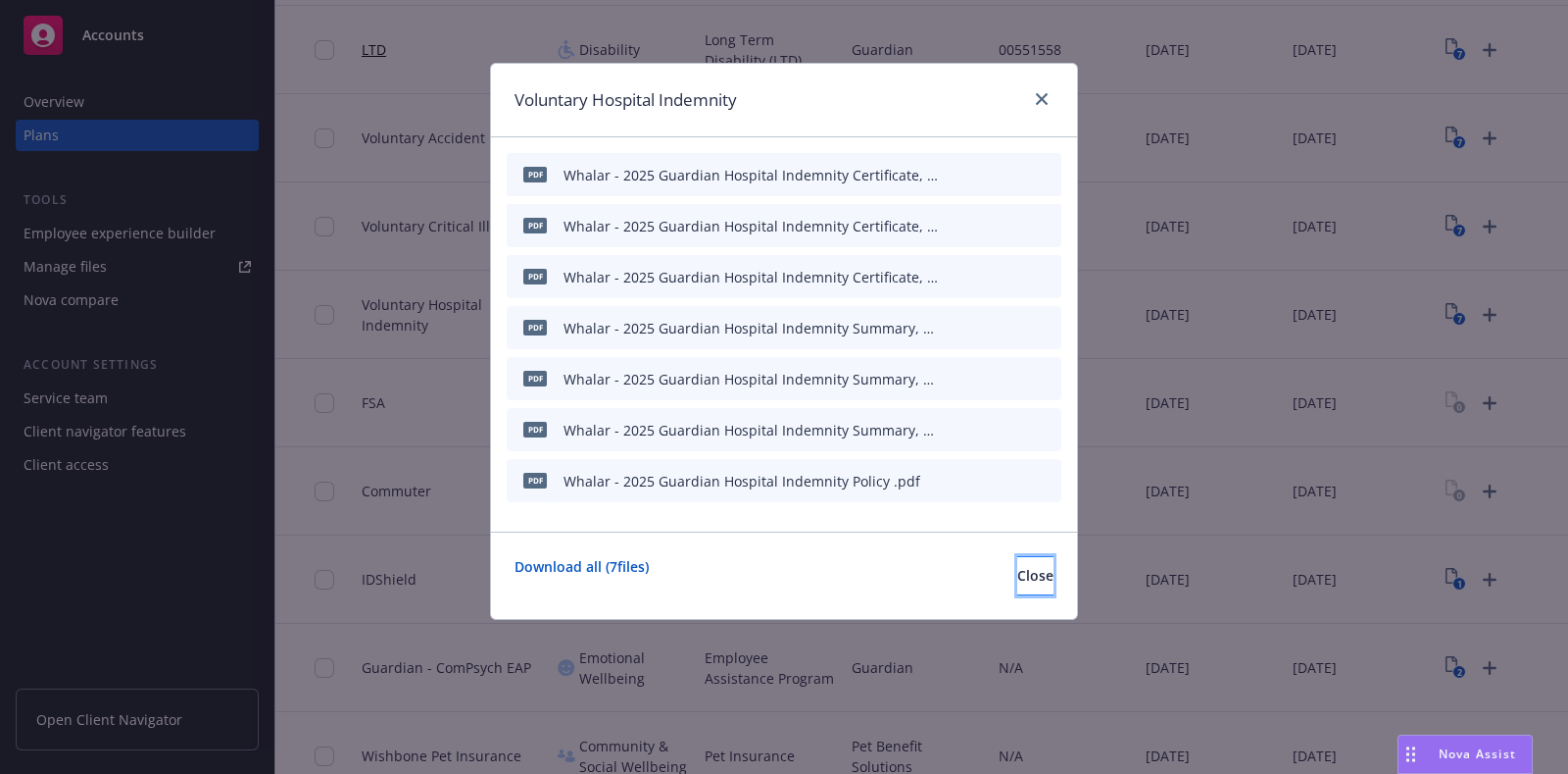
click at [1024, 584] on button "Close" at bounding box center [1035, 576] width 37 height 40
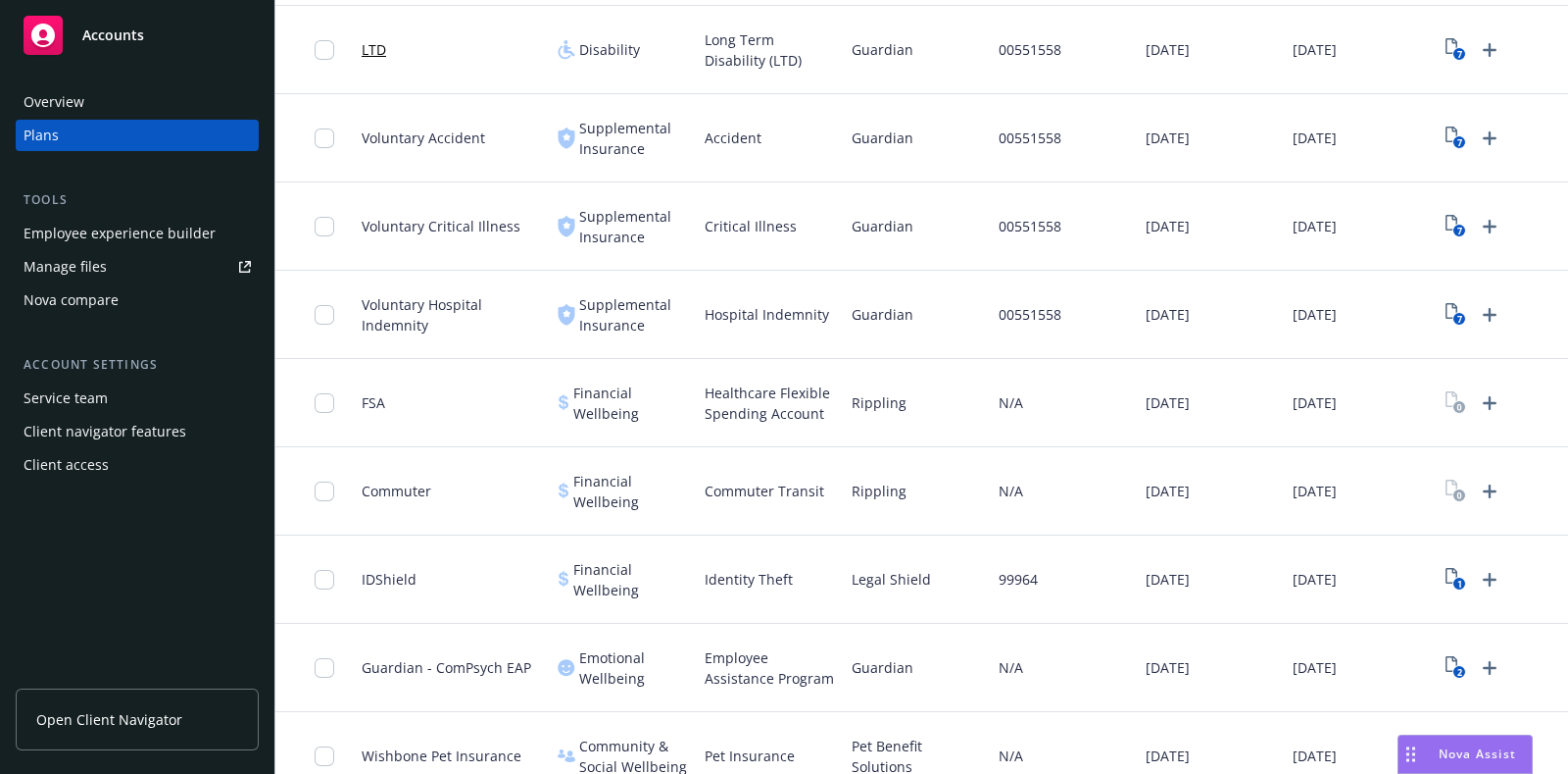
scroll to position [1103, 0]
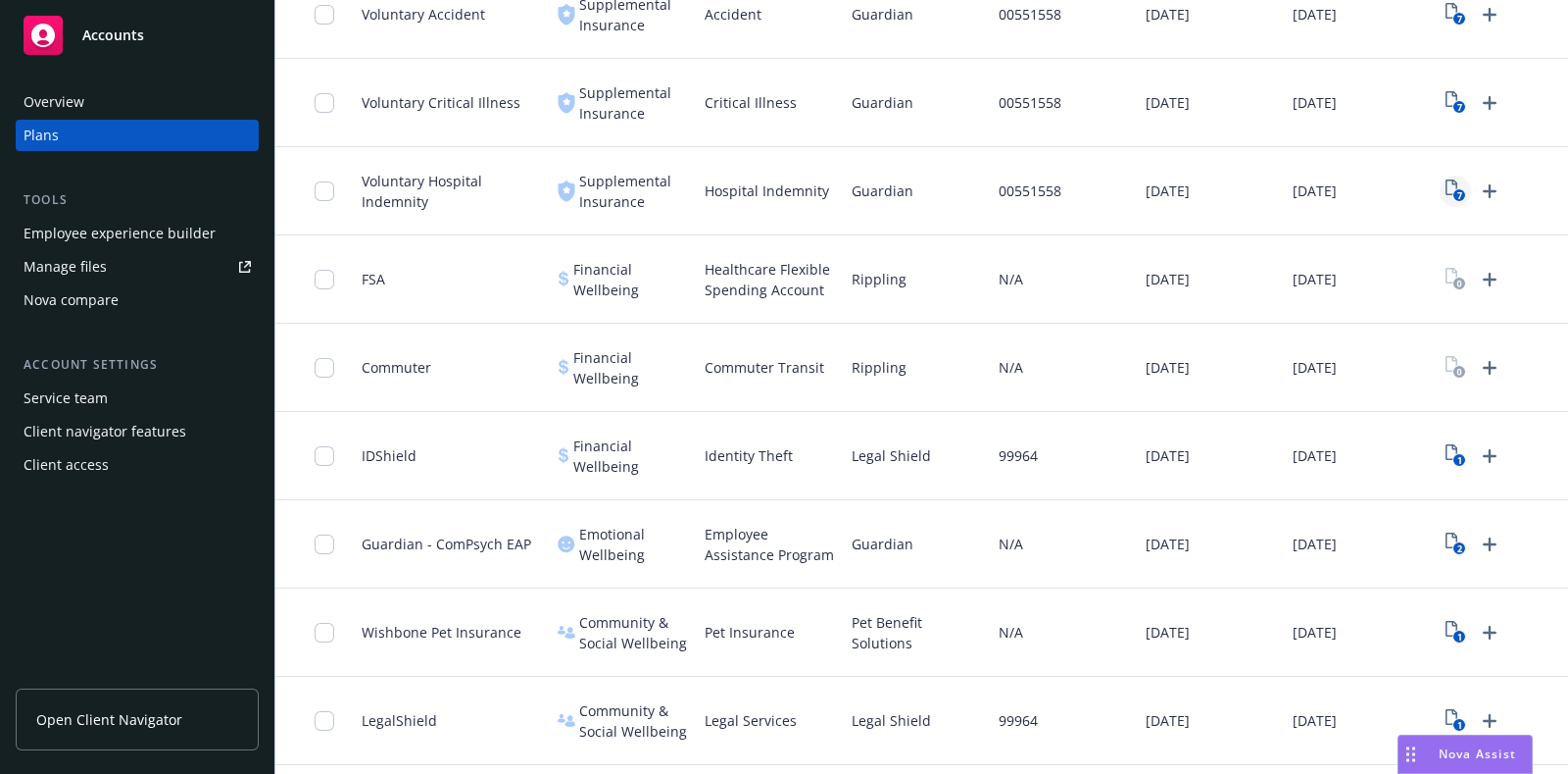
click at [1458, 197] on text "7" at bounding box center [1459, 195] width 5 height 13
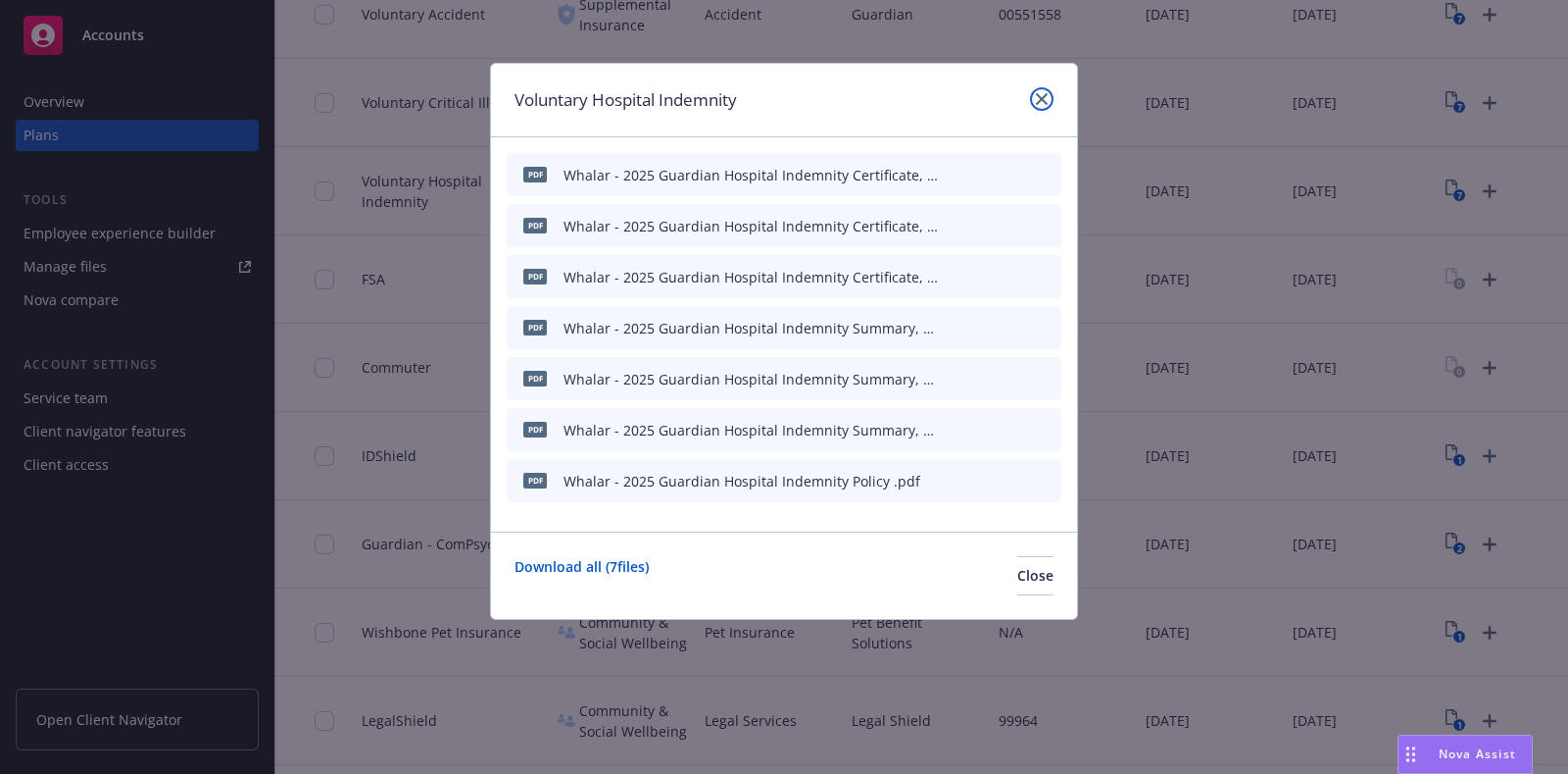
click at [1049, 99] on link "close" at bounding box center [1042, 99] width 24 height 24
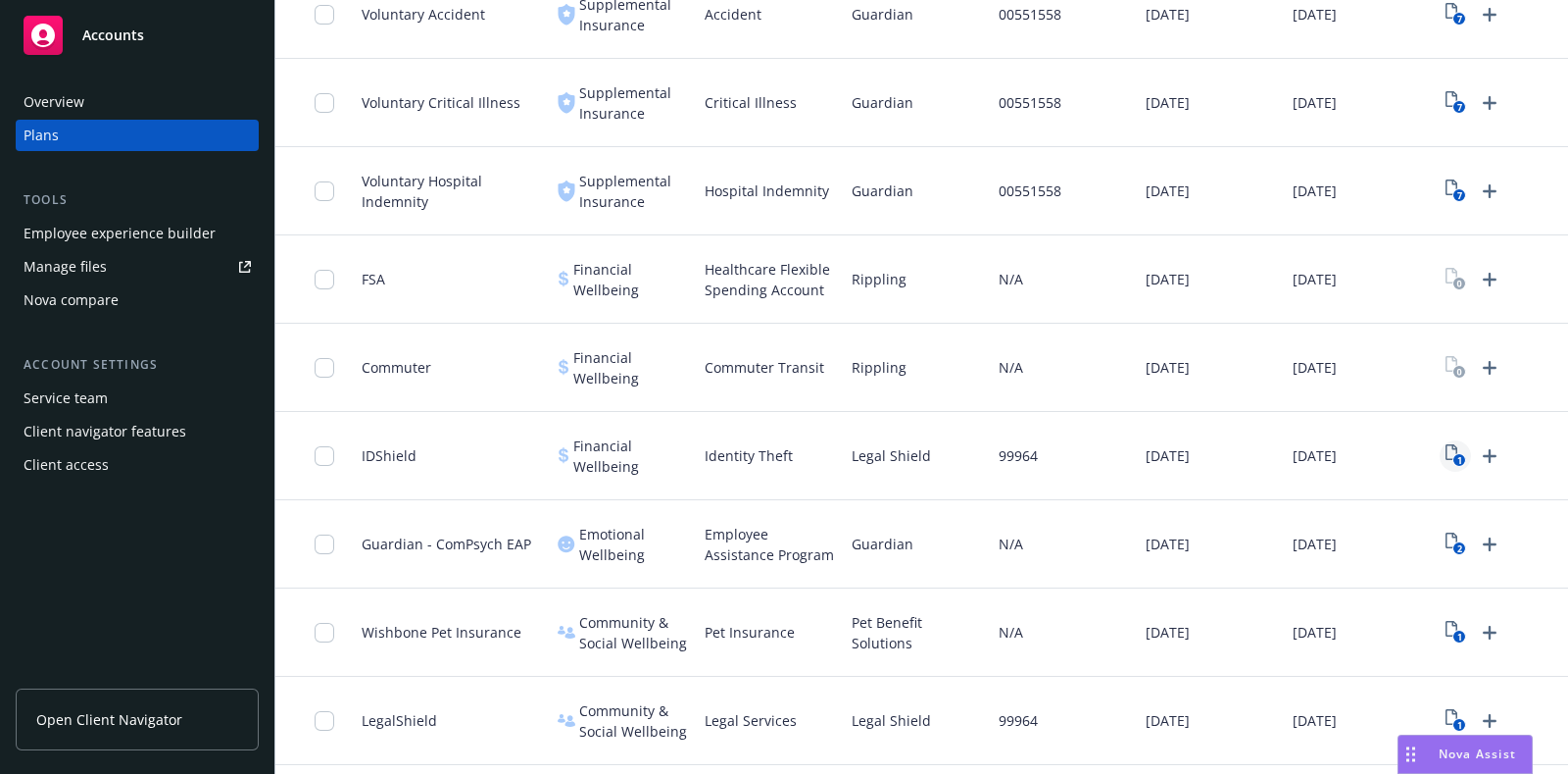
click at [1466, 455] on link "1" at bounding box center [1456, 456] width 32 height 32
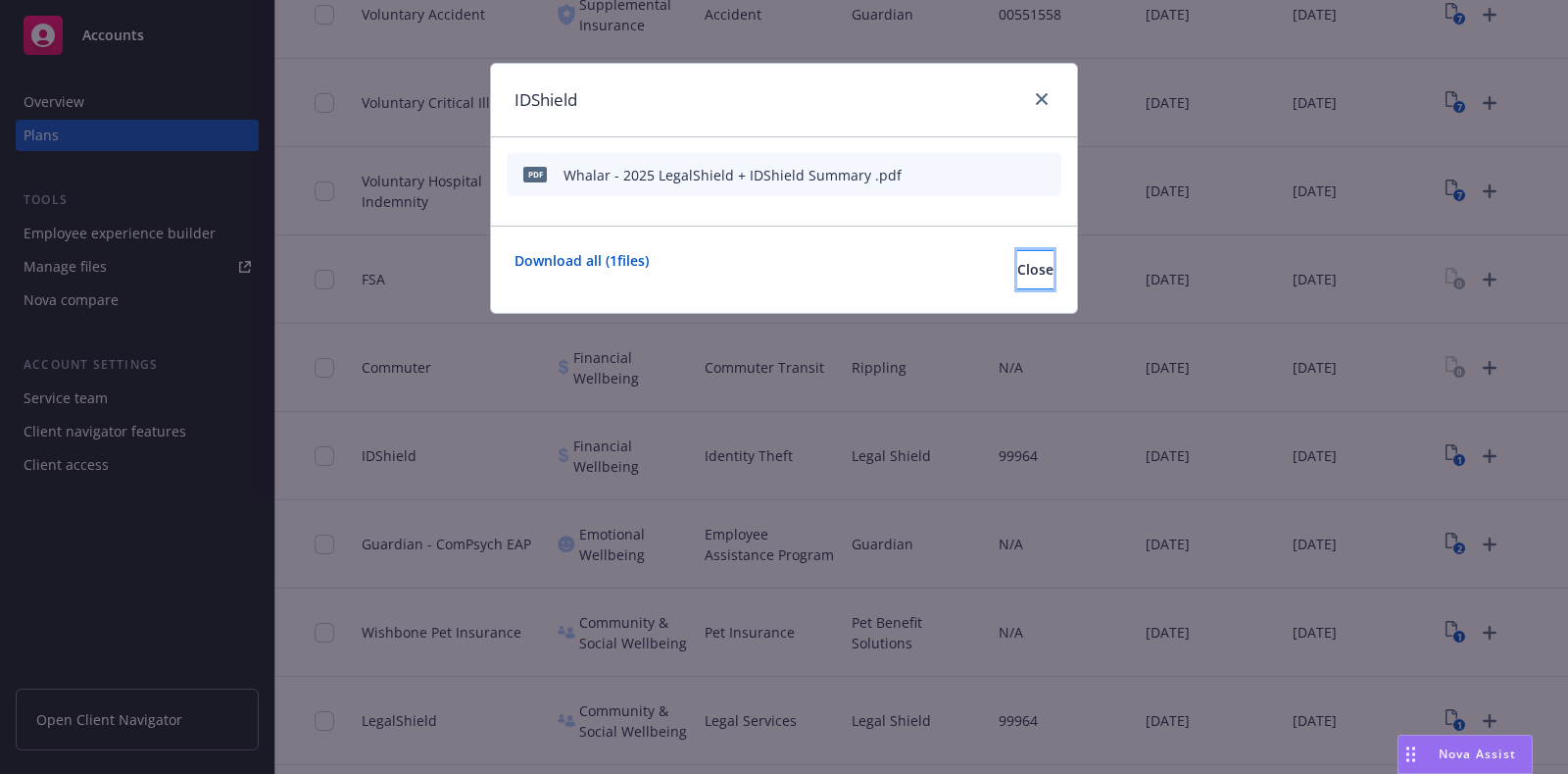
click at [1017, 260] on span "Close" at bounding box center [1035, 269] width 37 height 19
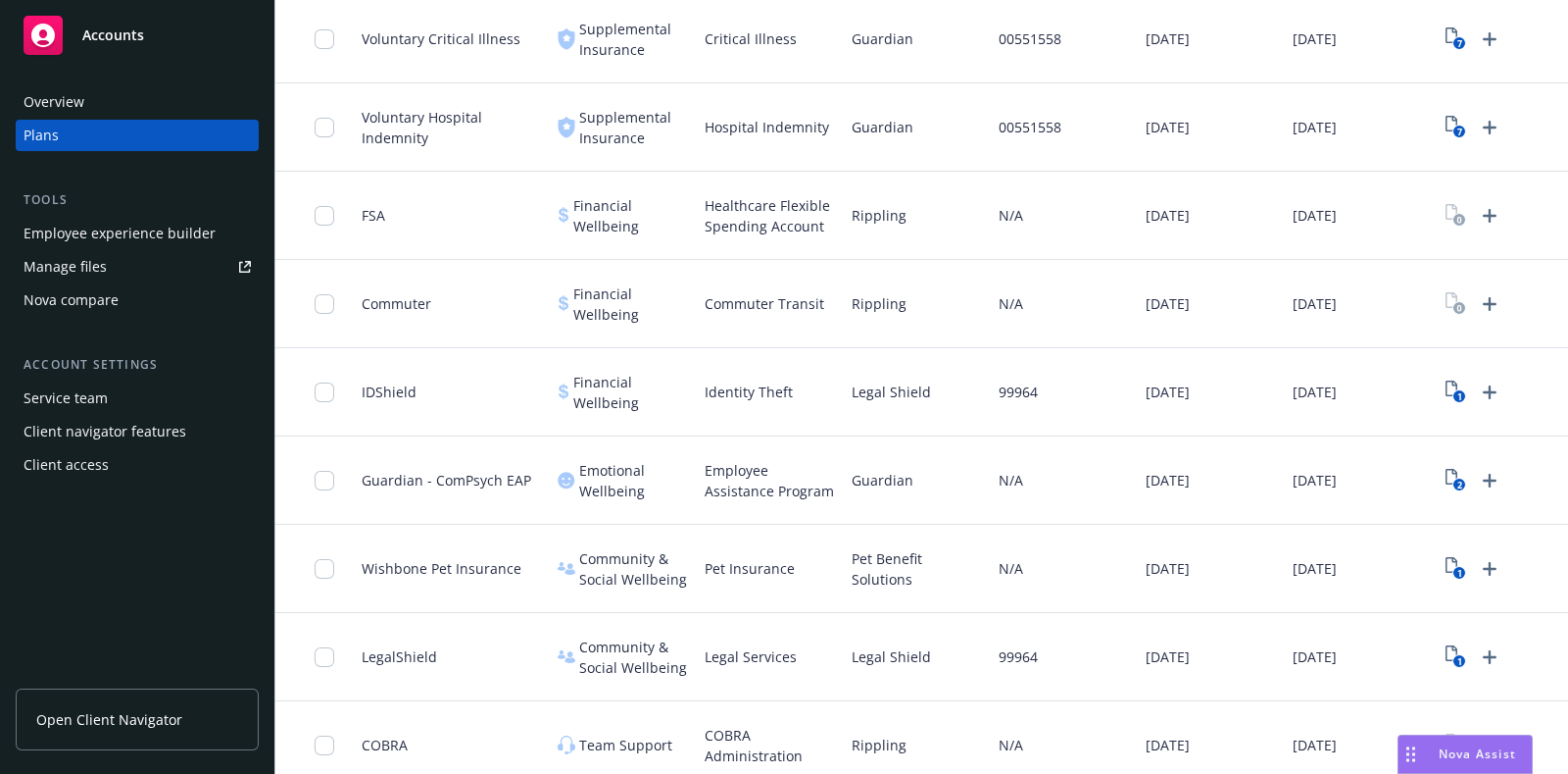
scroll to position [1200, 0]
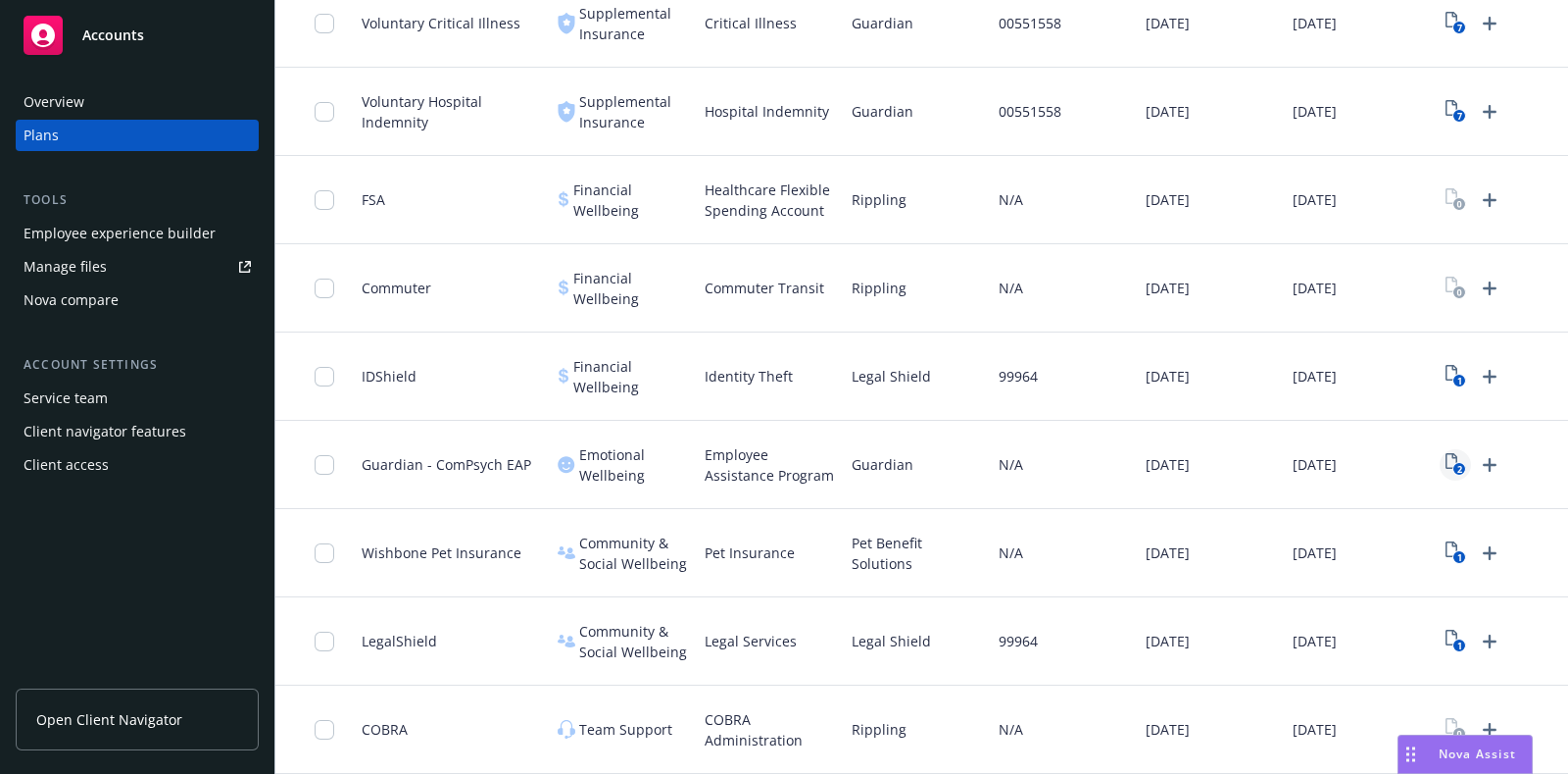
click at [1457, 463] on text "2" at bounding box center [1459, 469] width 5 height 13
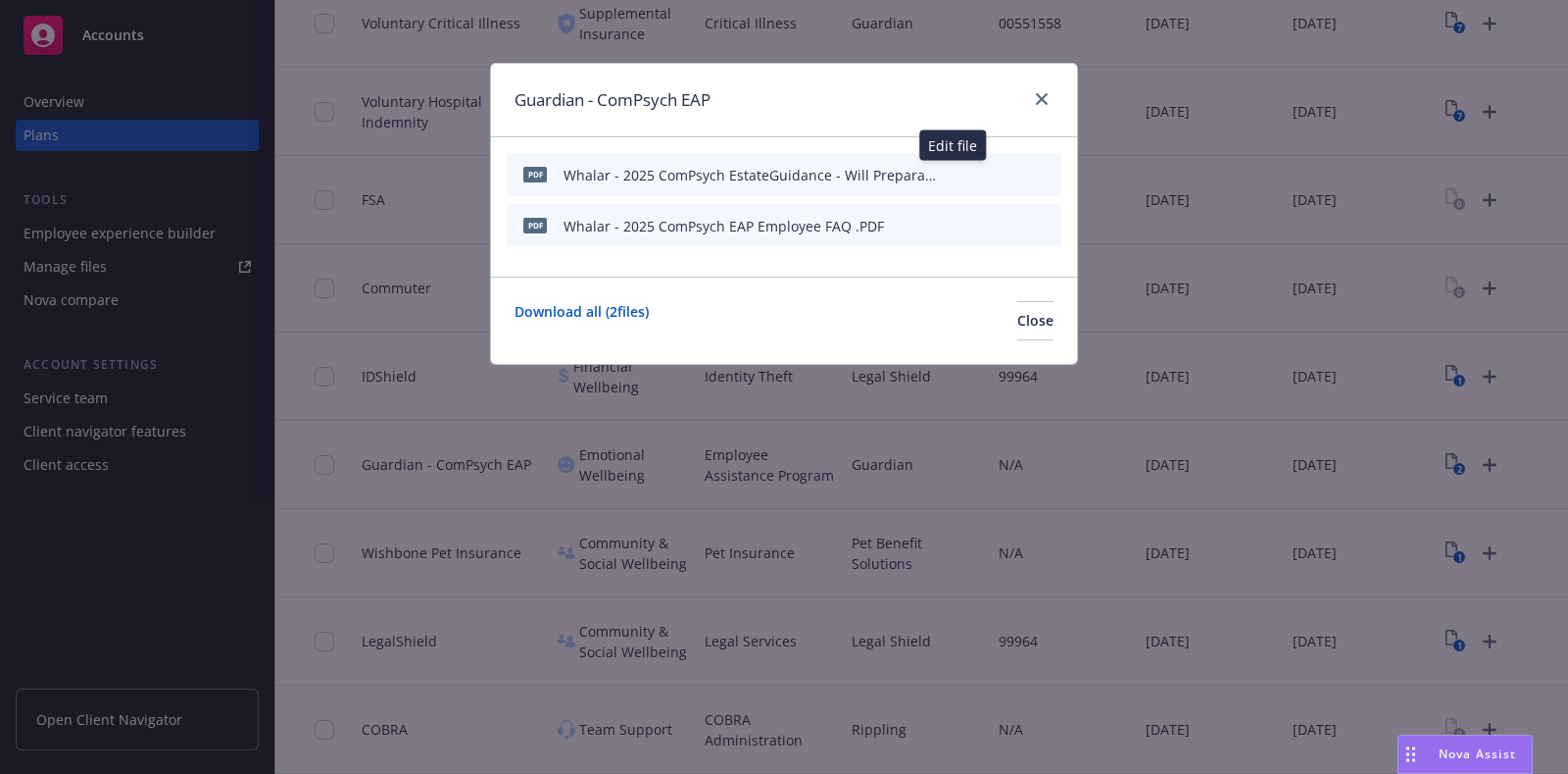
click at [948, 180] on button at bounding box center [952, 174] width 12 height 21
click at [955, 168] on icon "button" at bounding box center [953, 170] width 5 height 5
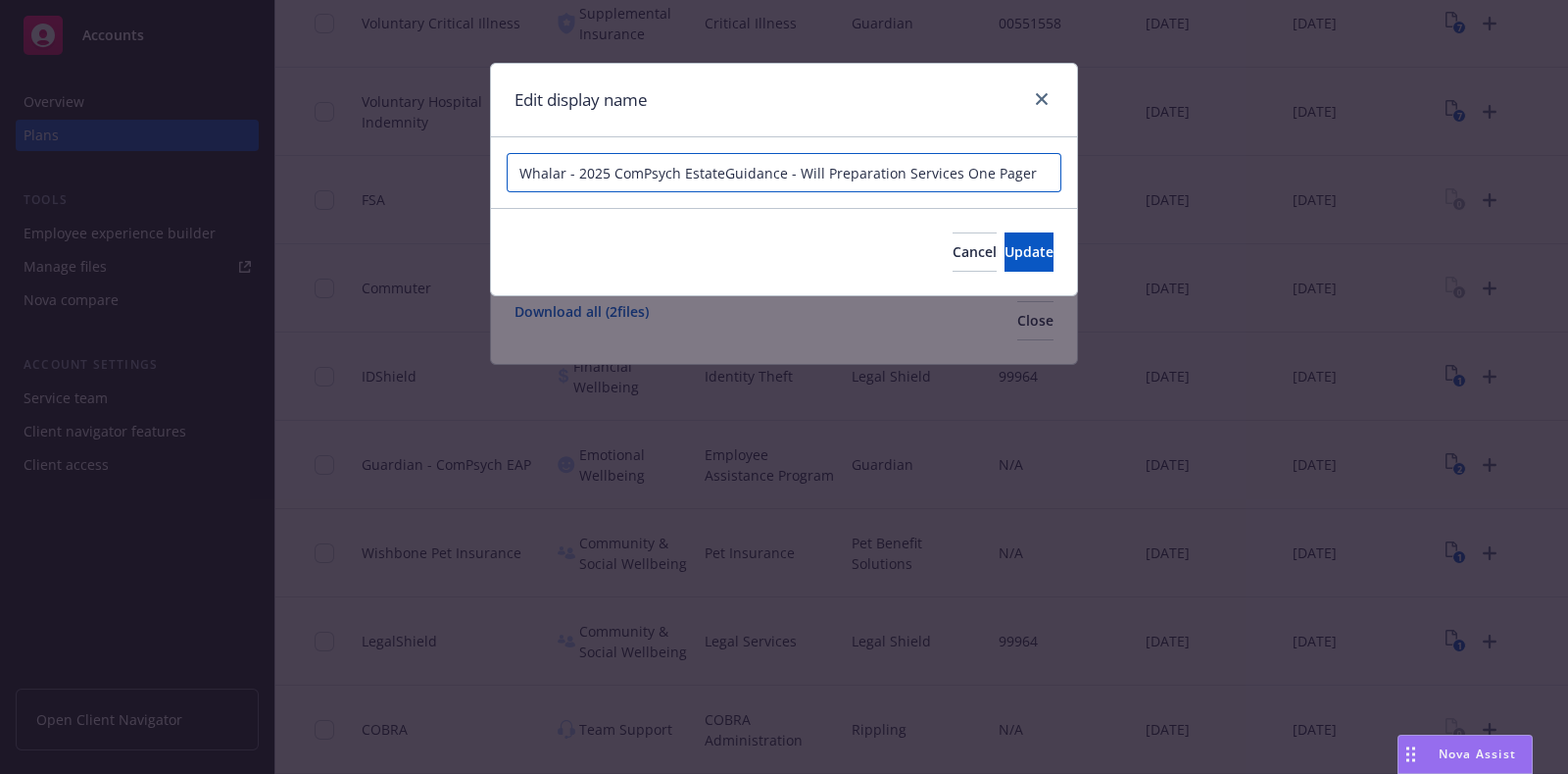
click at [789, 172] on input "Whalar - 2025 ComPsych EstateGuidance - Will Preparation Services One Pager" at bounding box center [784, 172] width 555 height 40
type input "Whalar - 2025 ComPsych EstateGuidance and Will Preparation Services One Pager"
click at [1004, 242] on span "Update" at bounding box center [1028, 251] width 49 height 19
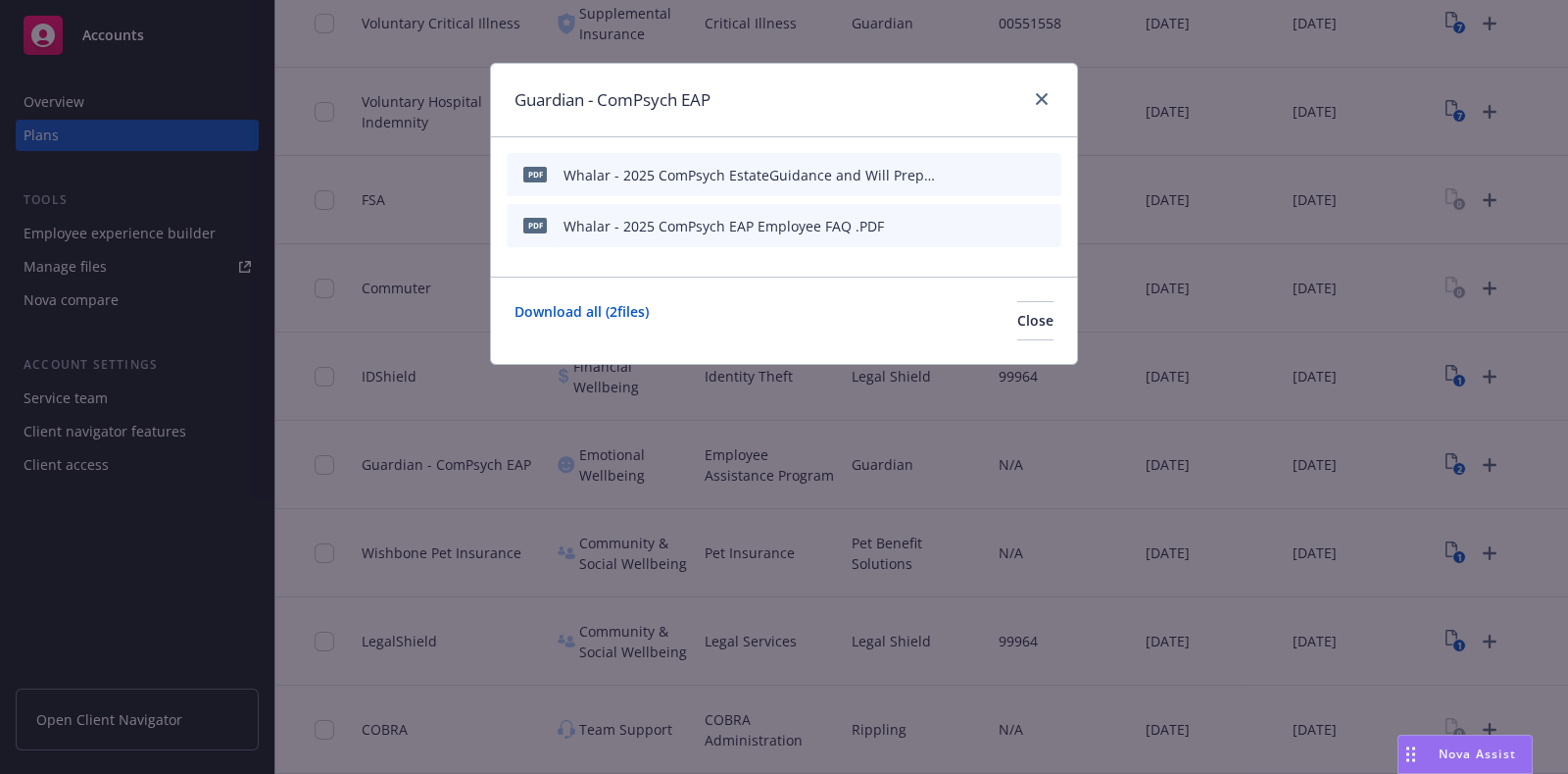
click at [1029, 98] on div at bounding box center [1038, 100] width 32 height 26
click at [1038, 99] on icon "close" at bounding box center [1042, 99] width 12 height 12
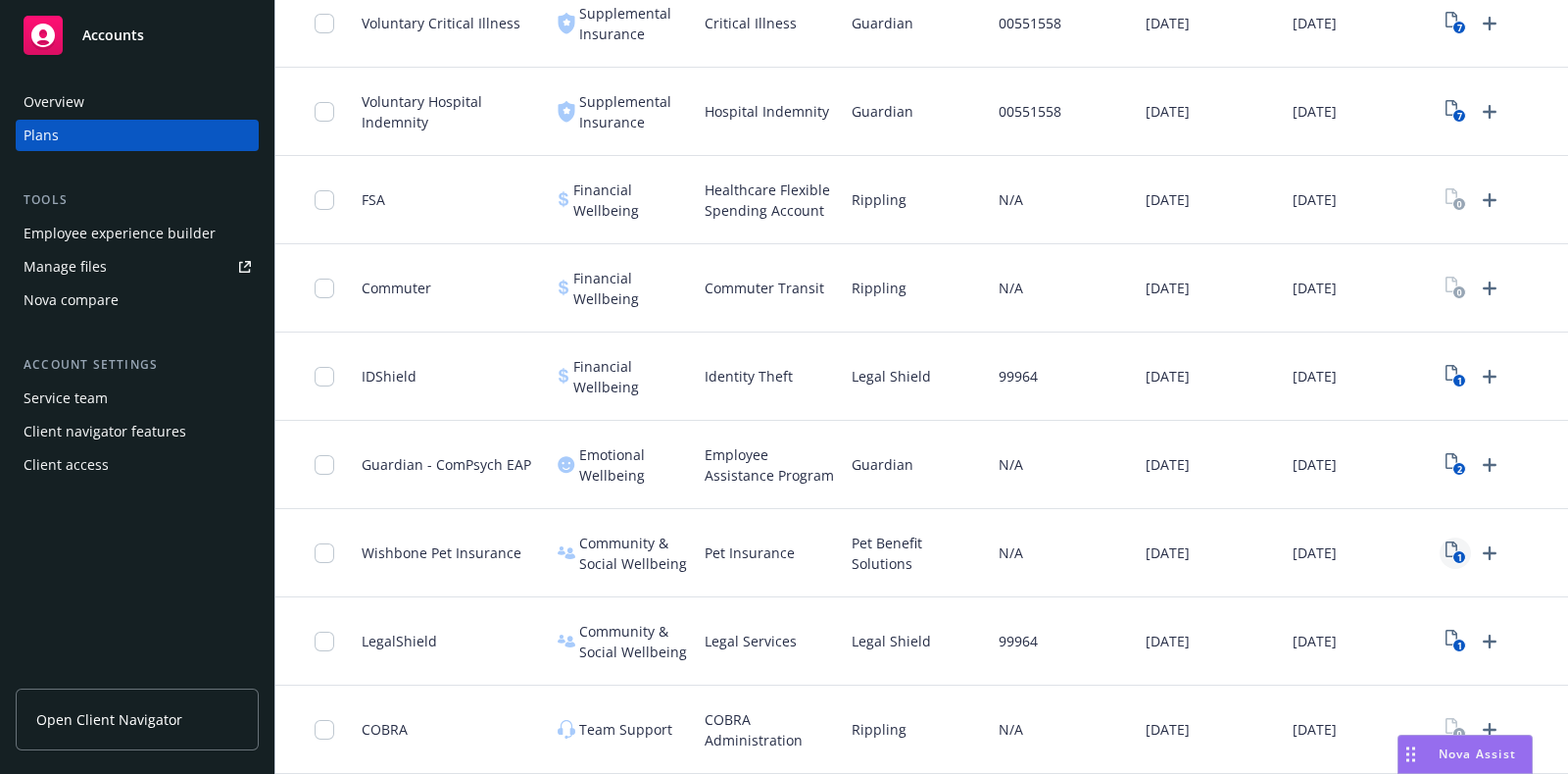
click at [1456, 551] on rect "View Plan Documents" at bounding box center [1459, 557] width 13 height 13
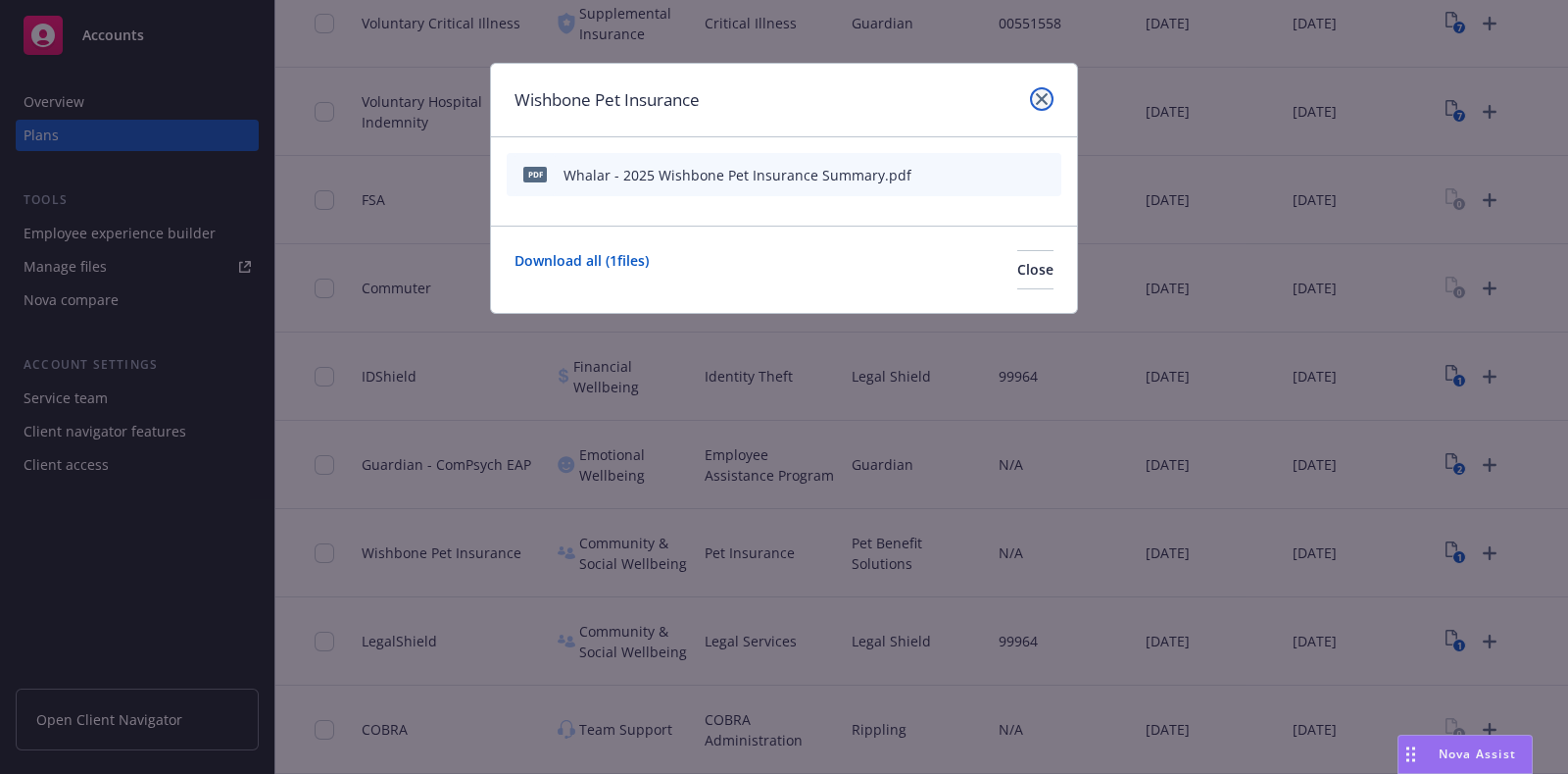
click at [1047, 98] on icon "close" at bounding box center [1042, 99] width 12 height 12
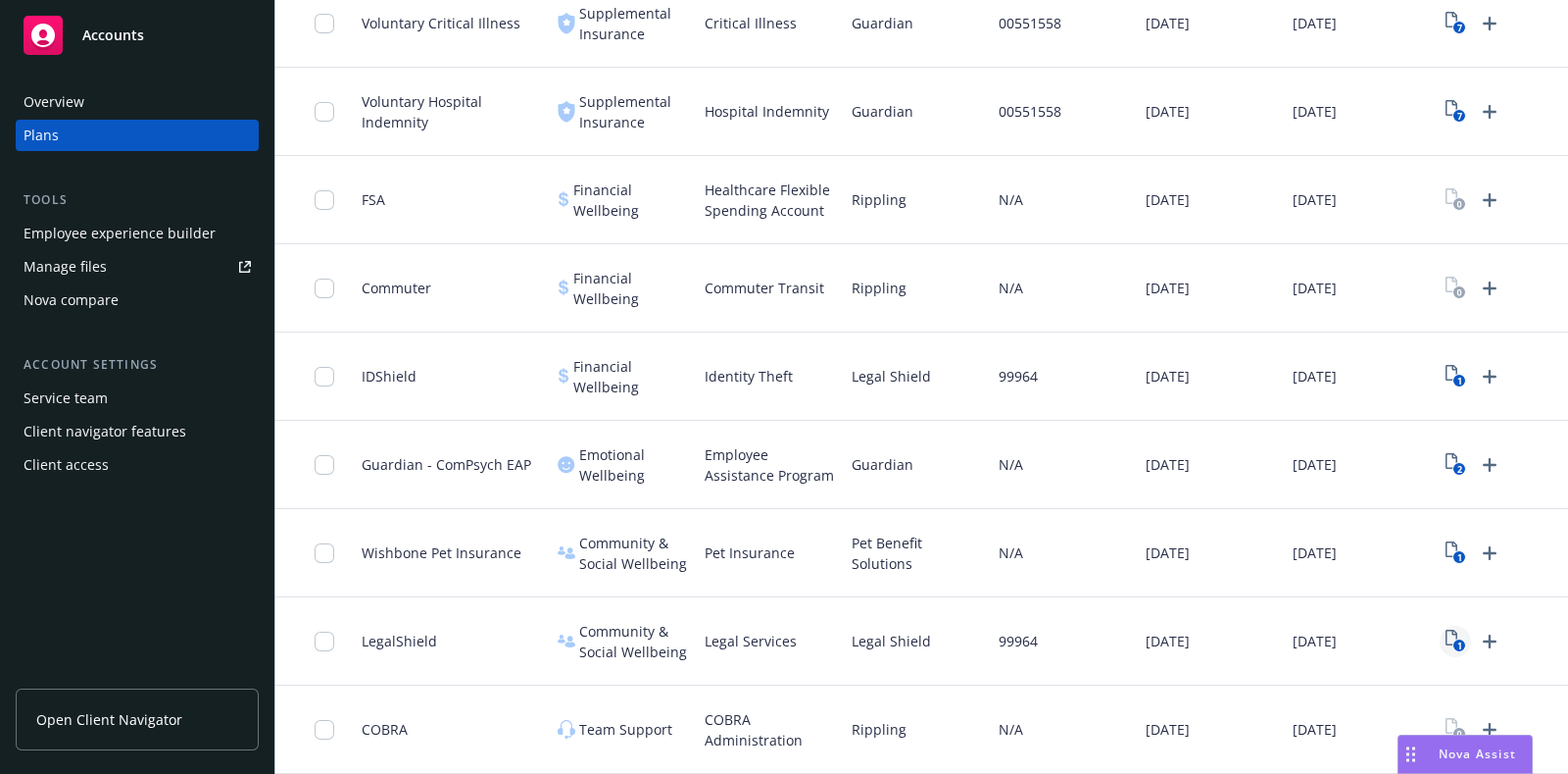
click at [1451, 629] on icon "1" at bounding box center [1456, 640] width 21 height 23
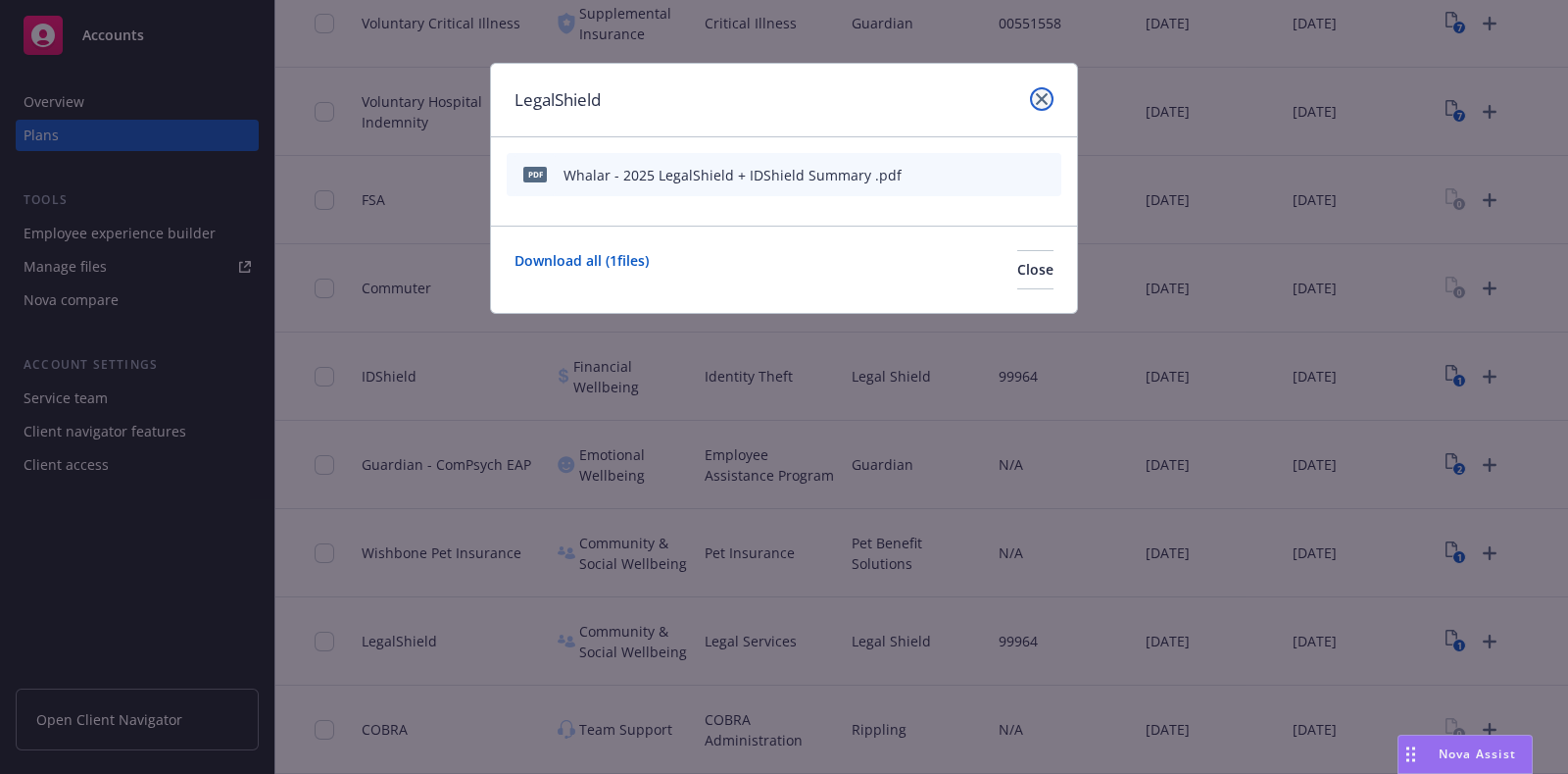
click at [1039, 97] on icon "close" at bounding box center [1042, 99] width 12 height 12
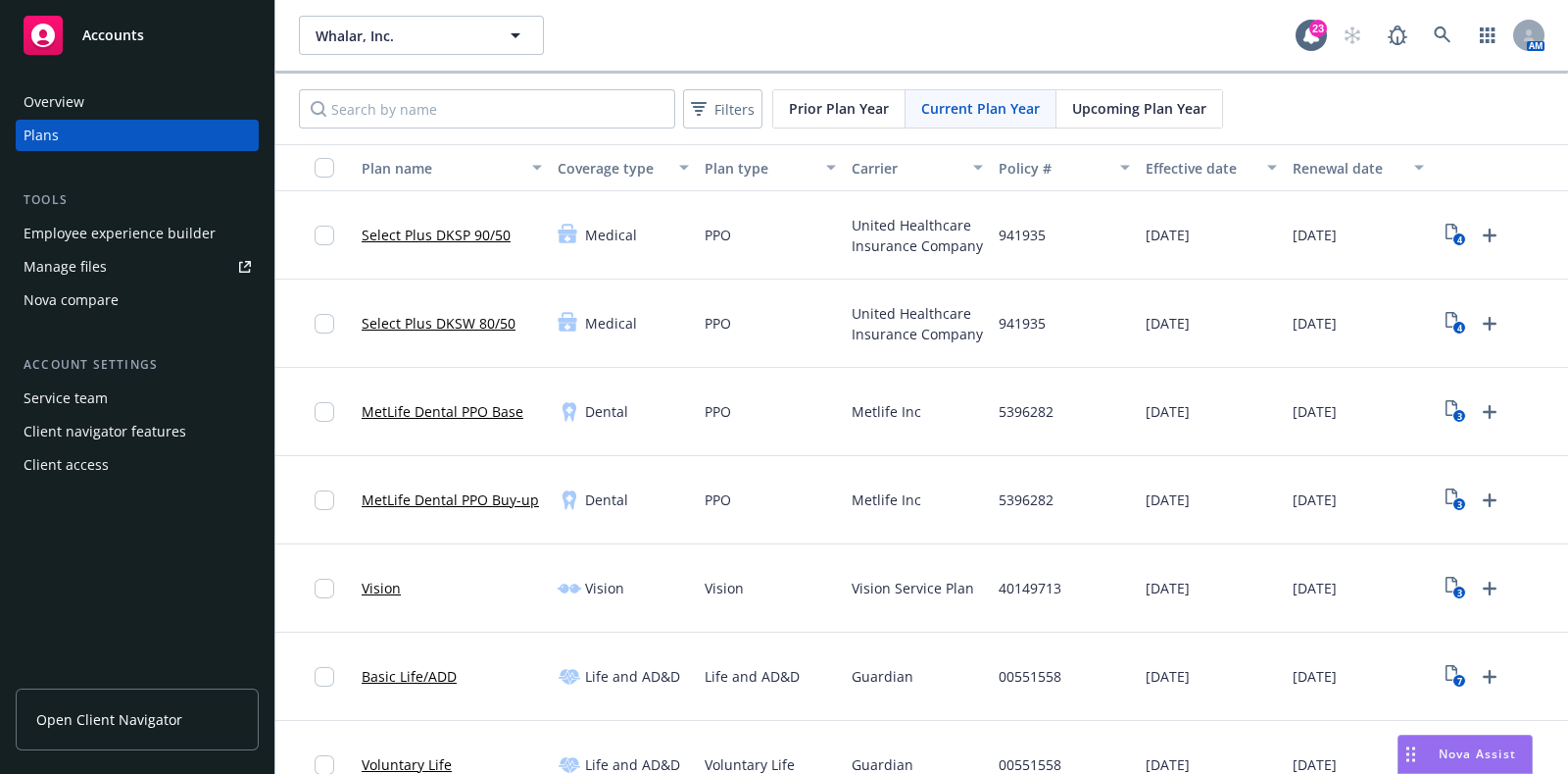
click at [160, 230] on div "Employee experience builder" at bounding box center [120, 234] width 192 height 32
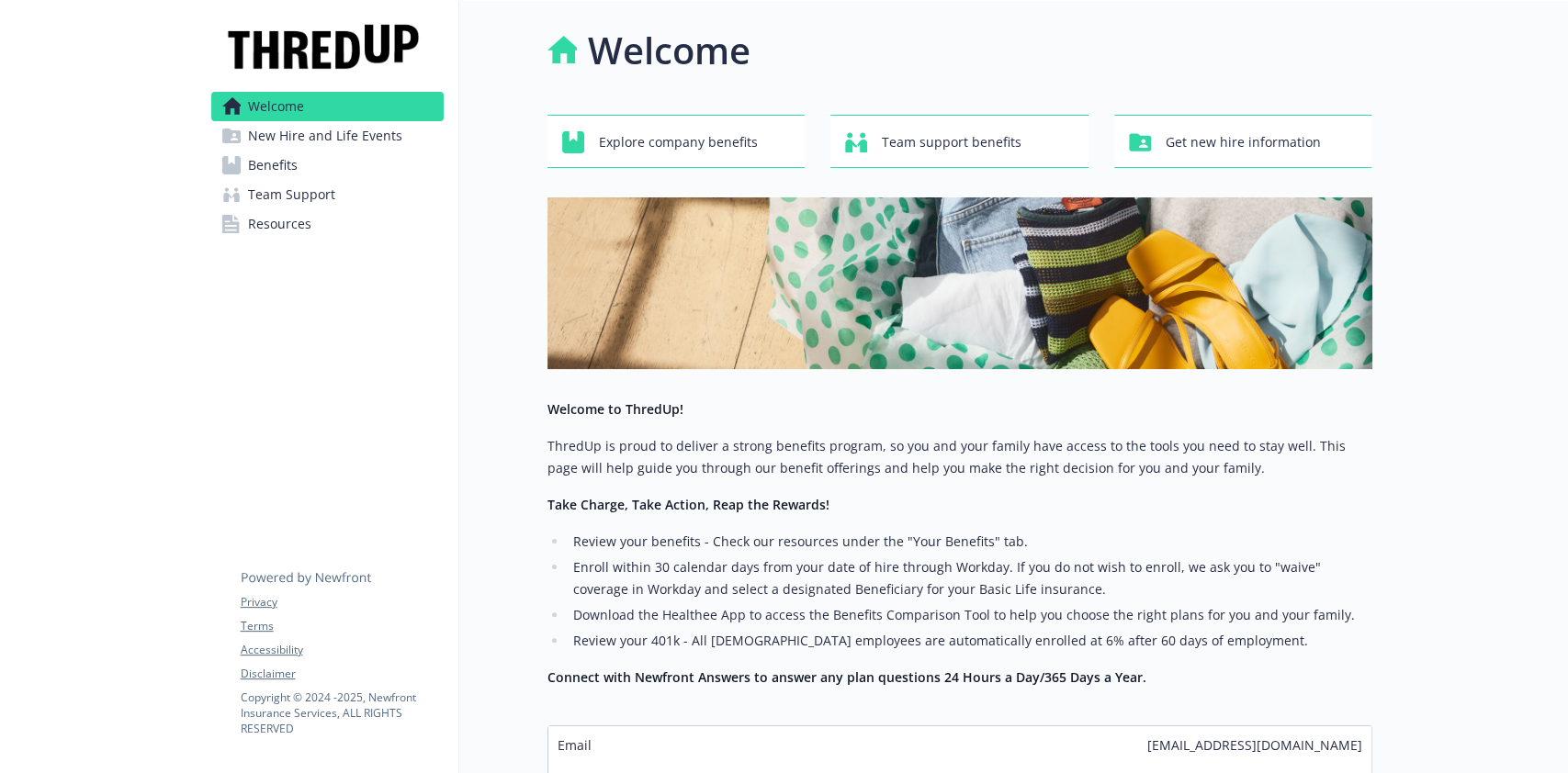
click at [297, 170] on link "Benefits" at bounding box center [328, 165] width 232 height 30
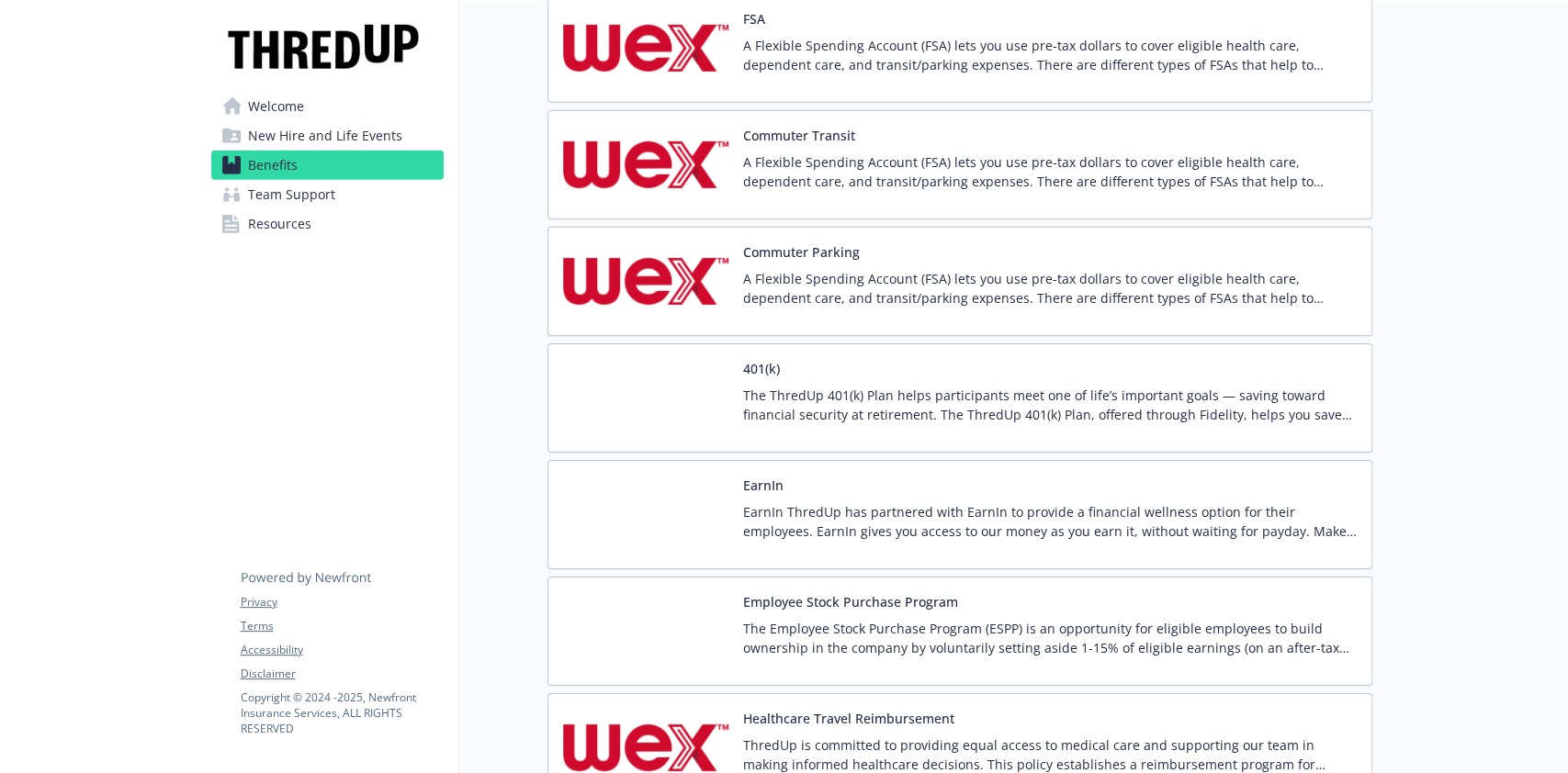
scroll to position [4041, 0]
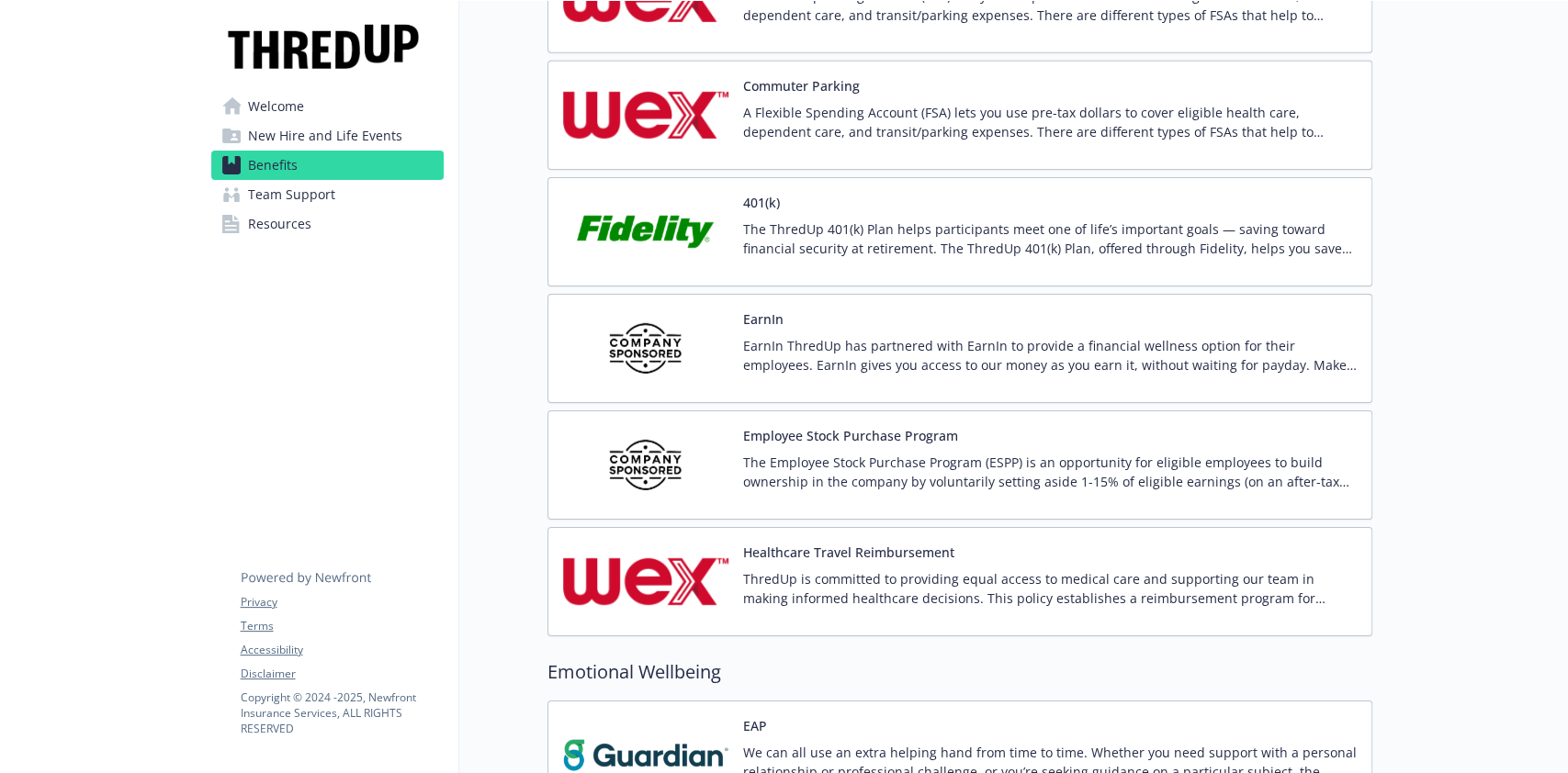
click at [977, 227] on p "The ThredUp 401(k) Plan helps participants meet one of life’s important goals —…" at bounding box center [1050, 239] width 614 height 39
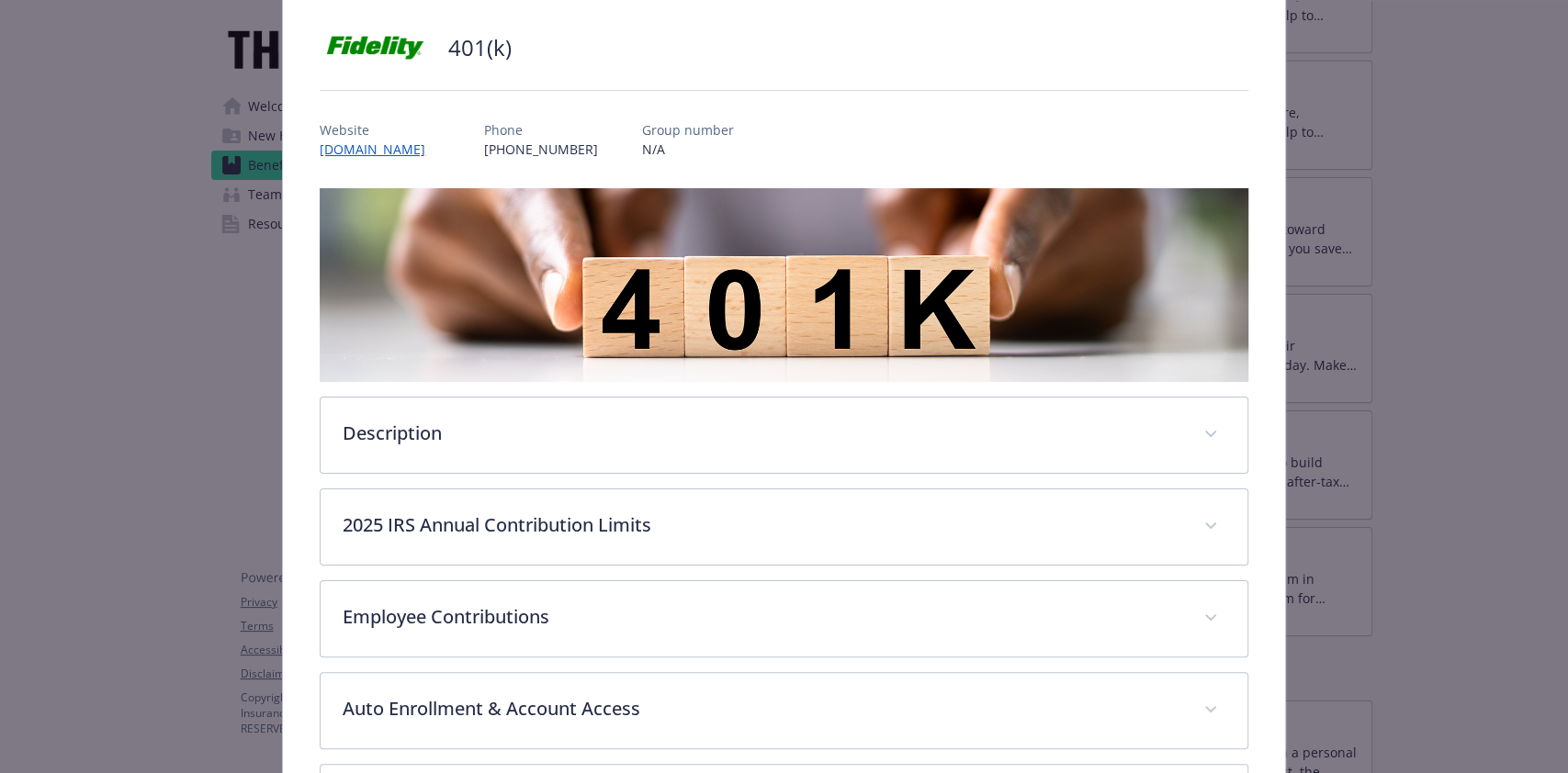
scroll to position [176, 0]
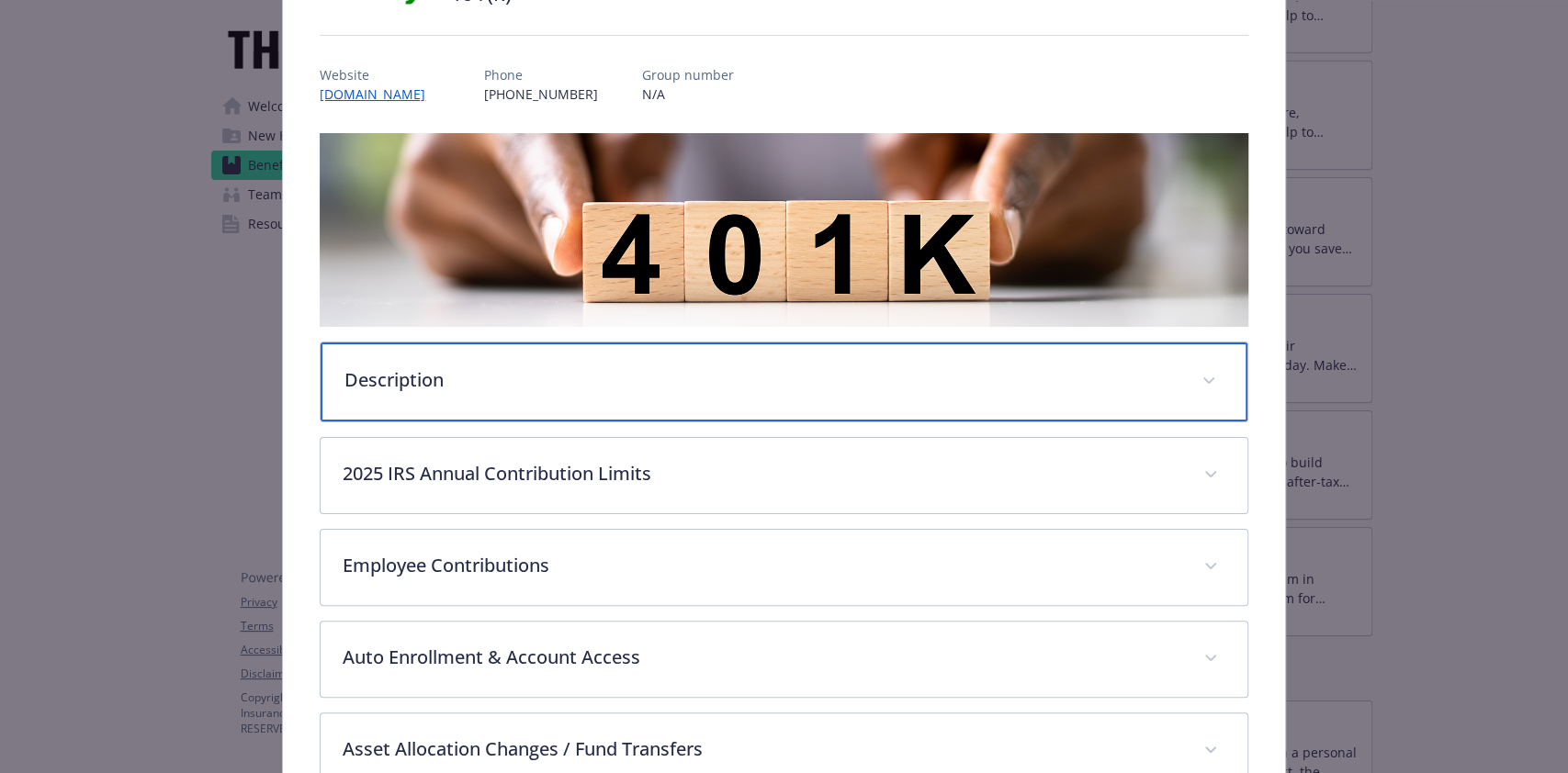
click at [893, 371] on p "Description" at bounding box center [761, 380] width 835 height 28
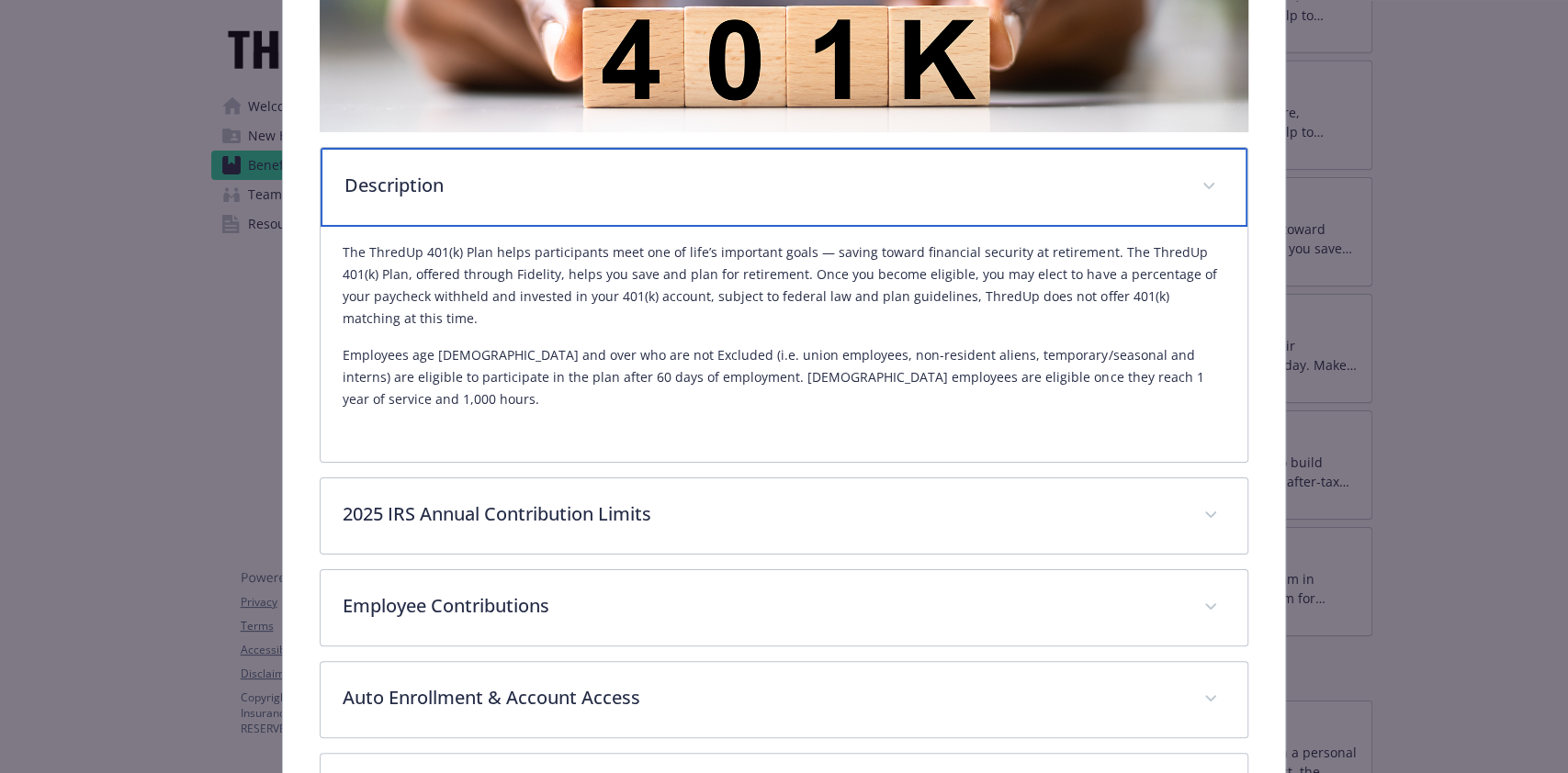
scroll to position [421, 0]
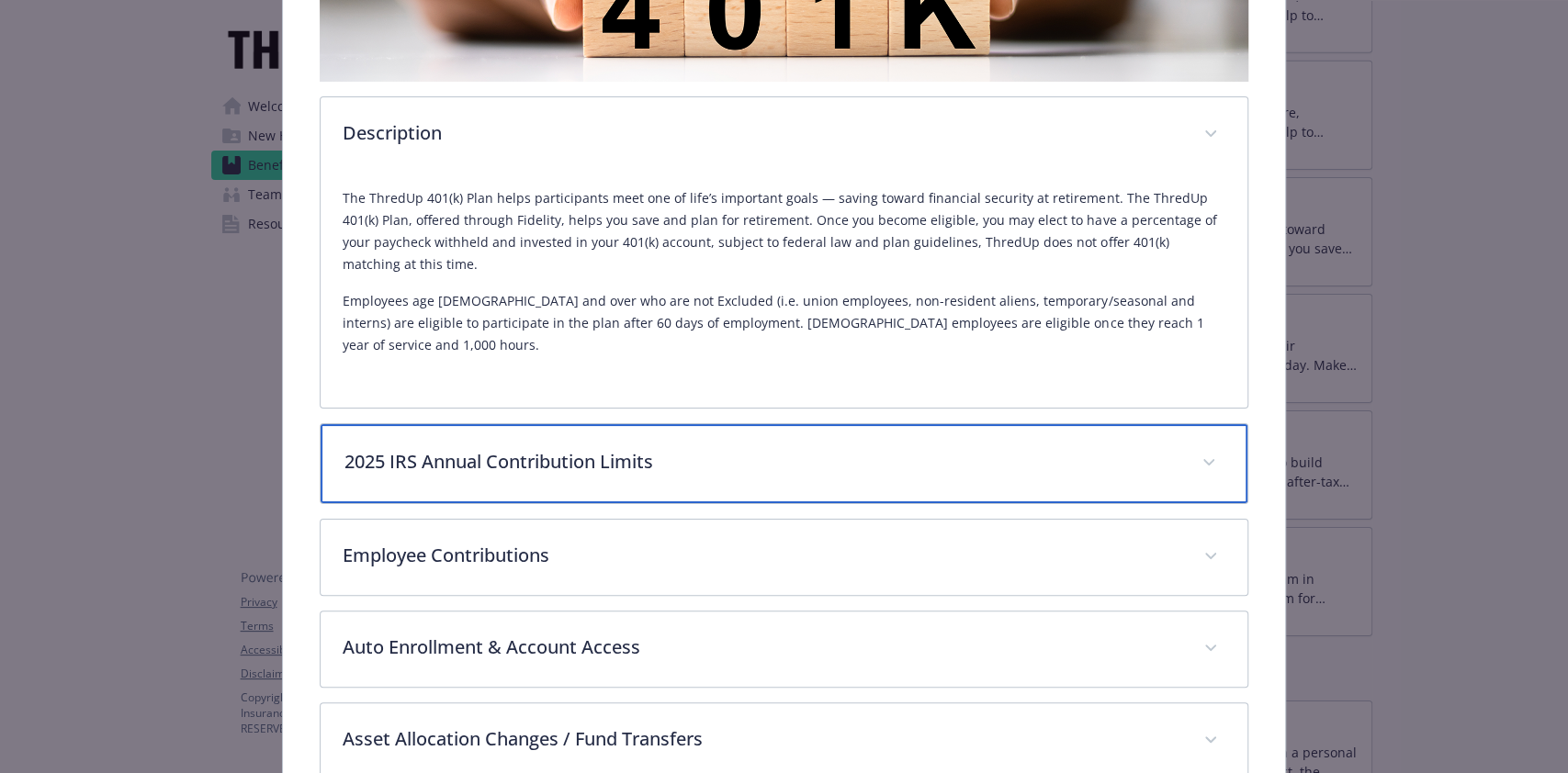
click at [680, 448] on p "2025 IRS Annual Contribution Limits" at bounding box center [761, 462] width 835 height 28
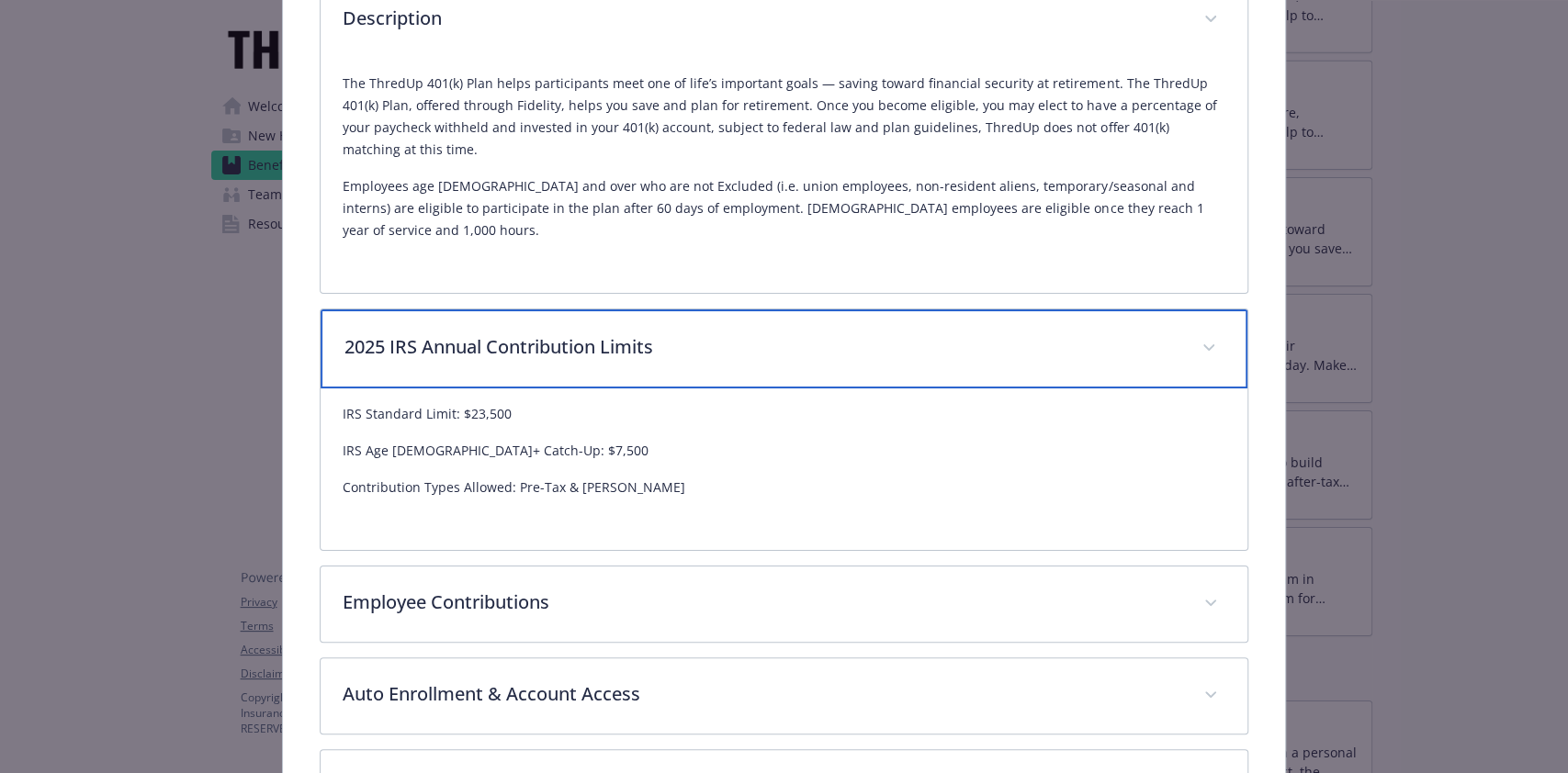
scroll to position [667, 0]
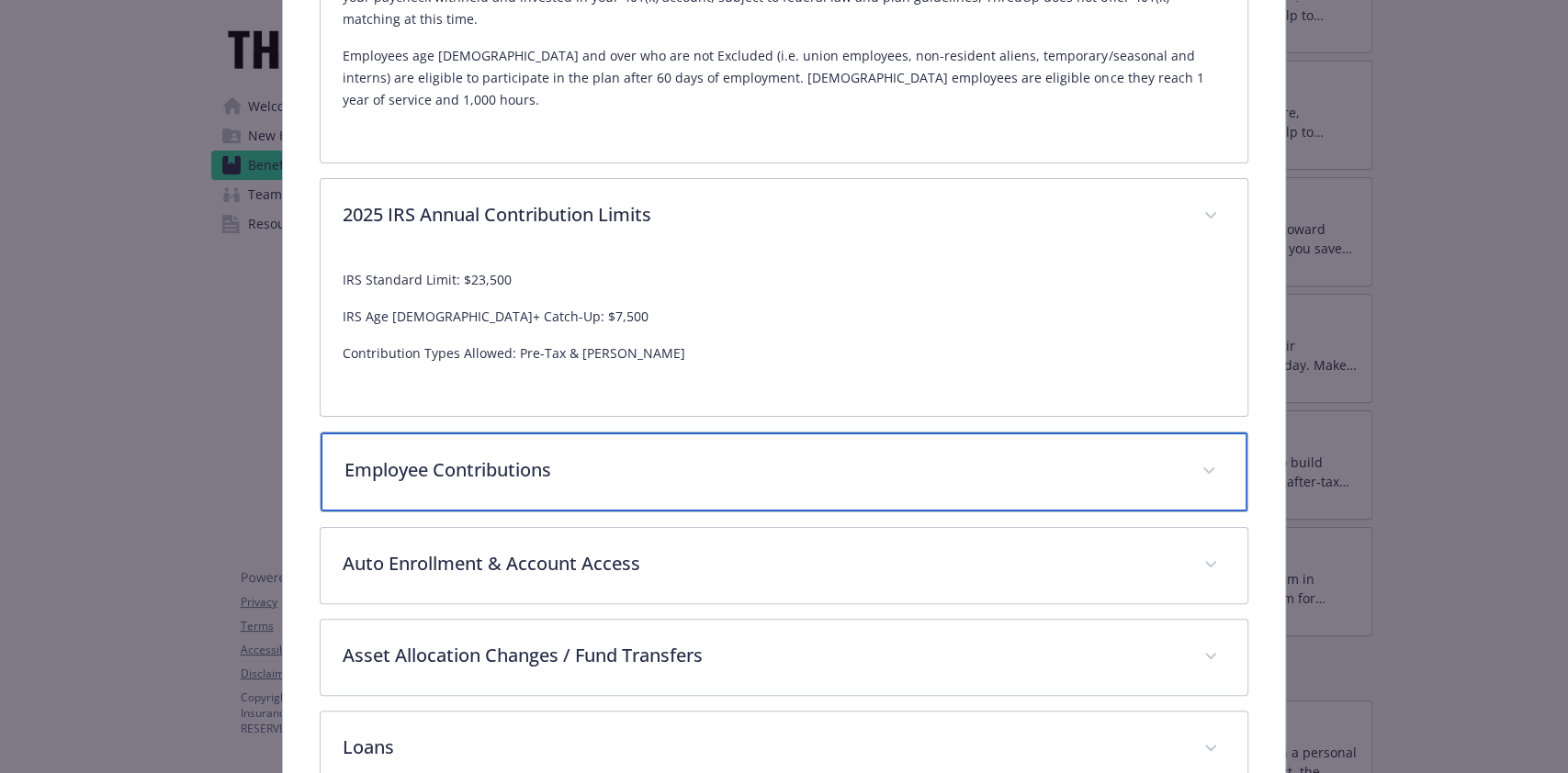
drag, startPoint x: 813, startPoint y: 441, endPoint x: 921, endPoint y: 430, distance: 108.6
click at [812, 457] on p "Employee Contributions" at bounding box center [761, 470] width 835 height 28
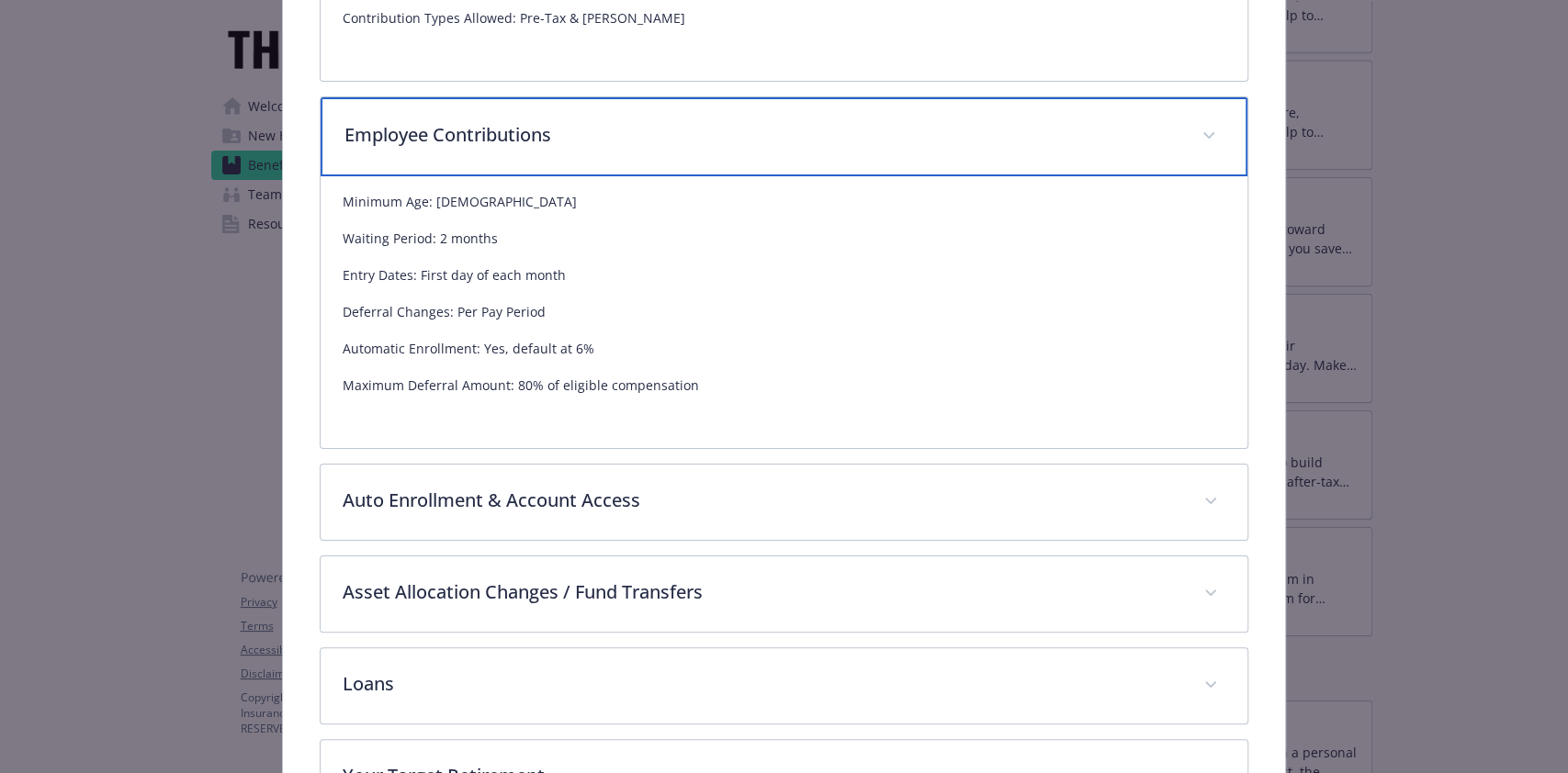
scroll to position [1034, 0]
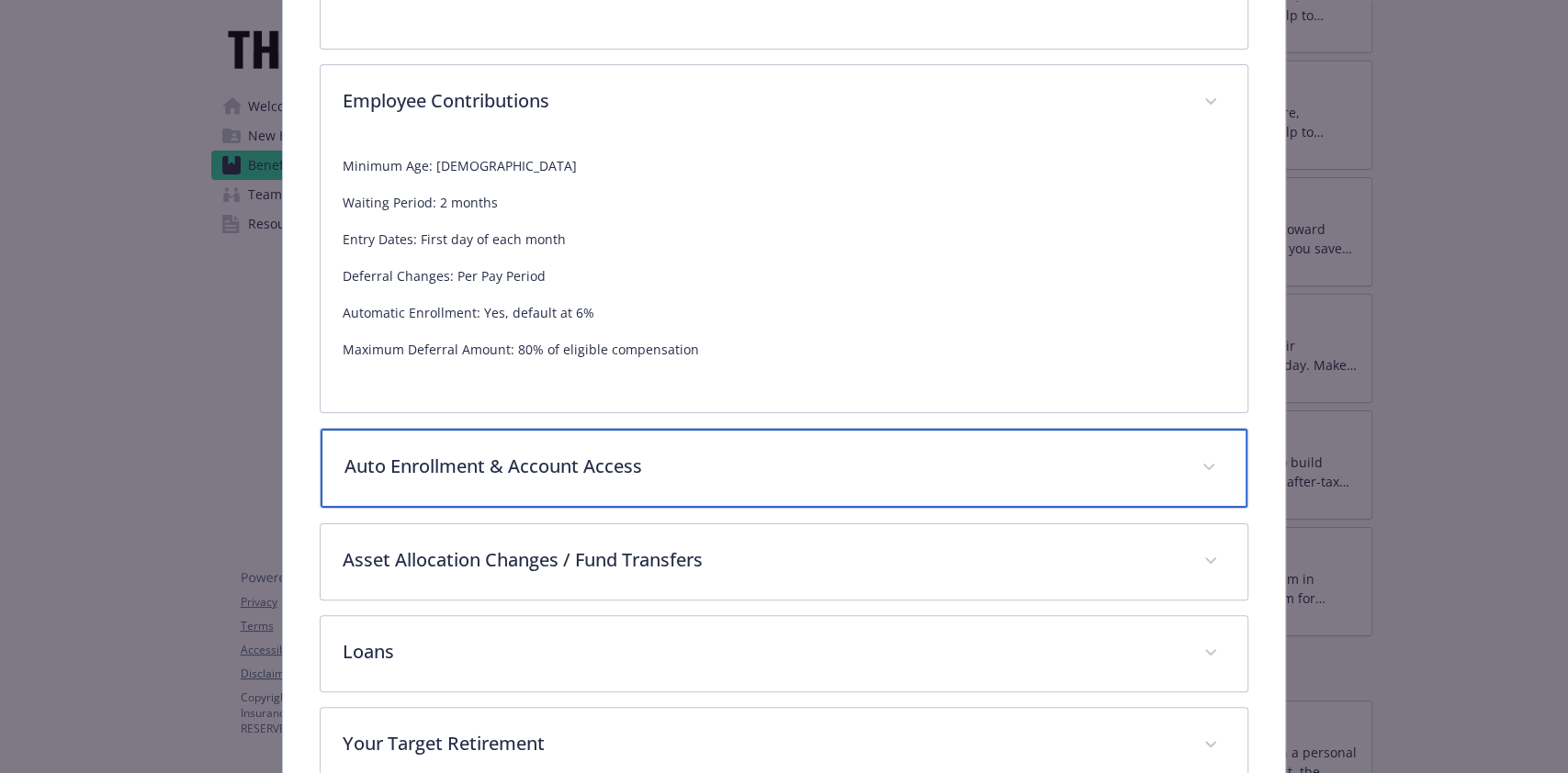
click at [888, 464] on div "Auto Enrollment & Account Access" at bounding box center [784, 468] width 927 height 79
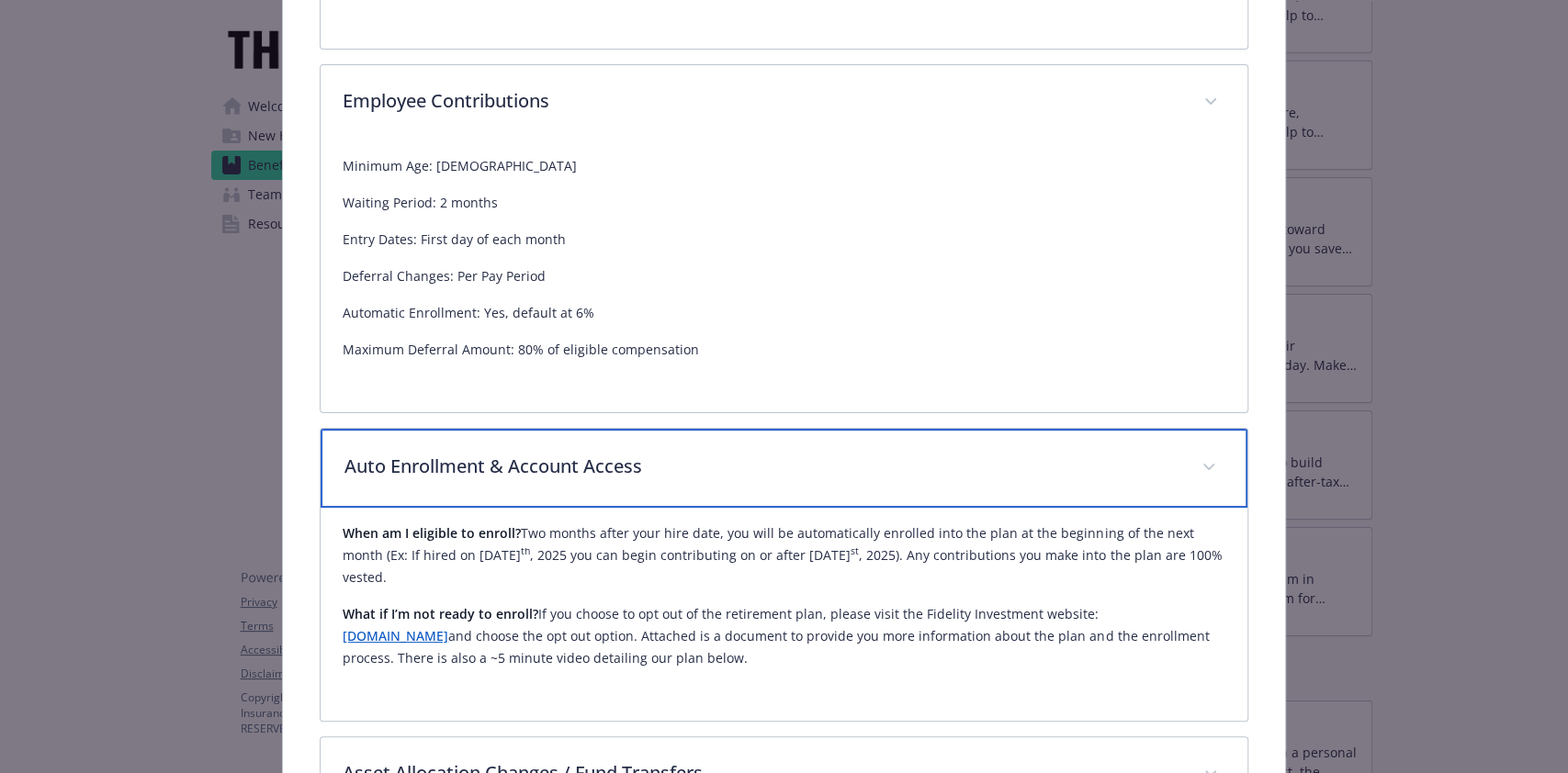
scroll to position [1156, 0]
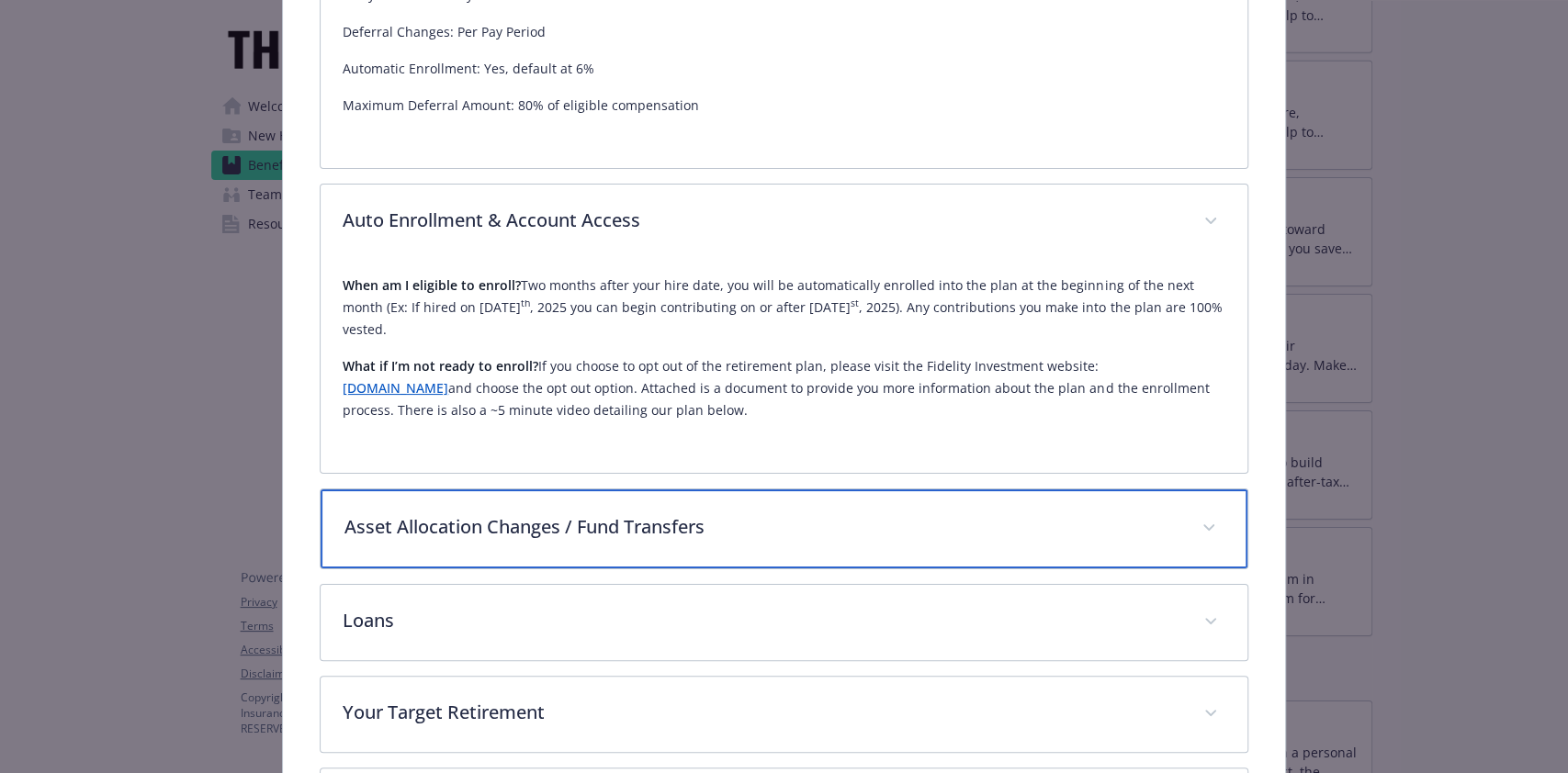
click at [885, 513] on p "Asset Allocation Changes / Fund Transfers" at bounding box center [761, 527] width 835 height 28
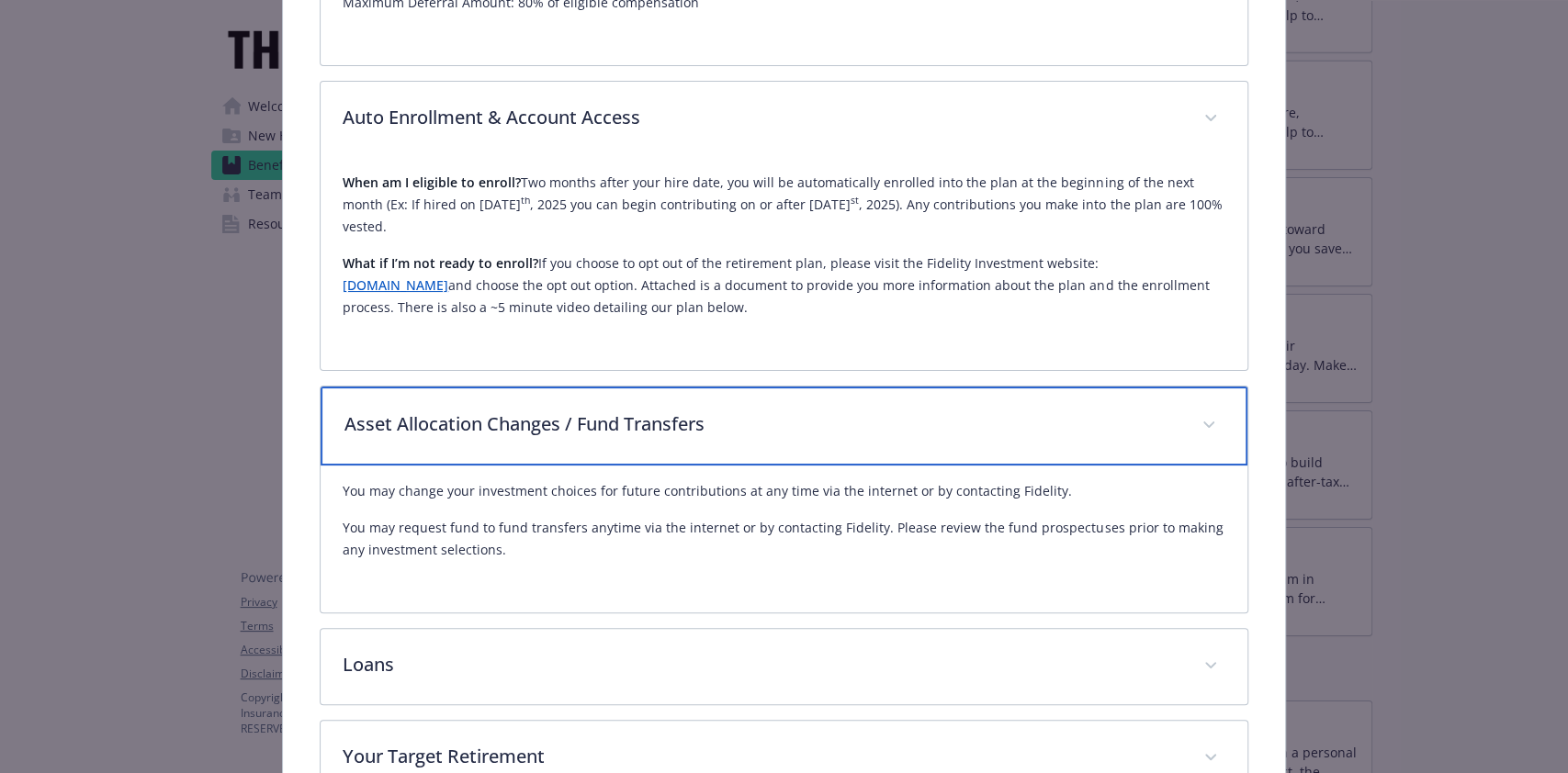
scroll to position [1524, 0]
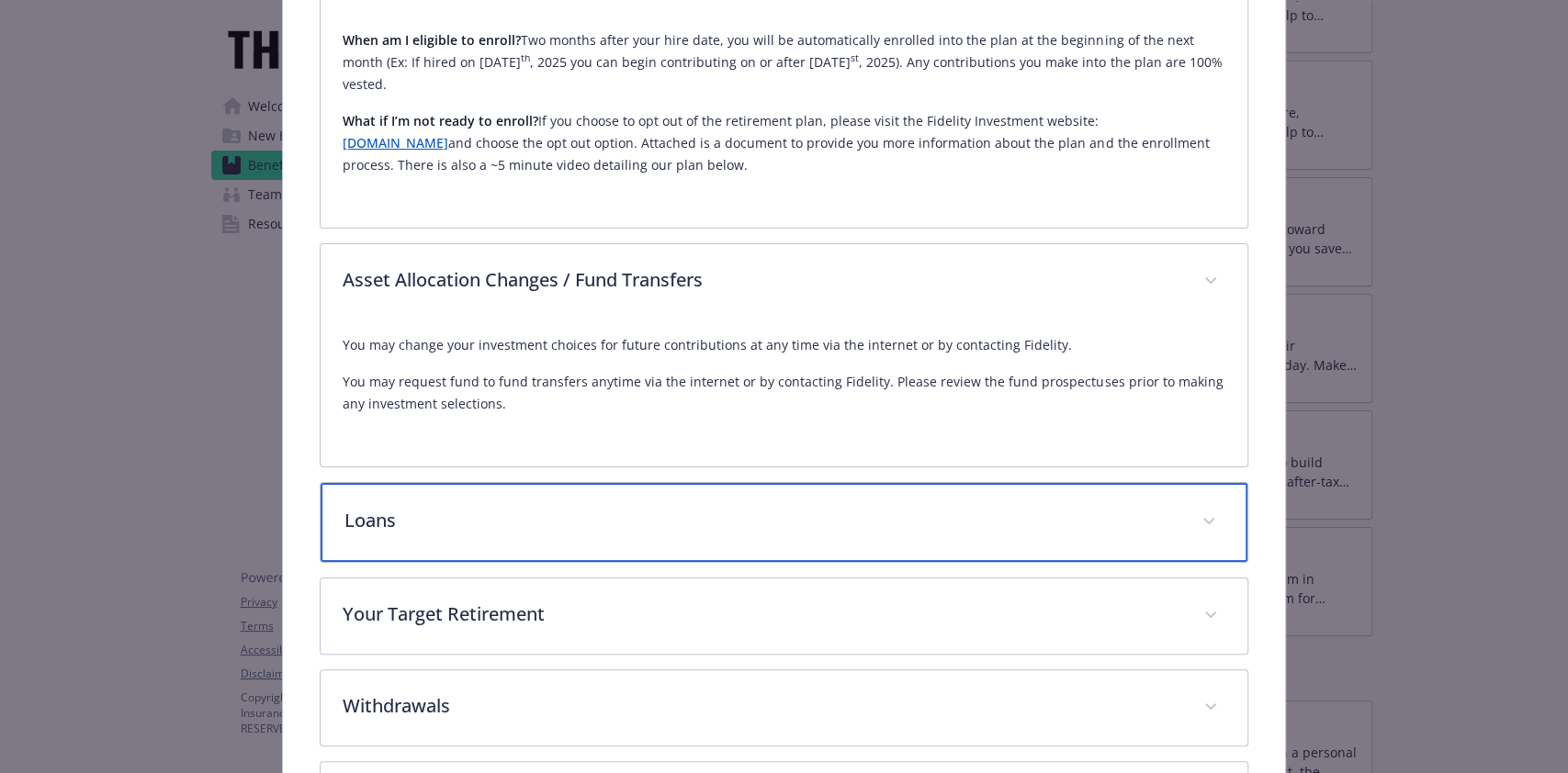
click at [933, 507] on p "Loans" at bounding box center [761, 521] width 835 height 28
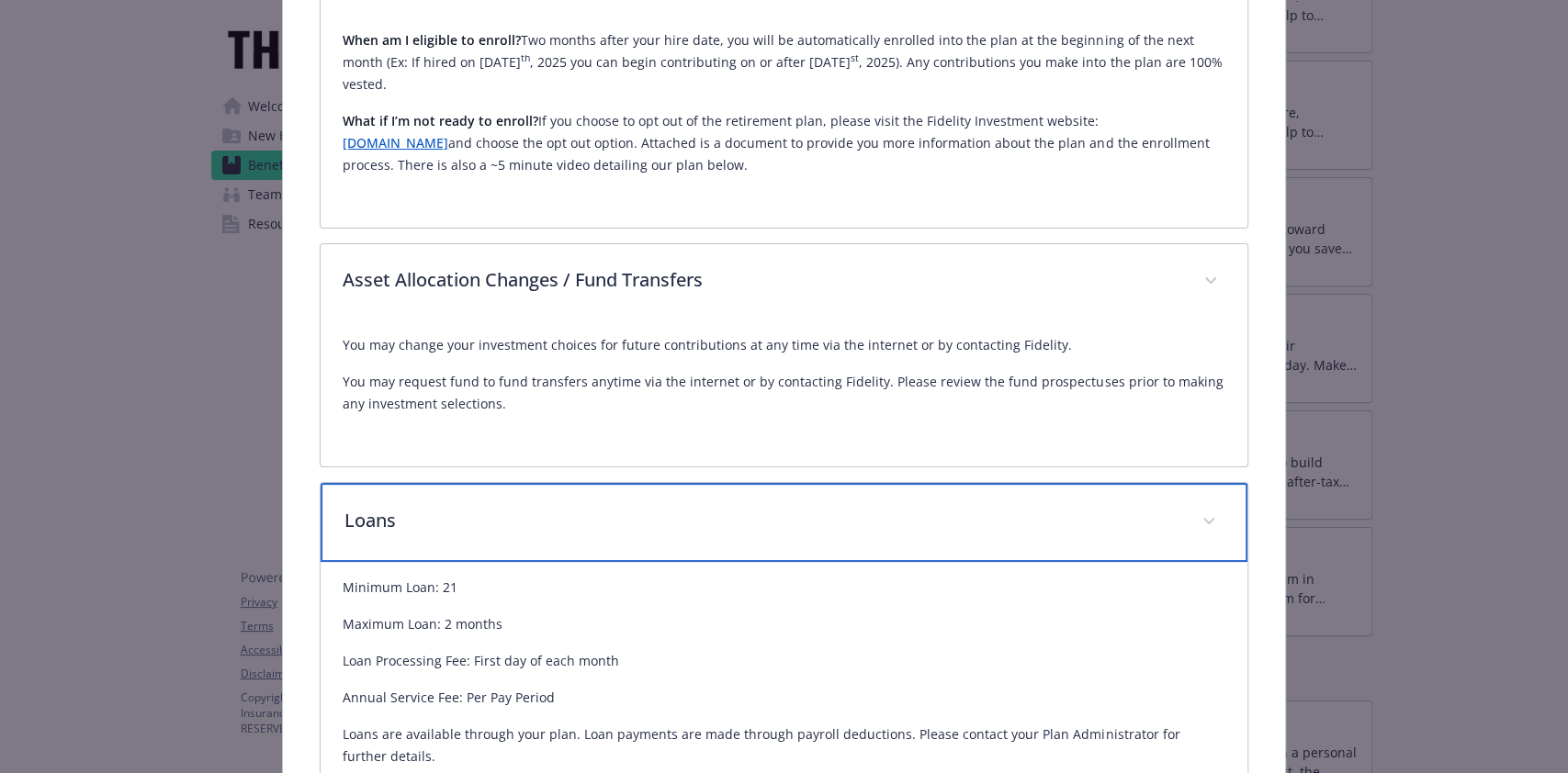
scroll to position [1769, 0]
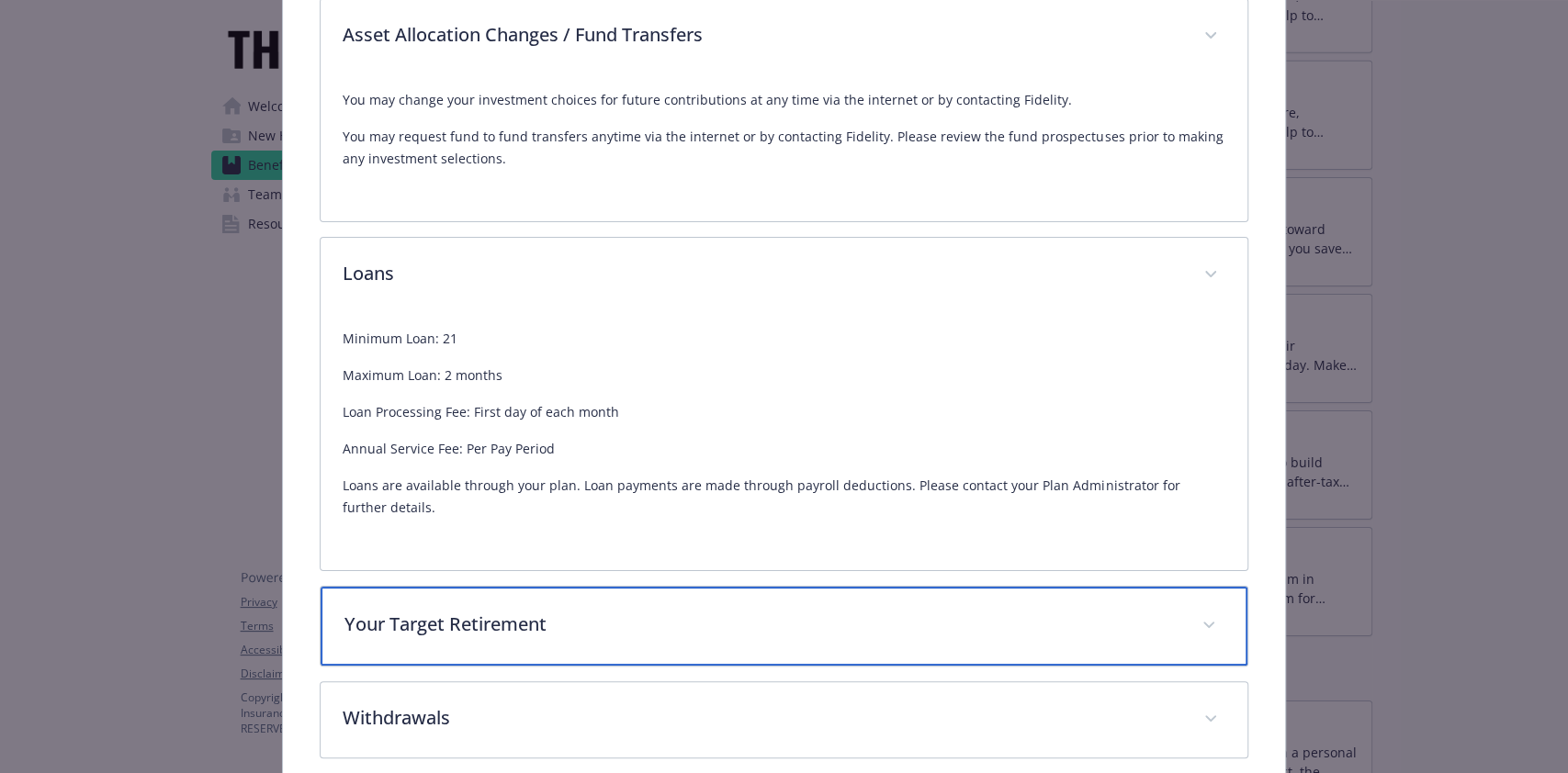
click at [816, 586] on div "Your Target Retirement" at bounding box center [784, 625] width 927 height 79
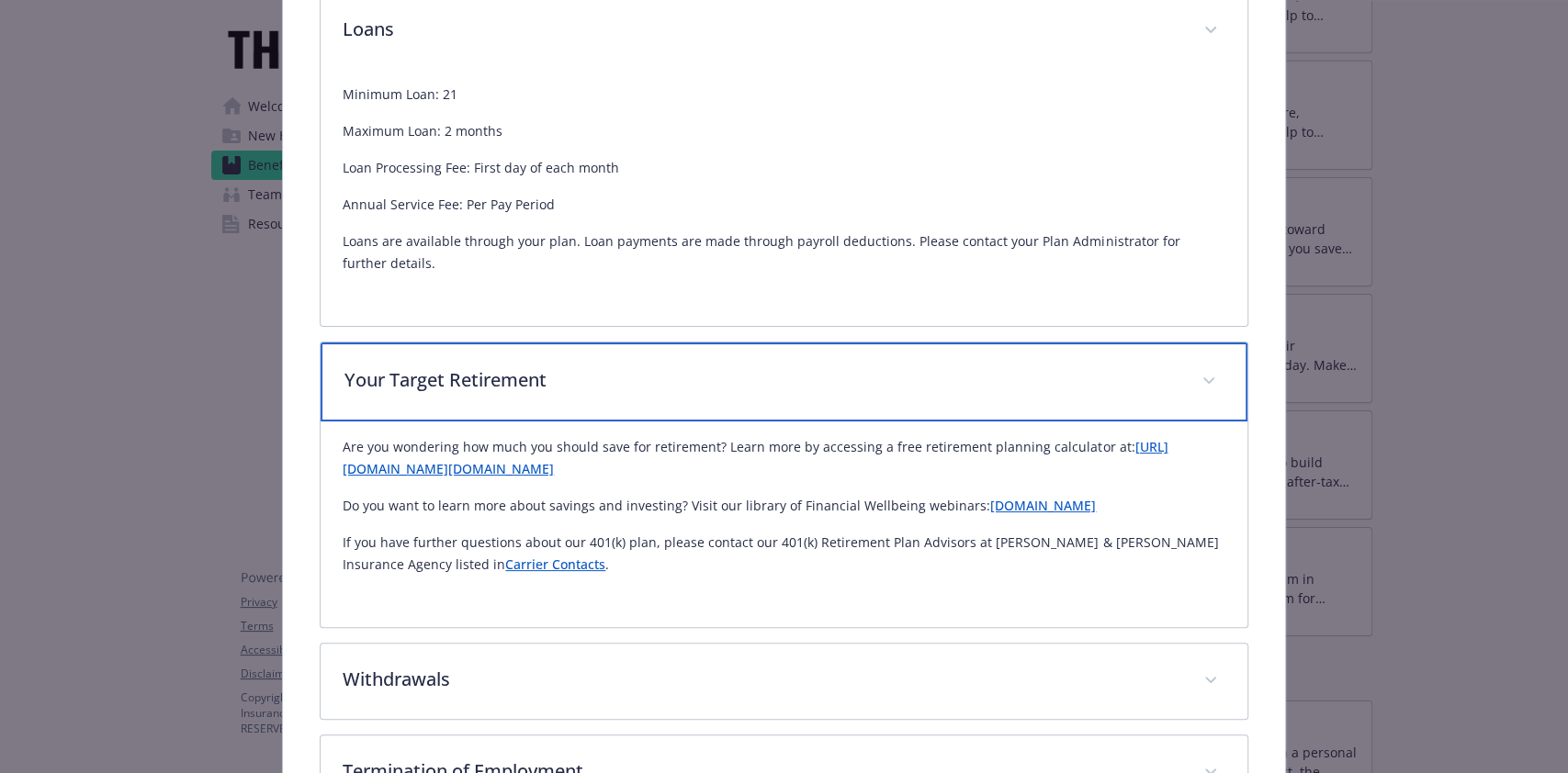
scroll to position [2136, 0]
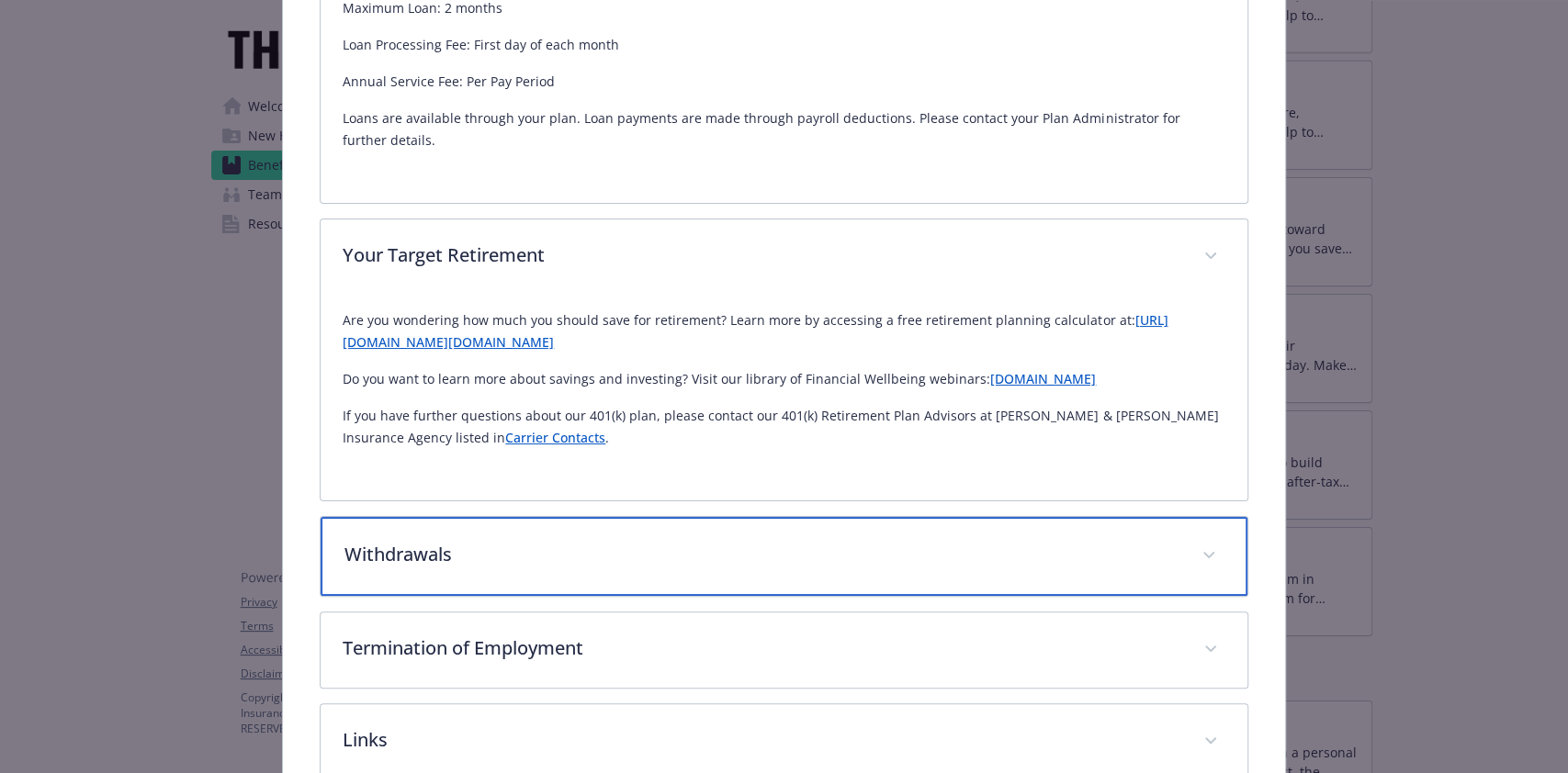
click at [890, 517] on div "Withdrawals" at bounding box center [784, 556] width 927 height 79
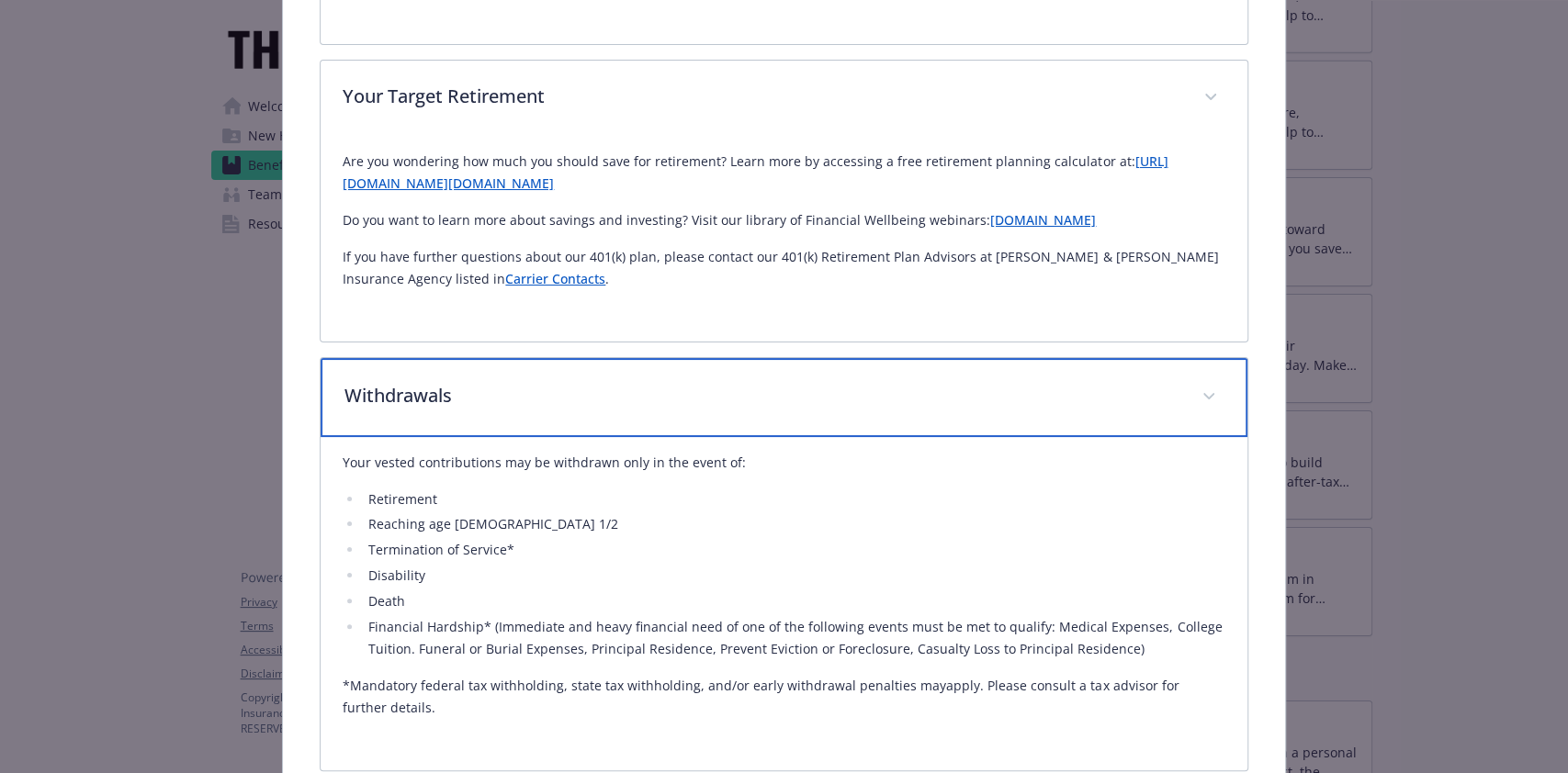
scroll to position [2504, 0]
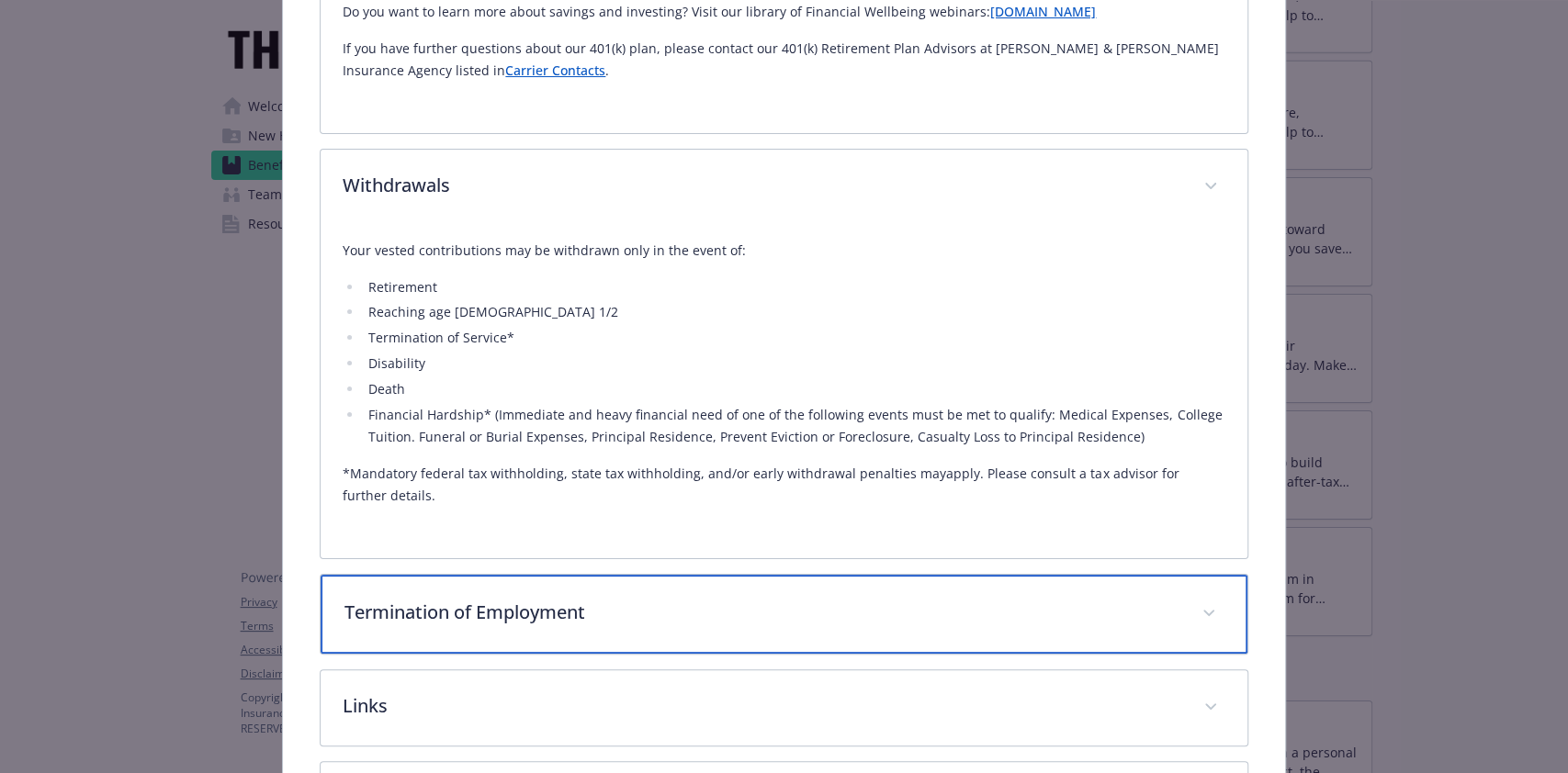
click at [878, 599] on p "Termination of Employment" at bounding box center [761, 612] width 835 height 28
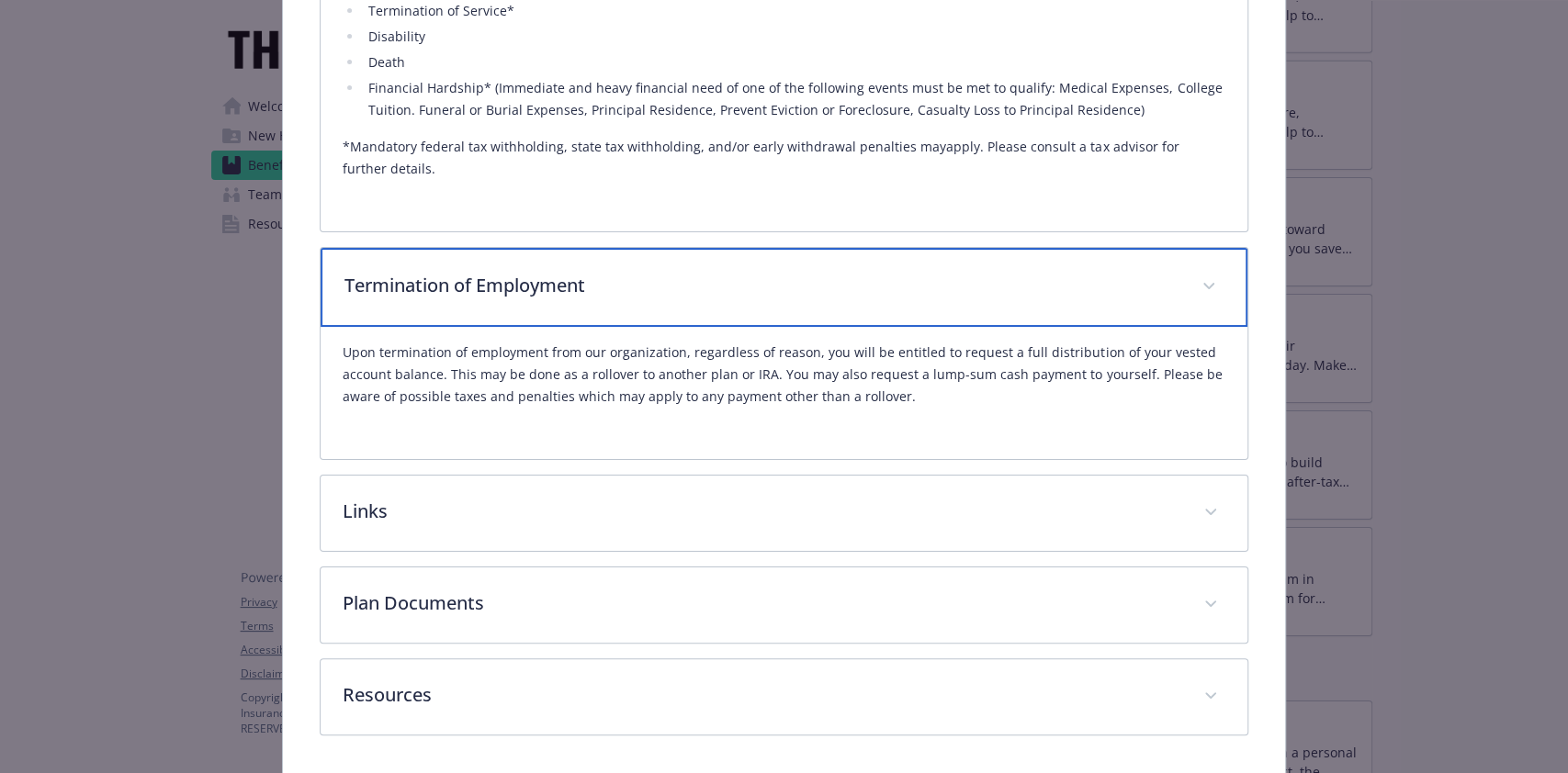
scroll to position [2869, 0]
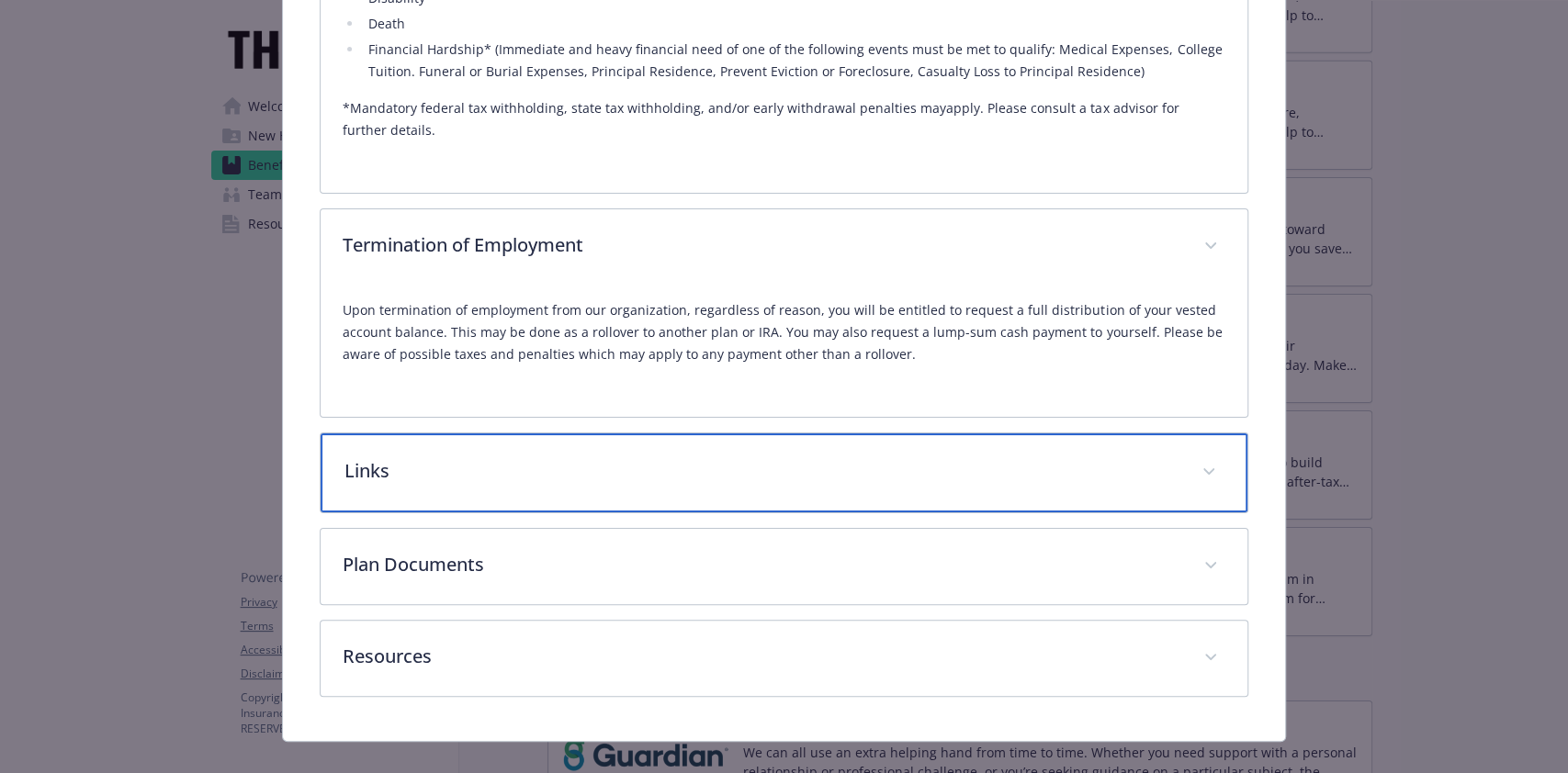
click at [890, 457] on p "Links" at bounding box center [761, 471] width 835 height 28
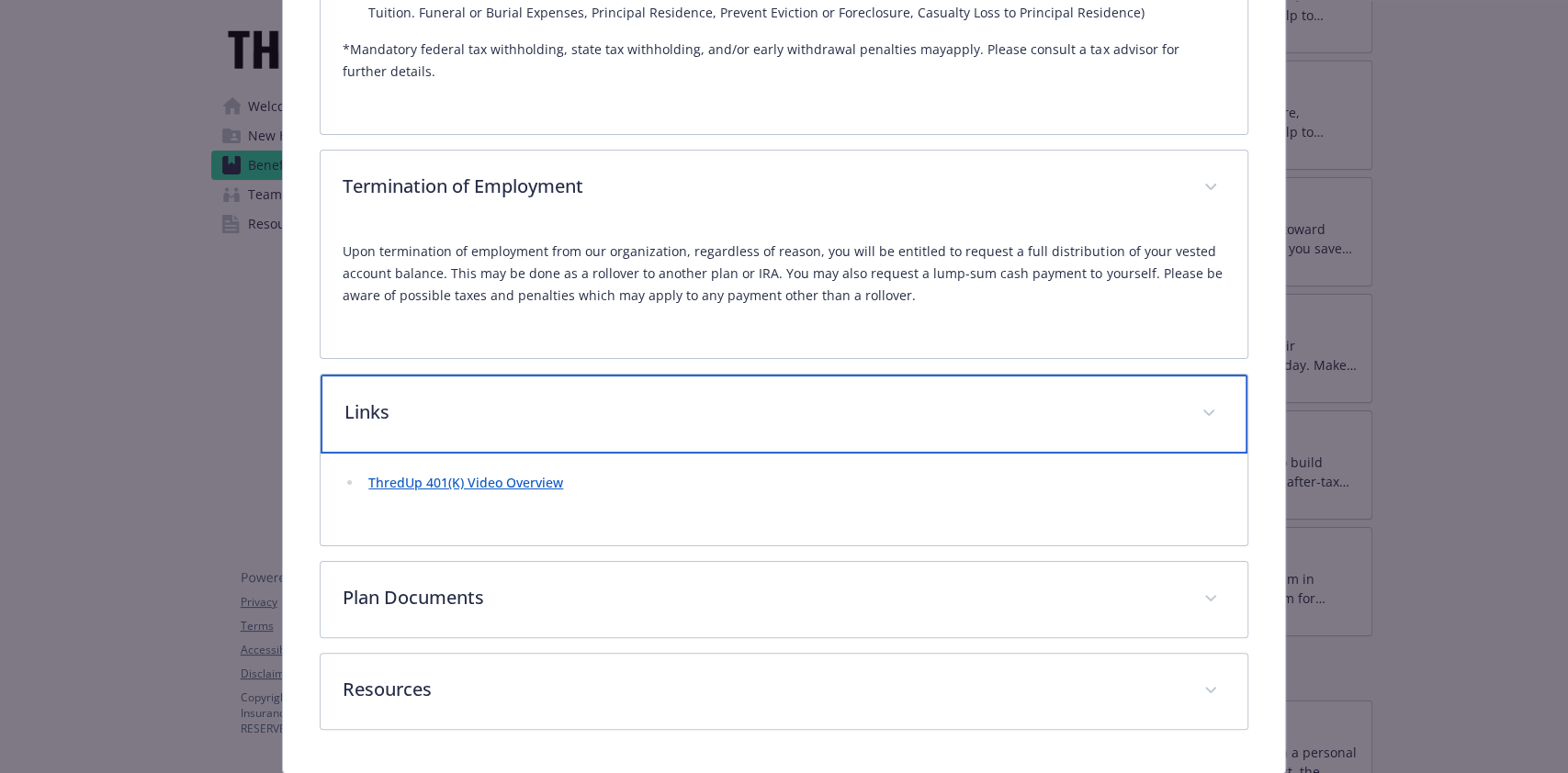
scroll to position [2961, 0]
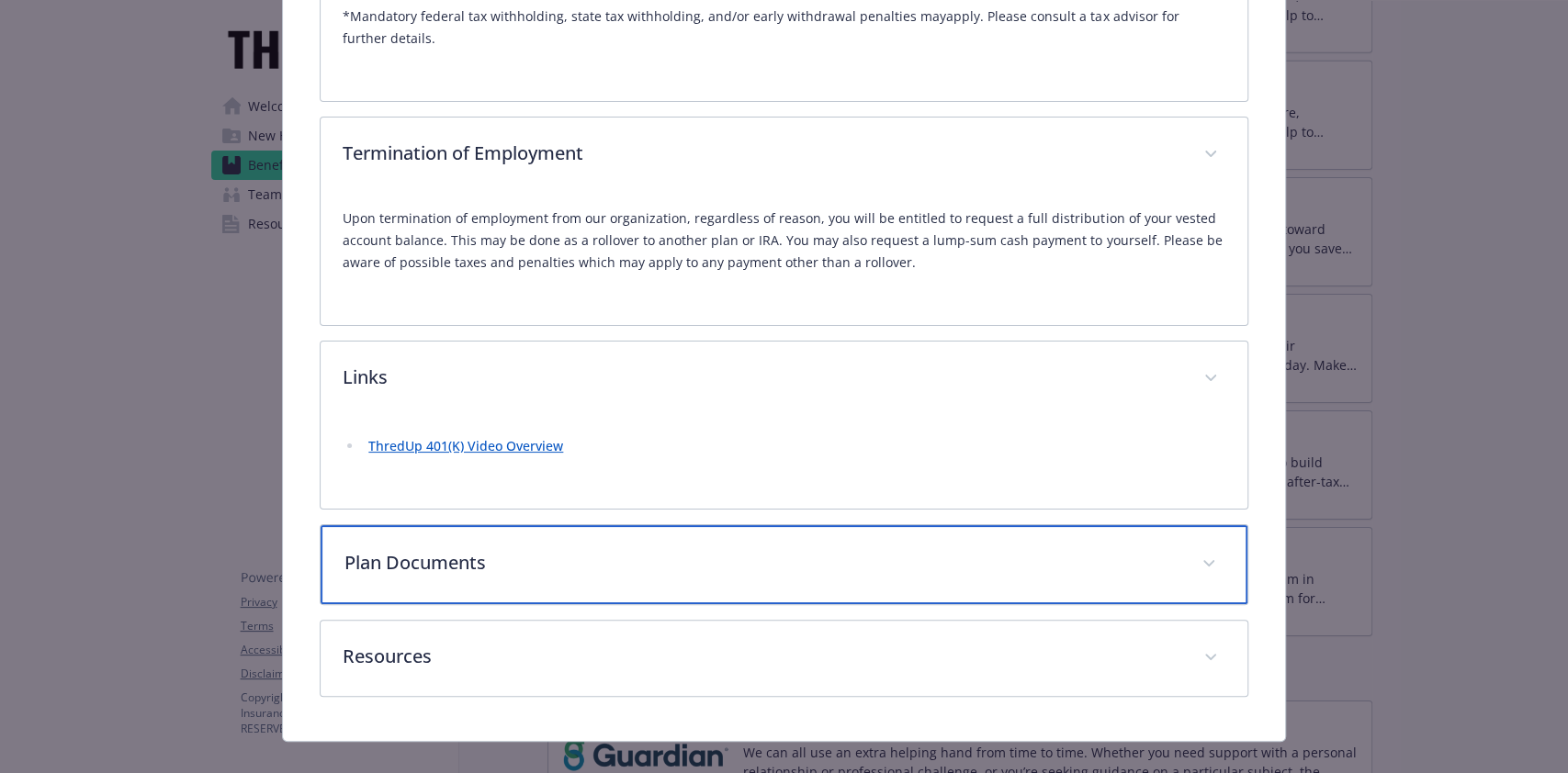
click at [735, 549] on p "Plan Documents" at bounding box center [761, 563] width 835 height 28
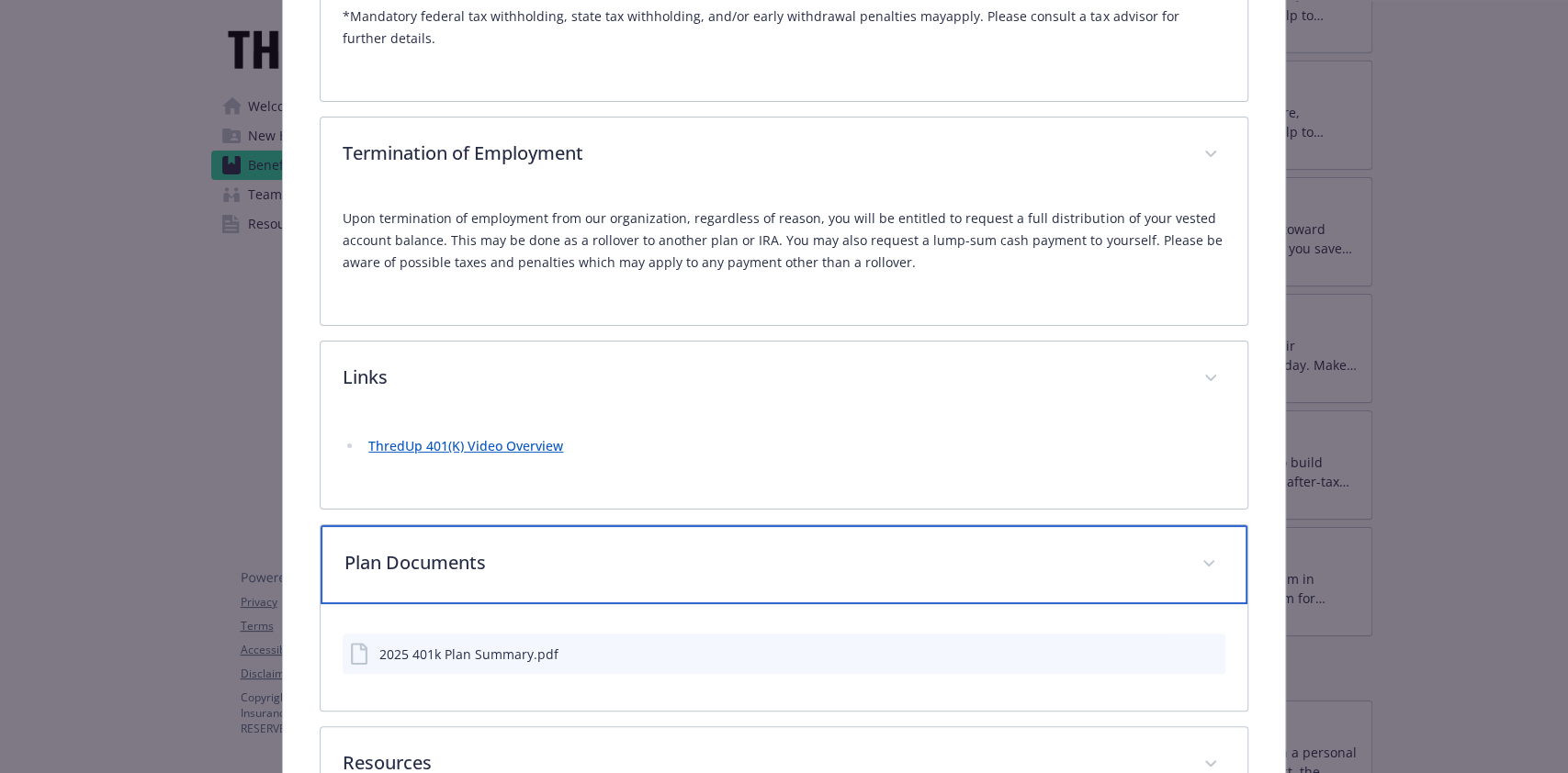
scroll to position [3068, 0]
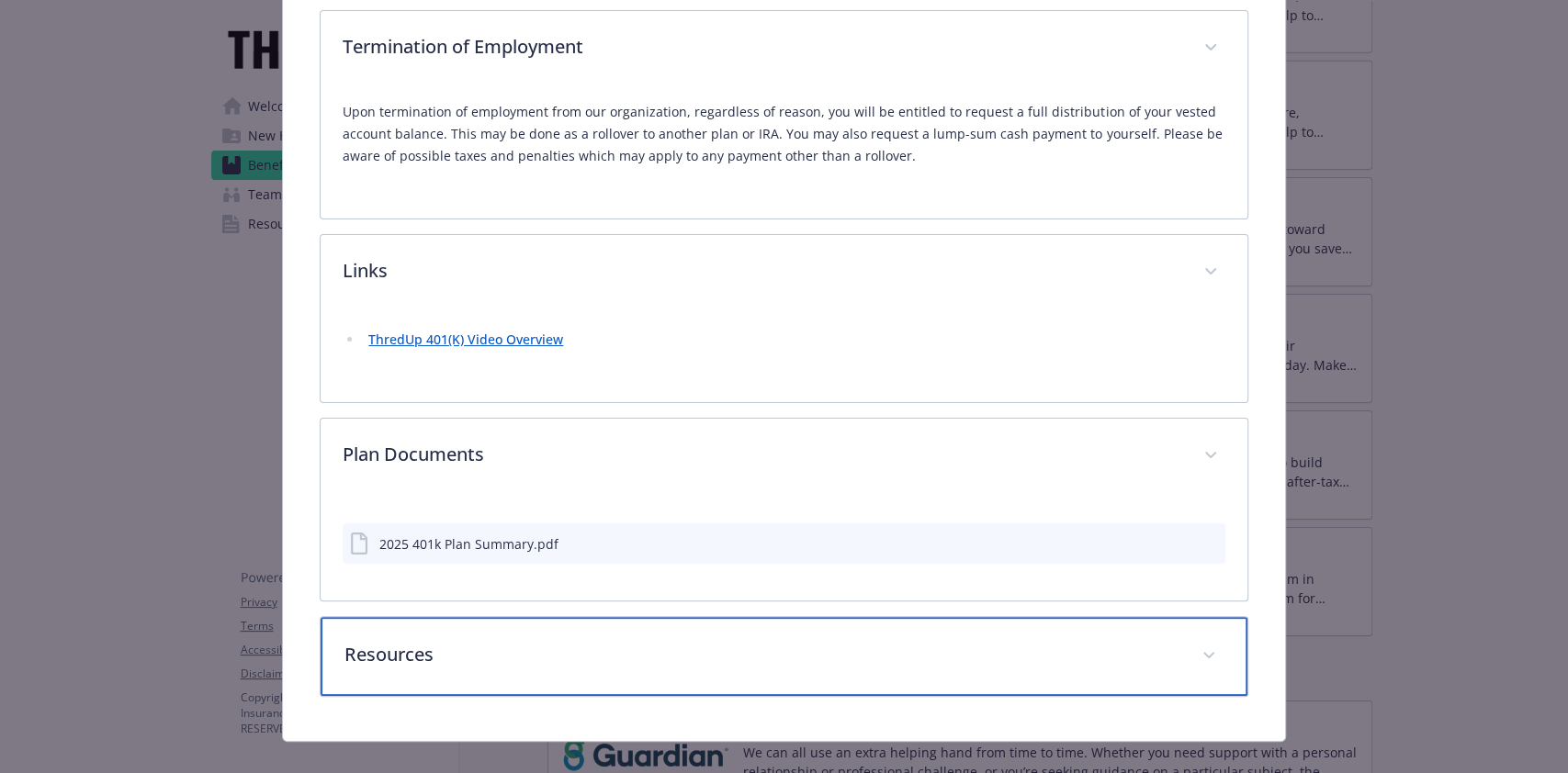
click at [810, 617] on div "Resources" at bounding box center [784, 656] width 927 height 79
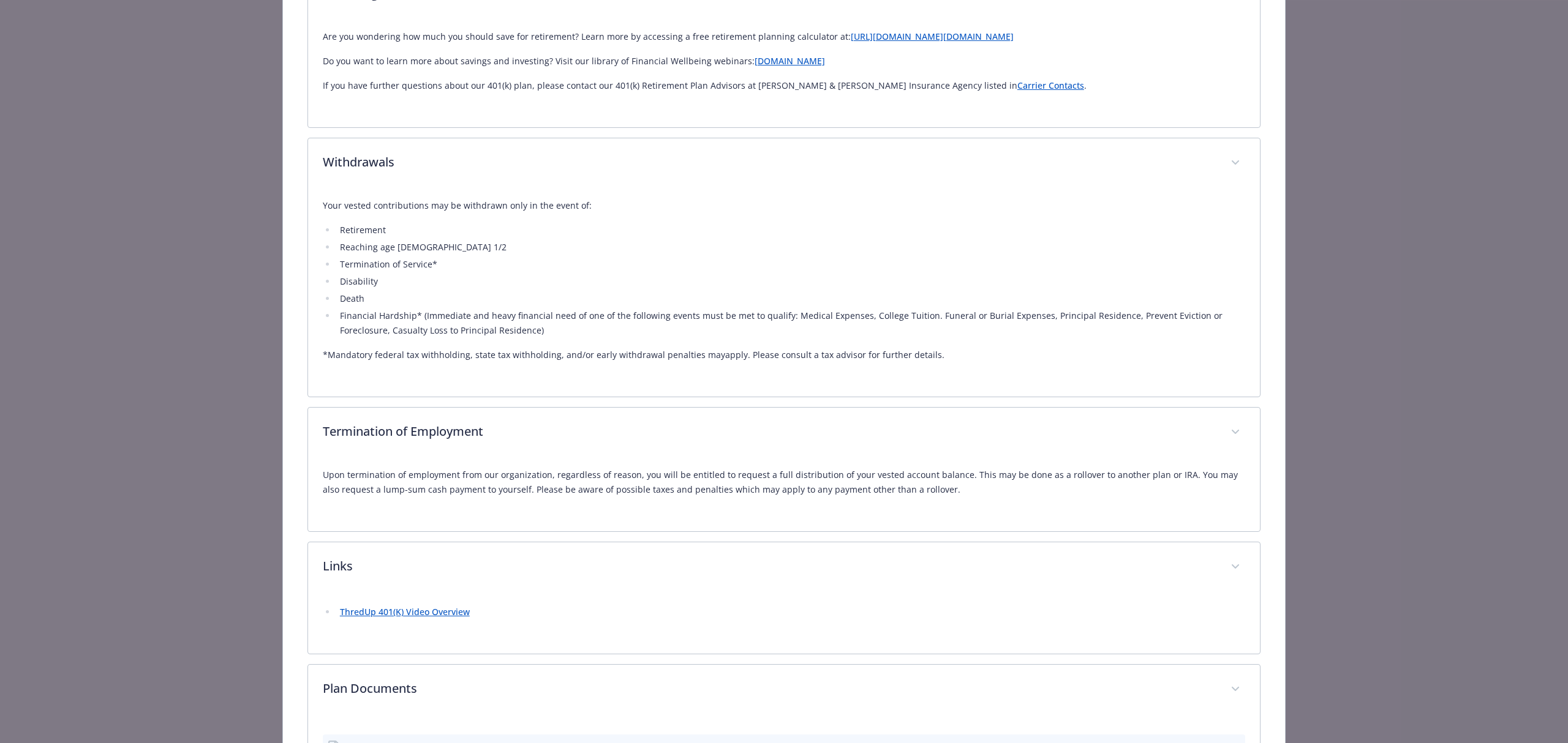
scroll to position [1649, 0]
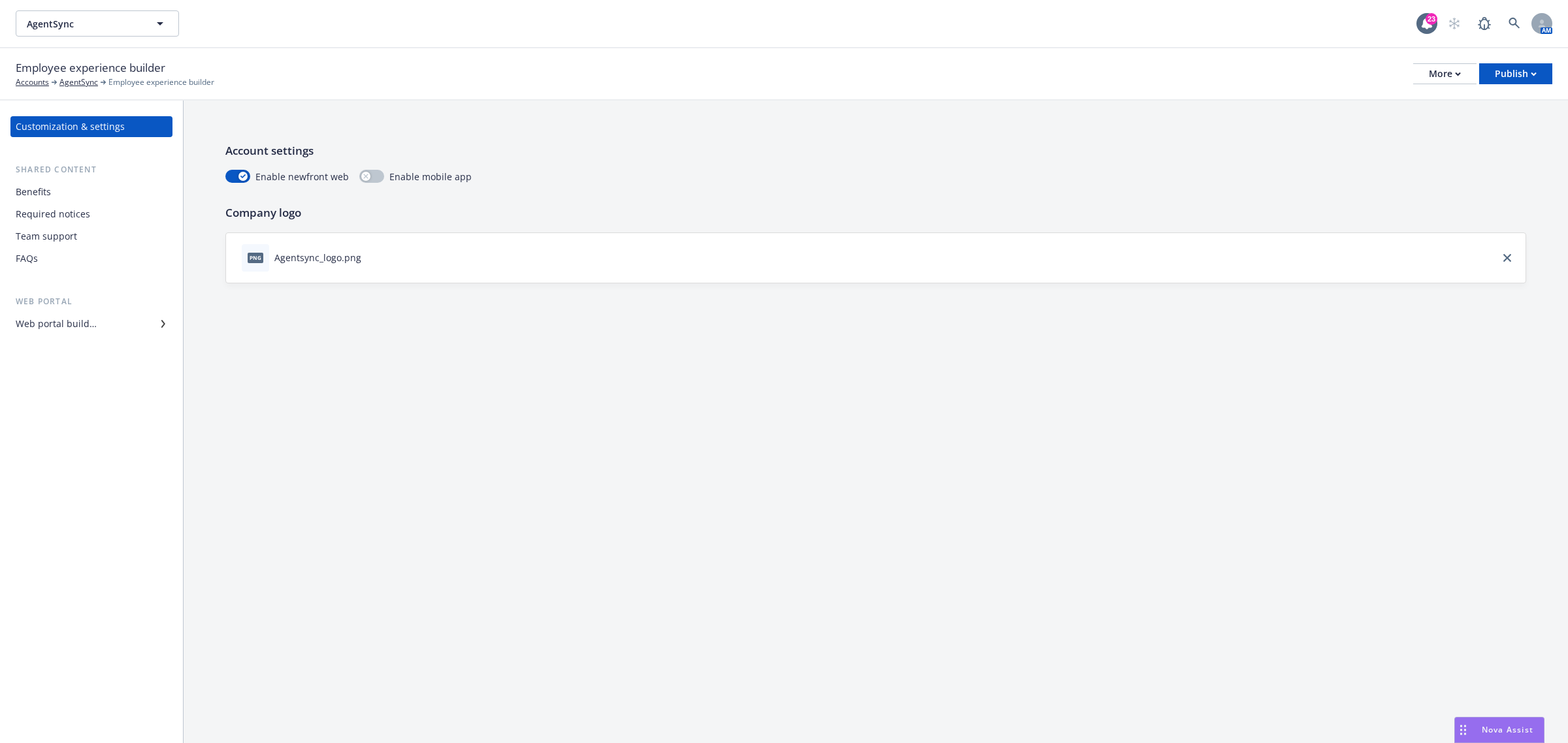
click at [37, 190] on div "Benefits" at bounding box center [33, 192] width 35 height 21
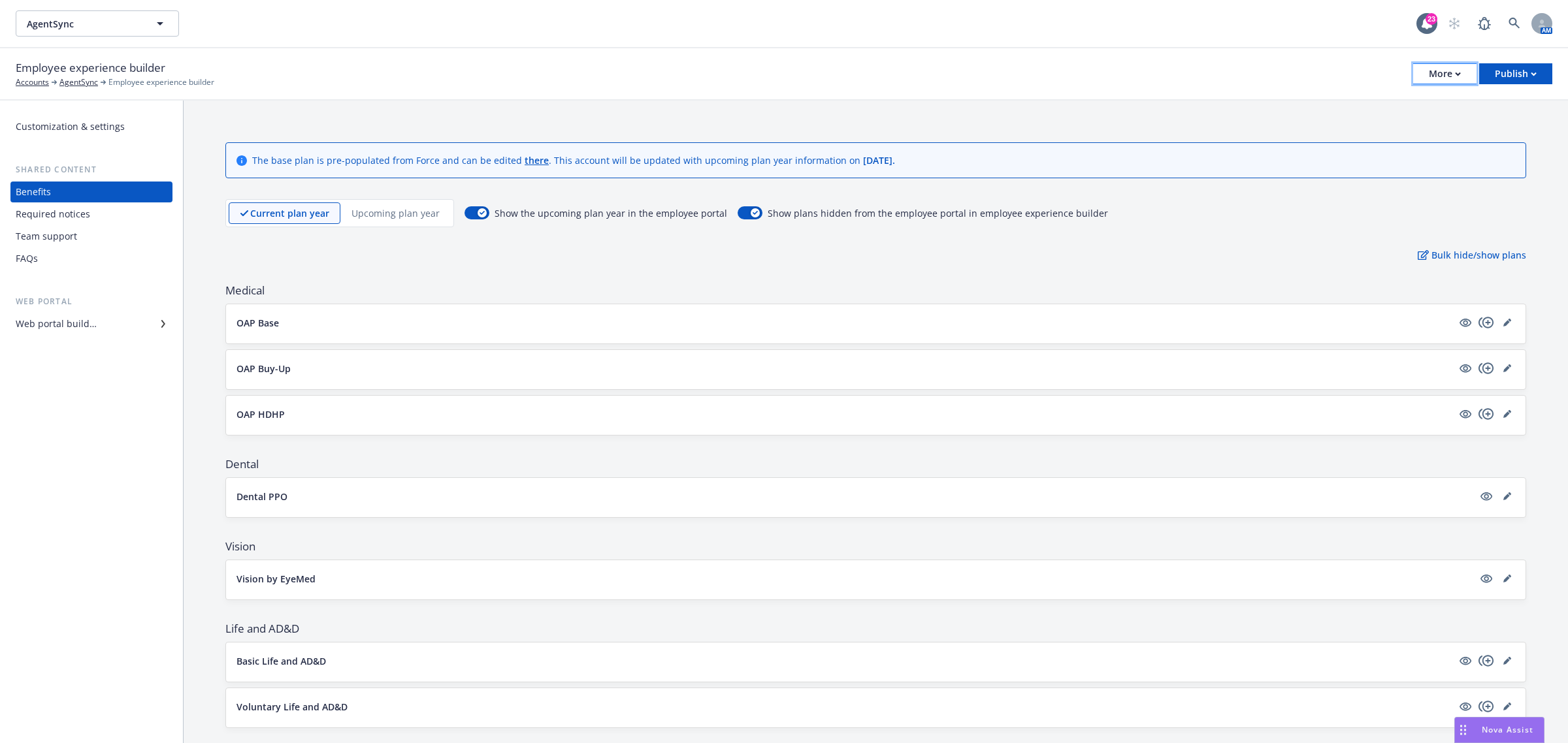
click at [1431, 73] on div "More" at bounding box center [1445, 74] width 32 height 20
click at [1539, 71] on button "Publish" at bounding box center [1516, 74] width 73 height 21
click at [49, 122] on div "Customization & settings" at bounding box center [70, 127] width 109 height 21
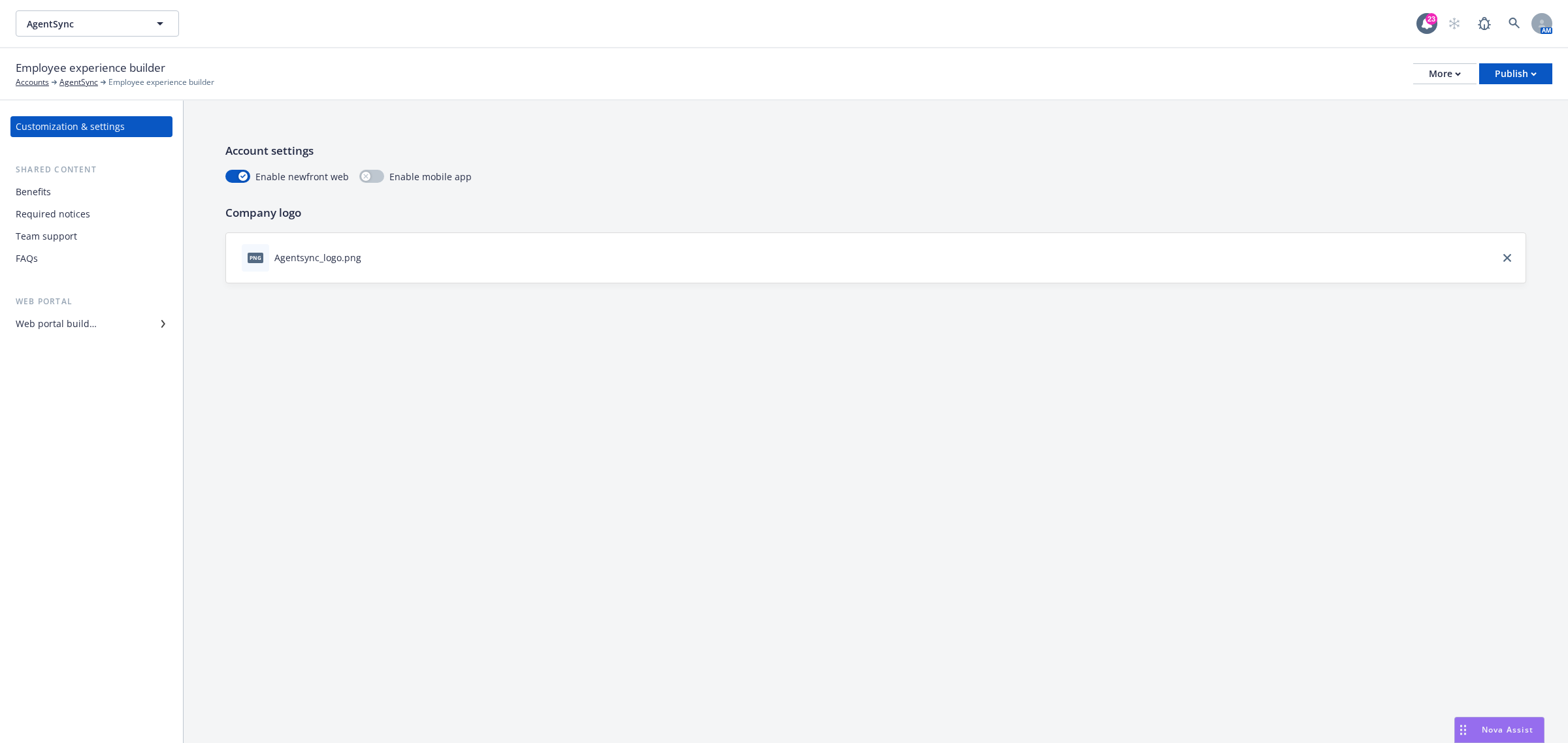
click at [37, 184] on div "Benefits" at bounding box center [33, 192] width 35 height 21
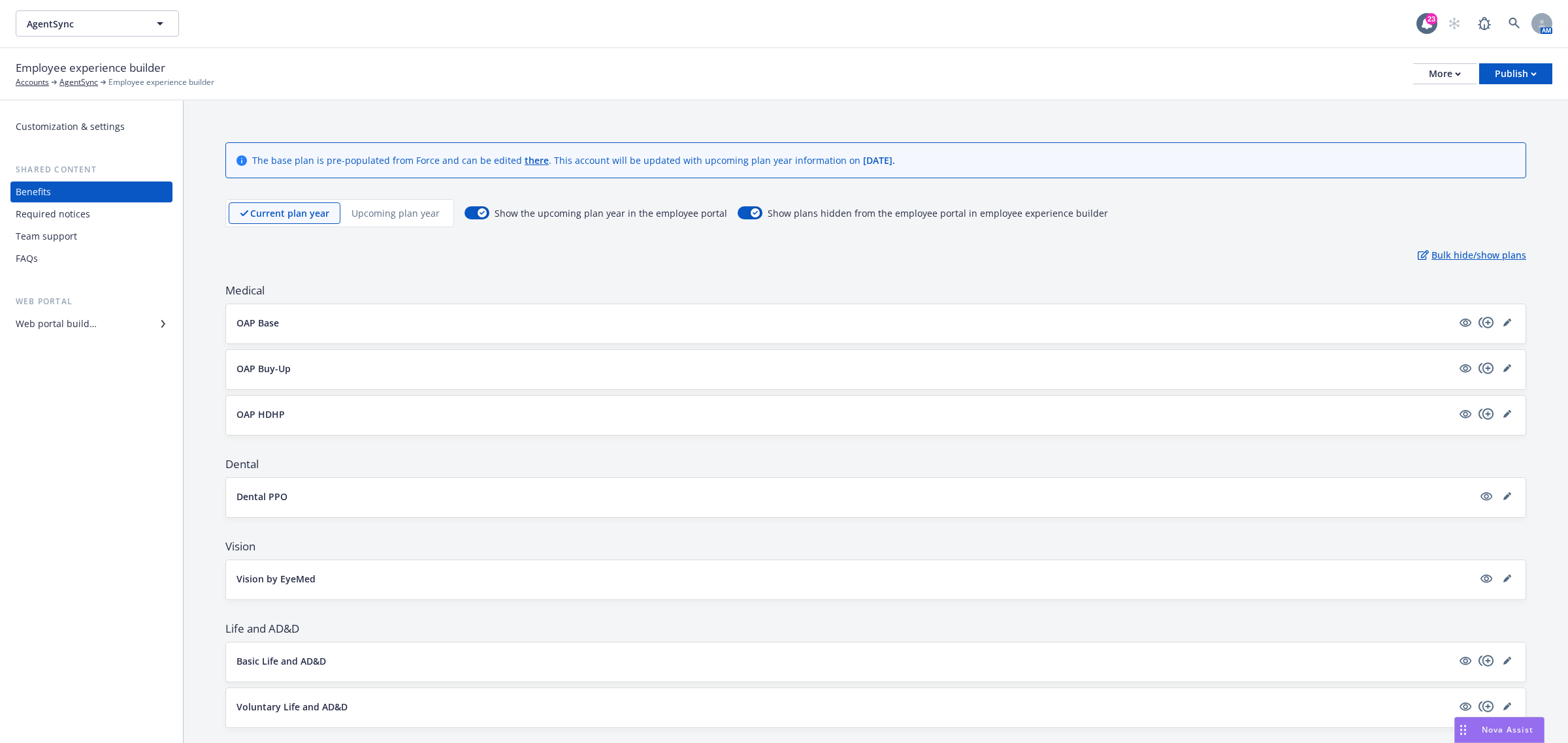
click at [1435, 256] on p "Bulk hide/show plans" at bounding box center [1472, 255] width 108 height 14
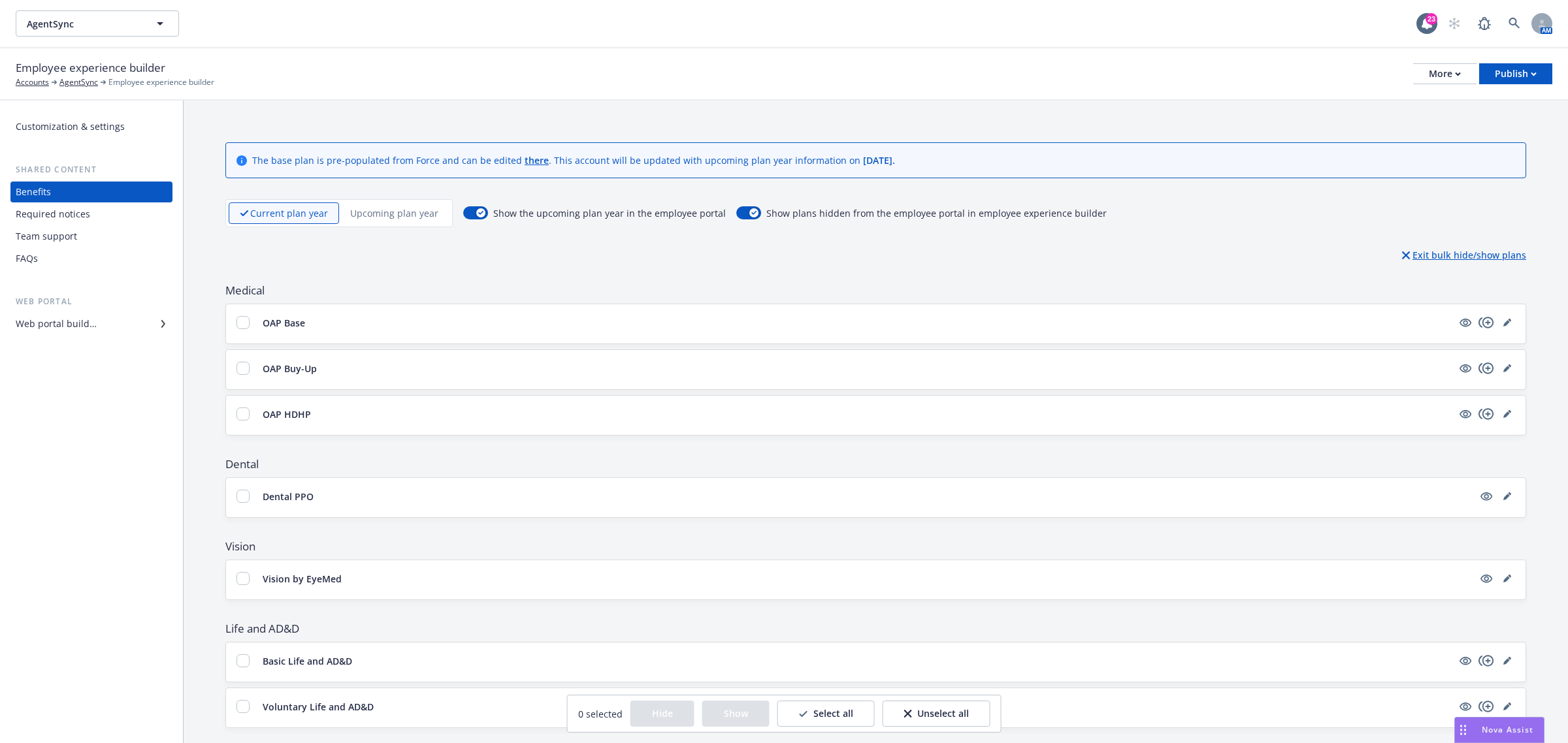
click at [1412, 255] on p "Exit bulk hide/show plans" at bounding box center [1464, 255] width 124 height 14
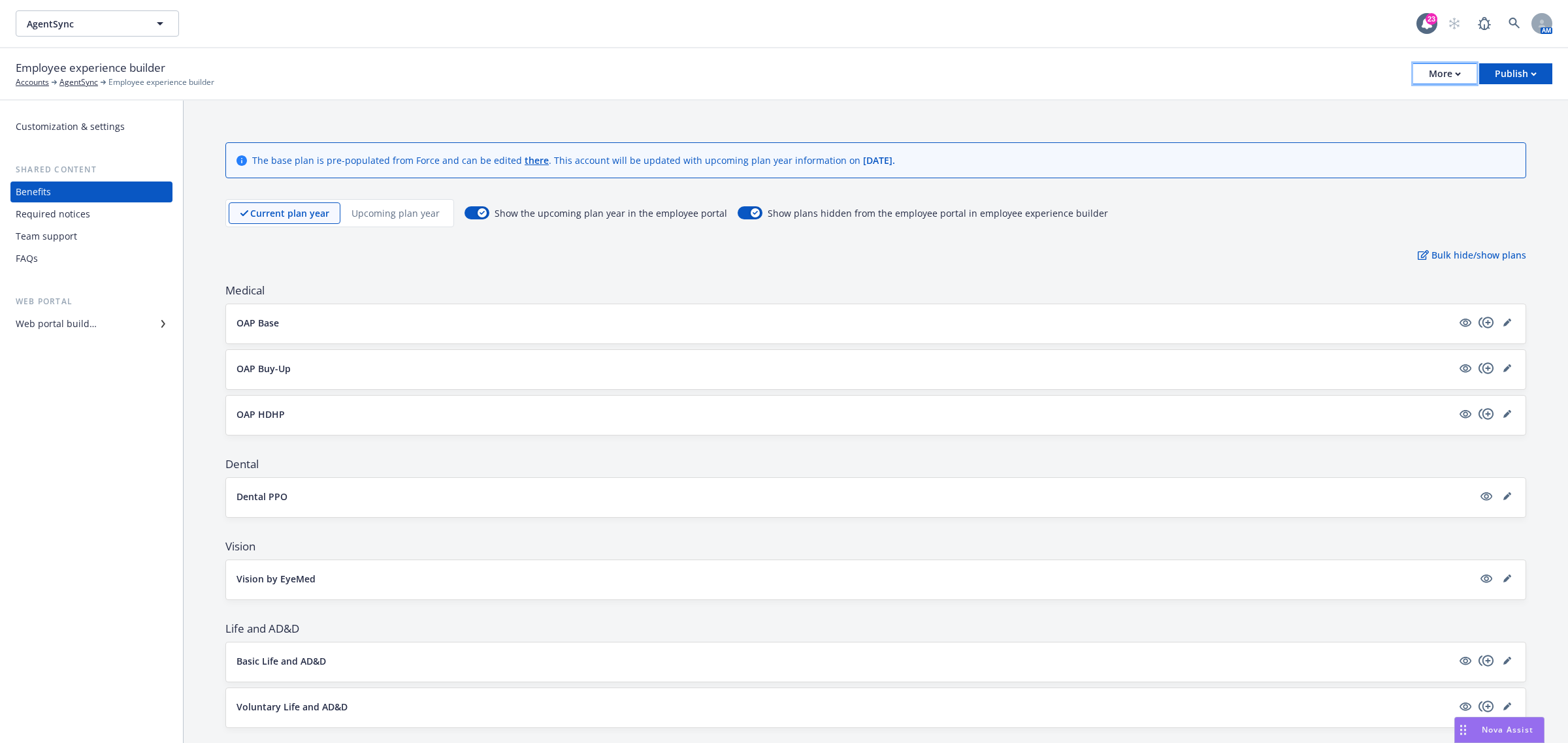
click at [1429, 82] on div "More" at bounding box center [1445, 74] width 32 height 20
click at [67, 126] on div "Customization & settings" at bounding box center [70, 127] width 109 height 21
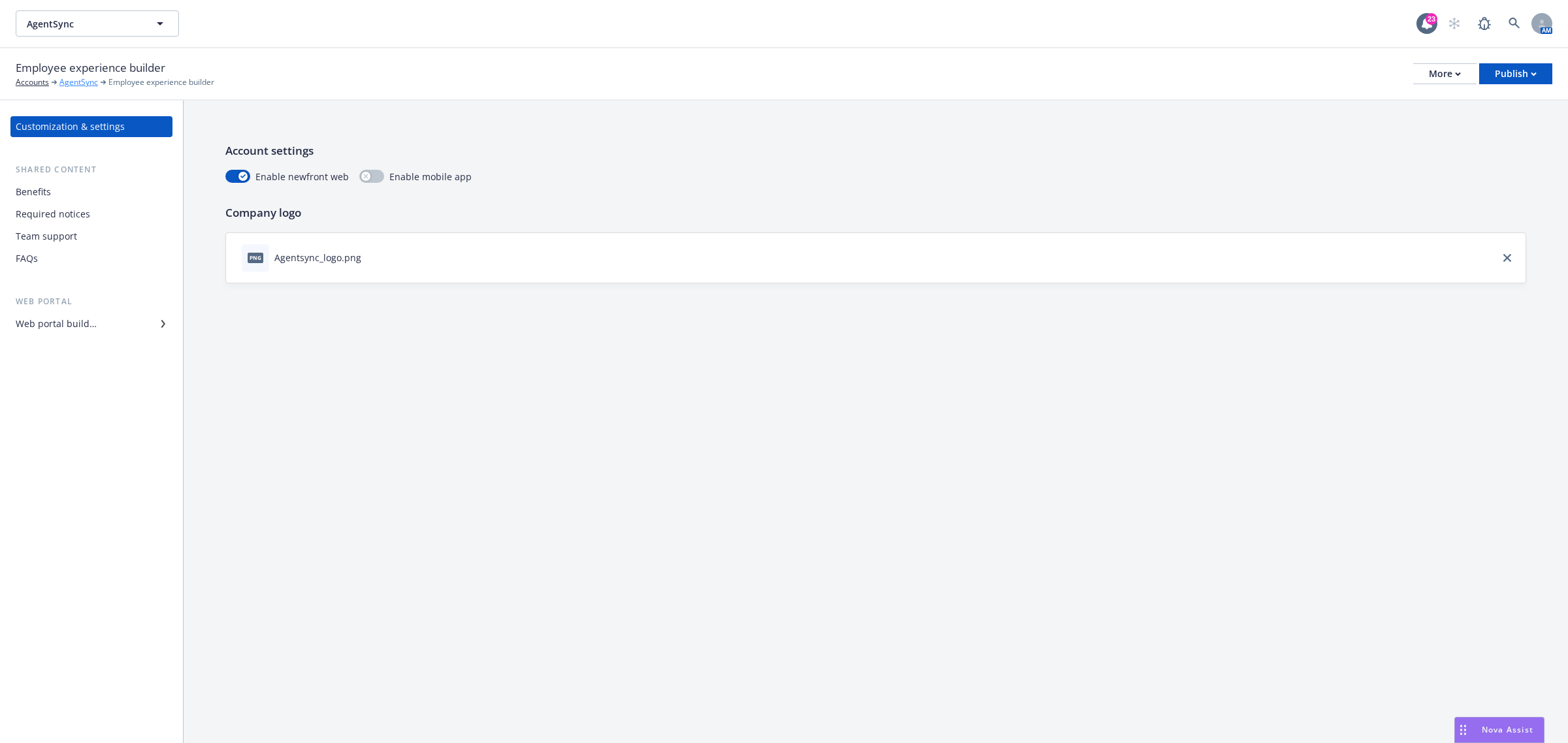
click at [83, 82] on link "AgentSync" at bounding box center [79, 82] width 38 height 12
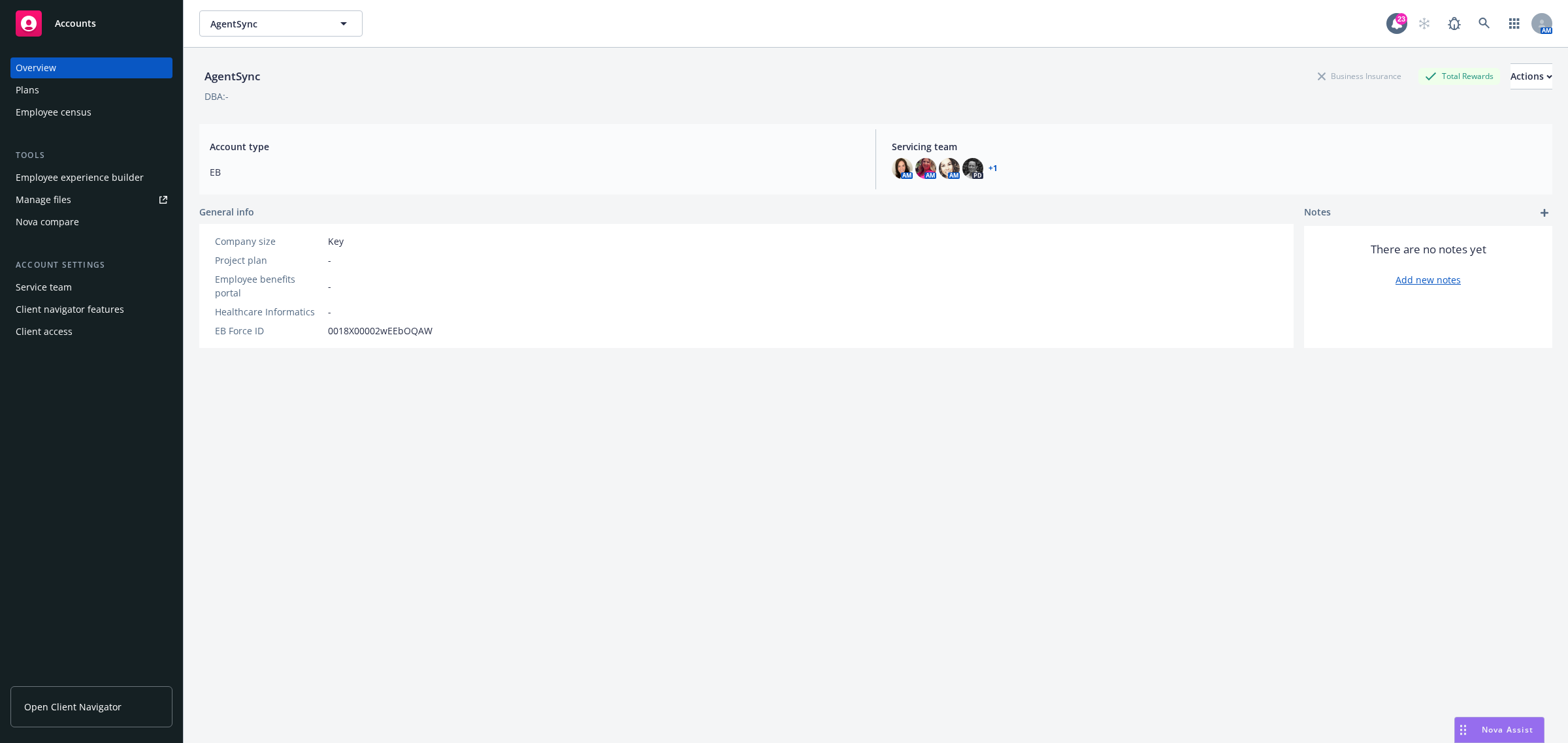
click at [90, 174] on div "Employee experience builder" at bounding box center [80, 178] width 128 height 21
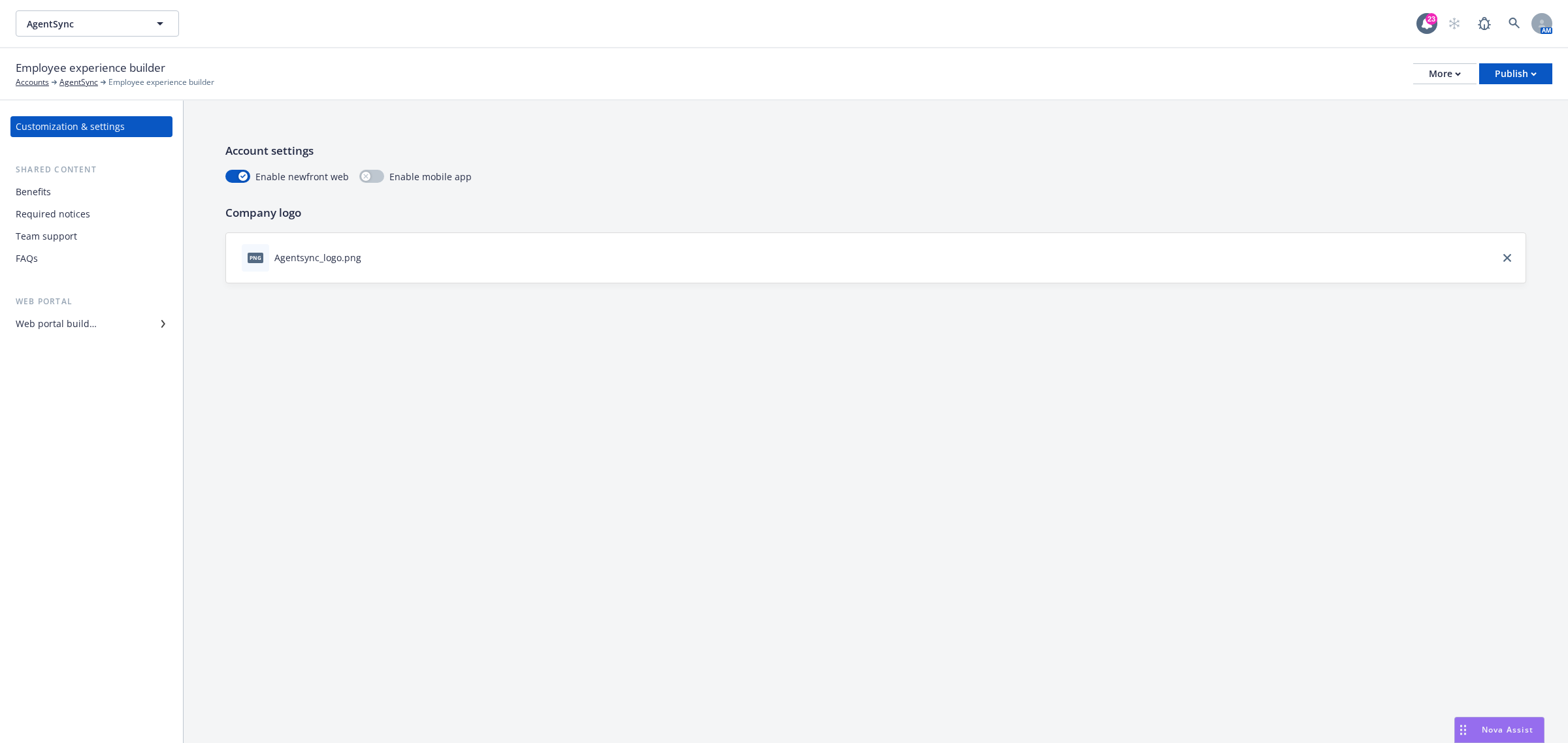
click at [94, 321] on div "Web portal builder" at bounding box center [56, 324] width 81 height 21
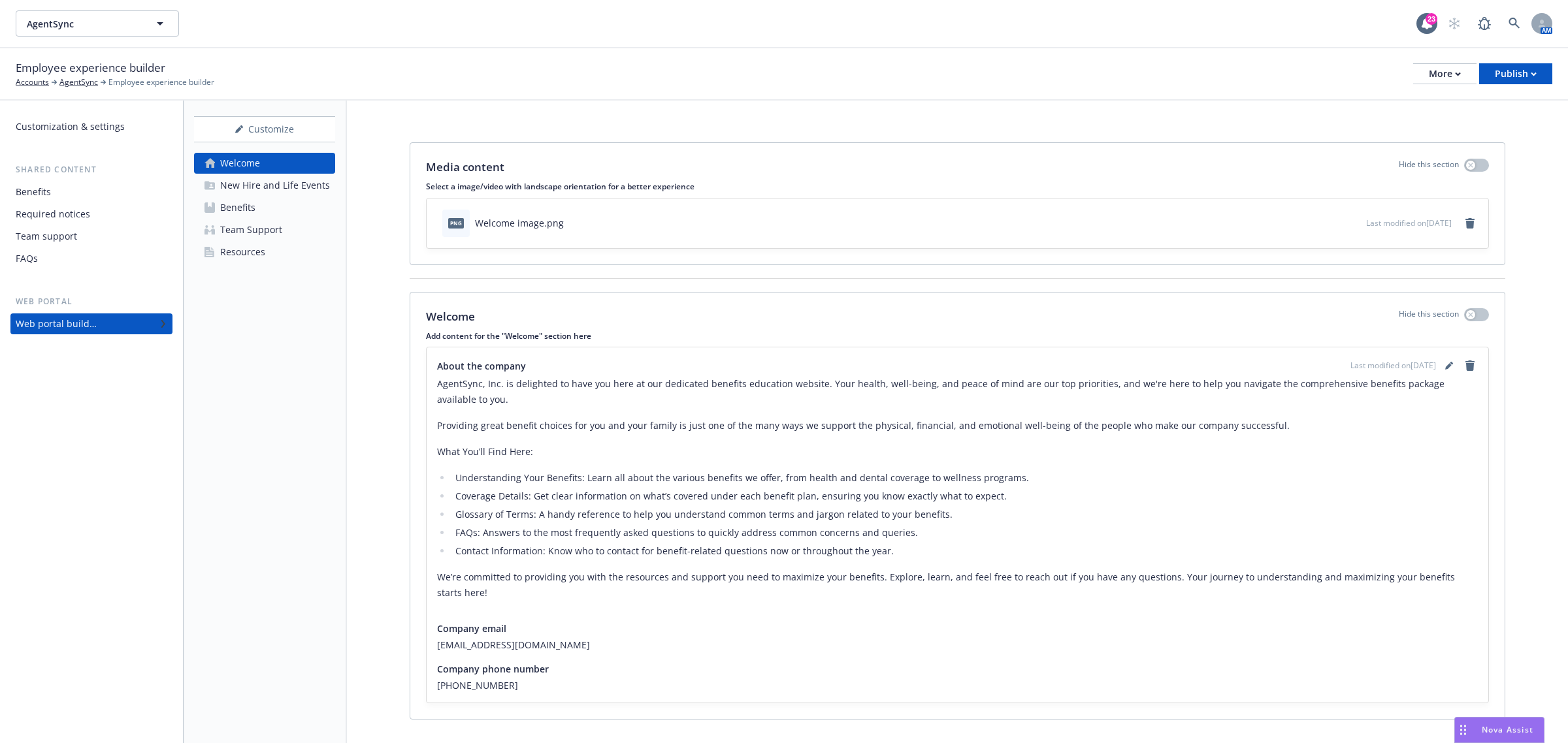
click at [244, 213] on div "Benefits" at bounding box center [238, 208] width 35 height 21
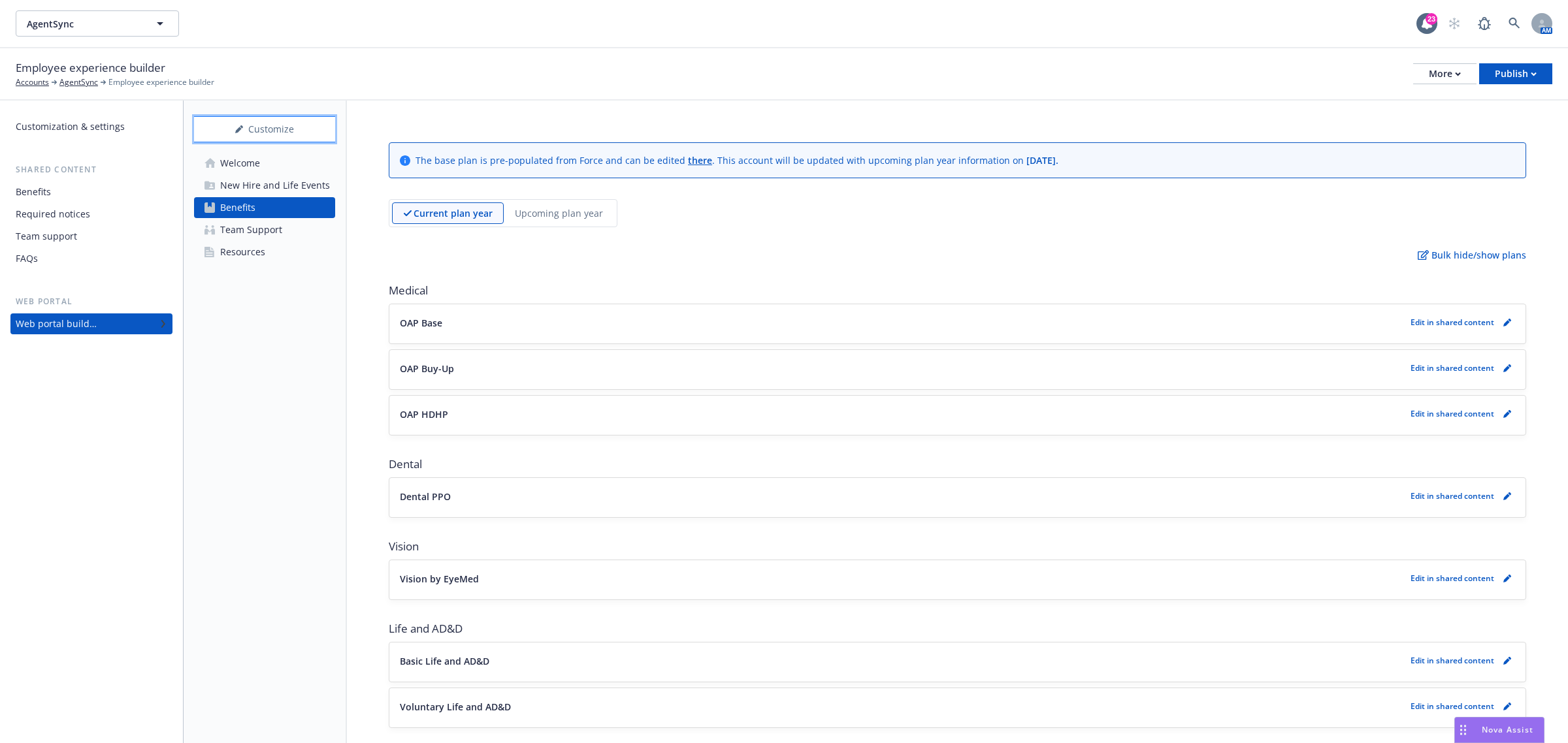
click at [273, 125] on div "Customize" at bounding box center [265, 129] width 141 height 25
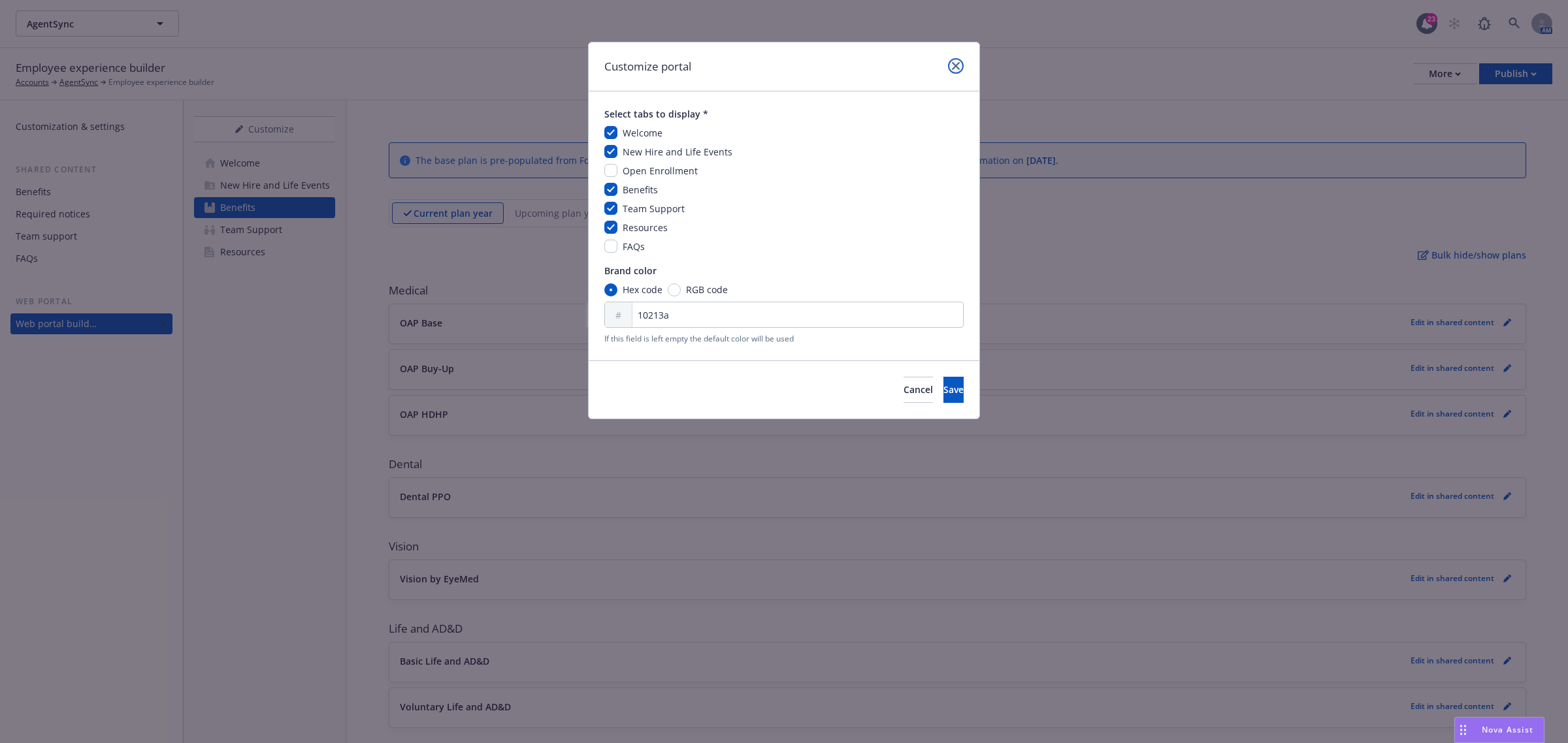
click at [956, 69] on icon "close" at bounding box center [956, 66] width 8 height 8
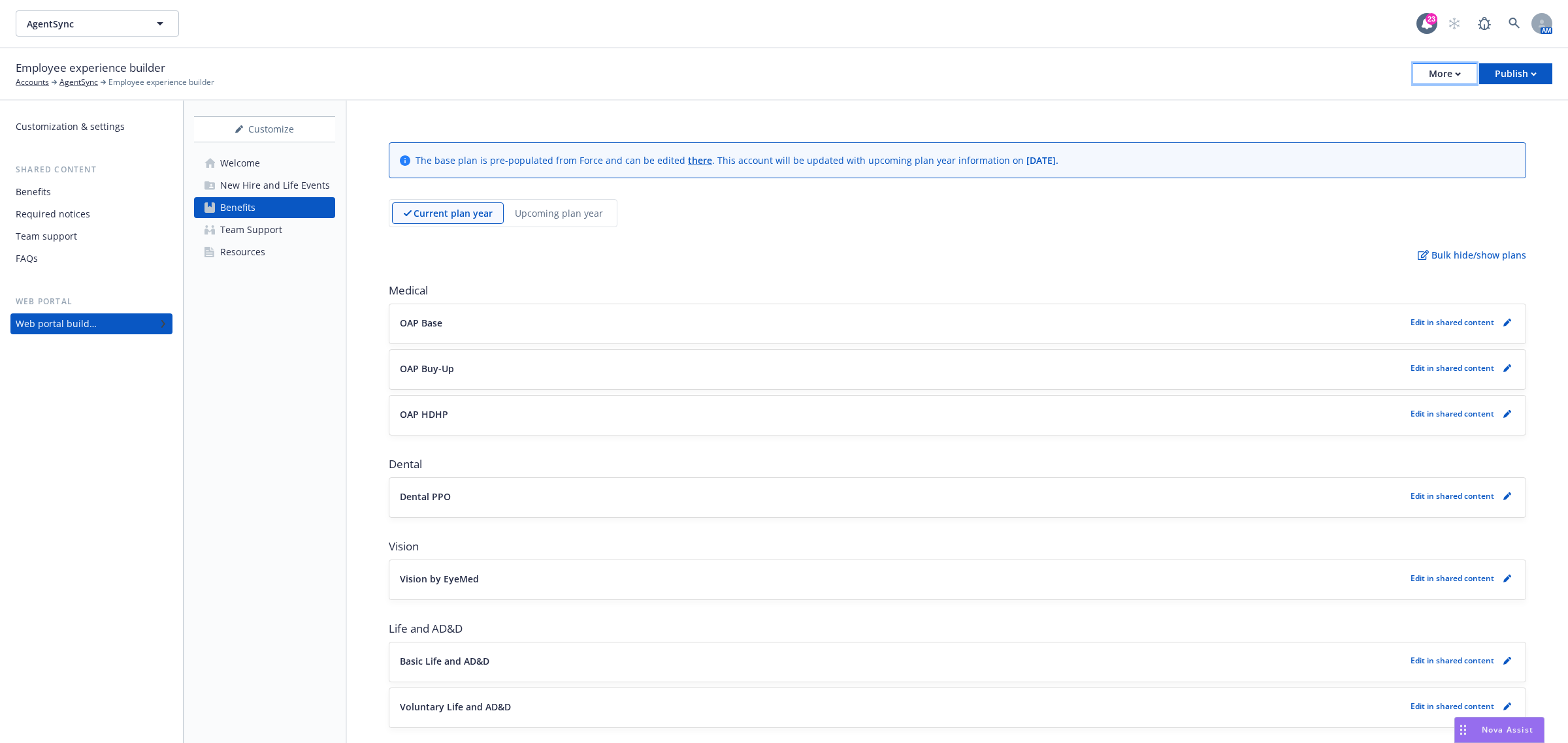
click at [1431, 79] on div "More" at bounding box center [1445, 74] width 32 height 20
click at [32, 185] on div "Benefits" at bounding box center [33, 192] width 35 height 21
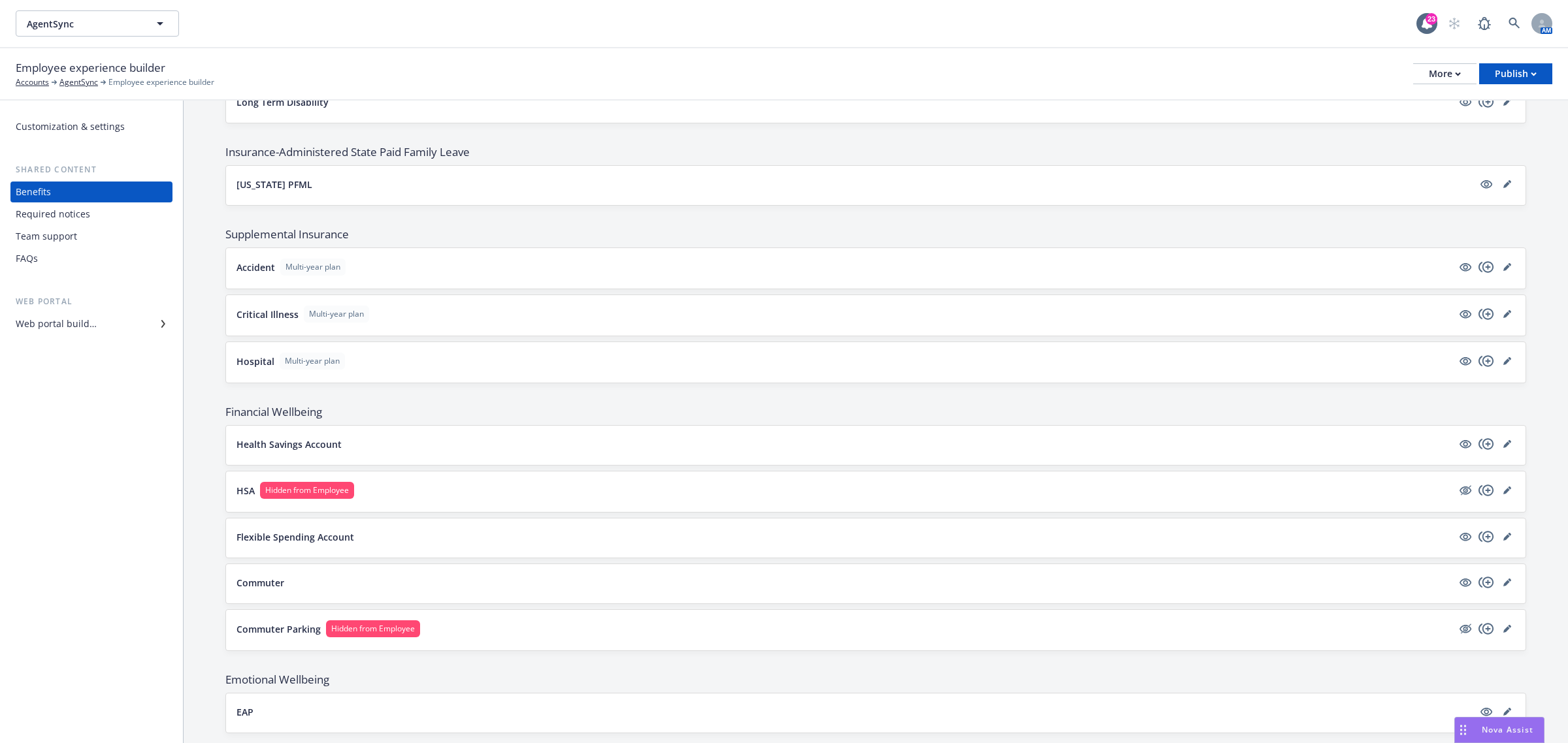
scroll to position [734, 0]
click at [1479, 448] on icon "copyPlus" at bounding box center [1487, 442] width 16 height 16
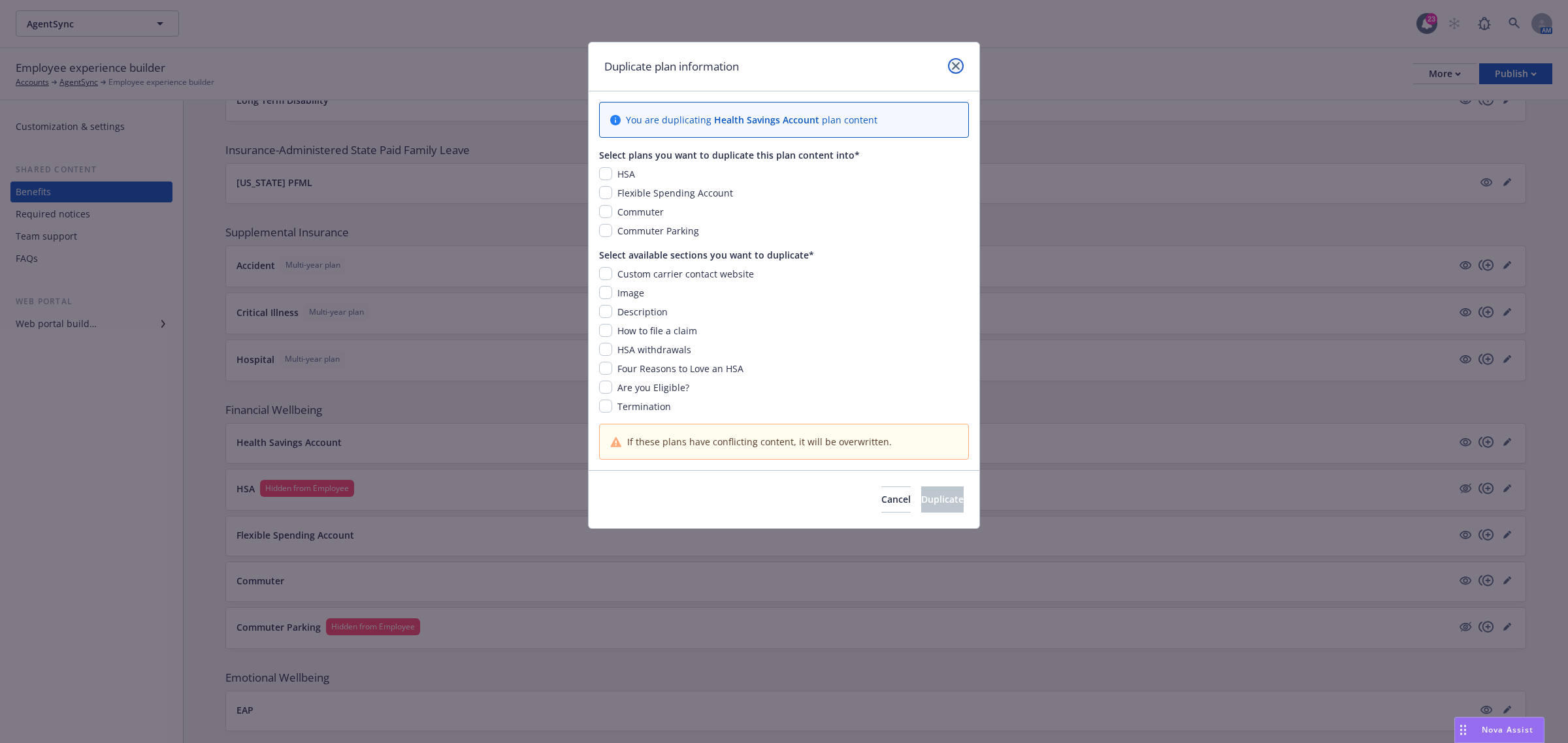
click at [958, 67] on icon "close" at bounding box center [956, 66] width 8 height 8
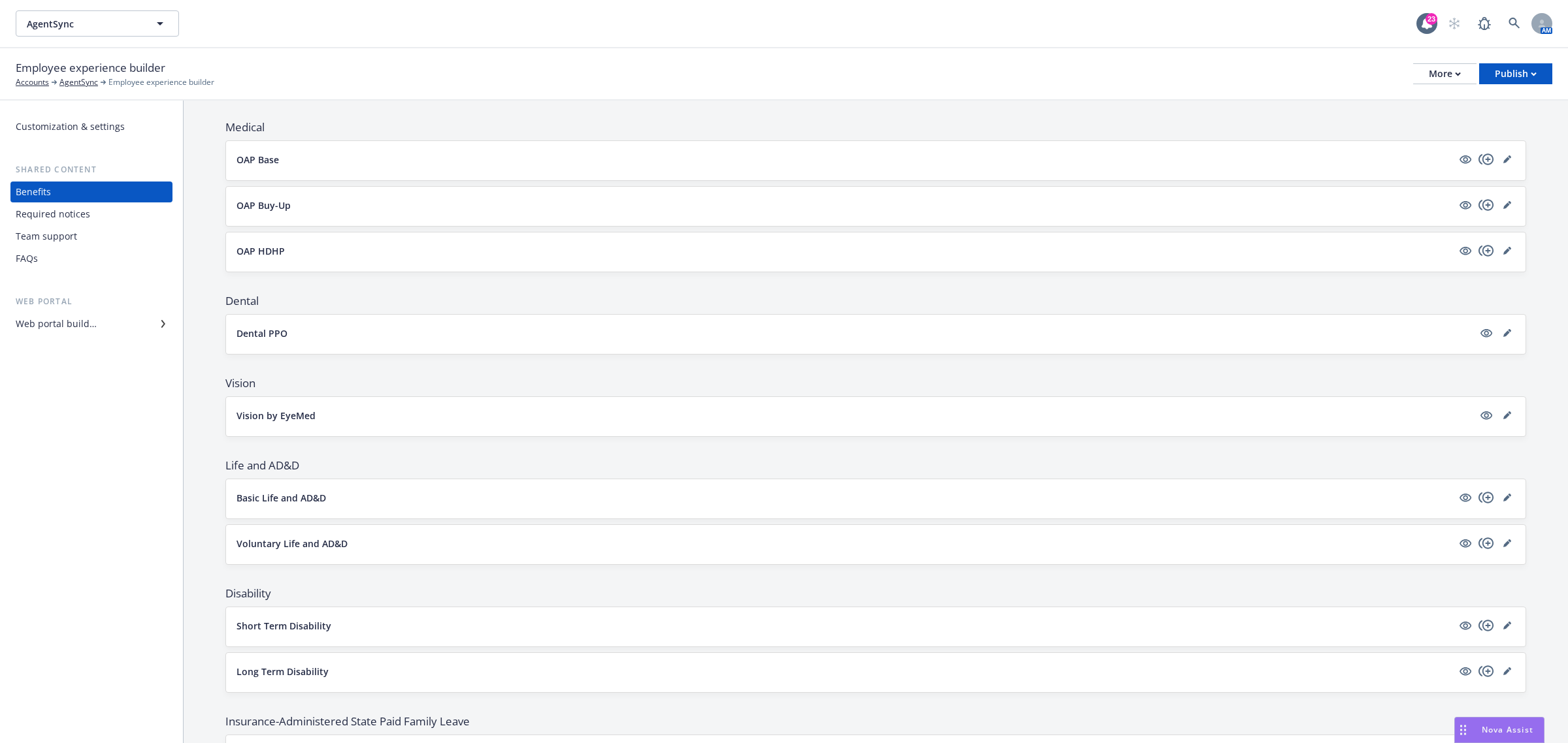
scroll to position [0, 0]
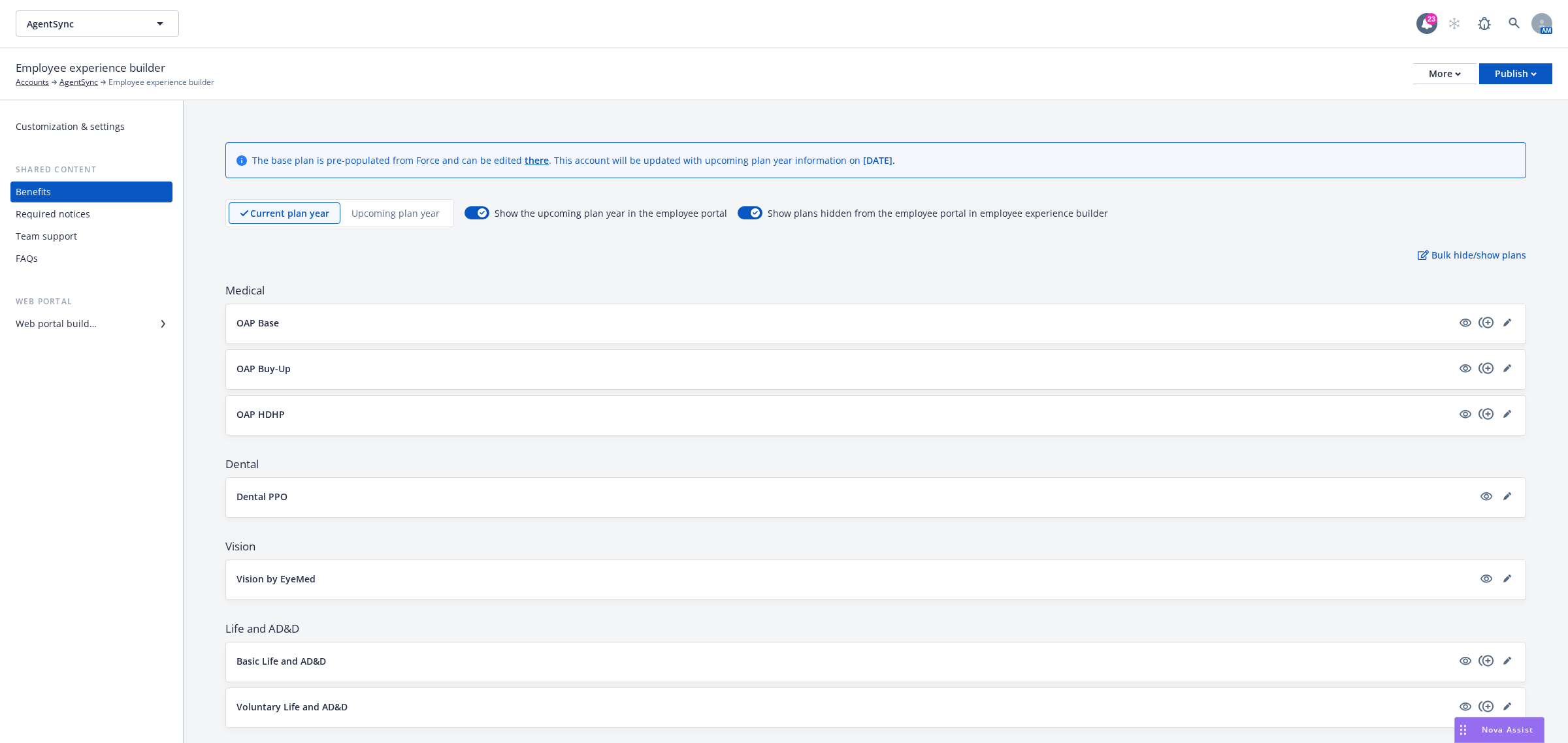
click at [50, 327] on div "Web portal builder" at bounding box center [56, 324] width 81 height 21
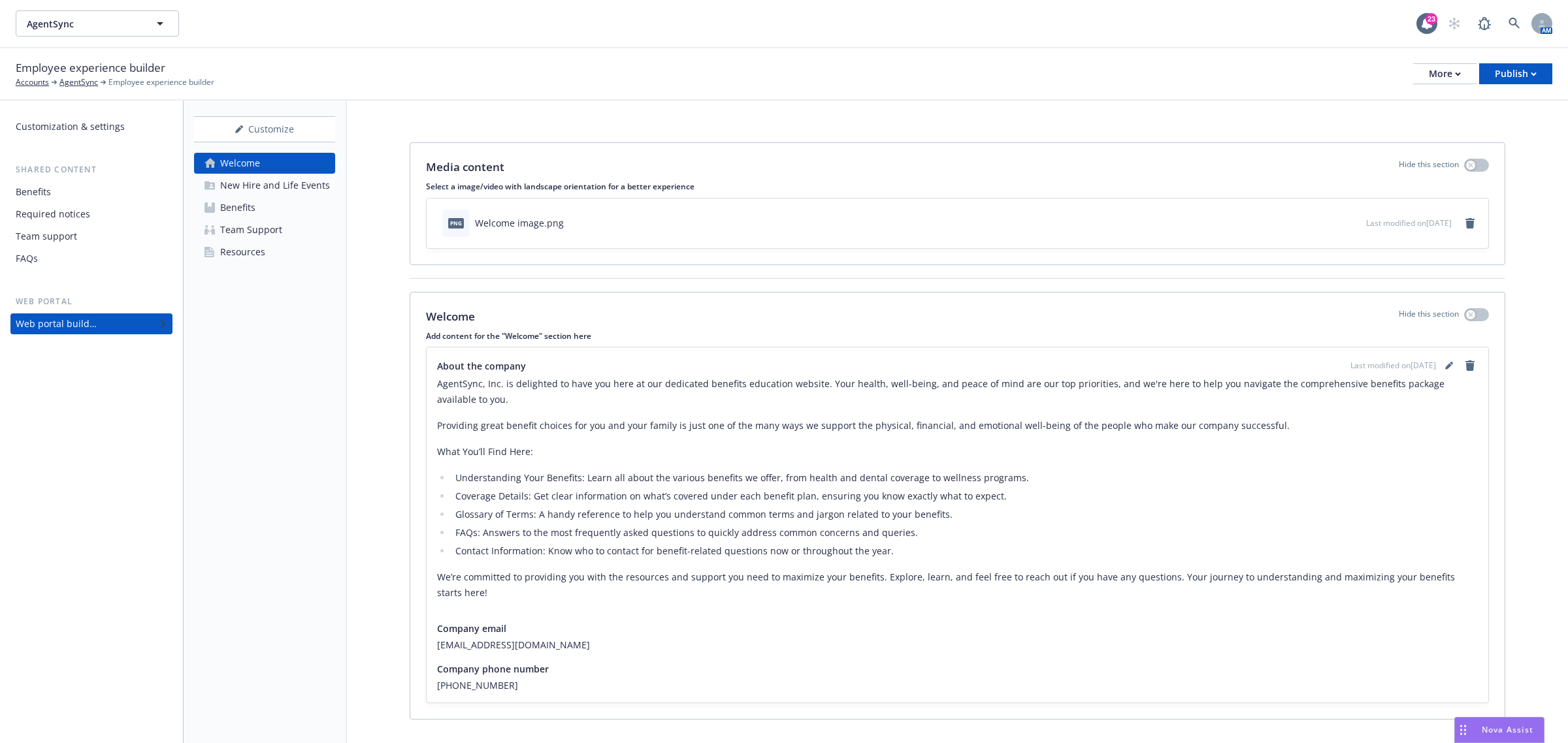
click at [232, 208] on div "Benefits" at bounding box center [238, 208] width 35 height 21
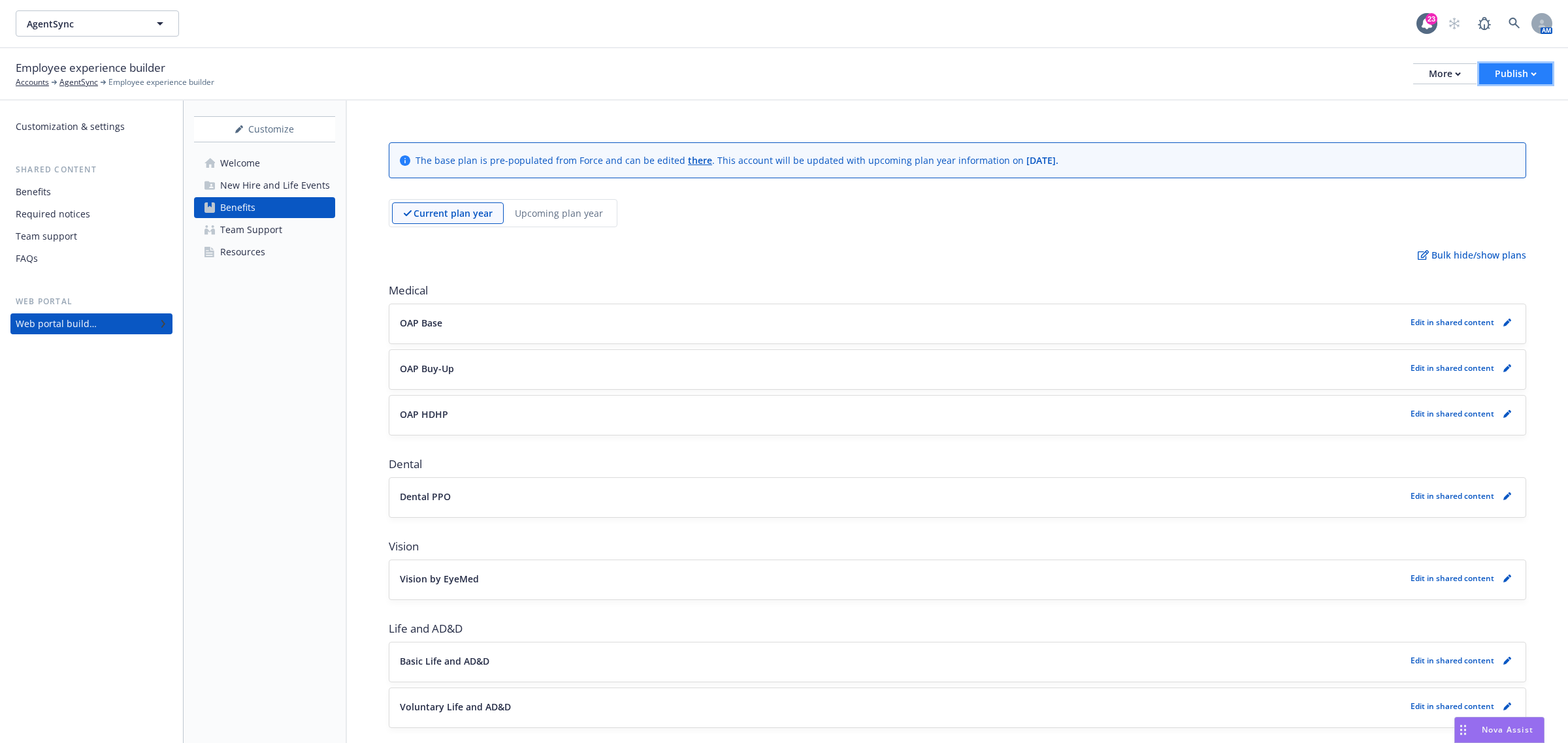
click at [1491, 69] on button "Publish" at bounding box center [1516, 74] width 73 height 21
click at [1076, 85] on div "Employee experience builder Accounts AgentSync Employee experience builder More…" at bounding box center [784, 74] width 1537 height 29
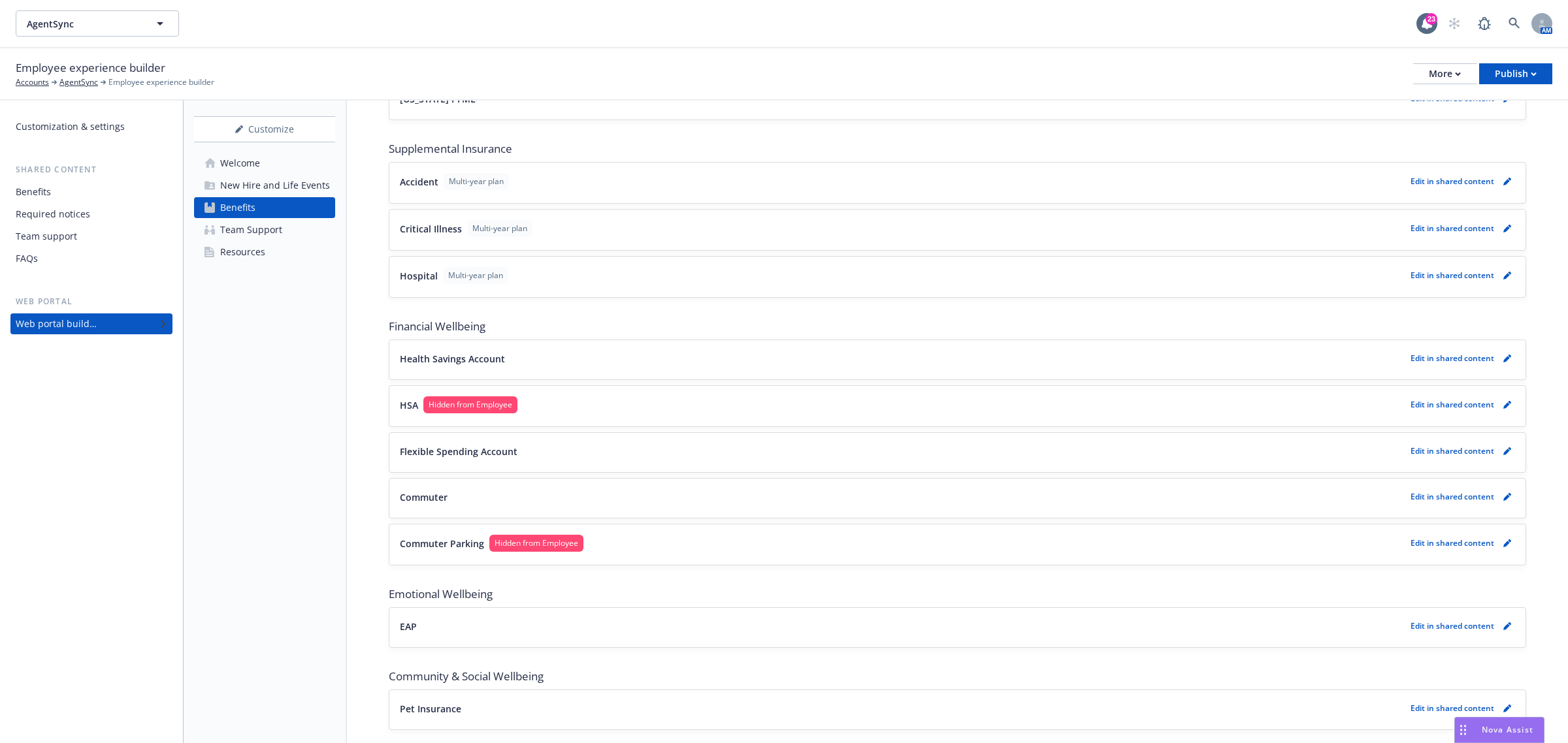
scroll to position [853, 0]
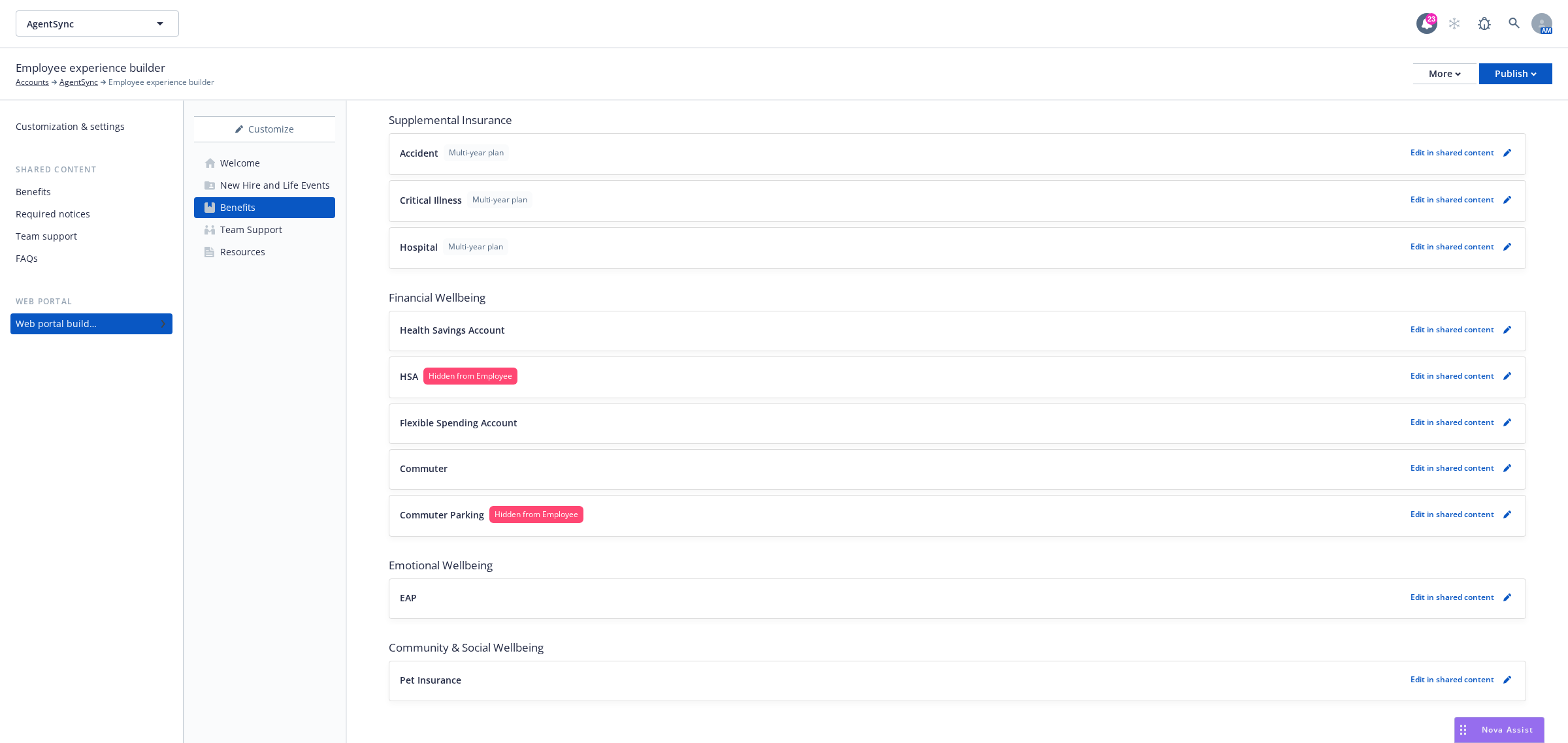
click at [233, 401] on div "Customize Welcome New Hire and Life Events Benefits Team Support Resources" at bounding box center [265, 422] width 163 height 643
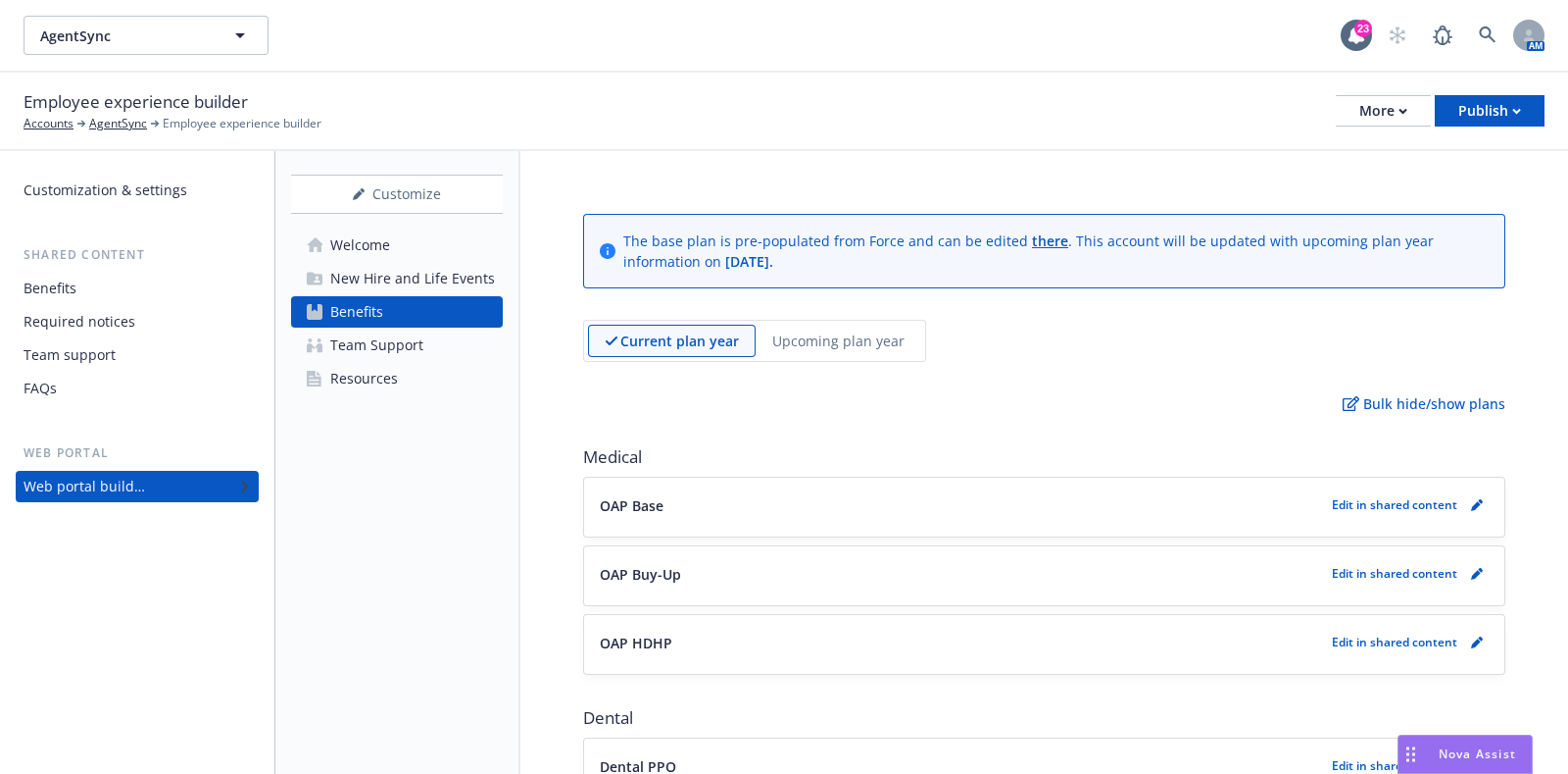
scroll to position [1282, 0]
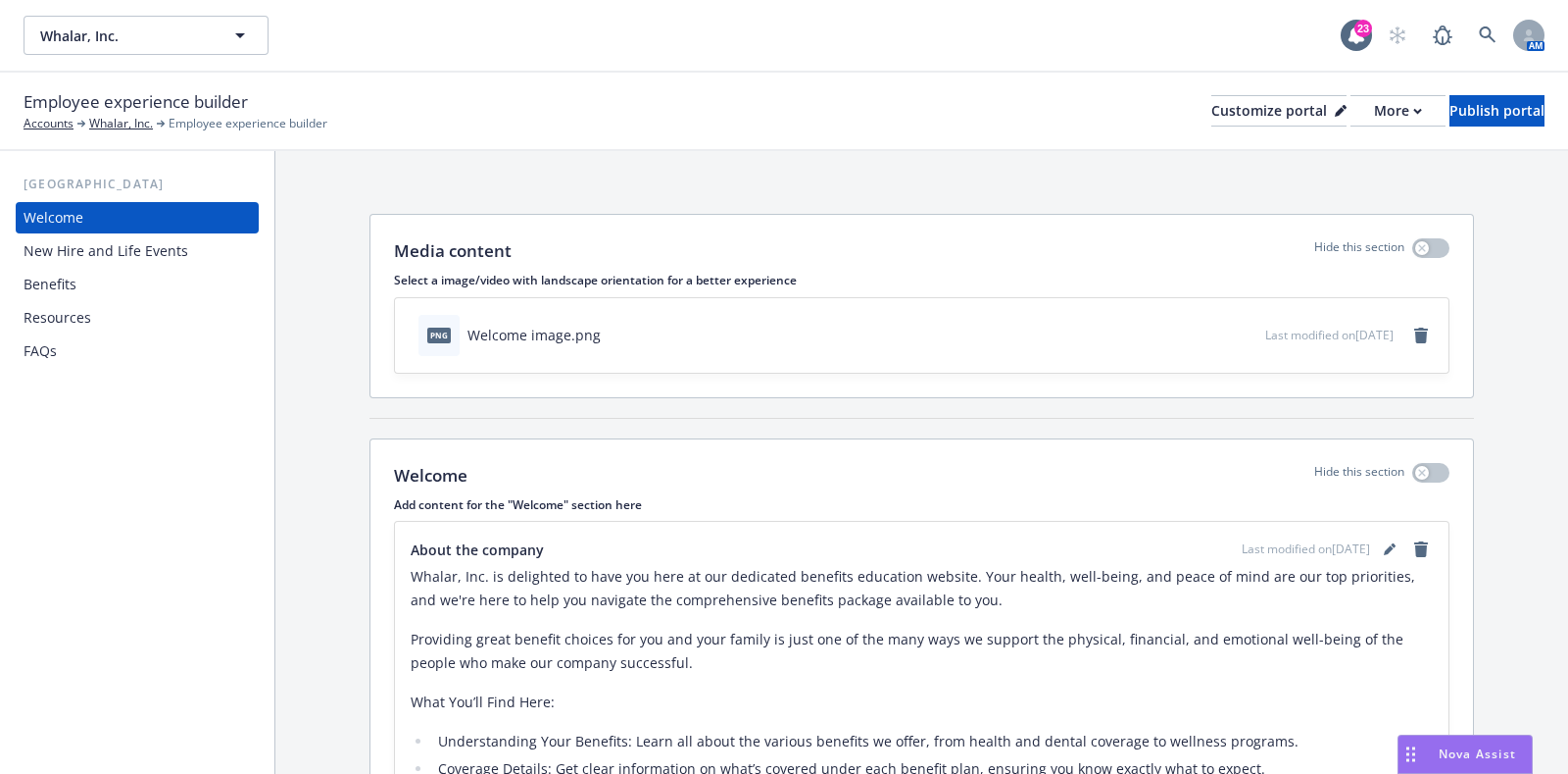
click at [73, 295] on div "Benefits" at bounding box center [50, 284] width 52 height 32
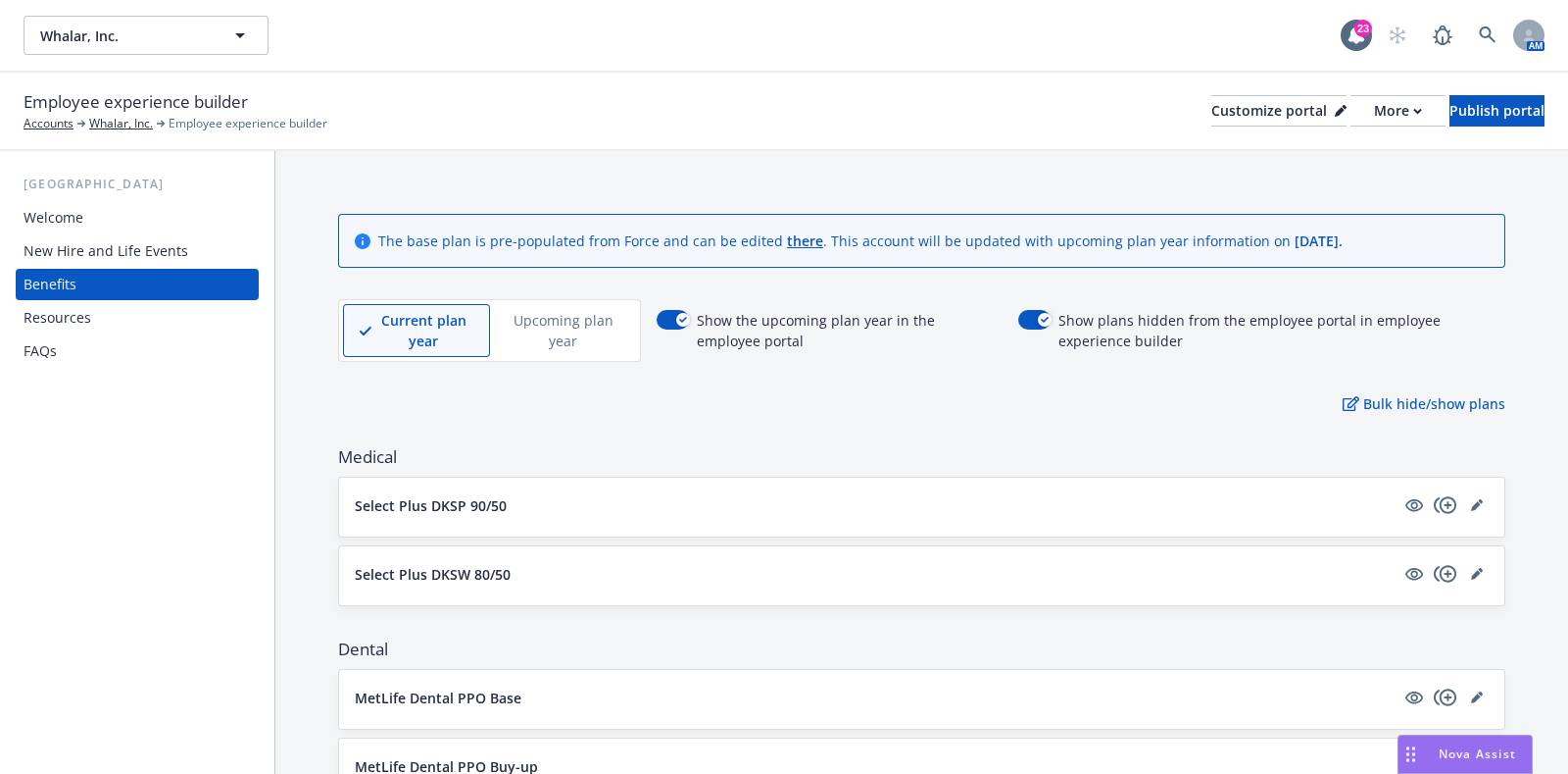
scroll to position [244, 0]
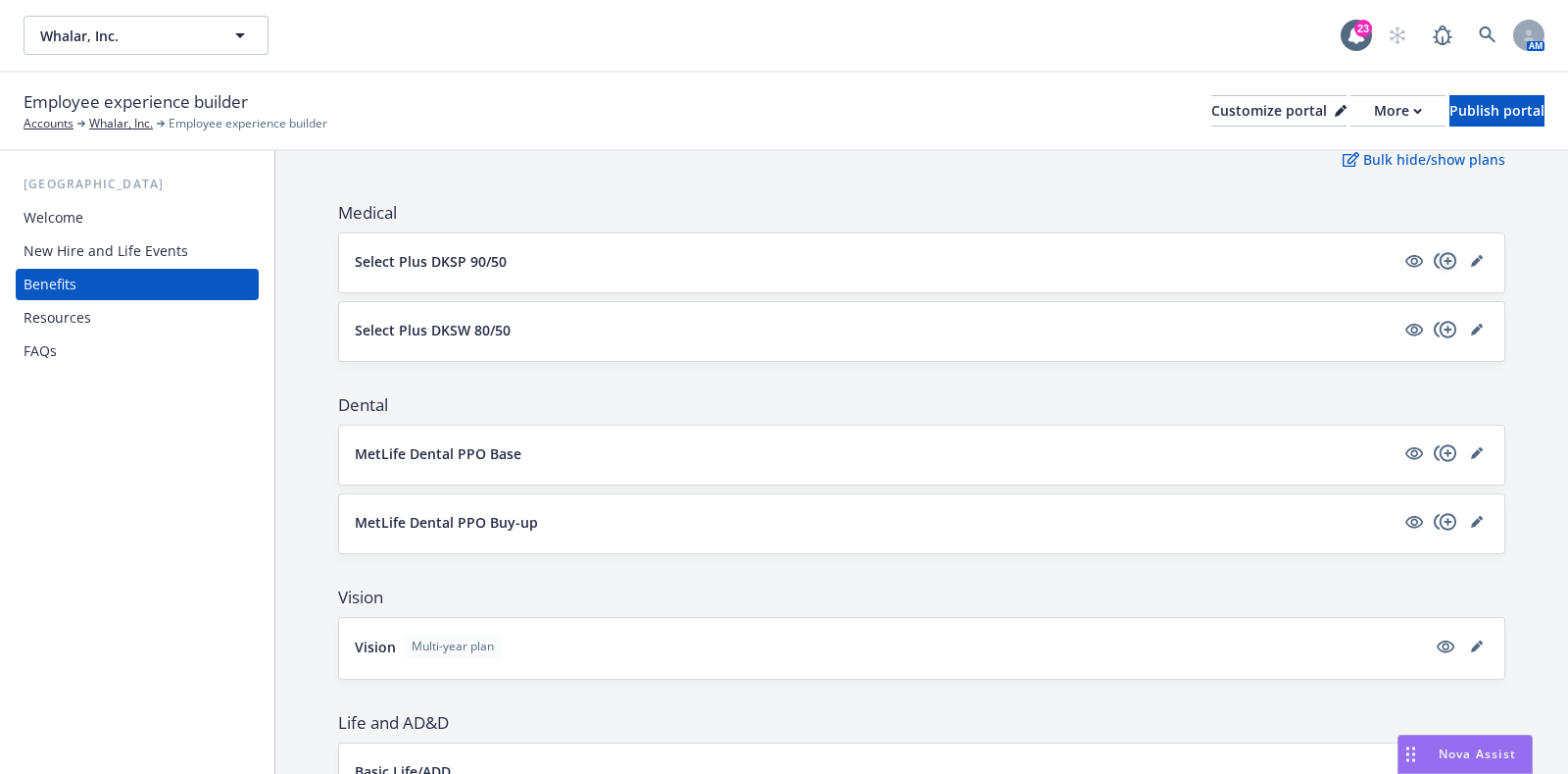
click at [1434, 262] on icon "copyPlus" at bounding box center [1445, 260] width 23 height 17
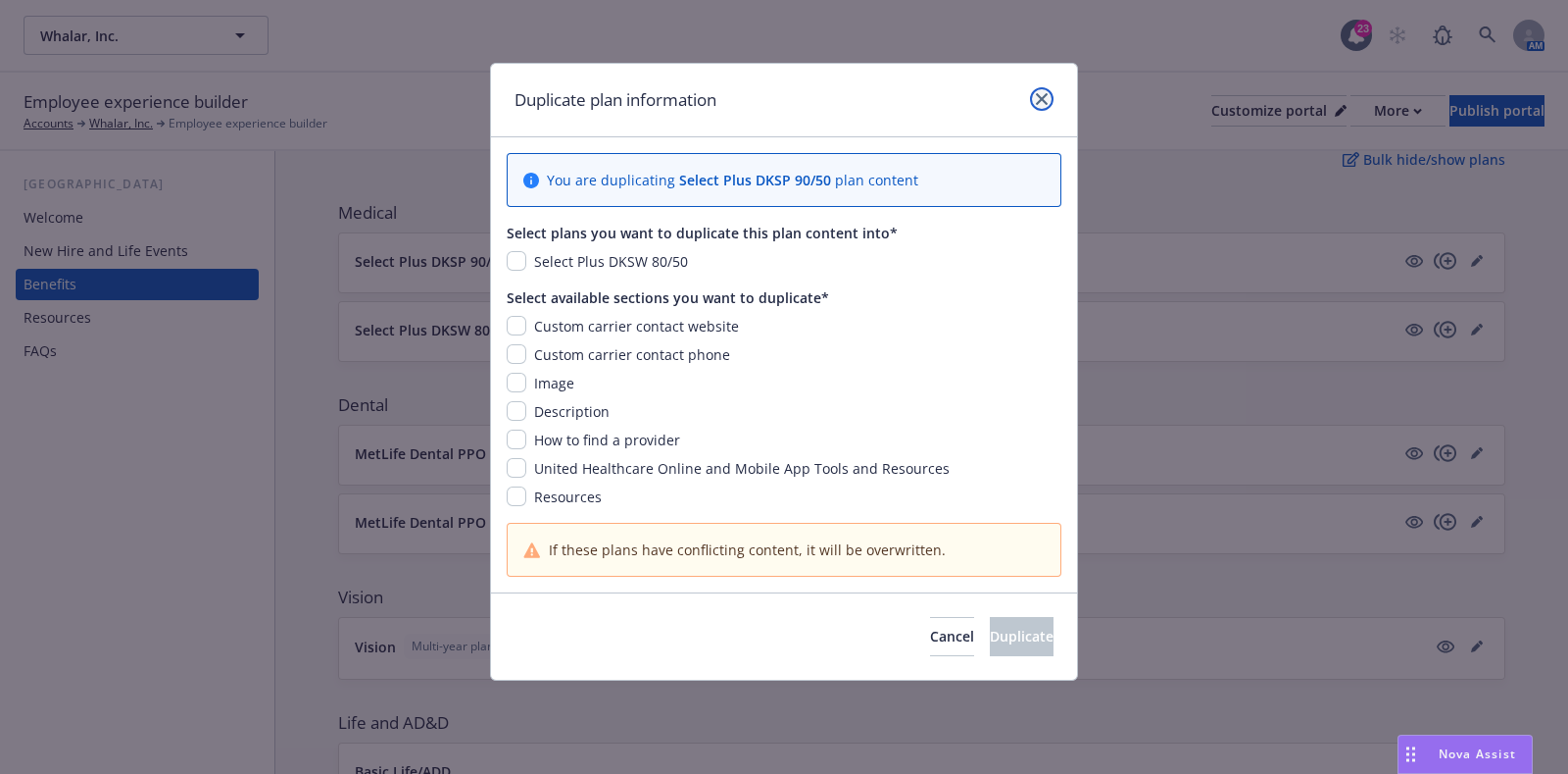
click at [1031, 98] on link "close" at bounding box center [1042, 99] width 24 height 24
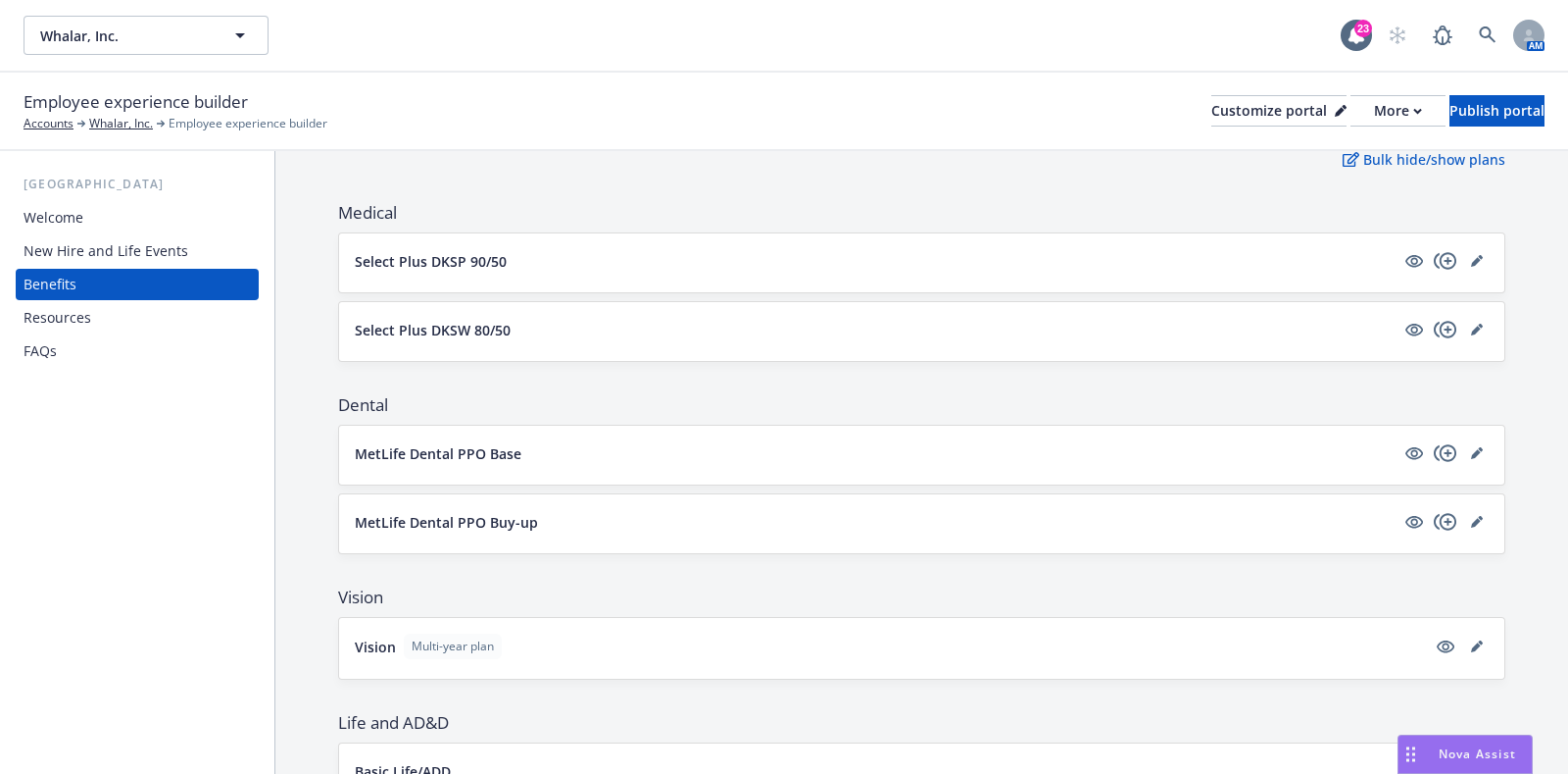
click at [943, 269] on div "Select Plus DKSP 90/50" at bounding box center [921, 261] width 1134 height 24
click at [861, 267] on button "Select Plus DKSP 90/50" at bounding box center [875, 261] width 1040 height 21
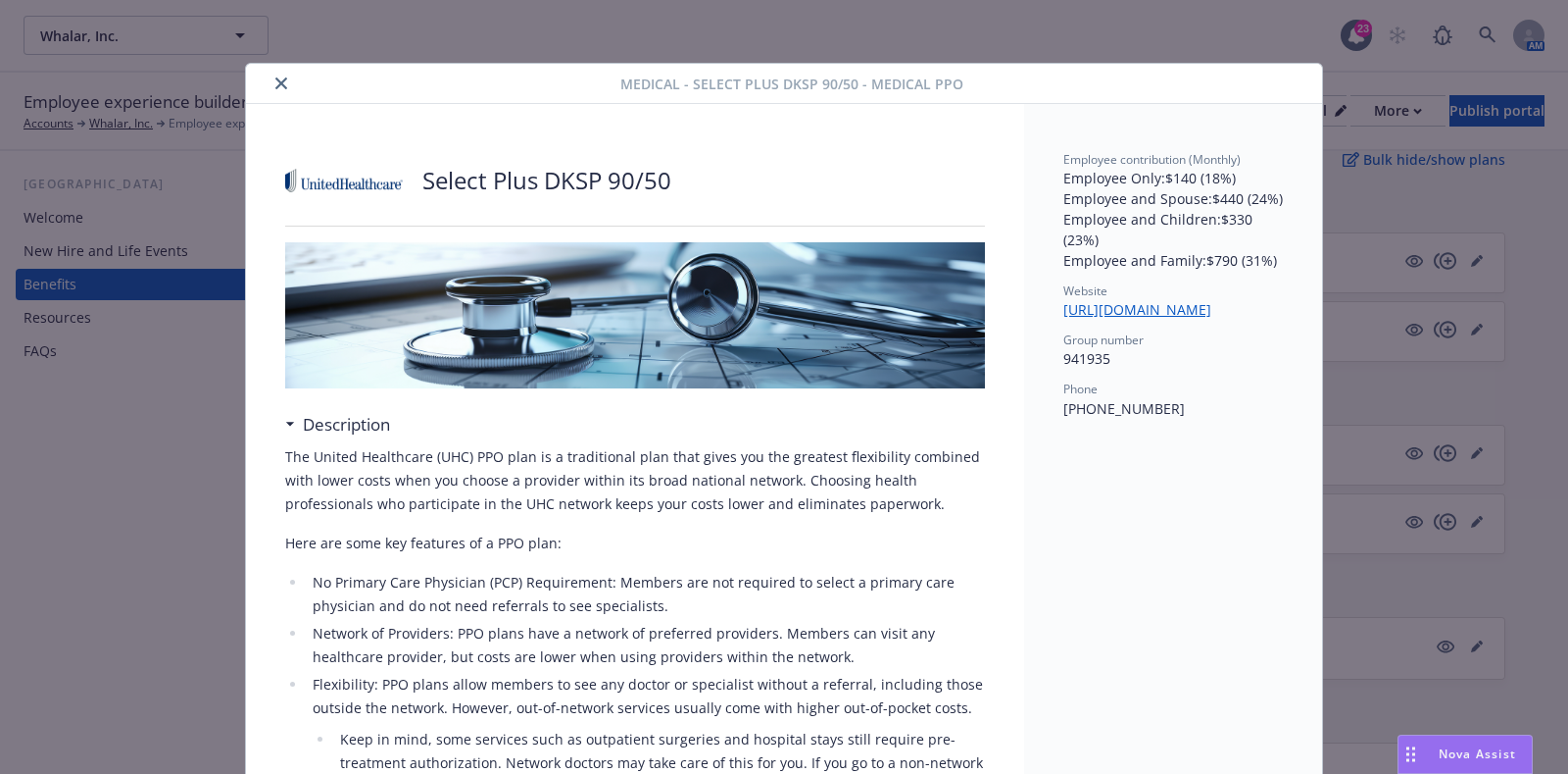
click at [269, 81] on button "close" at bounding box center [281, 83] width 24 height 24
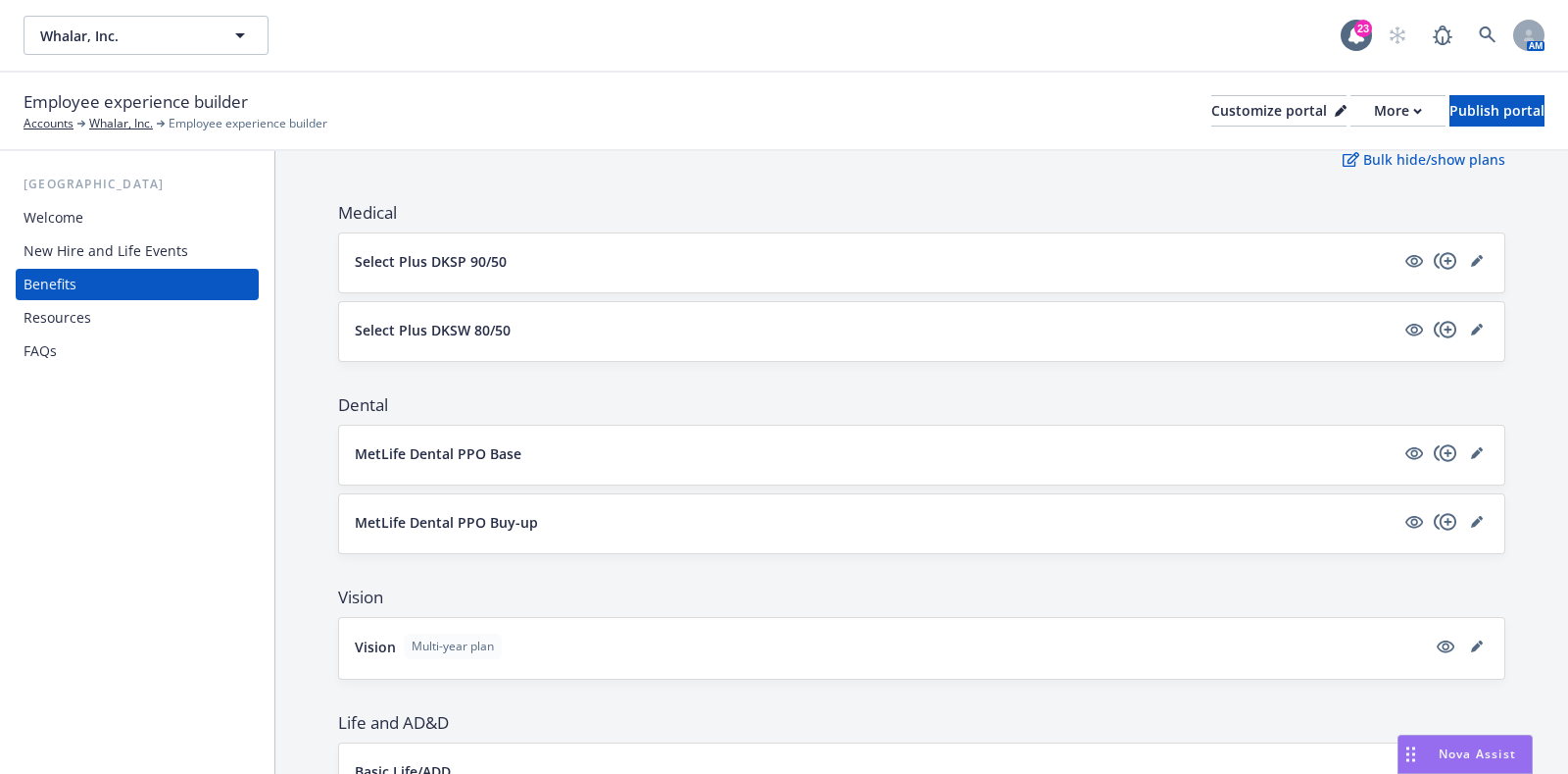
click at [522, 332] on button "Select Plus DKSW 80/50" at bounding box center [875, 330] width 1040 height 21
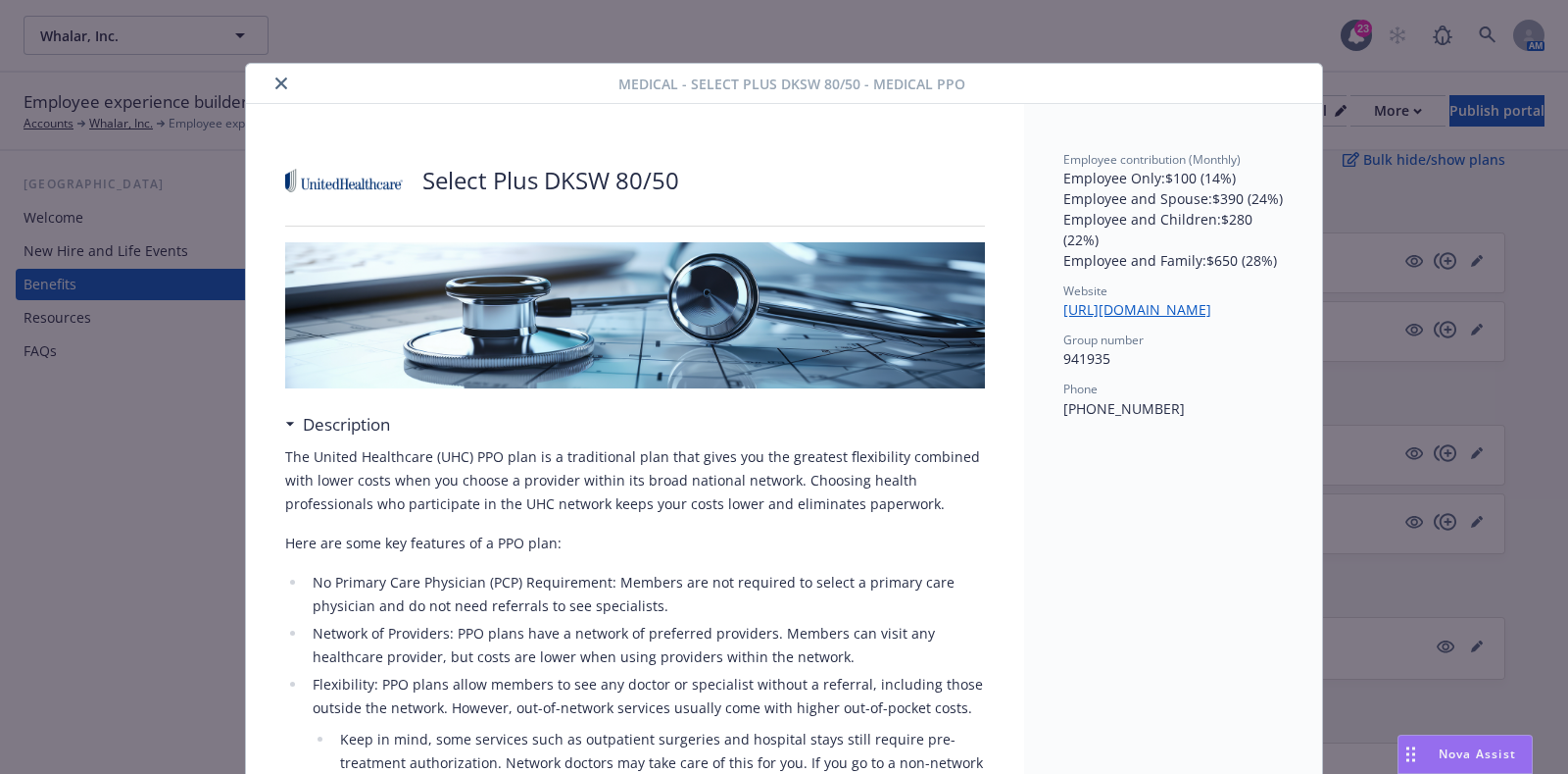
click at [280, 90] on div at bounding box center [436, 83] width 365 height 24
click at [273, 90] on button "close" at bounding box center [281, 83] width 24 height 24
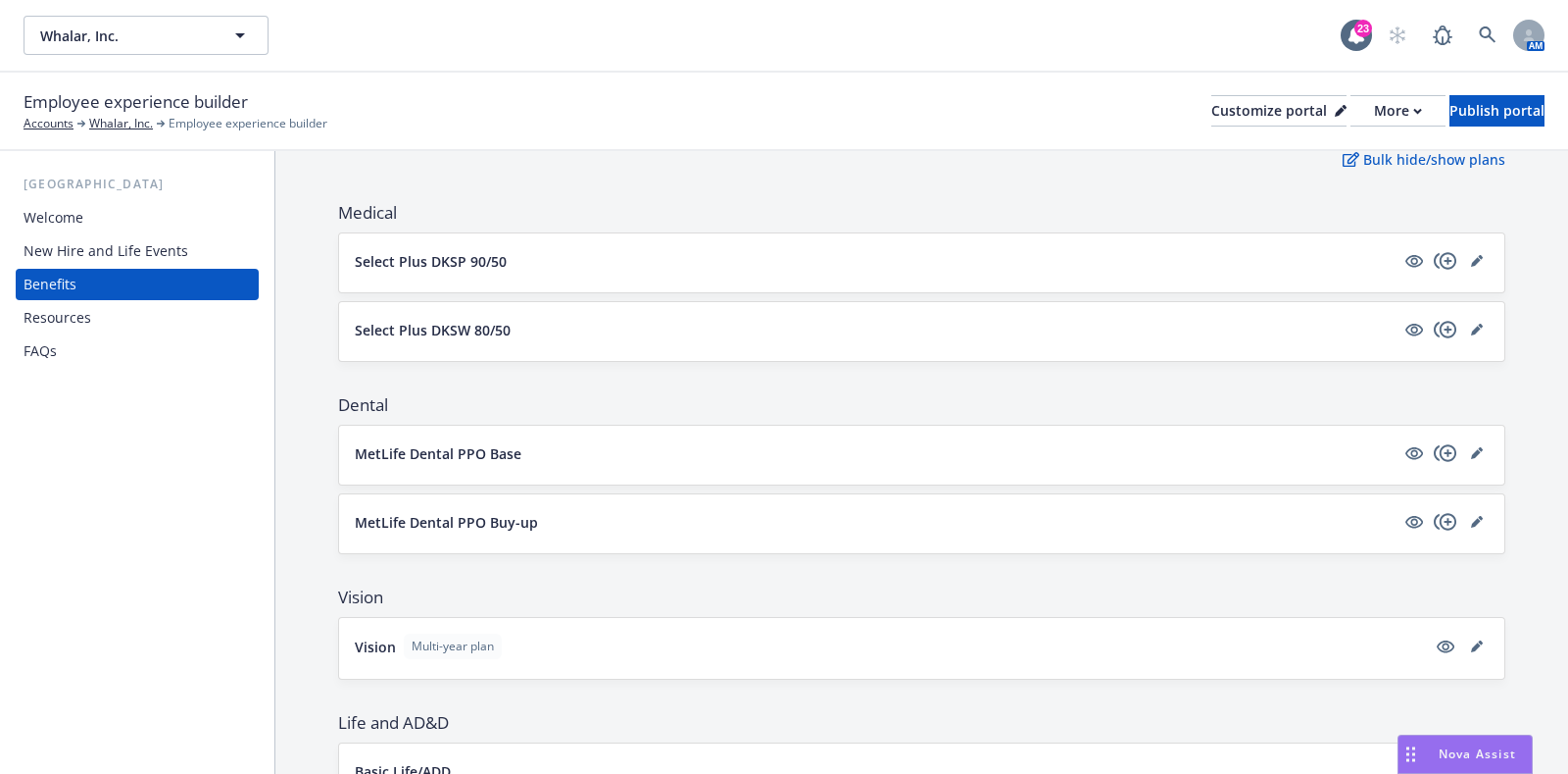
click at [571, 449] on button "MetLife Dental PPO Base" at bounding box center [875, 453] width 1040 height 21
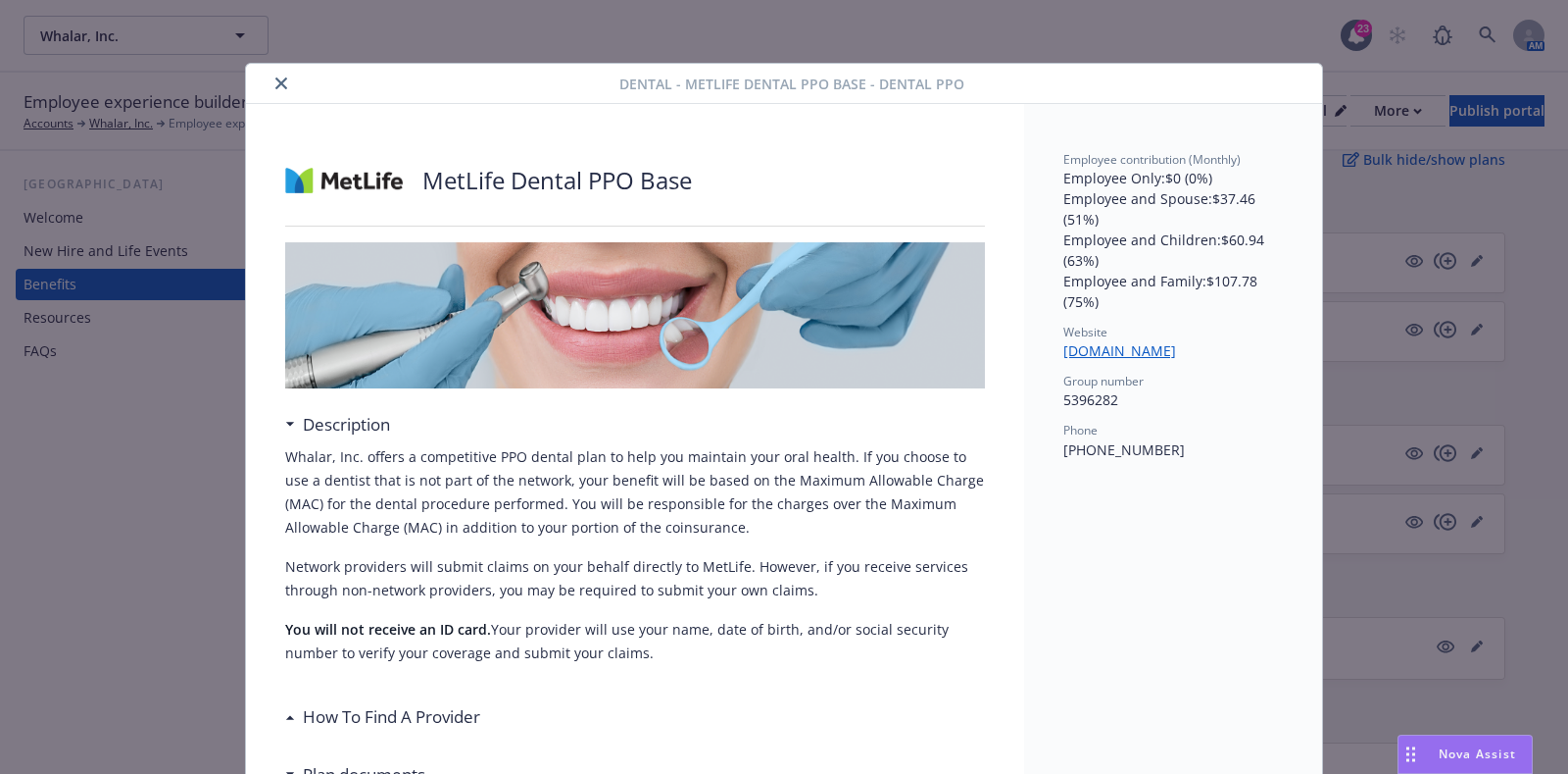
click at [269, 89] on button "close" at bounding box center [281, 83] width 24 height 24
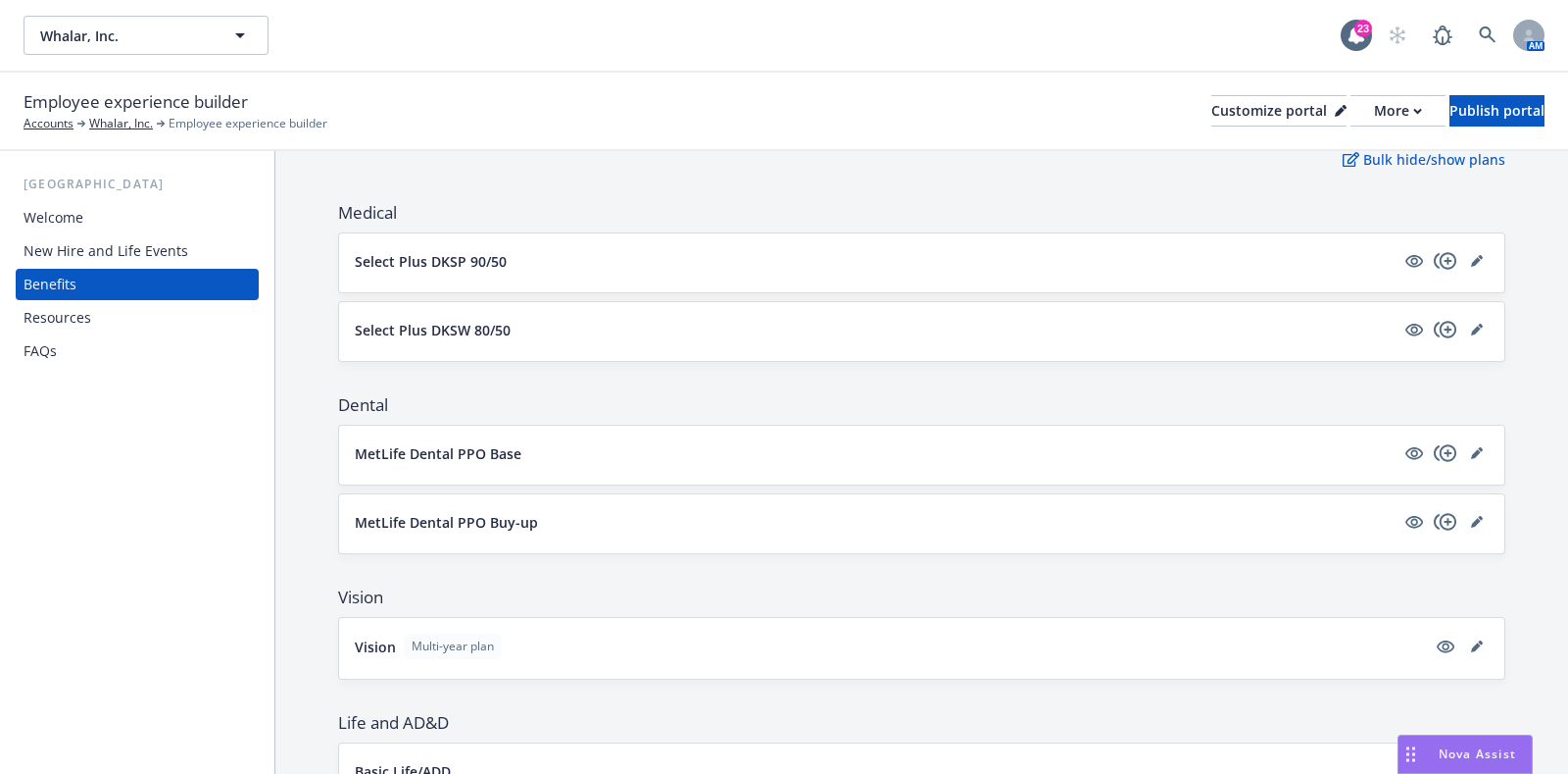
click at [542, 520] on button "MetLife Dental PPO Buy-up" at bounding box center [875, 522] width 1040 height 21
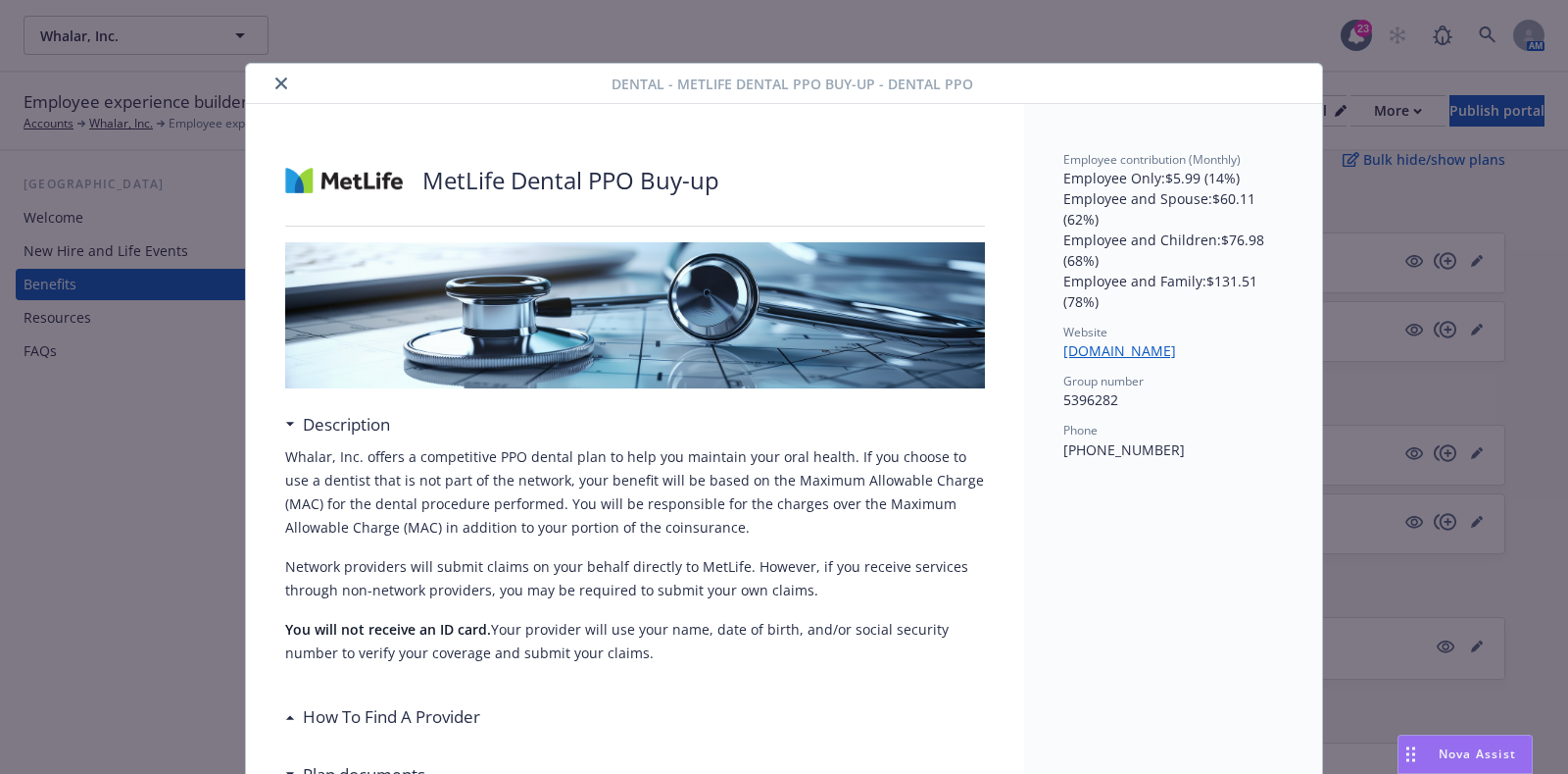
click at [275, 85] on icon "close" at bounding box center [281, 83] width 12 height 12
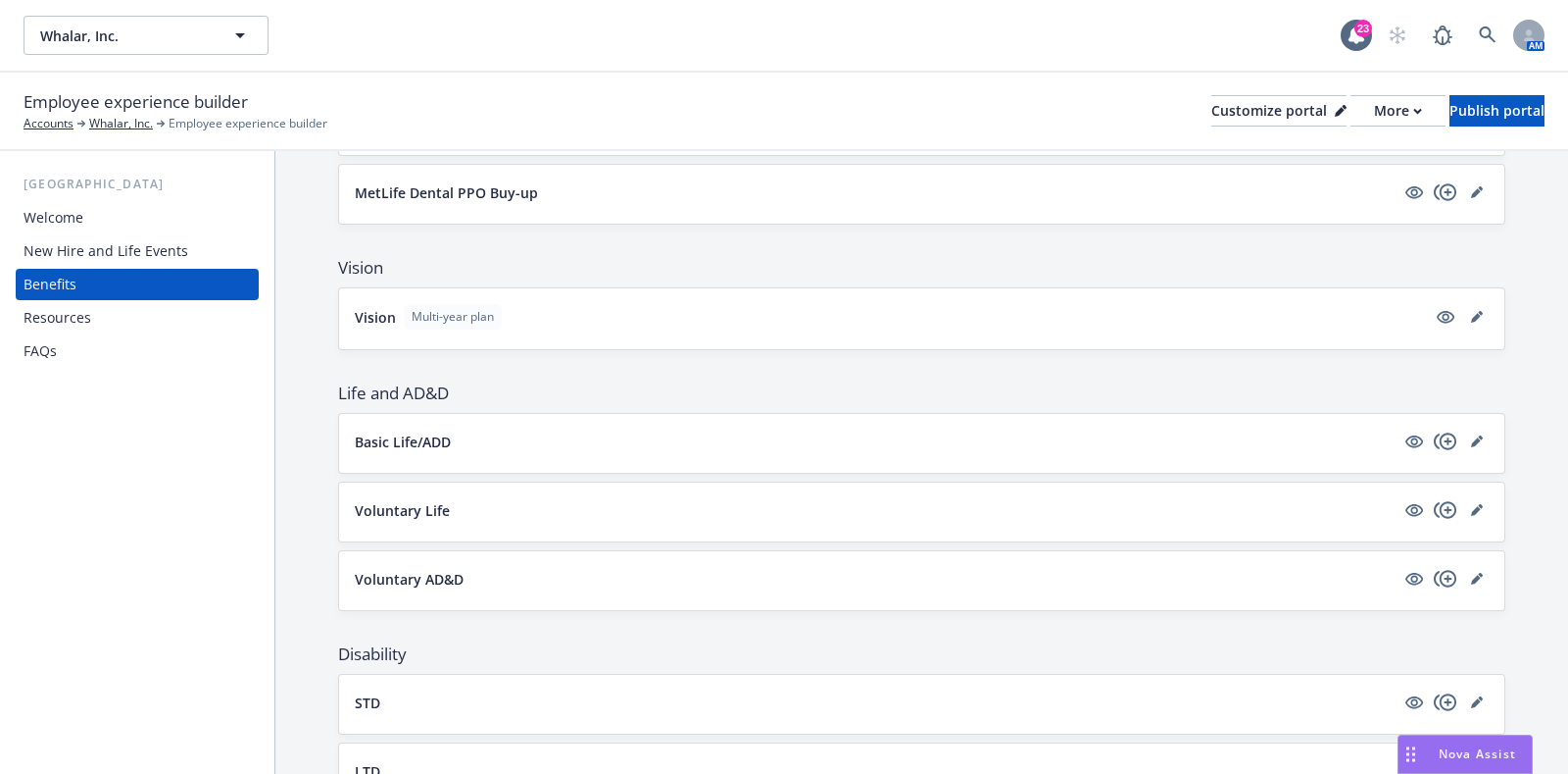
scroll to position [613, 0]
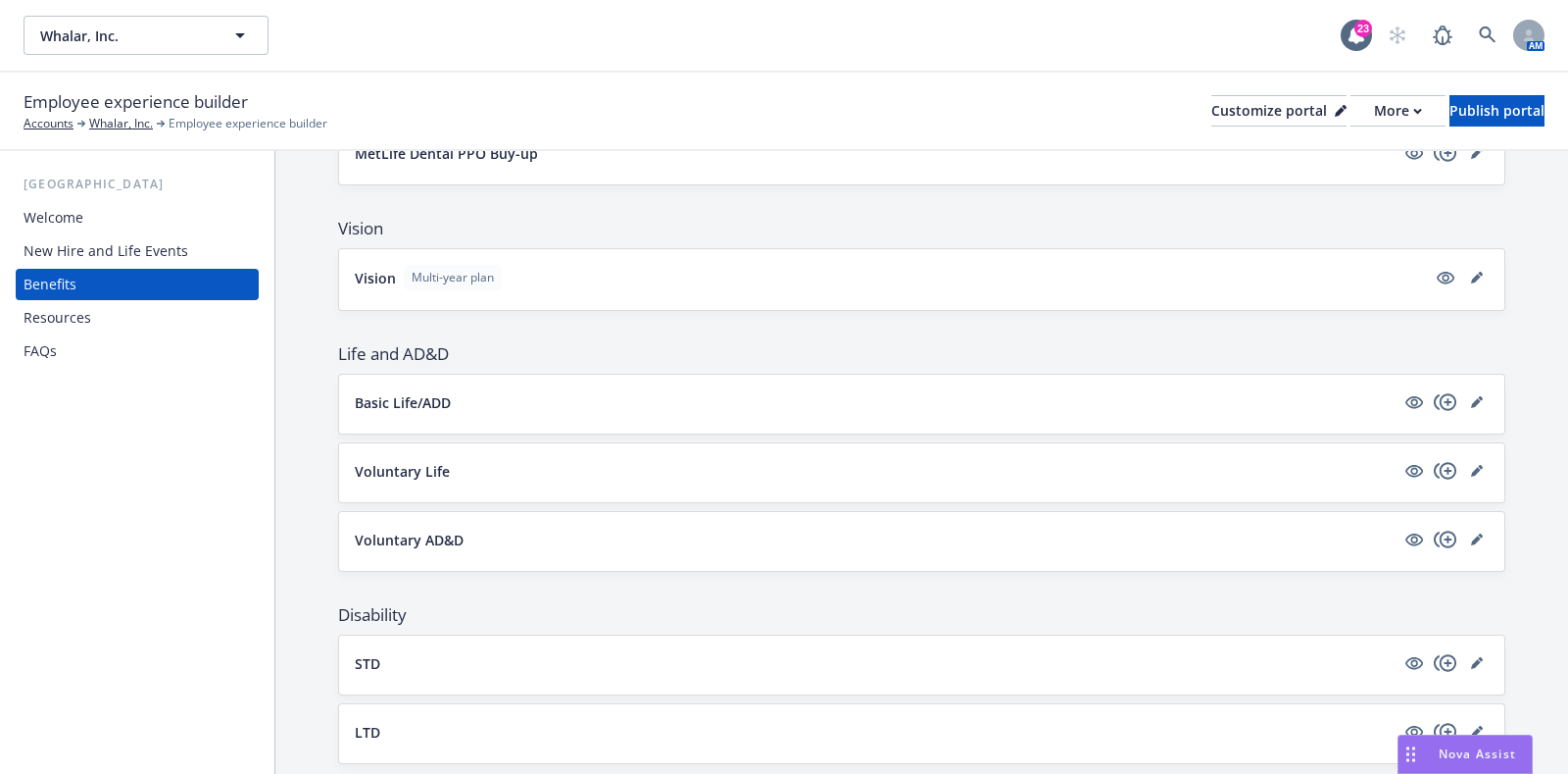
click at [597, 292] on div "Vision Multi-year plan" at bounding box center [921, 278] width 1166 height 60
click at [588, 276] on button "Vision Multi-year plan" at bounding box center [890, 277] width 1072 height 26
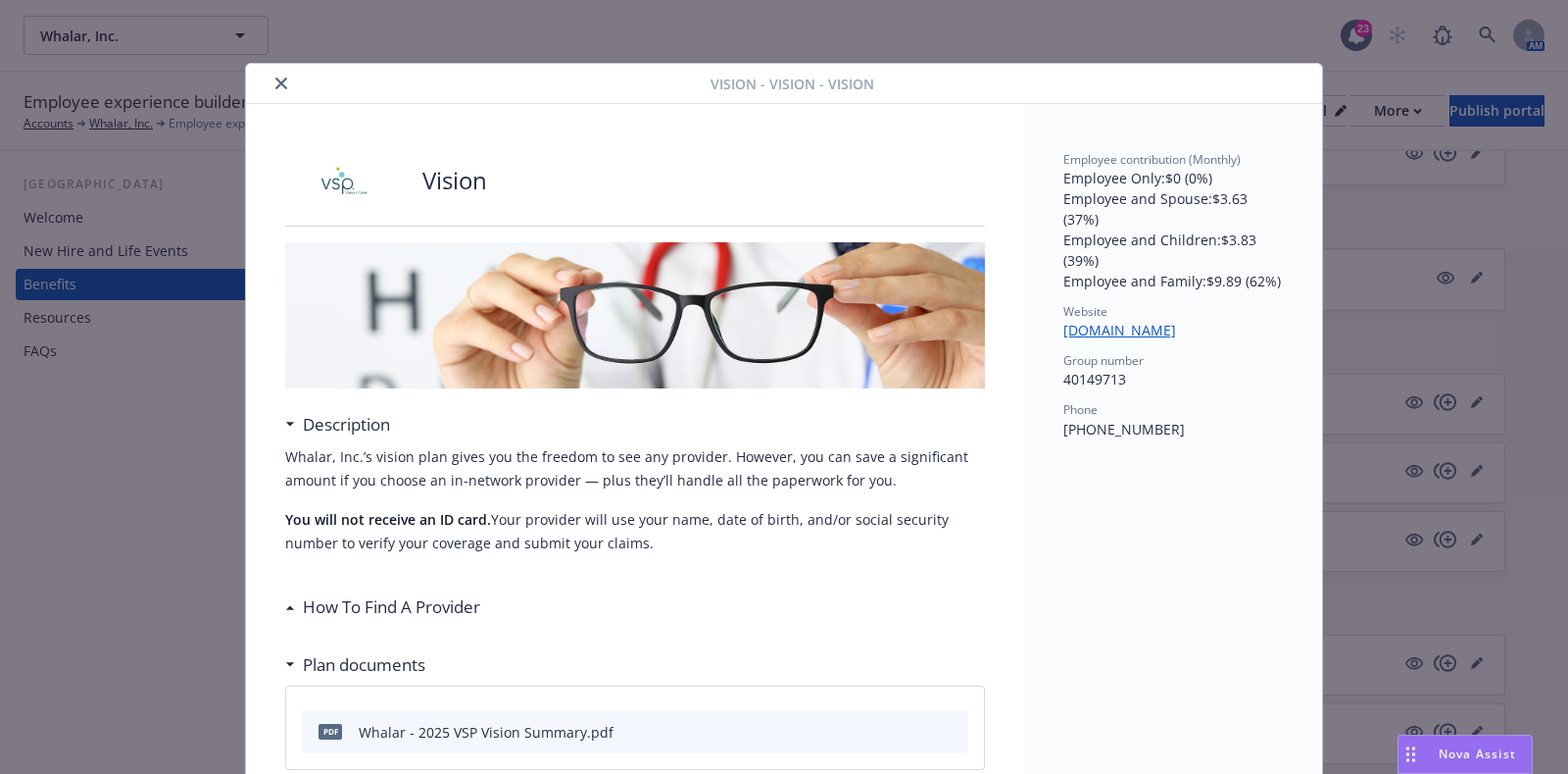
click at [275, 85] on icon "close" at bounding box center [281, 83] width 12 height 12
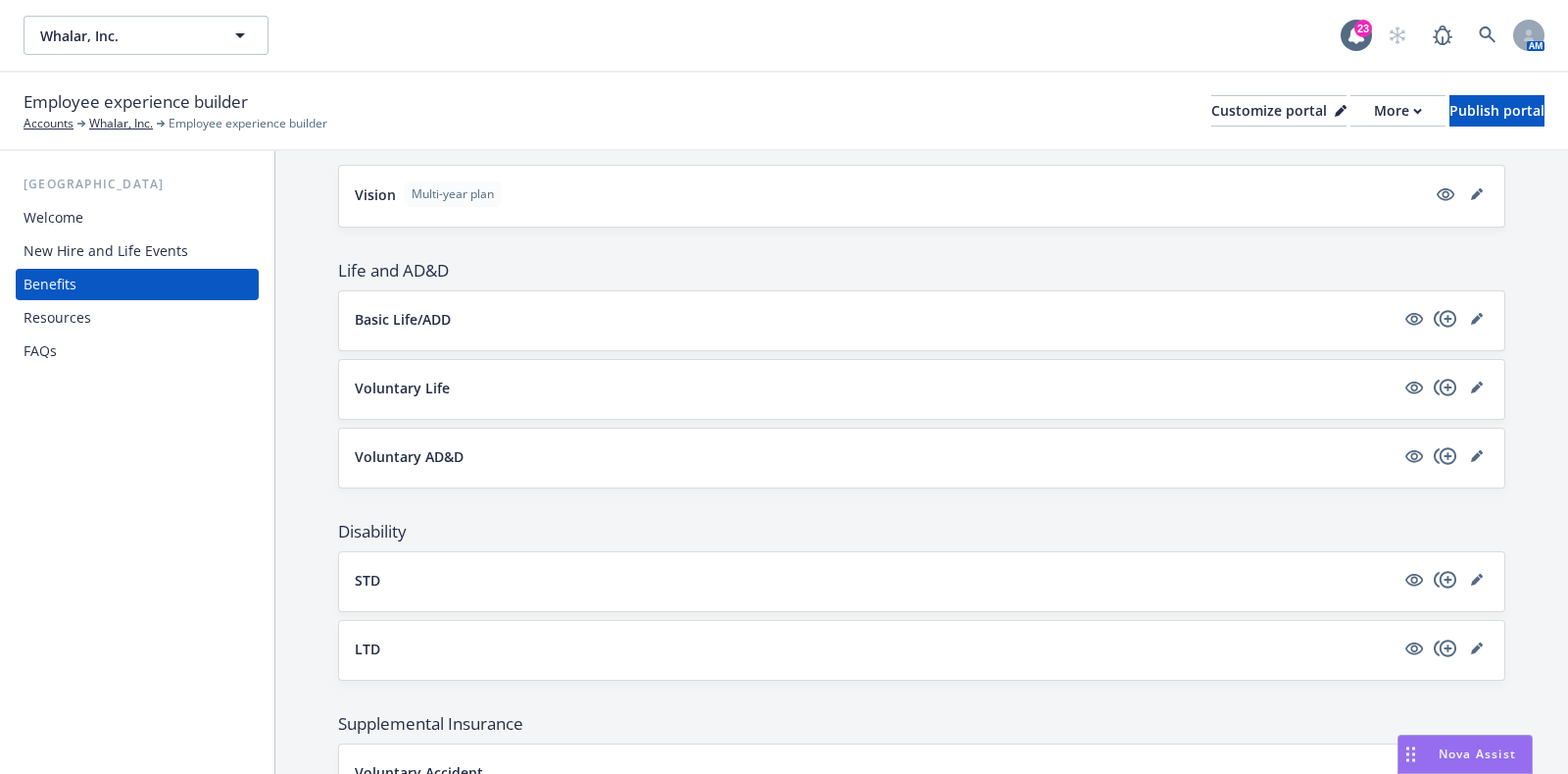
scroll to position [735, 0]
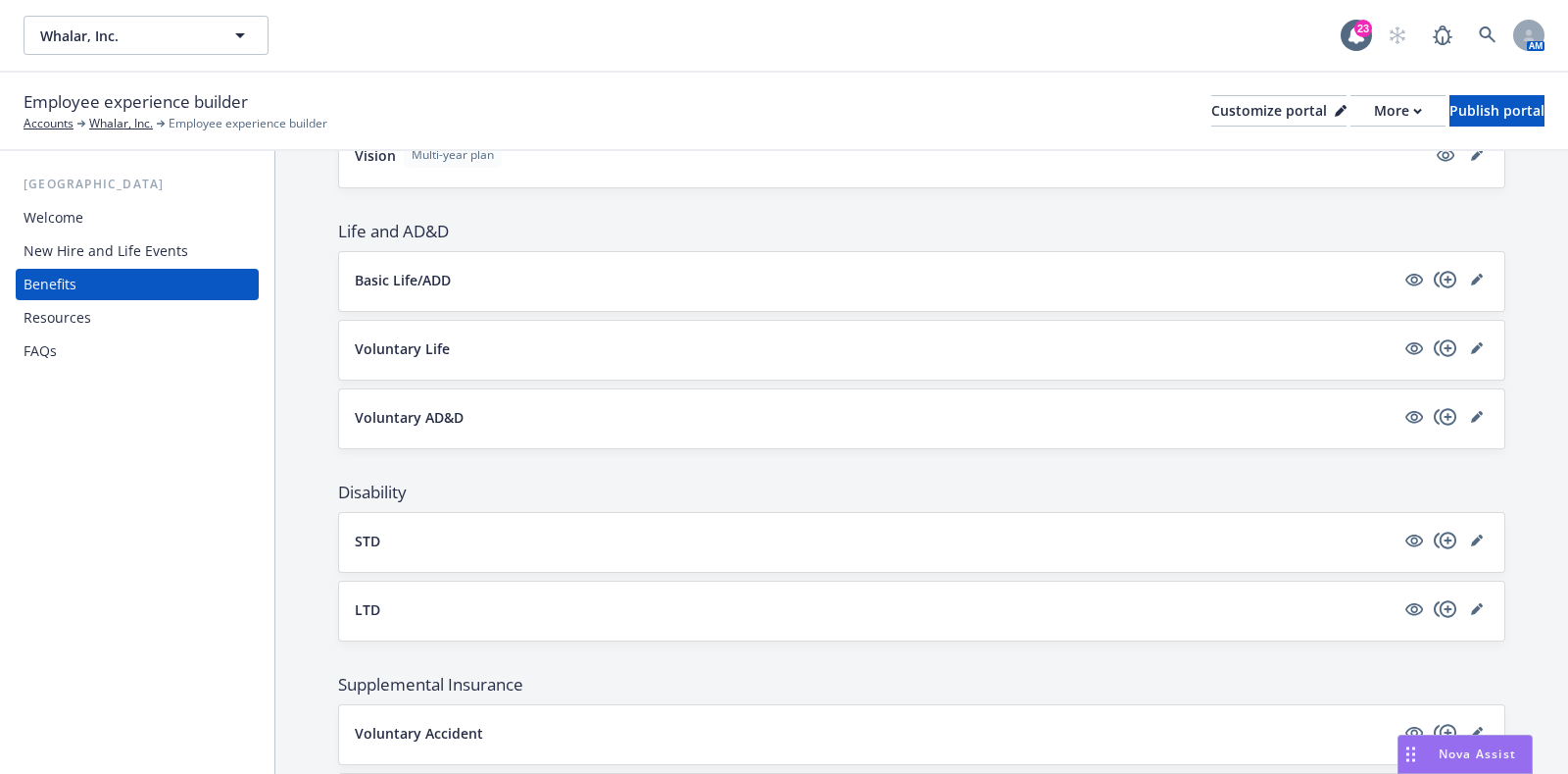
click at [602, 279] on button "Basic Life/ADD" at bounding box center [875, 279] width 1040 height 21
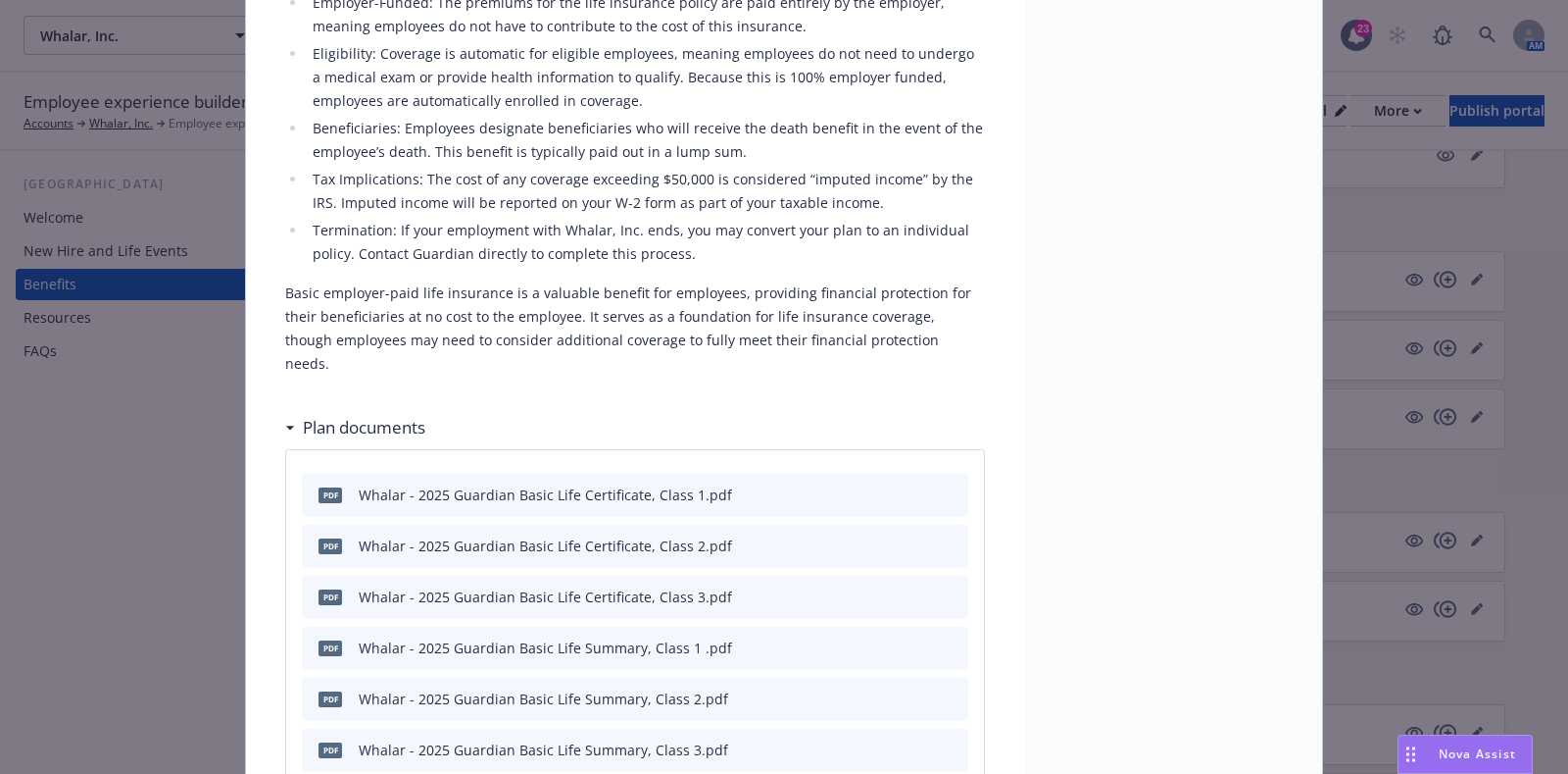
scroll to position [426, 0]
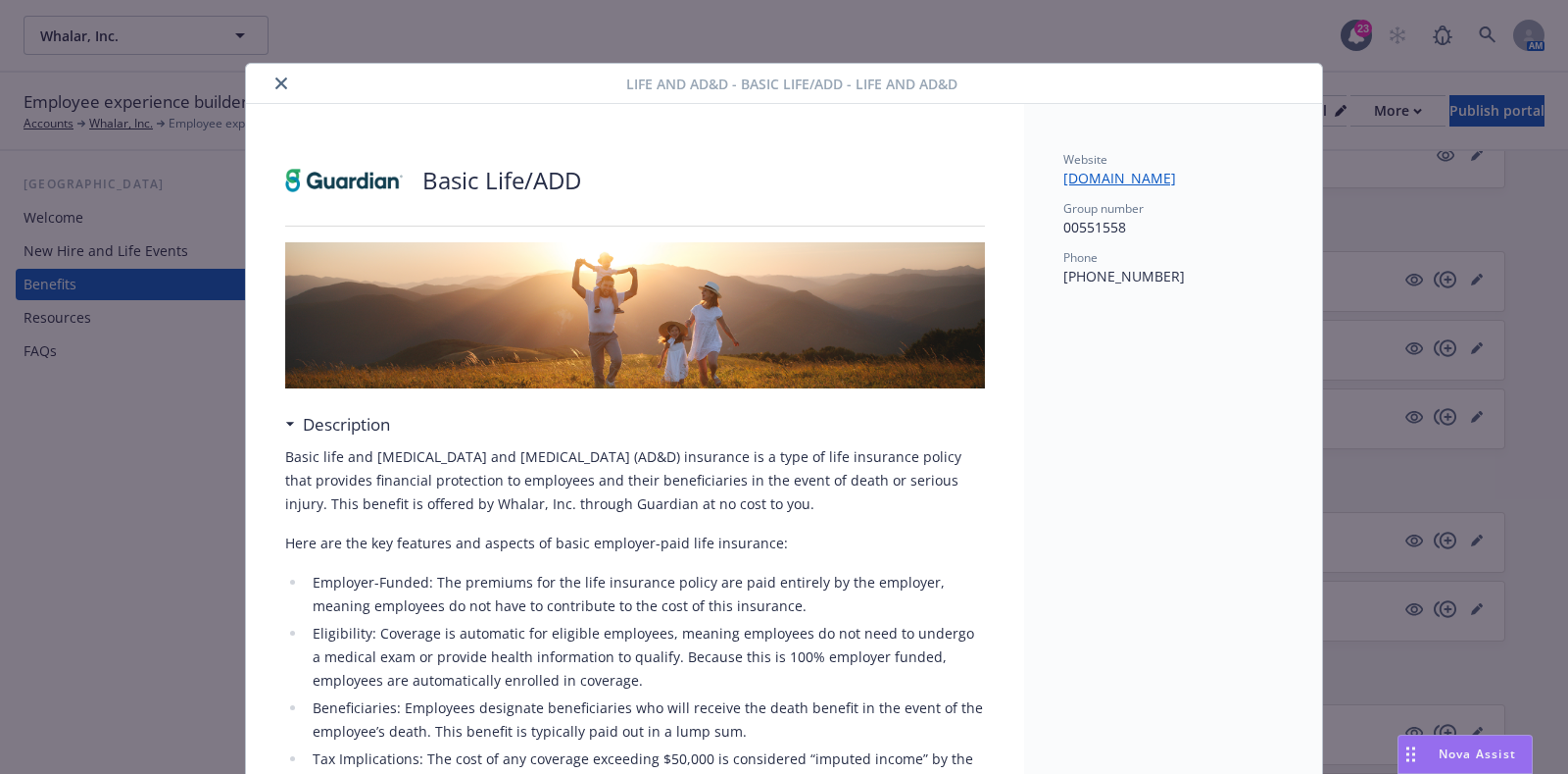
click at [281, 86] on button "close" at bounding box center [281, 83] width 24 height 24
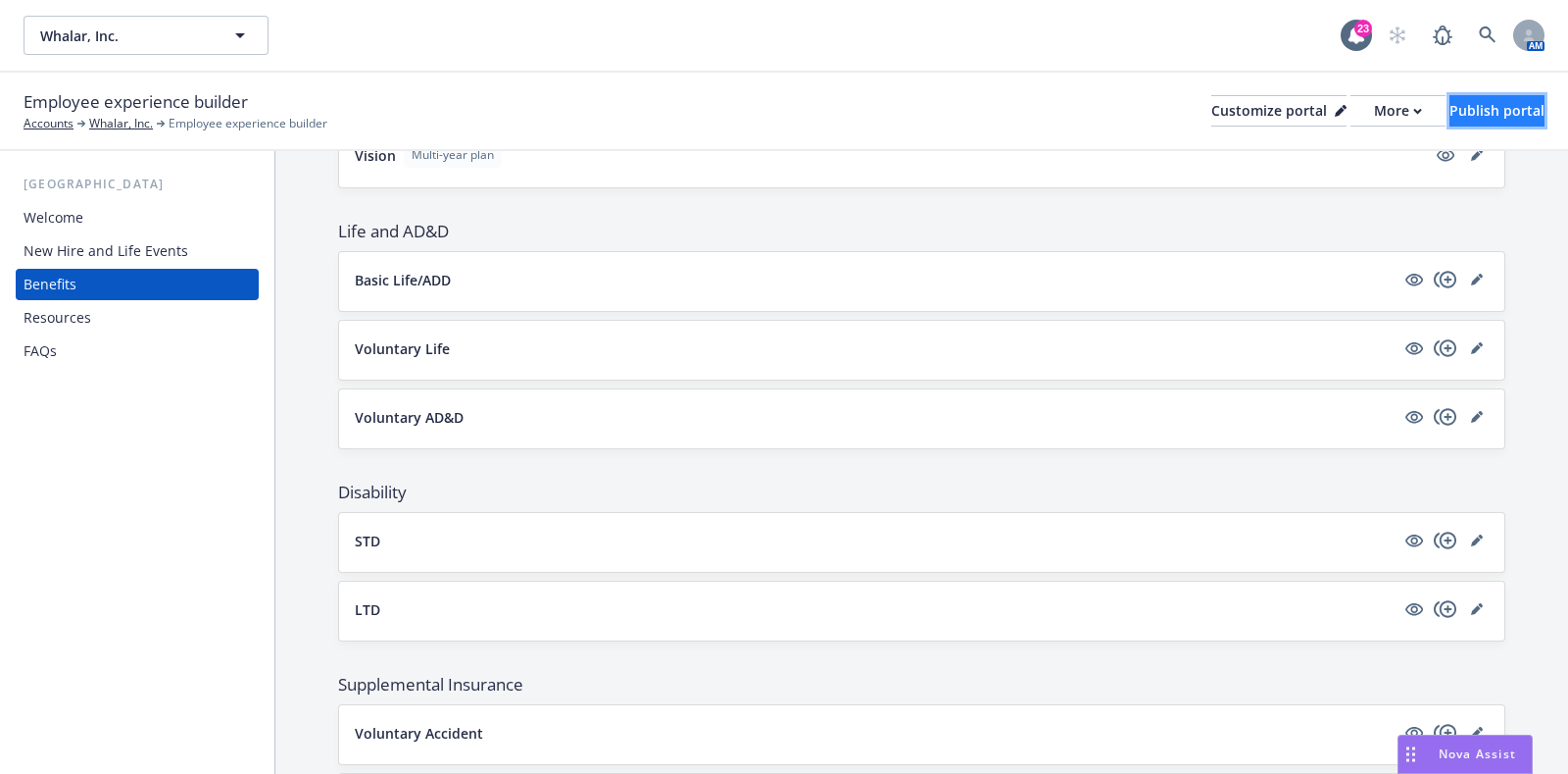
click at [1450, 110] on div "Publish portal" at bounding box center [1498, 111] width 95 height 30
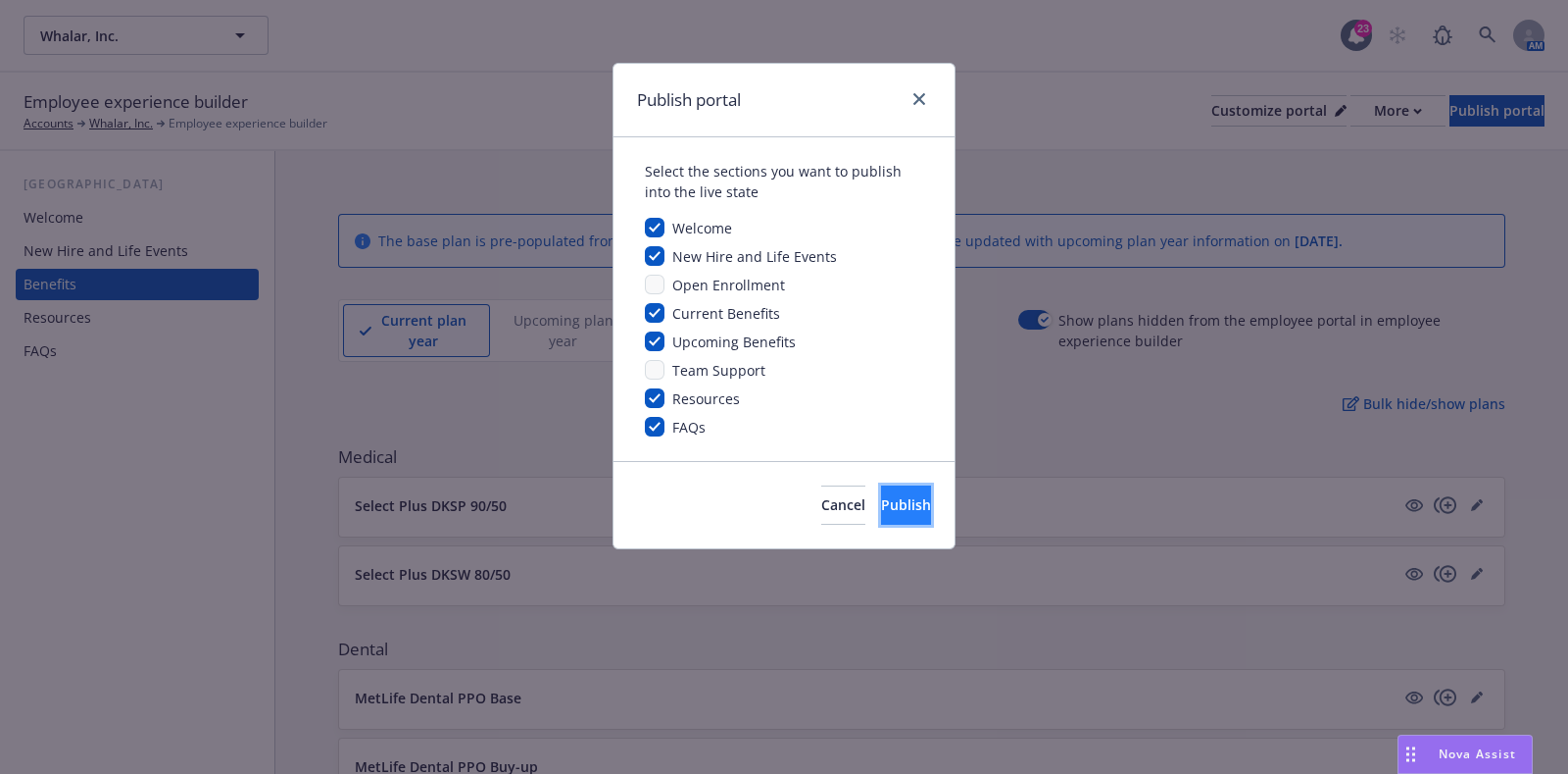
click at [898, 514] on button "Publish" at bounding box center [906, 505] width 50 height 40
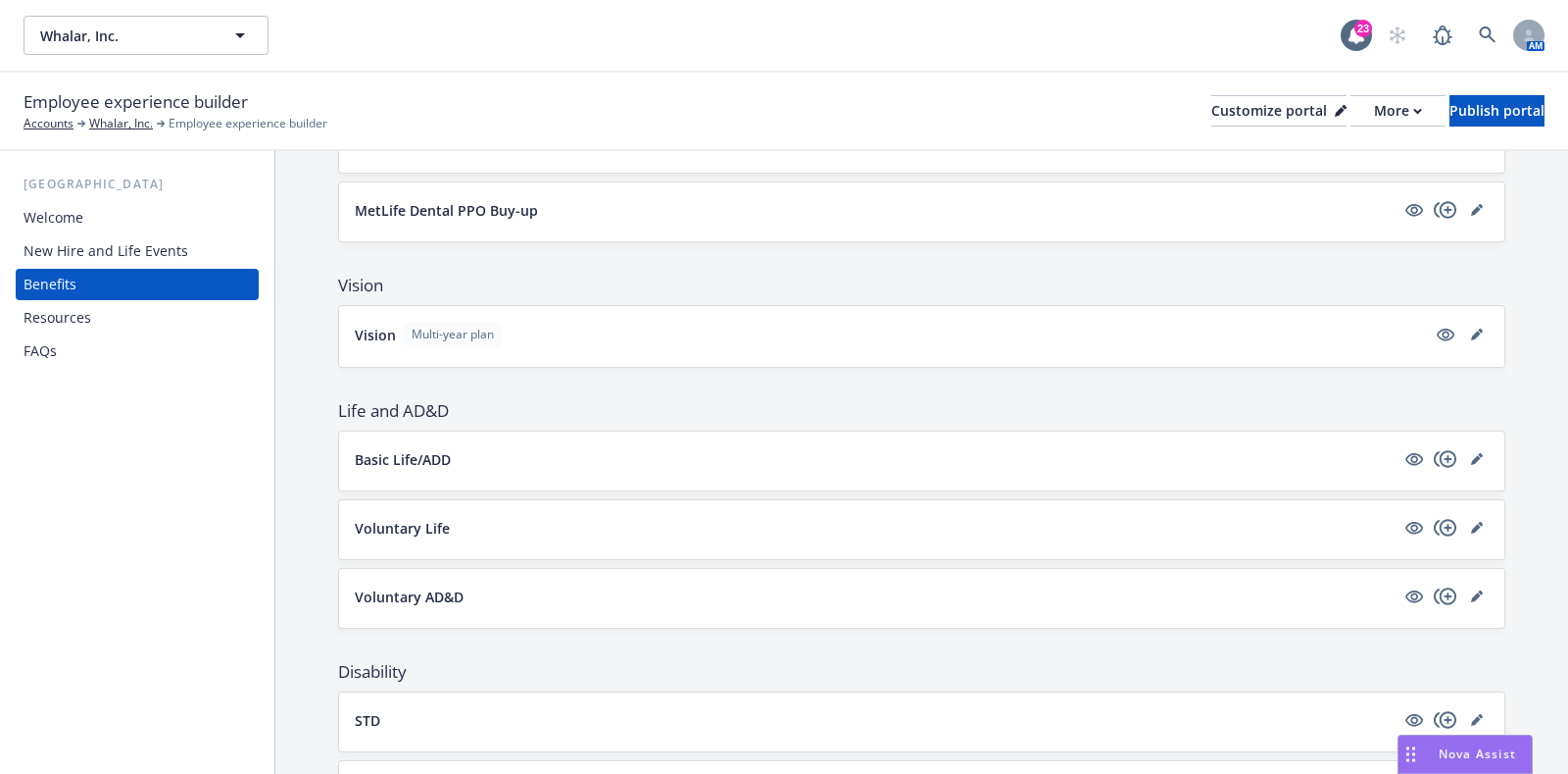
scroll to position [613, 0]
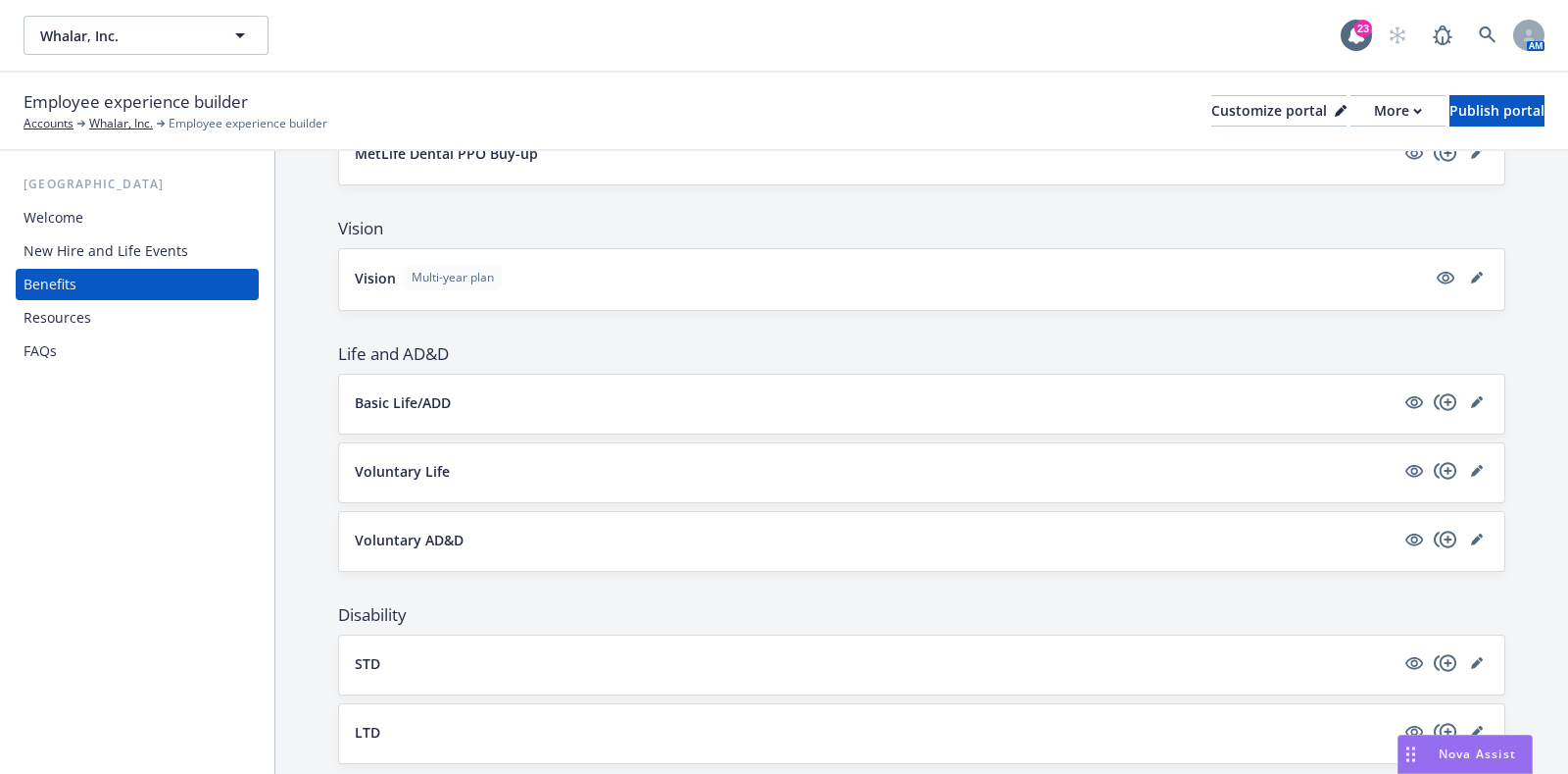
click at [867, 415] on div "Basic Life/ADD" at bounding box center [921, 403] width 1166 height 58
click at [1472, 399] on icon "editPencil" at bounding box center [1478, 402] width 12 height 12
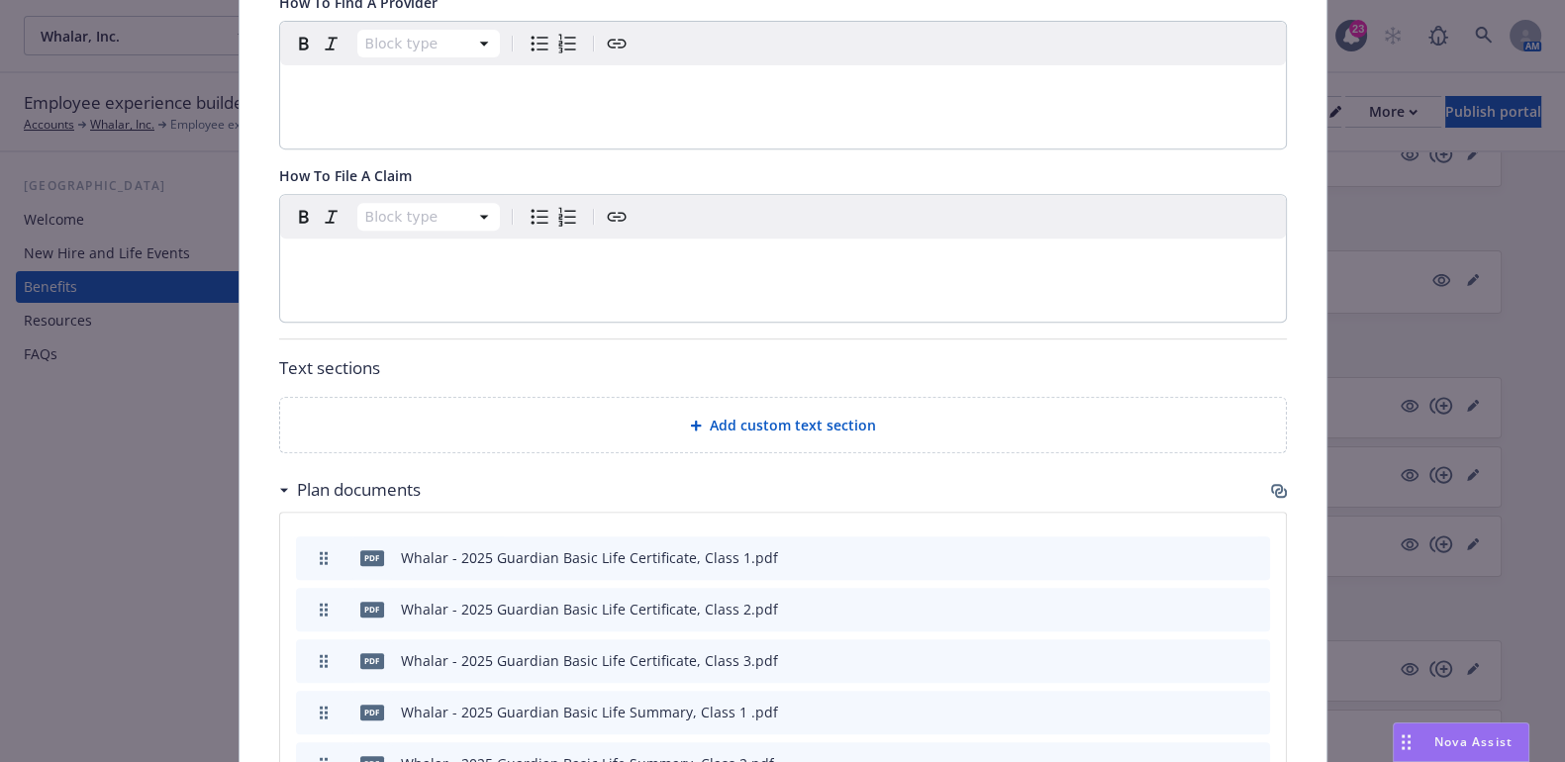
scroll to position [1420, 0]
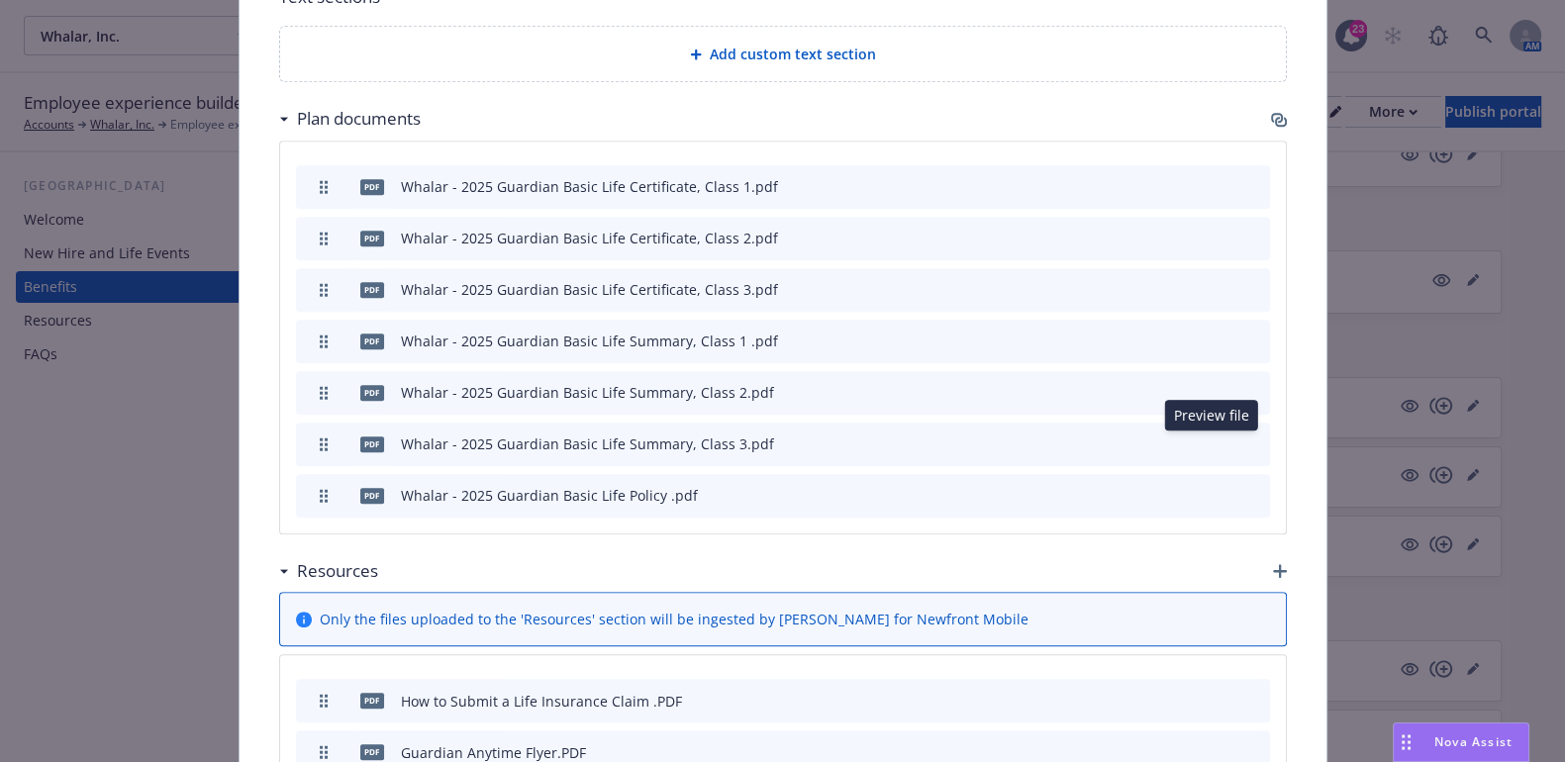
click at [1216, 488] on icon "preview file" at bounding box center [1219, 495] width 18 height 14
click at [1245, 486] on icon "archive file" at bounding box center [1252, 494] width 14 height 16
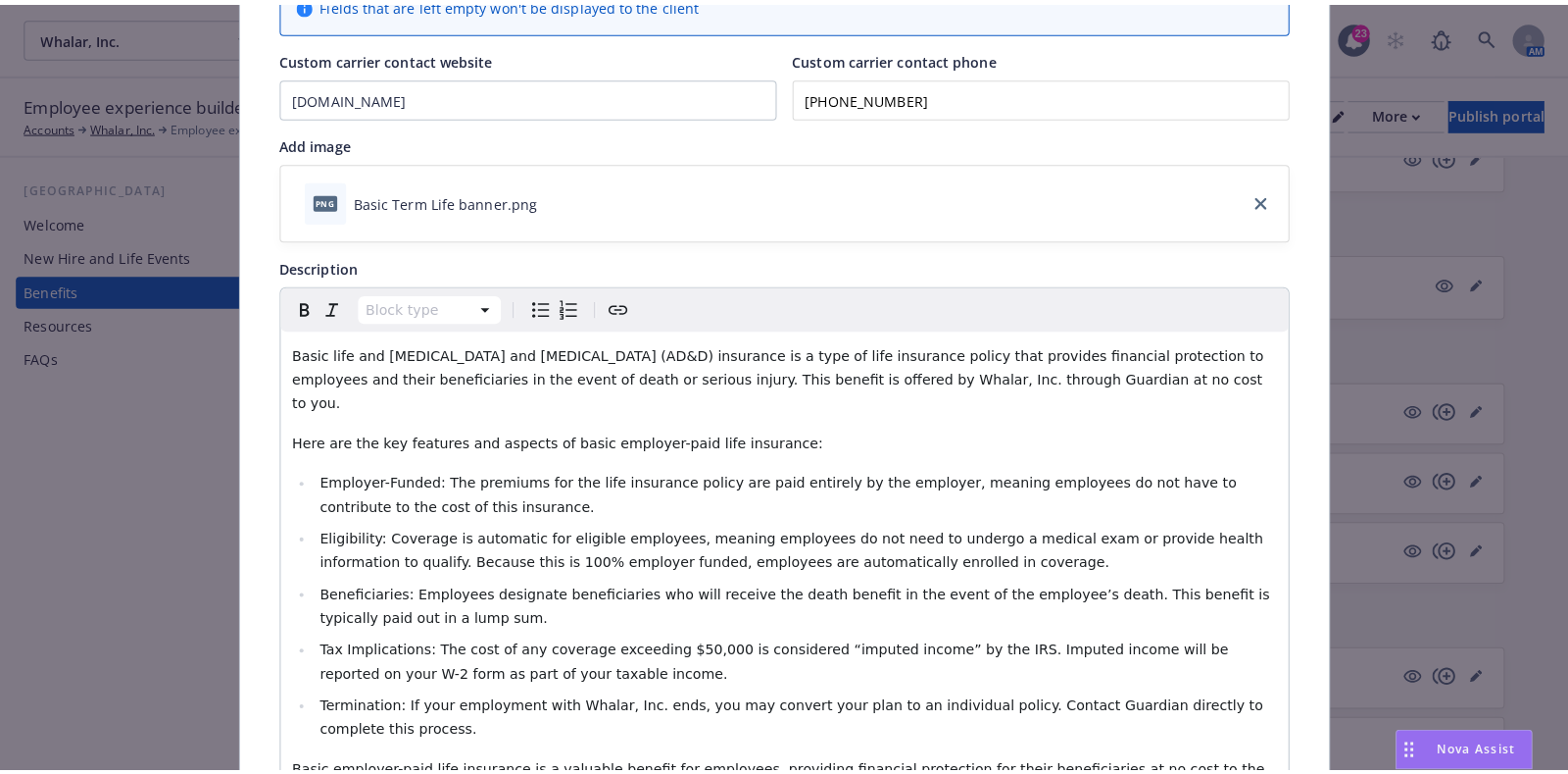
scroll to position [0, 0]
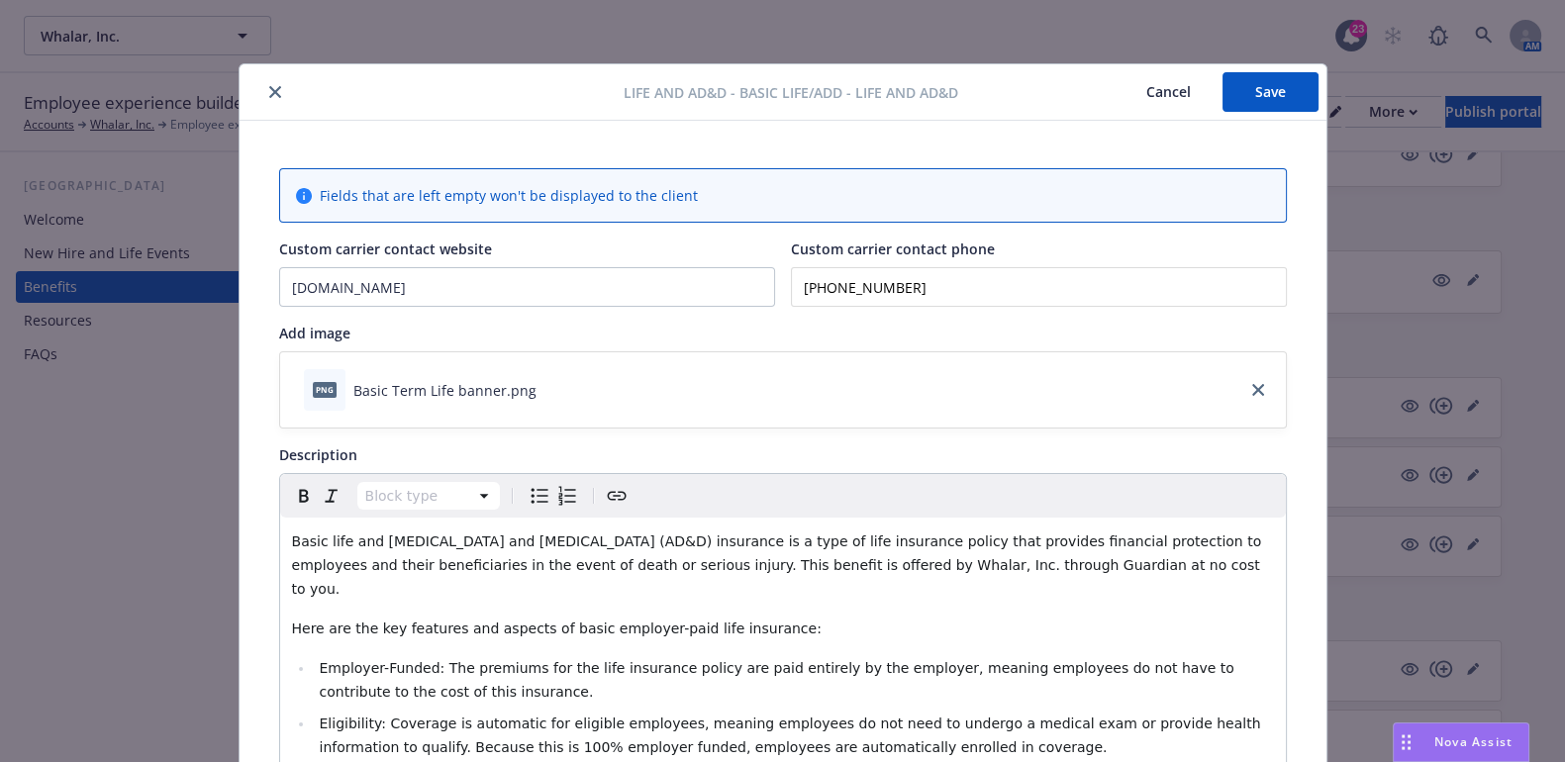
click at [1258, 97] on button "Save" at bounding box center [1270, 92] width 96 height 40
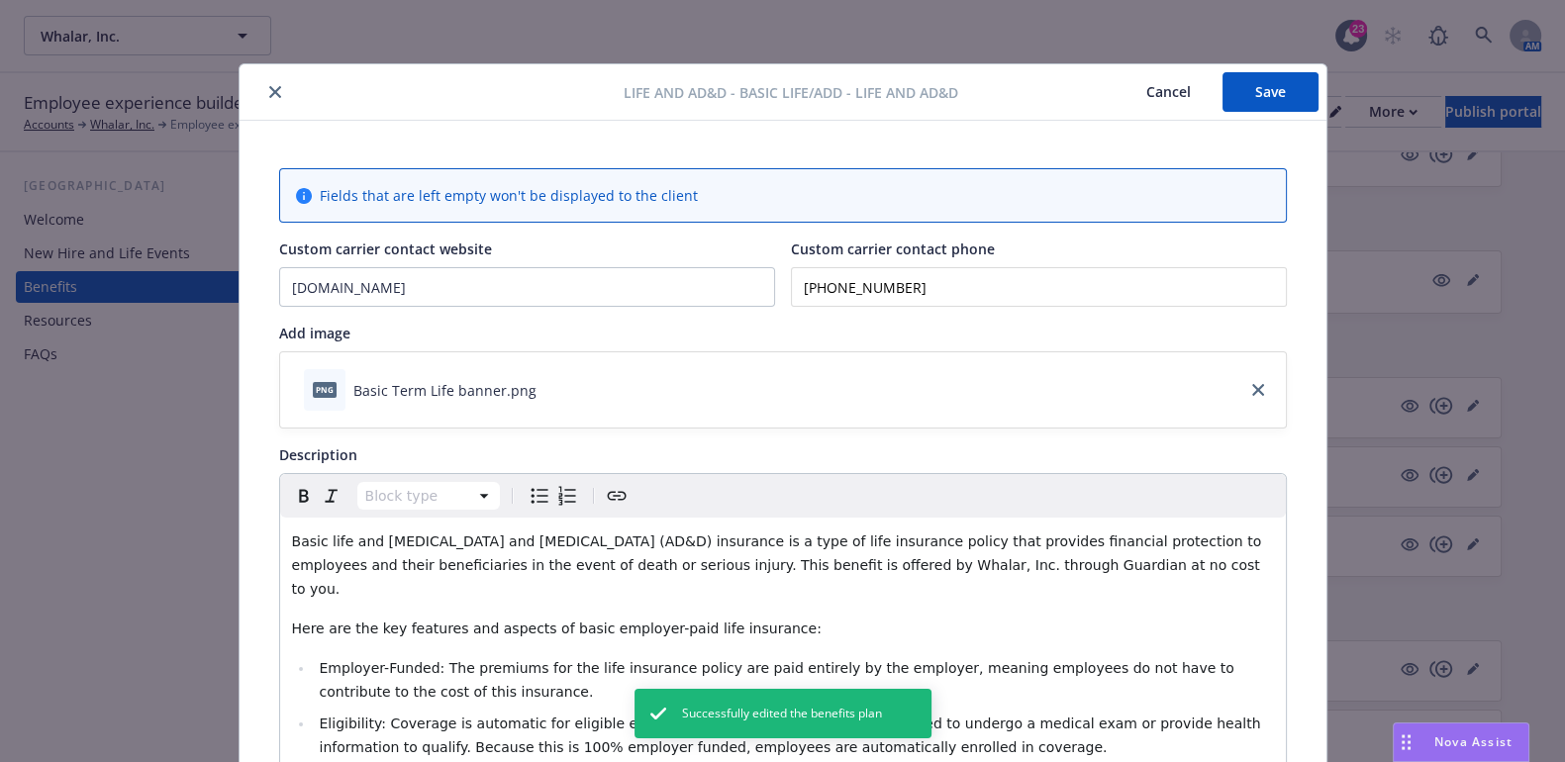
click at [269, 92] on icon "close" at bounding box center [275, 92] width 12 height 12
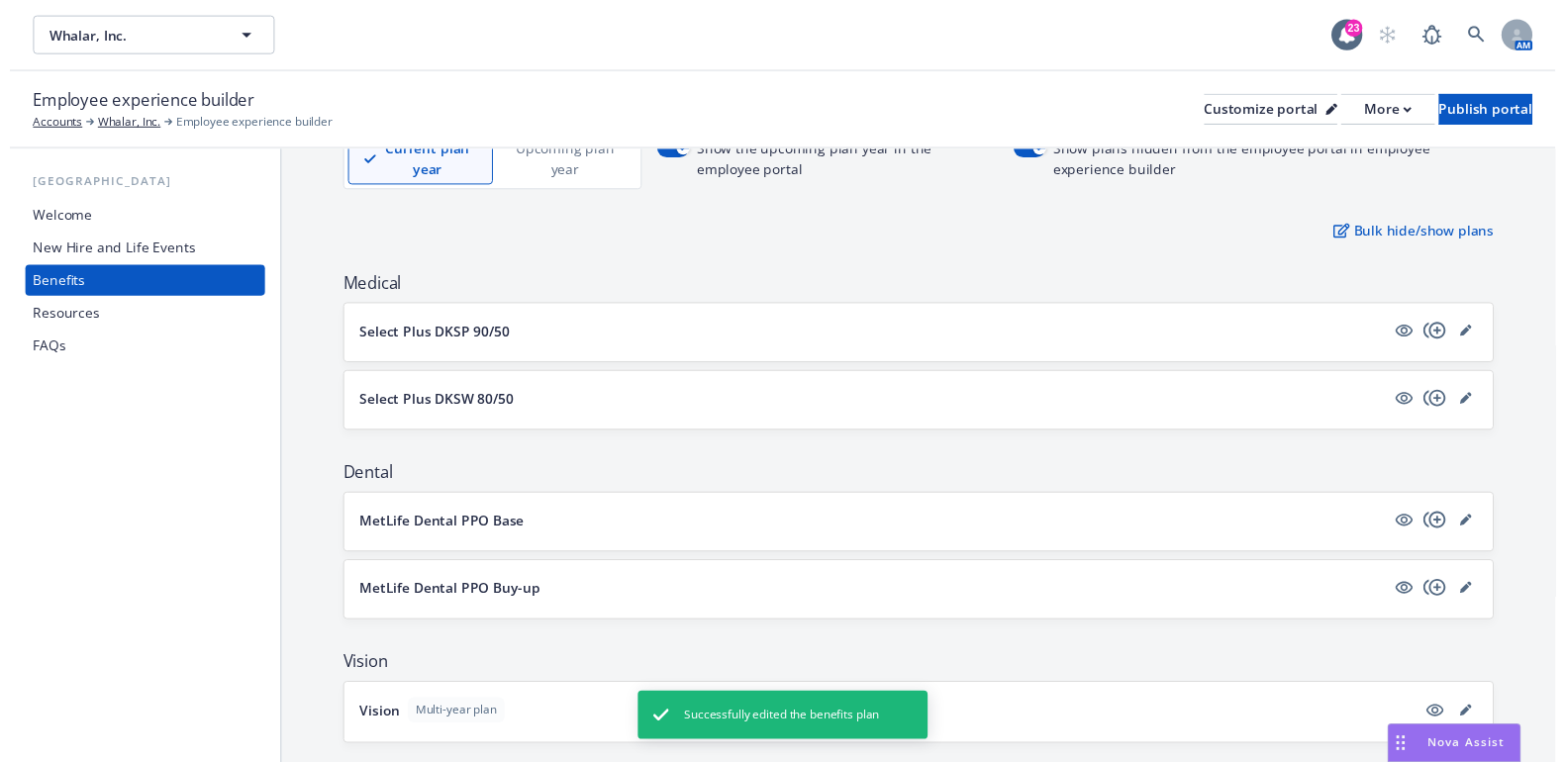
scroll to position [246, 0]
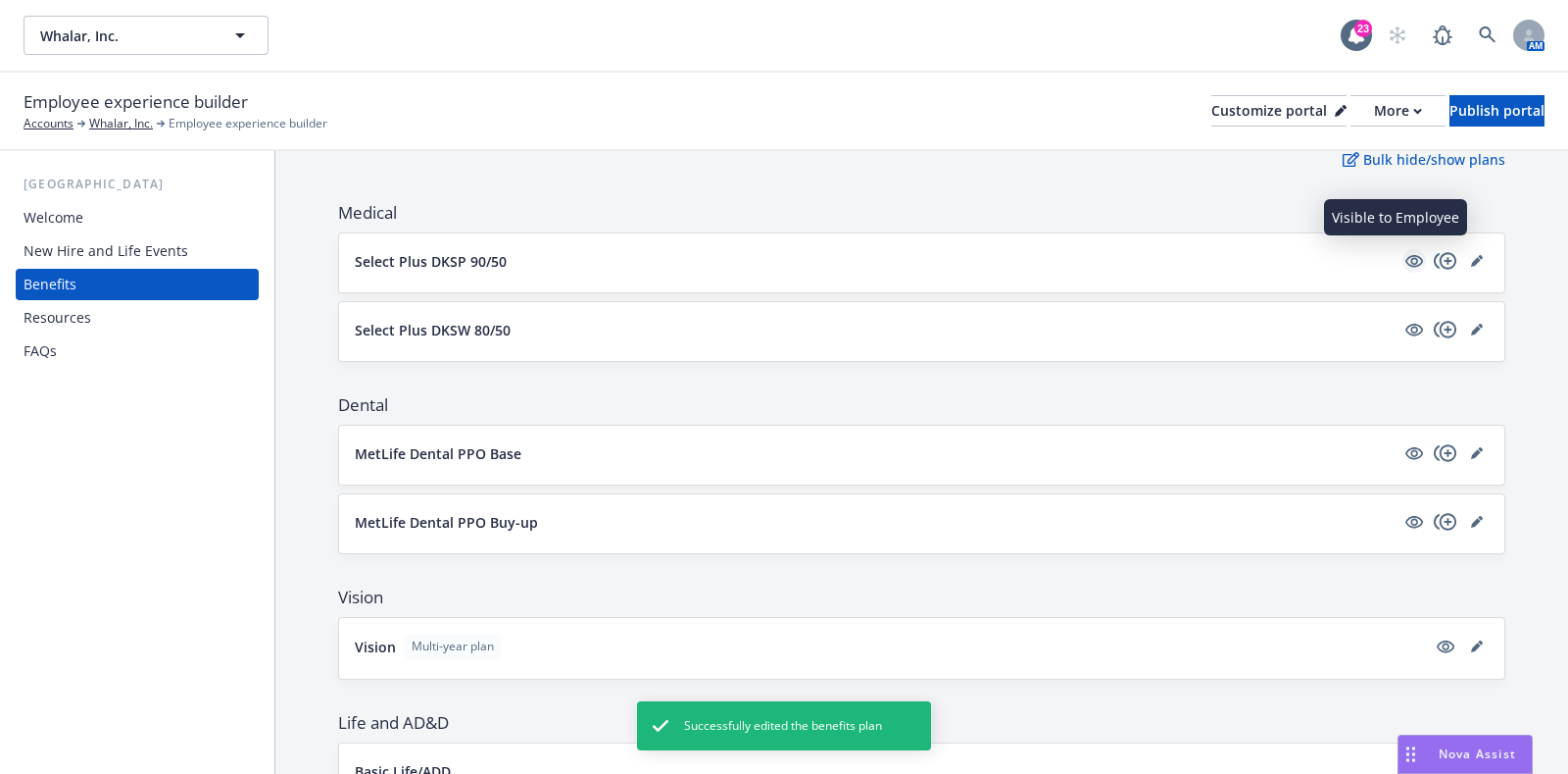
click at [1406, 257] on icon "visible" at bounding box center [1414, 261] width 18 height 13
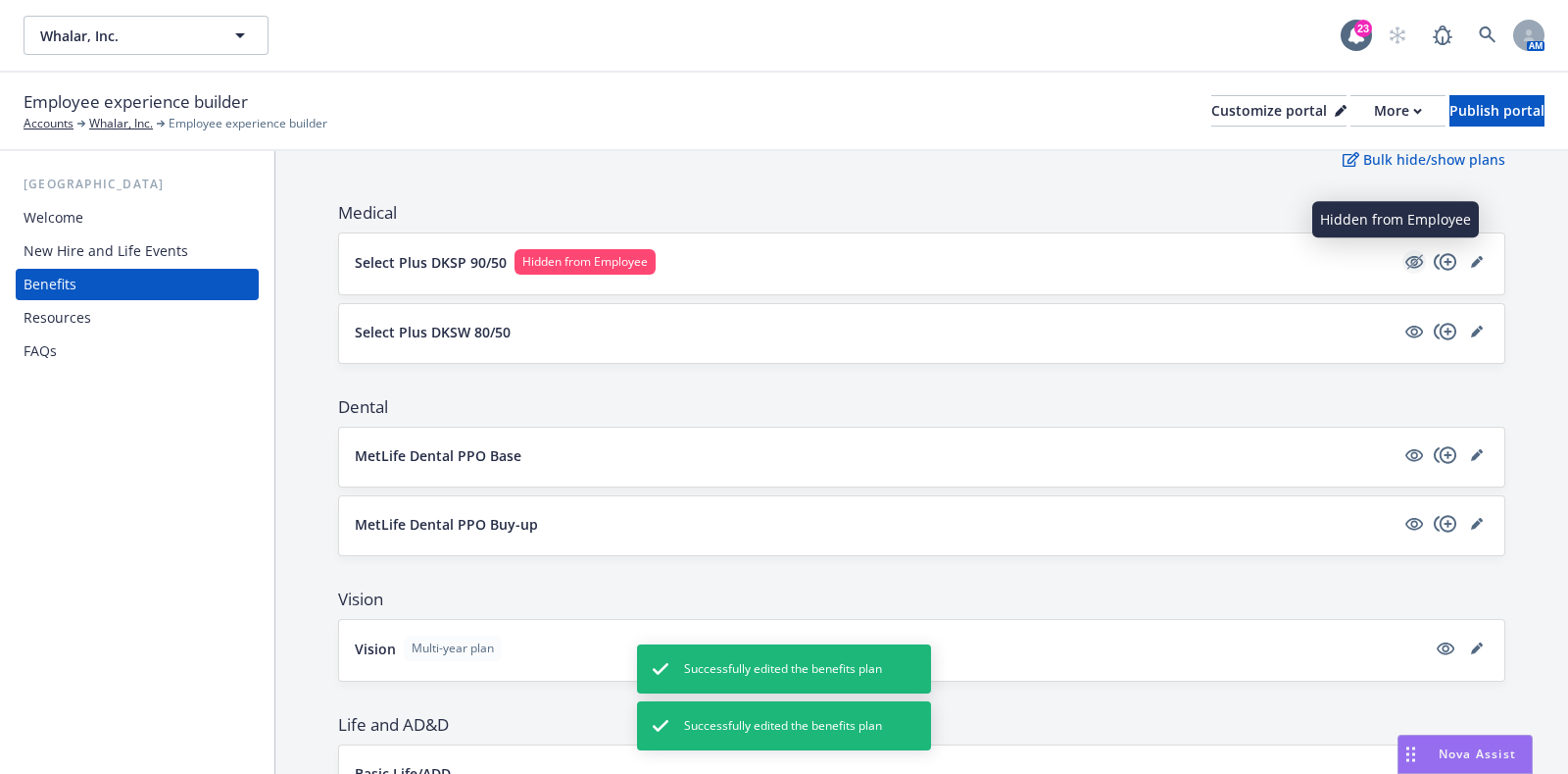
click at [1406, 256] on icon "hidden" at bounding box center [1414, 262] width 18 height 13
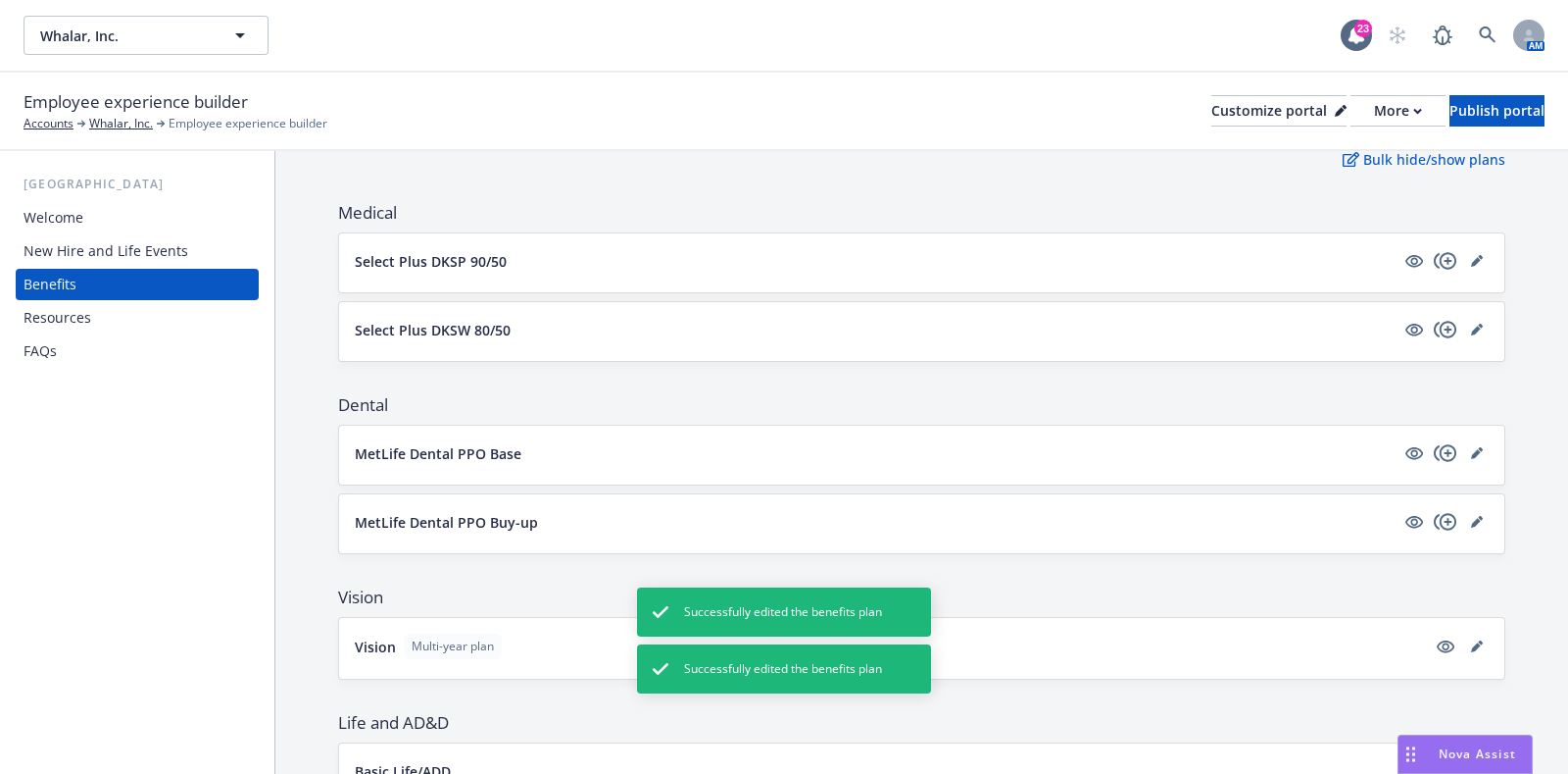
click at [1472, 255] on icon "editPencil" at bounding box center [1478, 261] width 12 height 12
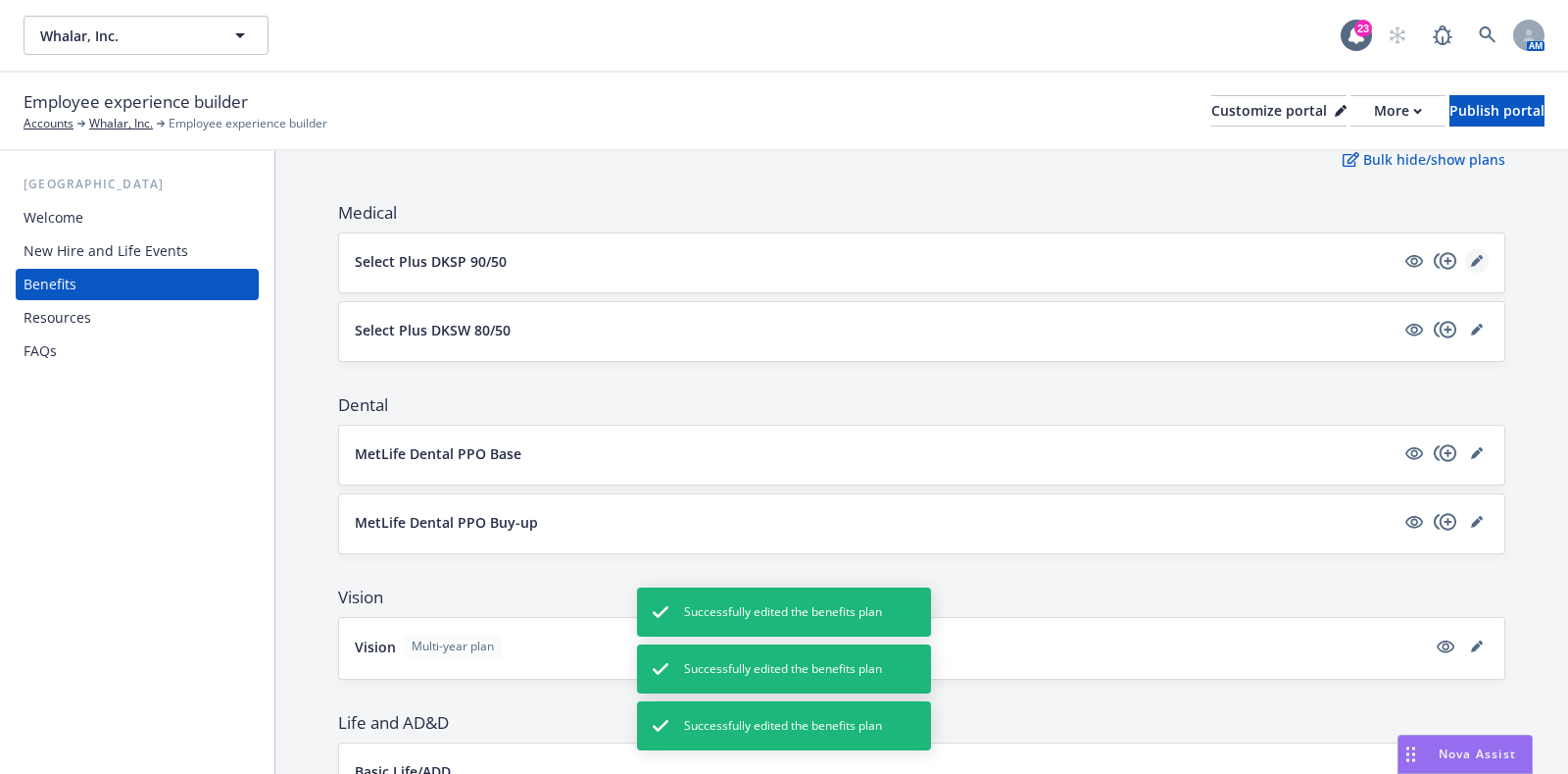
click at [1466, 259] on link "editPencil" at bounding box center [1478, 261] width 24 height 24
click at [1472, 260] on icon "editPencil" at bounding box center [1478, 261] width 12 height 12
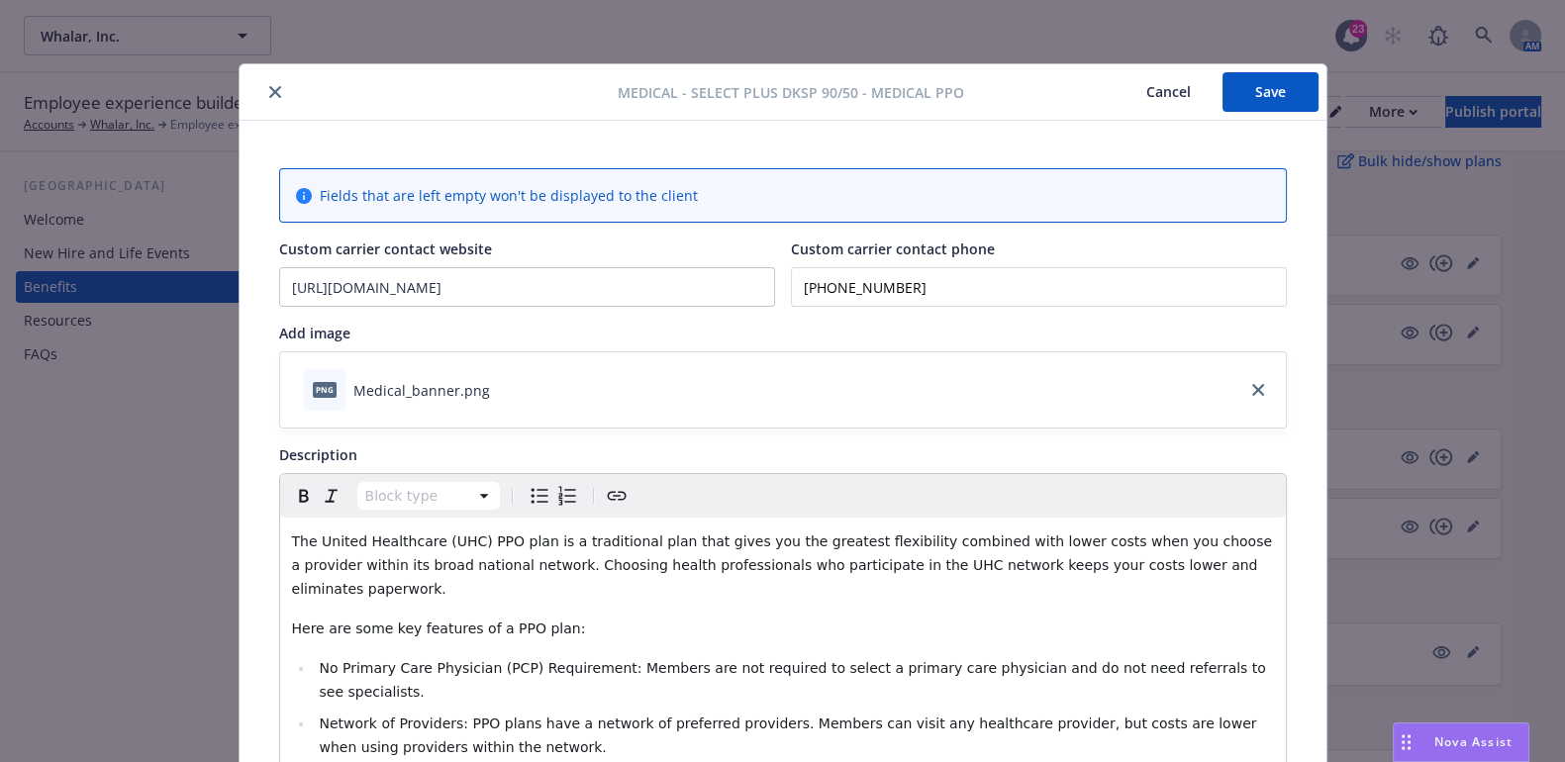
click at [101, 555] on div "Medical - Select Plus DKSP 90/50 - Medical PPO Cancel Save Fields that are left…" at bounding box center [782, 381] width 1565 height 762
click at [1157, 93] on button "Cancel" at bounding box center [1168, 92] width 108 height 40
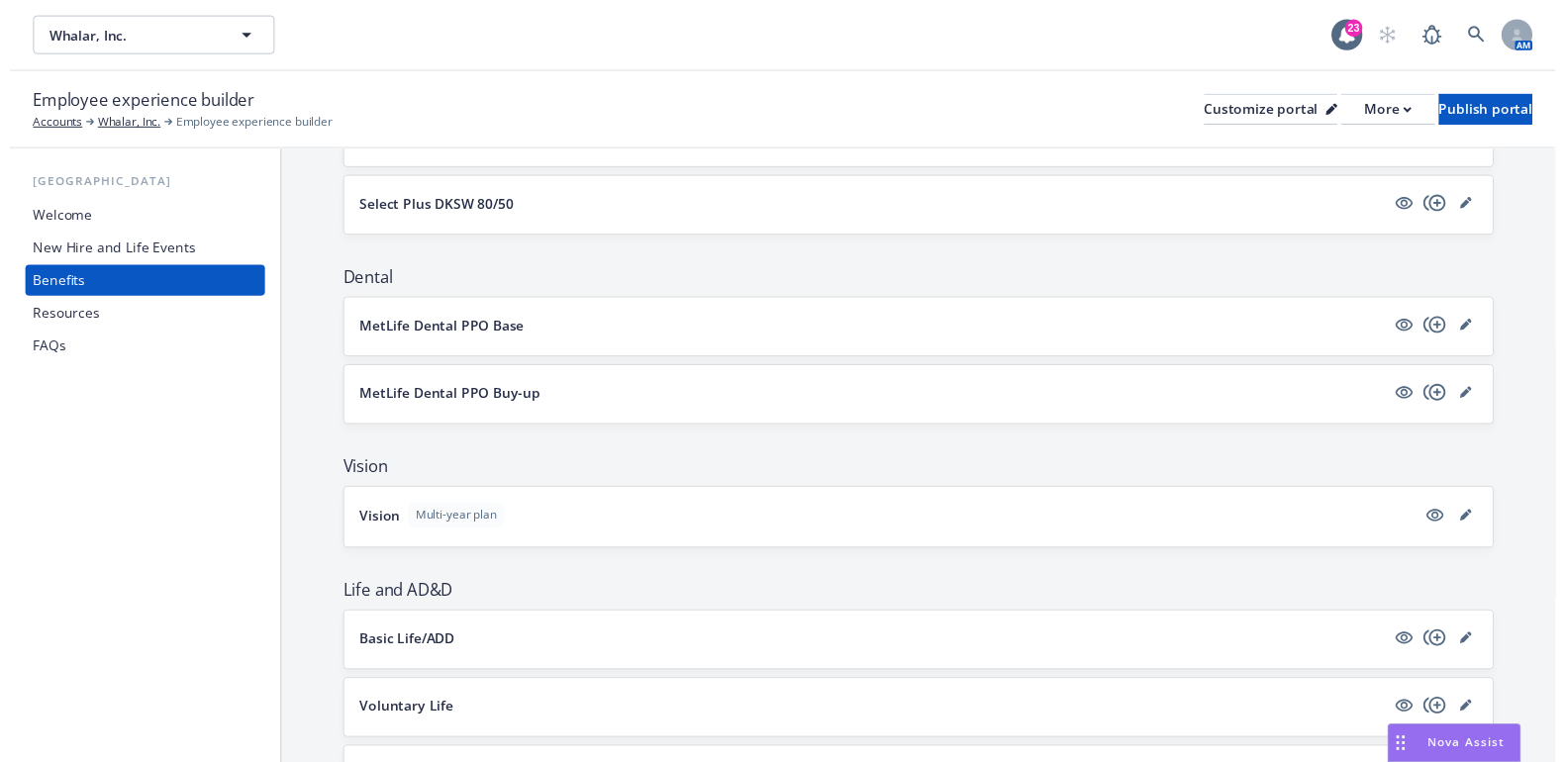
scroll to position [494, 0]
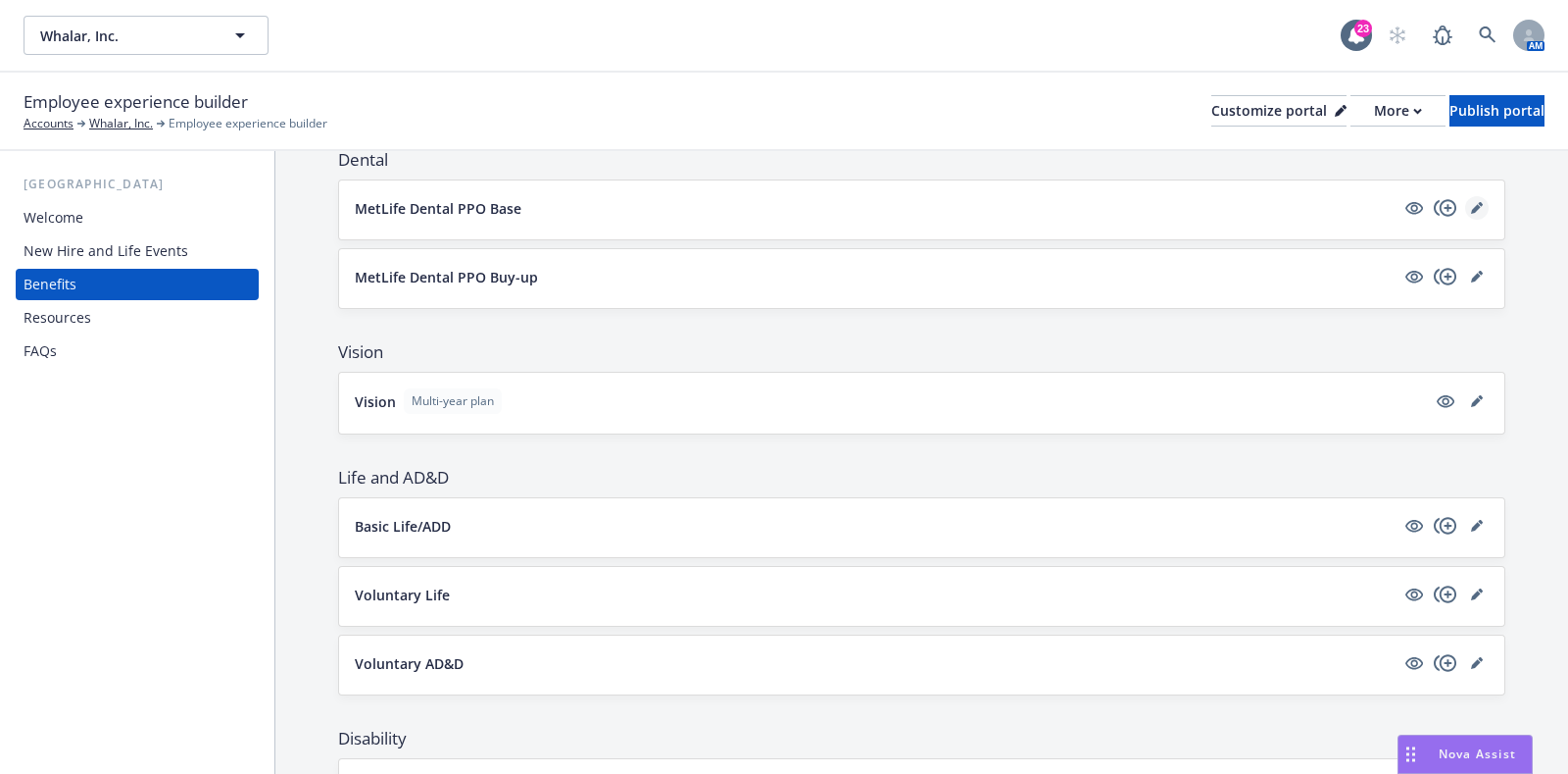
click at [1466, 208] on link "editPencil" at bounding box center [1478, 208] width 24 height 24
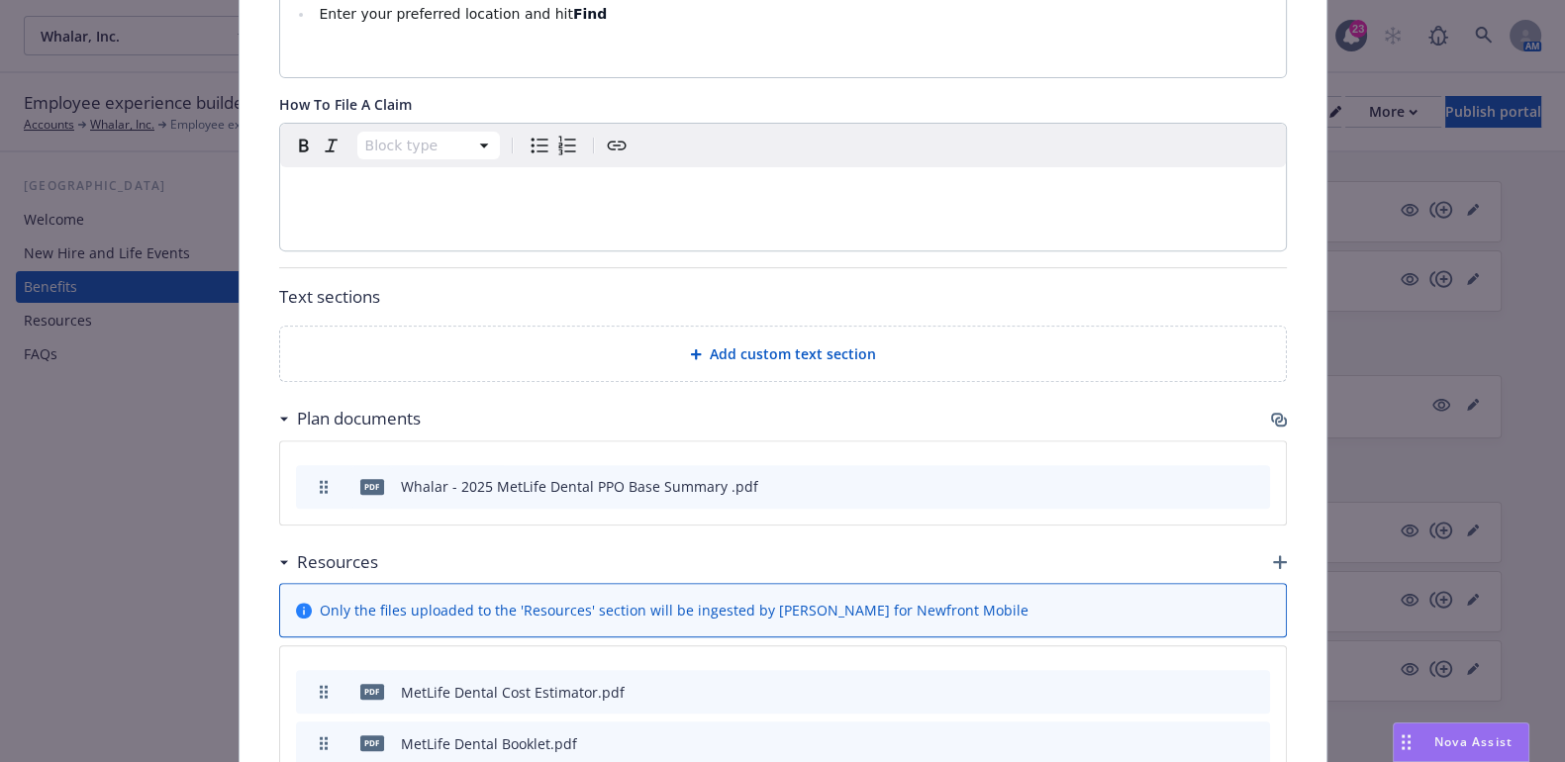
scroll to position [1173, 0]
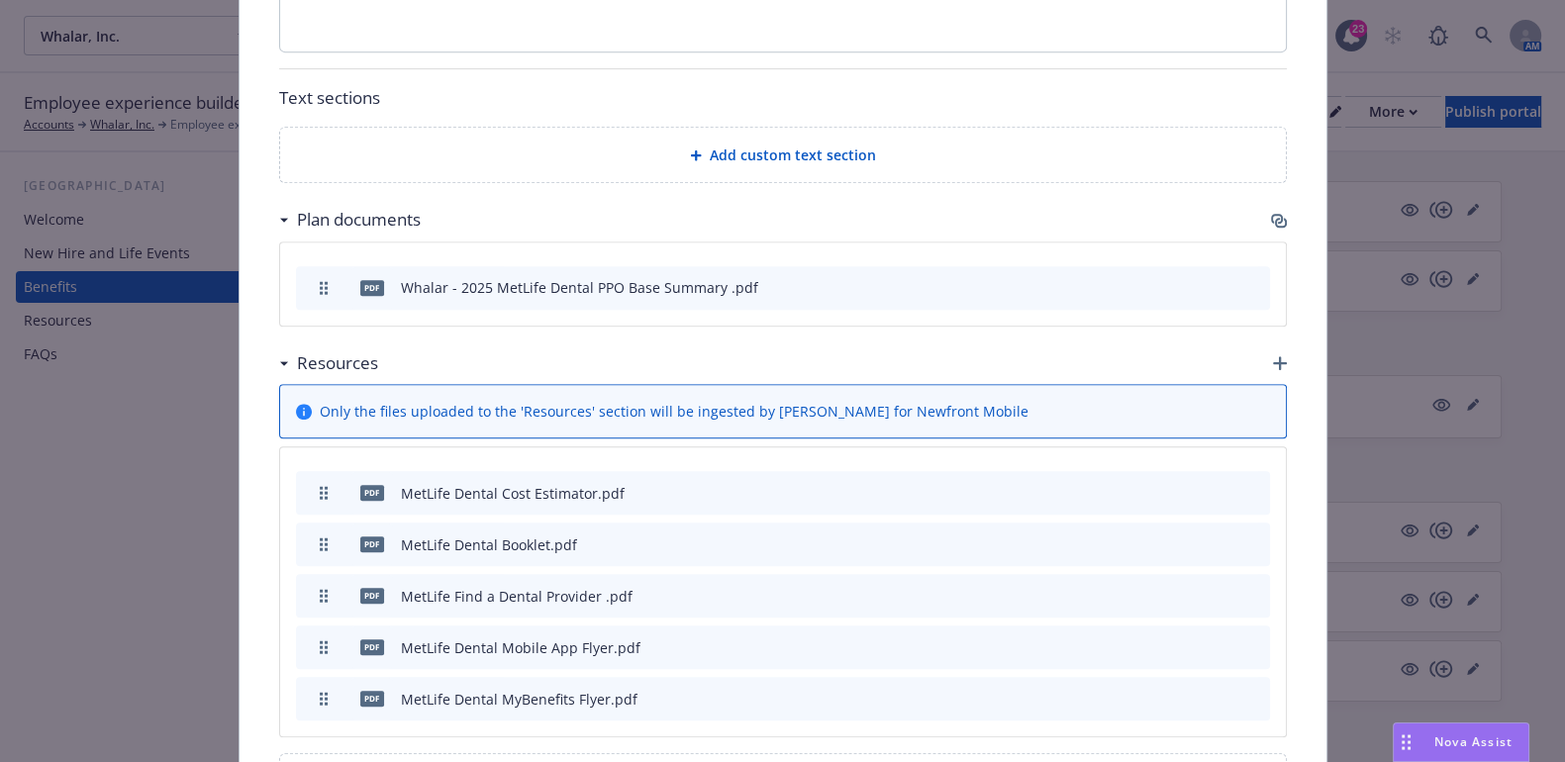
click at [135, 447] on div "Dental - MetLife Dental PPO Base - Dental PPO Cancel Save Fields that are left …" at bounding box center [782, 381] width 1565 height 762
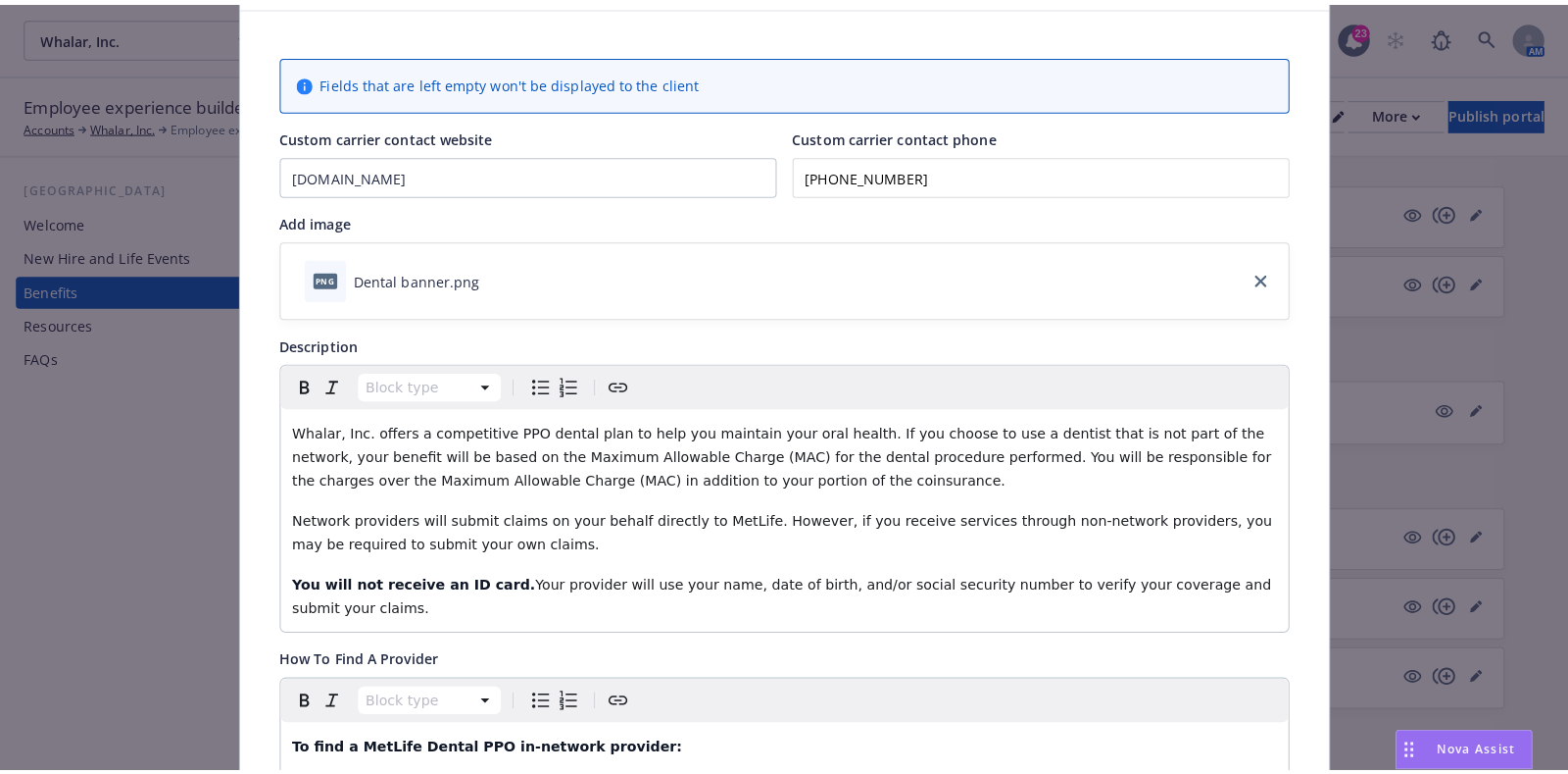
scroll to position [0, 0]
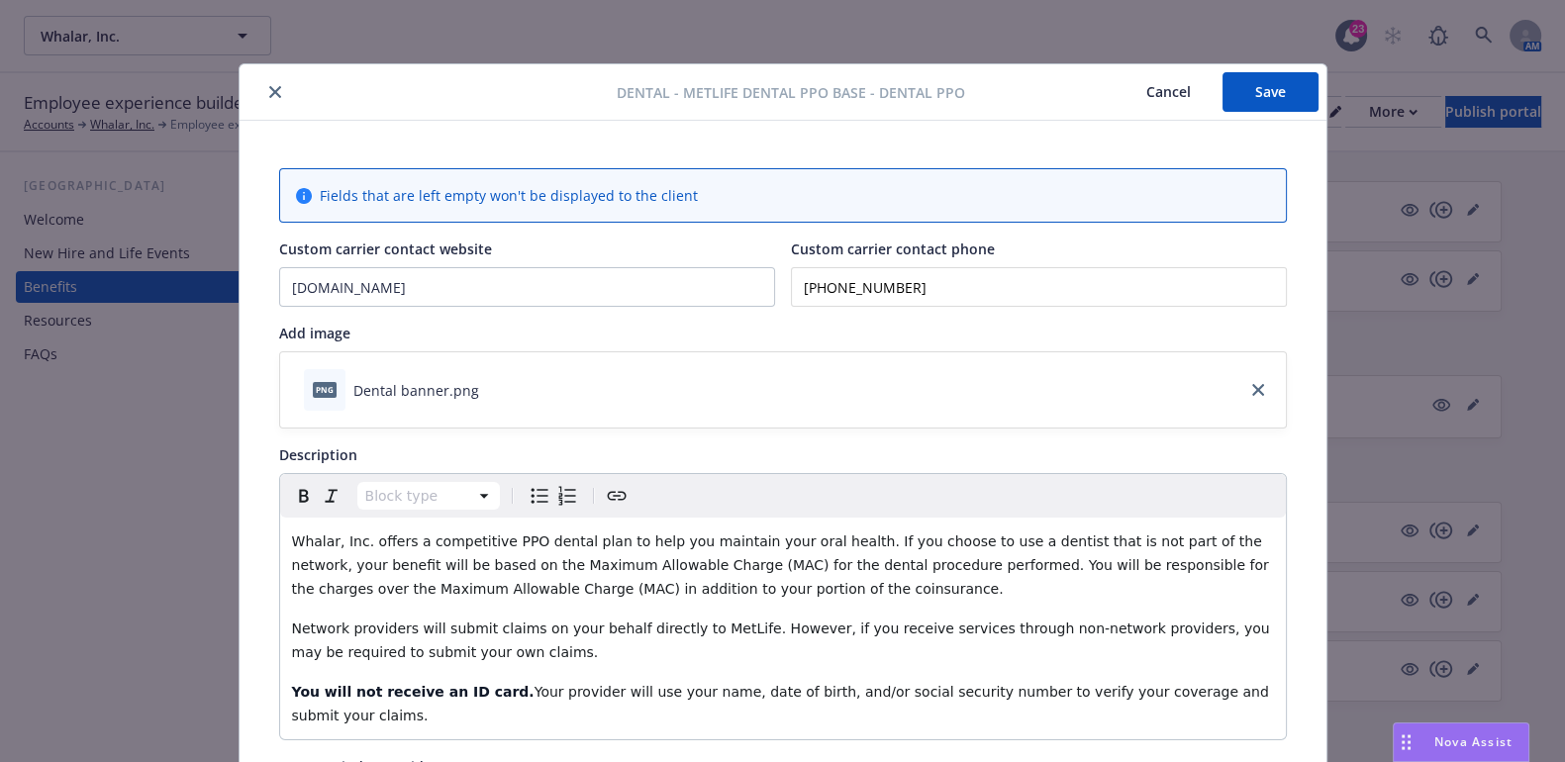
click at [269, 90] on icon "close" at bounding box center [275, 92] width 12 height 12
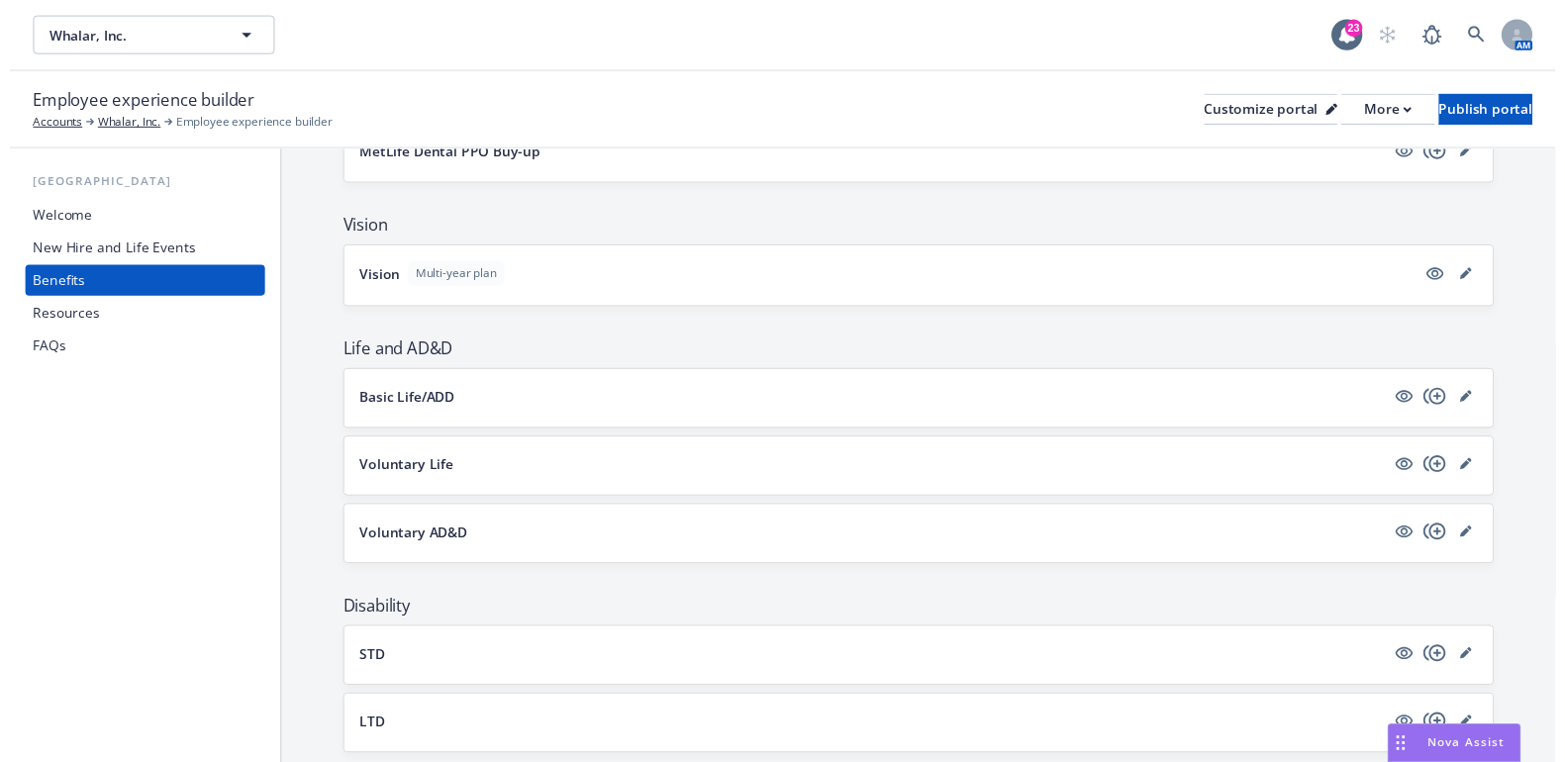
scroll to position [494, 0]
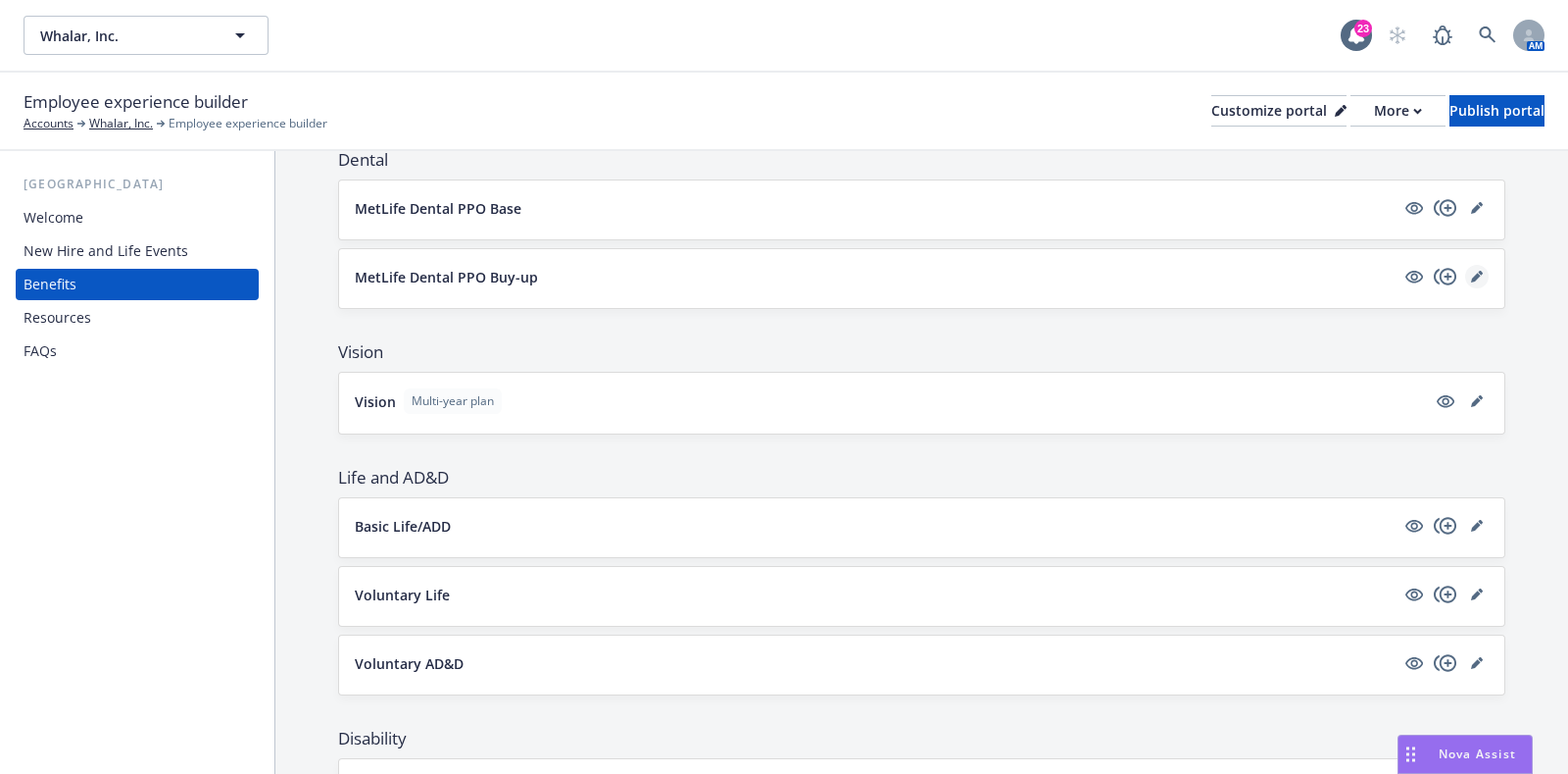
click at [1472, 272] on icon "editPencil" at bounding box center [1478, 276] width 12 height 12
click at [1472, 276] on icon "editPencil" at bounding box center [1477, 277] width 10 height 10
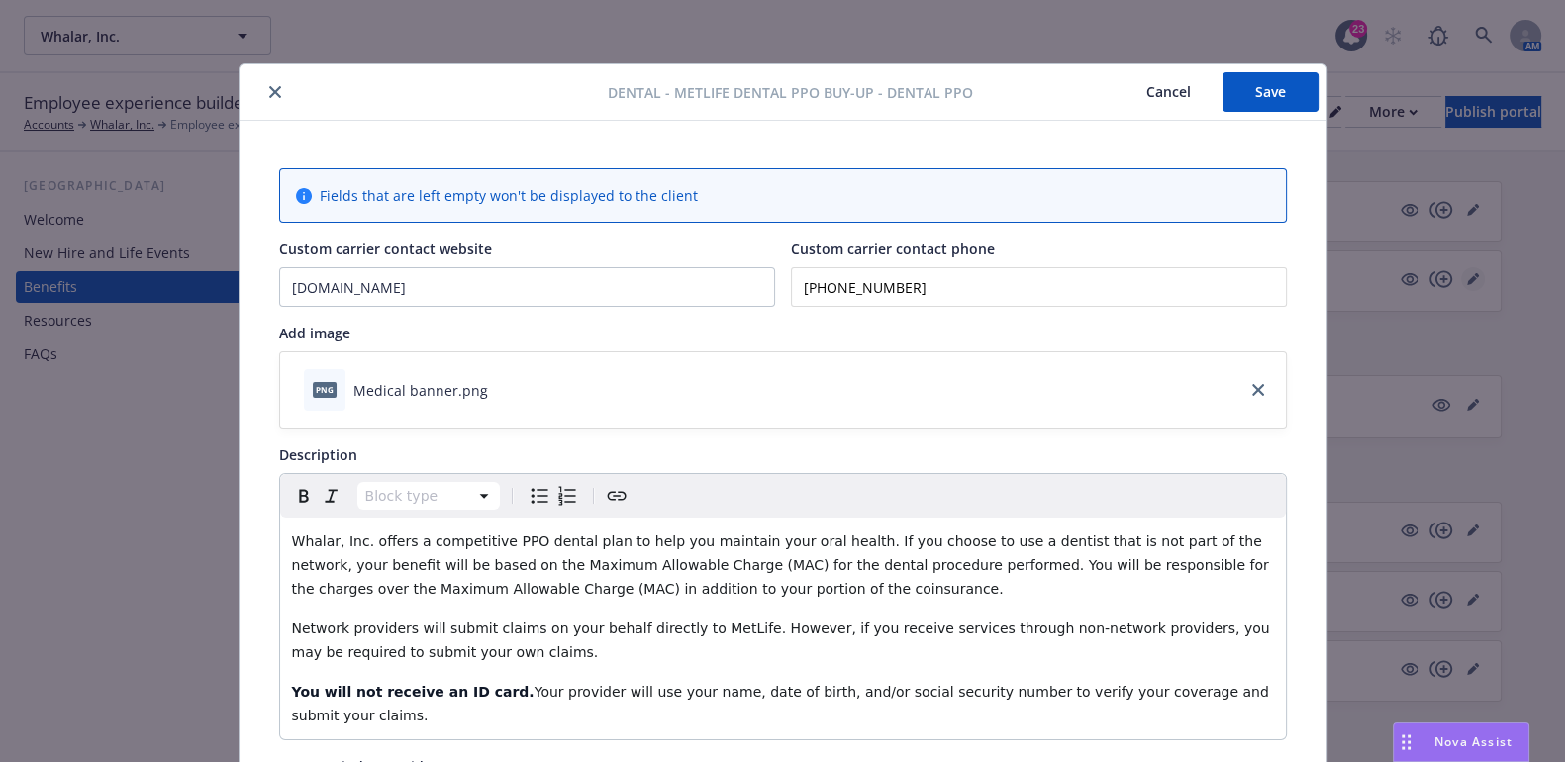
click at [1473, 271] on div "Dental - MetLife Dental PPO Buy-up - Dental PPO Cancel Save Fields that are lef…" at bounding box center [782, 381] width 1565 height 762
click at [269, 89] on icon "close" at bounding box center [275, 92] width 12 height 12
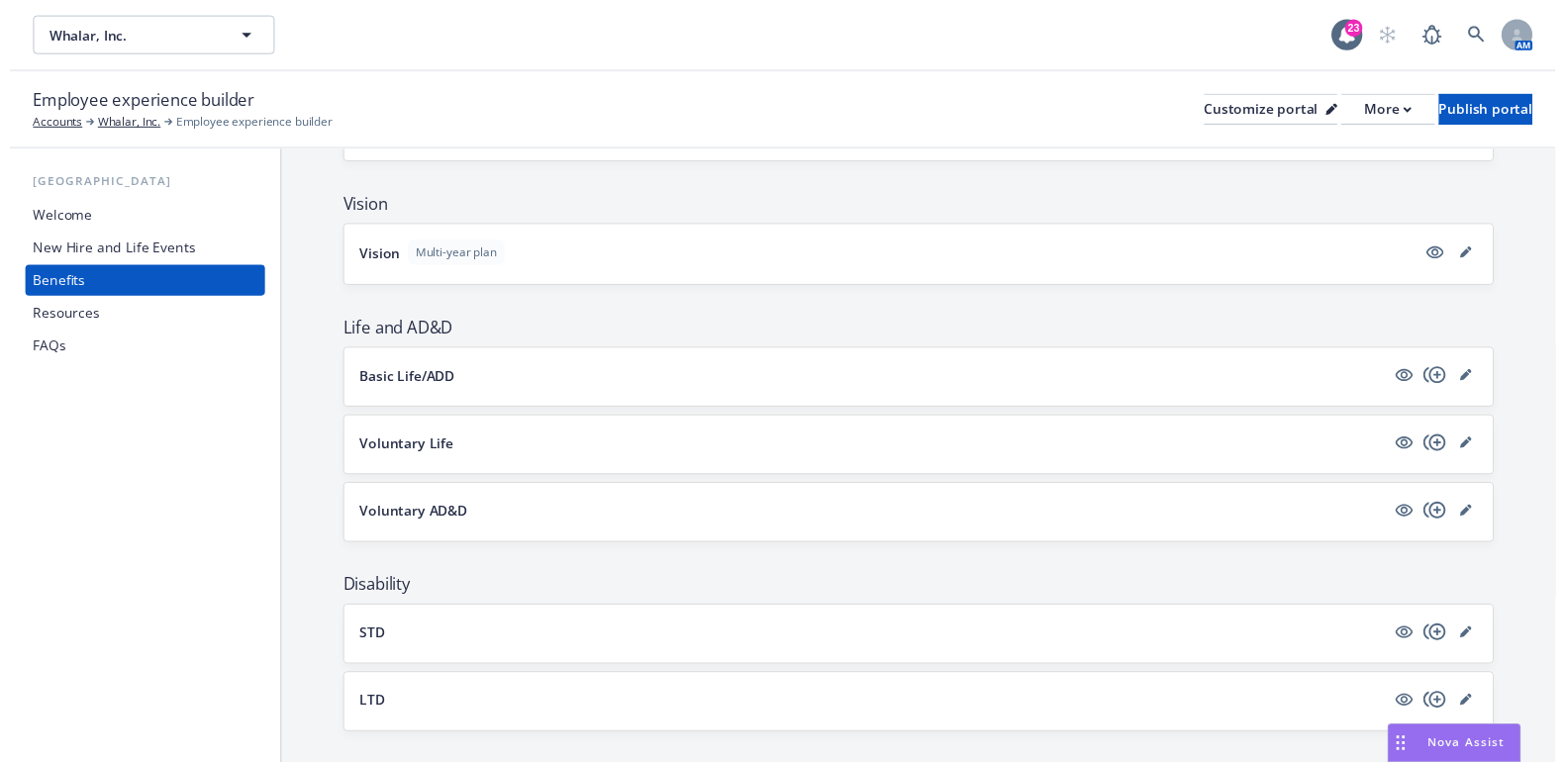
scroll to position [742, 0]
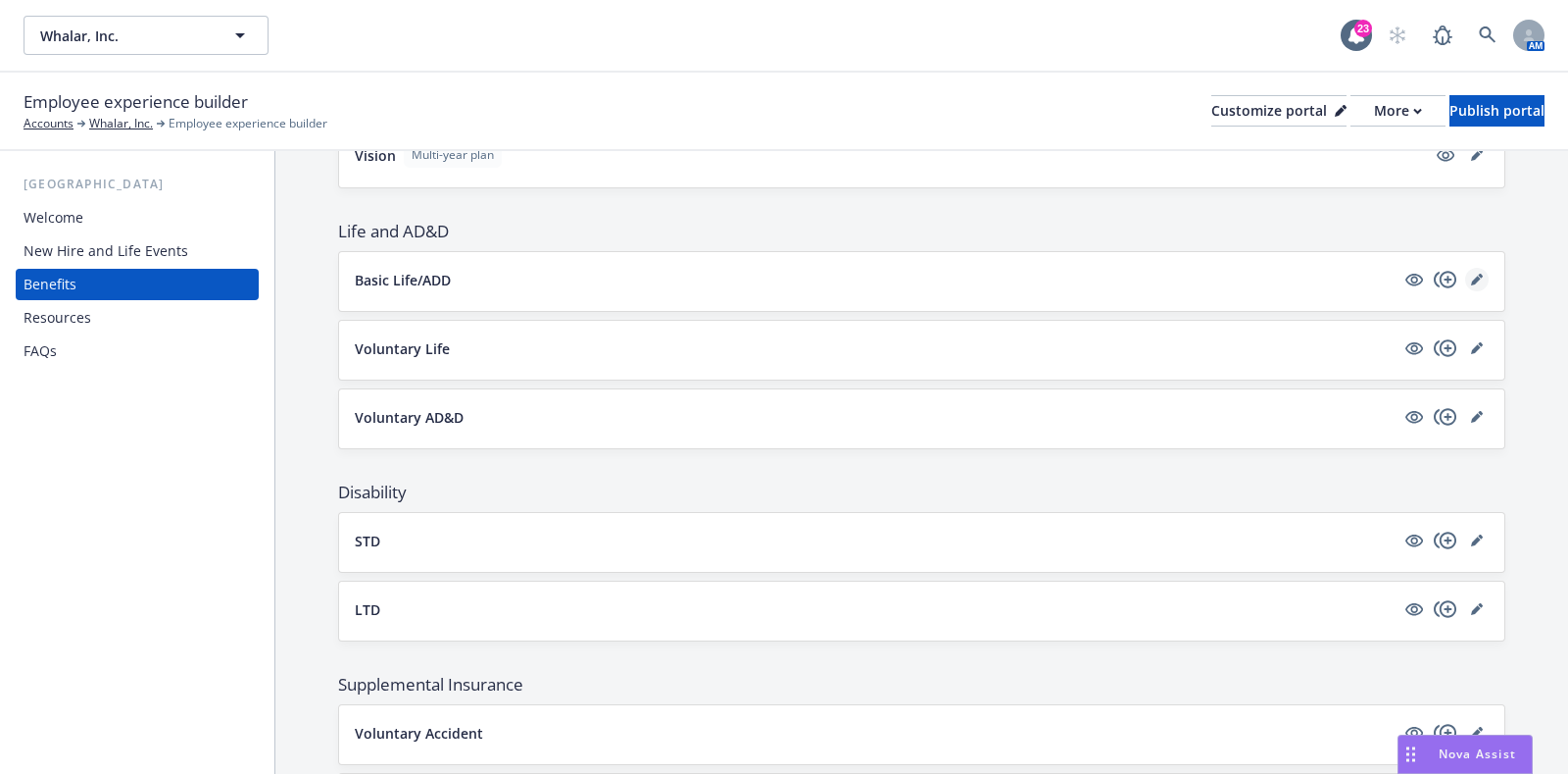
click at [1472, 276] on icon "editPencil" at bounding box center [1478, 279] width 12 height 12
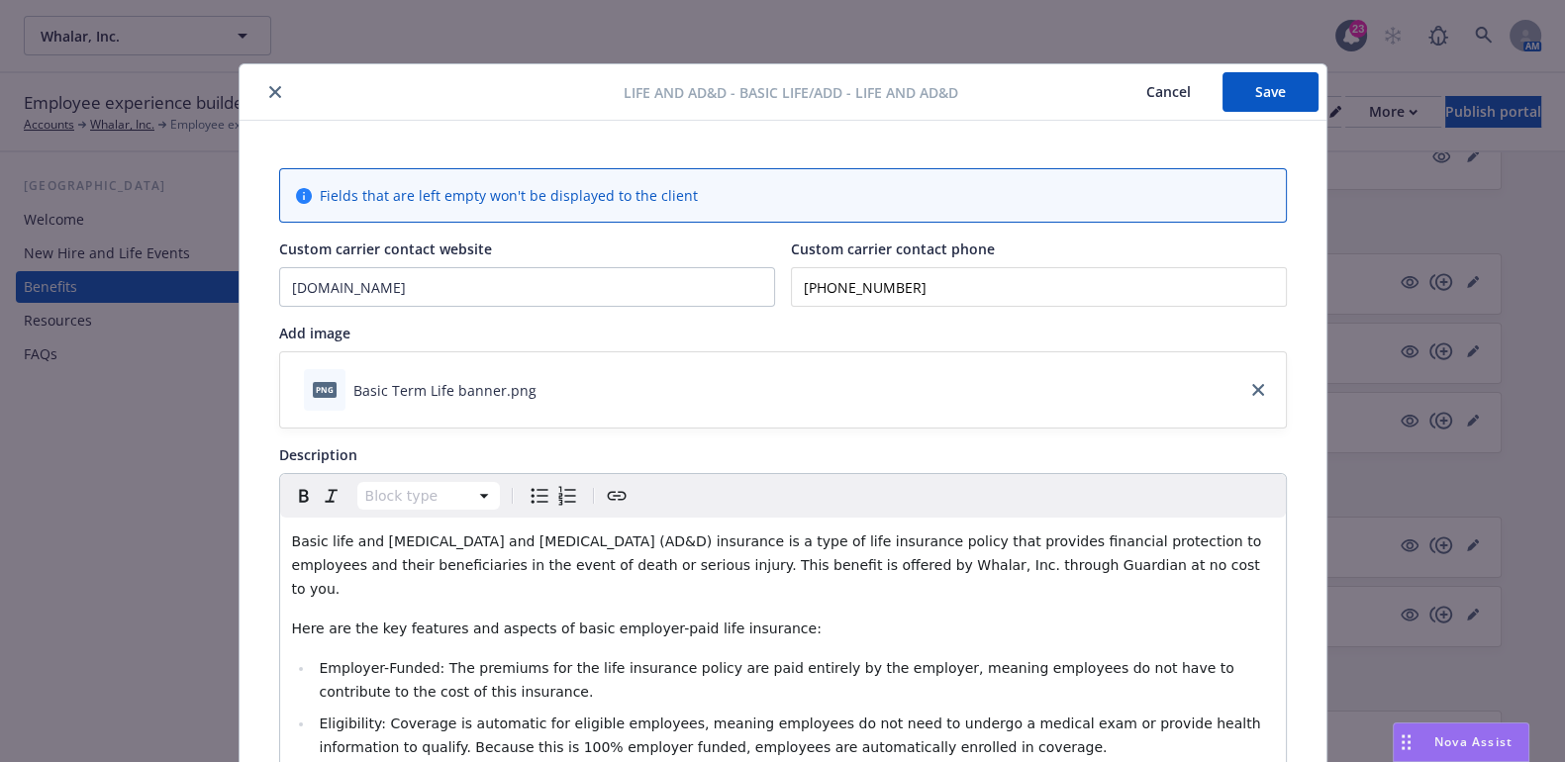
click at [1232, 95] on button "Save" at bounding box center [1270, 92] width 96 height 40
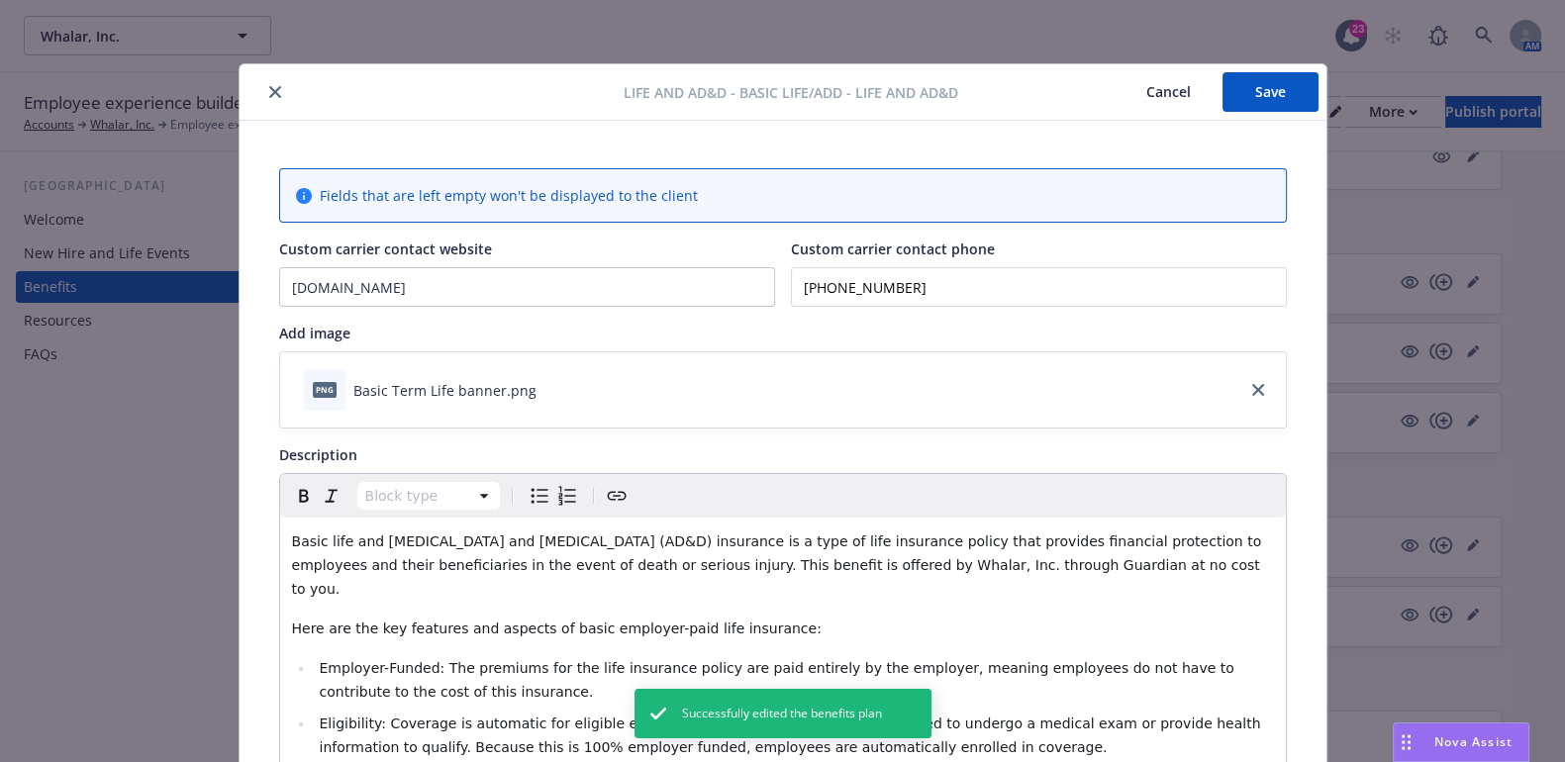
click at [270, 91] on icon "close" at bounding box center [275, 92] width 12 height 12
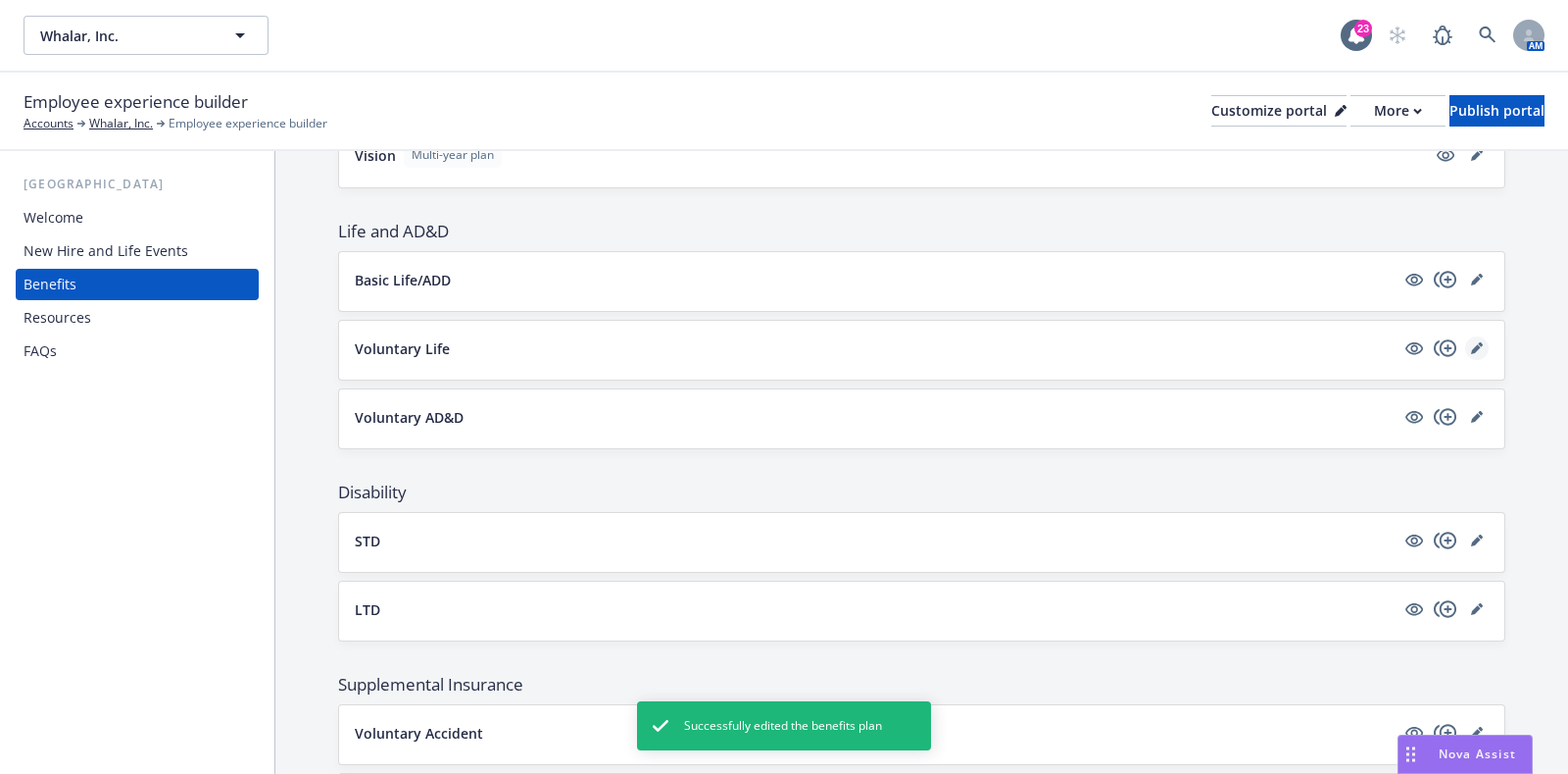
click at [1472, 345] on icon "editPencil" at bounding box center [1478, 348] width 12 height 12
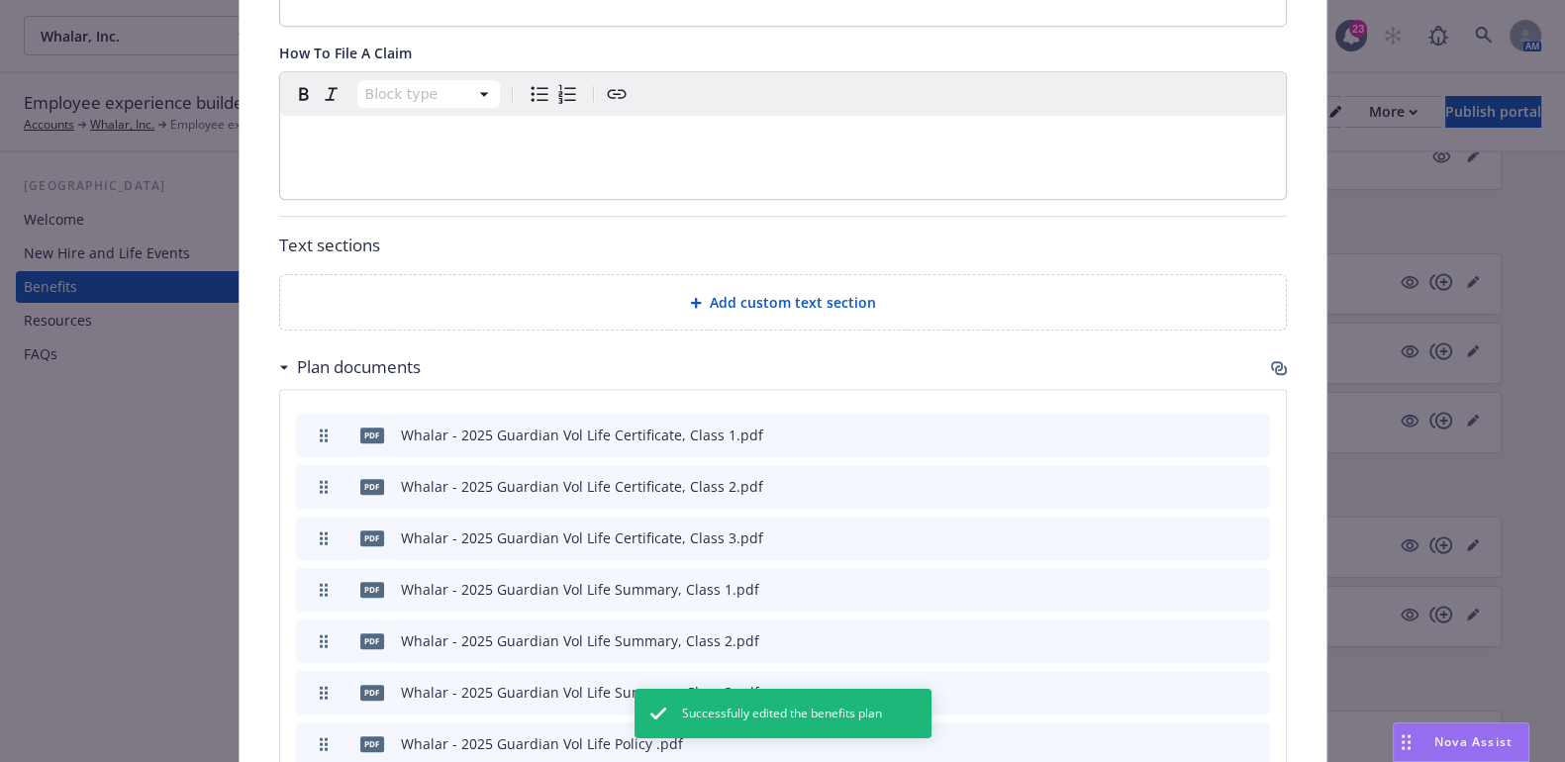
scroll to position [1296, 0]
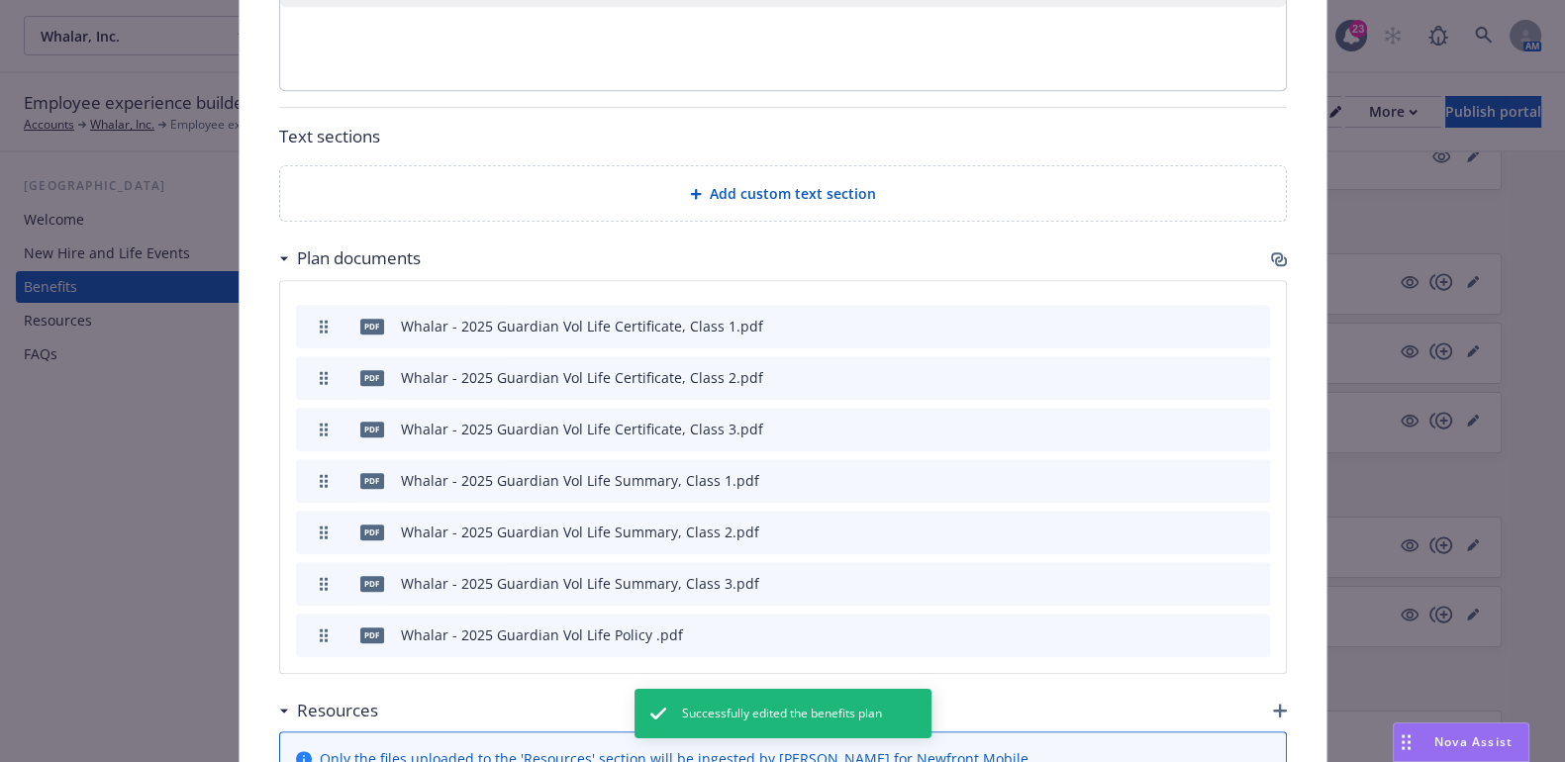
click at [1245, 631] on icon "archive file" at bounding box center [1252, 633] width 14 height 16
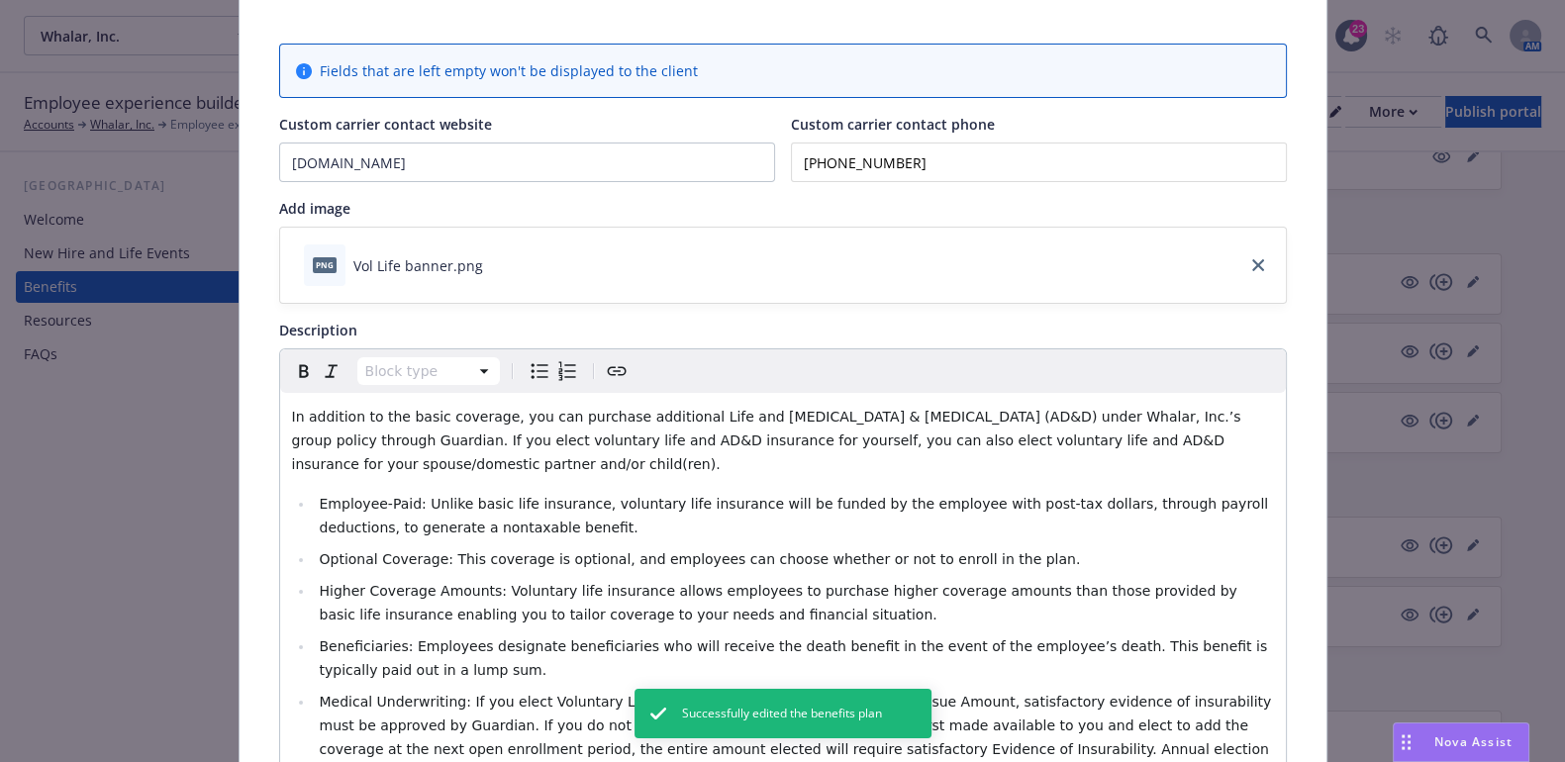
scroll to position [0, 0]
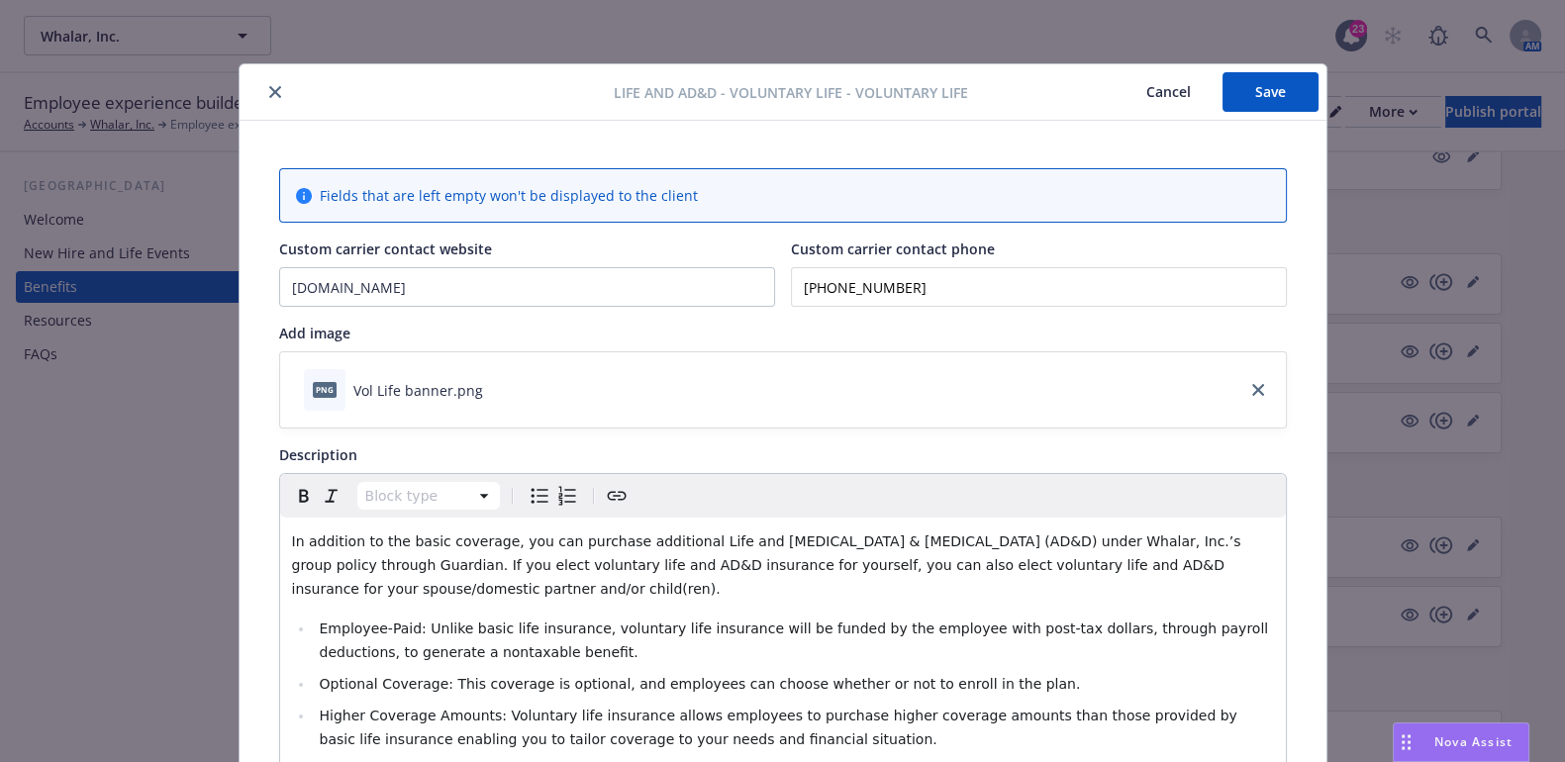
click at [1242, 97] on button "Save" at bounding box center [1270, 92] width 96 height 40
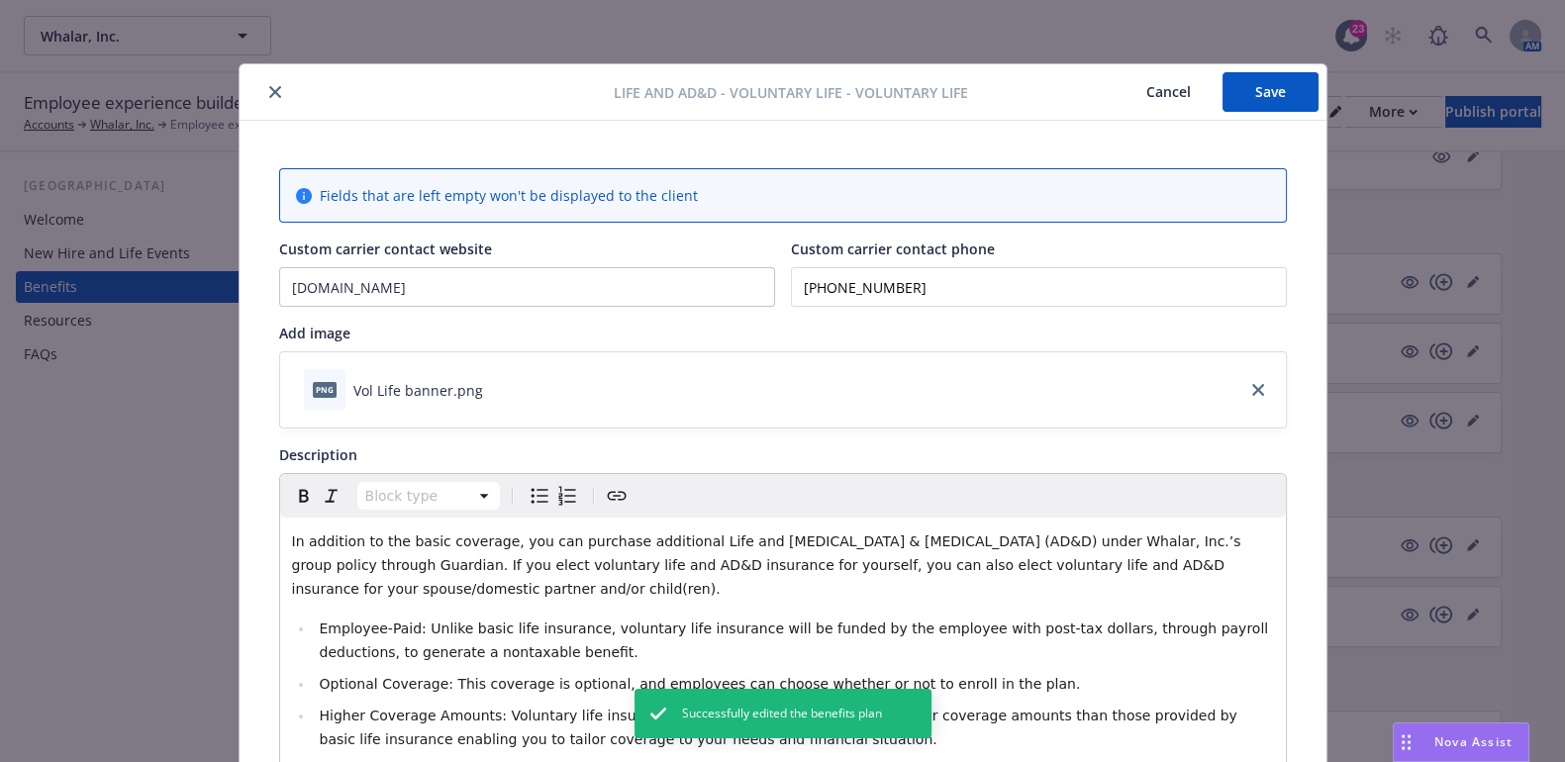
click at [265, 105] on div "Life and AD&D - Voluntary Life - Voluntary Life Cancel Save" at bounding box center [783, 92] width 1087 height 56
click at [269, 87] on icon "close" at bounding box center [275, 92] width 12 height 12
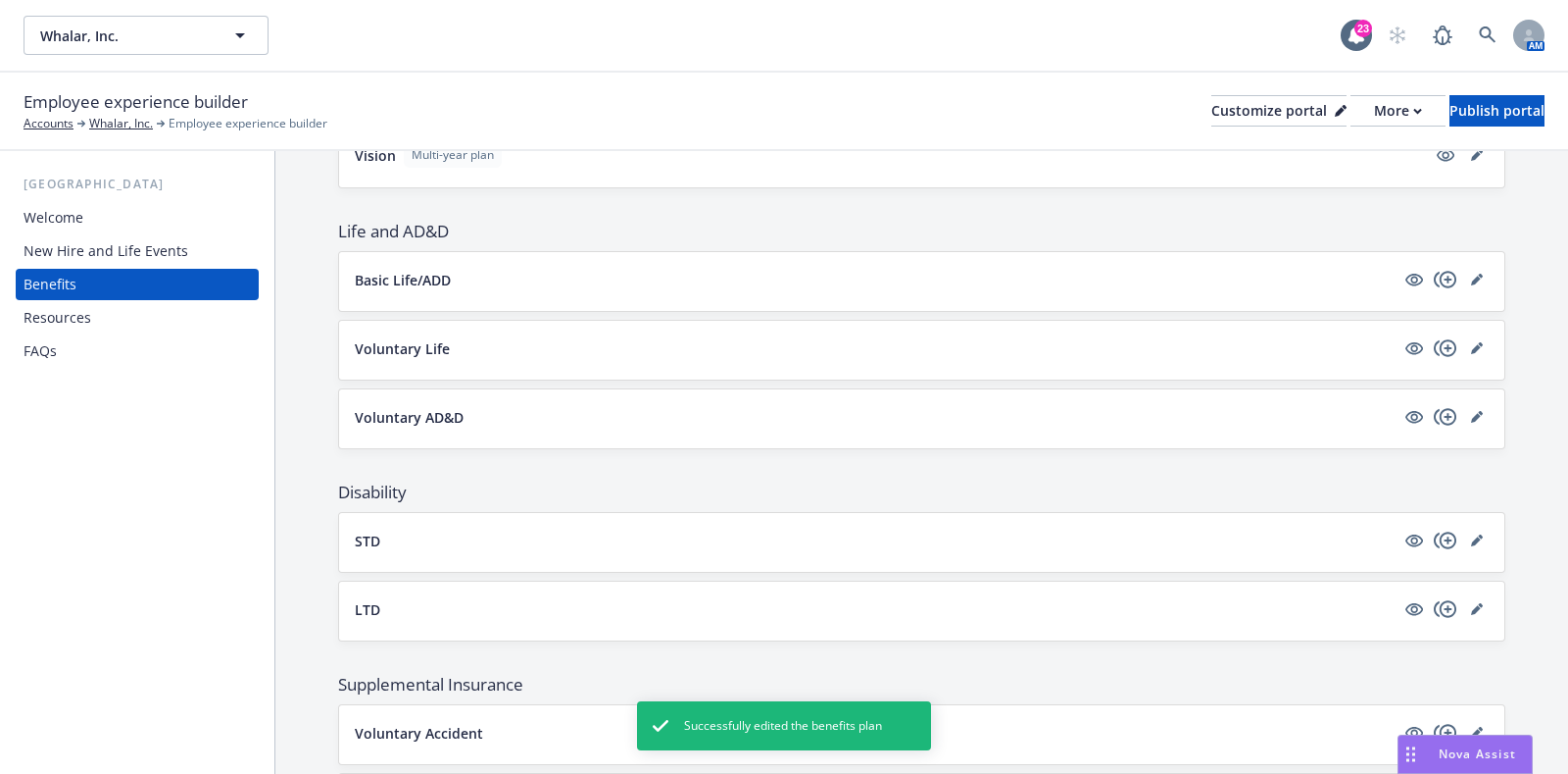
click at [1445, 410] on div at bounding box center [1445, 417] width 86 height 24
click at [1472, 411] on icon "editPencil" at bounding box center [1478, 417] width 12 height 12
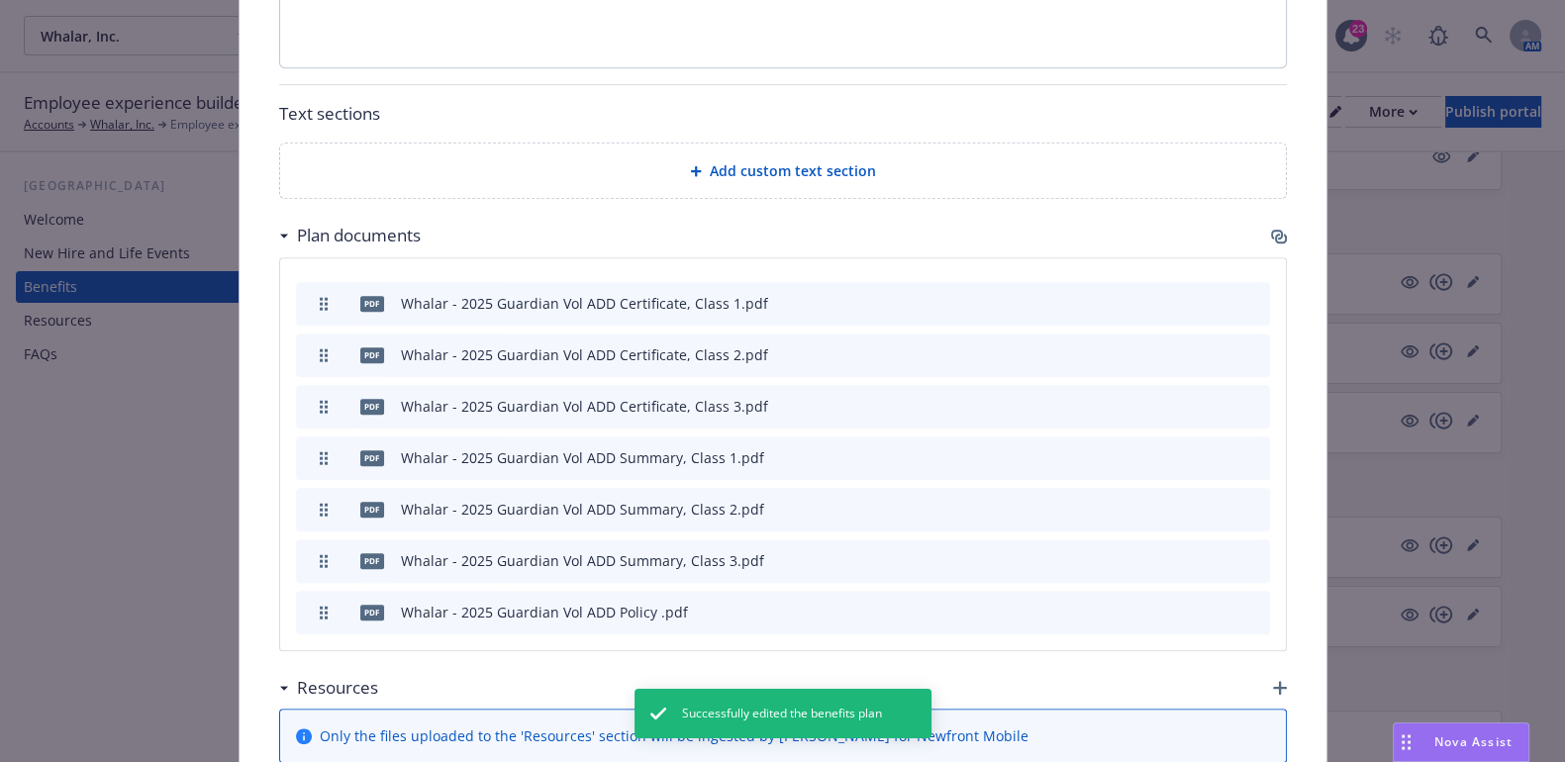
scroll to position [1543, 0]
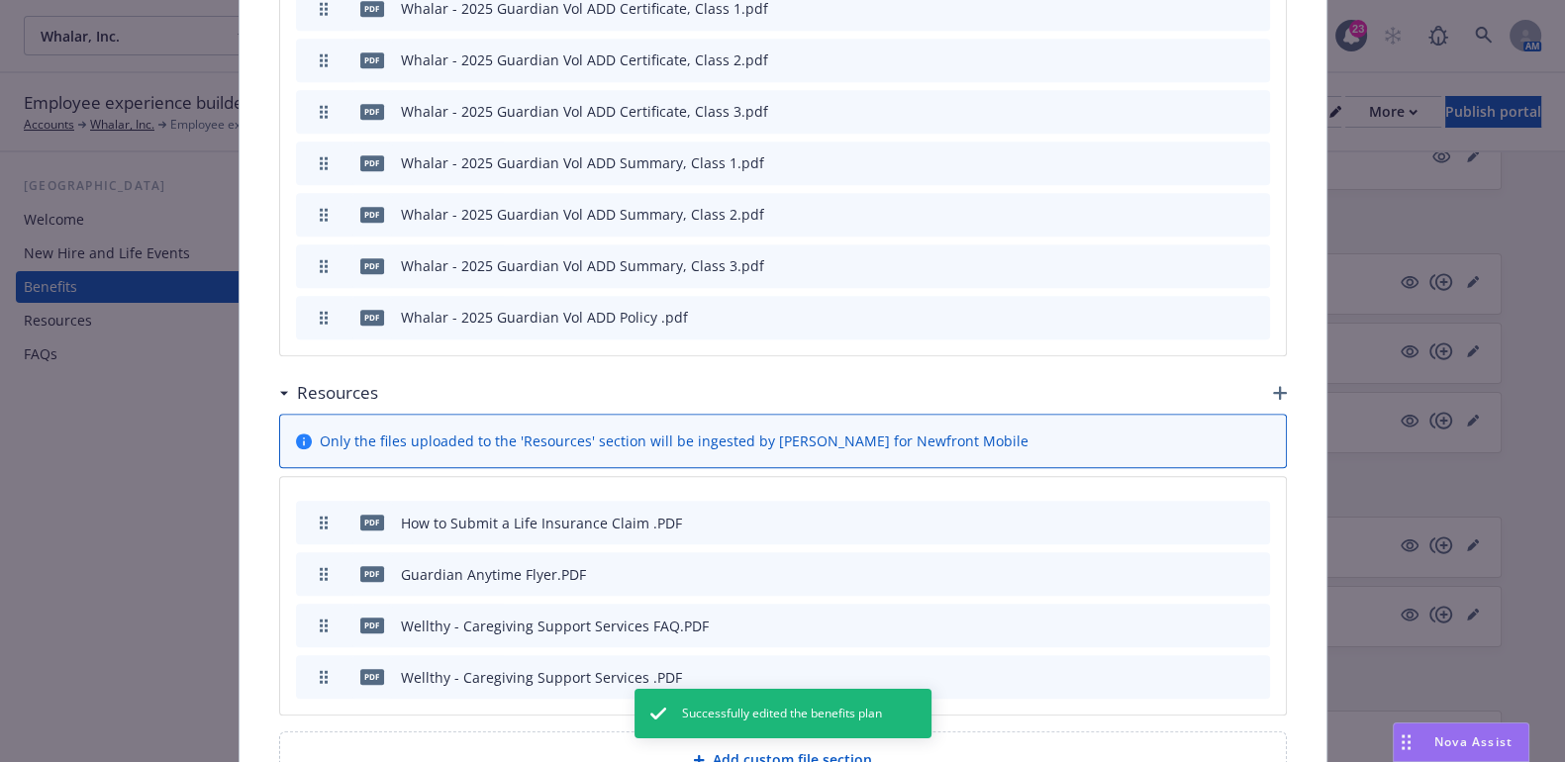
click at [1248, 311] on icon "archive file" at bounding box center [1252, 316] width 16 height 16
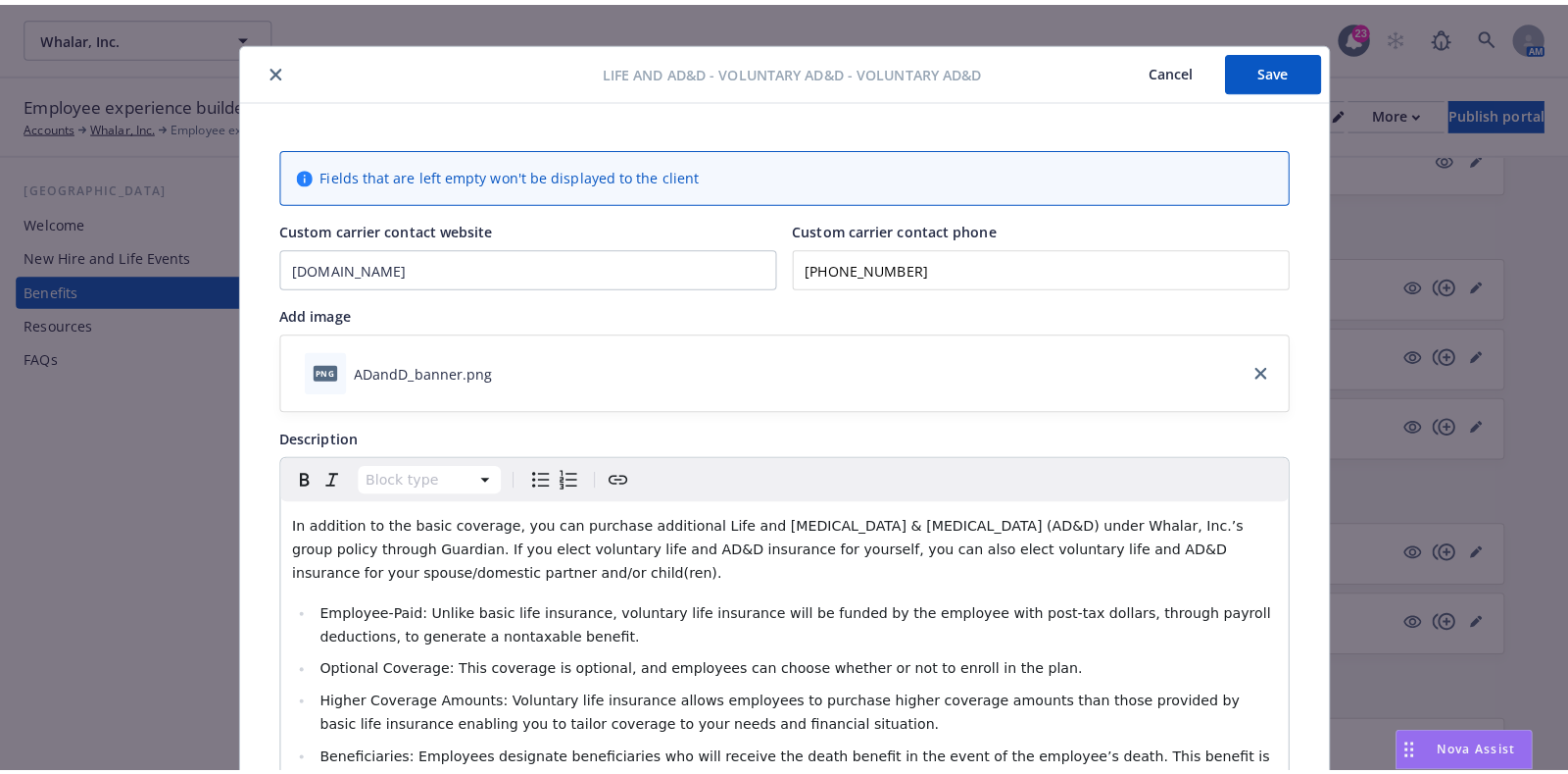
scroll to position [0, 0]
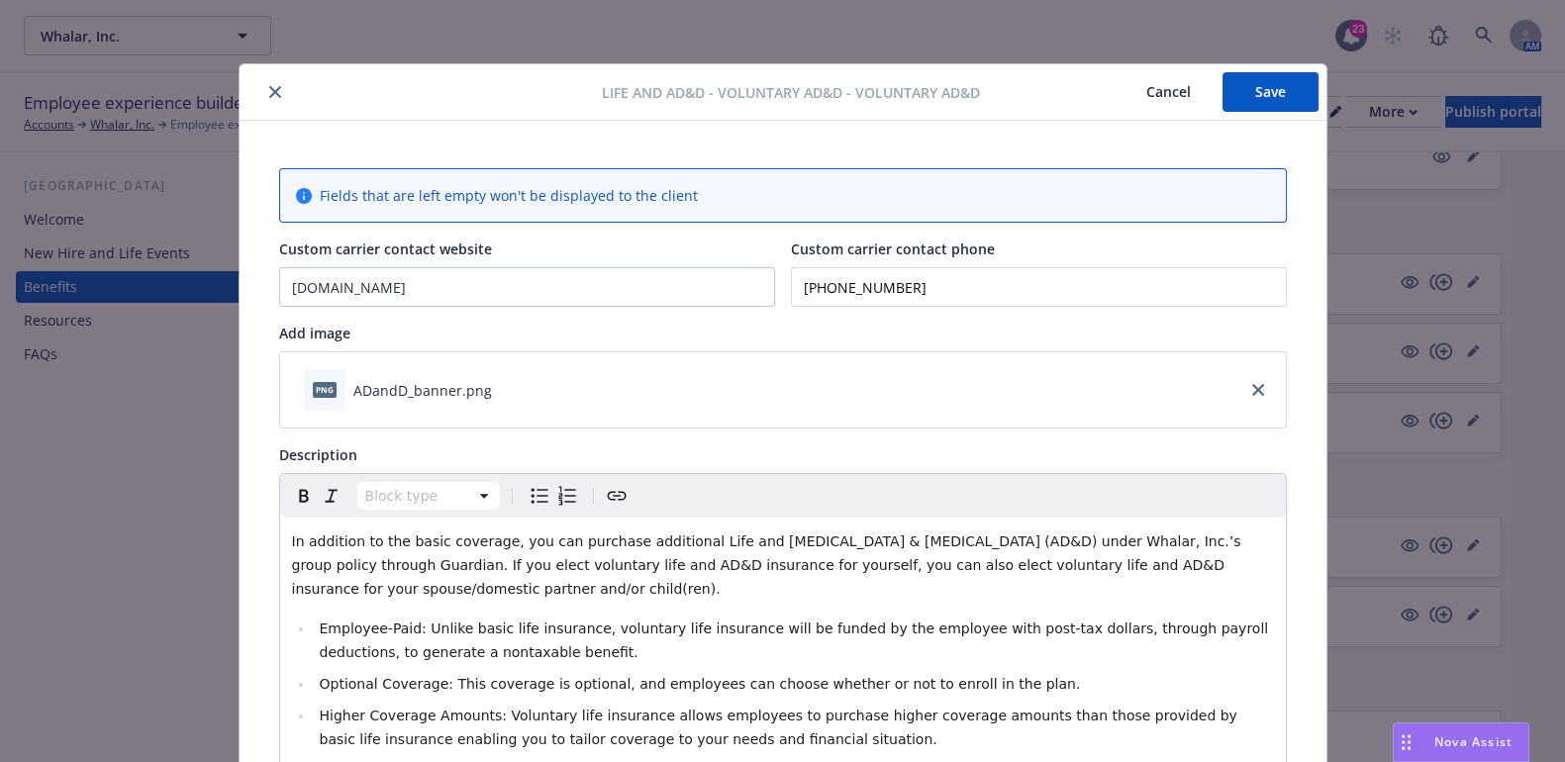
click at [1291, 90] on button "Save" at bounding box center [1270, 92] width 96 height 40
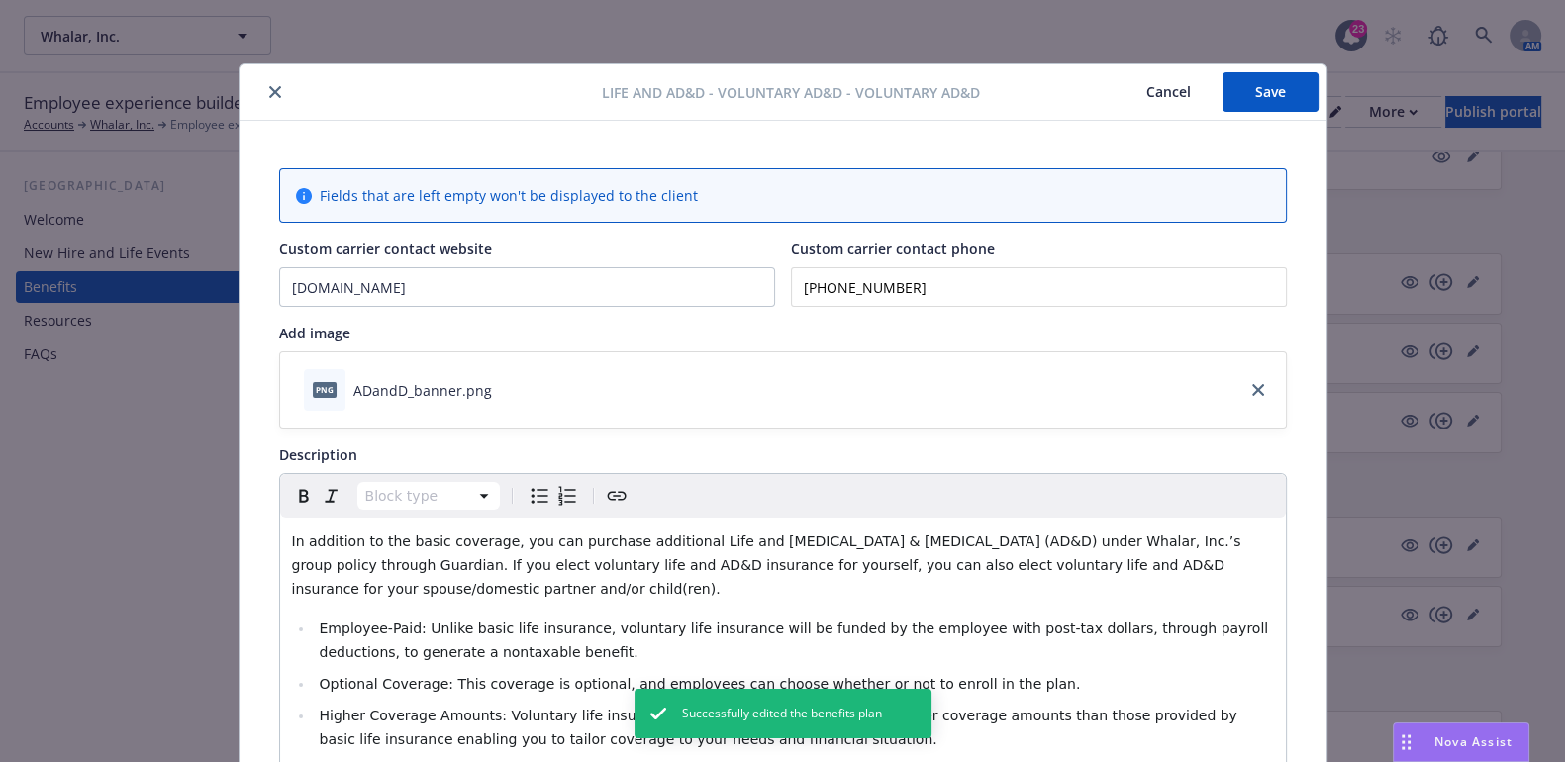
click at [269, 94] on icon "close" at bounding box center [275, 92] width 12 height 12
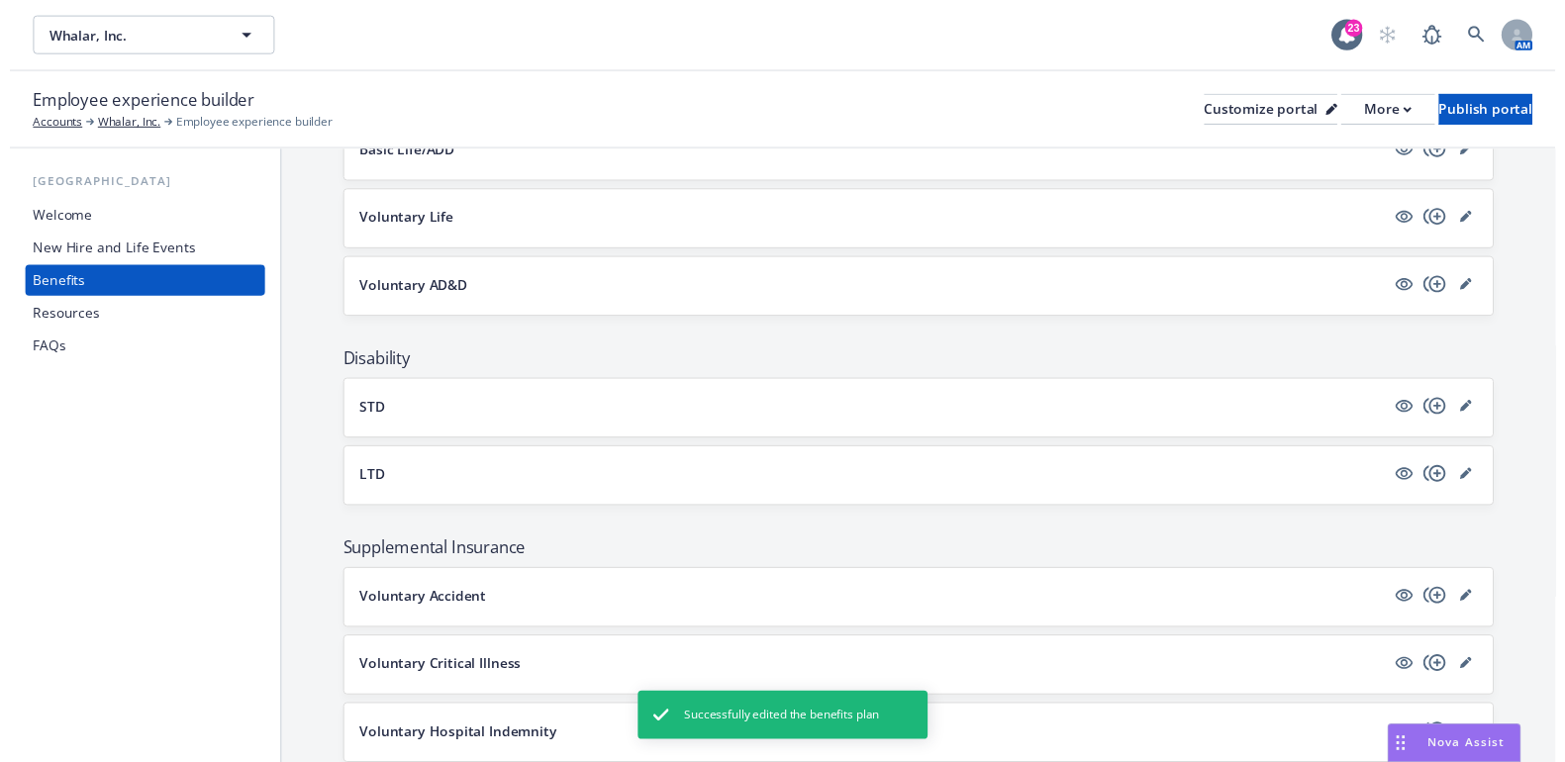
scroll to position [989, 0]
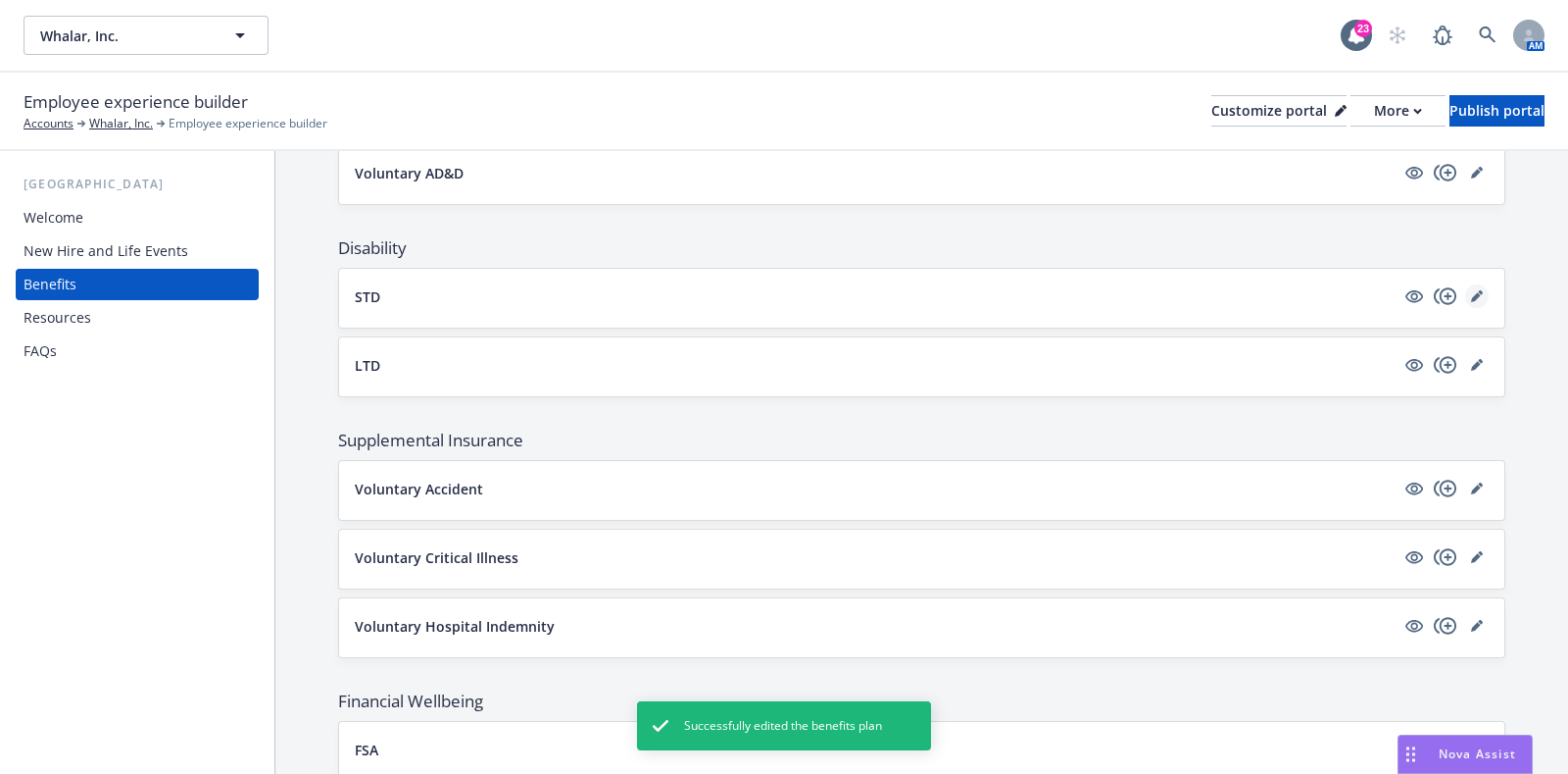
click at [1468, 286] on link "editPencil" at bounding box center [1478, 296] width 24 height 24
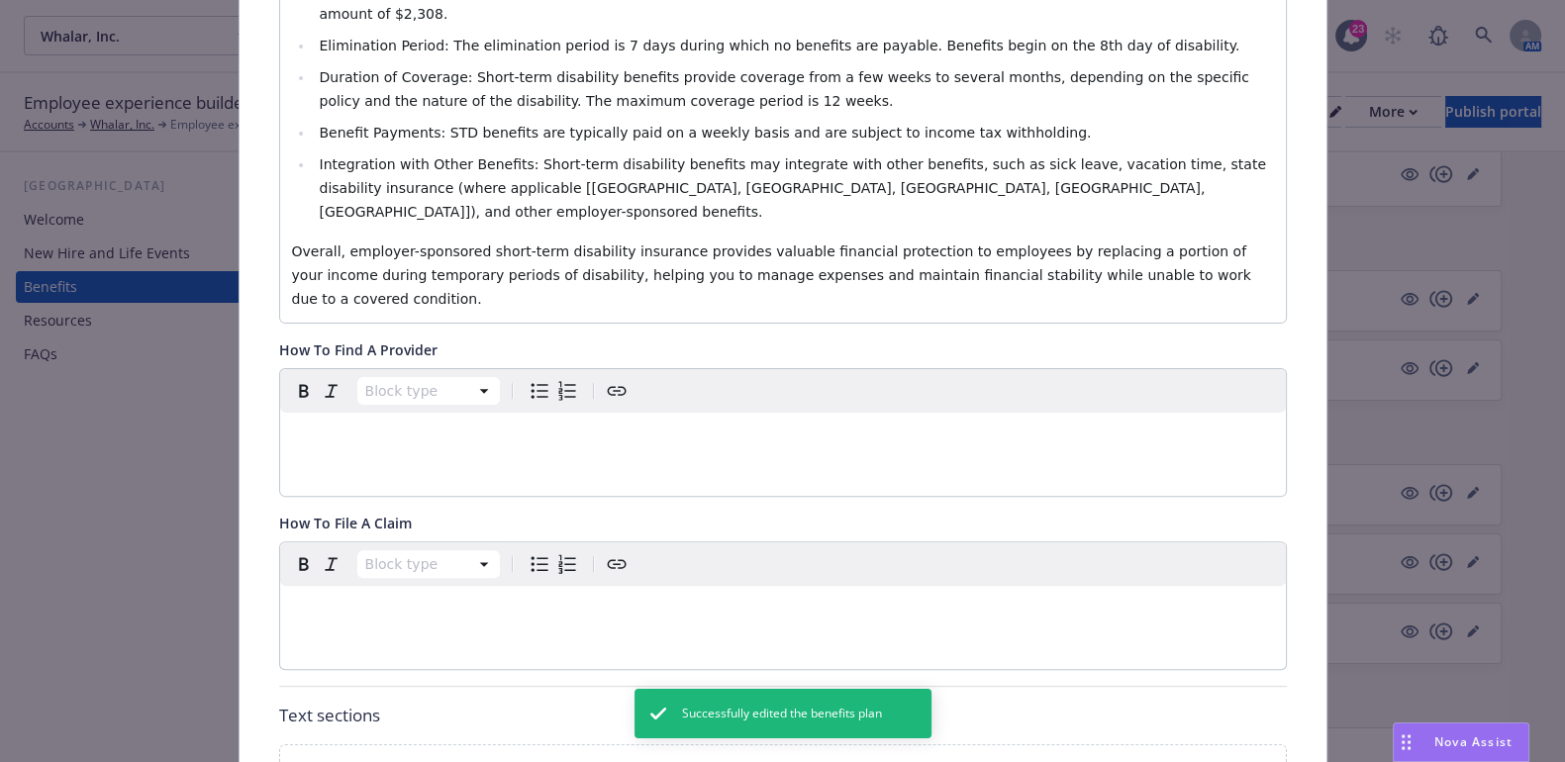
scroll to position [1173, 0]
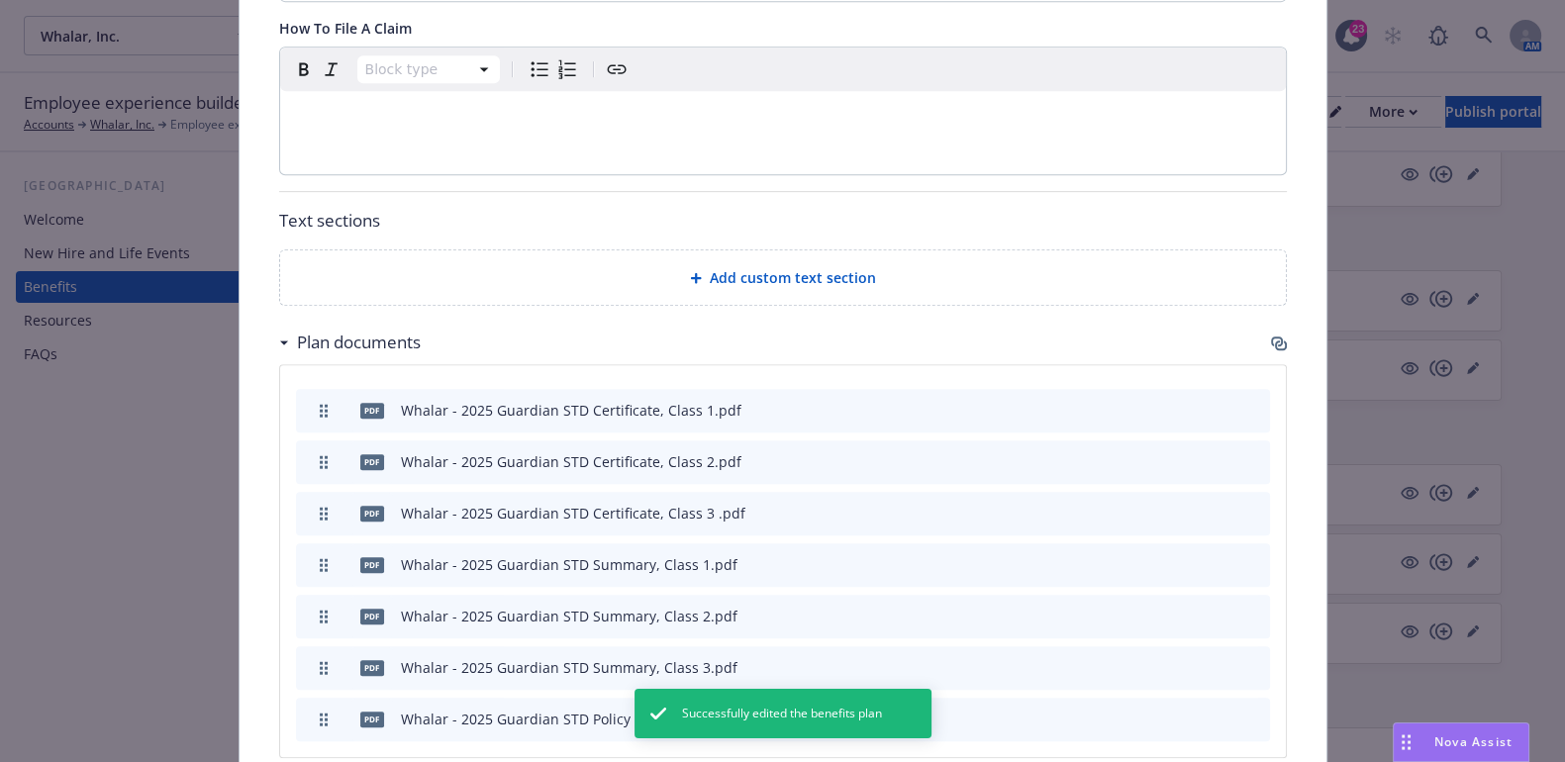
click at [1245, 710] on icon "archive file" at bounding box center [1252, 718] width 14 height 16
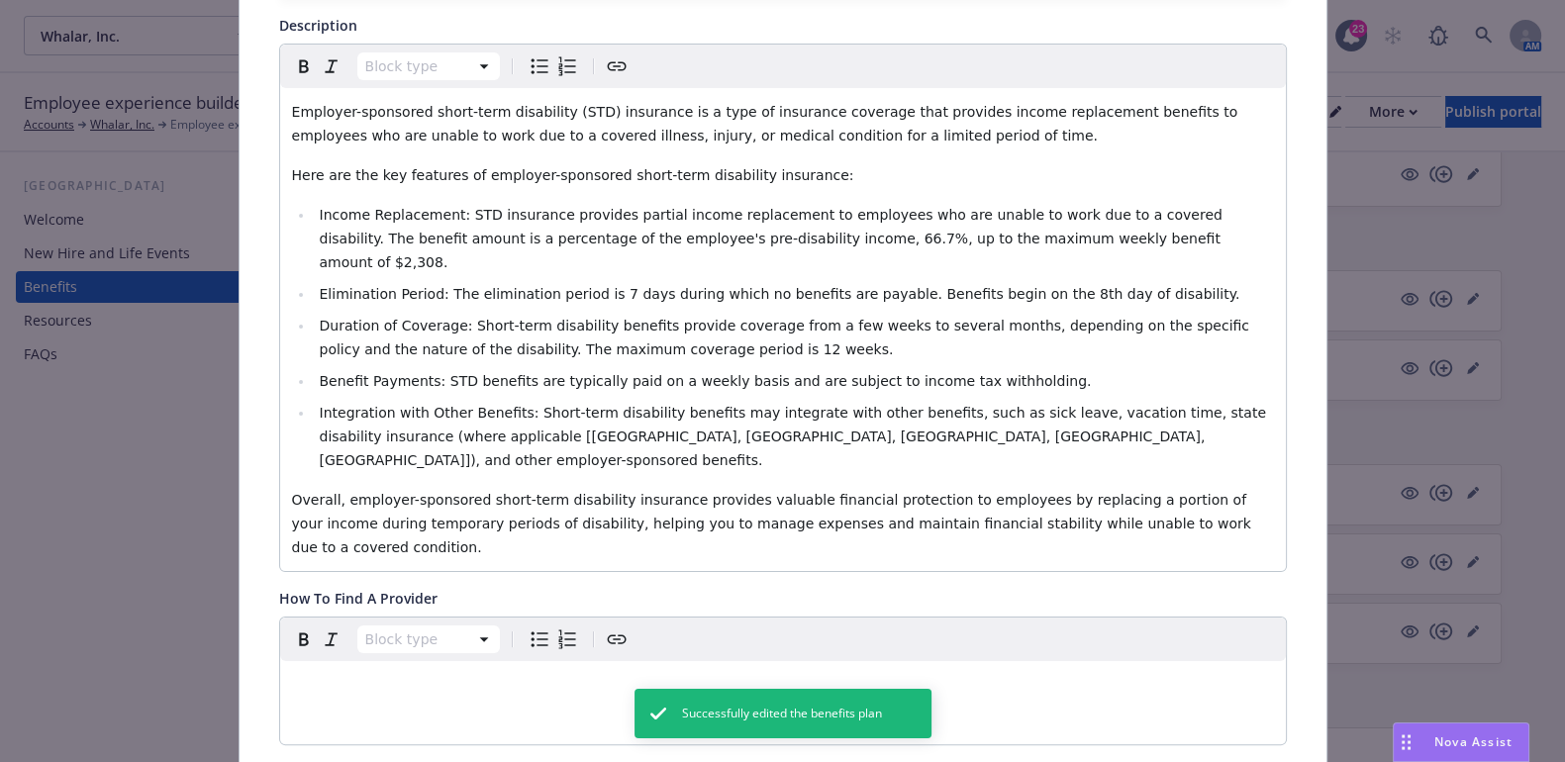
scroll to position [0, 0]
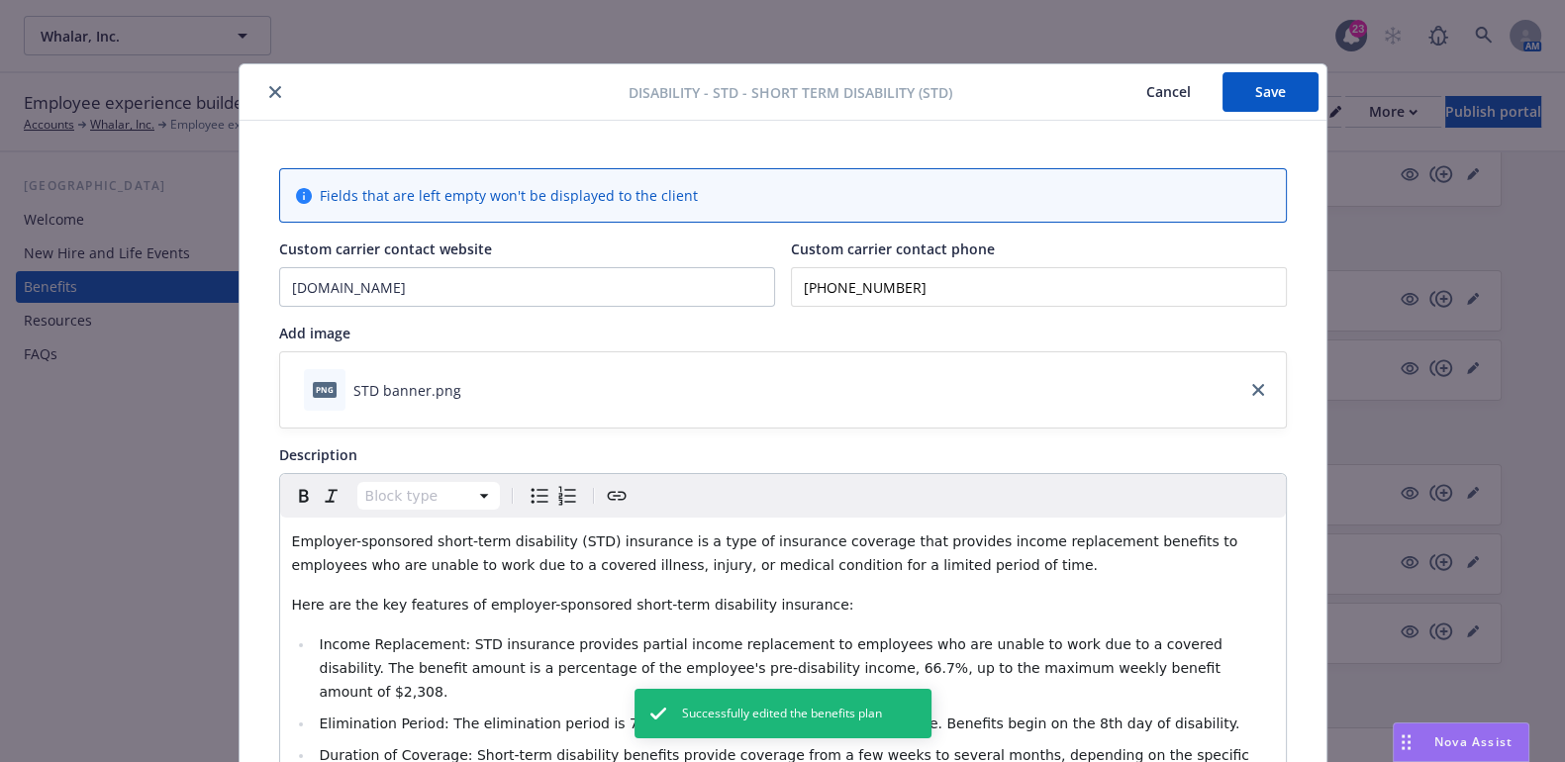
click at [1291, 98] on button "Save" at bounding box center [1270, 92] width 96 height 40
click at [263, 101] on button "close" at bounding box center [275, 92] width 24 height 24
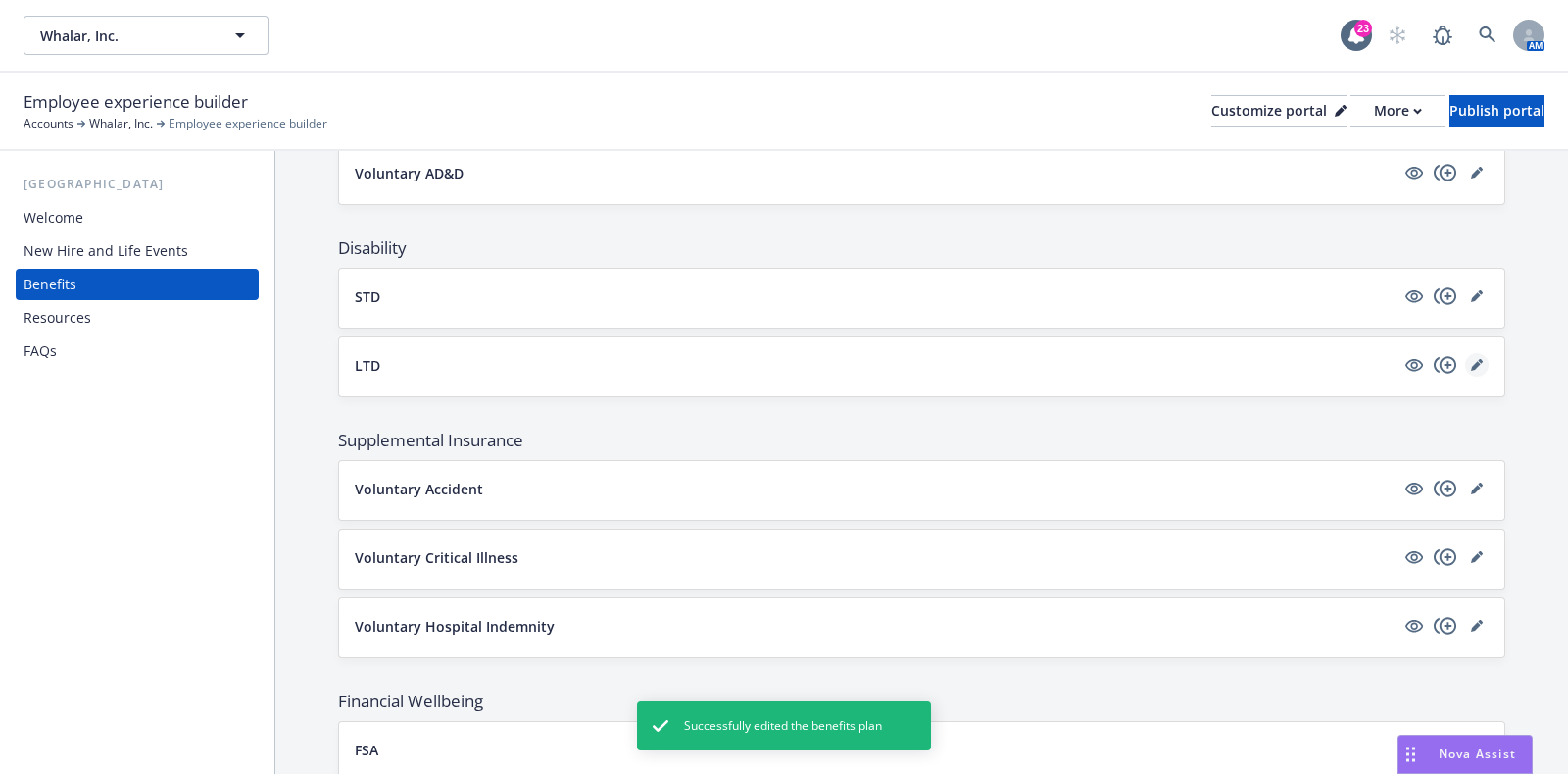
click at [1466, 357] on link "editPencil" at bounding box center [1478, 365] width 24 height 24
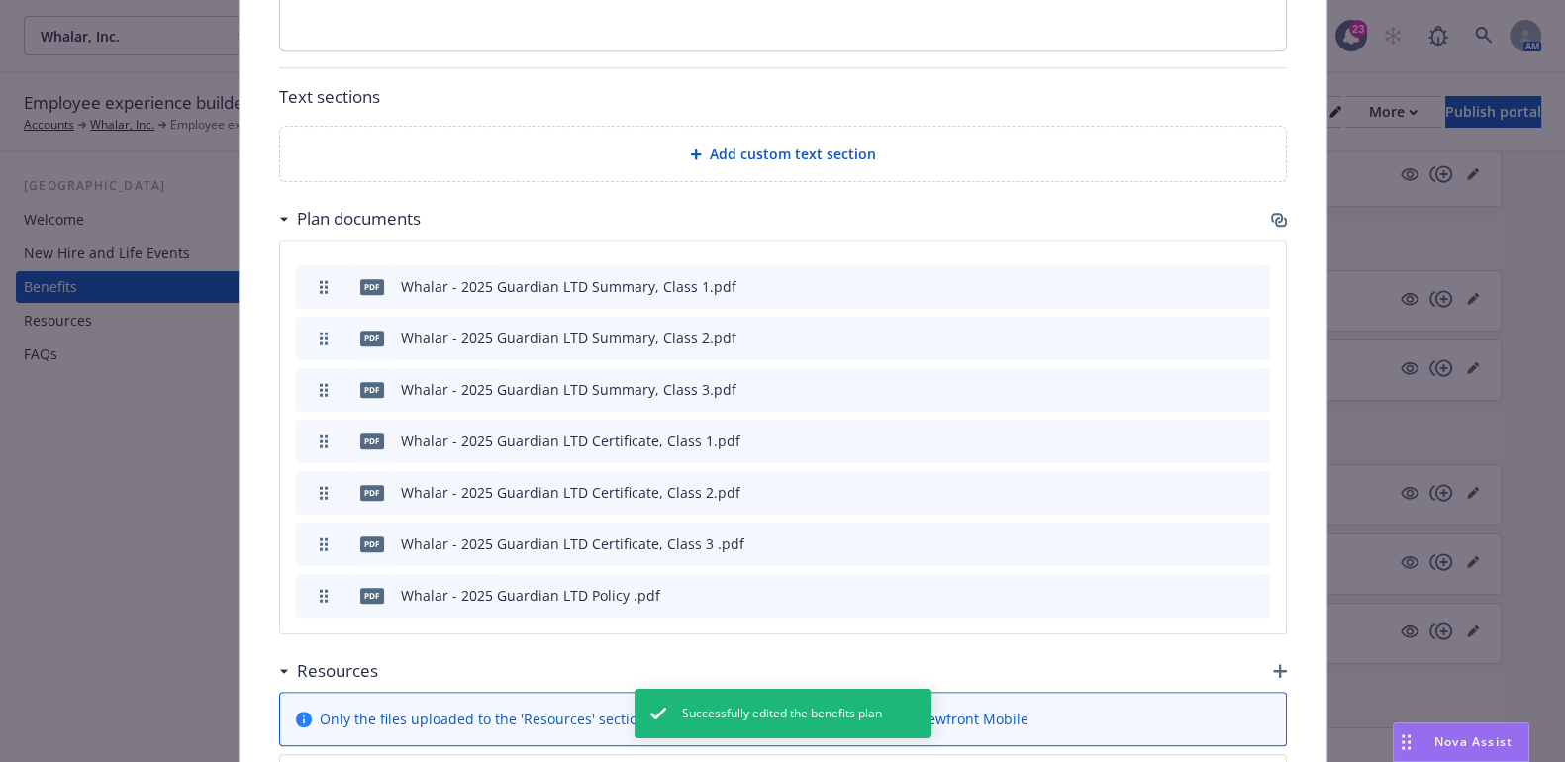
scroll to position [1608, 0]
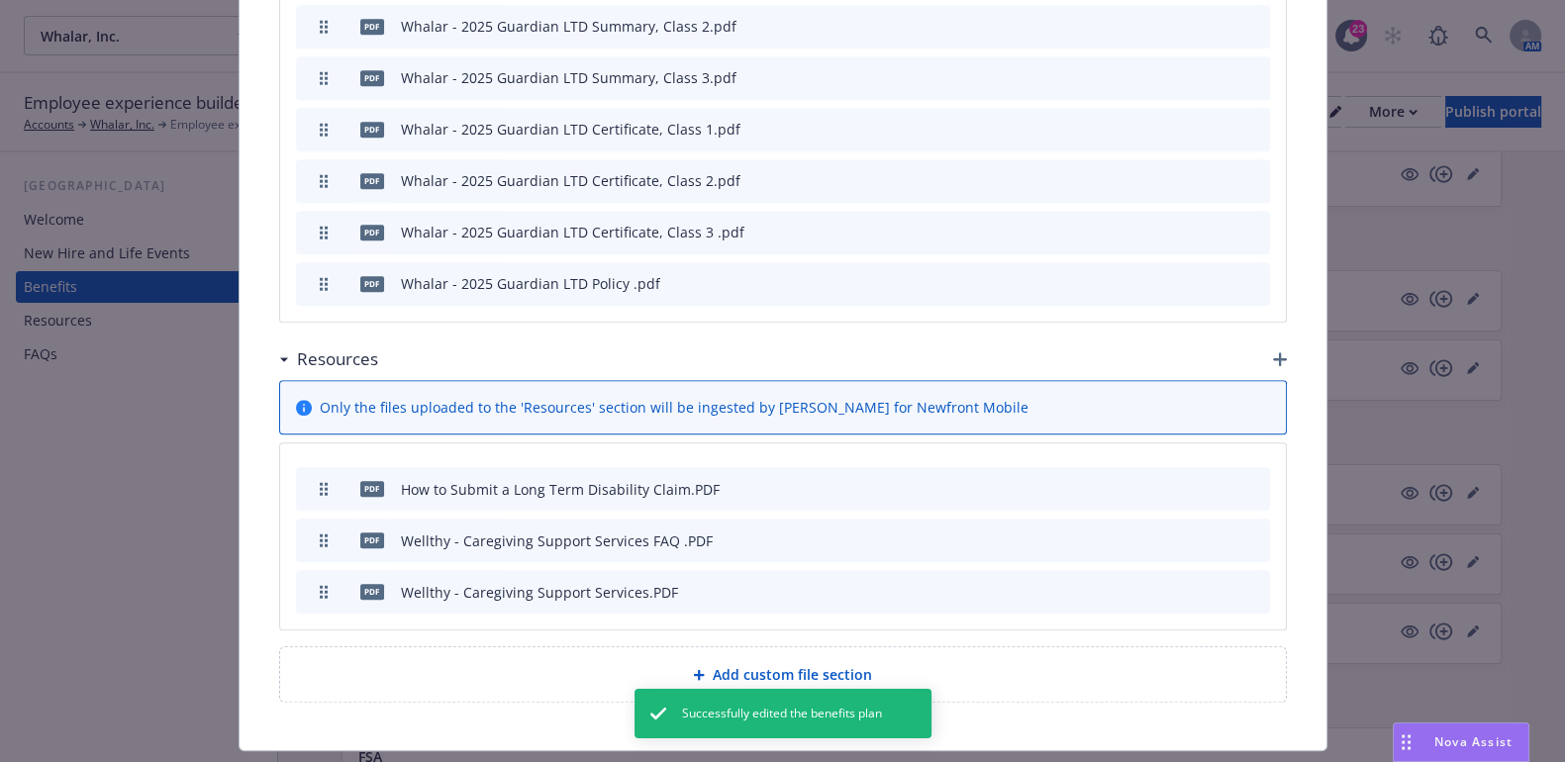
click at [1249, 273] on button at bounding box center [1254, 283] width 16 height 21
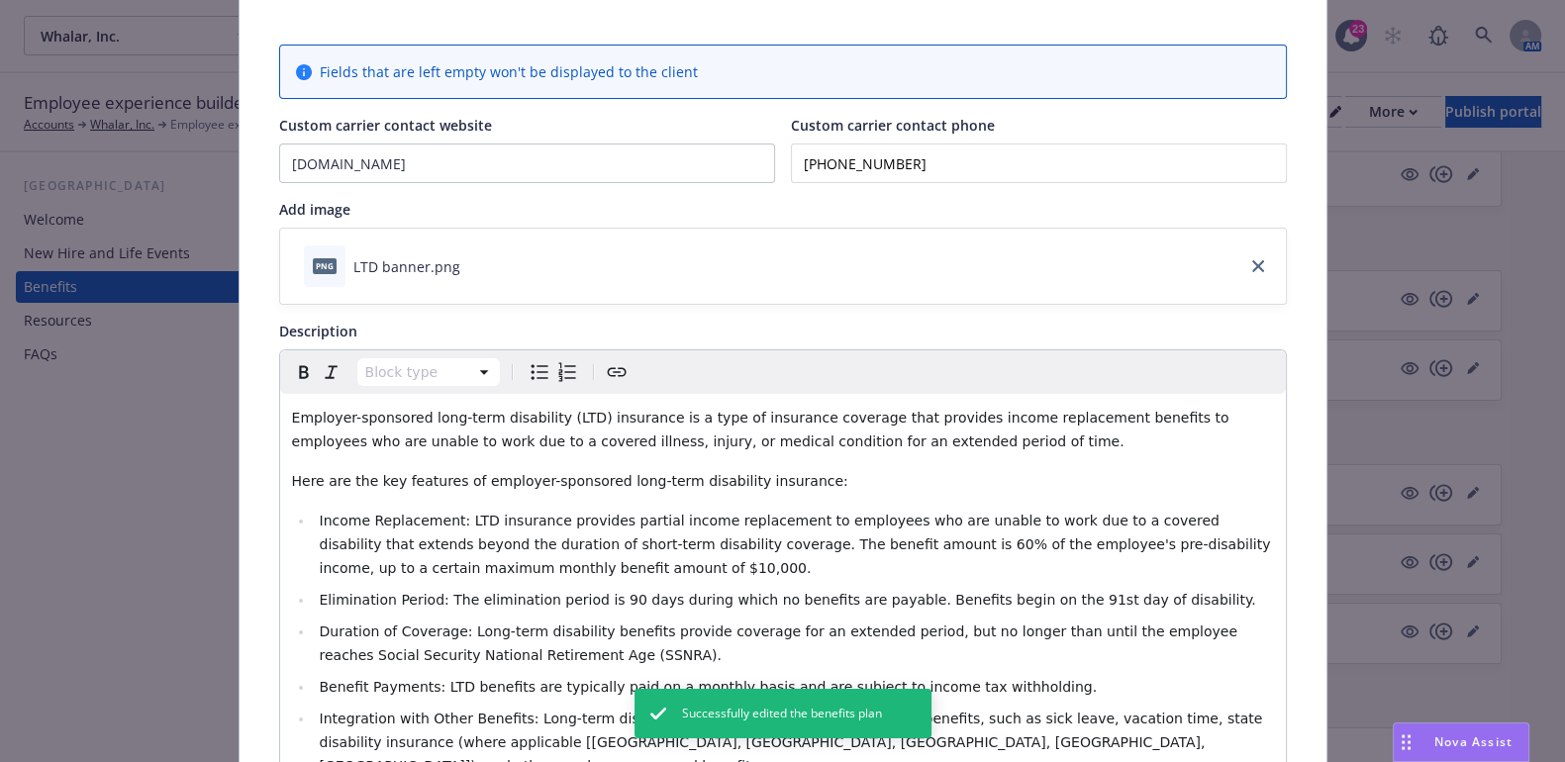
scroll to position [0, 0]
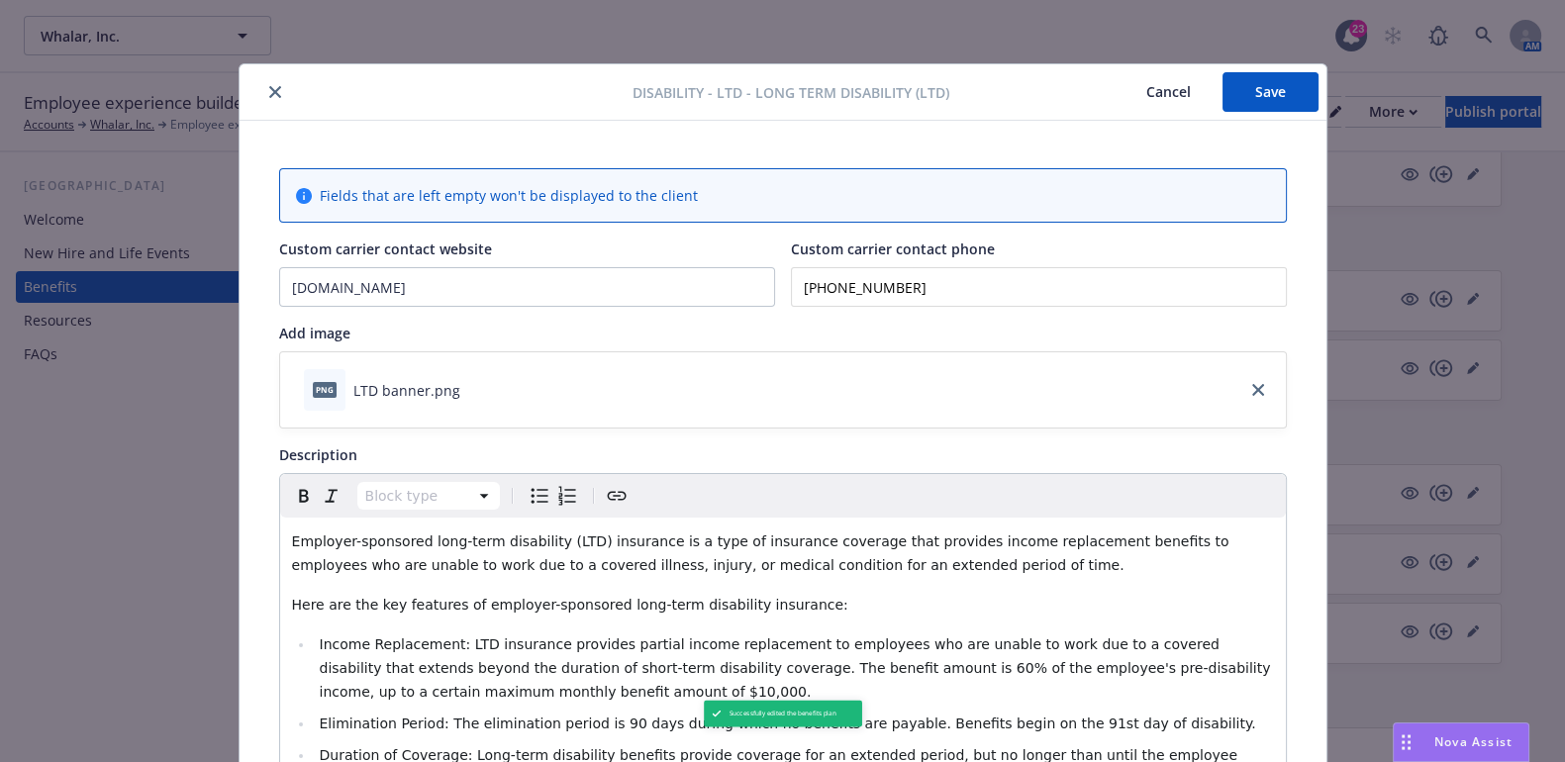
click at [1251, 102] on button "Save" at bounding box center [1270, 92] width 96 height 40
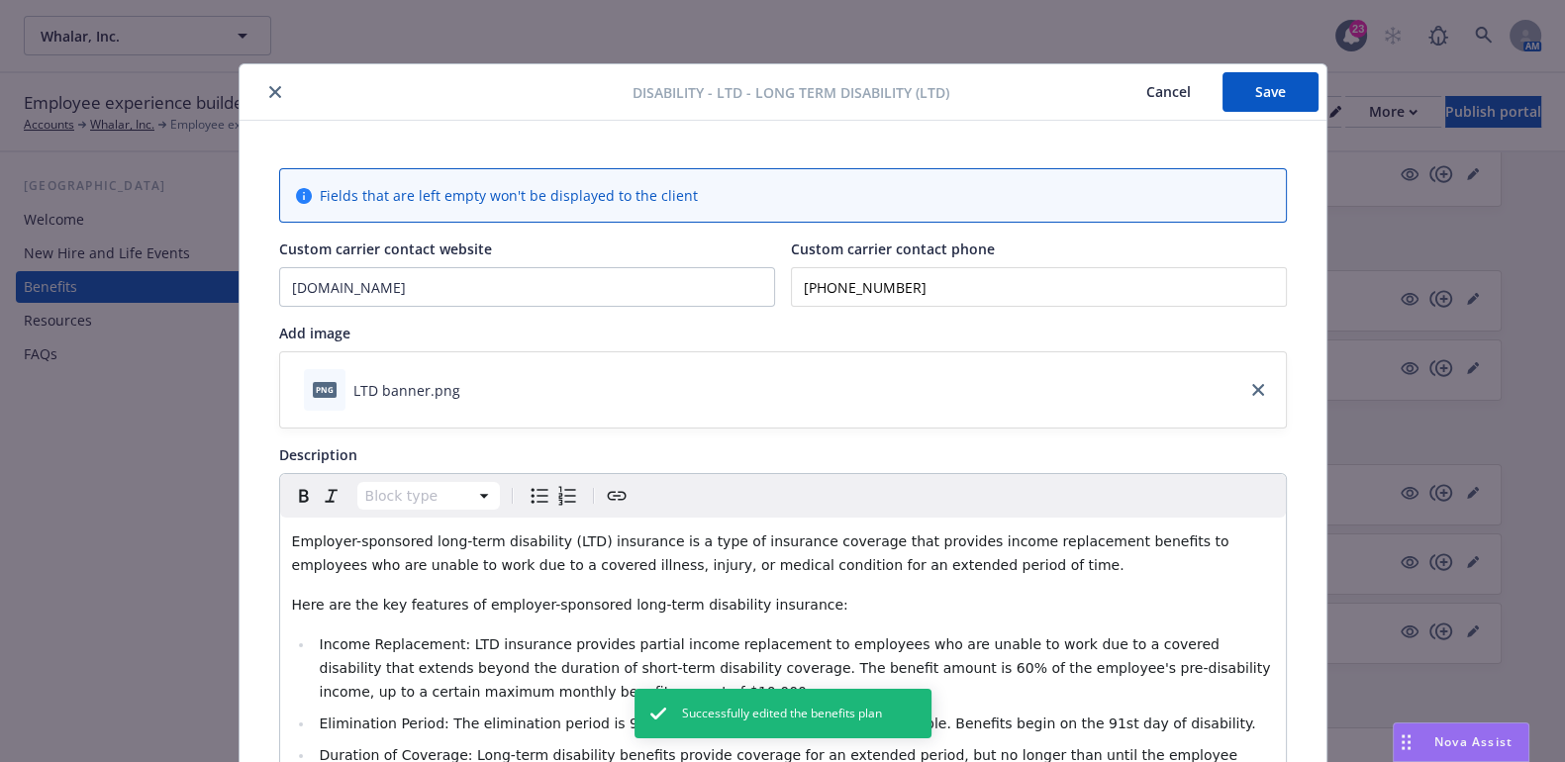
click at [270, 95] on icon "close" at bounding box center [275, 92] width 12 height 12
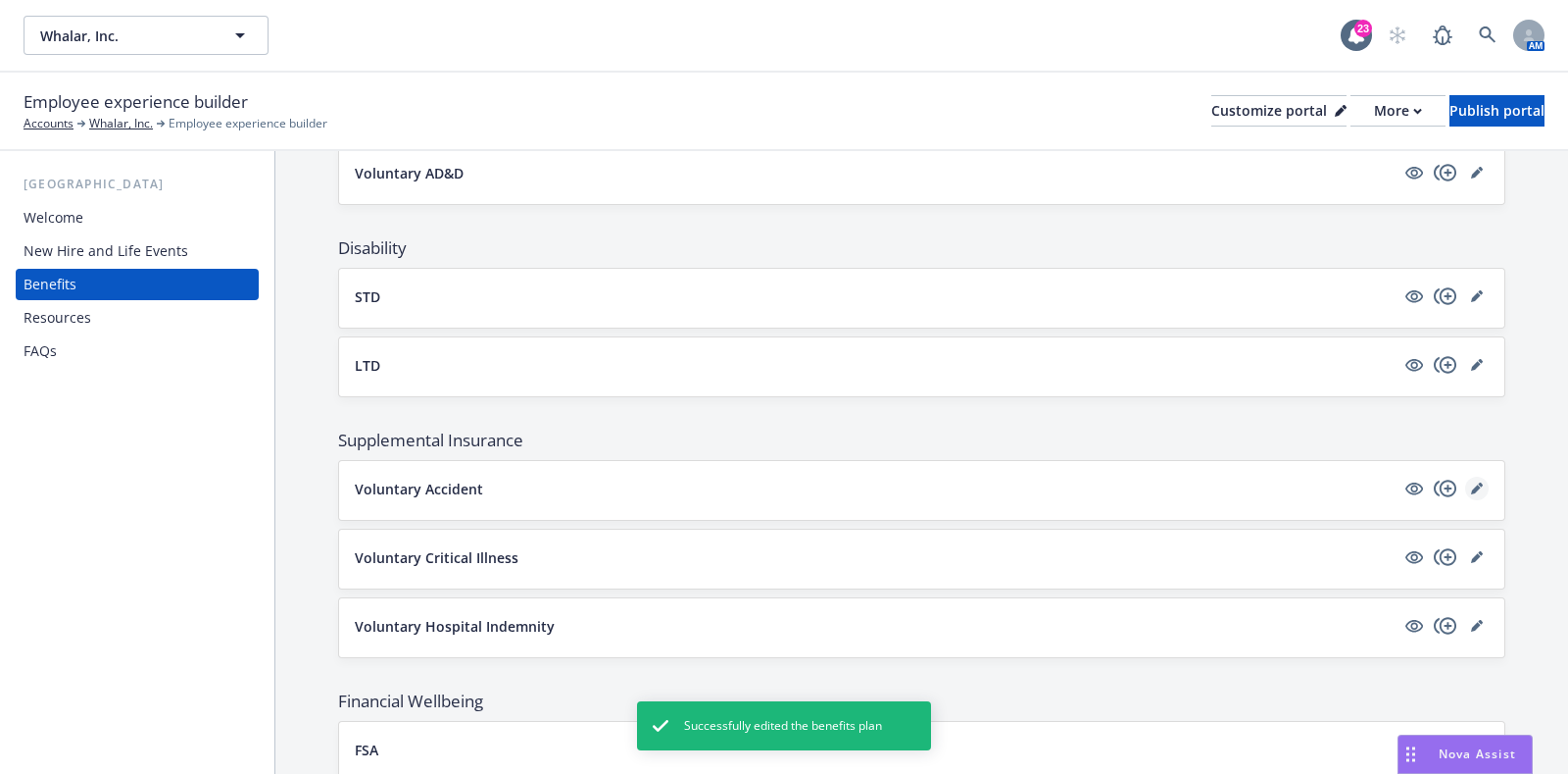
click at [1472, 483] on icon "editPencil" at bounding box center [1478, 489] width 12 height 12
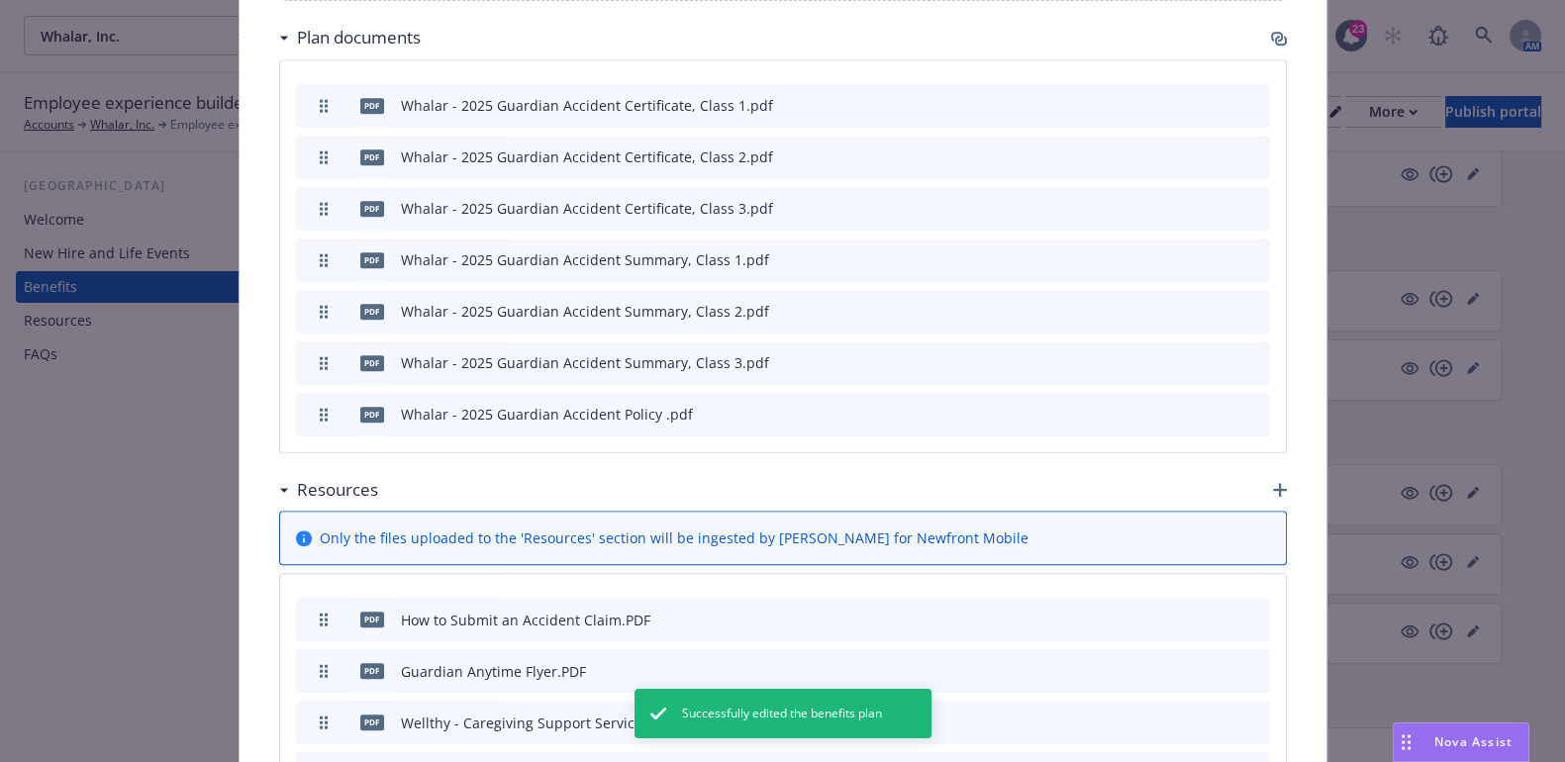
scroll to position [1296, 0]
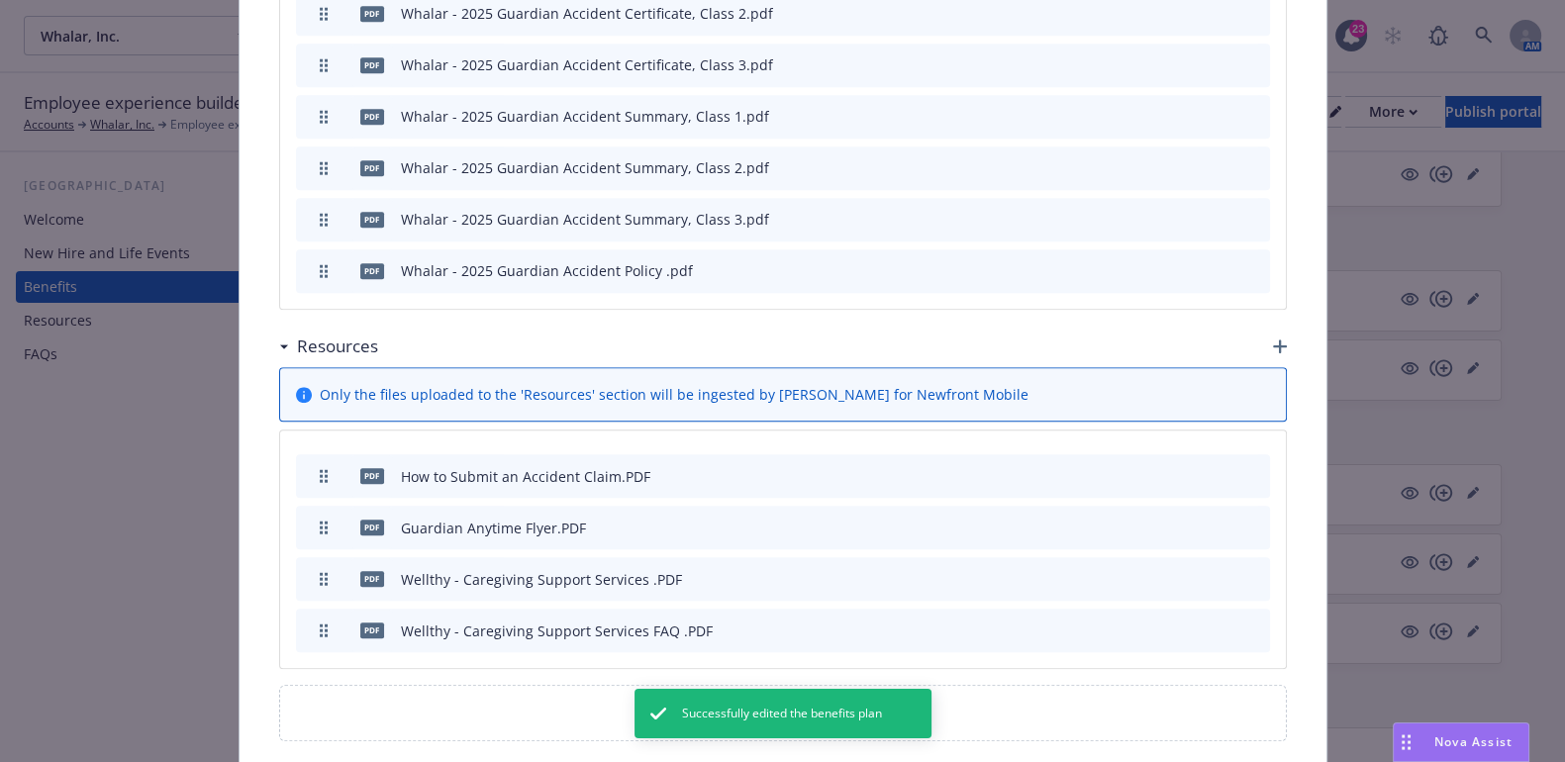
click at [1245, 261] on icon "archive file" at bounding box center [1252, 269] width 14 height 16
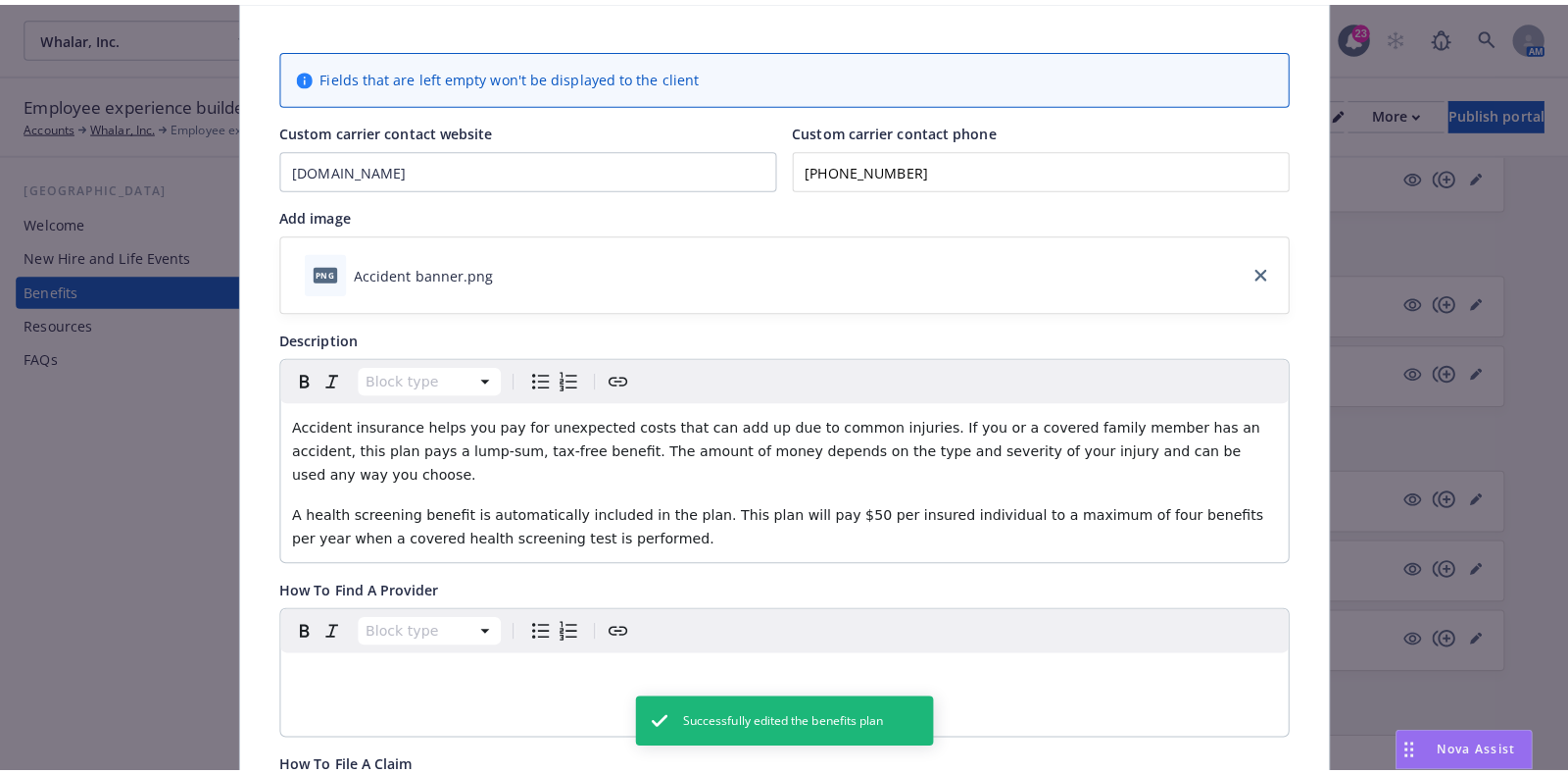
scroll to position [0, 0]
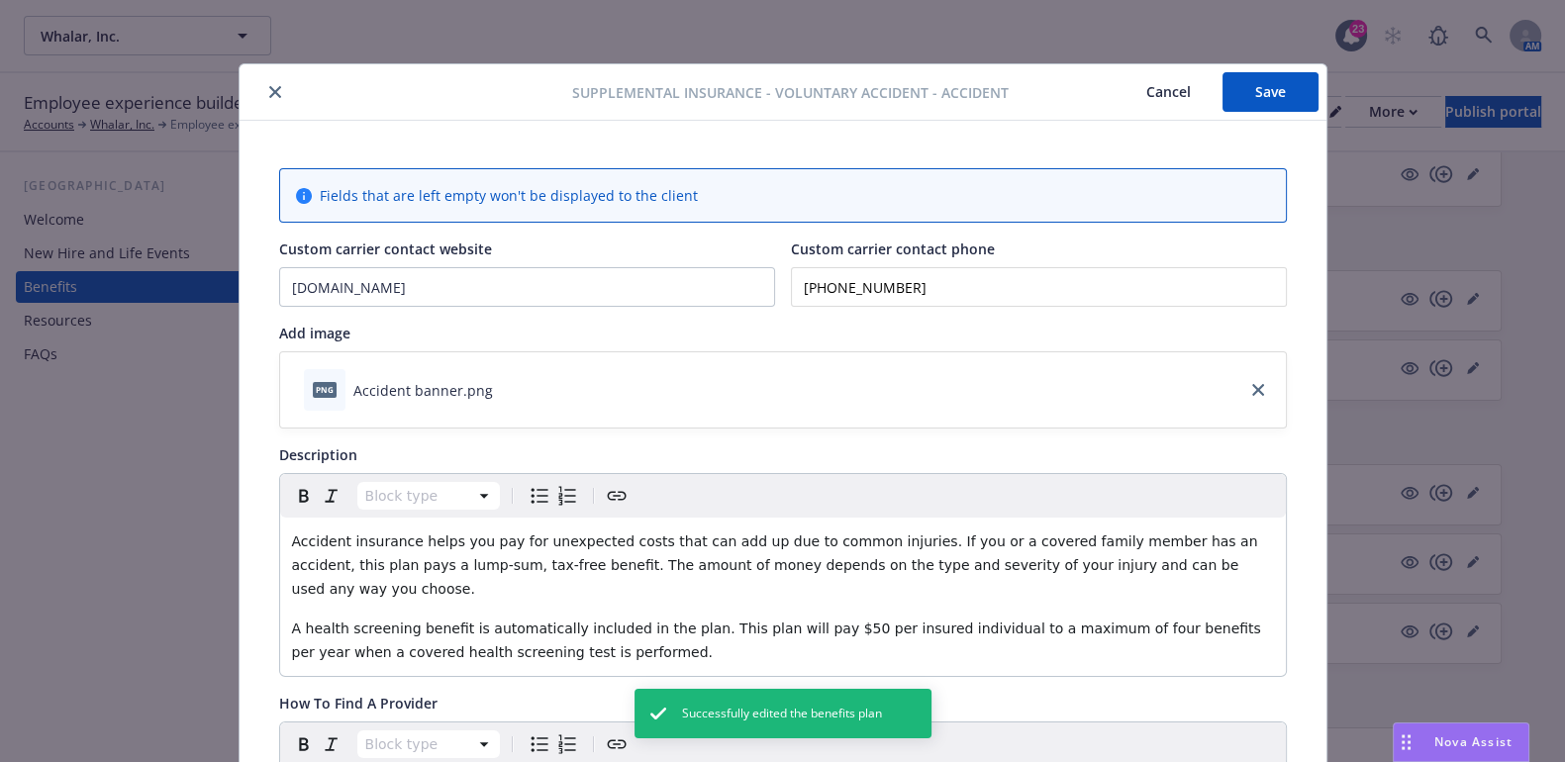
click at [1222, 85] on button "Save" at bounding box center [1270, 92] width 96 height 40
click at [269, 94] on icon "close" at bounding box center [275, 92] width 12 height 12
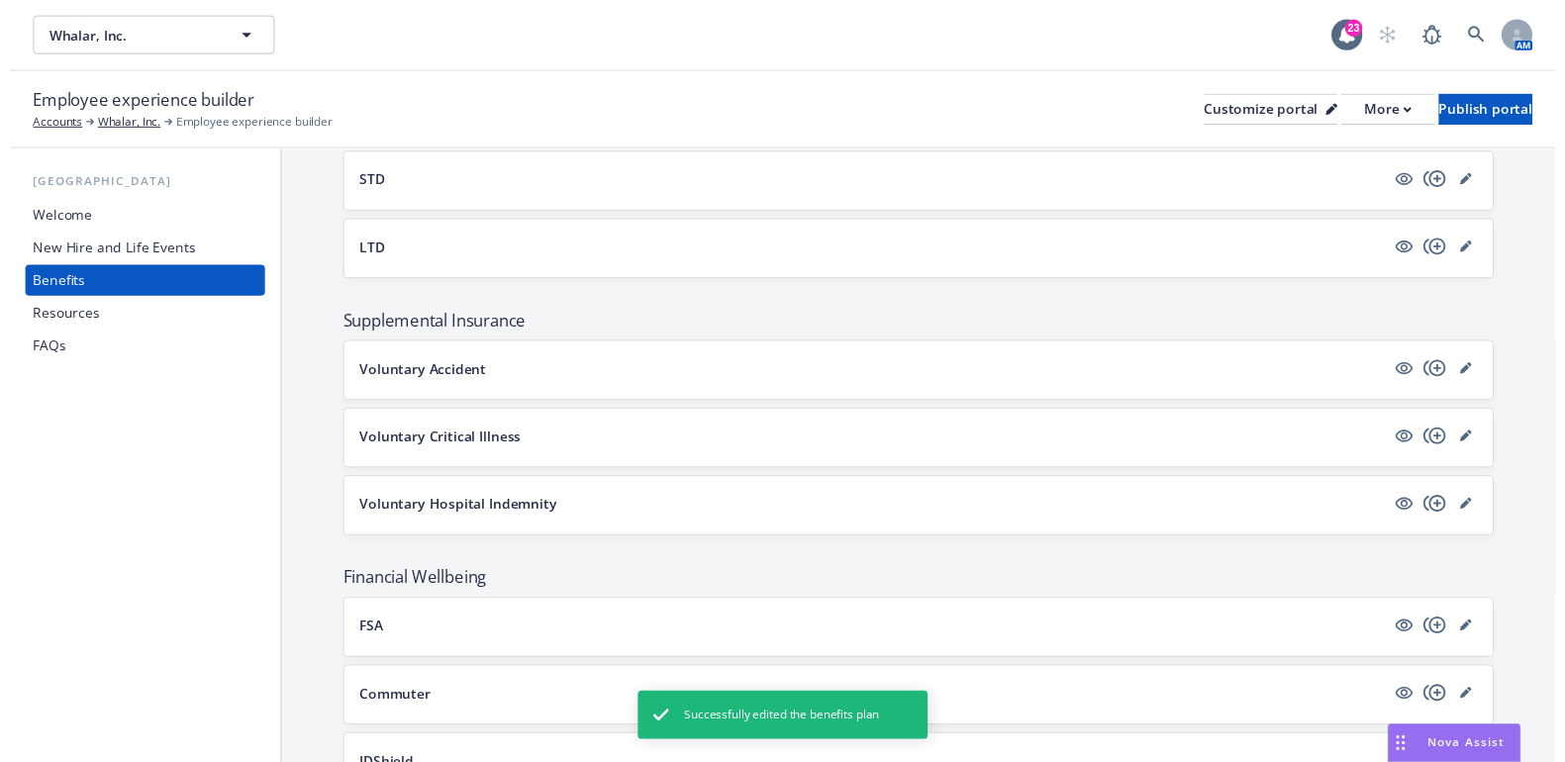
scroll to position [1237, 0]
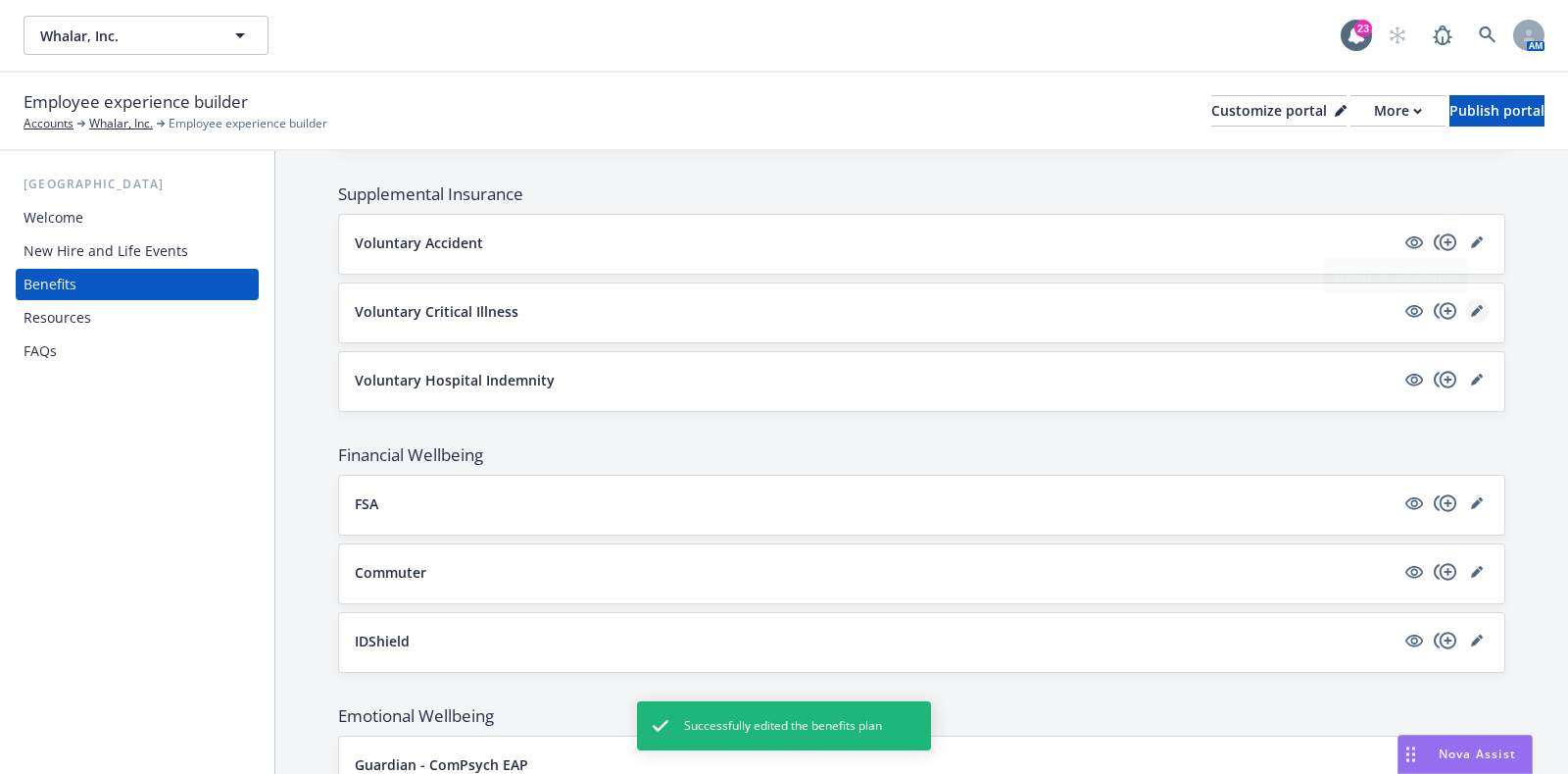
click at [1466, 310] on link "editPencil" at bounding box center [1478, 311] width 24 height 24
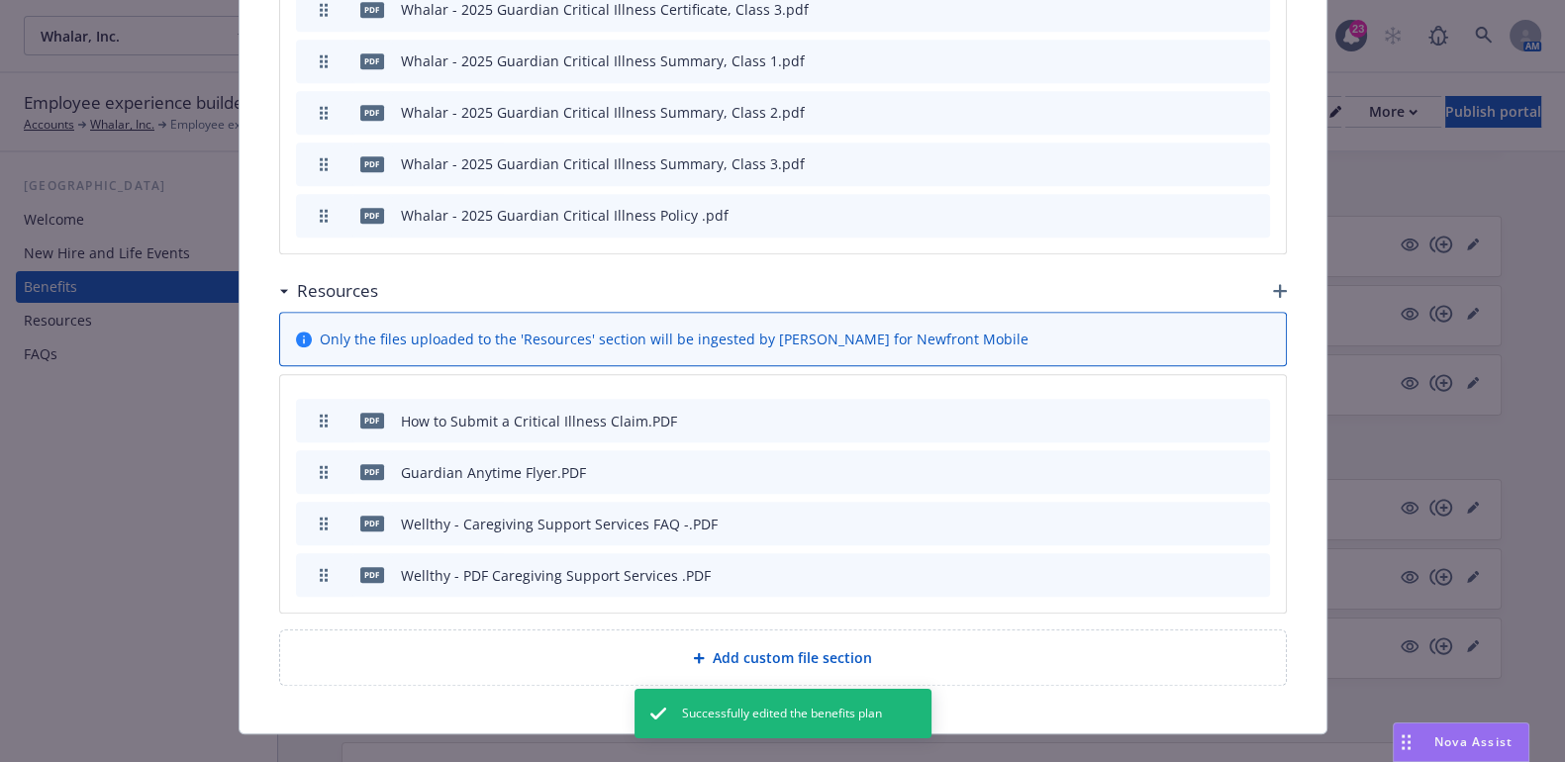
scroll to position [1604, 0]
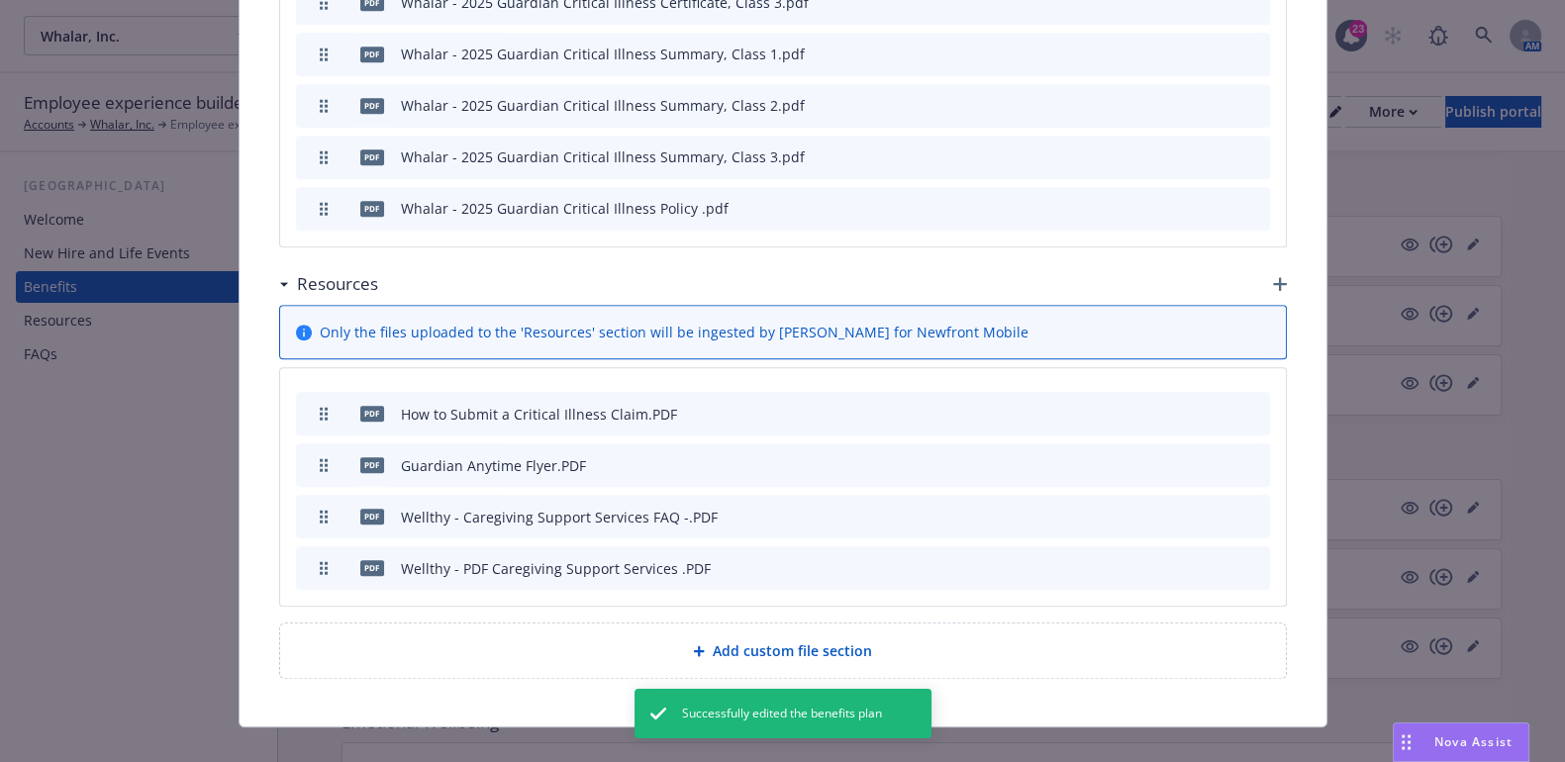
click at [1245, 199] on icon "archive file" at bounding box center [1252, 207] width 14 height 16
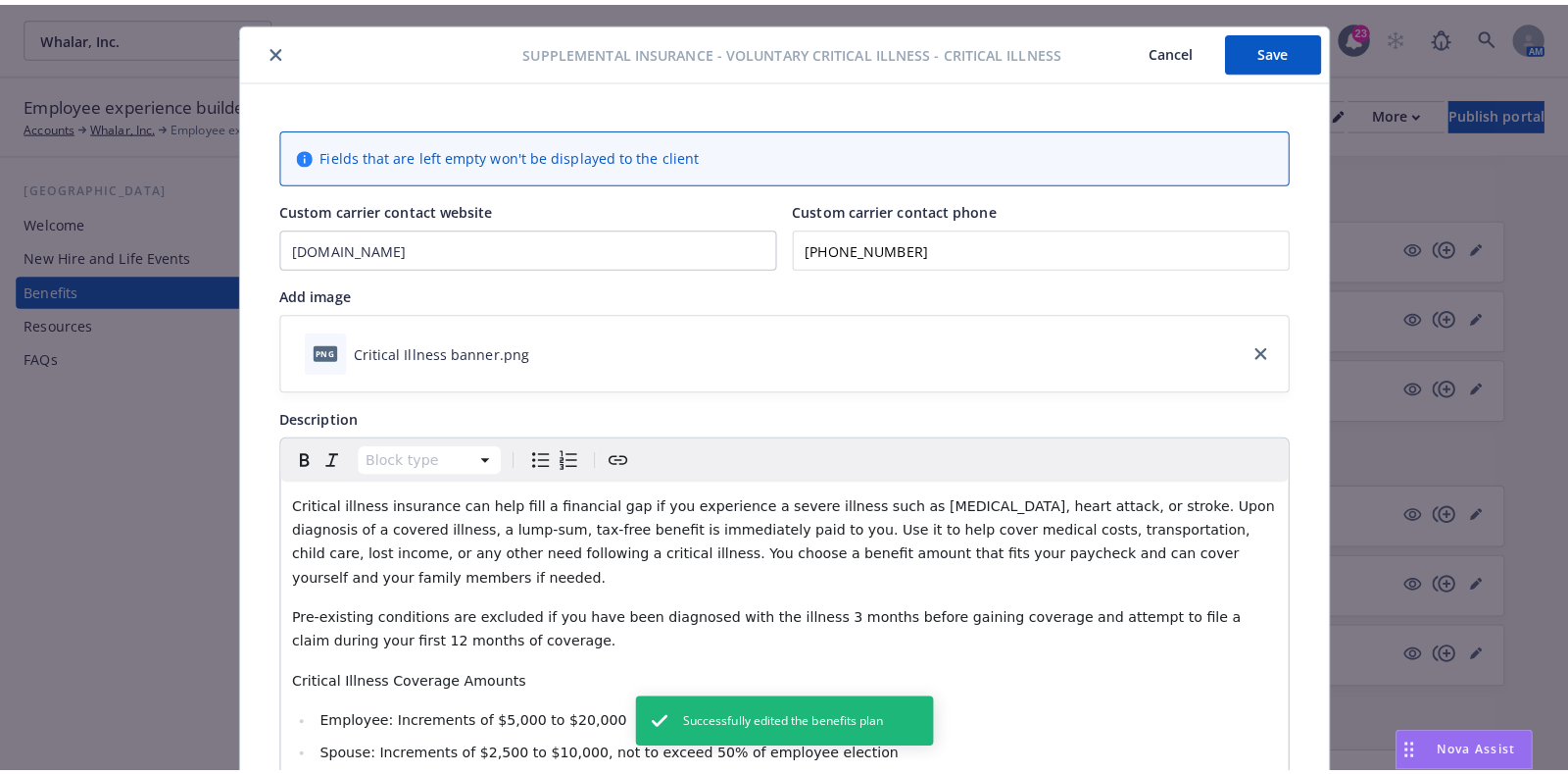
scroll to position [0, 0]
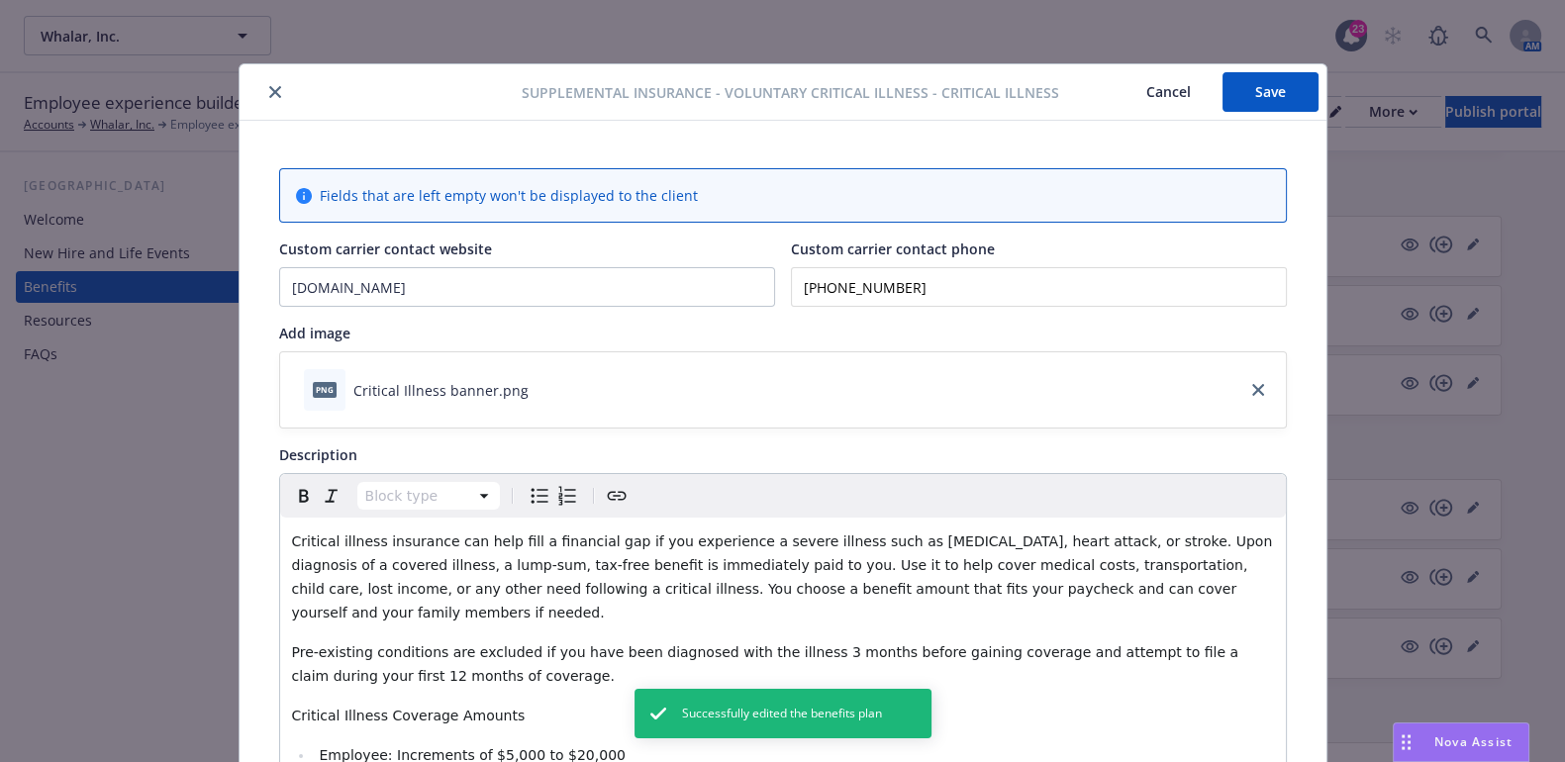
click at [1291, 100] on button "Save" at bounding box center [1270, 92] width 96 height 40
click at [269, 96] on icon "close" at bounding box center [275, 92] width 12 height 12
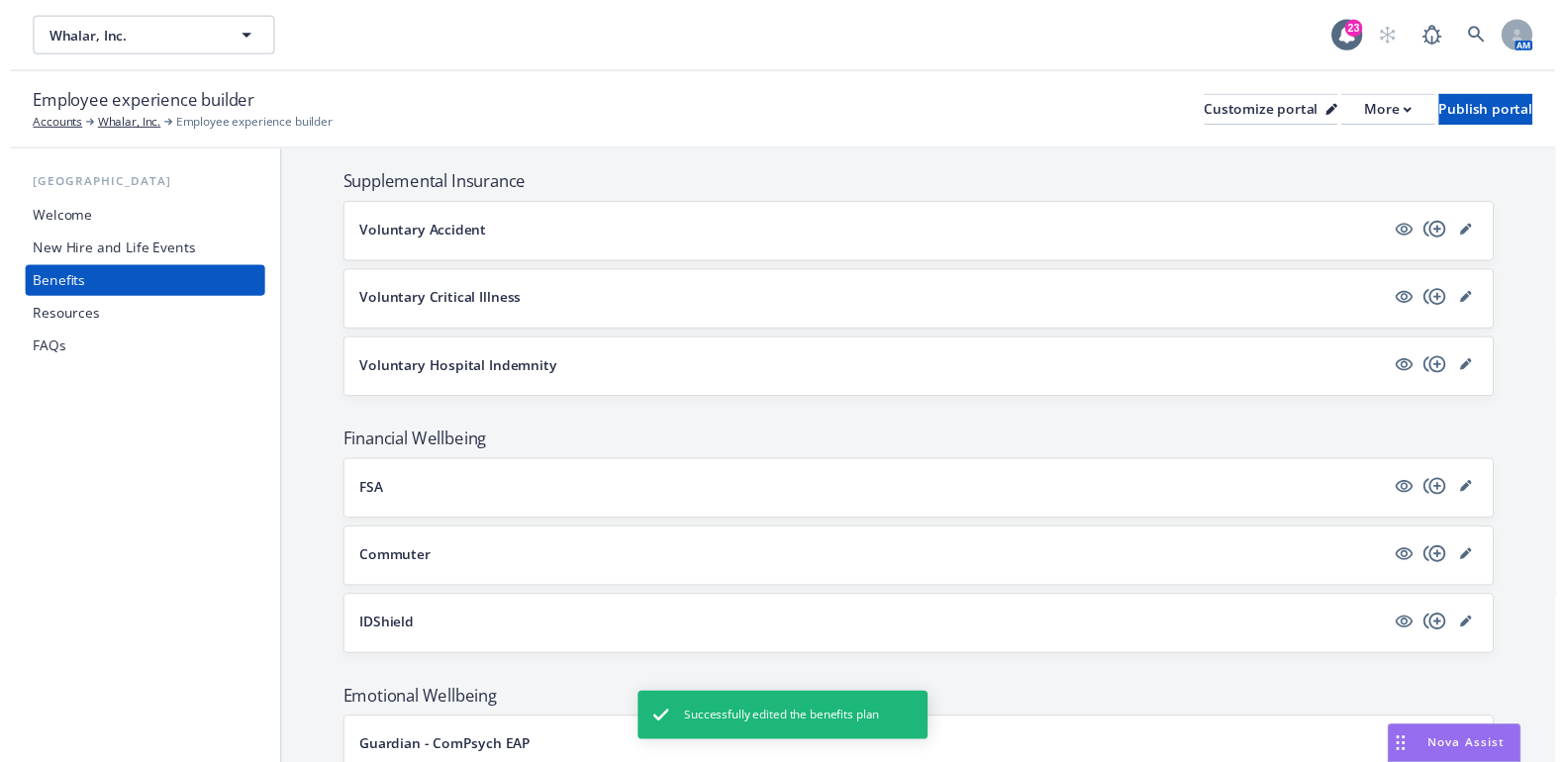
scroll to position [1237, 0]
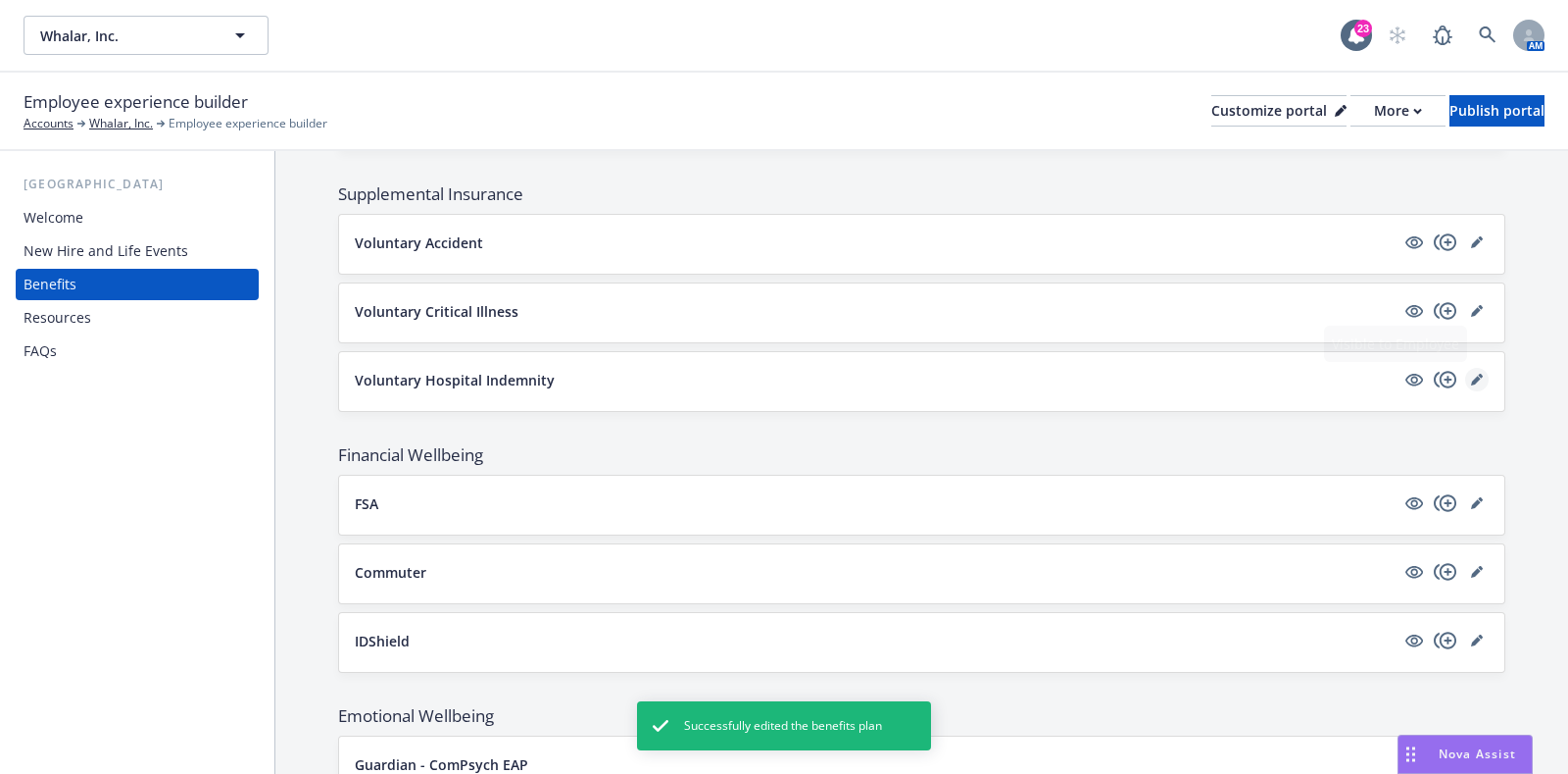
click at [1466, 370] on link "editPencil" at bounding box center [1478, 380] width 24 height 24
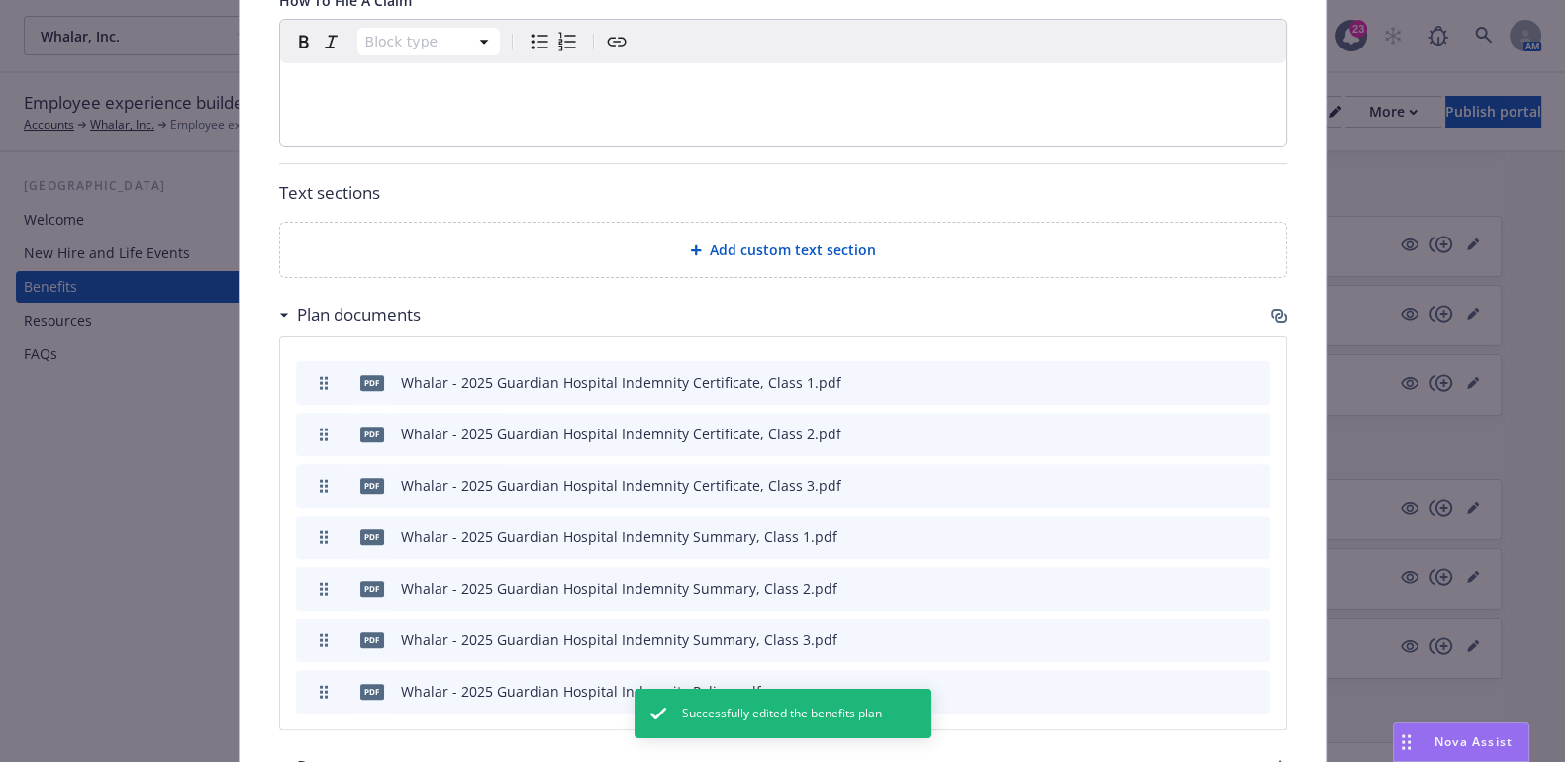
scroll to position [1307, 0]
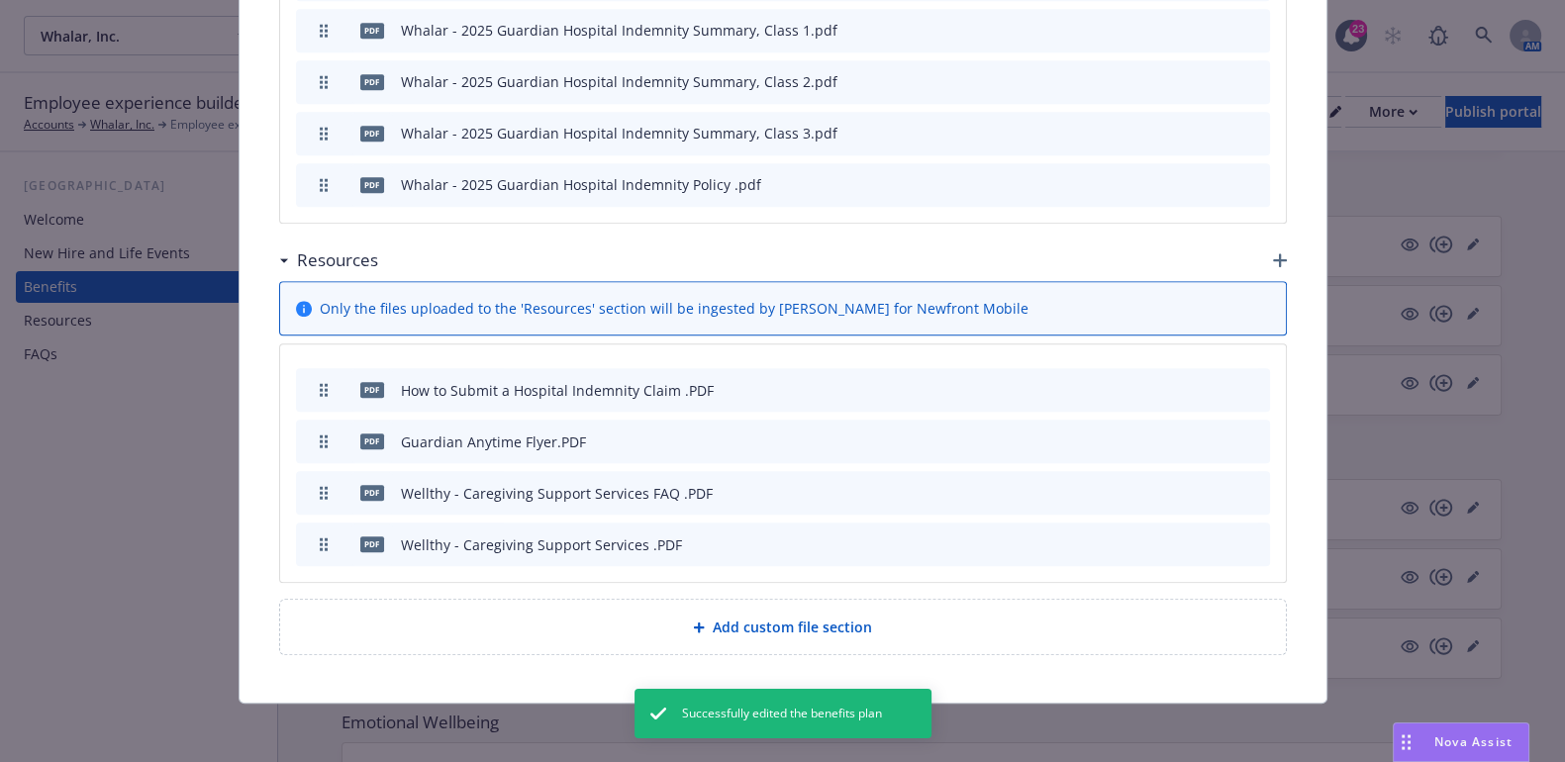
click at [1247, 184] on icon "archive file" at bounding box center [1252, 183] width 14 height 16
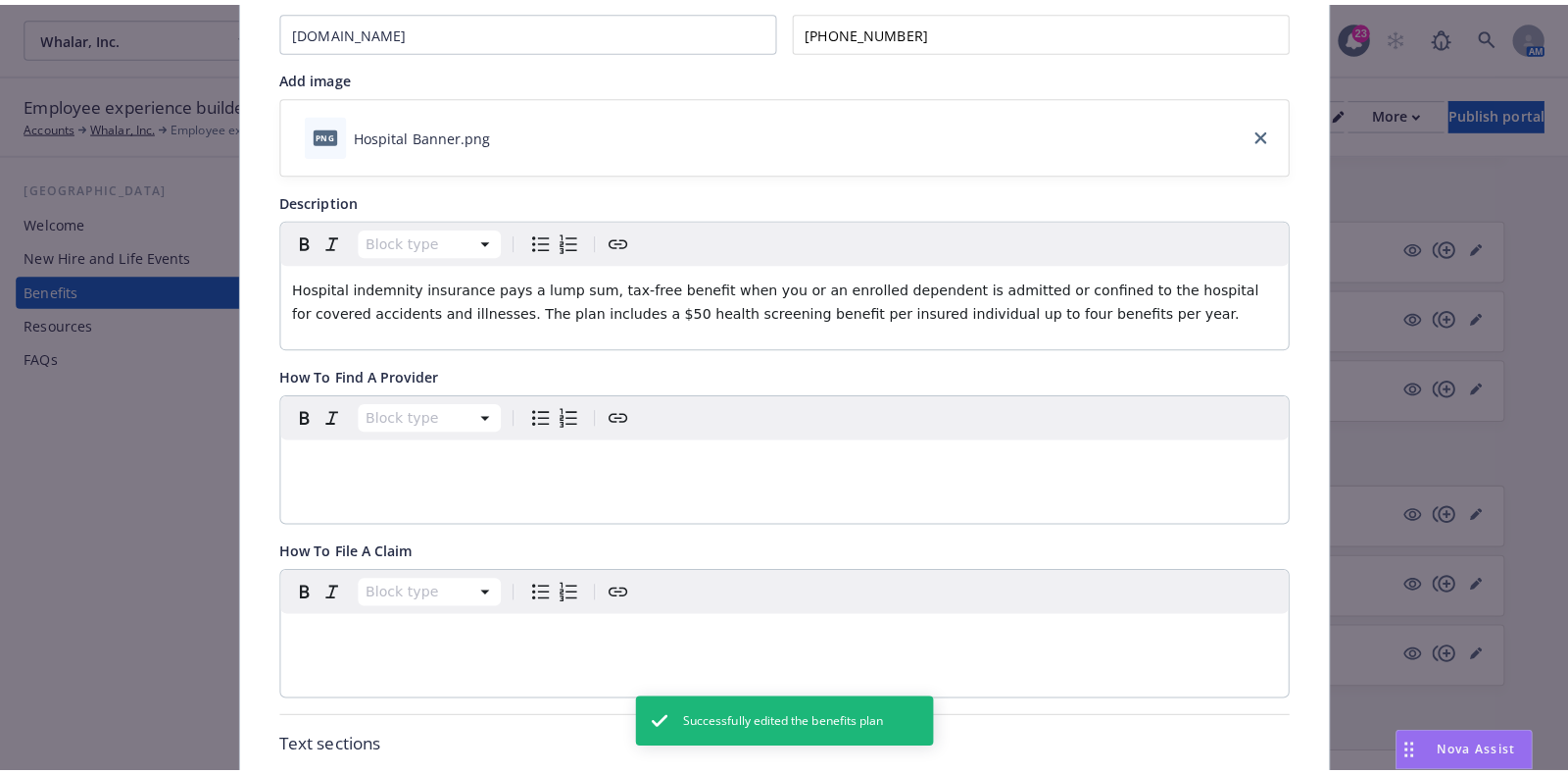
scroll to position [0, 0]
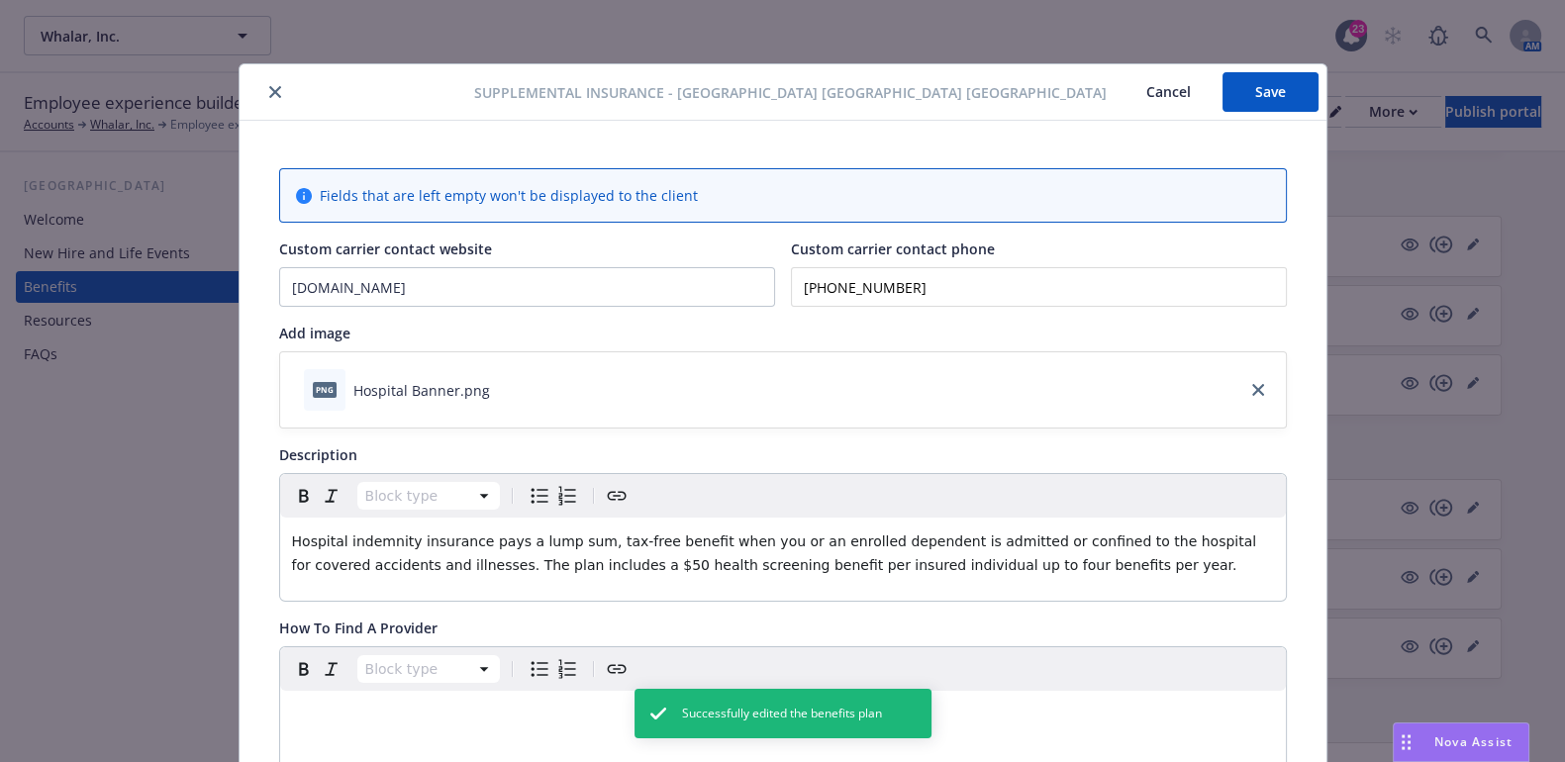
click at [1257, 91] on button "Save" at bounding box center [1270, 92] width 96 height 40
click at [269, 95] on icon "close" at bounding box center [275, 92] width 12 height 12
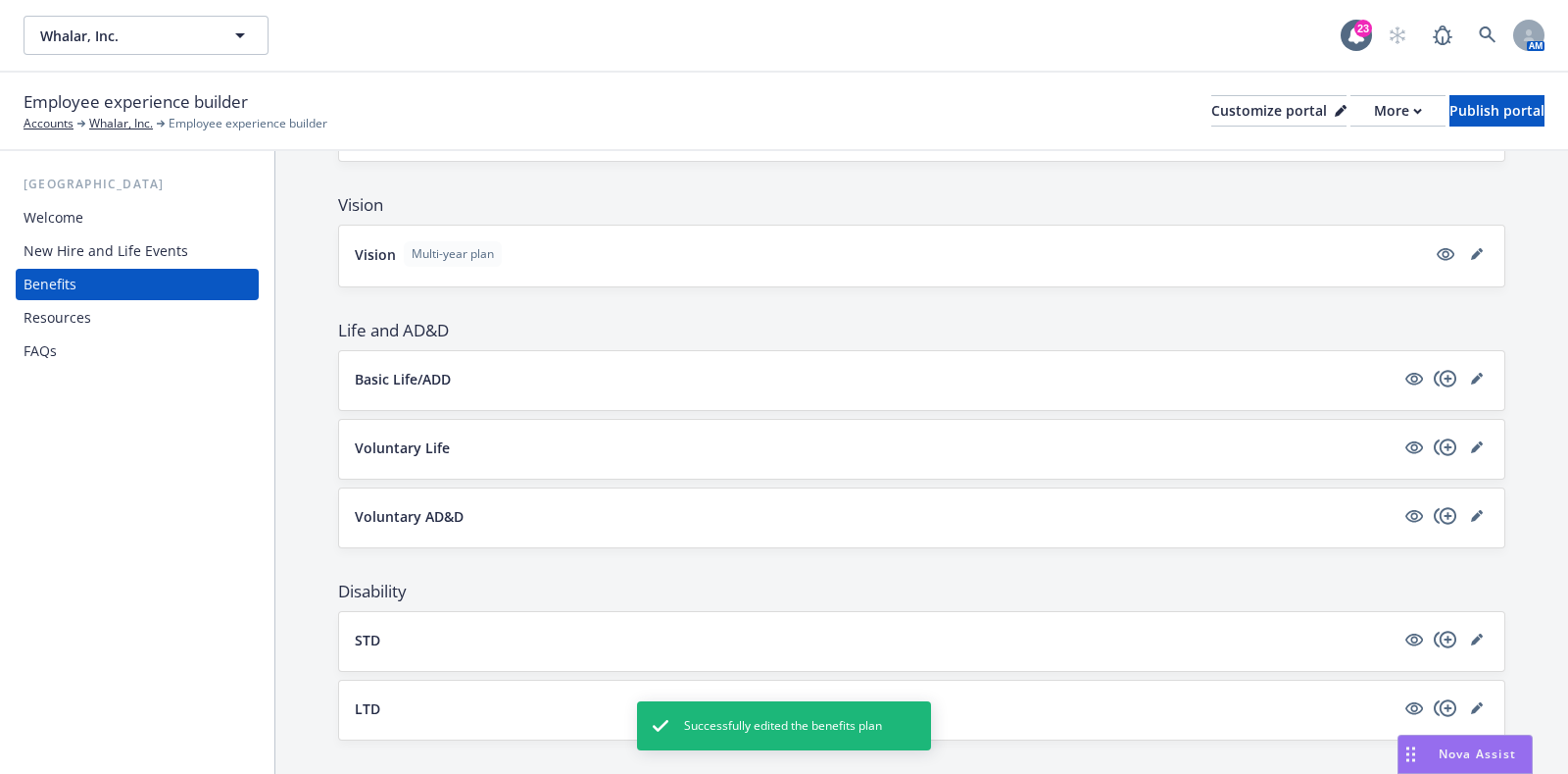
scroll to position [1004, 0]
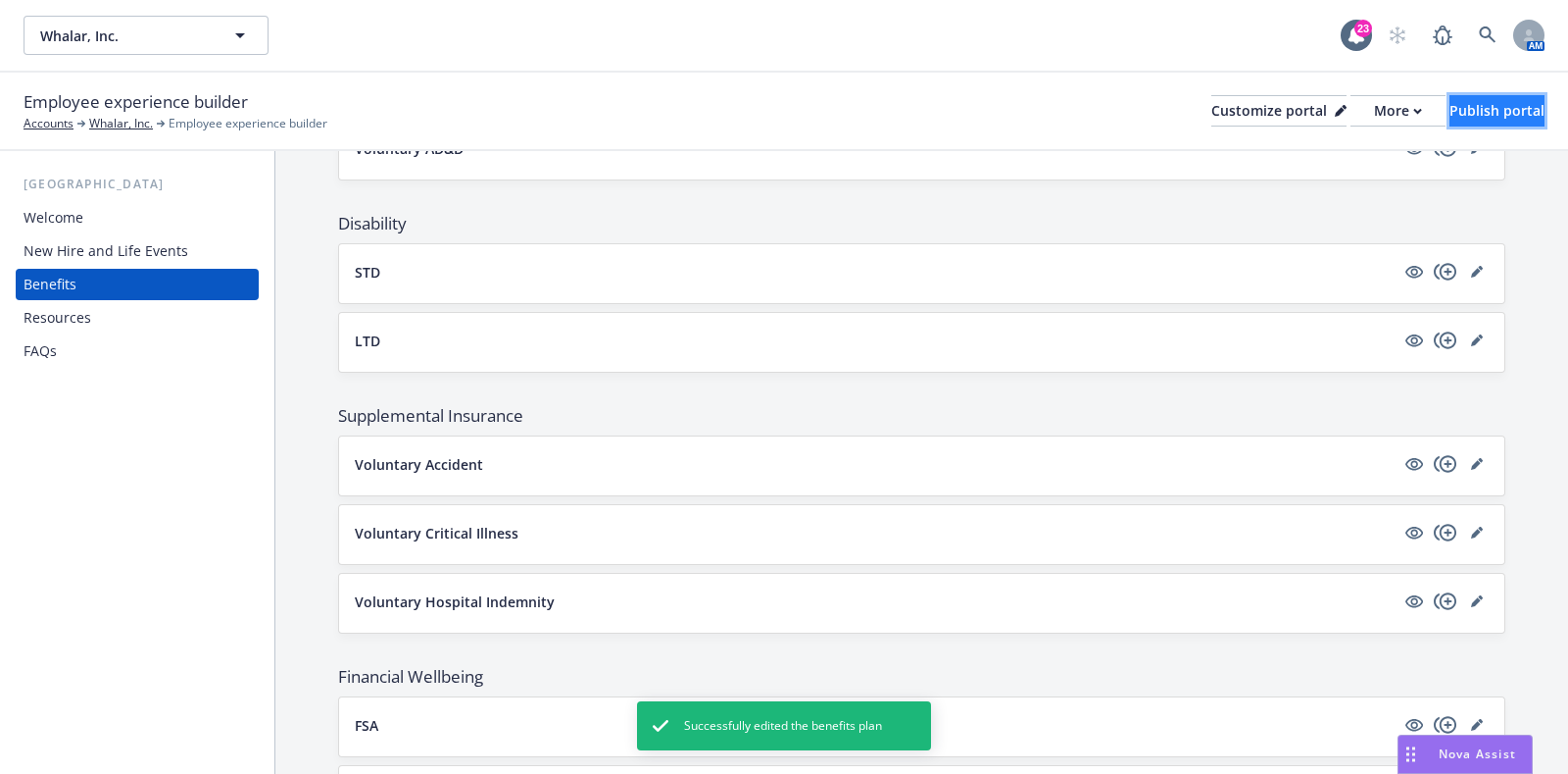
click at [1466, 110] on div "Publish portal" at bounding box center [1498, 111] width 95 height 30
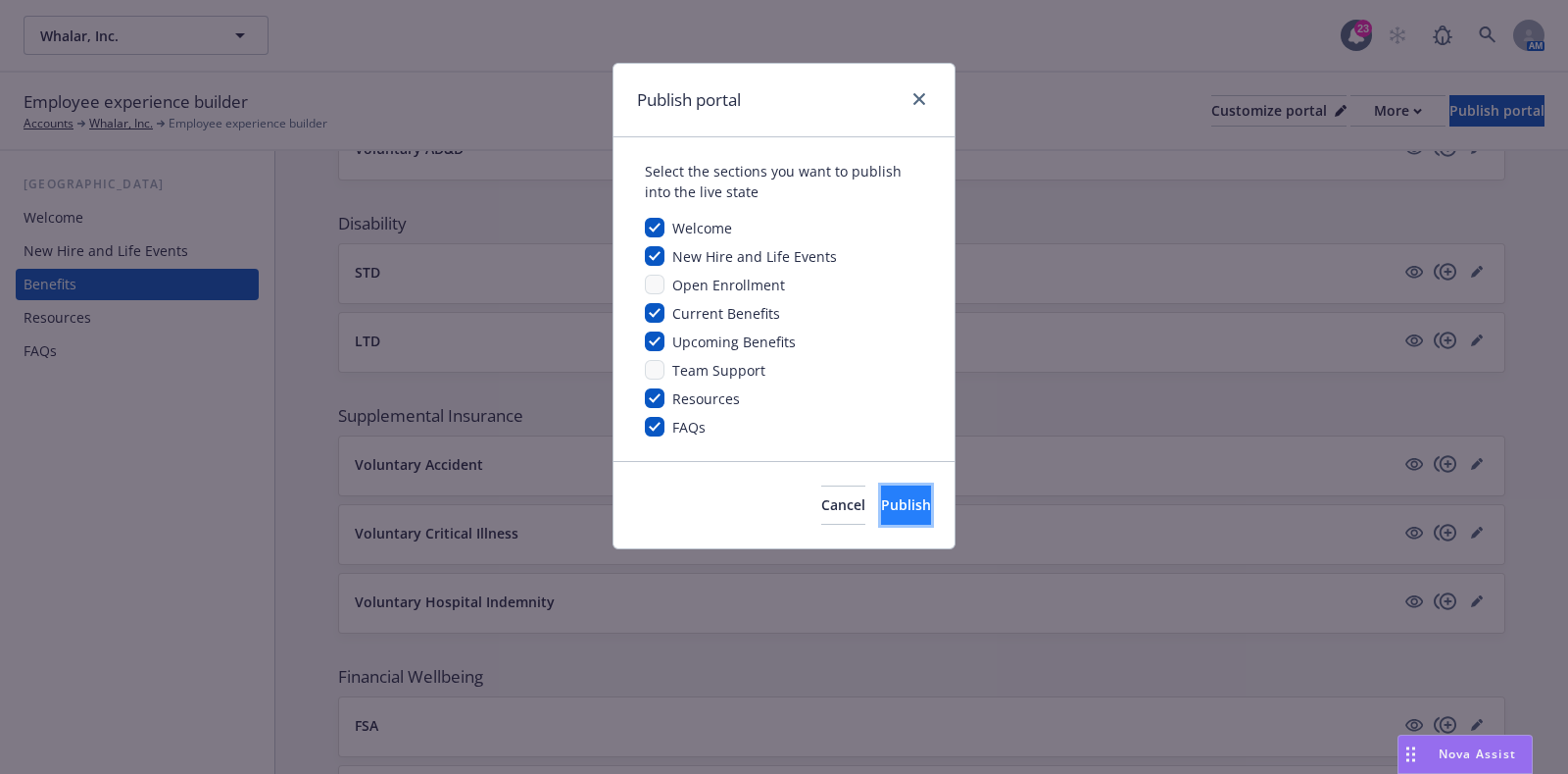
click at [914, 501] on button "Publish" at bounding box center [906, 505] width 50 height 40
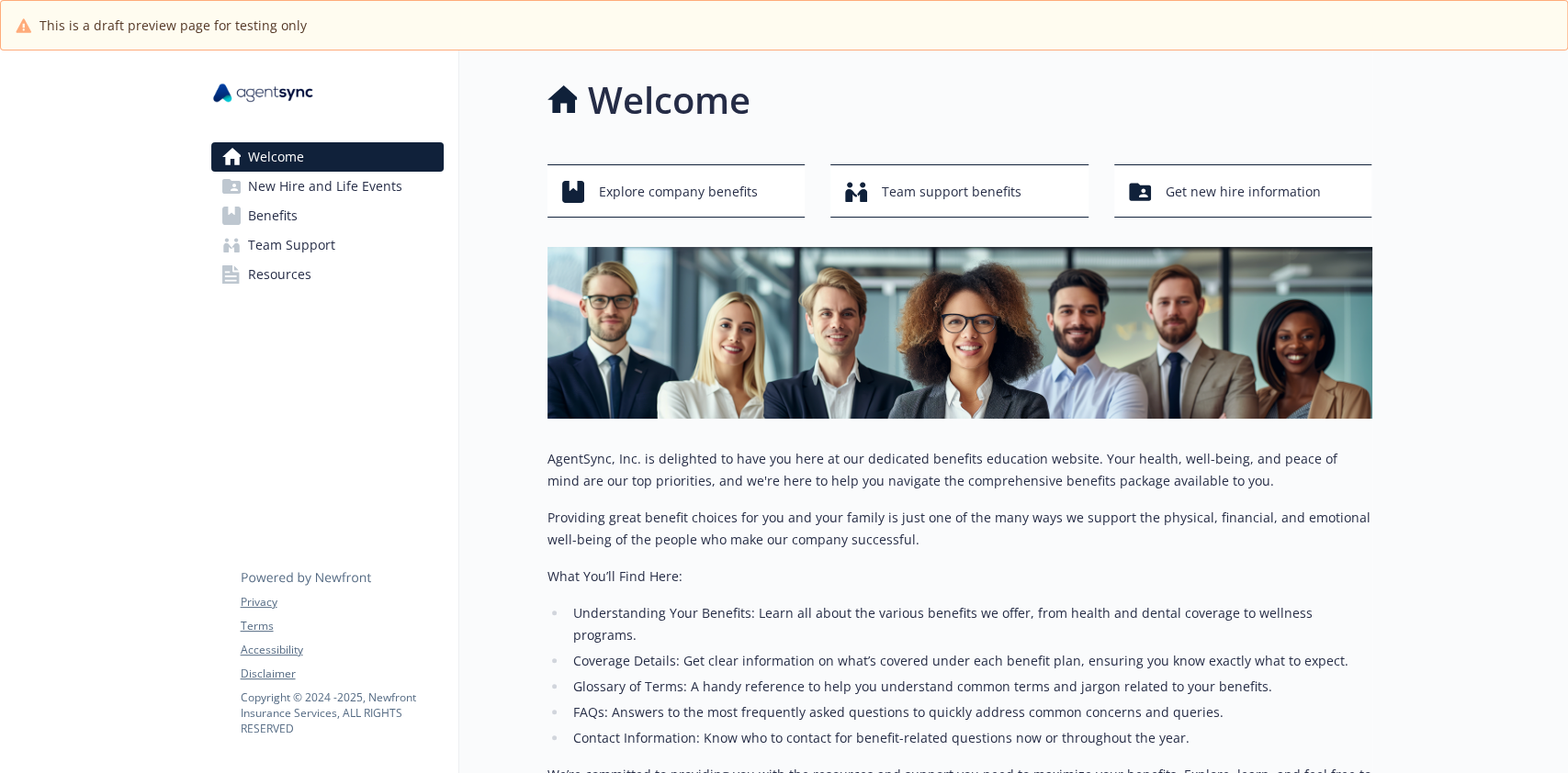
click at [272, 225] on span "Benefits" at bounding box center [272, 216] width 49 height 30
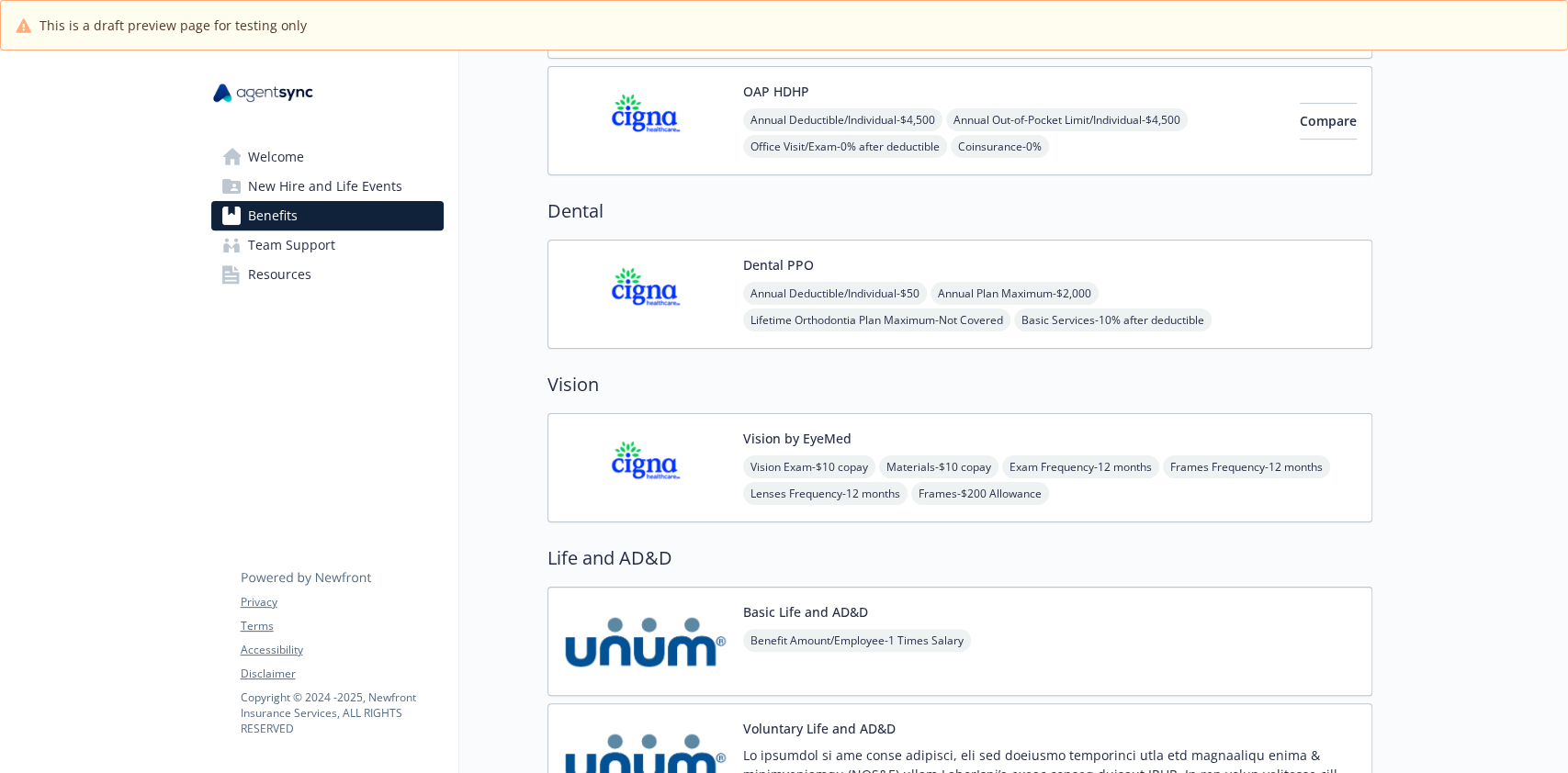
scroll to position [612, 0]
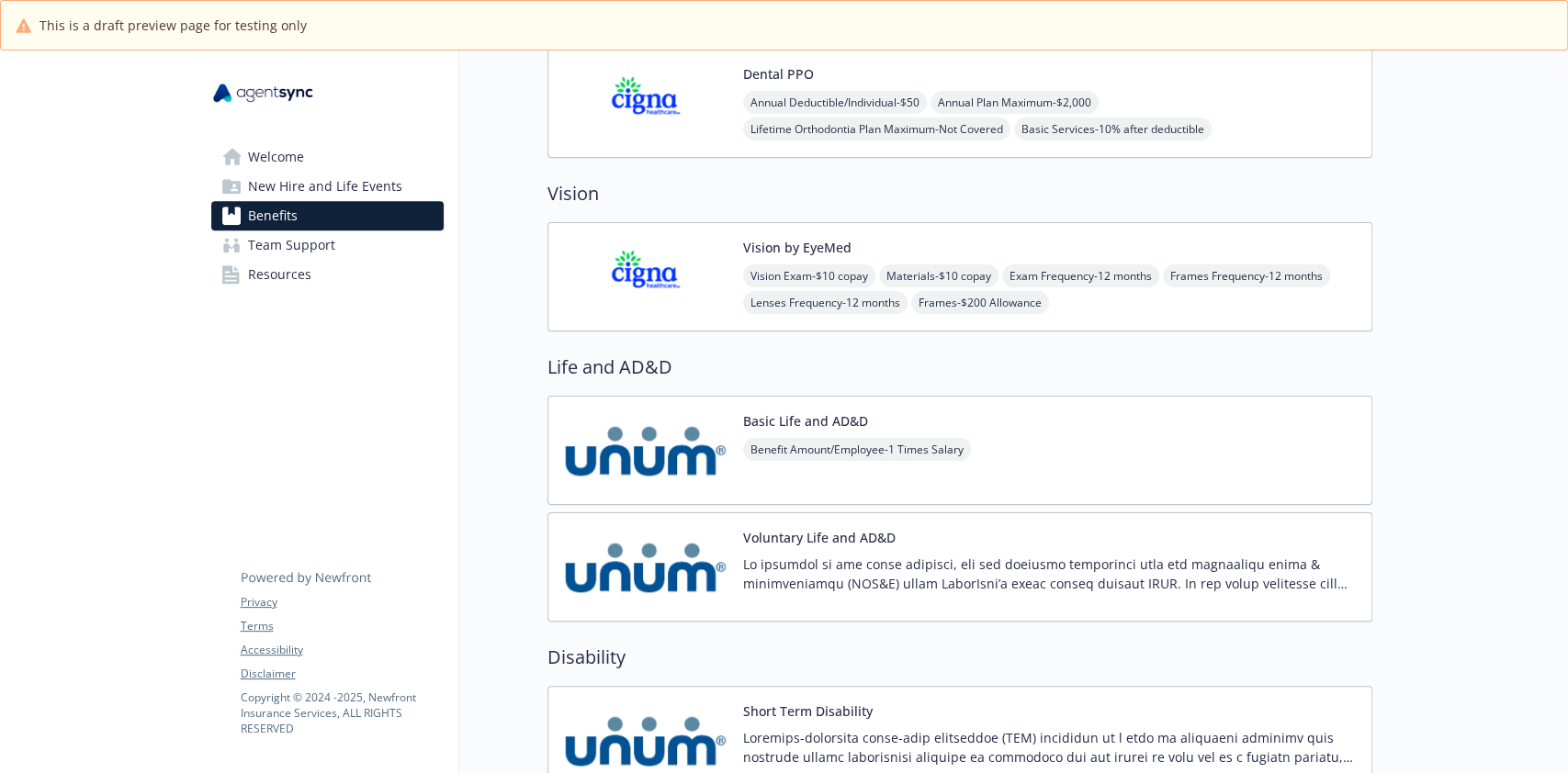
click at [668, 451] on img at bounding box center [646, 450] width 165 height 78
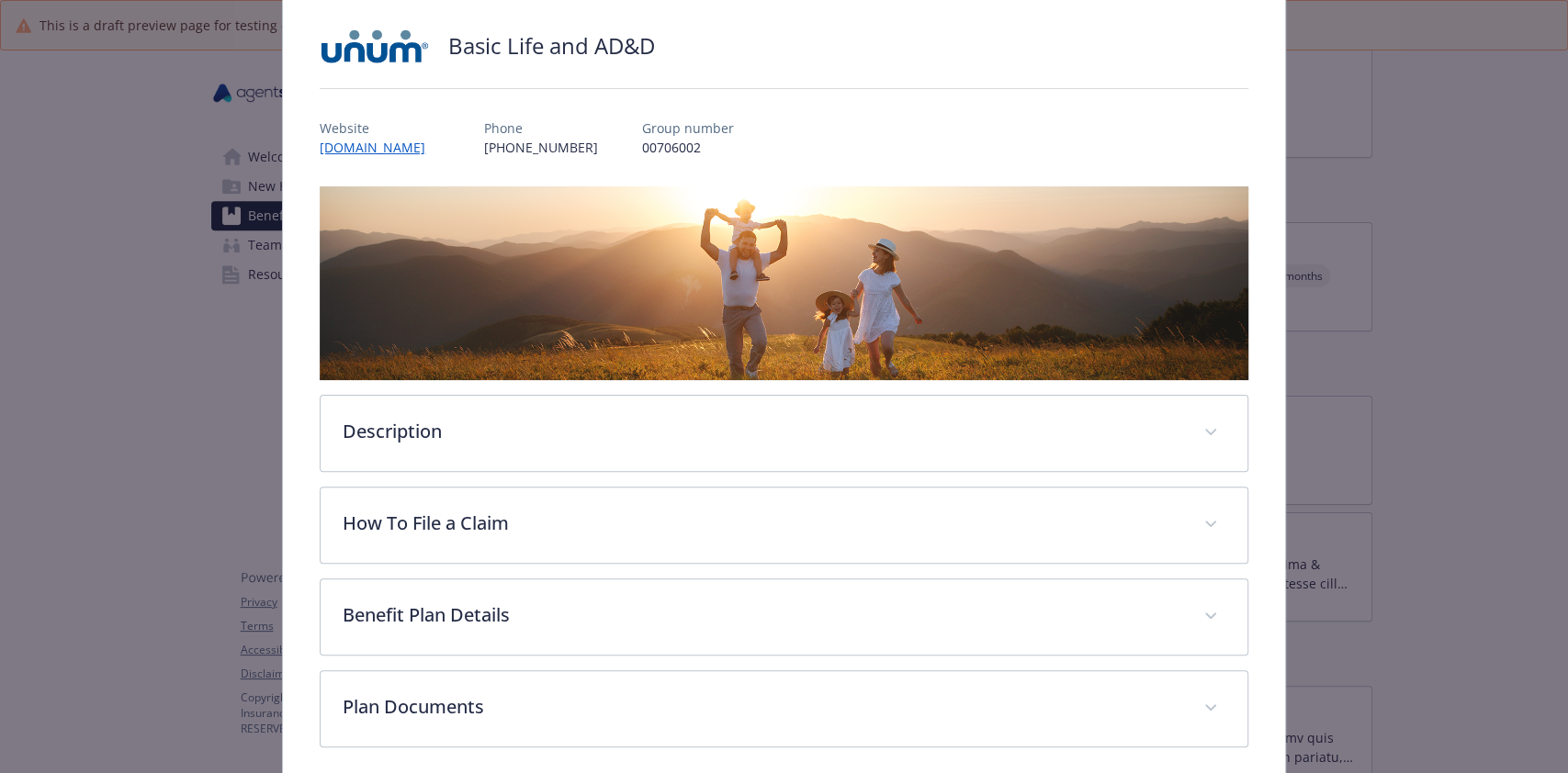
scroll to position [198, 0]
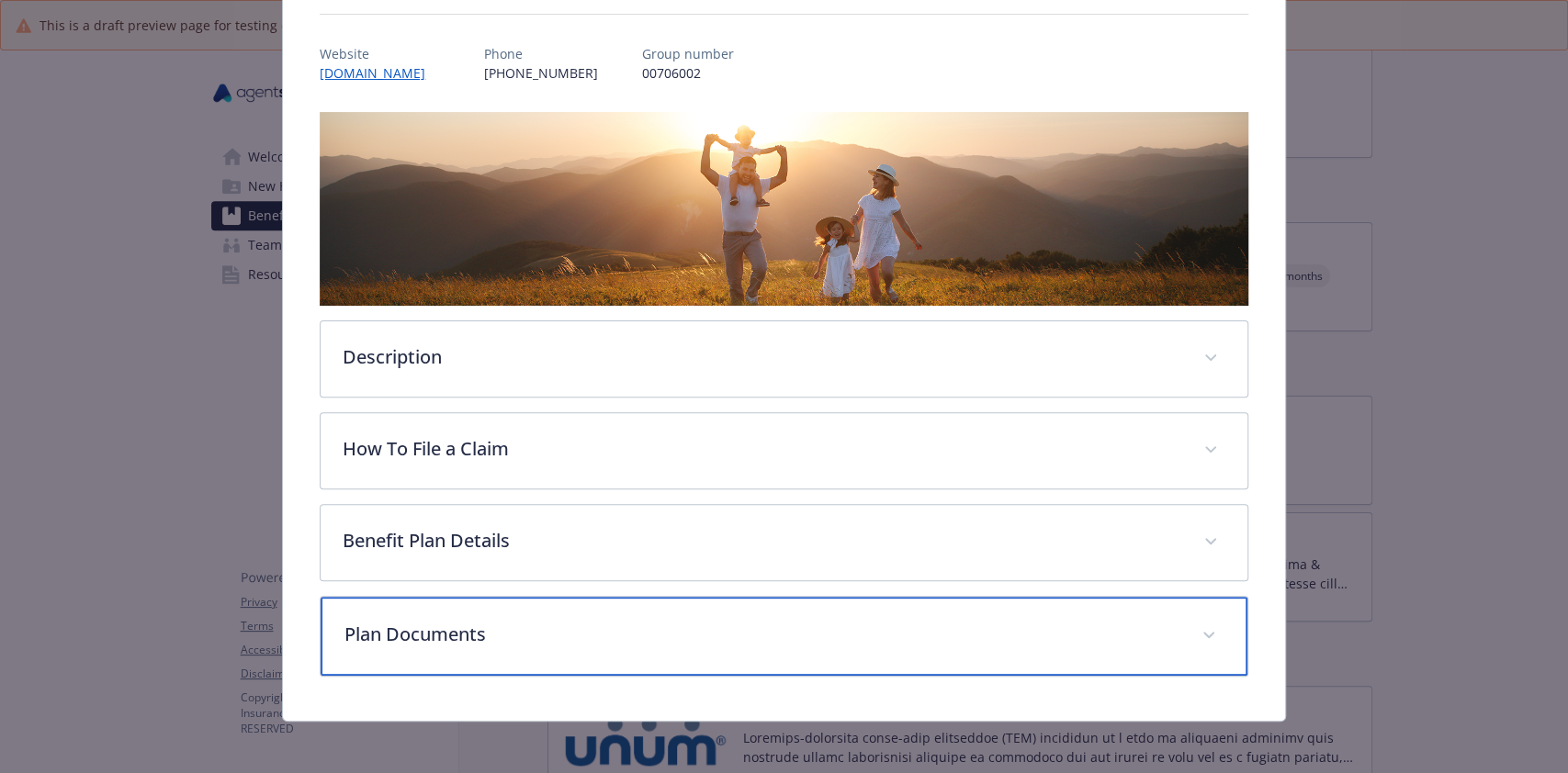
click at [588, 610] on div "Plan Documents" at bounding box center [784, 636] width 927 height 79
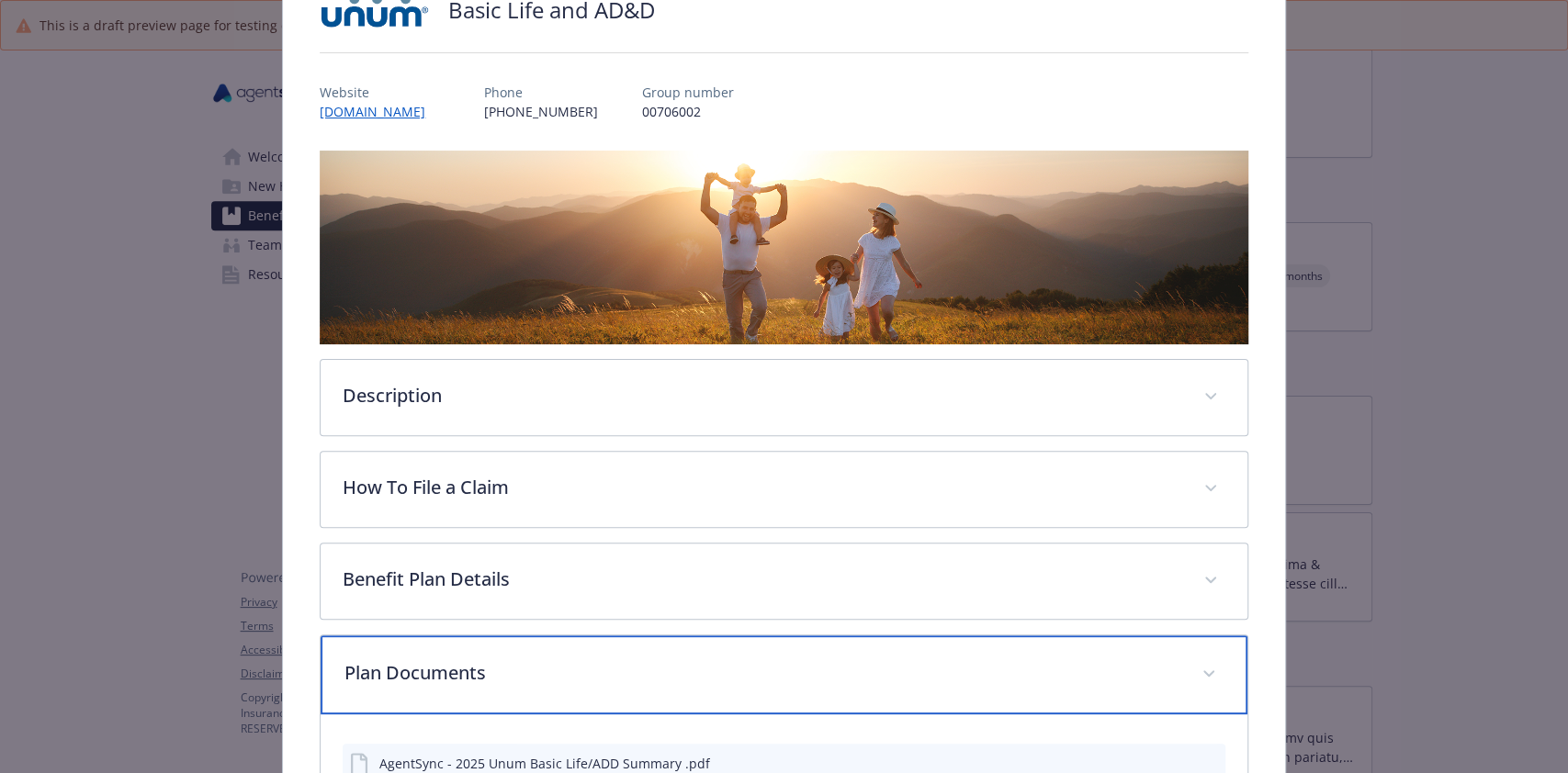
scroll to position [0, 0]
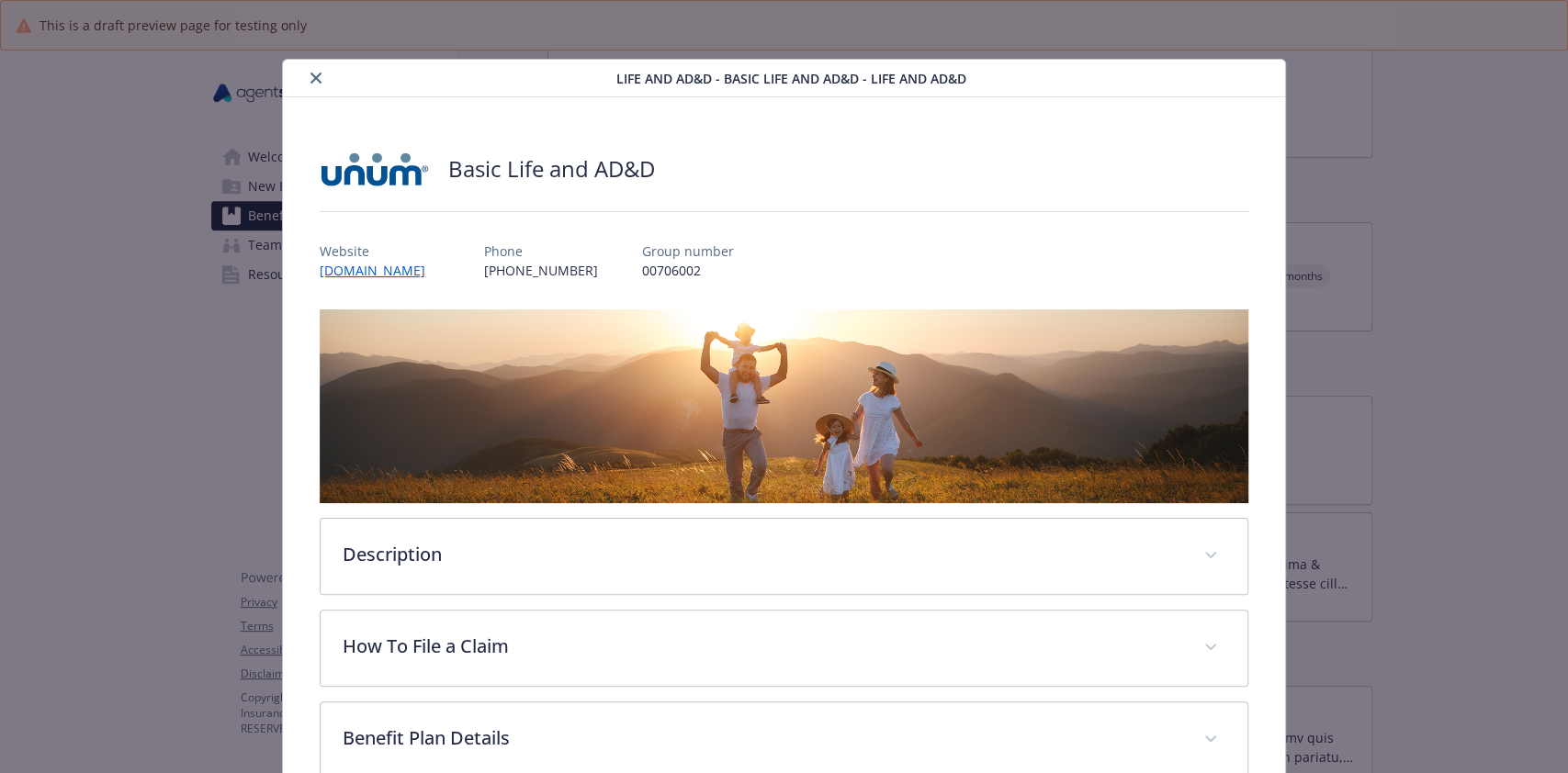
click at [305, 71] on button "close" at bounding box center [317, 78] width 22 height 22
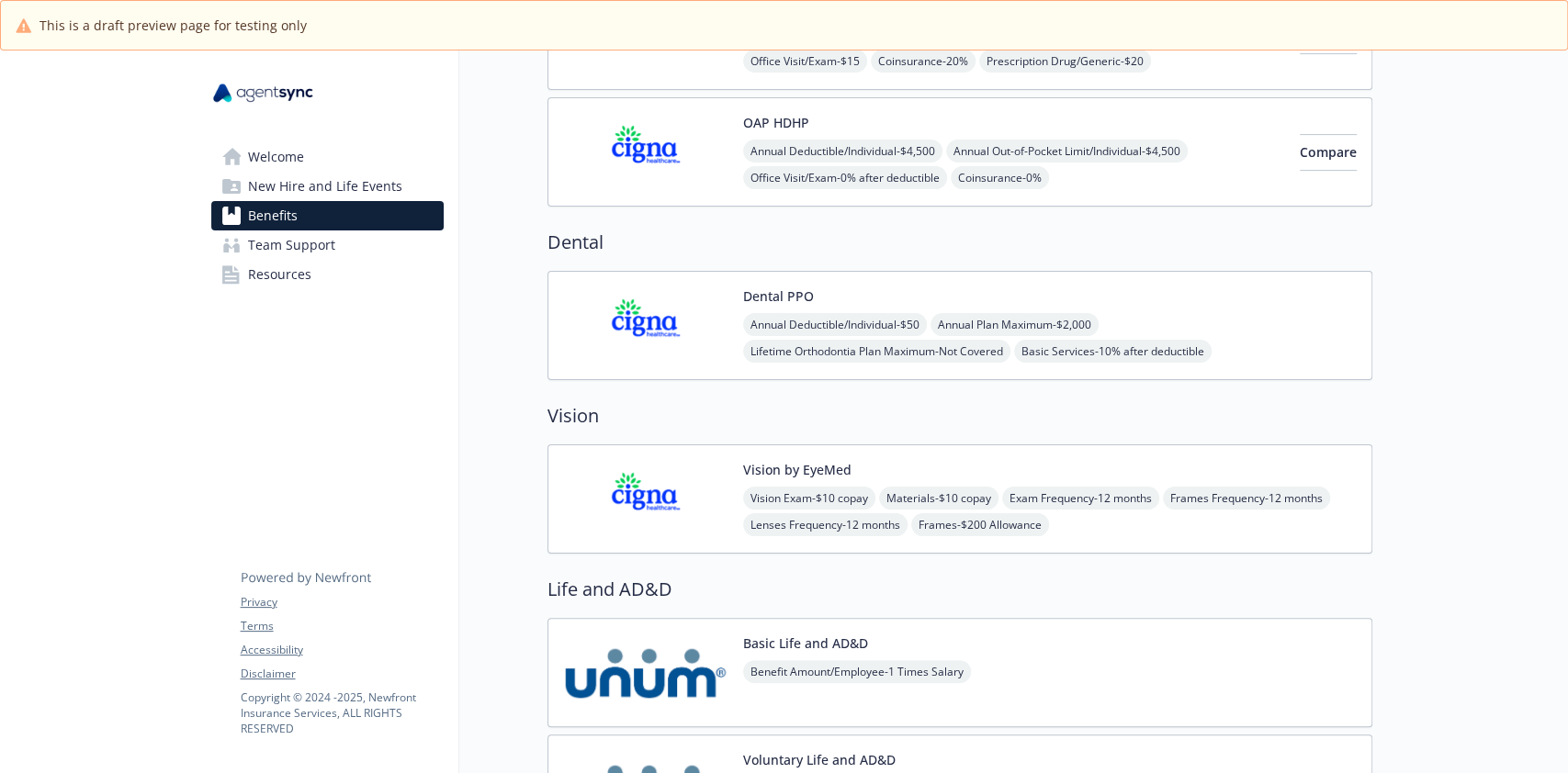
scroll to position [367, 0]
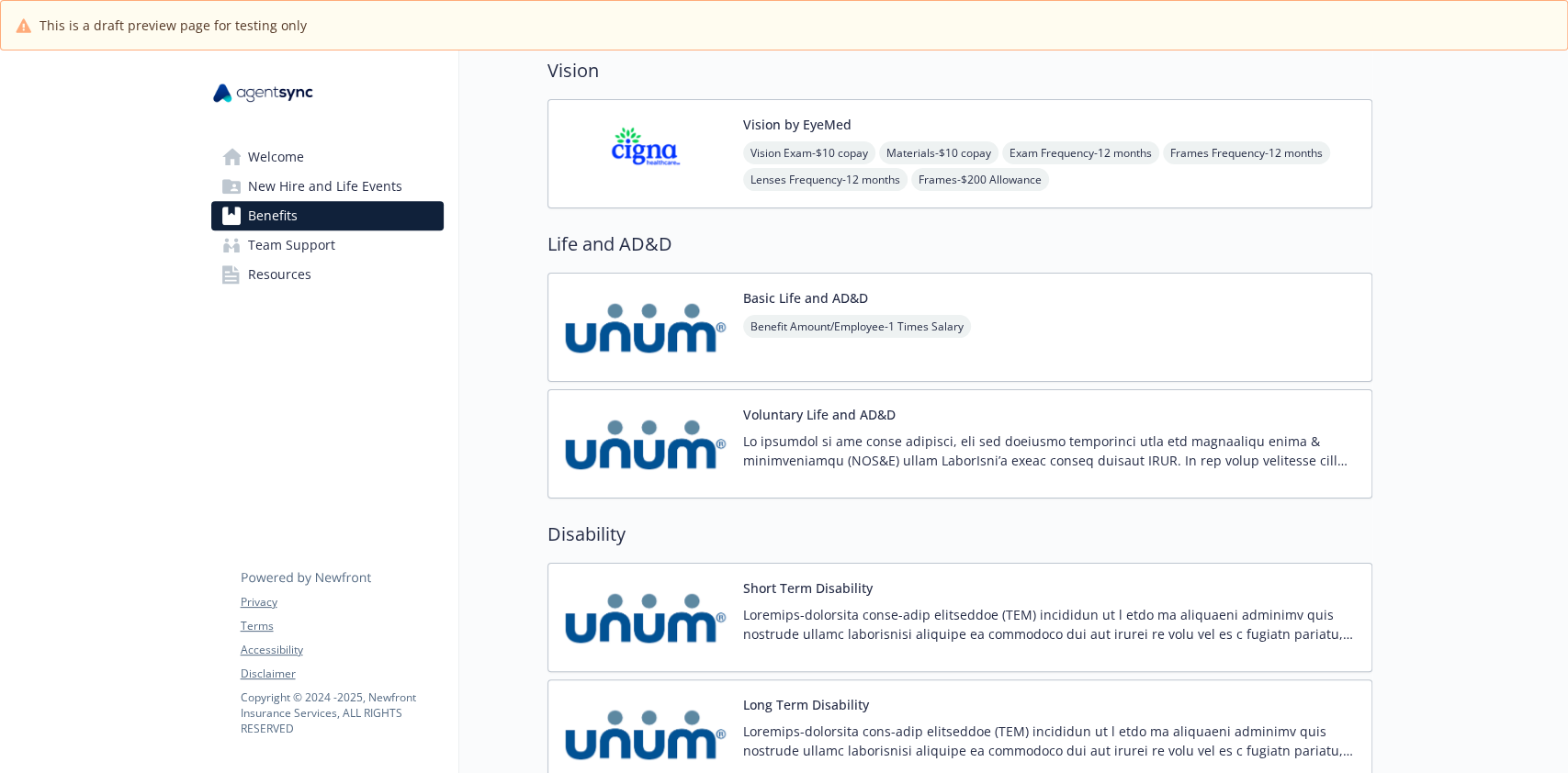
click at [846, 460] on p at bounding box center [1050, 451] width 614 height 39
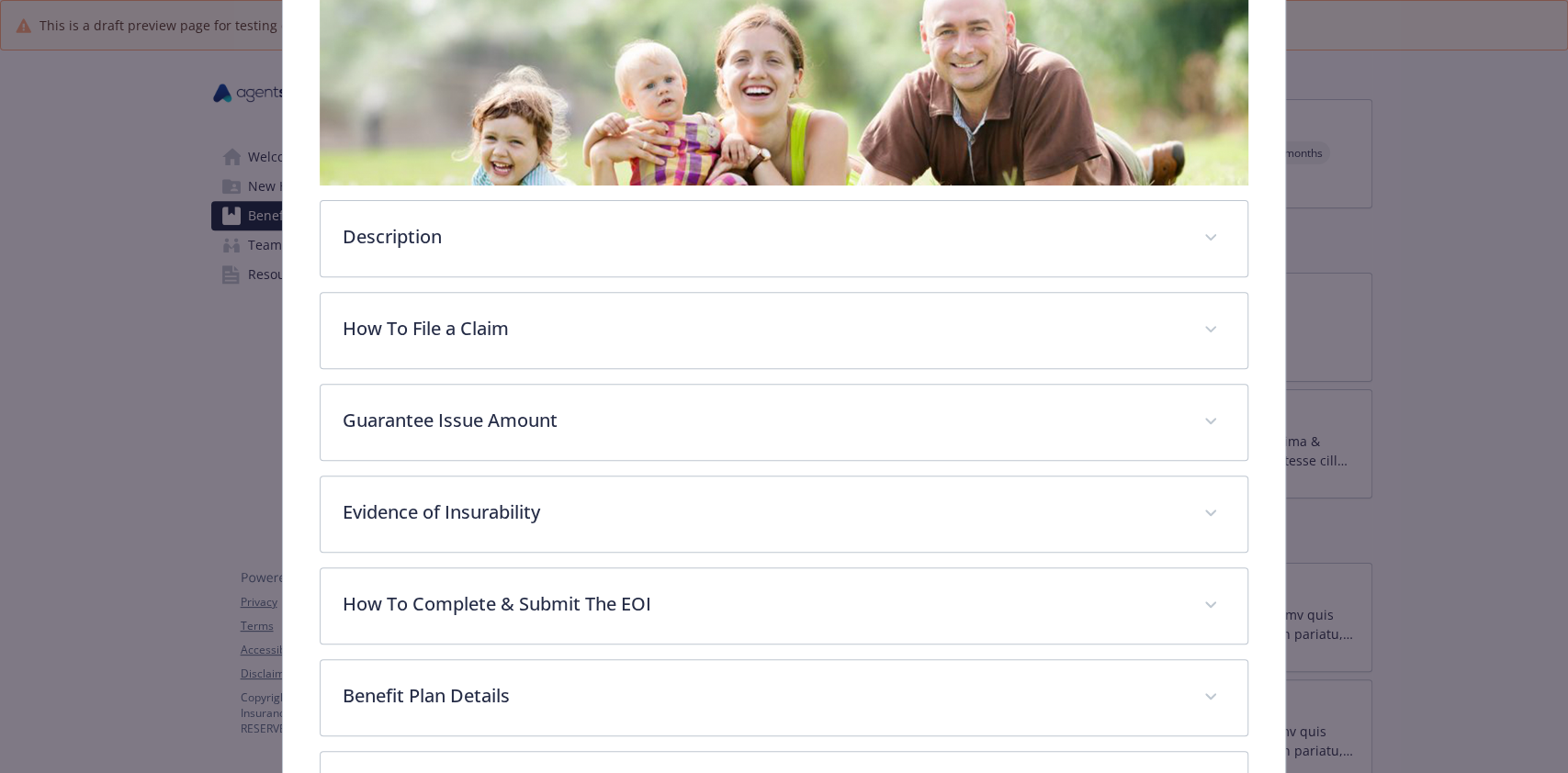
scroll to position [471, 0]
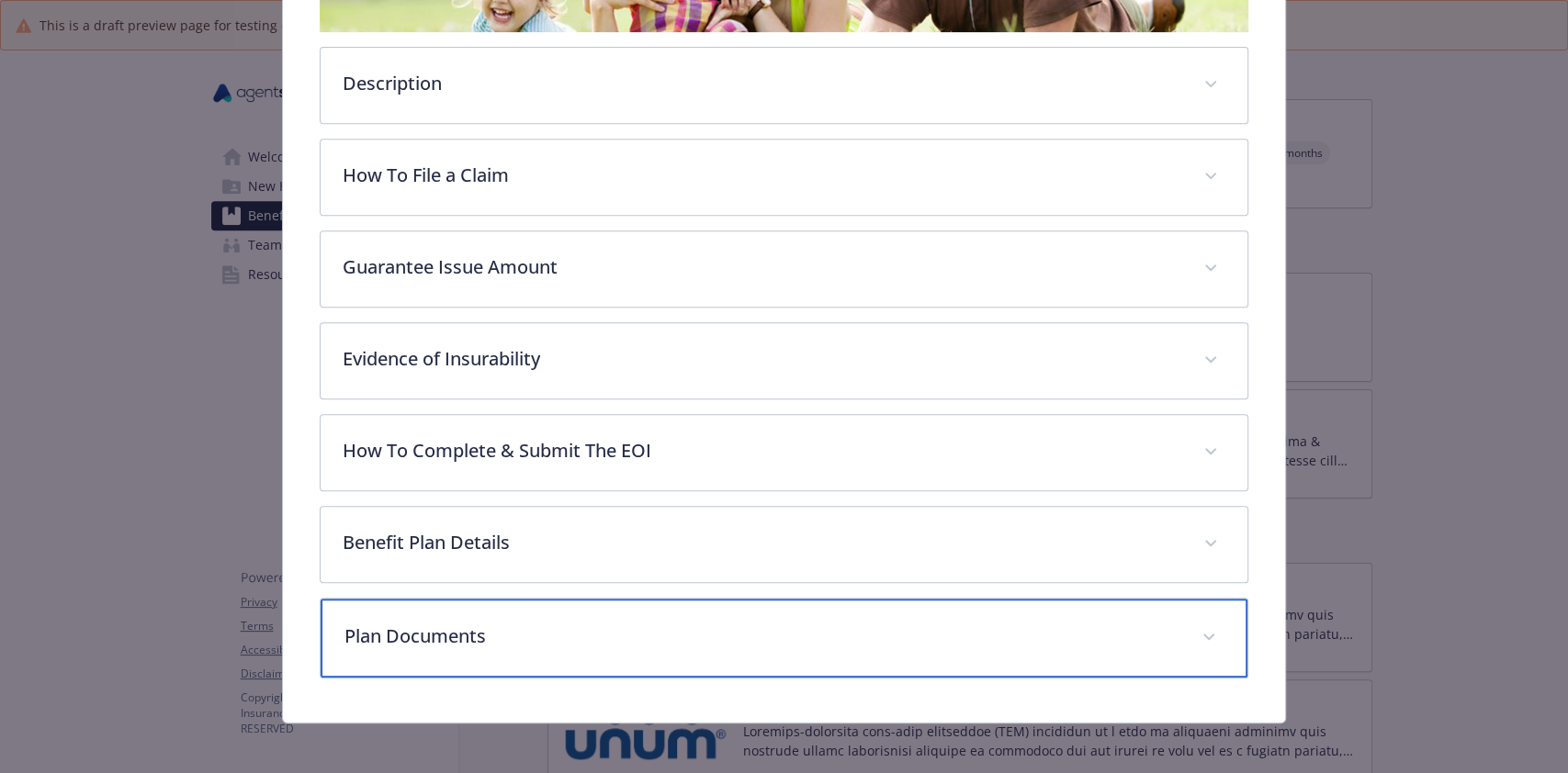
click at [711, 628] on p "Plan Documents" at bounding box center [761, 637] width 835 height 28
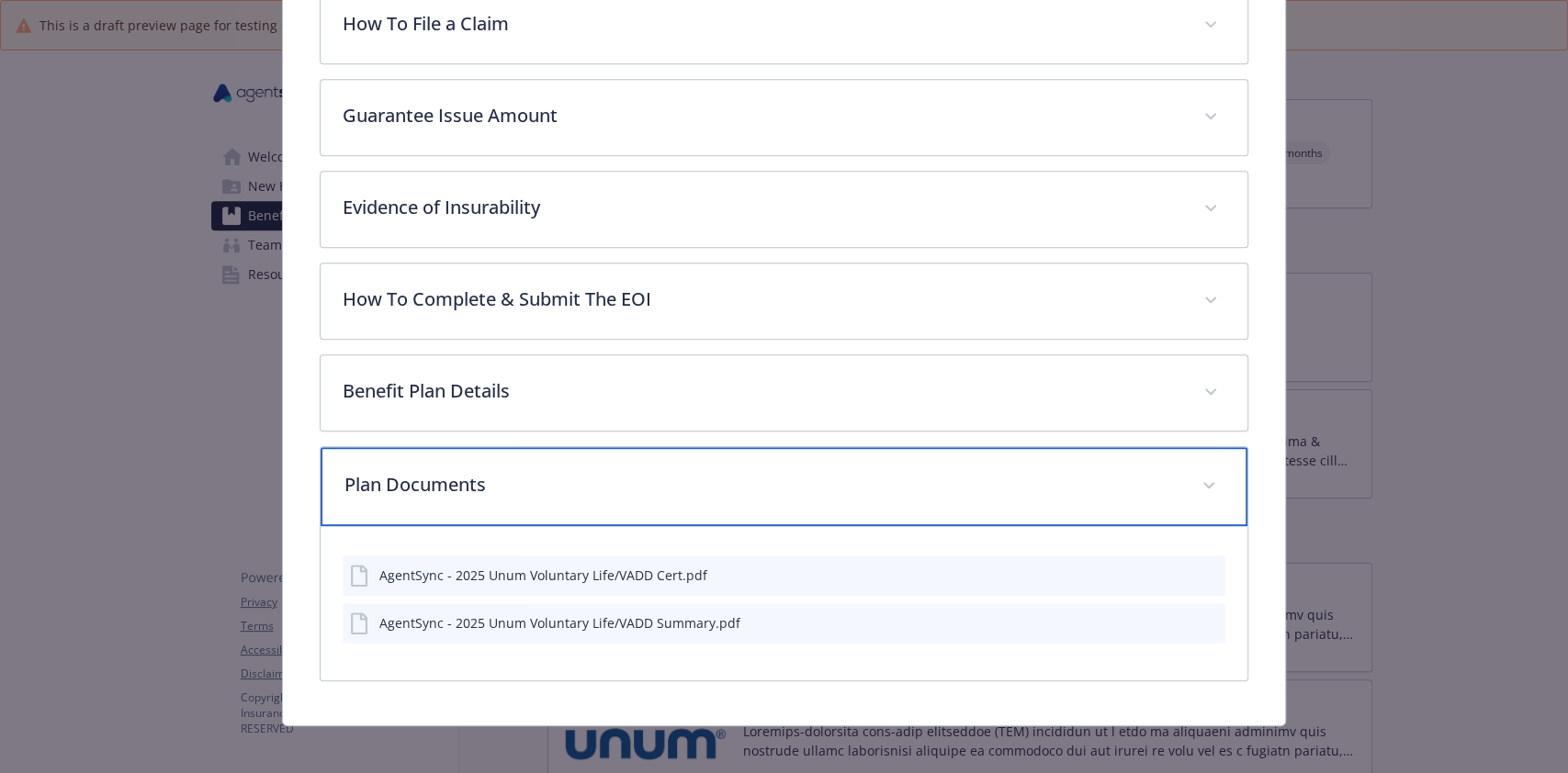
scroll to position [629, 0]
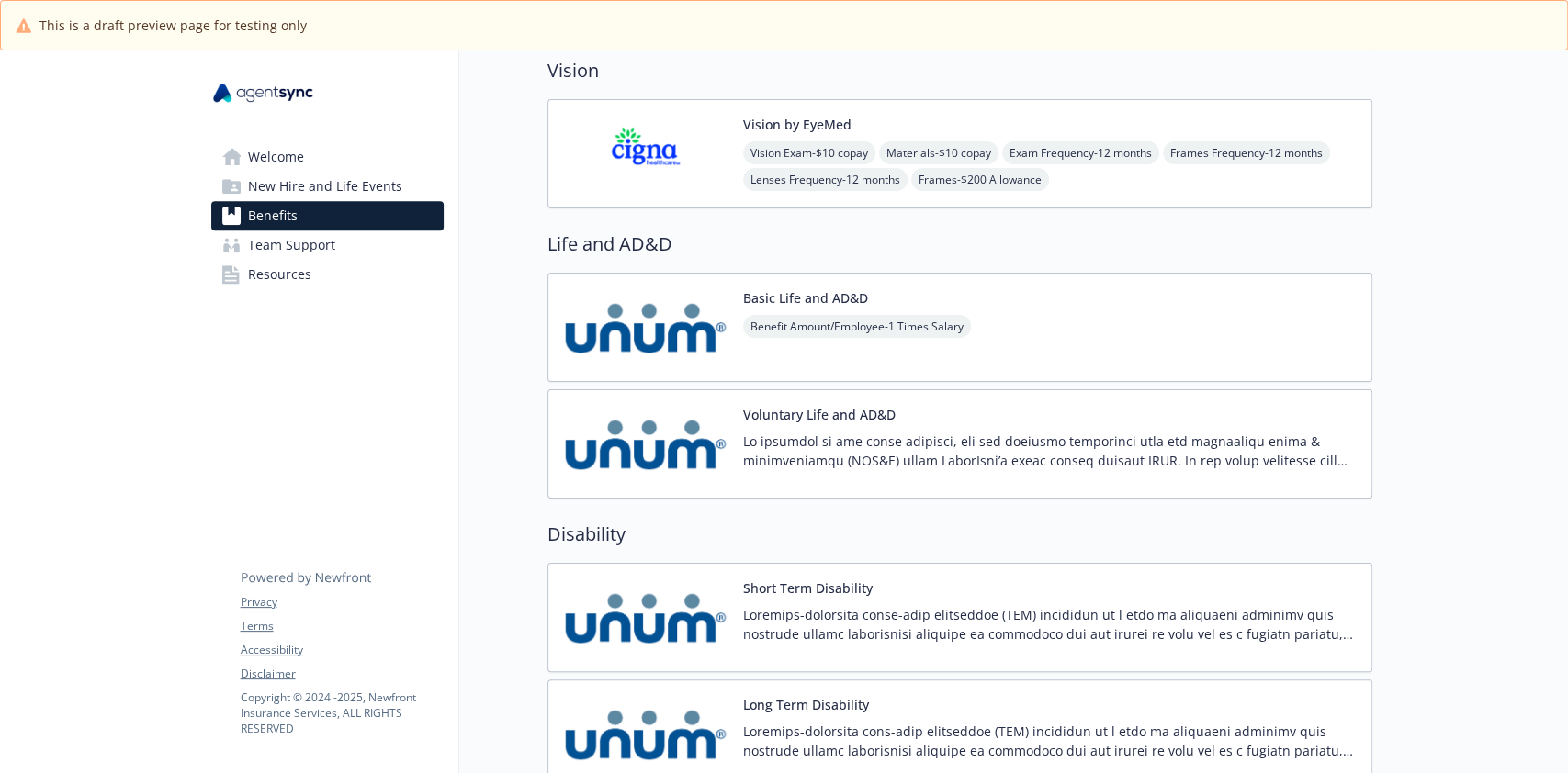
click at [823, 349] on div "Benefit Amount/Employee - 1 Times Salary" at bounding box center [857, 340] width 227 height 51
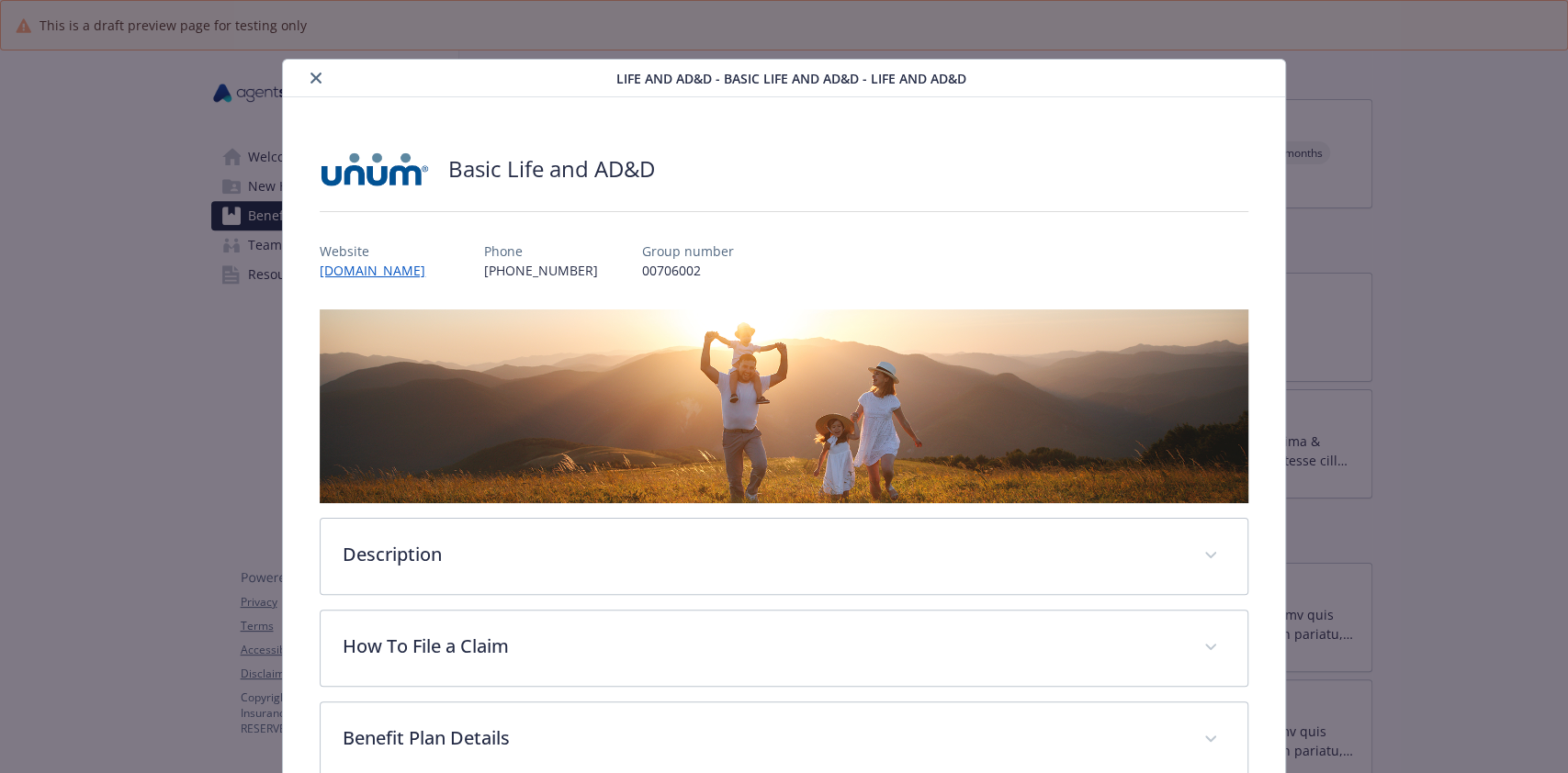
scroll to position [198, 0]
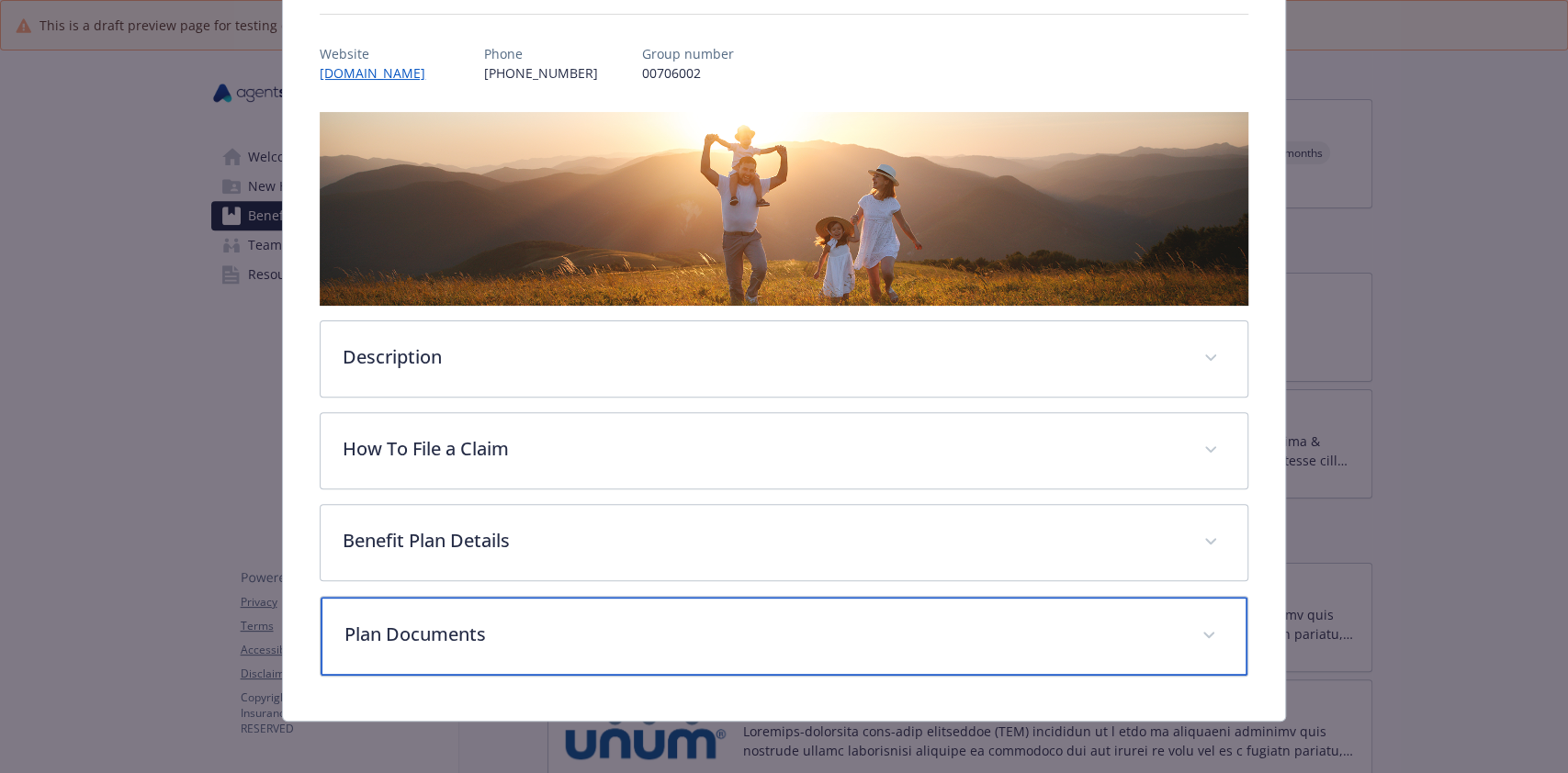
click at [659, 621] on p "Plan Documents" at bounding box center [761, 635] width 835 height 28
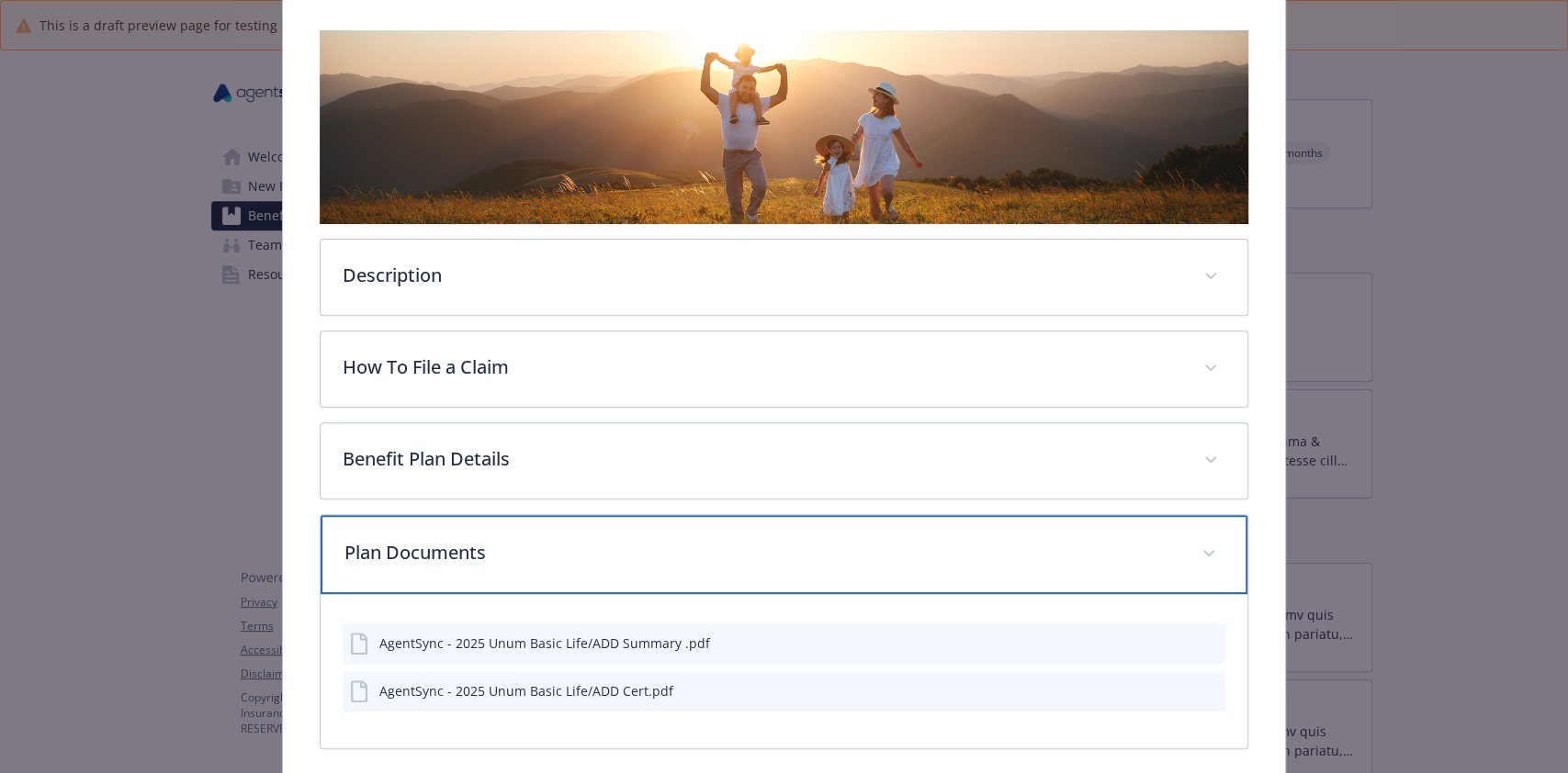
scroll to position [354, 0]
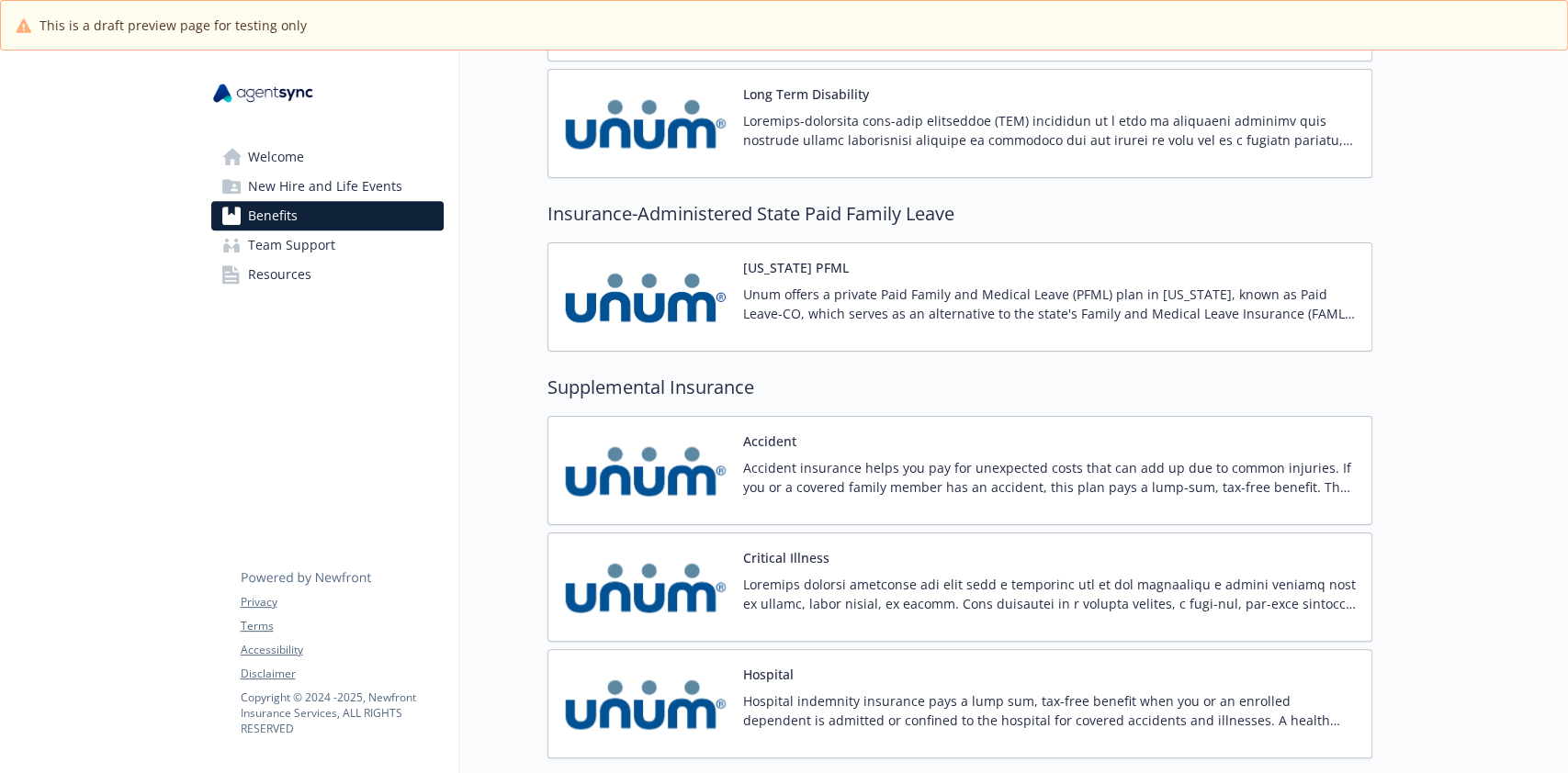
scroll to position [1346, 0]
click at [908, 340] on div "[US_STATE] PFML Unum offers a private Paid Family and Medical Leave (PFML) plan…" at bounding box center [960, 296] width 825 height 110
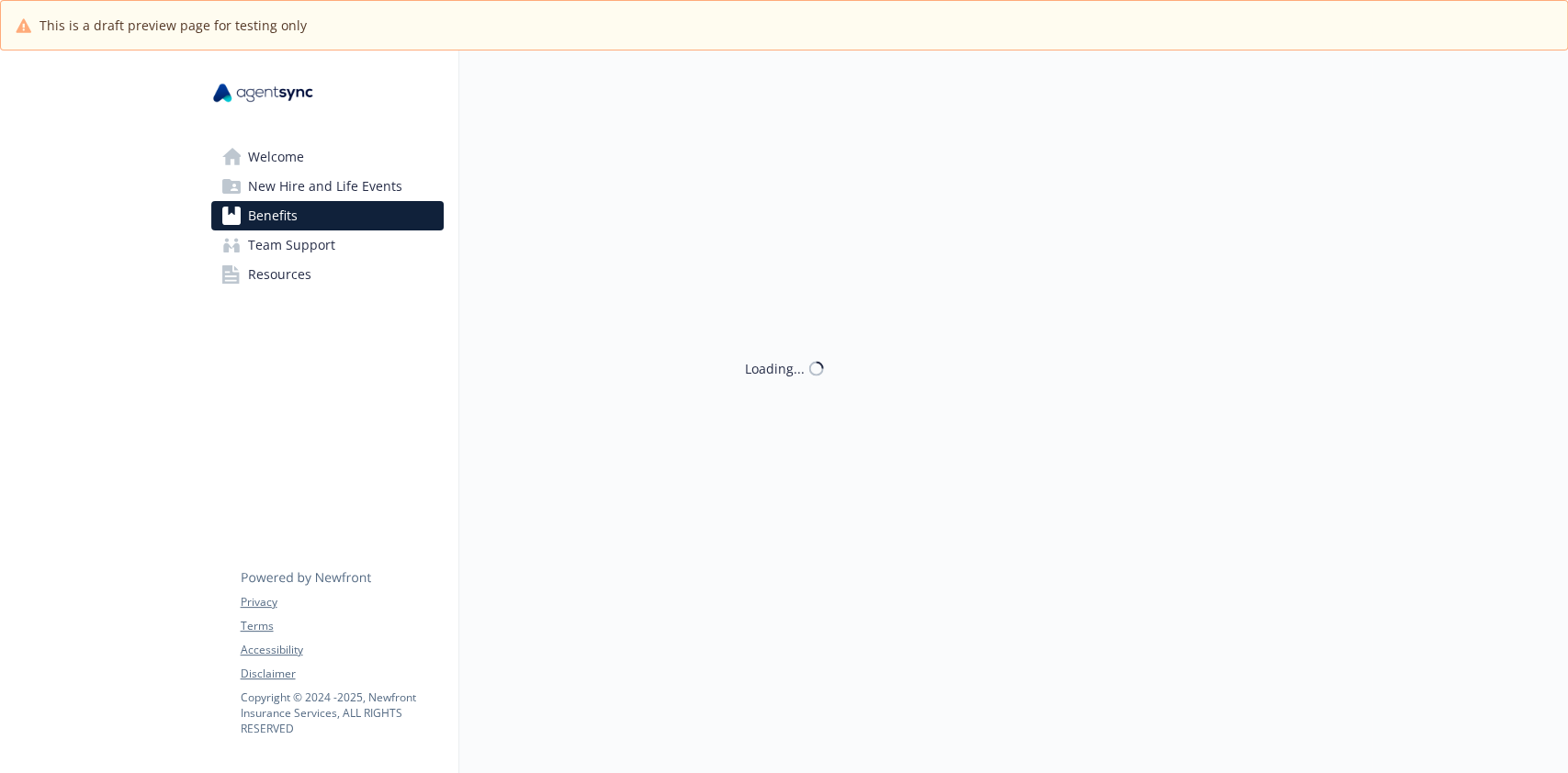
scroll to position [1346, 0]
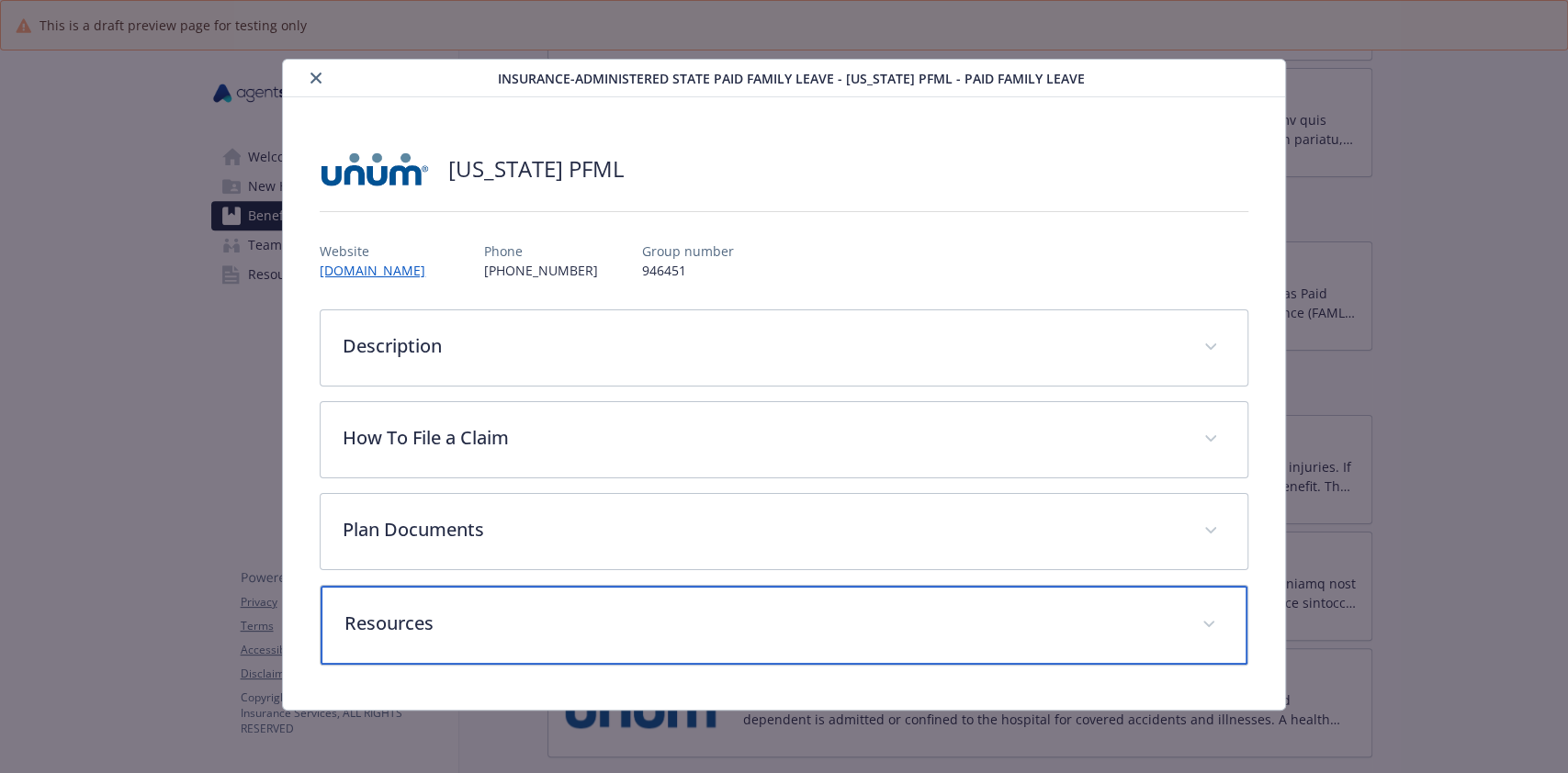
click at [690, 627] on p "Resources" at bounding box center [761, 624] width 835 height 28
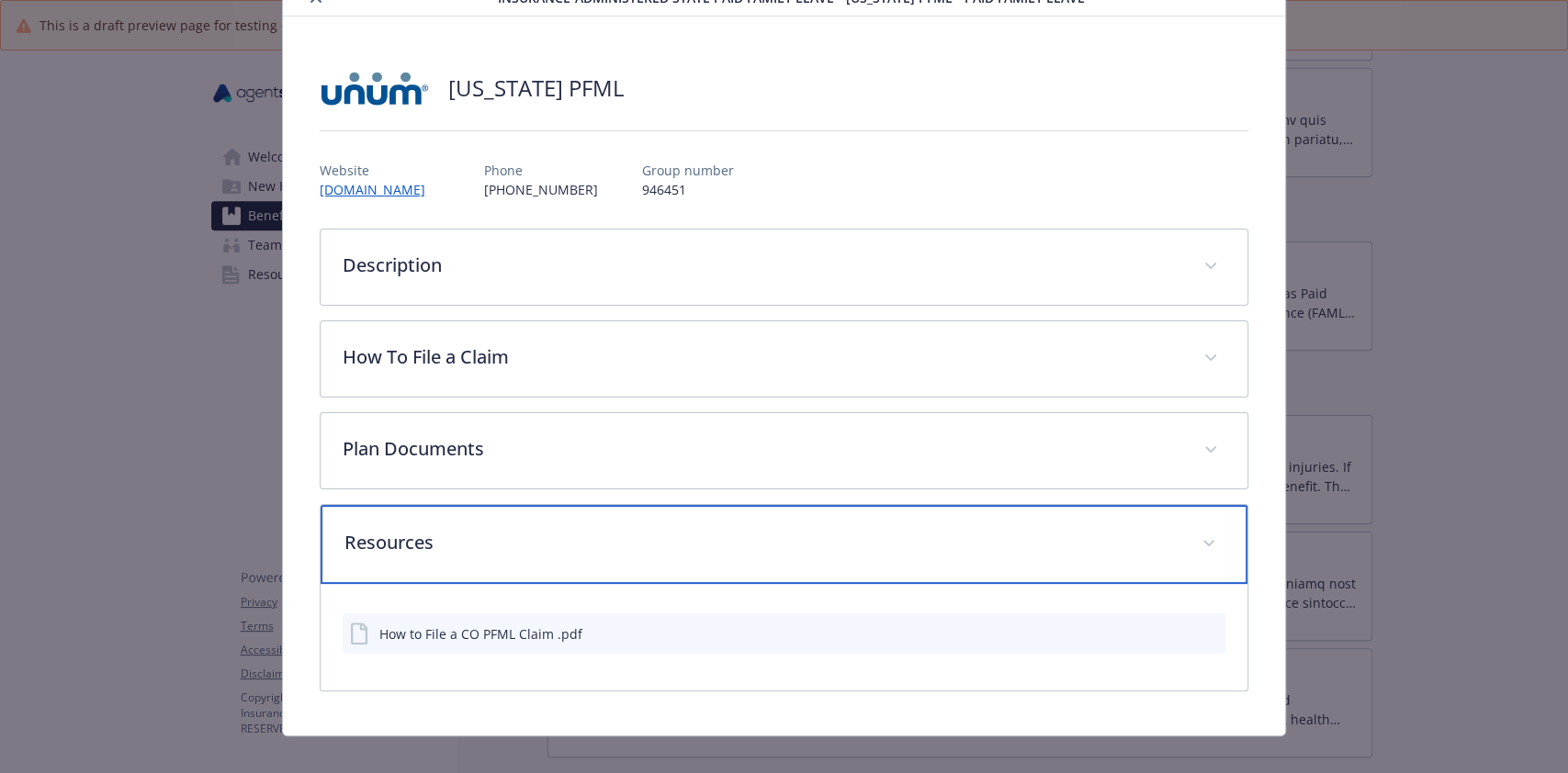
scroll to position [118, 0]
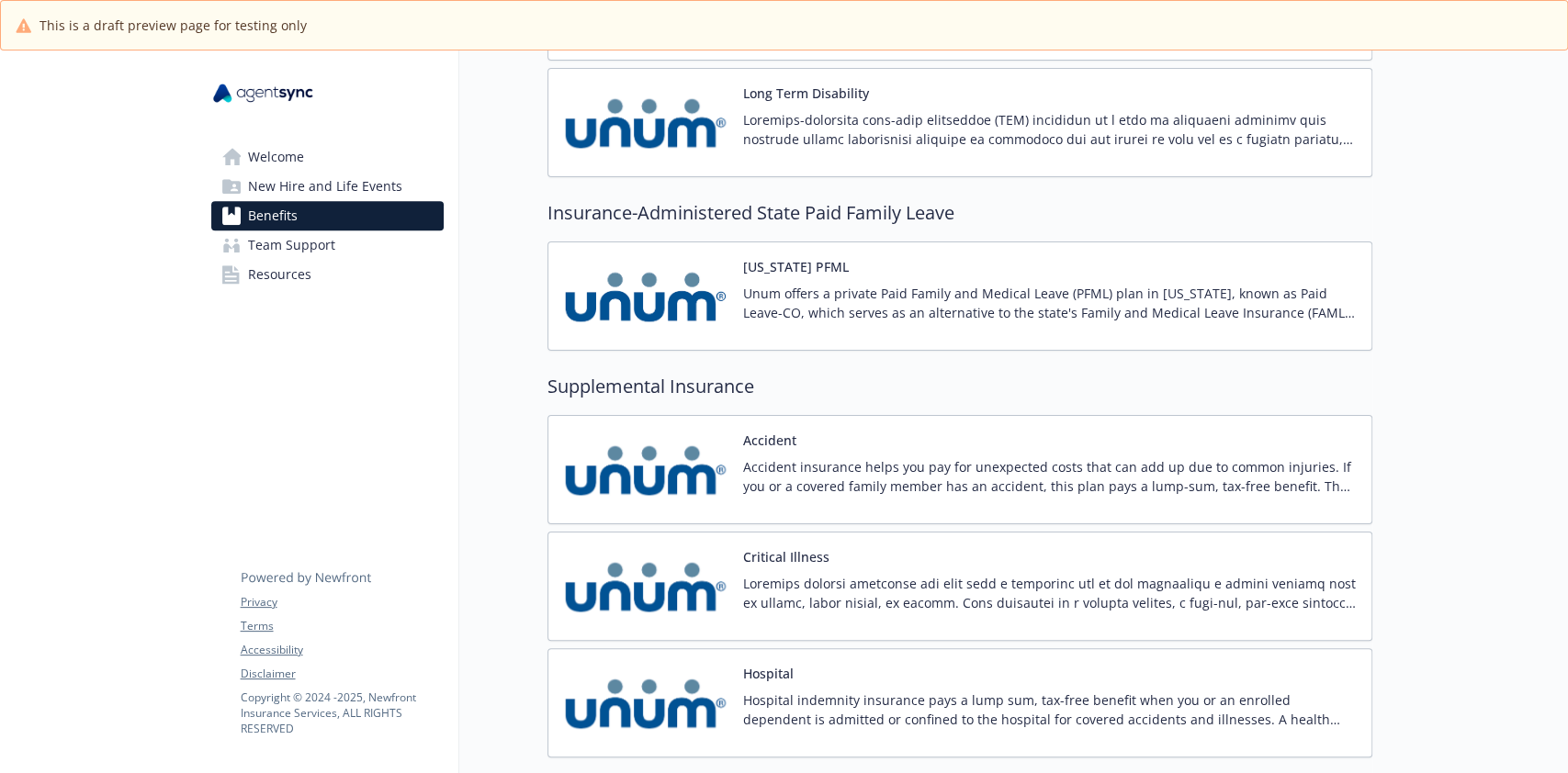
click at [844, 300] on p "Unum offers a private Paid Family and Medical Leave (PFML) plan in [US_STATE], …" at bounding box center [1050, 303] width 614 height 39
click at [799, 136] on p at bounding box center [1050, 130] width 614 height 39
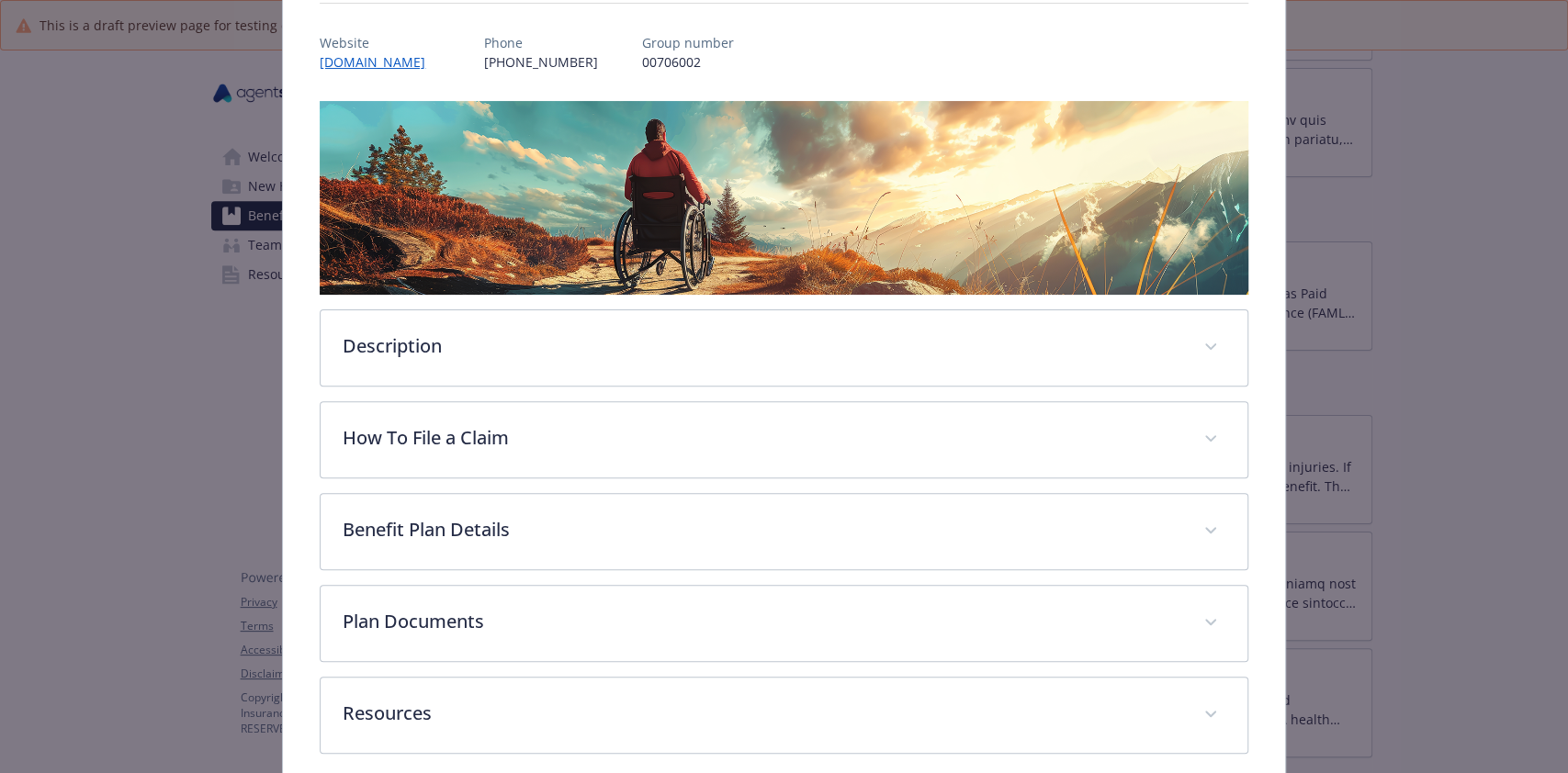
scroll to position [289, 0]
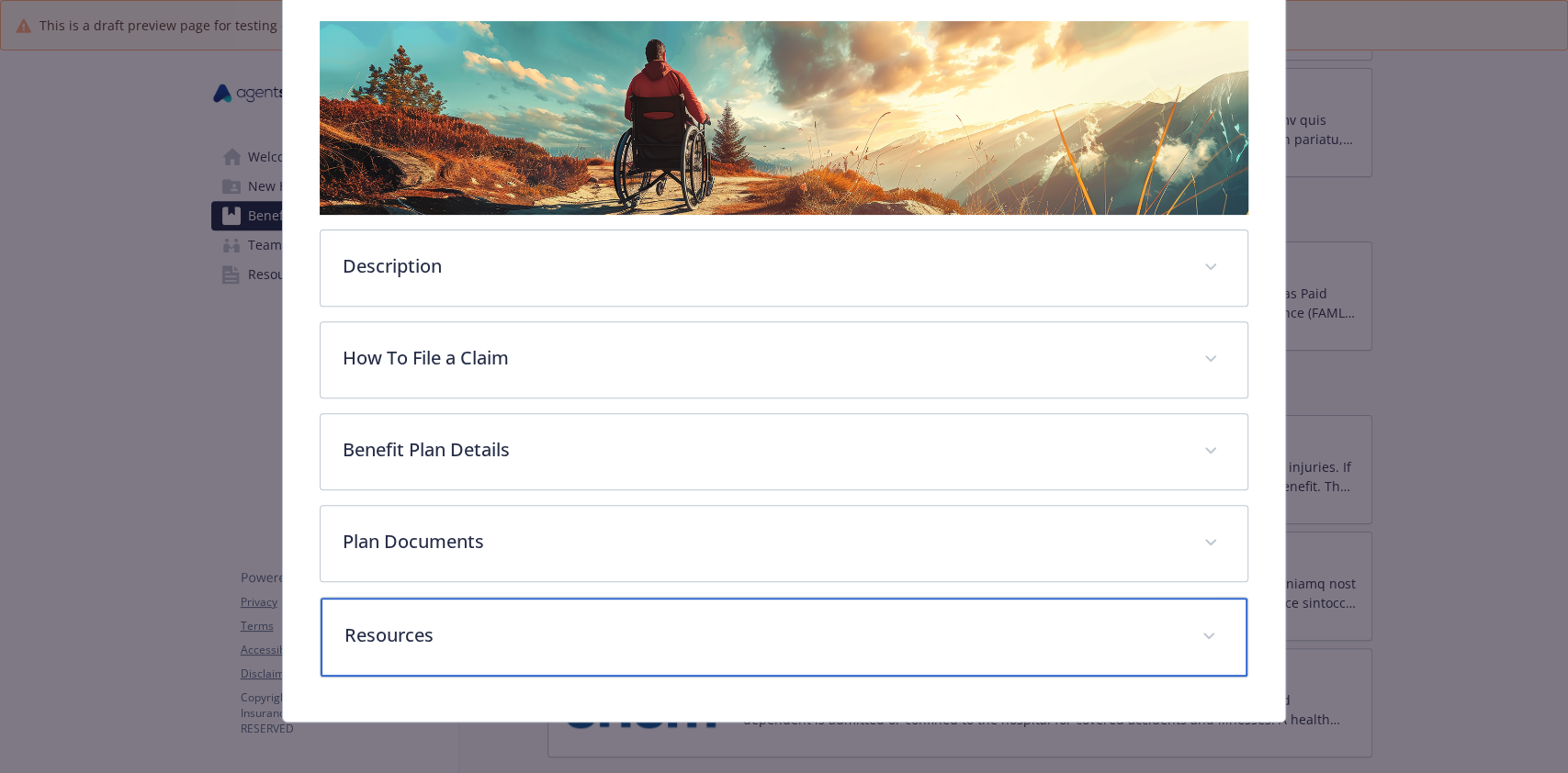
click at [706, 635] on p "Resources" at bounding box center [761, 636] width 835 height 28
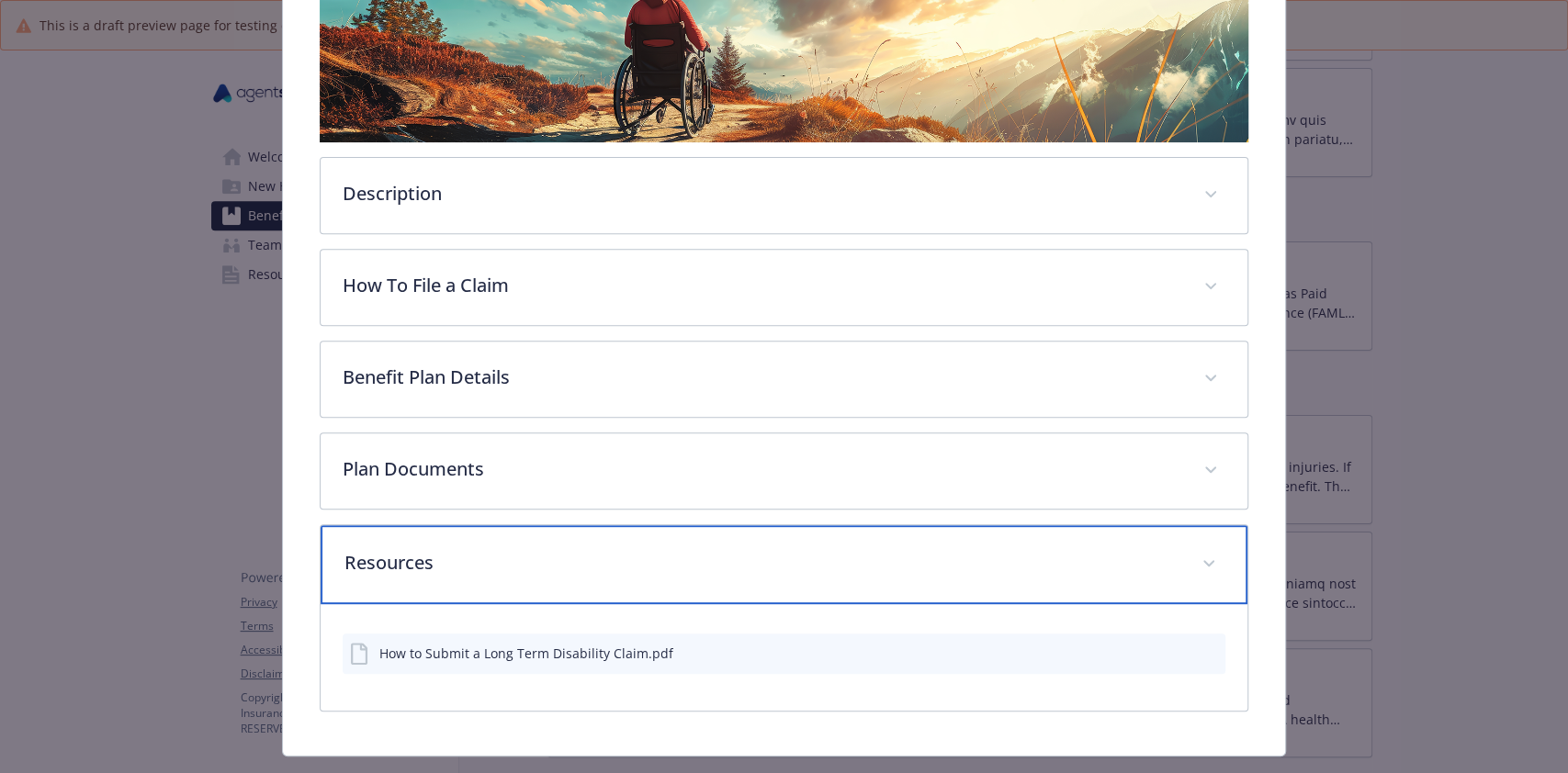
scroll to position [398, 0]
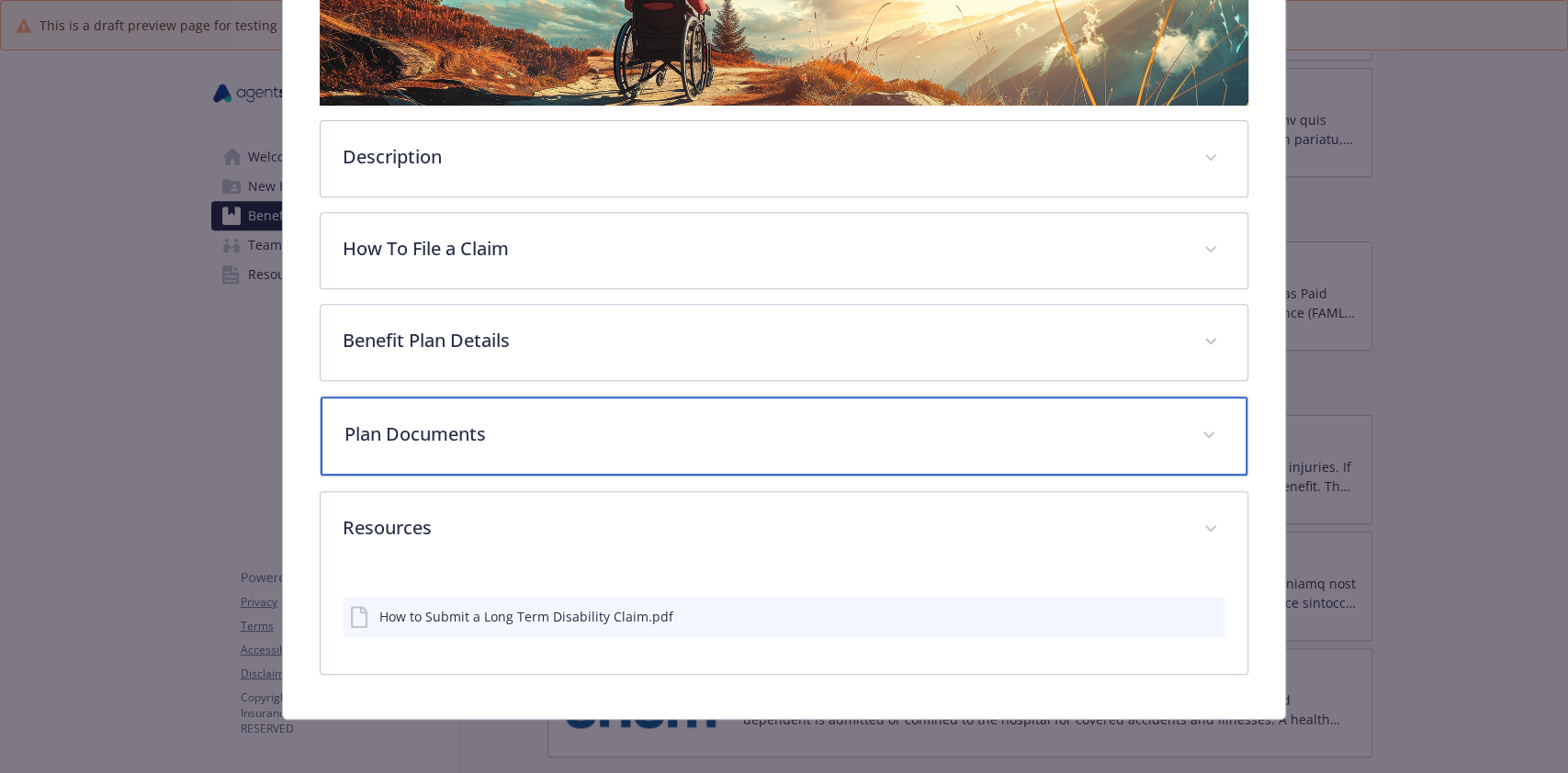
click at [750, 447] on div "Plan Documents" at bounding box center [784, 436] width 927 height 79
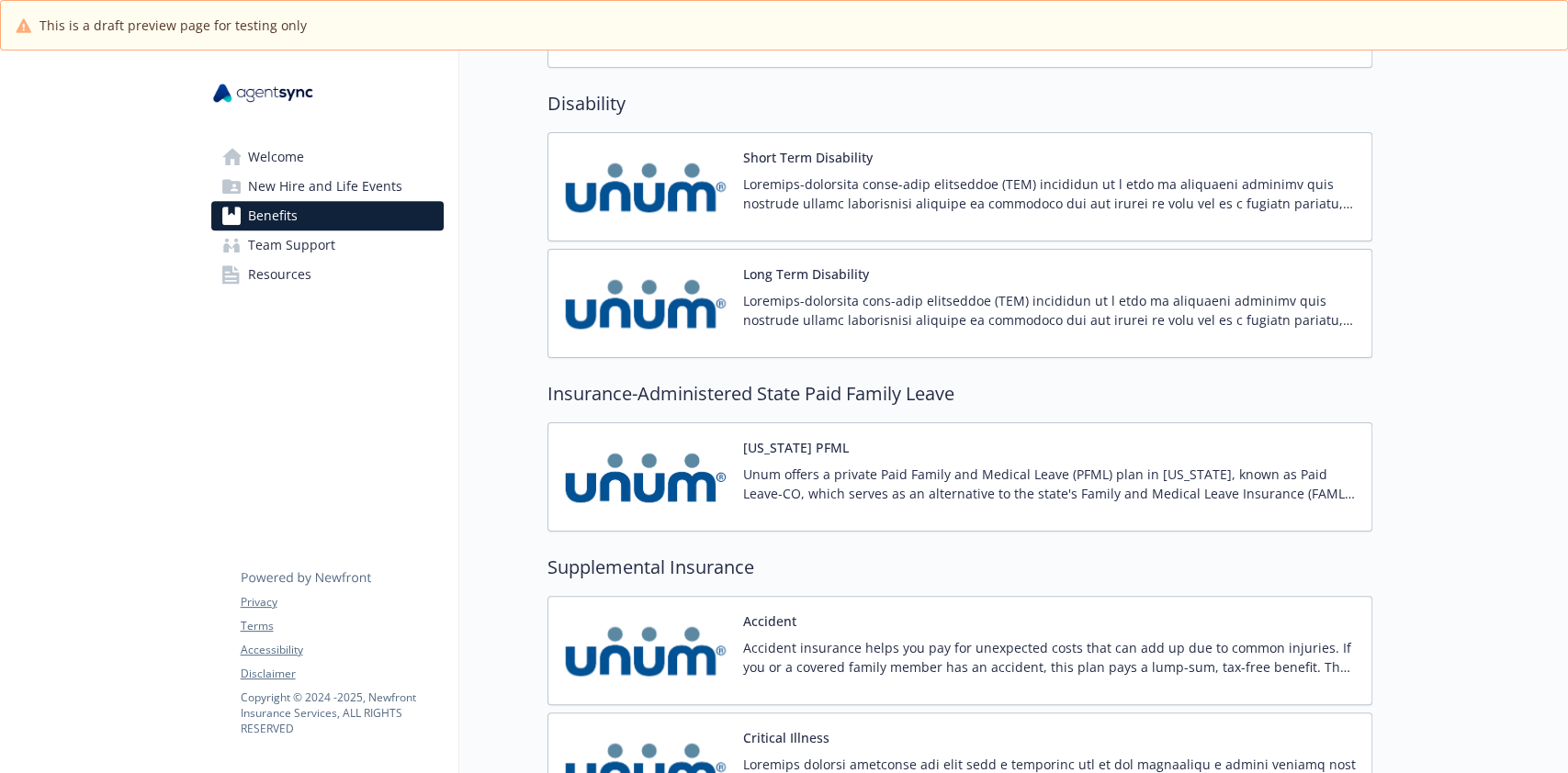
scroll to position [857, 0]
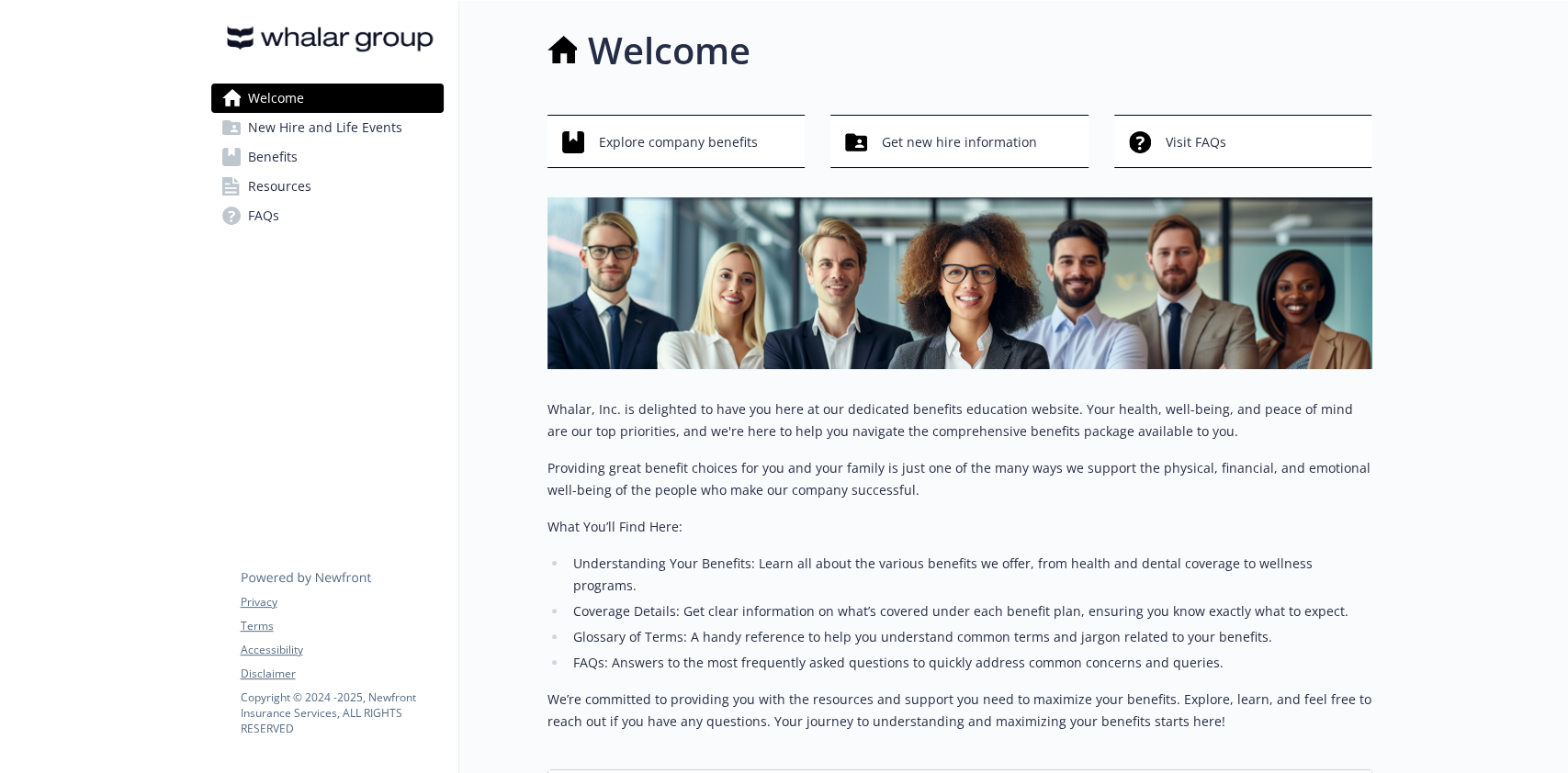
click at [273, 166] on span "Benefits" at bounding box center [272, 157] width 49 height 30
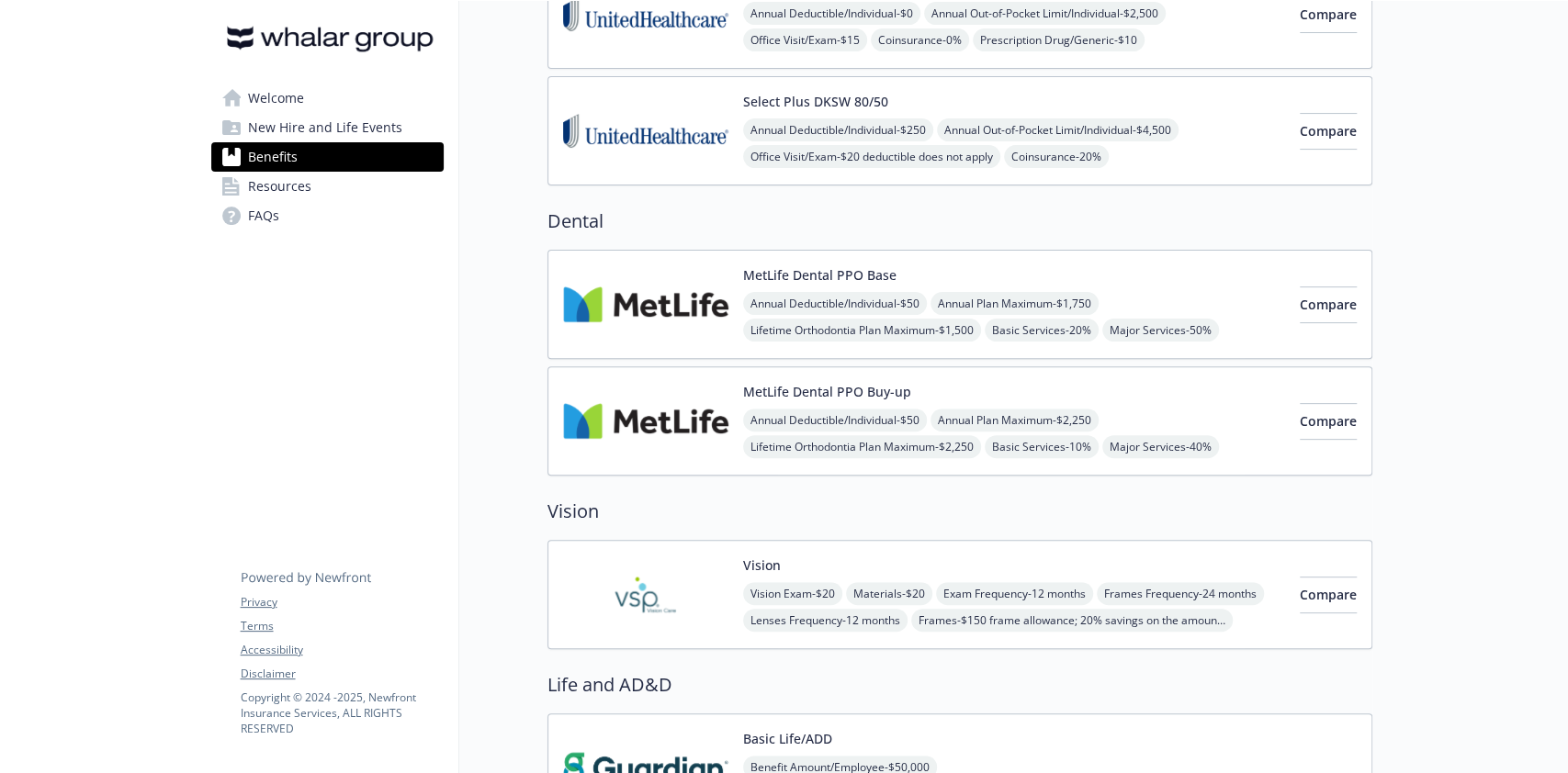
click at [698, 285] on img at bounding box center [646, 304] width 165 height 78
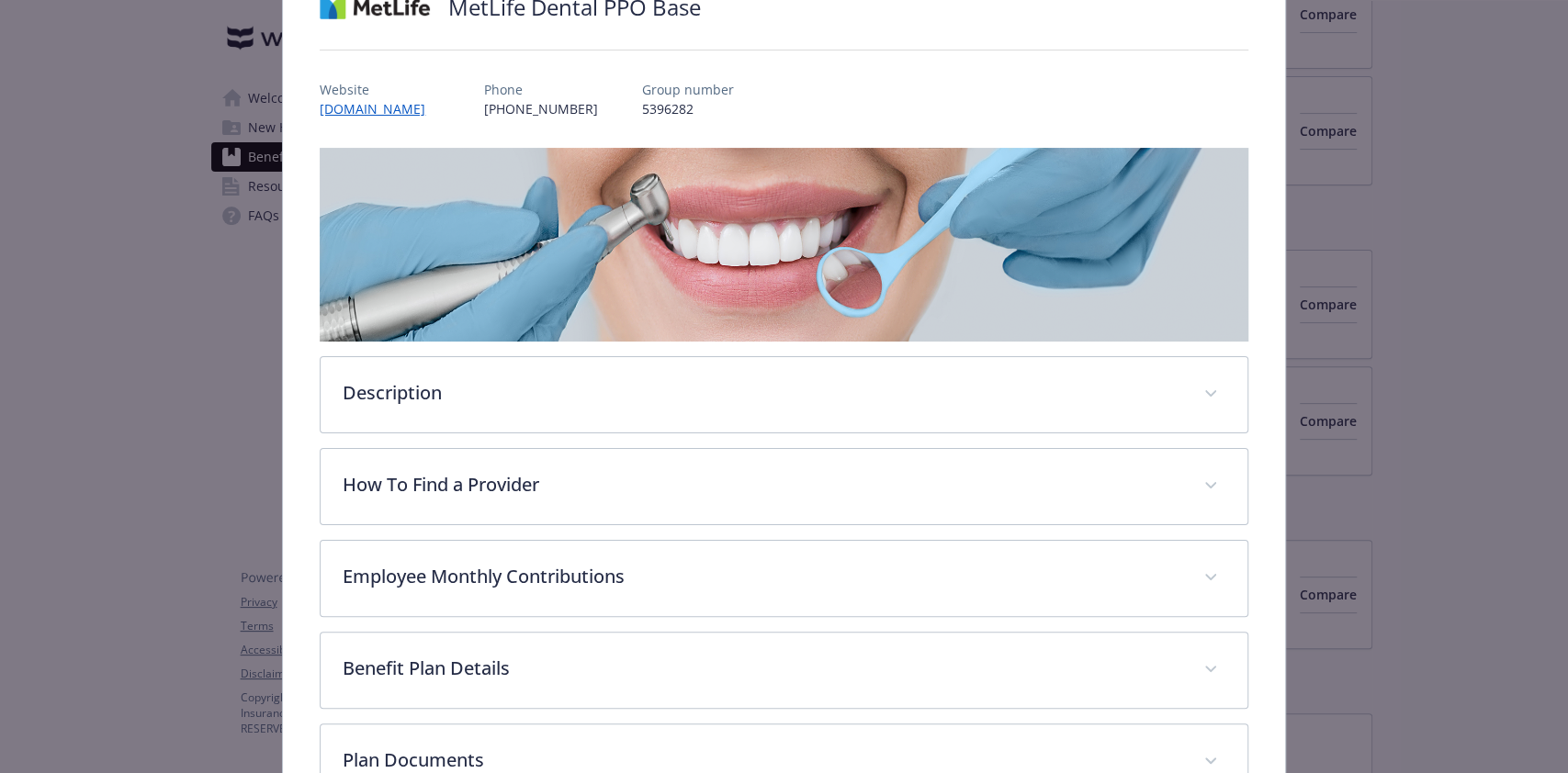
scroll to position [380, 0]
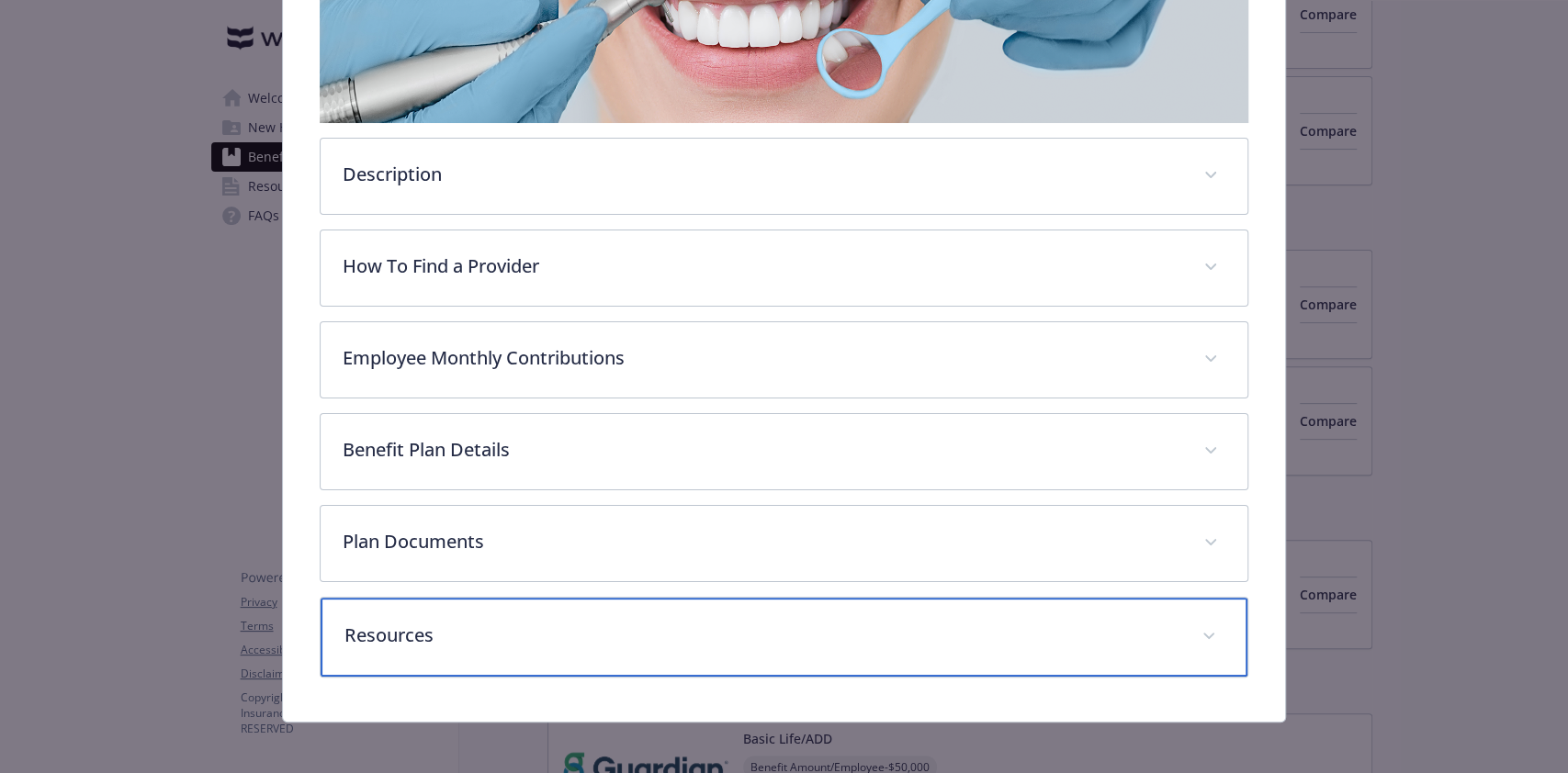
click at [481, 622] on p "Resources" at bounding box center [761, 636] width 835 height 28
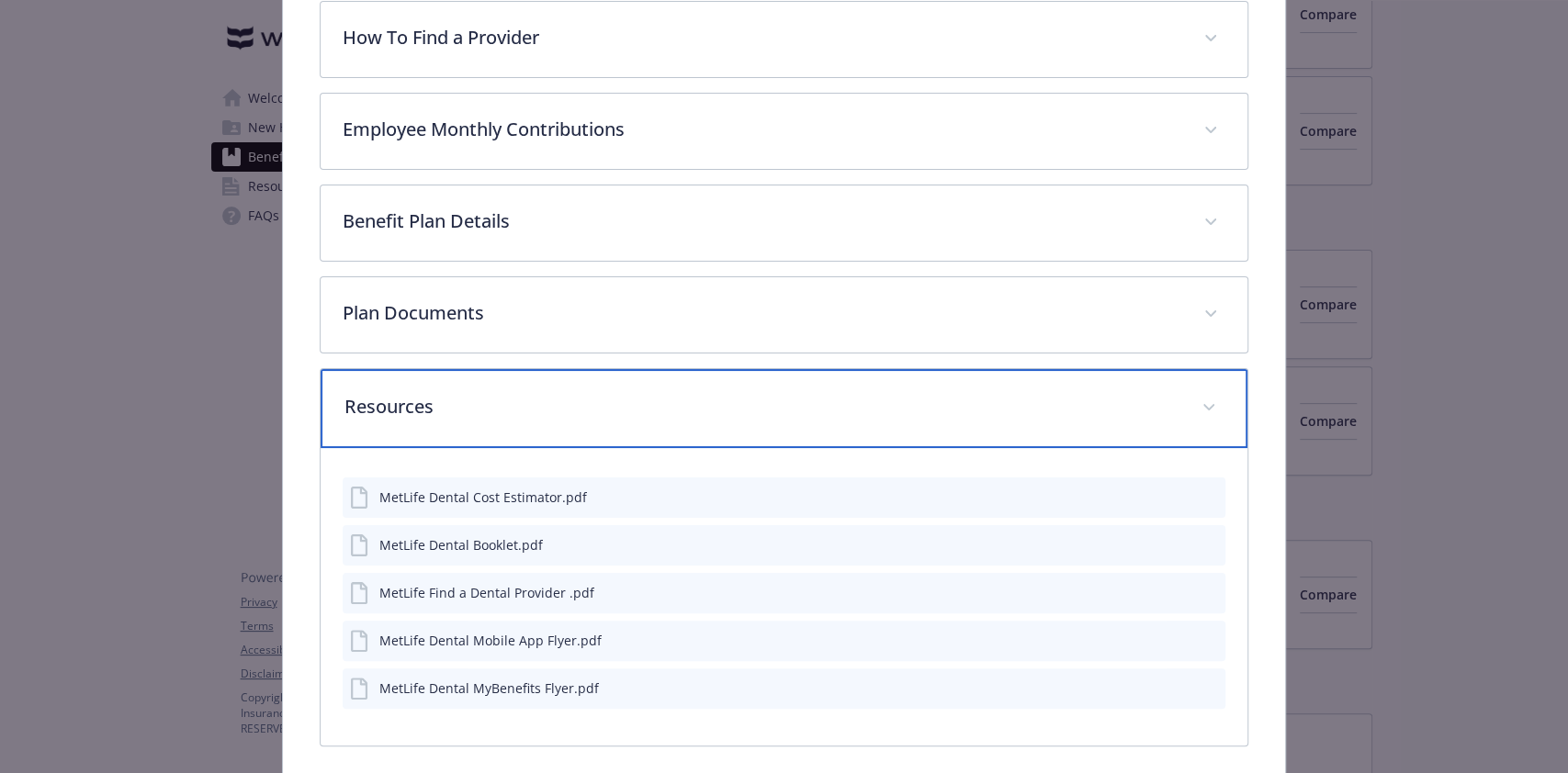
scroll to position [681, 0]
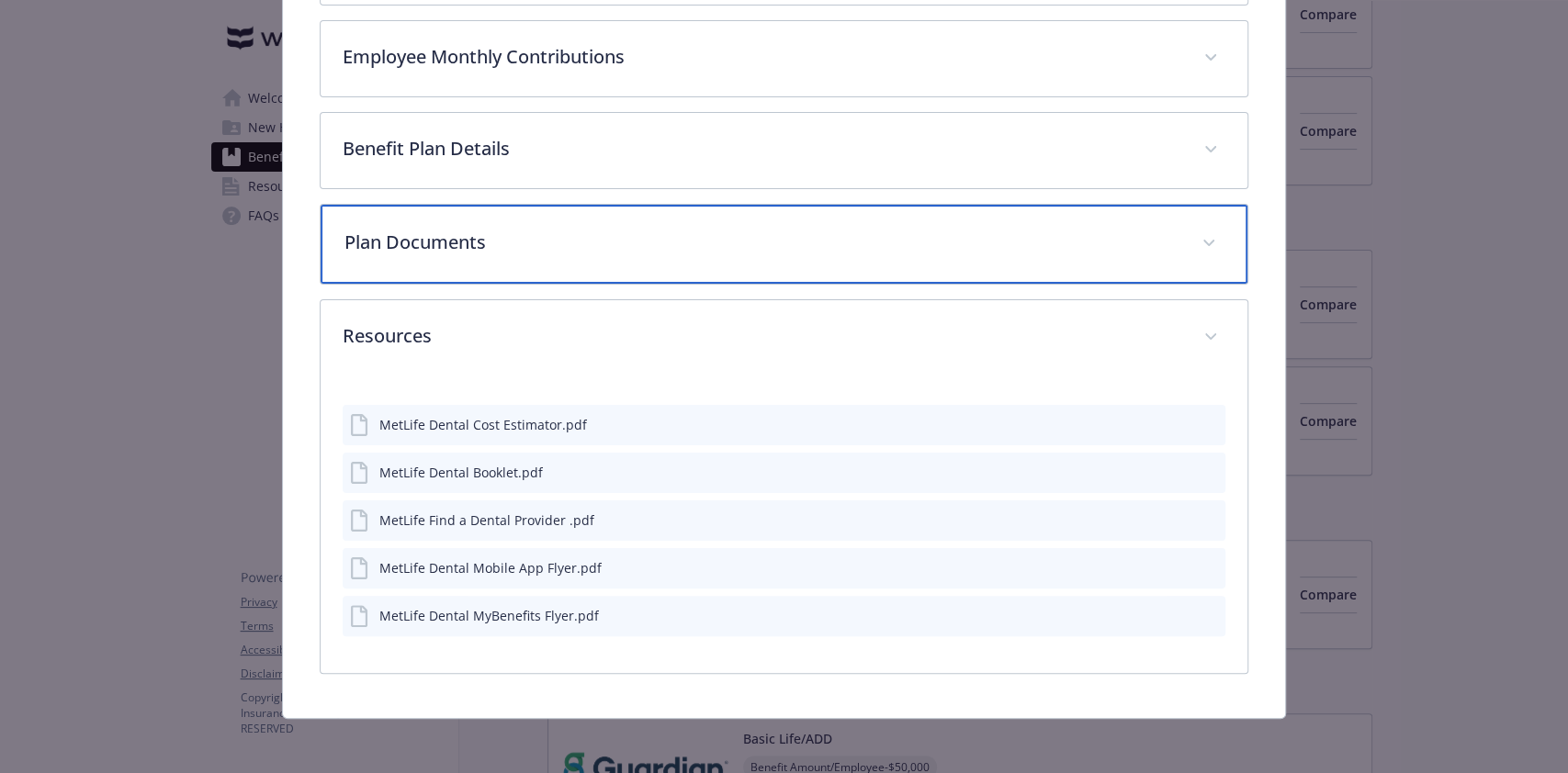
click at [483, 217] on div "Plan Documents" at bounding box center [784, 244] width 927 height 79
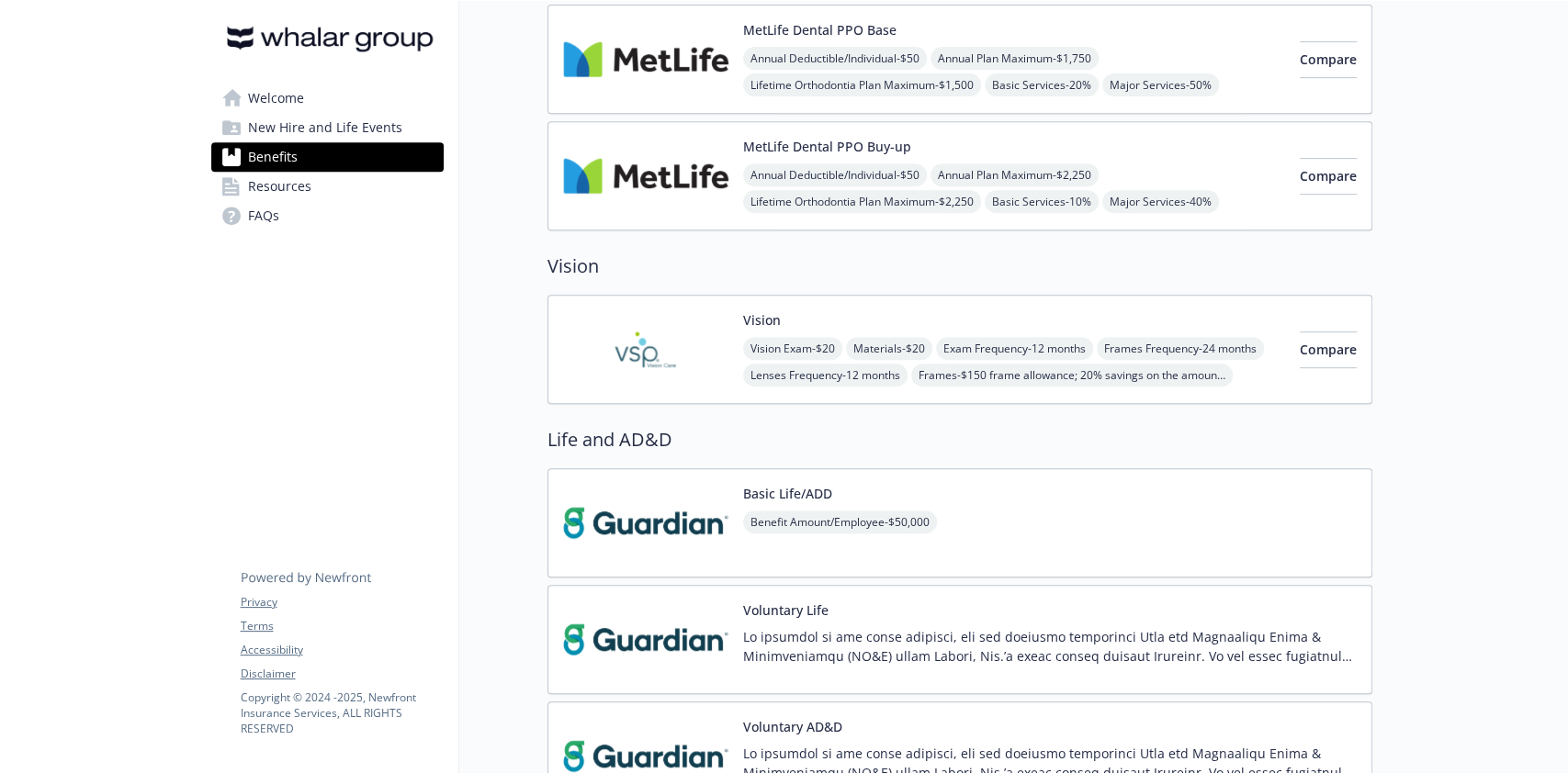
click at [704, 364] on img at bounding box center [646, 350] width 165 height 78
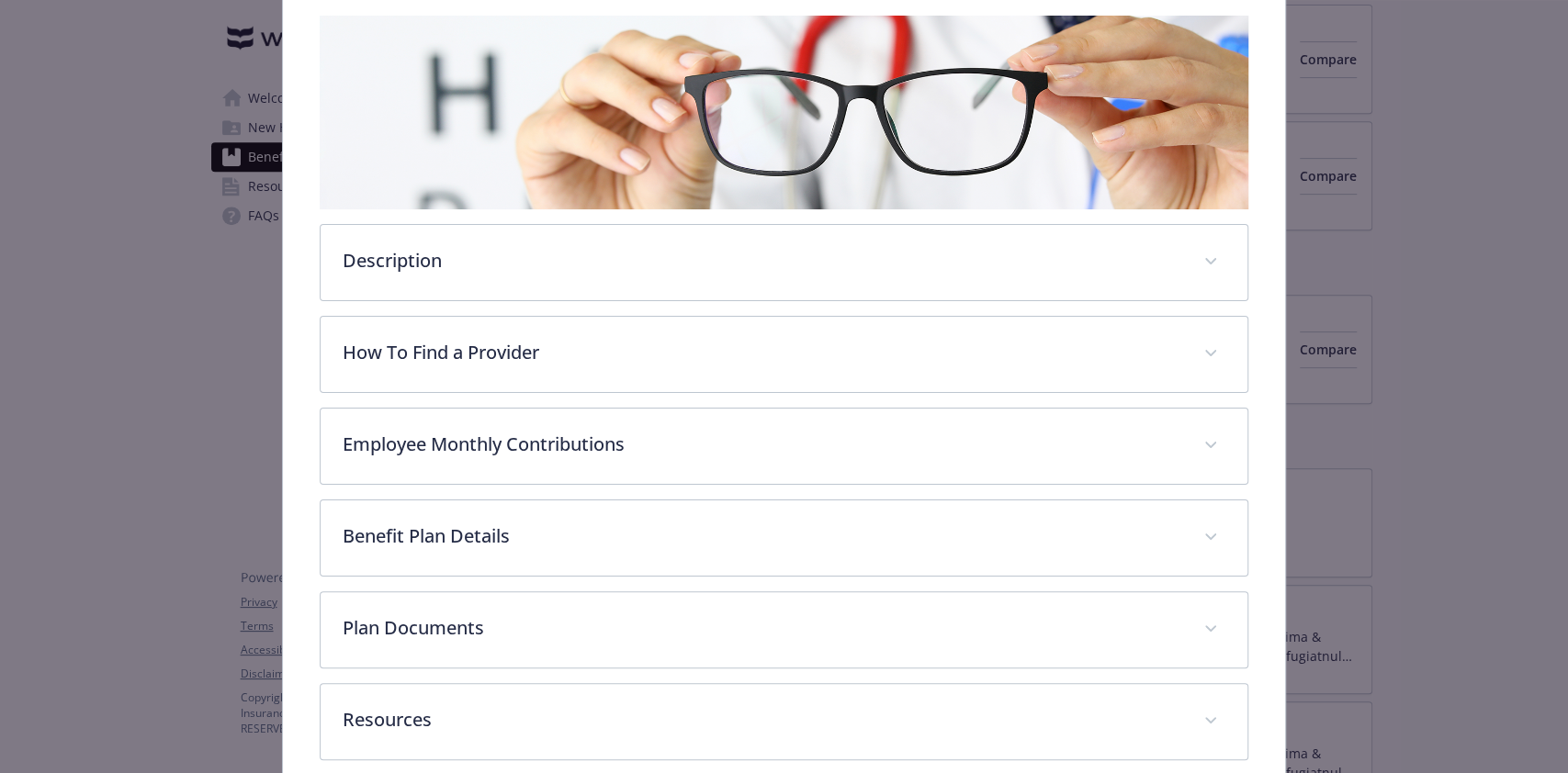
scroll to position [300, 0]
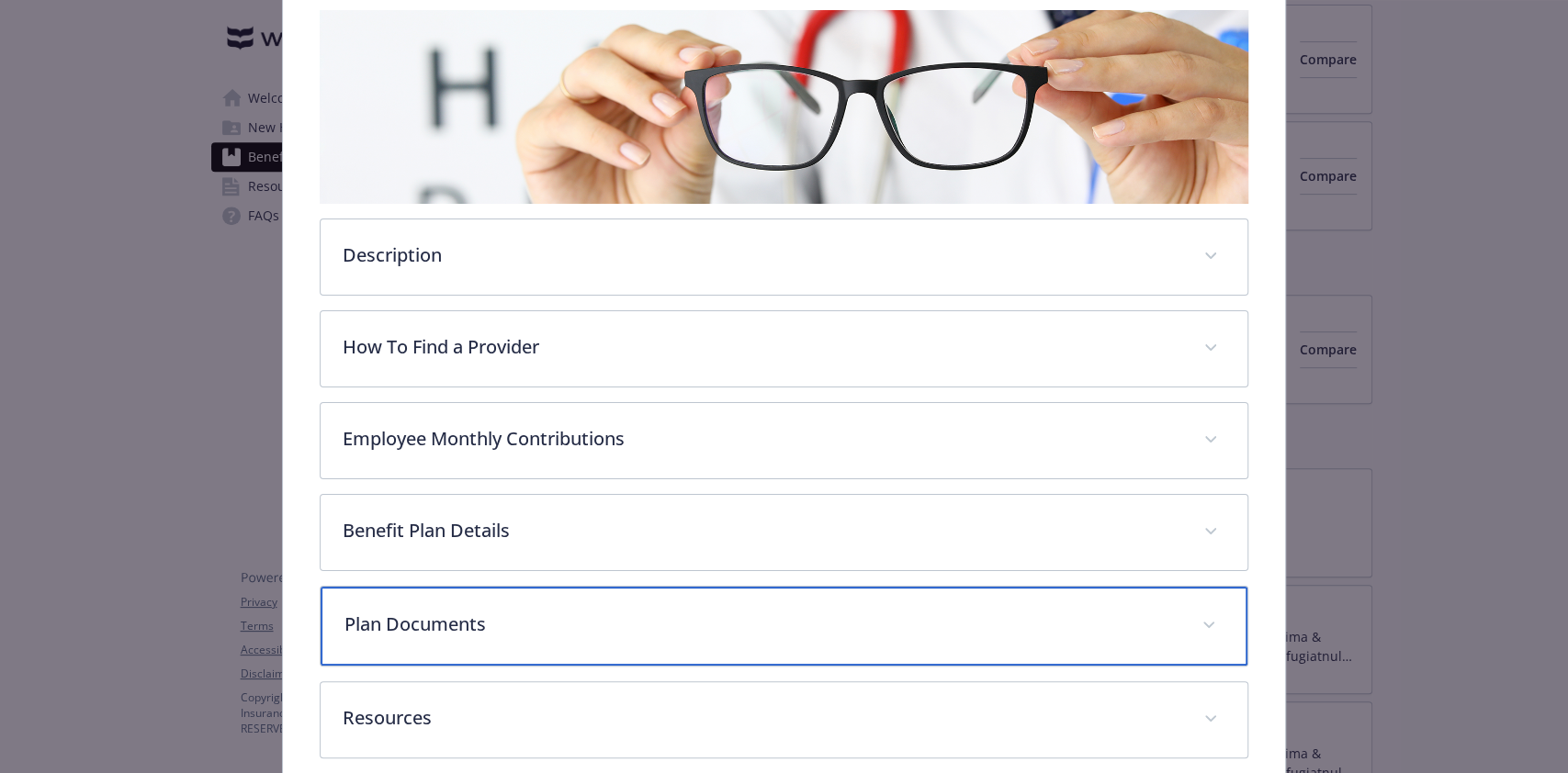
click at [530, 618] on p "Plan Documents" at bounding box center [761, 625] width 835 height 28
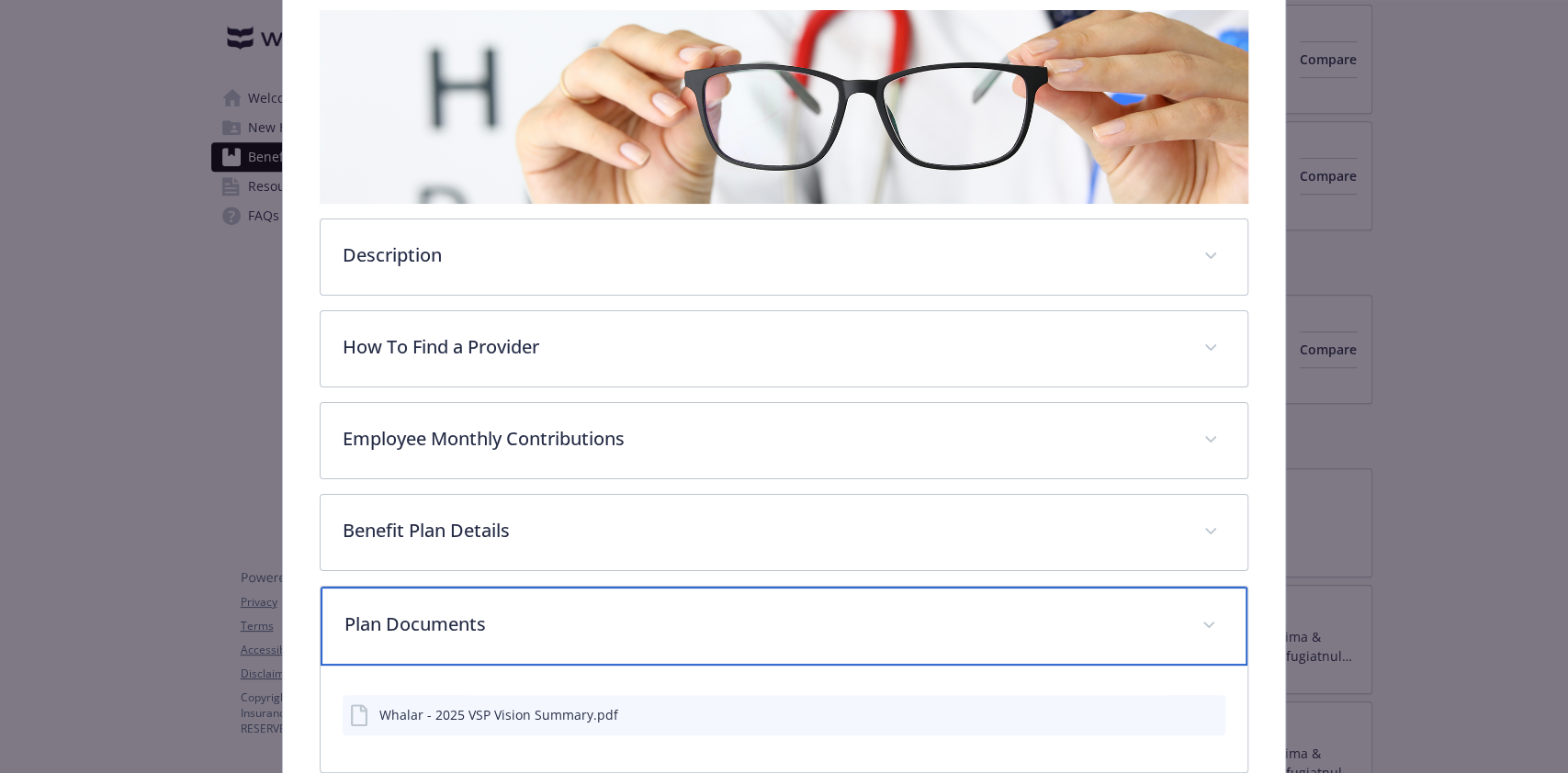
scroll to position [490, 0]
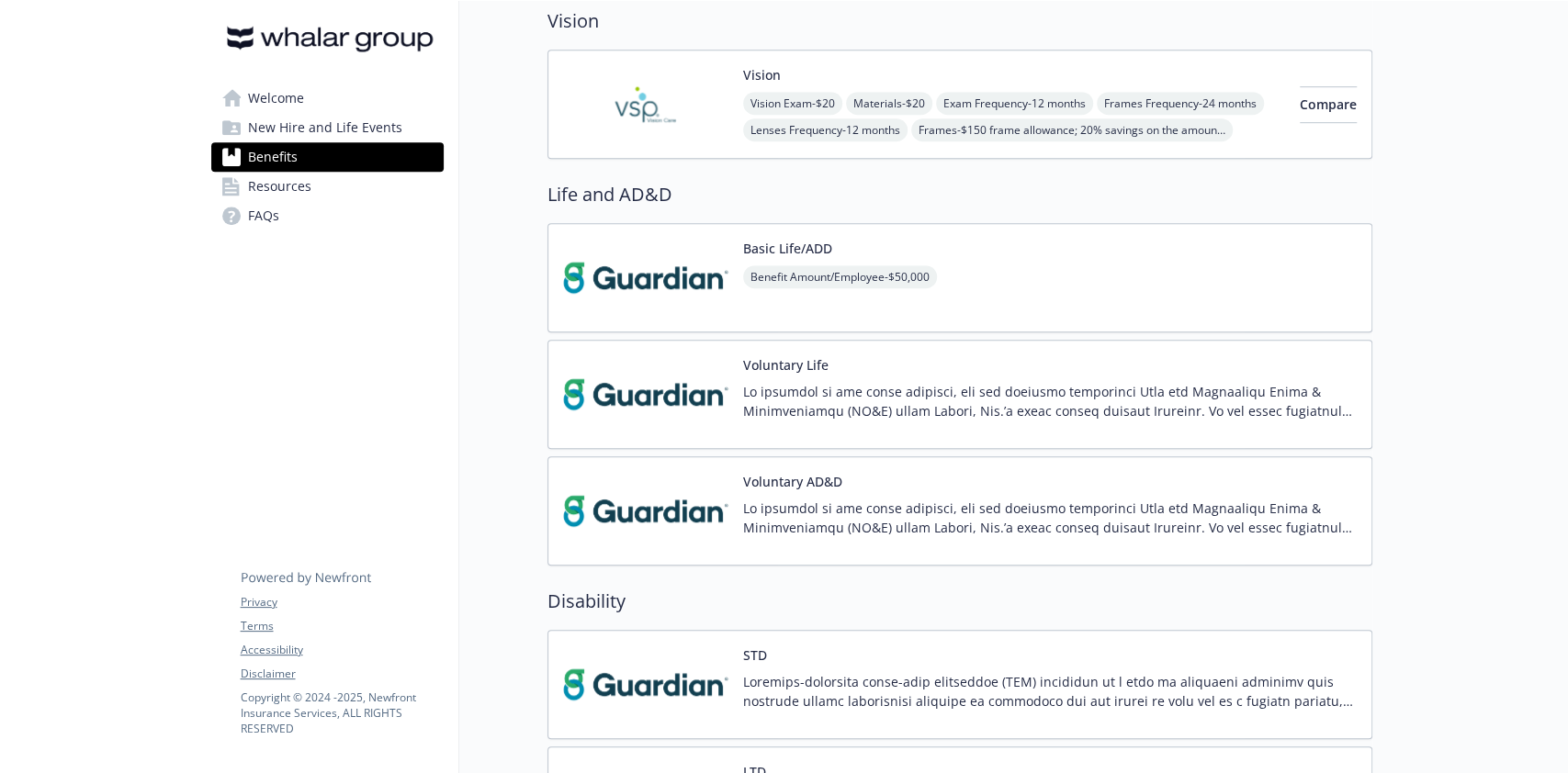
click at [794, 296] on div "Benefit Amount/Employee - $50,000" at bounding box center [840, 290] width 194 height 51
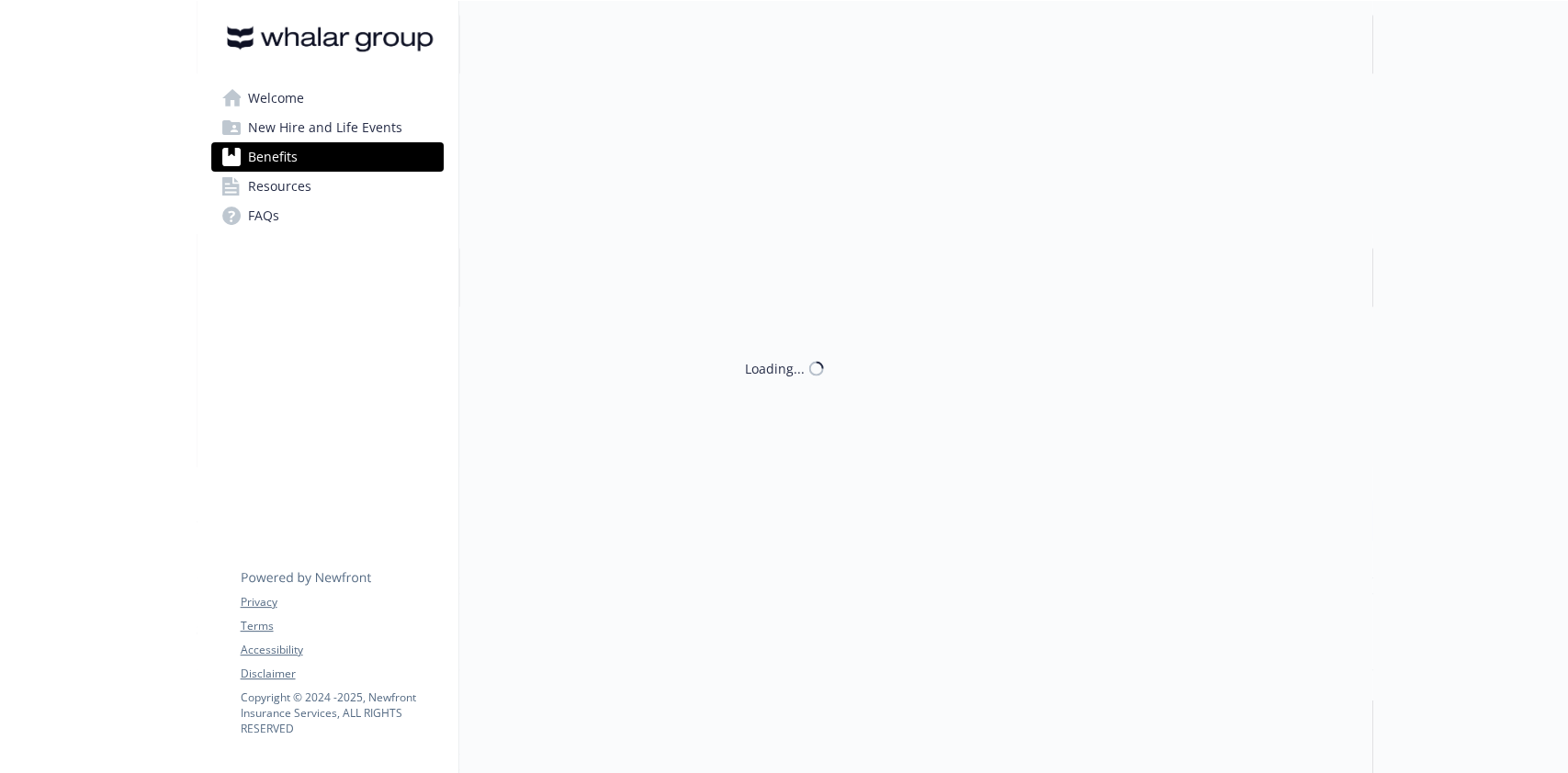
scroll to position [735, 0]
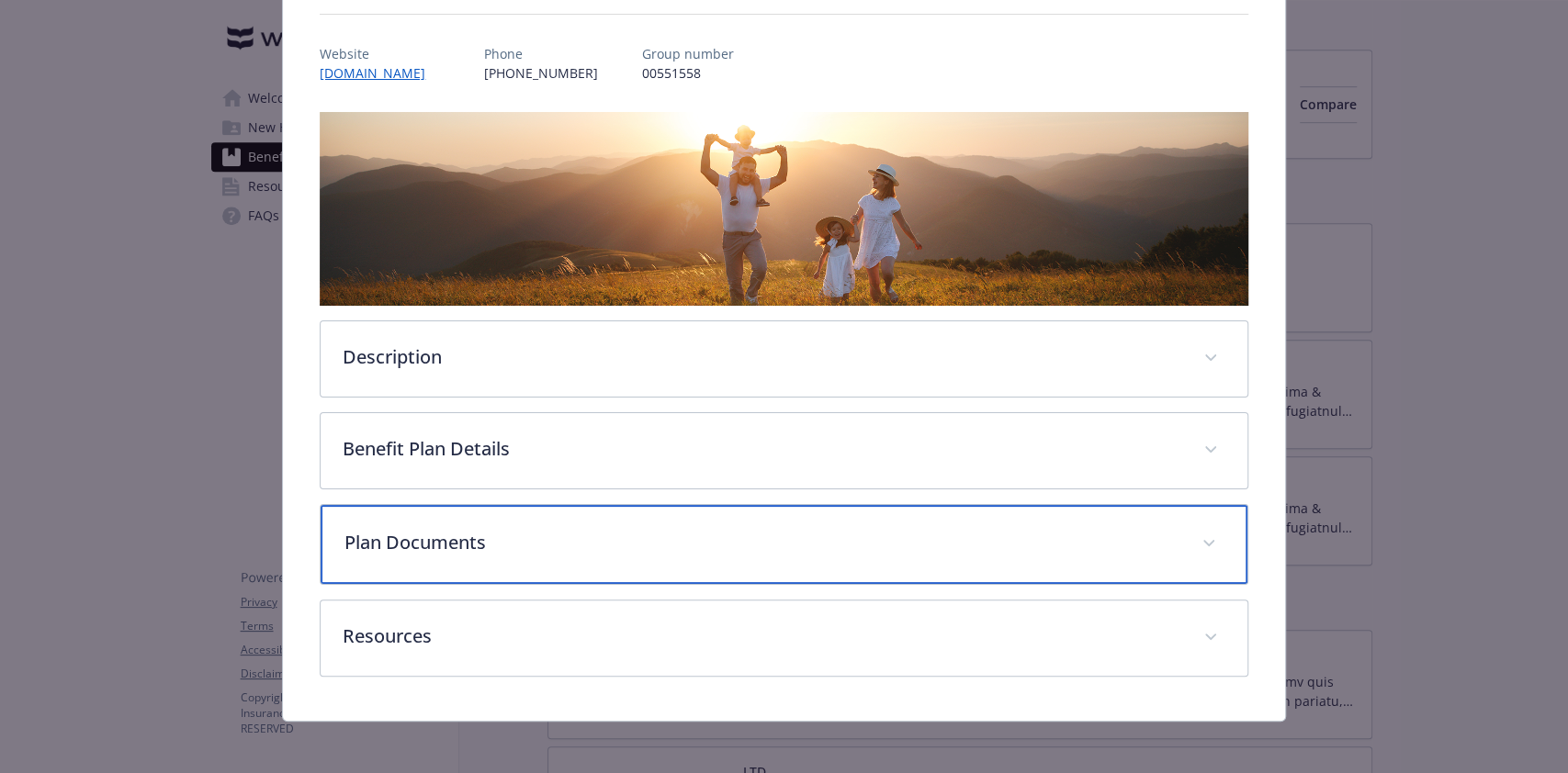
click at [432, 546] on p "Plan Documents" at bounding box center [761, 543] width 835 height 28
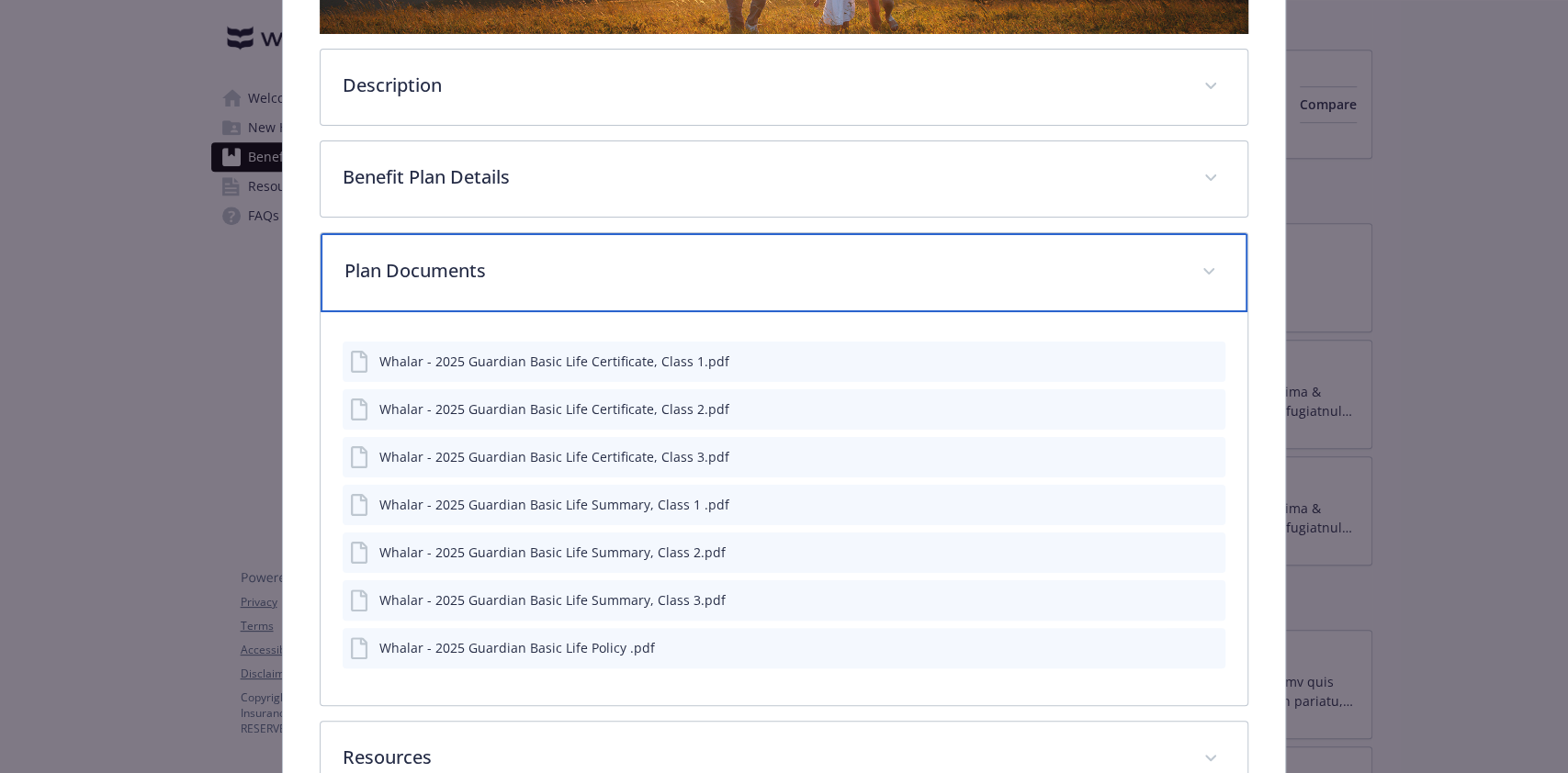
scroll to position [565, 0]
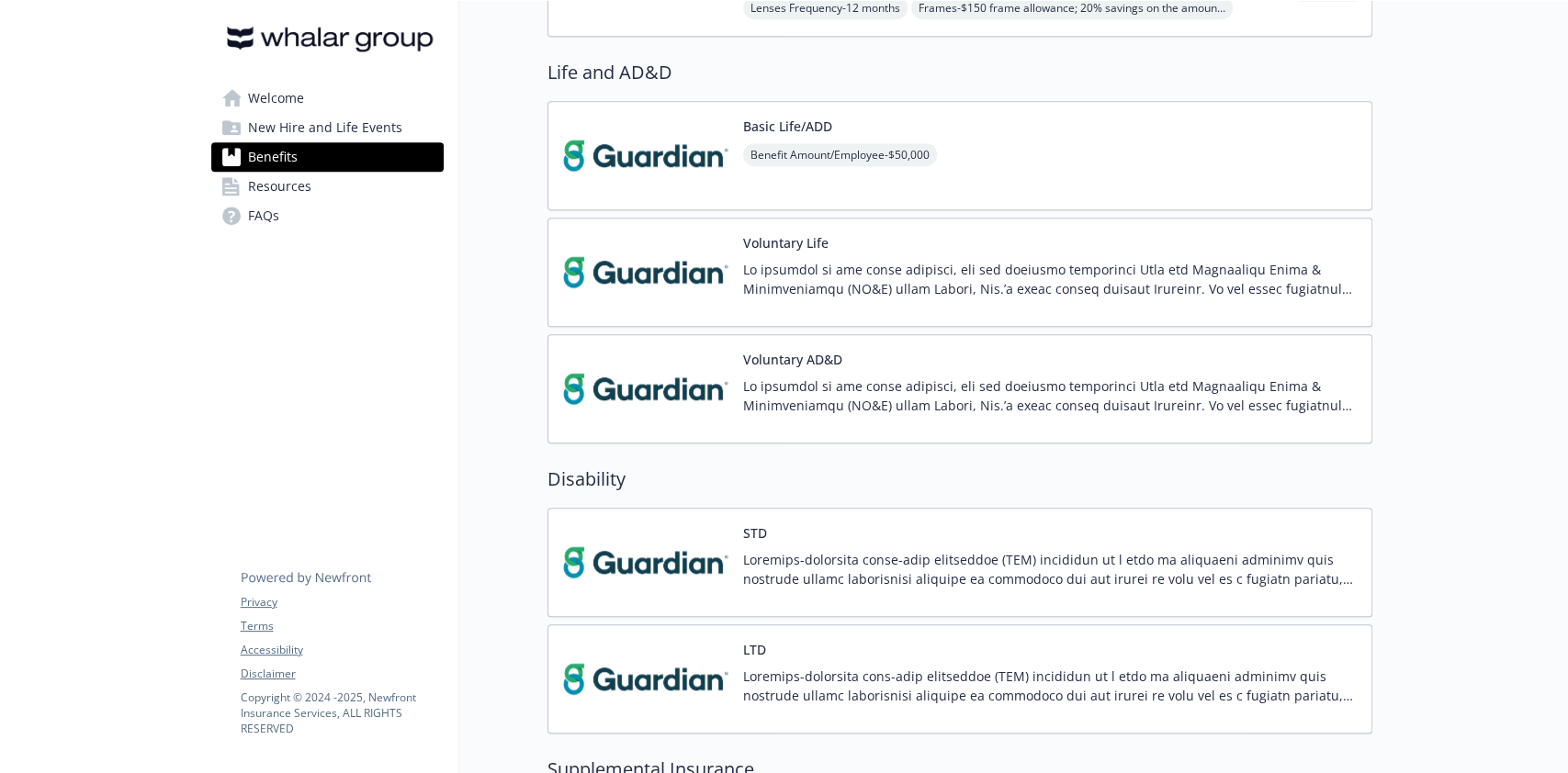
click at [662, 278] on img at bounding box center [646, 272] width 165 height 78
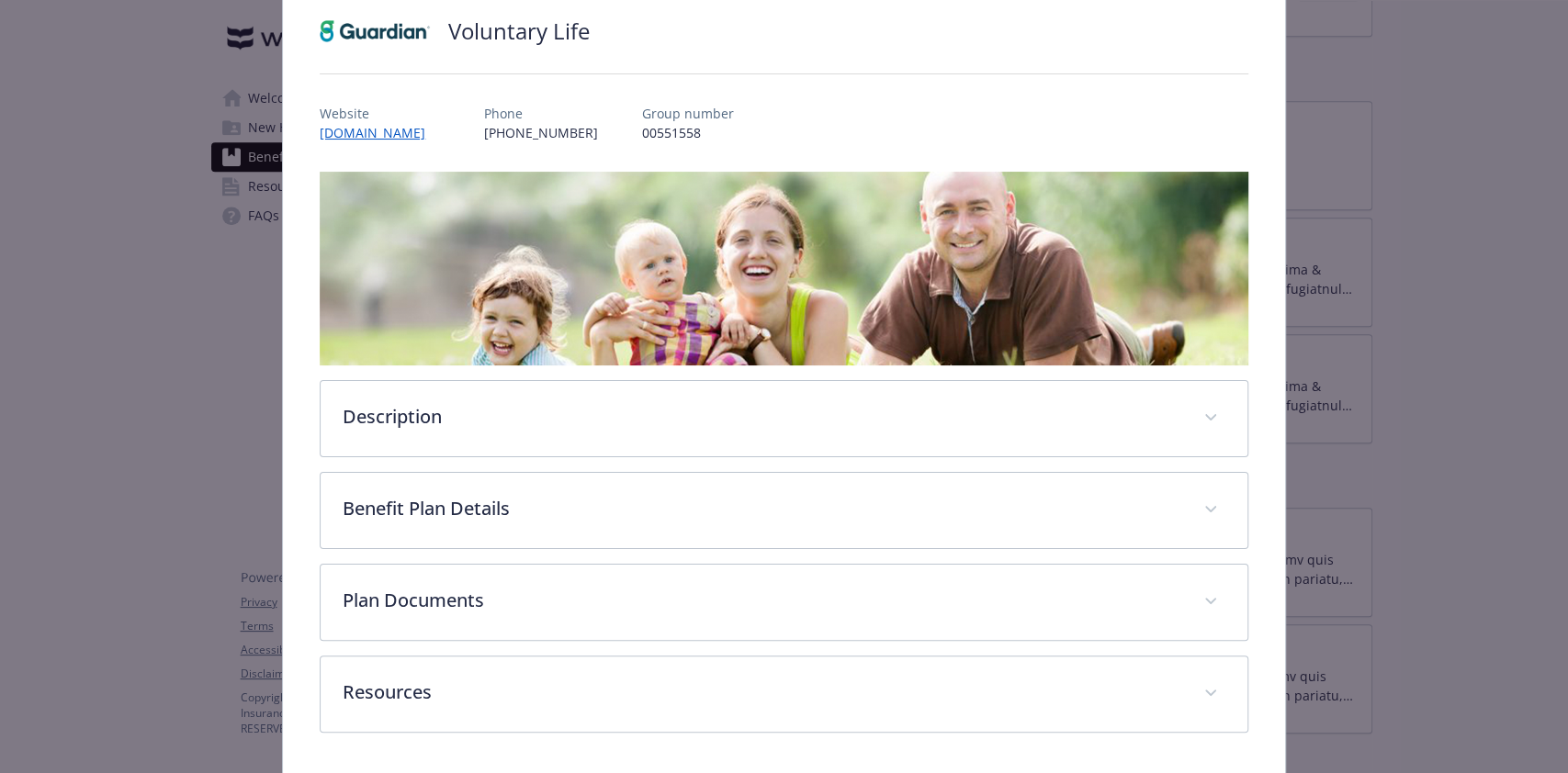
scroll to position [198, 0]
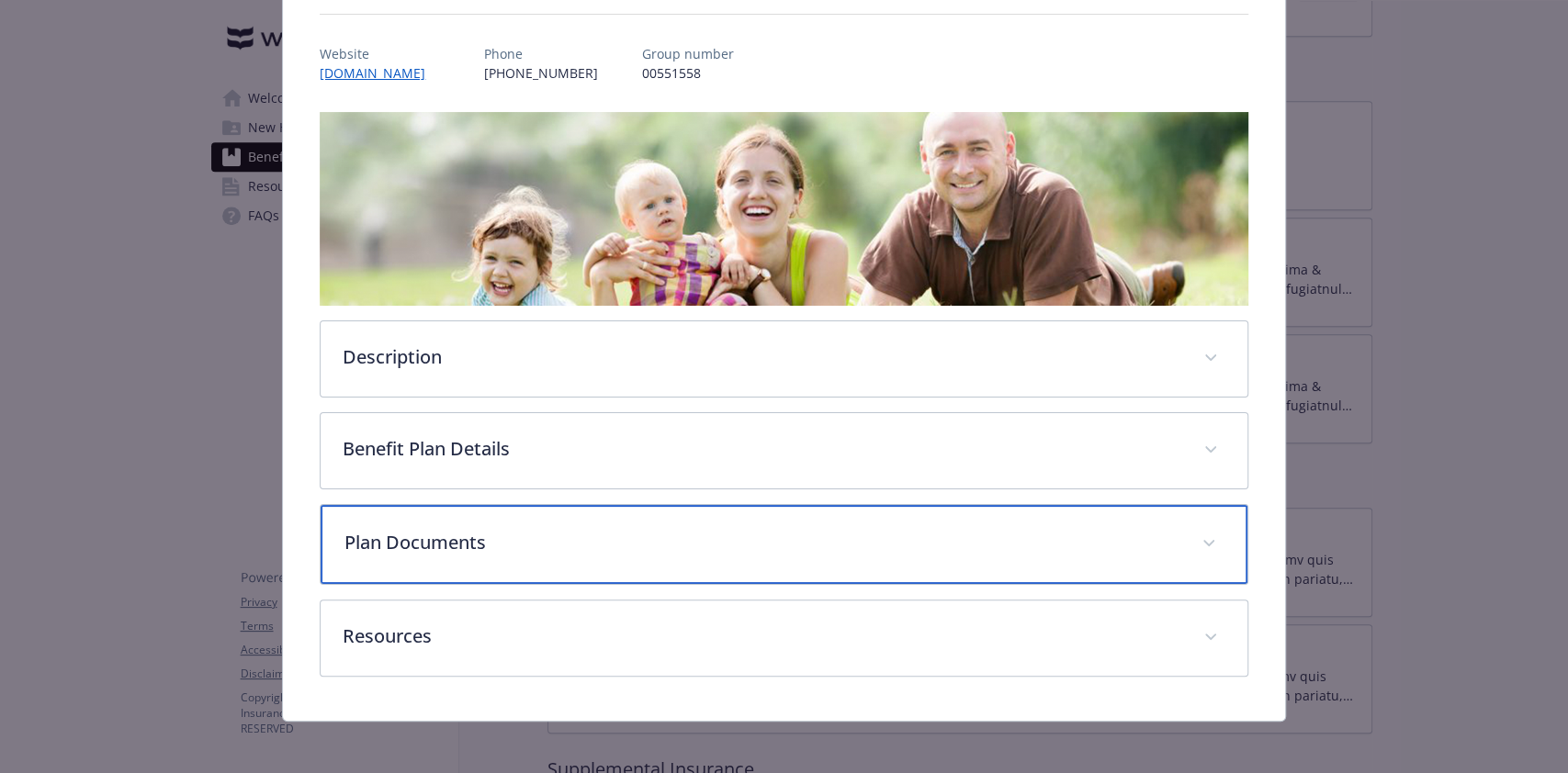
click at [514, 552] on div "Plan Documents" at bounding box center [784, 544] width 927 height 79
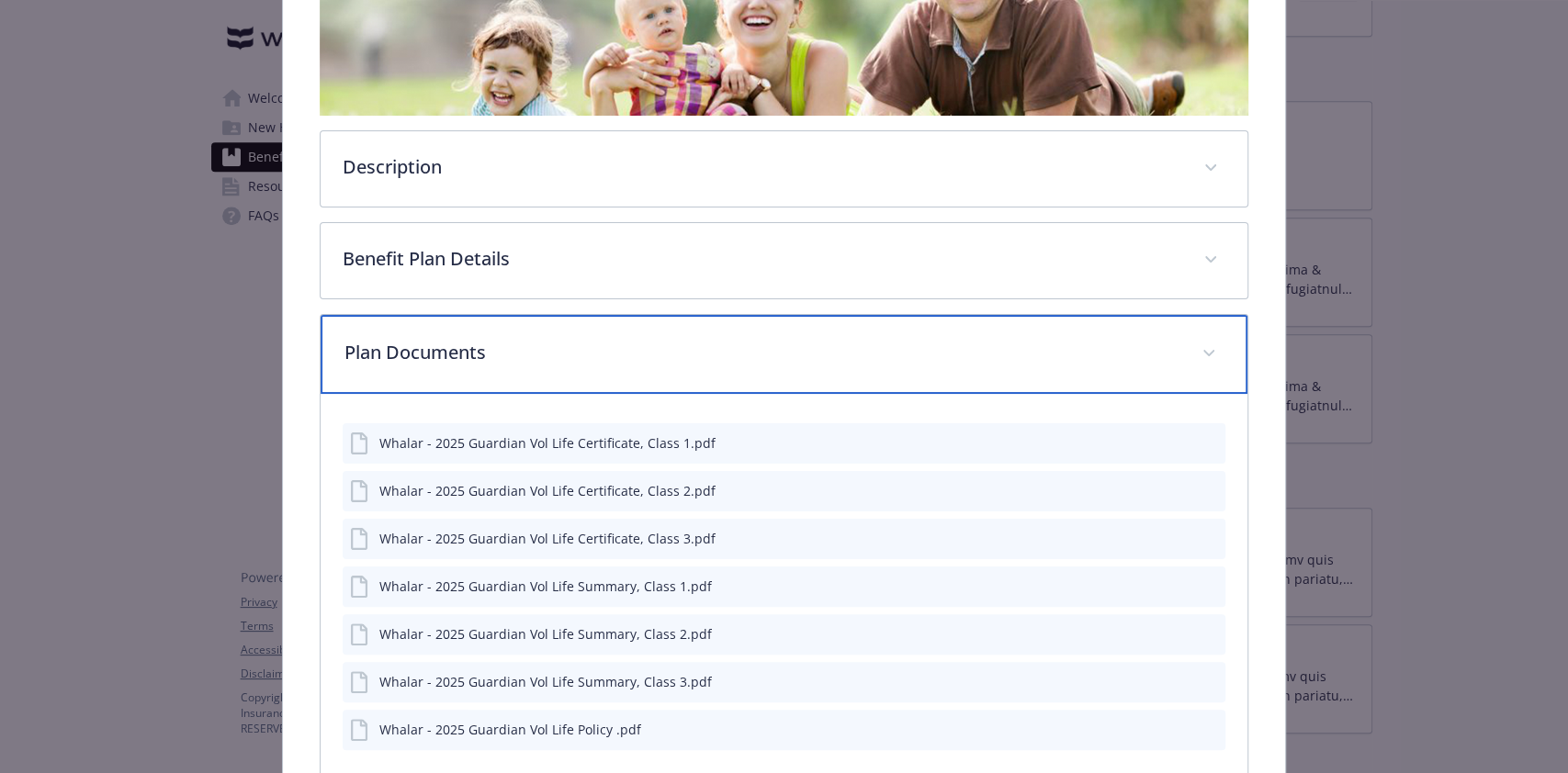
scroll to position [565, 0]
